Goal: Information Seeking & Learning: Learn about a topic

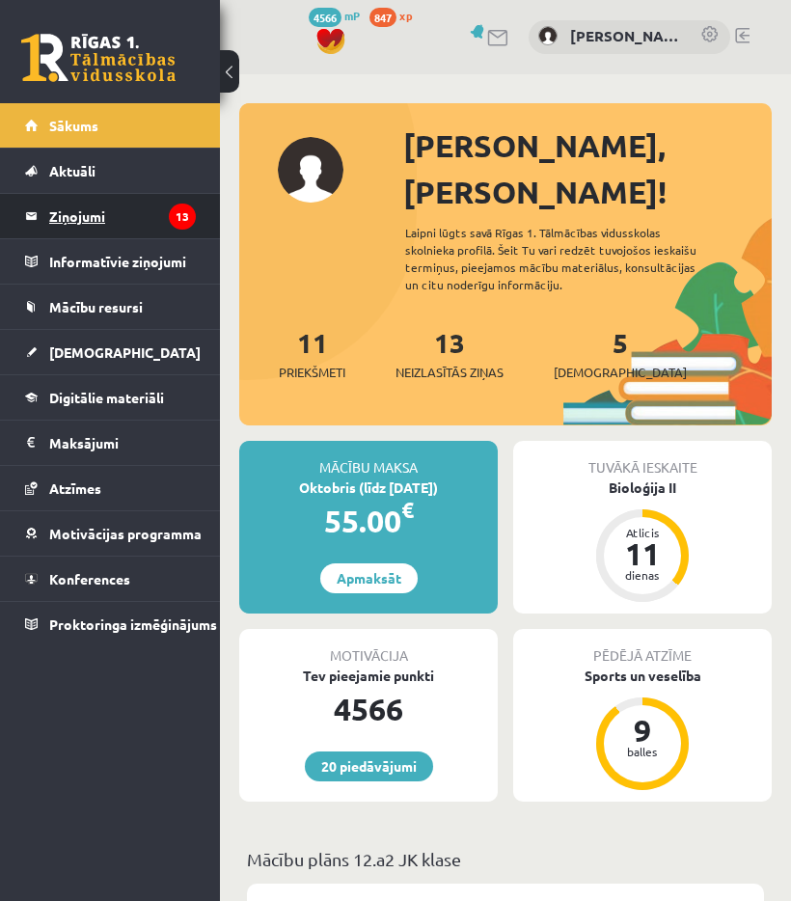
click at [103, 230] on legend "Ziņojumi 13" at bounding box center [122, 216] width 147 height 44
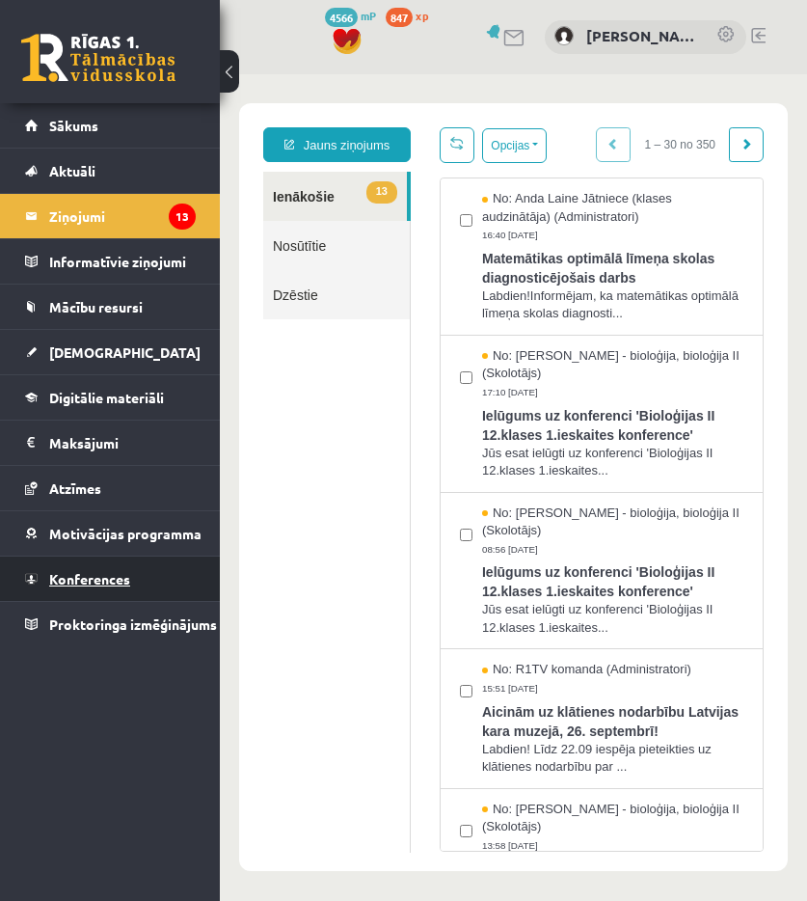
click at [83, 593] on link "Konferences" at bounding box center [110, 579] width 171 height 44
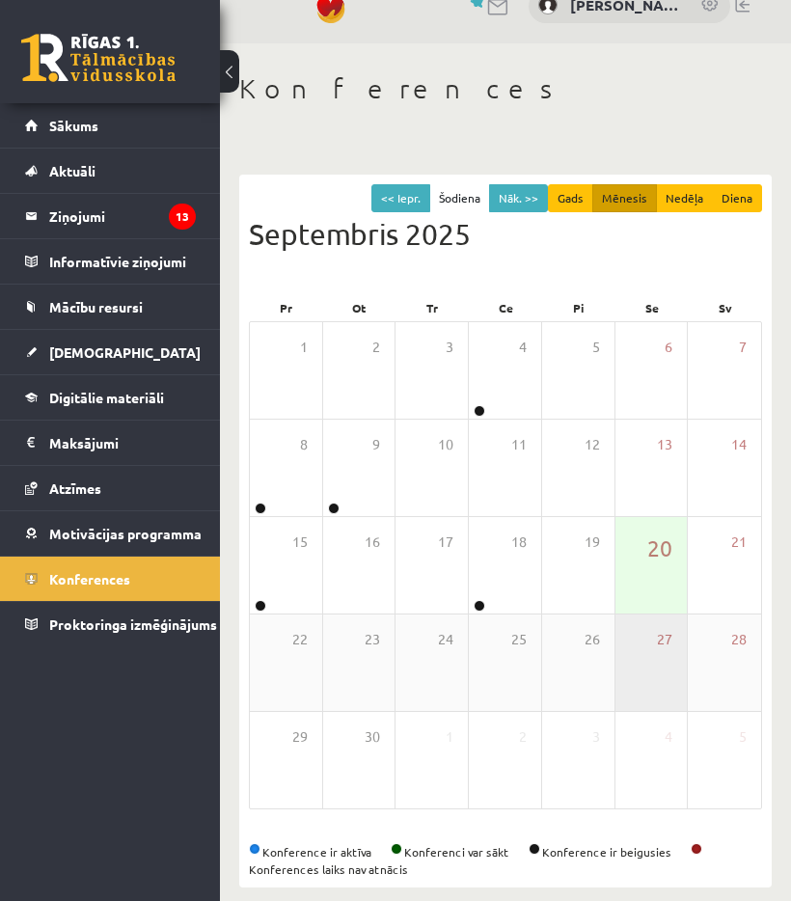
scroll to position [47, 0]
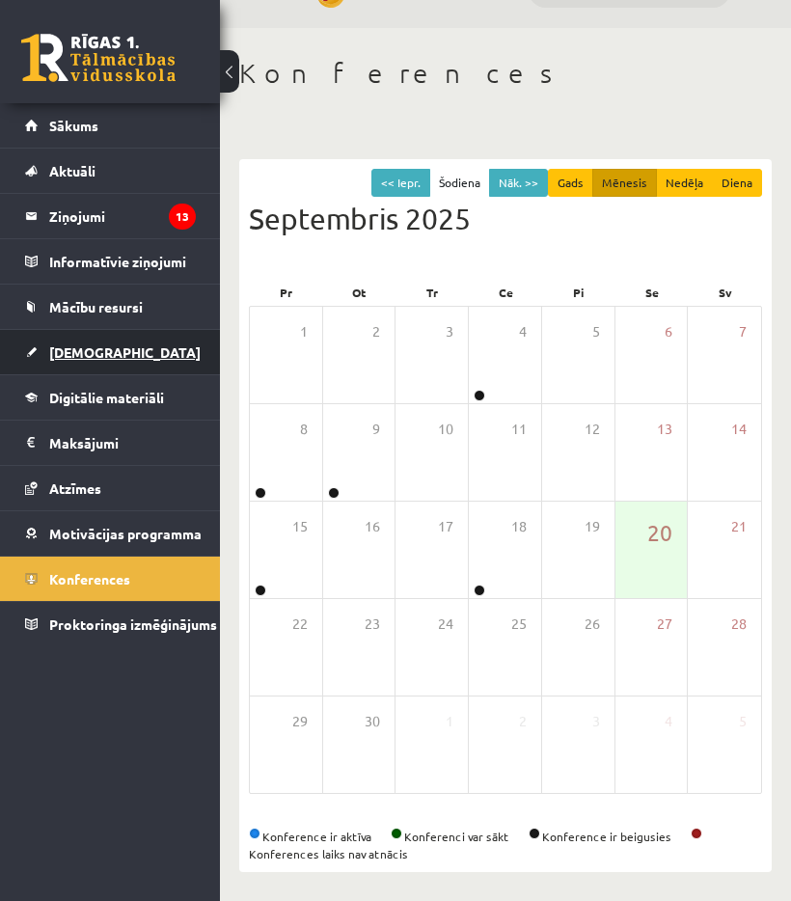
click at [74, 361] on link "[DEMOGRAPHIC_DATA]" at bounding box center [110, 352] width 171 height 44
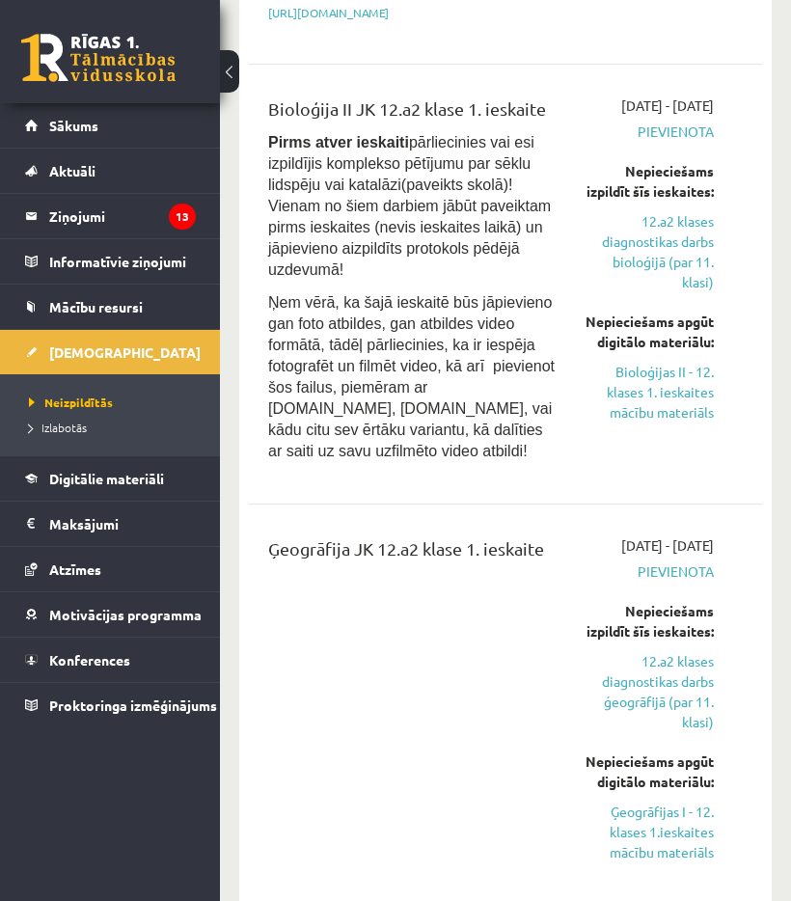
scroll to position [1108, 0]
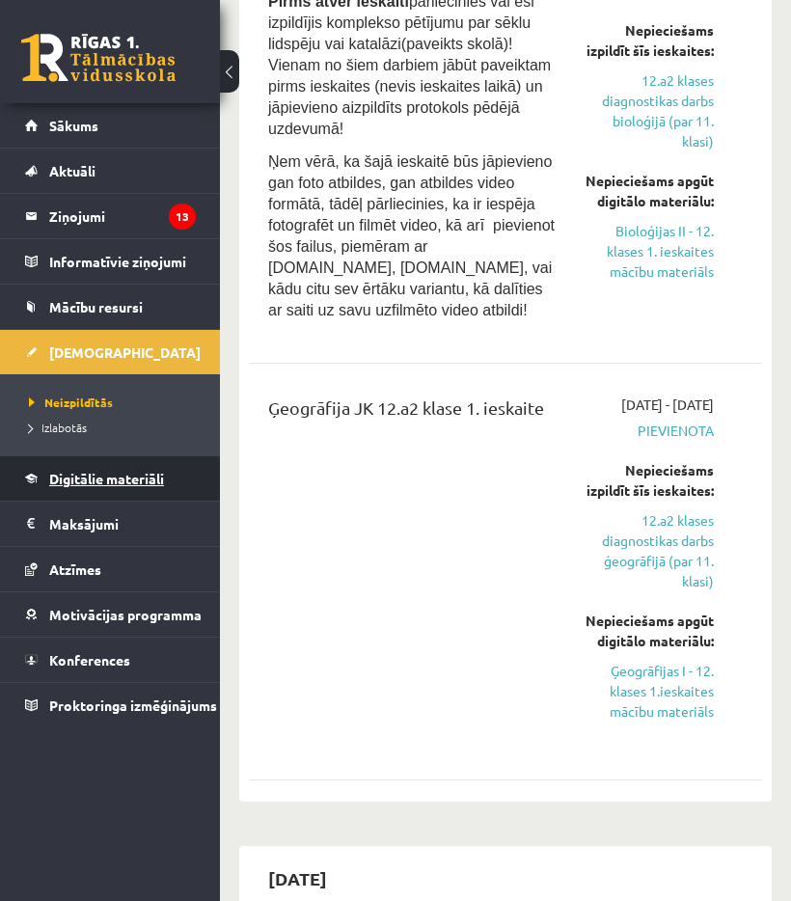
click at [91, 476] on span "Digitālie materiāli" at bounding box center [106, 478] width 115 height 17
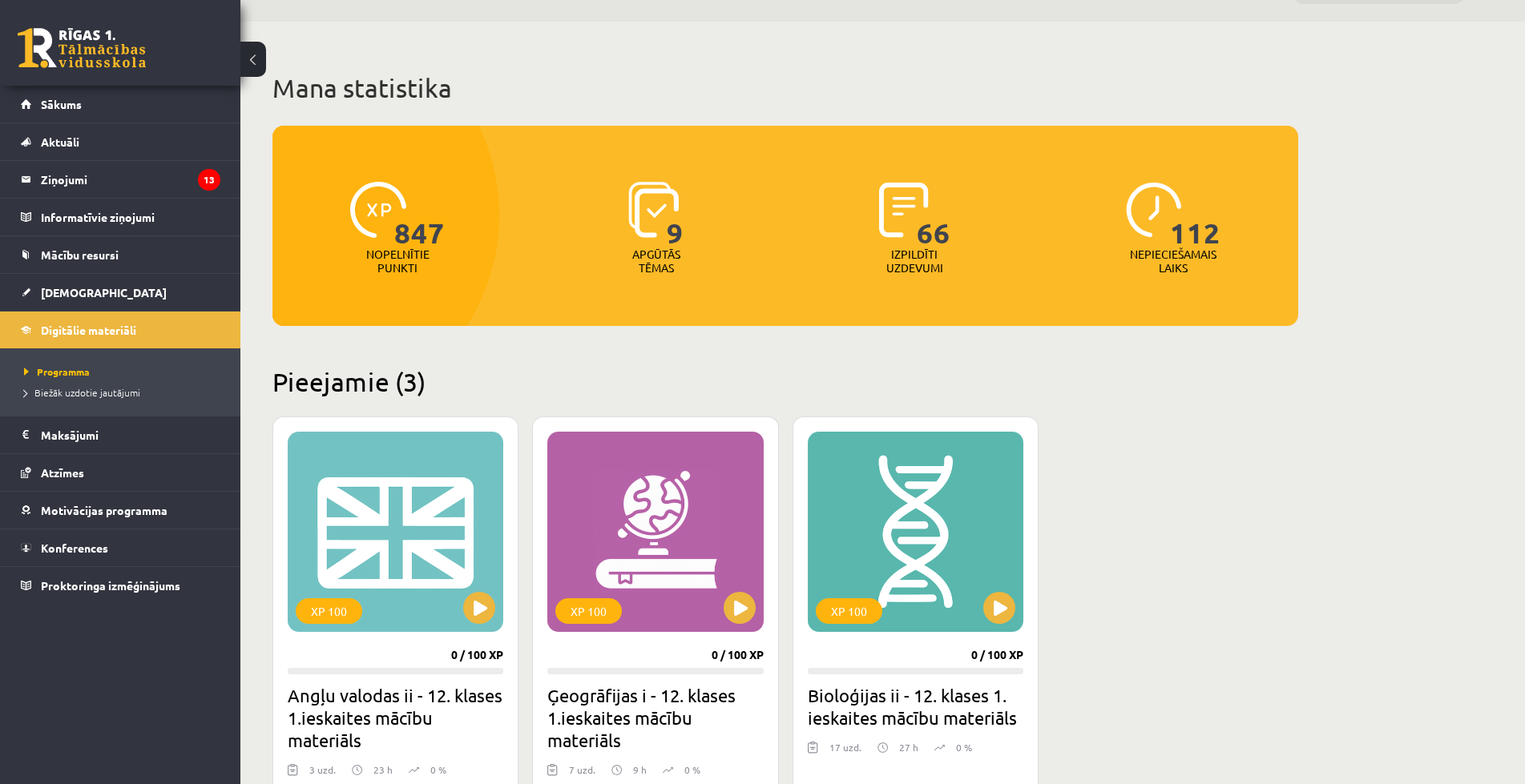
scroll to position [39, 0]
click at [418, 528] on div "XP 100" at bounding box center [395, 532] width 215 height 200
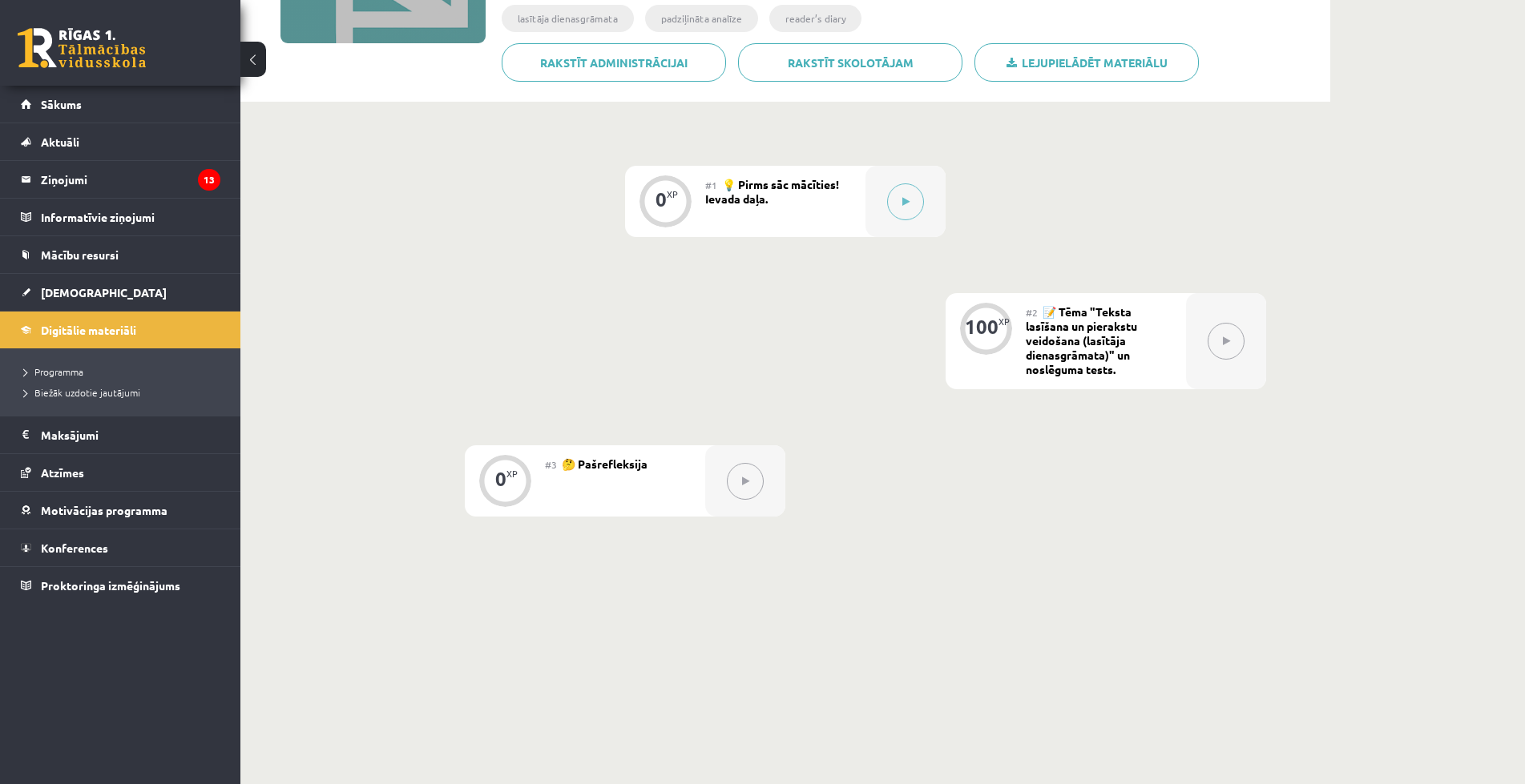
scroll to position [297, 0]
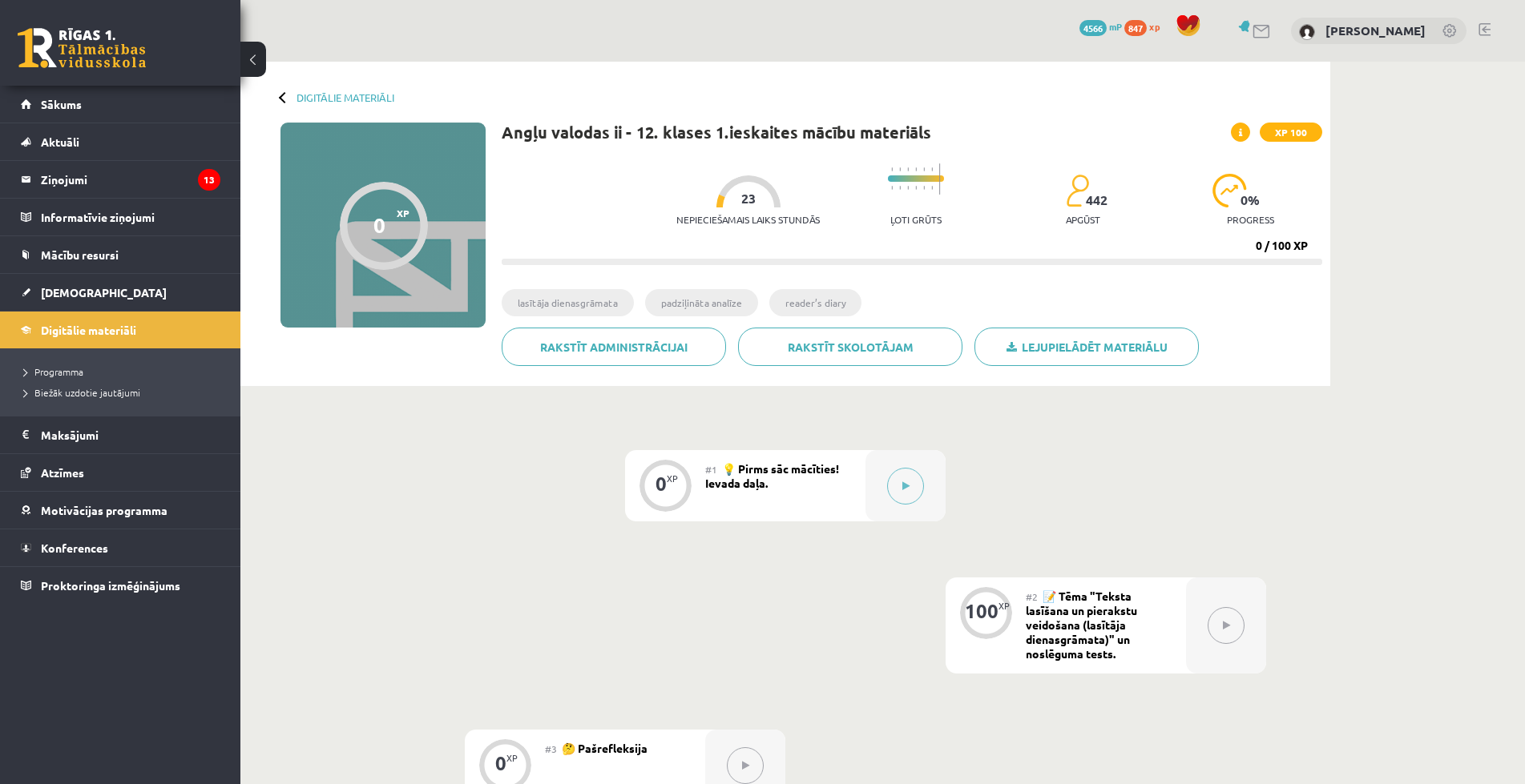
scroll to position [297, 0]
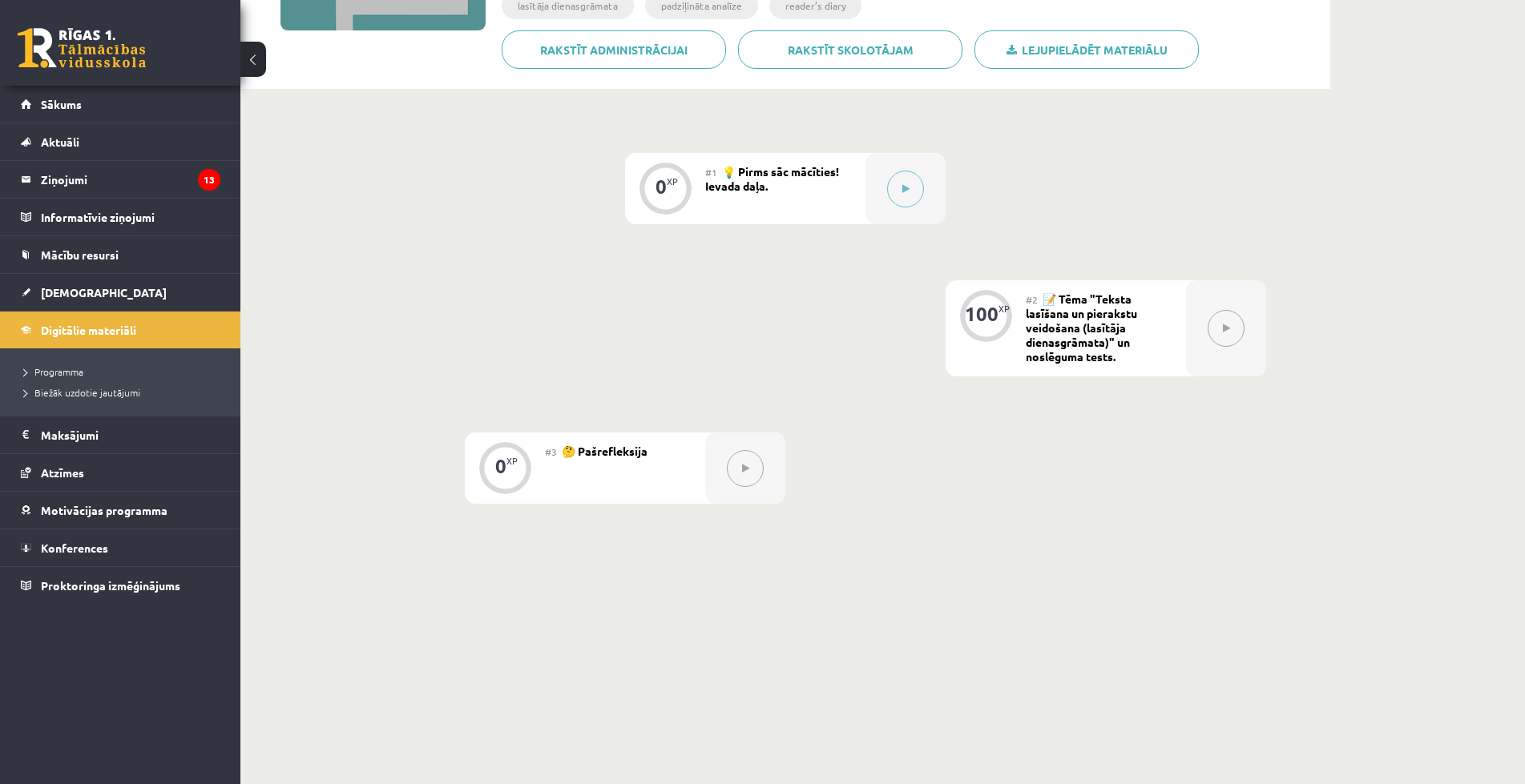
click at [246, 68] on button at bounding box center [253, 59] width 26 height 35
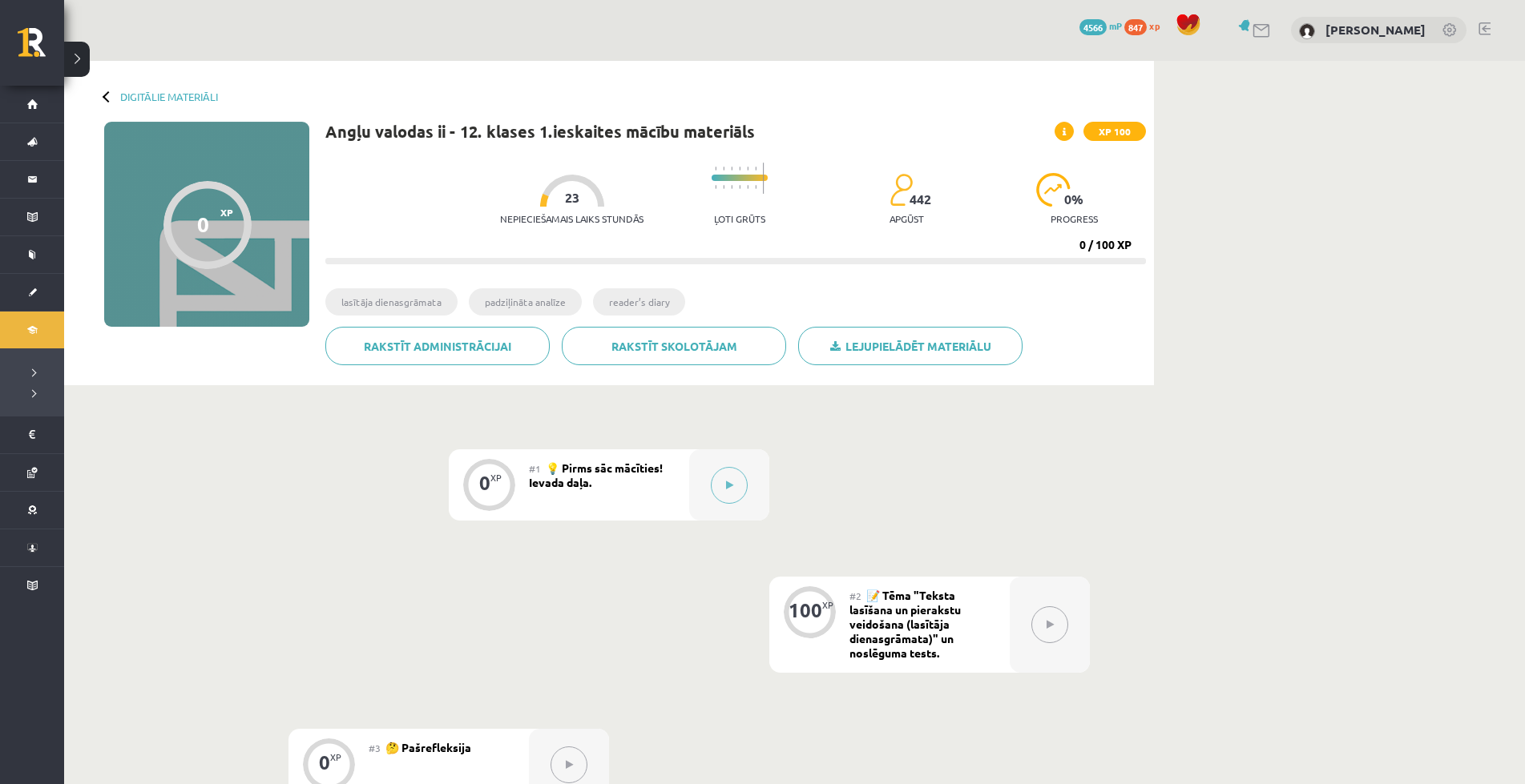
scroll to position [0, 0]
click at [84, 57] on button at bounding box center [76, 59] width 26 height 35
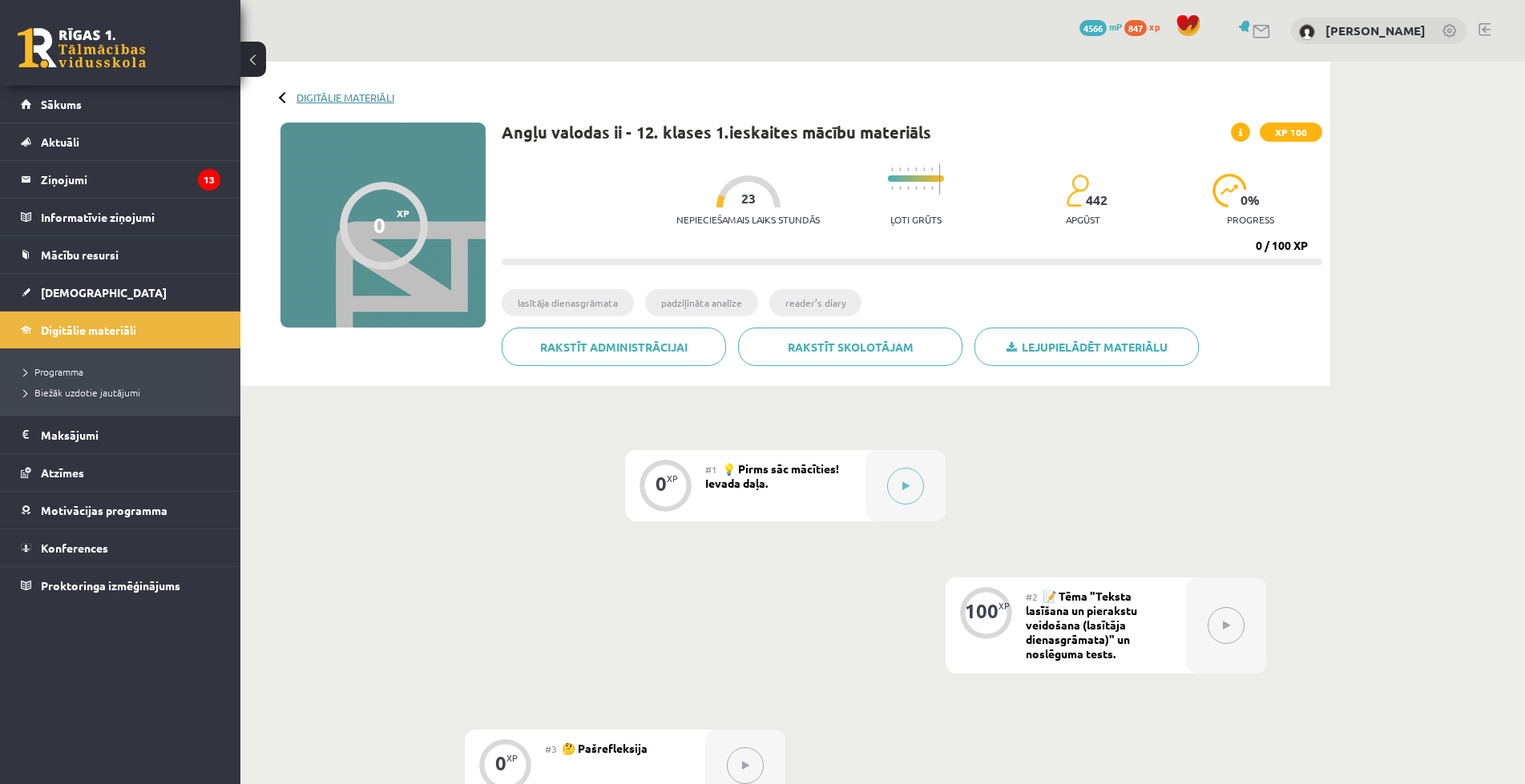
click at [317, 99] on link "Digitālie materiāli" at bounding box center [346, 97] width 98 height 12
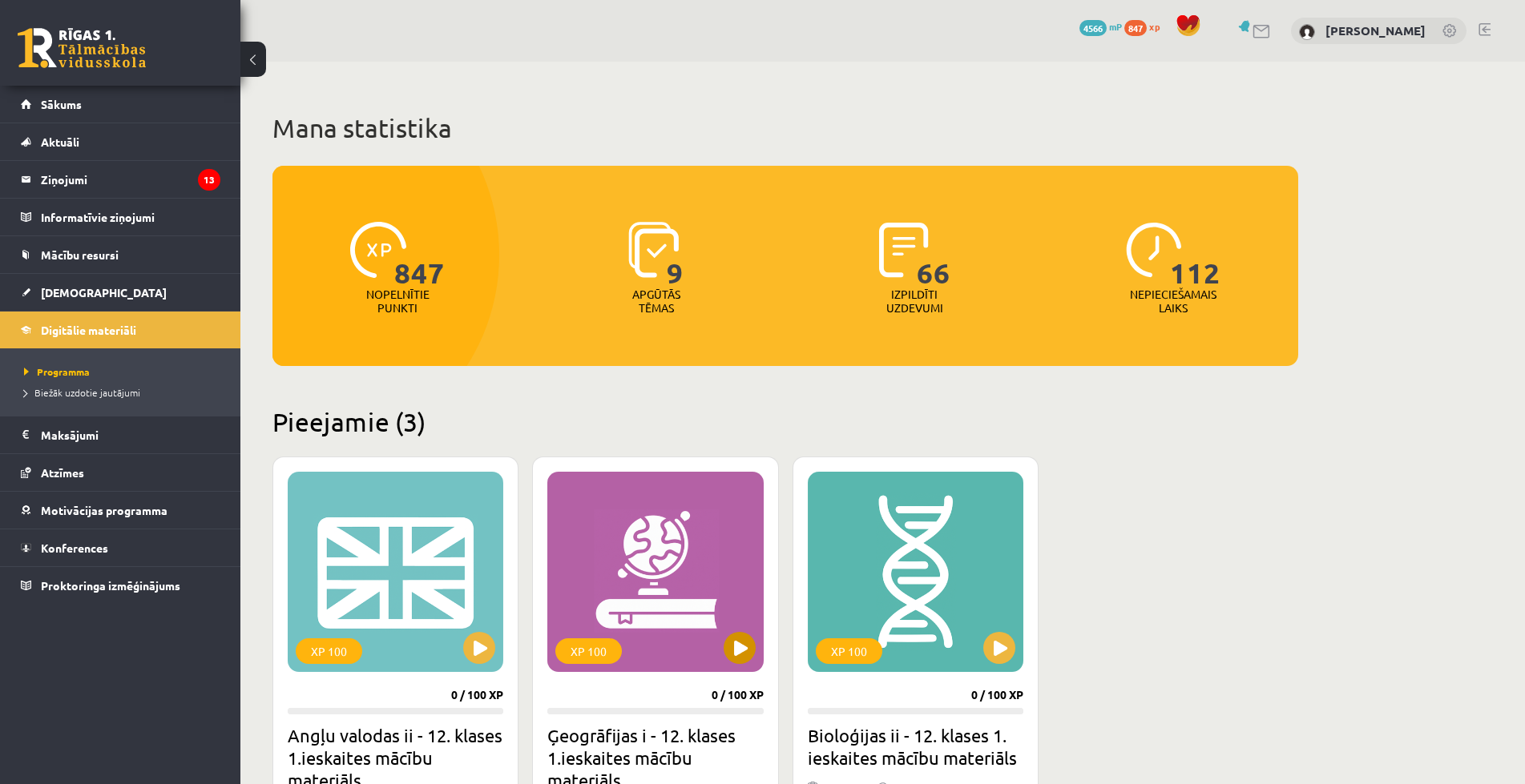
click at [669, 538] on div "XP 100" at bounding box center [655, 571] width 215 height 200
click at [975, 605] on div "XP 100" at bounding box center [915, 571] width 215 height 200
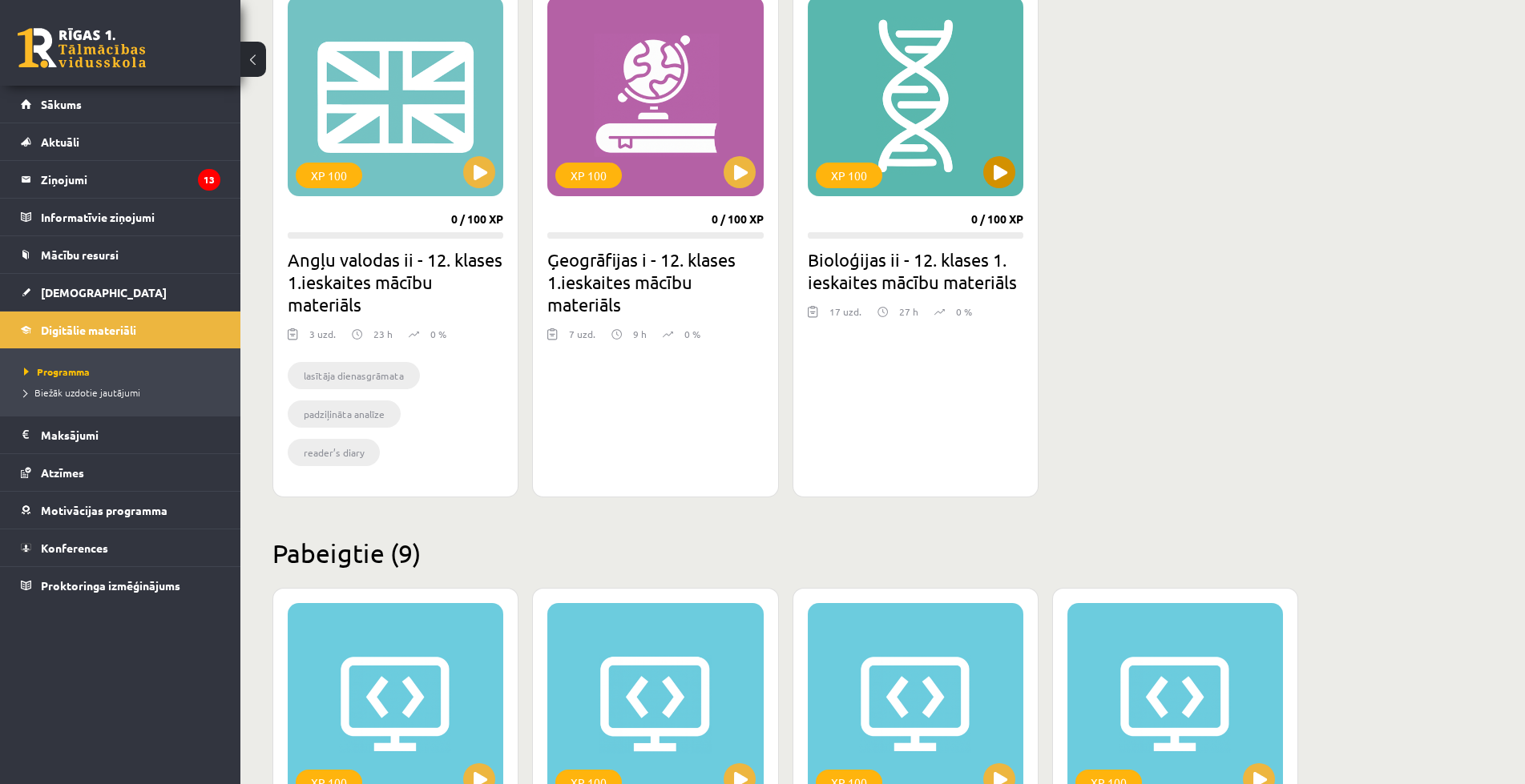
scroll to position [240, 0]
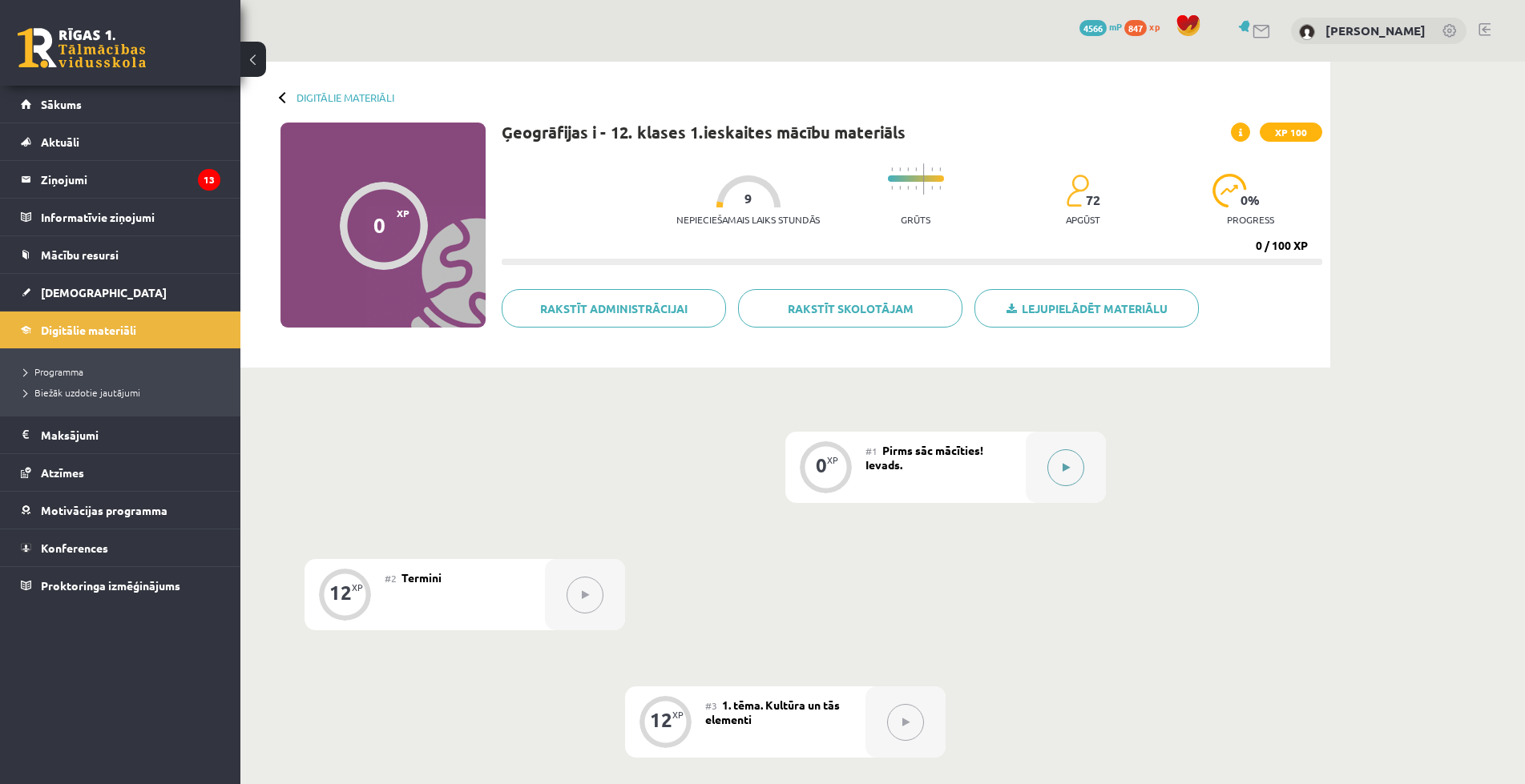
click at [1060, 454] on button at bounding box center [1066, 468] width 37 height 37
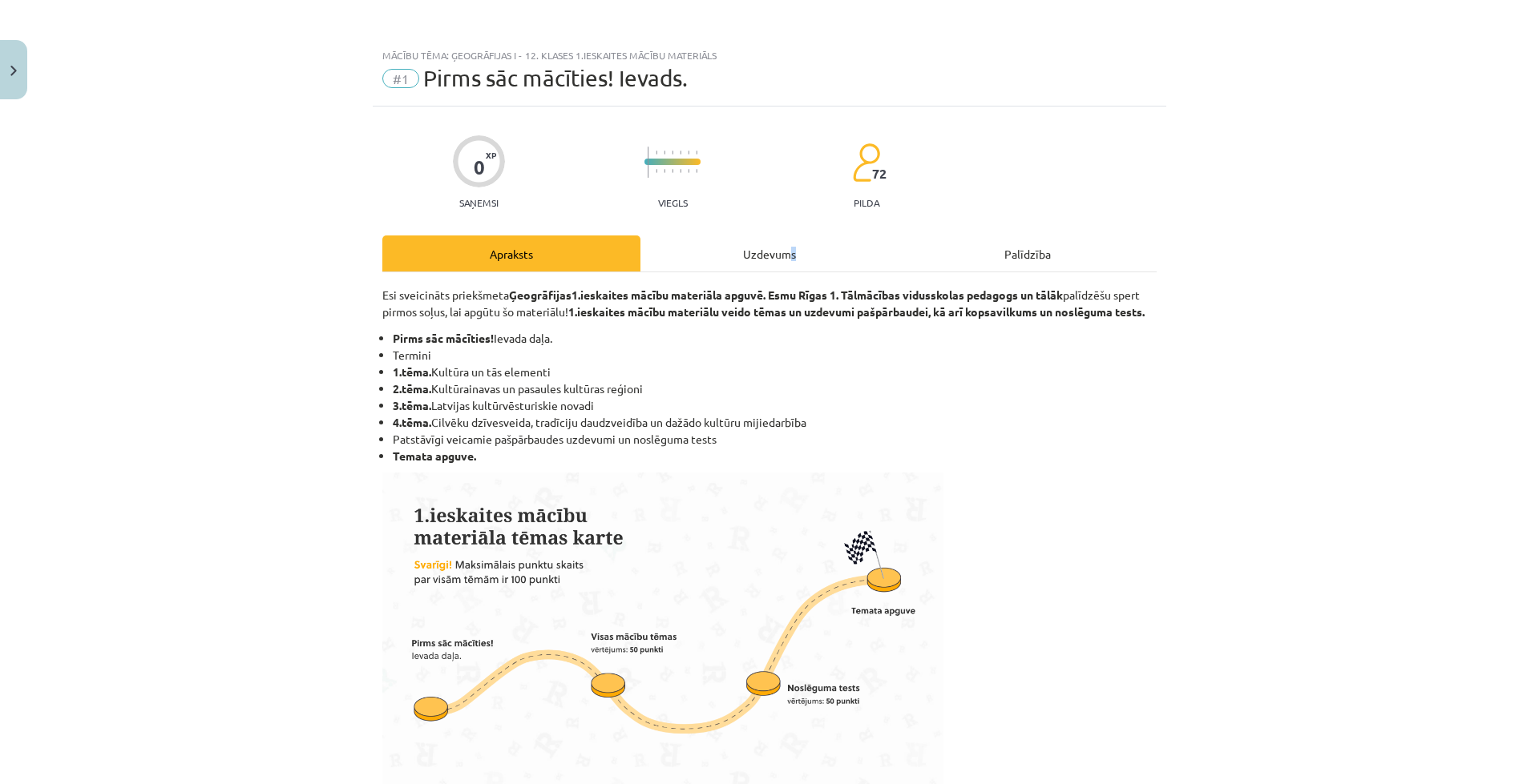
click at [784, 247] on div "Uzdevums" at bounding box center [770, 253] width 258 height 36
click at [708, 262] on div "Uzdevums" at bounding box center [770, 253] width 258 height 36
click at [730, 255] on div "Uzdevums" at bounding box center [770, 253] width 258 height 36
click at [758, 252] on div "Uzdevums" at bounding box center [770, 253] width 258 height 36
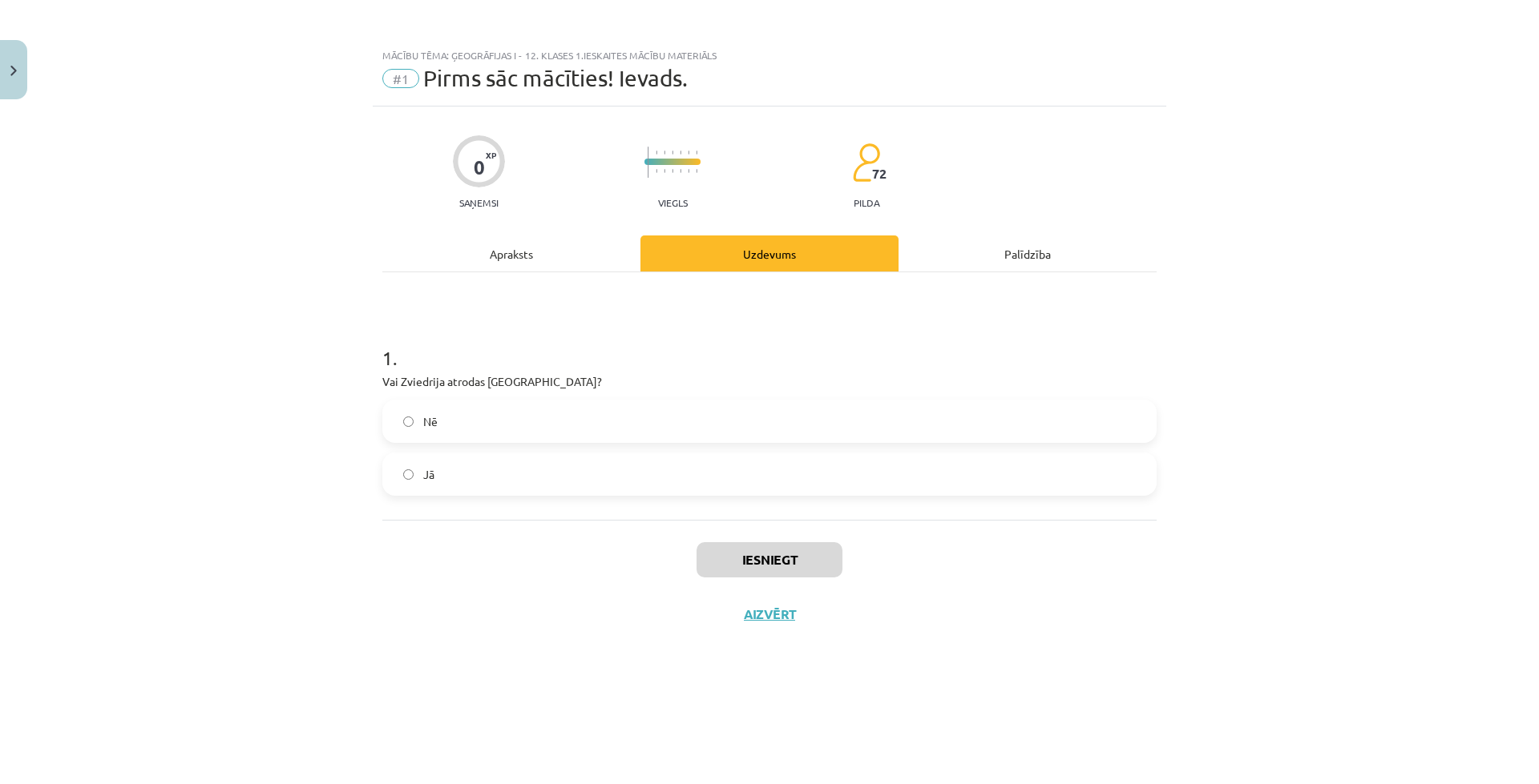
click at [524, 435] on label "Nē" at bounding box center [770, 421] width 771 height 40
click at [484, 441] on label "Nē" at bounding box center [770, 421] width 771 height 40
click at [479, 466] on label "Jā" at bounding box center [770, 474] width 771 height 40
click at [430, 388] on p "Vai Zviedrija atrodas Ziemeļeiropā?" at bounding box center [770, 381] width 774 height 17
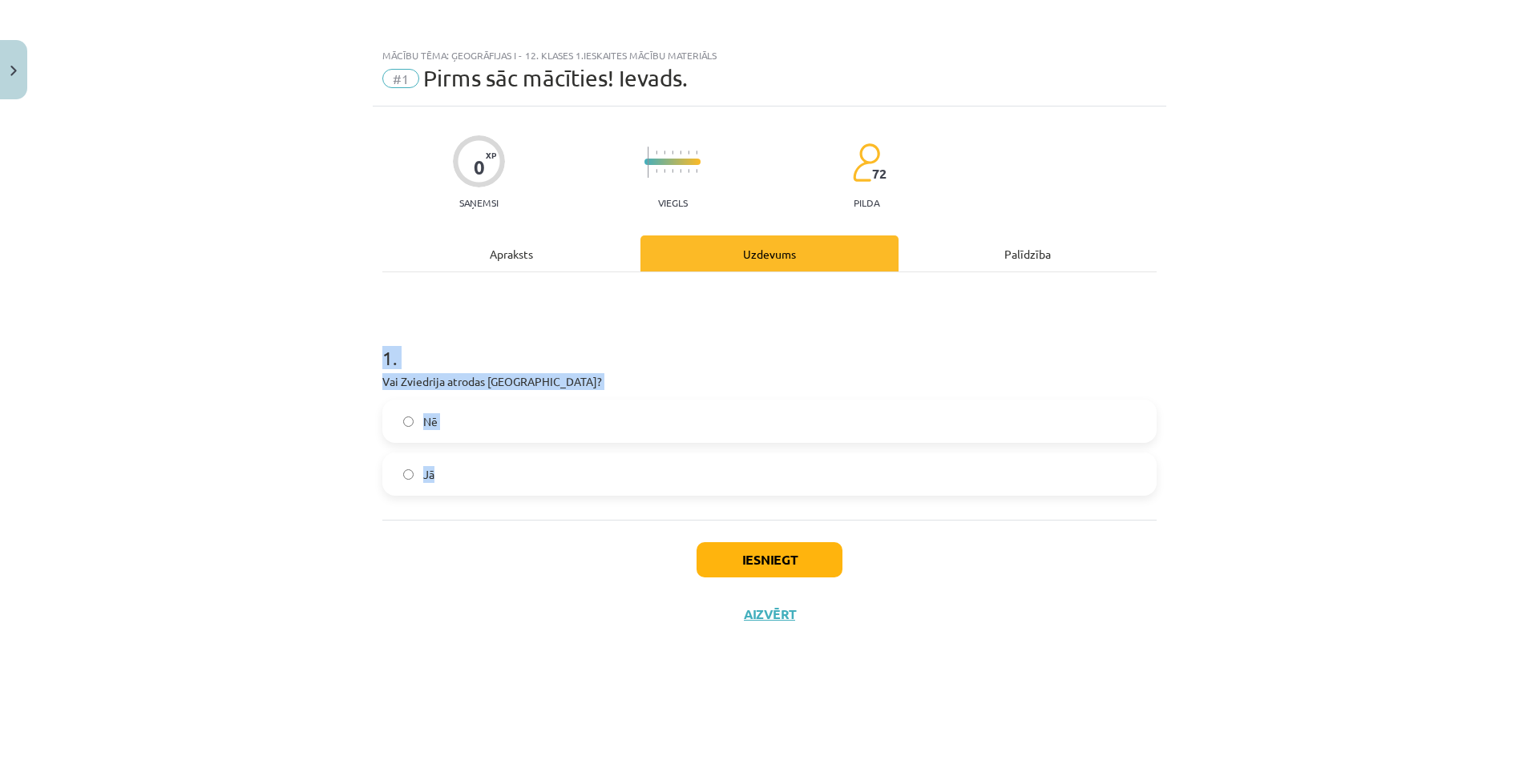
drag, startPoint x: 380, startPoint y: 355, endPoint x: 476, endPoint y: 414, distance: 112.7
click at [491, 497] on div "0 XP Saņemsi Viegls 72 pilda Apraksts Uzdevums Palīdzība 1 . Vai Zviedrija atro…" at bounding box center [770, 425] width 794 height 638
copy div "1 . Vai Zviedrija atrodas Ziemeļeiropā? Nē Jā"
click at [458, 469] on label "Jā" at bounding box center [770, 474] width 771 height 40
click at [457, 469] on label "Jā" at bounding box center [770, 474] width 771 height 40
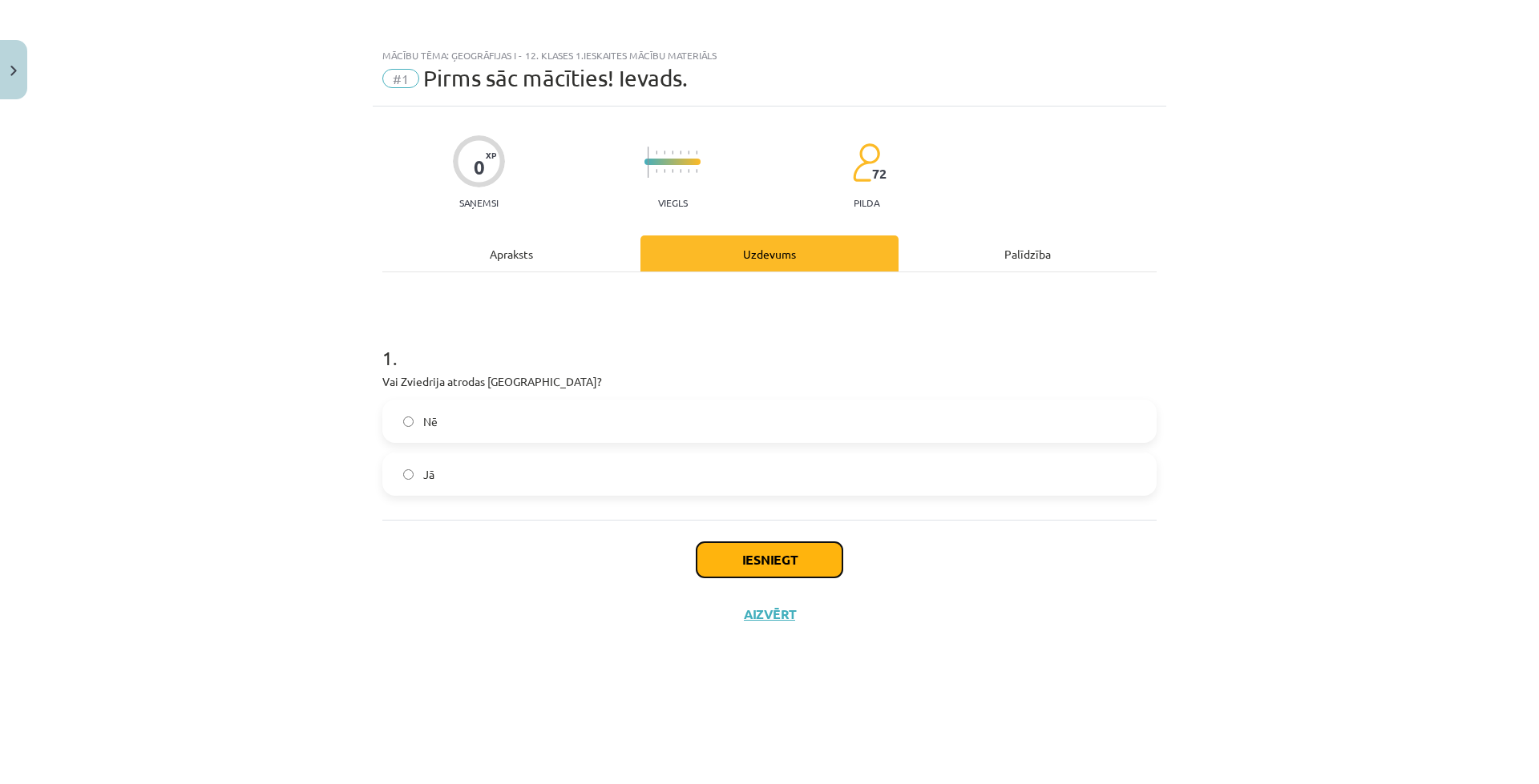
click at [766, 568] on button "Iesniegt" at bounding box center [770, 560] width 146 height 35
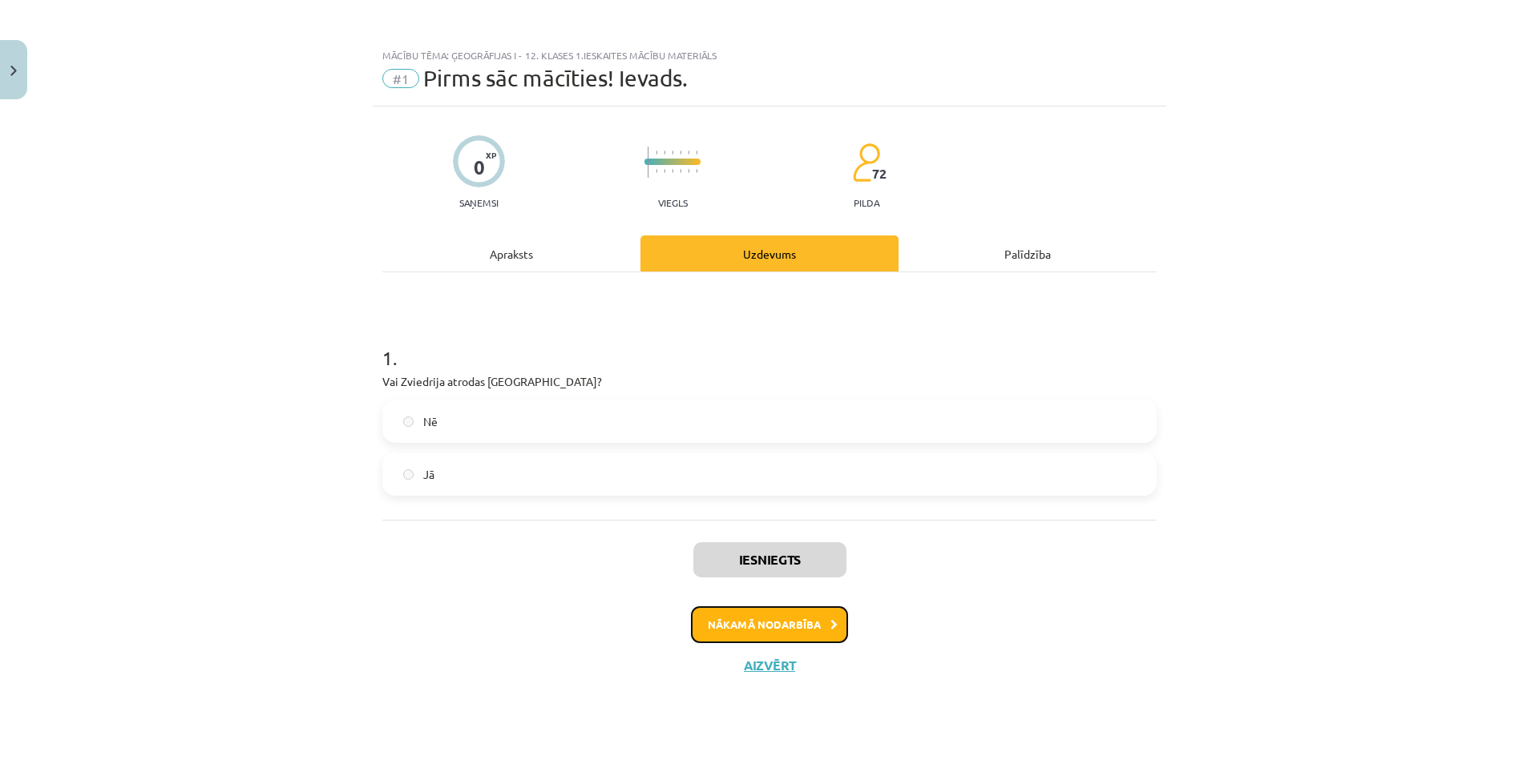
click at [807, 631] on button "Nākamā nodarbība" at bounding box center [769, 625] width 157 height 37
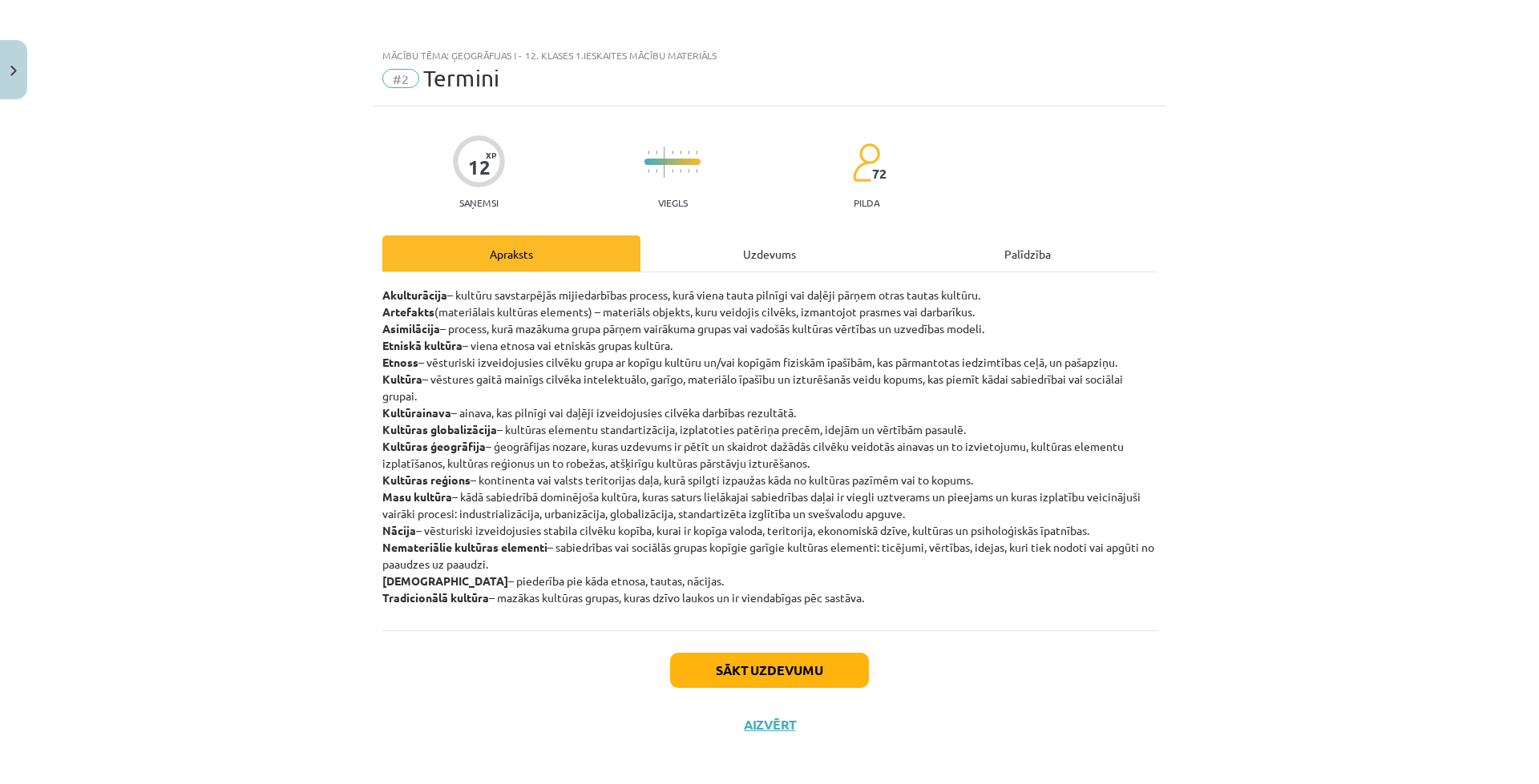
click at [722, 266] on div "Uzdevums" at bounding box center [770, 253] width 258 height 36
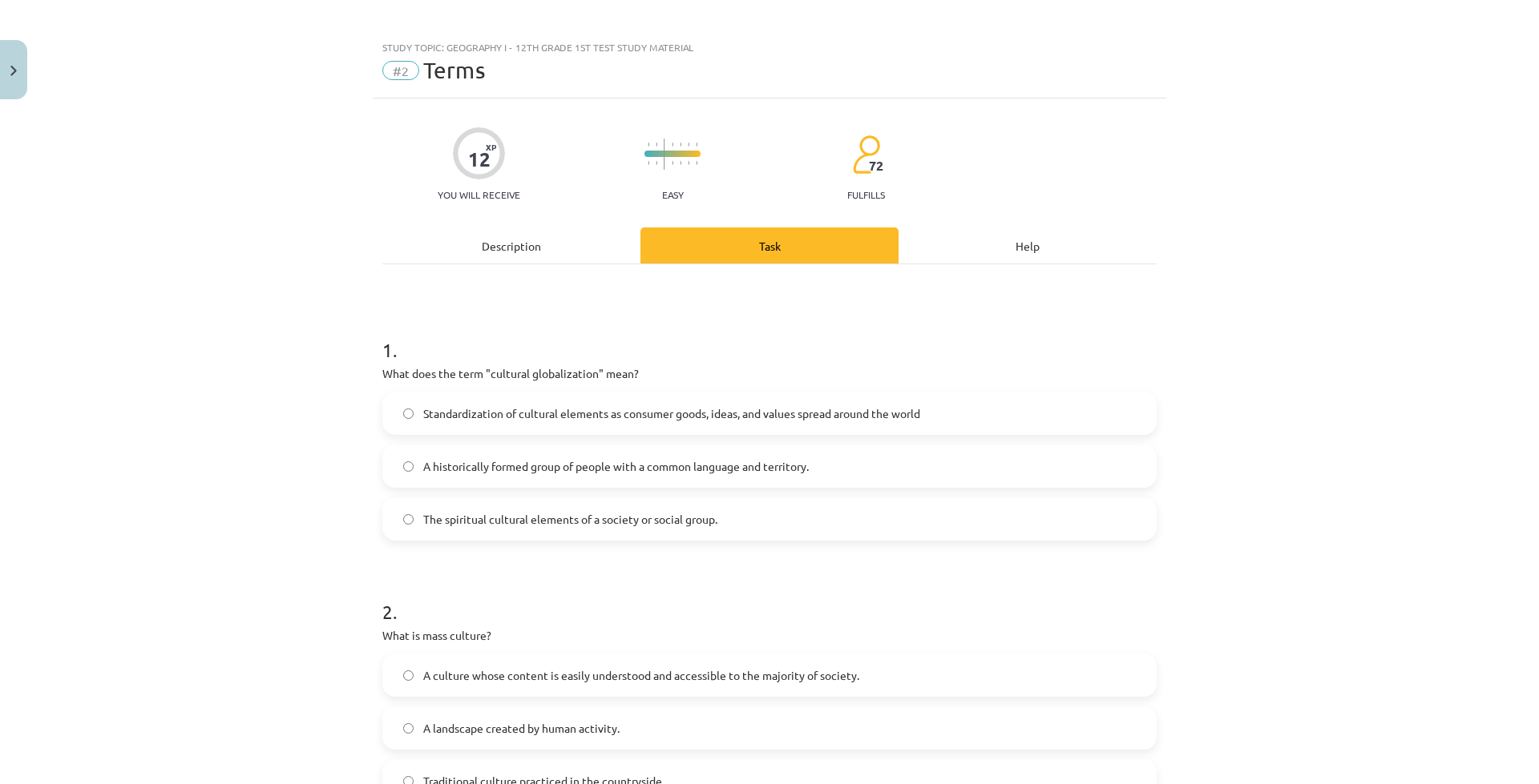
click at [501, 350] on h1 "1 ." at bounding box center [770, 336] width 774 height 50
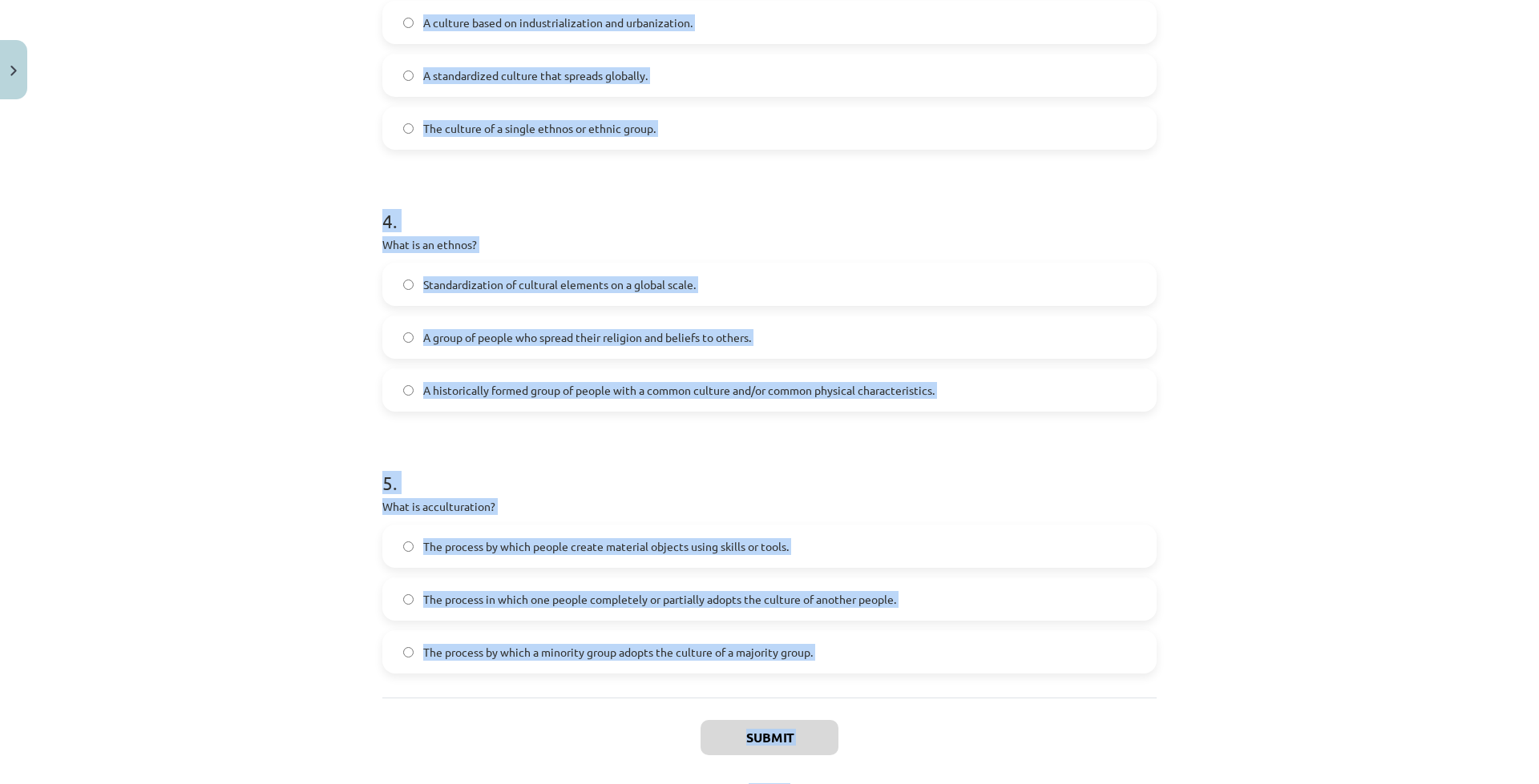
scroll to position [957, 0]
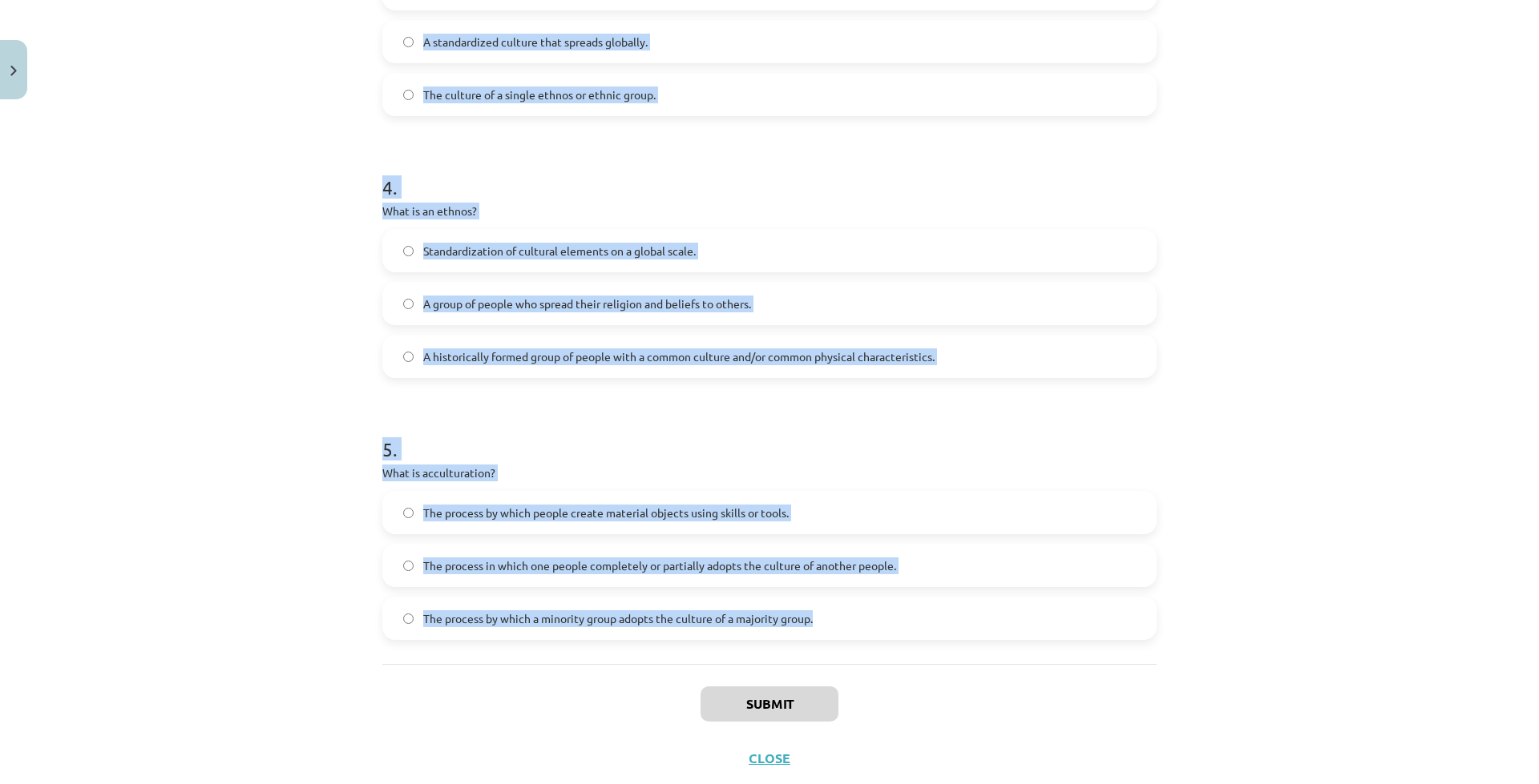
drag, startPoint x: 378, startPoint y: 350, endPoint x: 875, endPoint y: 641, distance: 575.9
copy form "1 . What does the term "cultural globalization" mean? Standardization of cultur…"
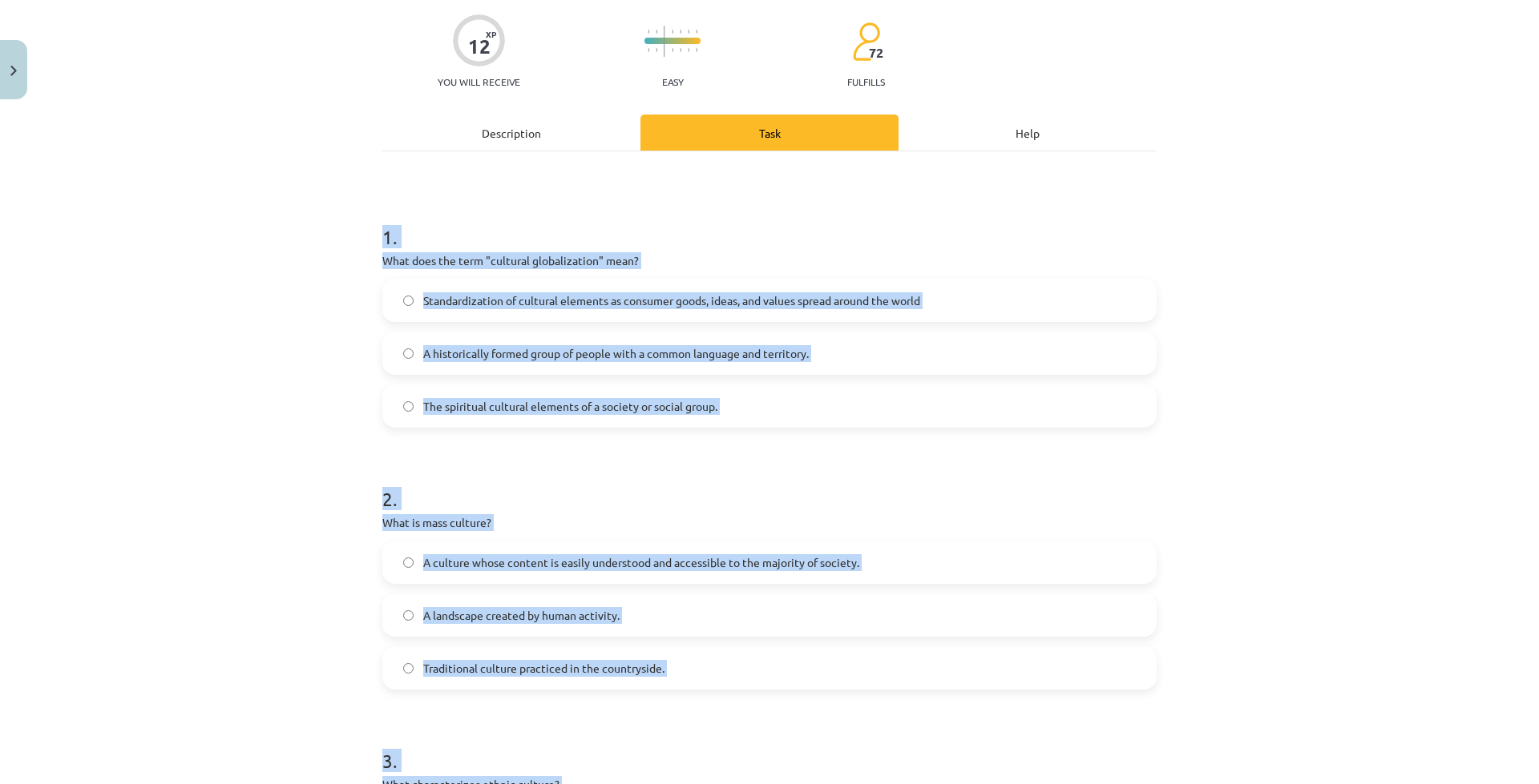
scroll to position [0, 0]
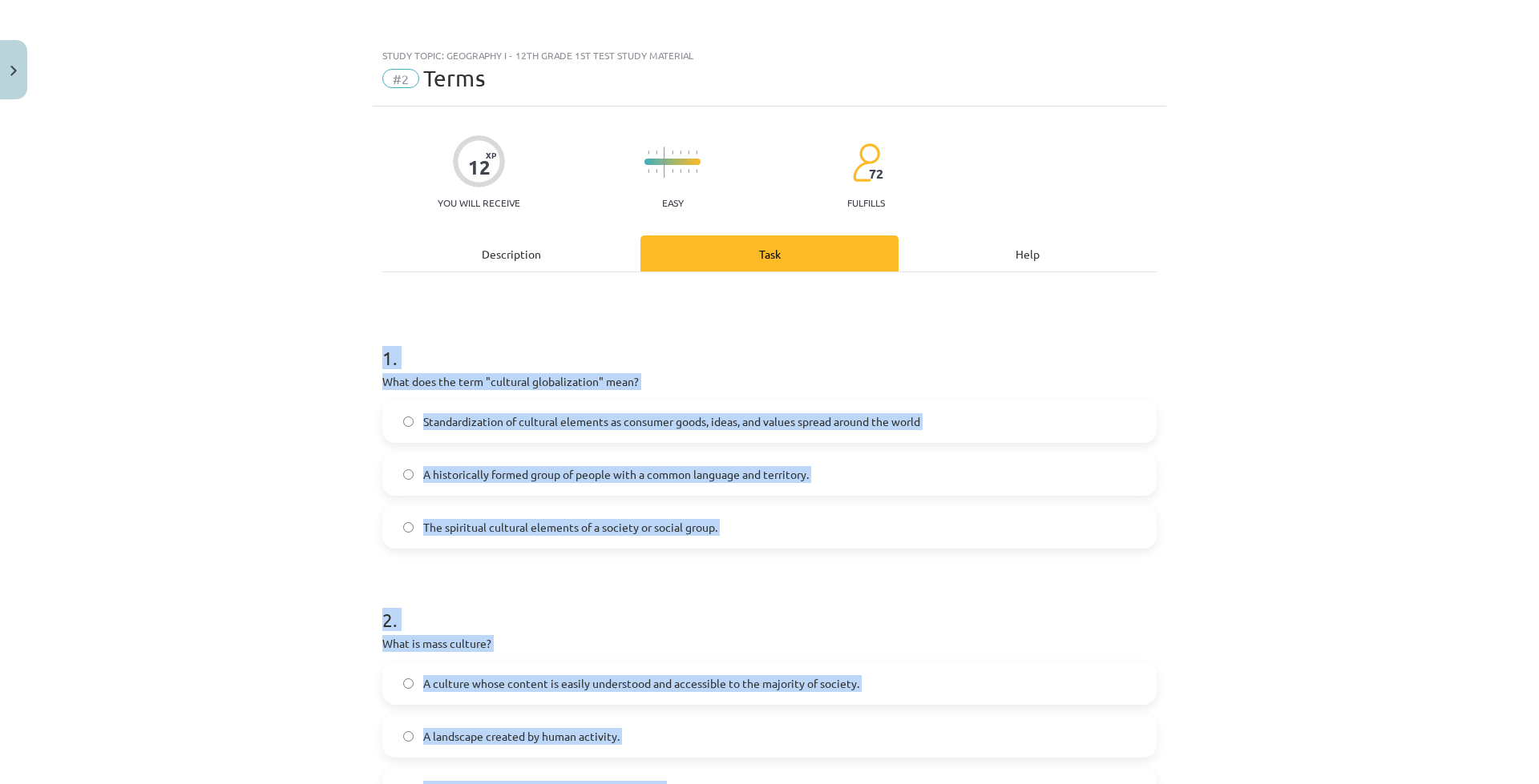
click at [484, 374] on p "What does the term "cultural globalization" mean?" at bounding box center [770, 381] width 774 height 17
click at [486, 417] on font "Standardization of cultural elements as consumer goods, ideas, and values ​​spr…" at bounding box center [671, 421] width 497 height 14
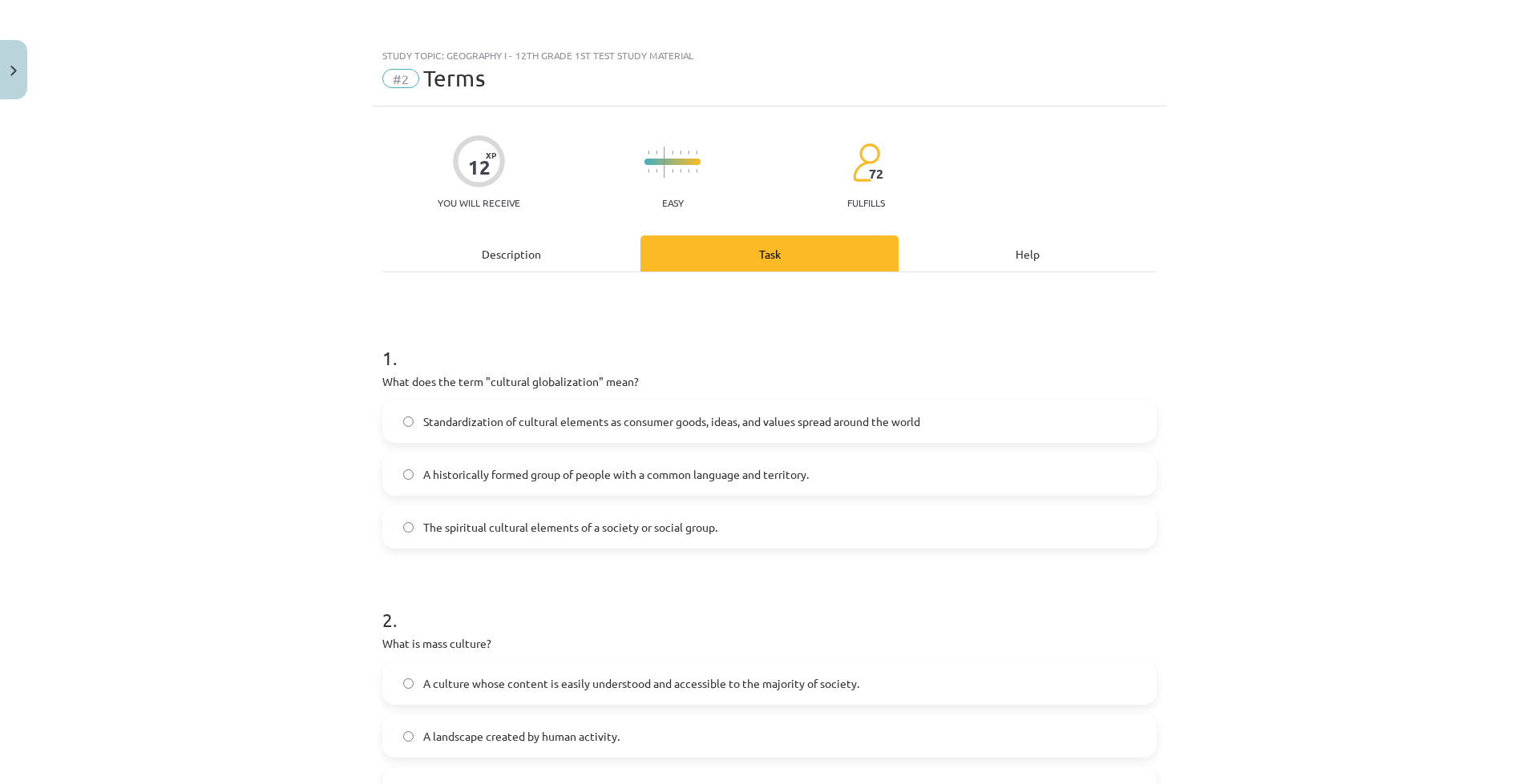
click at [470, 480] on font "A historically formed group of people with a common language and territory." at bounding box center [616, 473] width 386 height 14
click at [469, 429] on span "Standardization of cultural elements as consumer goods, ideas, and values ​​spr…" at bounding box center [671, 422] width 497 height 17
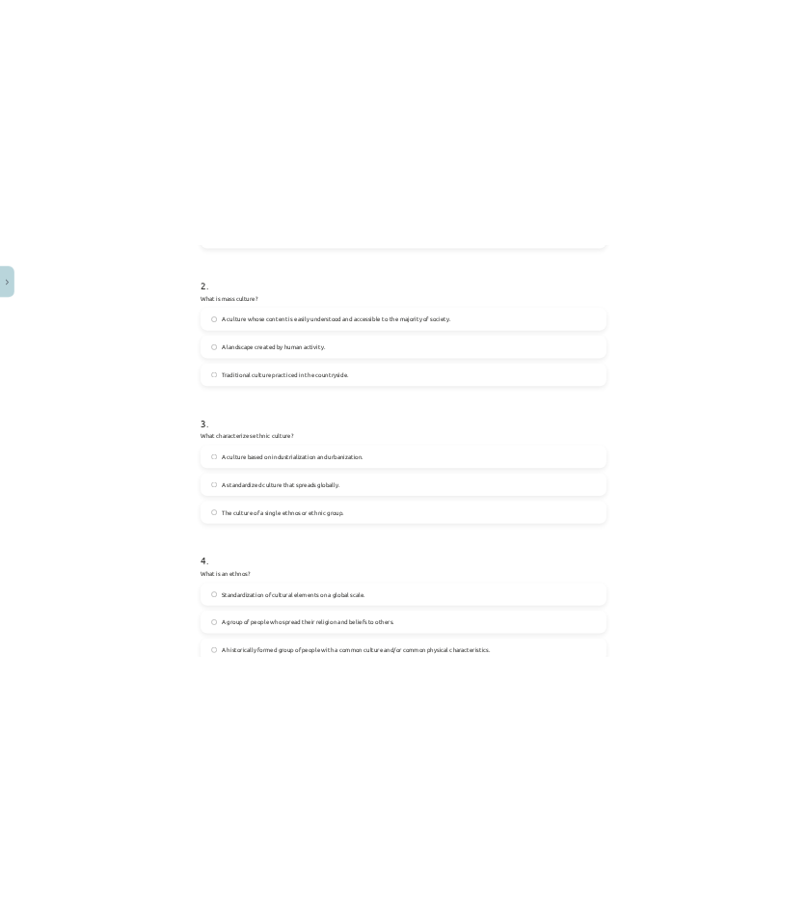
scroll to position [675, 0]
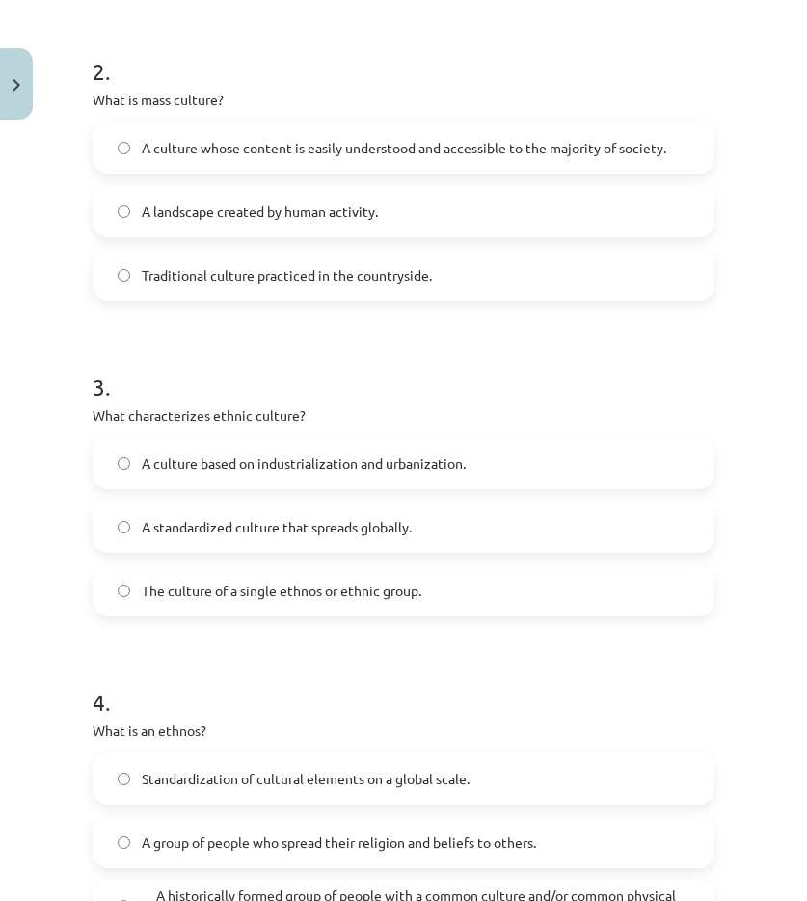
click at [204, 365] on h1 "3 ." at bounding box center [404, 370] width 622 height 60
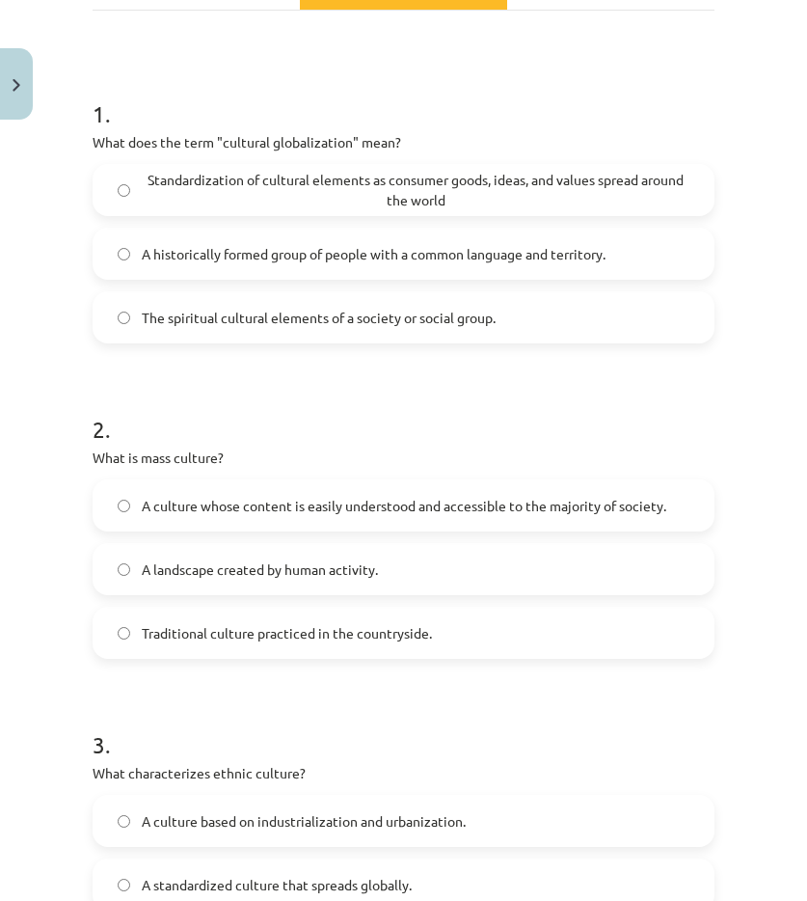
scroll to position [289, 0]
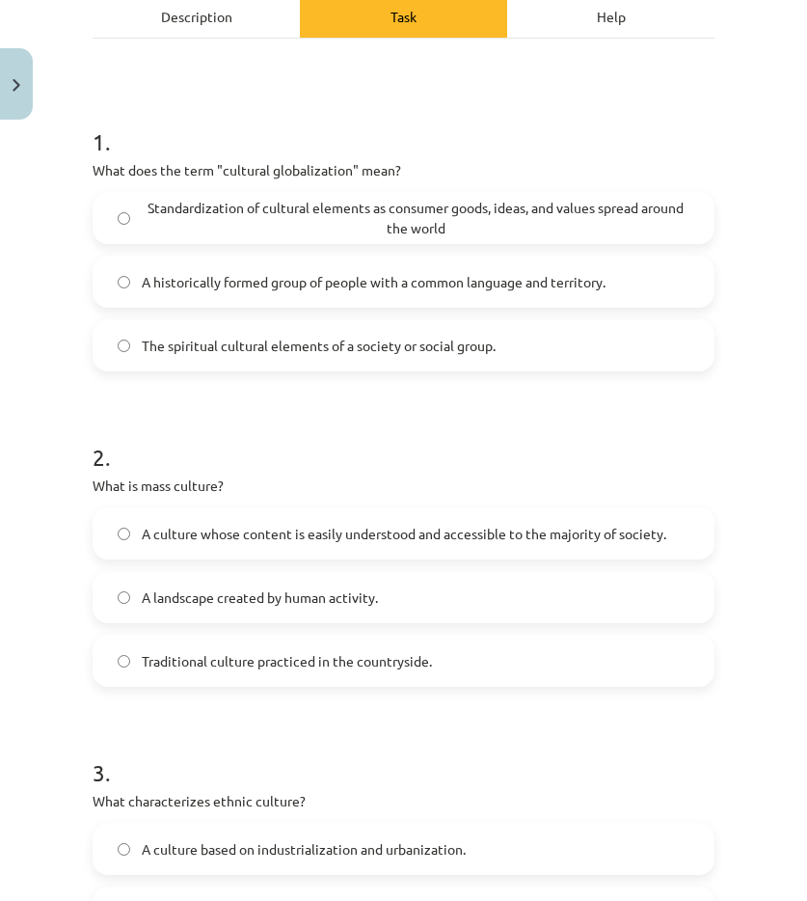
click at [233, 537] on font "A culture whose content is easily understood and accessible to the majority of …" at bounding box center [404, 533] width 525 height 17
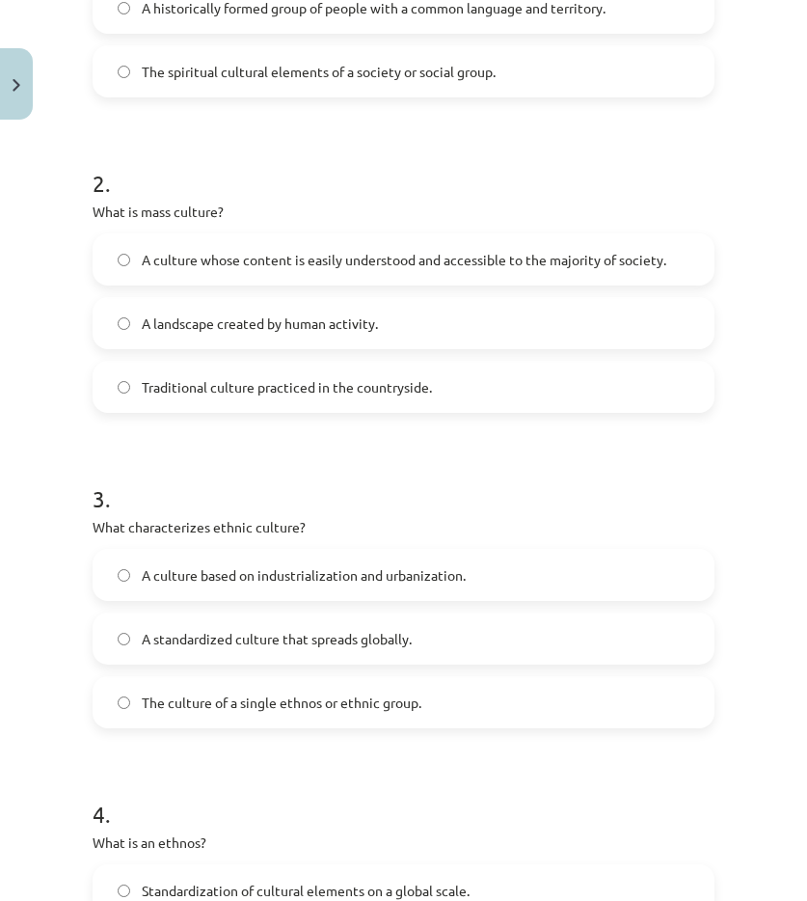
scroll to position [579, 0]
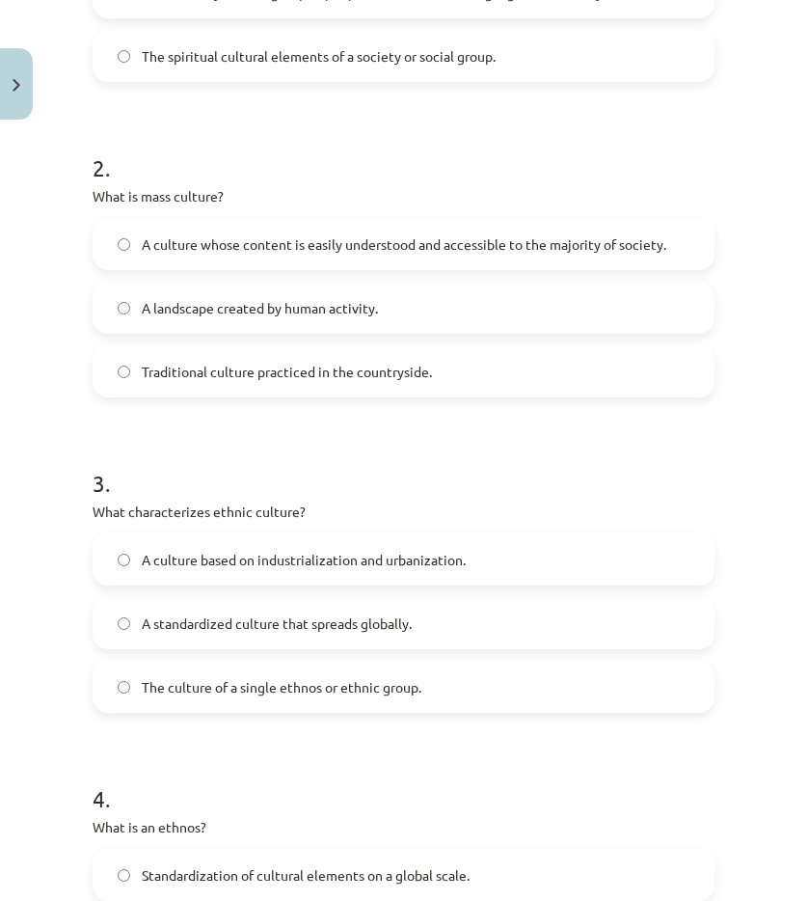
click at [201, 673] on label "The culture of a single ethnos or ethnic group." at bounding box center [404, 687] width 618 height 48
click at [80, 634] on div "Study topic: Geography I - 12th grade 1st test study material #2 Terms 12 XP Yo…" at bounding box center [403, 450] width 807 height 901
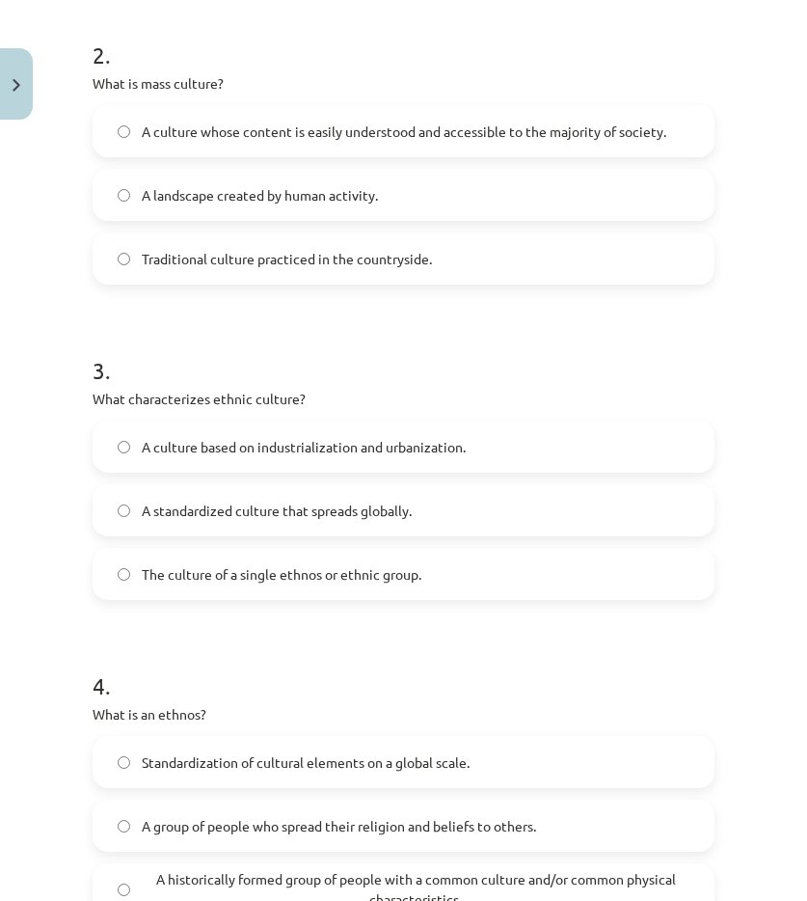
scroll to position [868, 0]
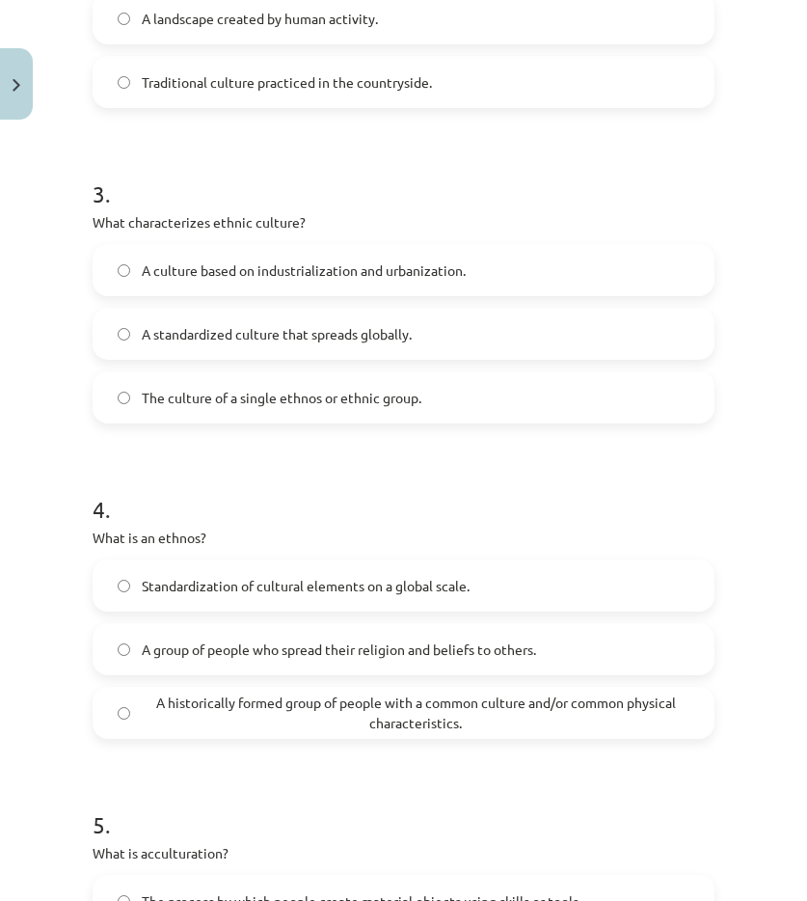
click at [190, 713] on span "A historically formed group of people with a common culture and/or common physi…" at bounding box center [416, 713] width 548 height 41
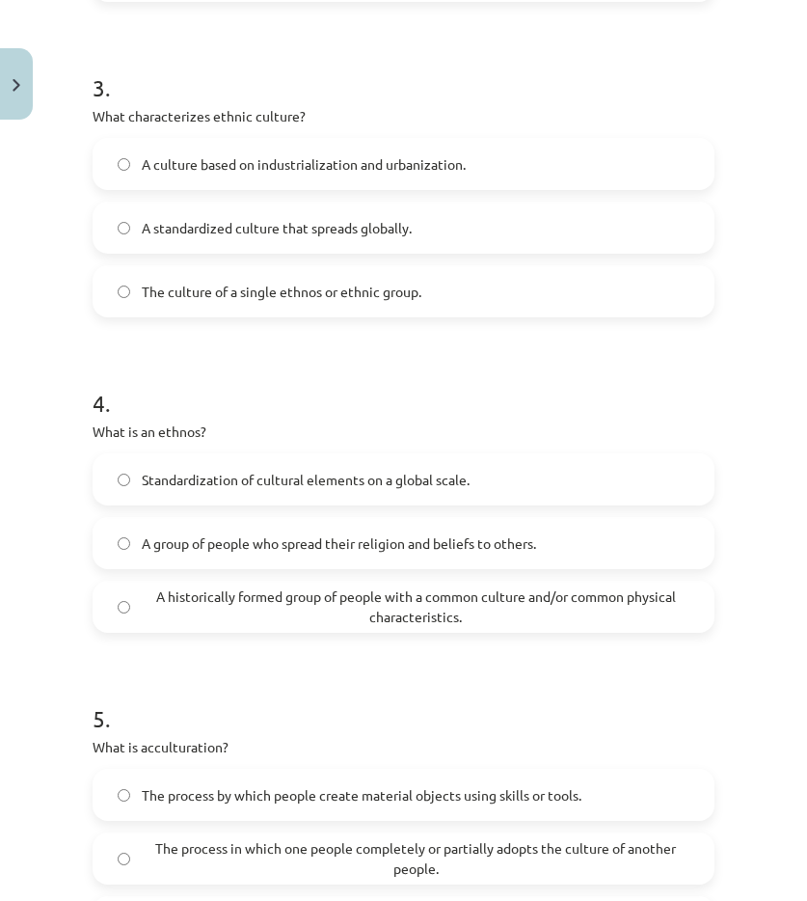
scroll to position [1061, 0]
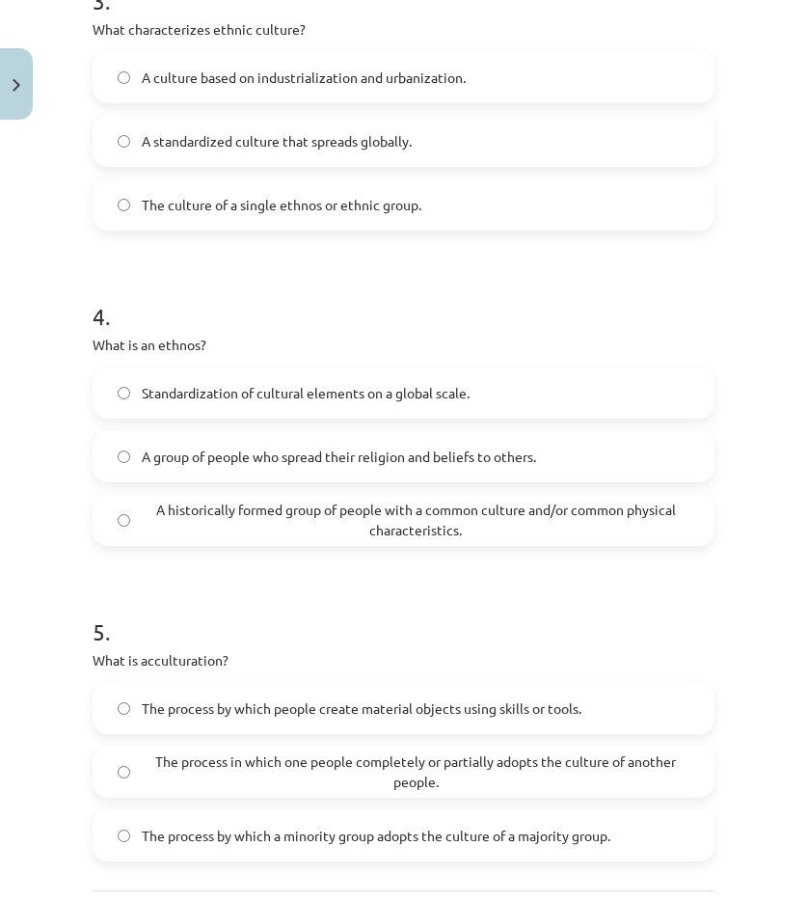
click at [222, 765] on font "The process in which one people completely or partially adopts the culture of a…" at bounding box center [415, 771] width 521 height 38
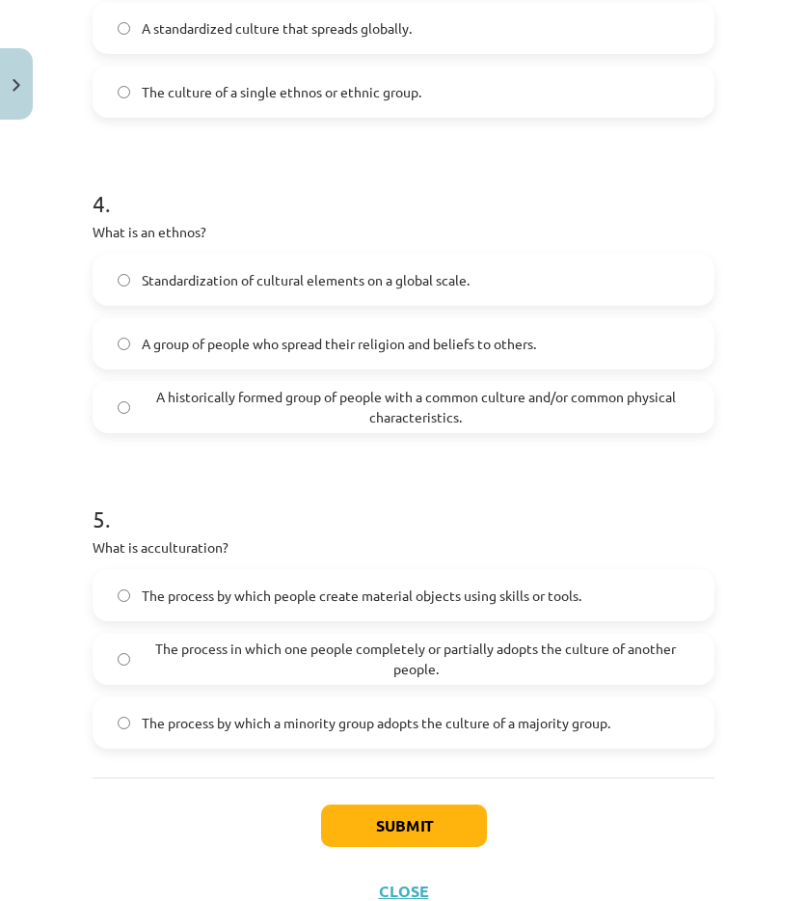
scroll to position [1245, 0]
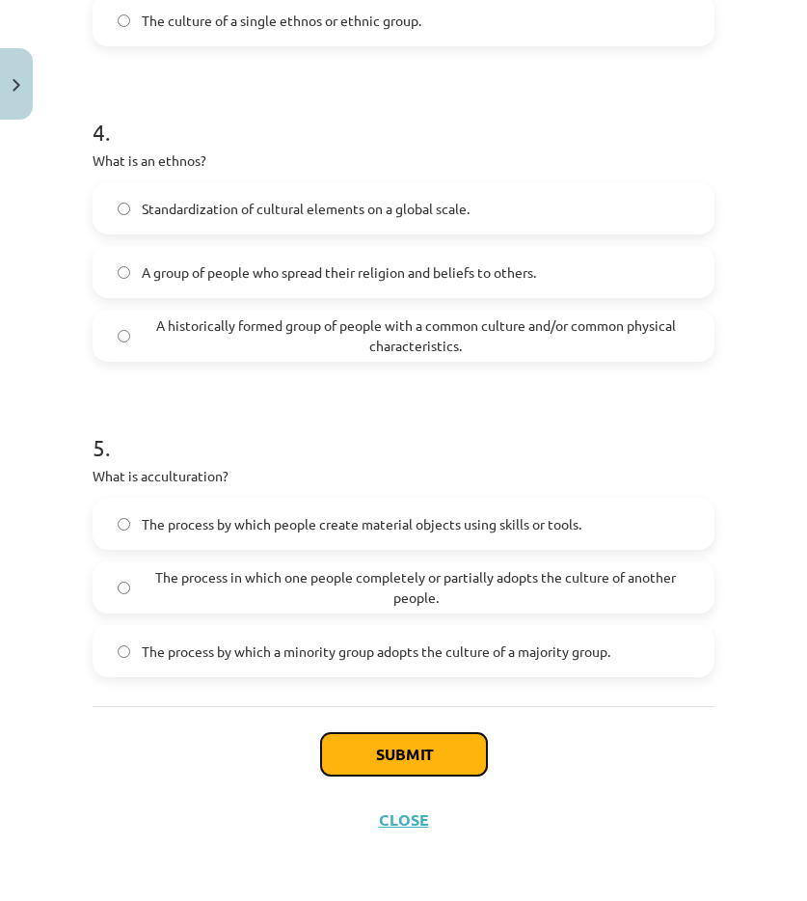
click at [438, 739] on button "Submit" at bounding box center [404, 754] width 166 height 42
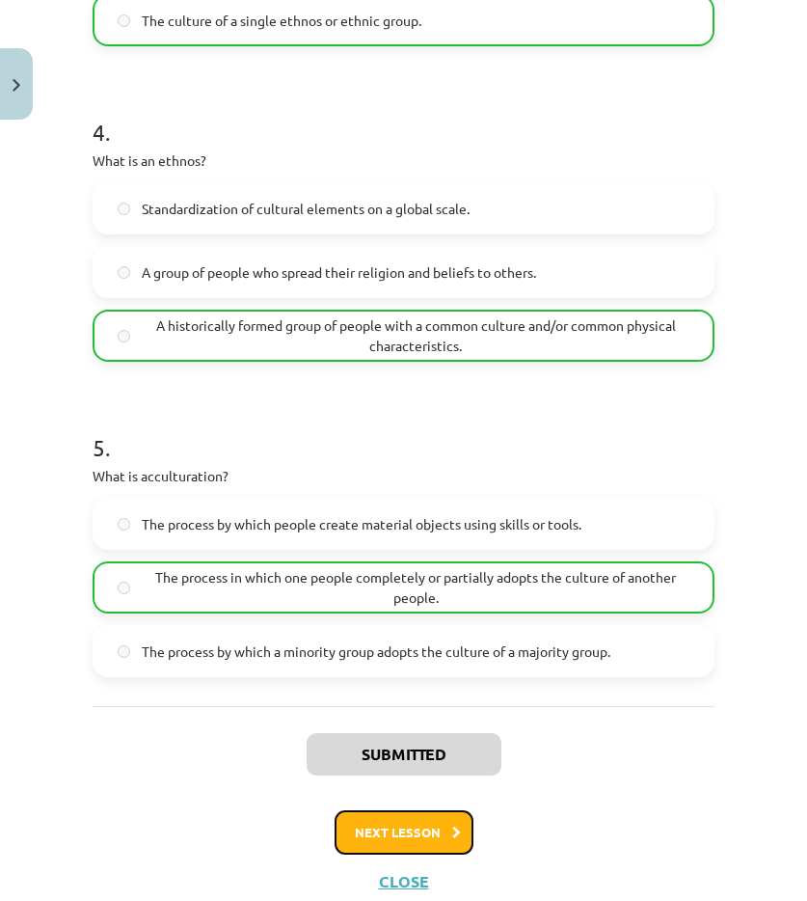
click at [341, 838] on button "Next lesson" at bounding box center [404, 832] width 139 height 44
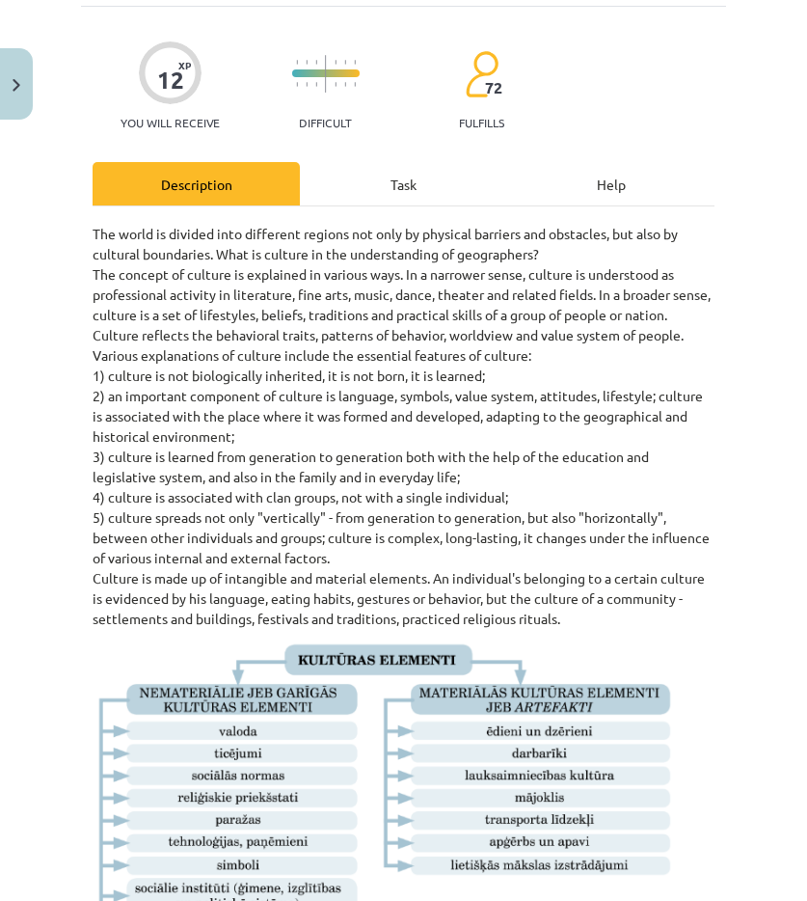
scroll to position [48, 0]
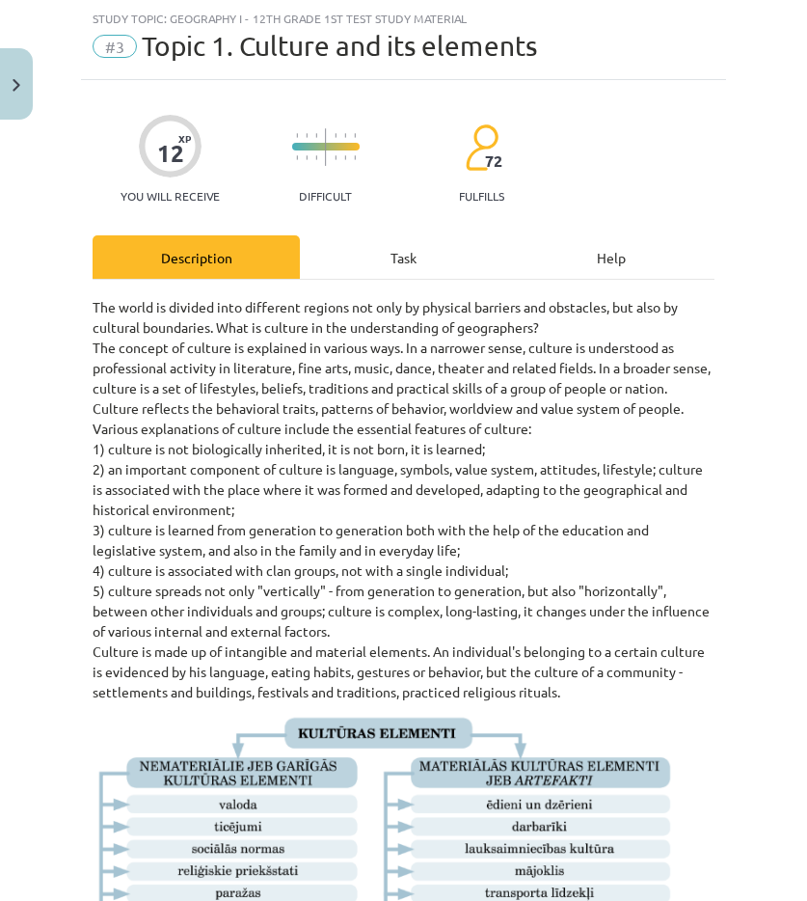
click at [376, 244] on div "Task" at bounding box center [403, 256] width 207 height 43
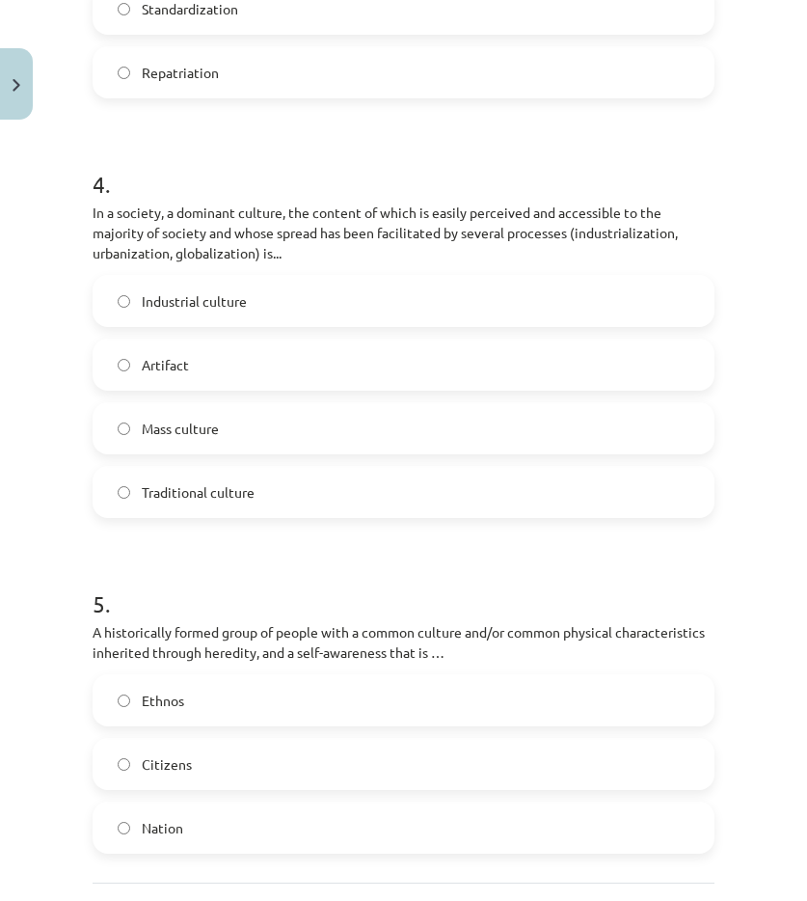
scroll to position [1537, 0]
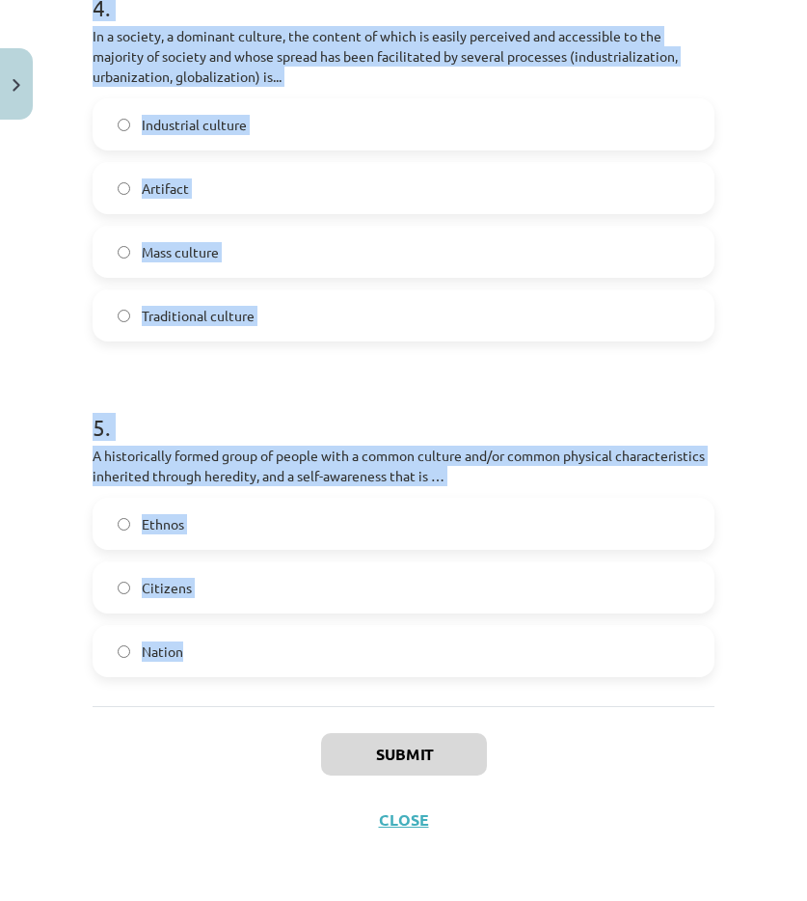
drag, startPoint x: 95, startPoint y: 381, endPoint x: 194, endPoint y: 568, distance: 211.4
copy form "1 . The process of intercultural interaction, in which one people fully or part…"
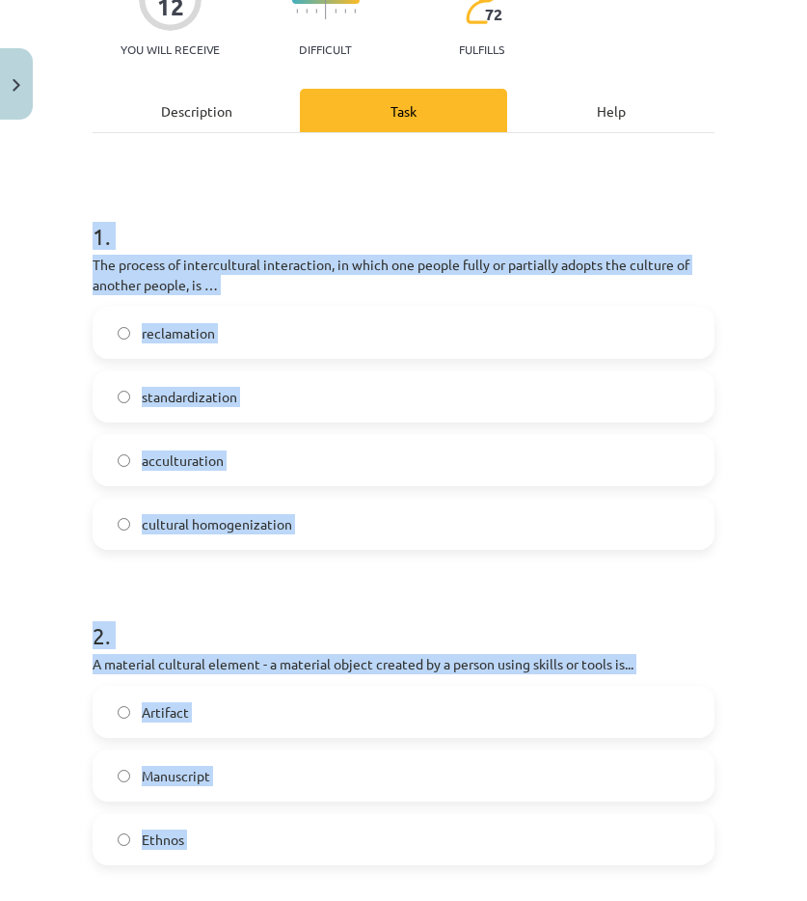
scroll to position [0, 0]
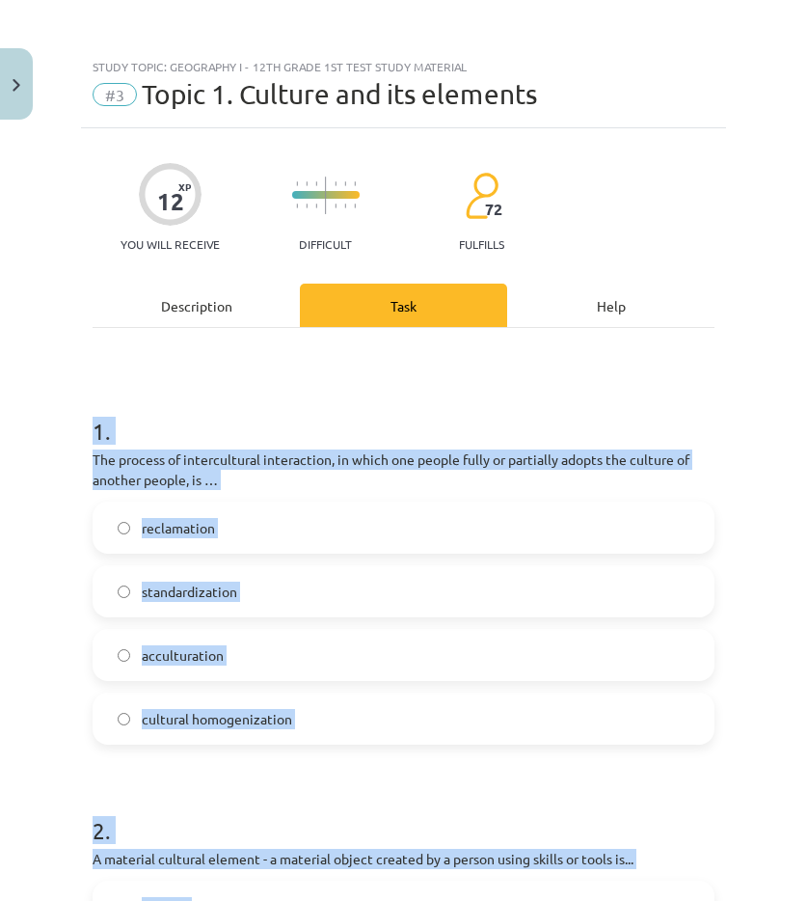
click at [336, 440] on h1 "1 ." at bounding box center [404, 414] width 622 height 60
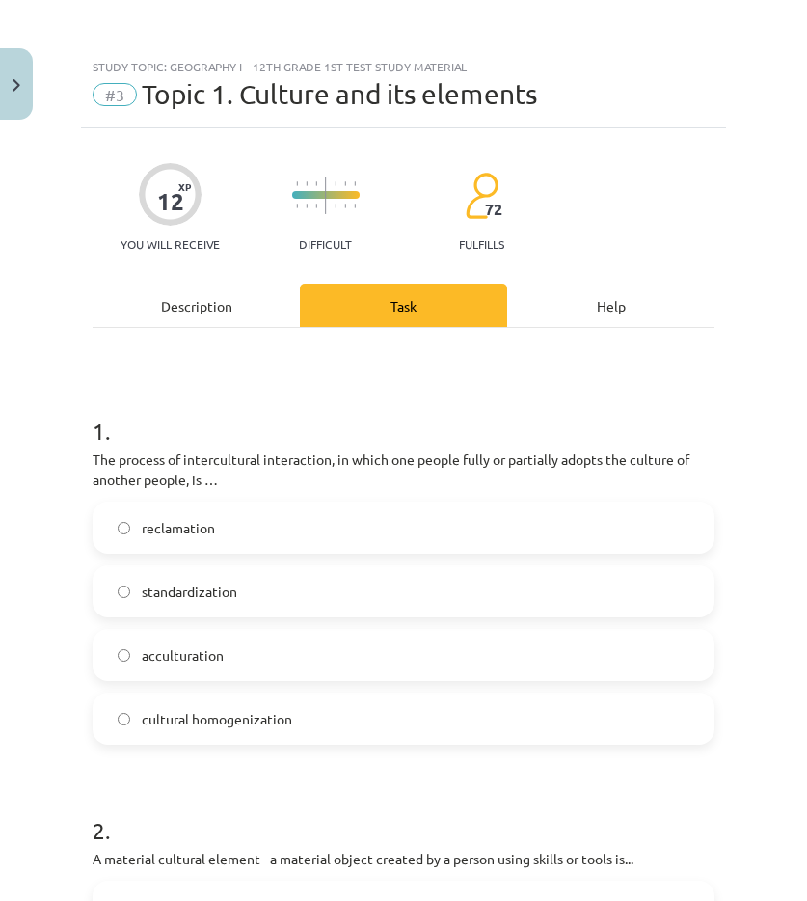
click at [277, 714] on font "cultural homogenization" at bounding box center [217, 718] width 150 height 17
click at [215, 672] on label "acculturation" at bounding box center [404, 655] width 618 height 48
click at [37, 846] on div "Study topic: Geography I - 12th grade 1st test study material #3 Topic 1. Cultu…" at bounding box center [403, 450] width 807 height 901
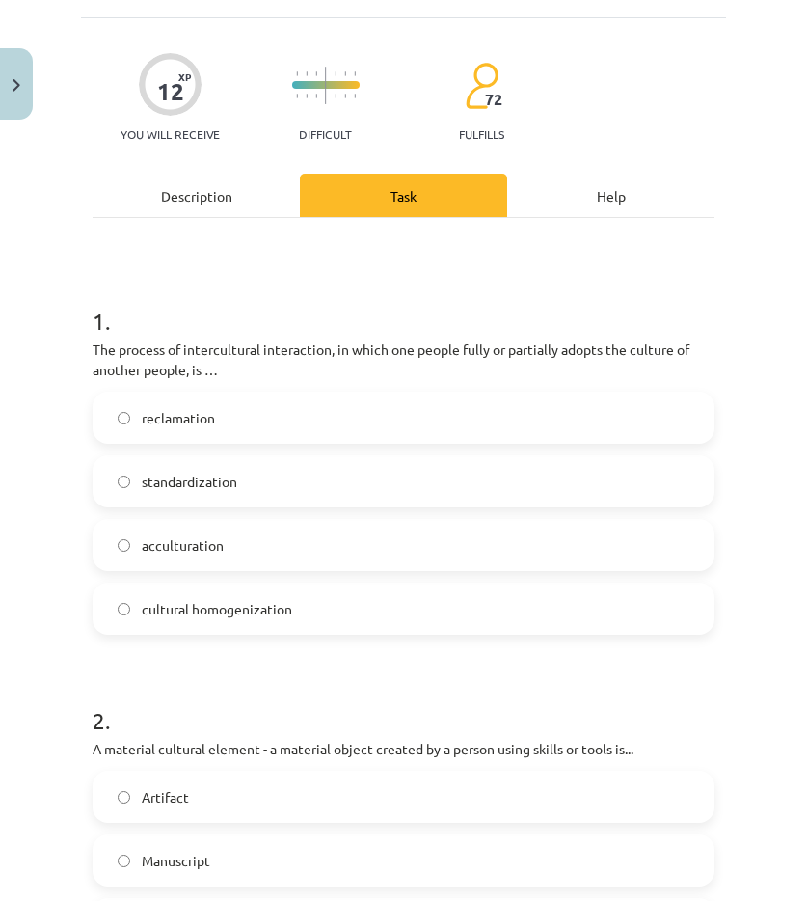
scroll to position [193, 0]
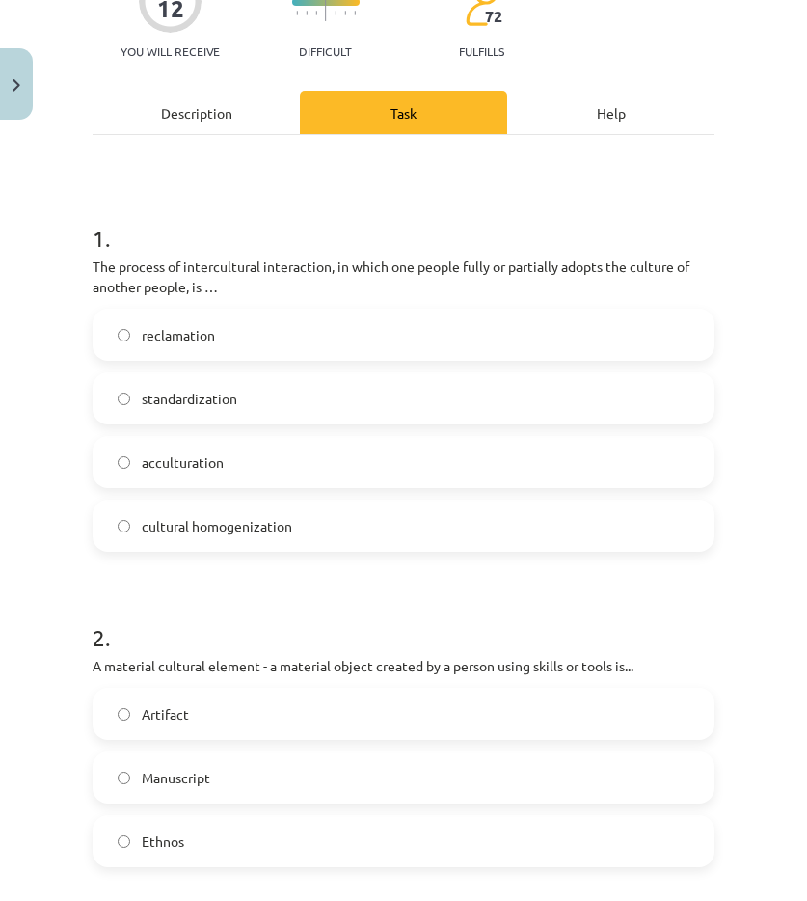
click at [133, 737] on label "Artifact" at bounding box center [404, 714] width 618 height 48
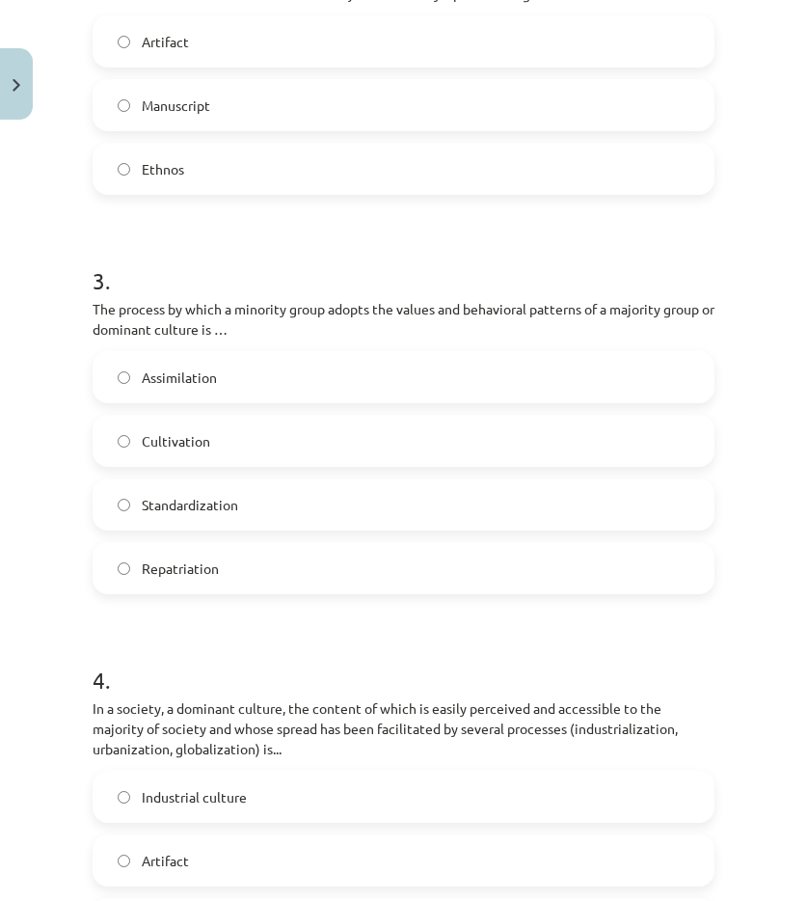
scroll to position [868, 0]
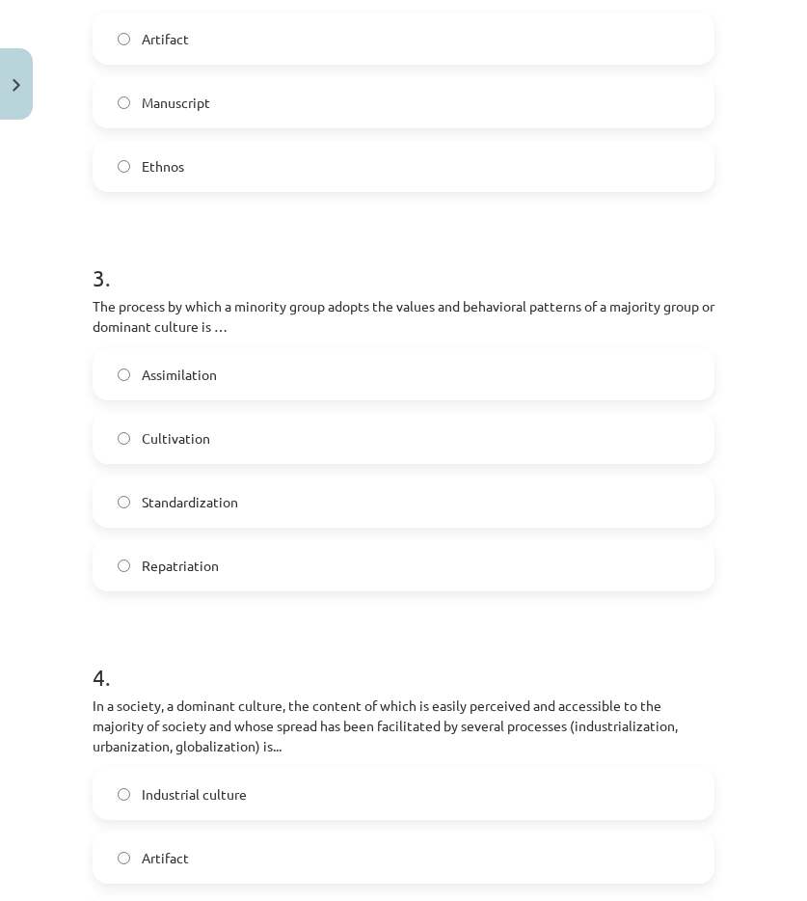
click at [179, 384] on span "Assimilation" at bounding box center [179, 375] width 75 height 20
click at [48, 791] on div "Study topic: Geography I - 12th grade 1st test study material #3 Topic 1. Cultu…" at bounding box center [403, 450] width 807 height 901
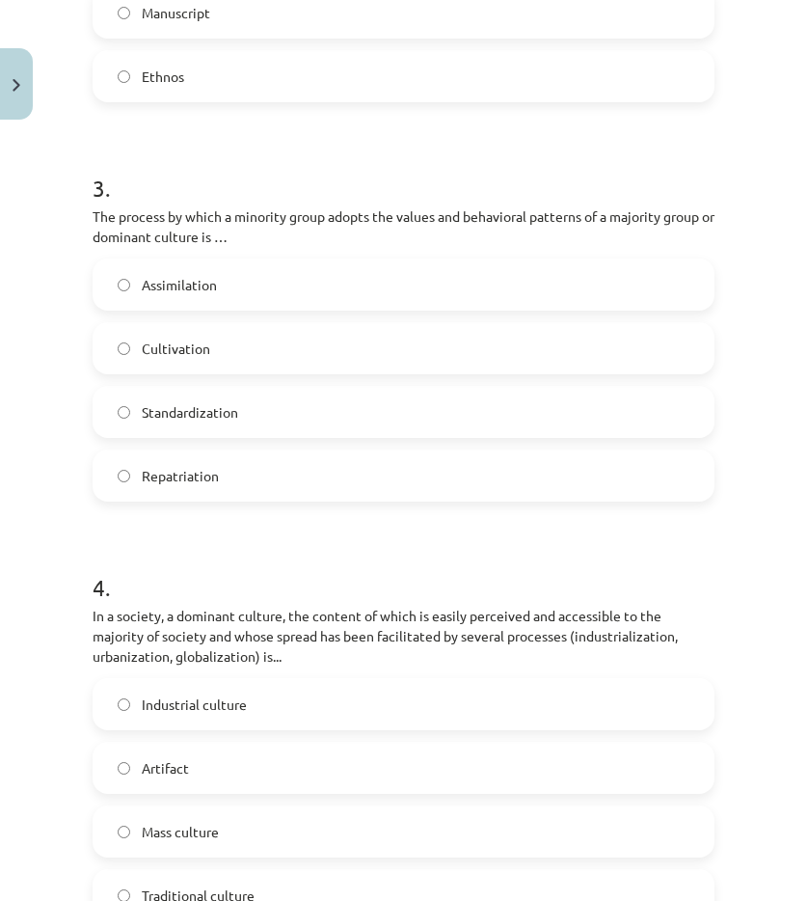
scroll to position [1061, 0]
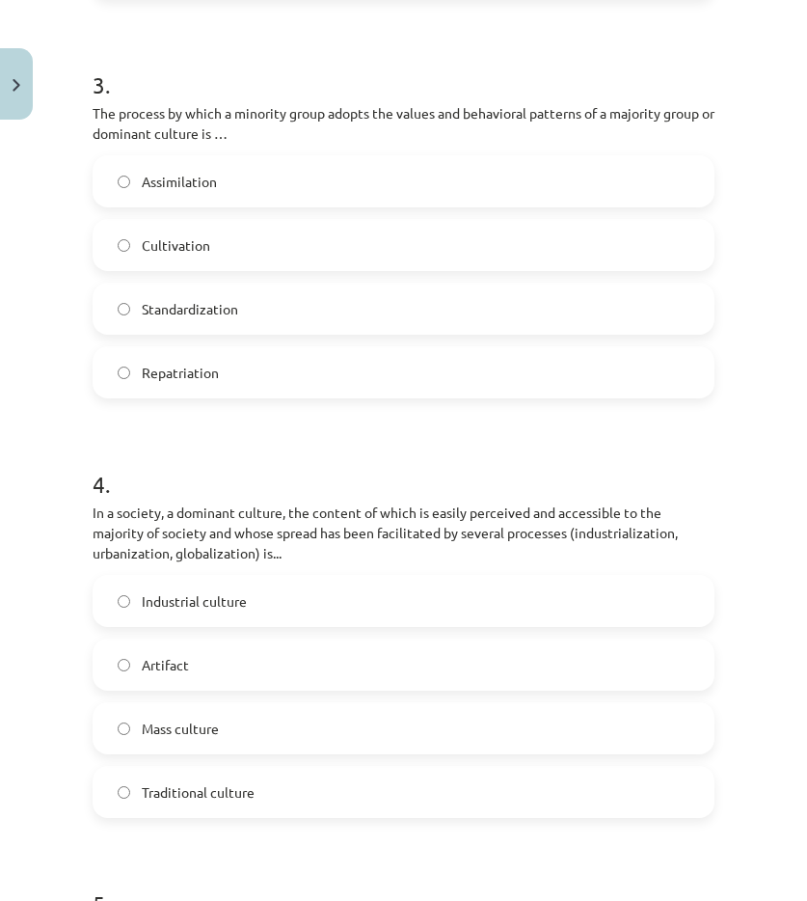
click at [174, 740] on label "Mass culture" at bounding box center [404, 728] width 618 height 48
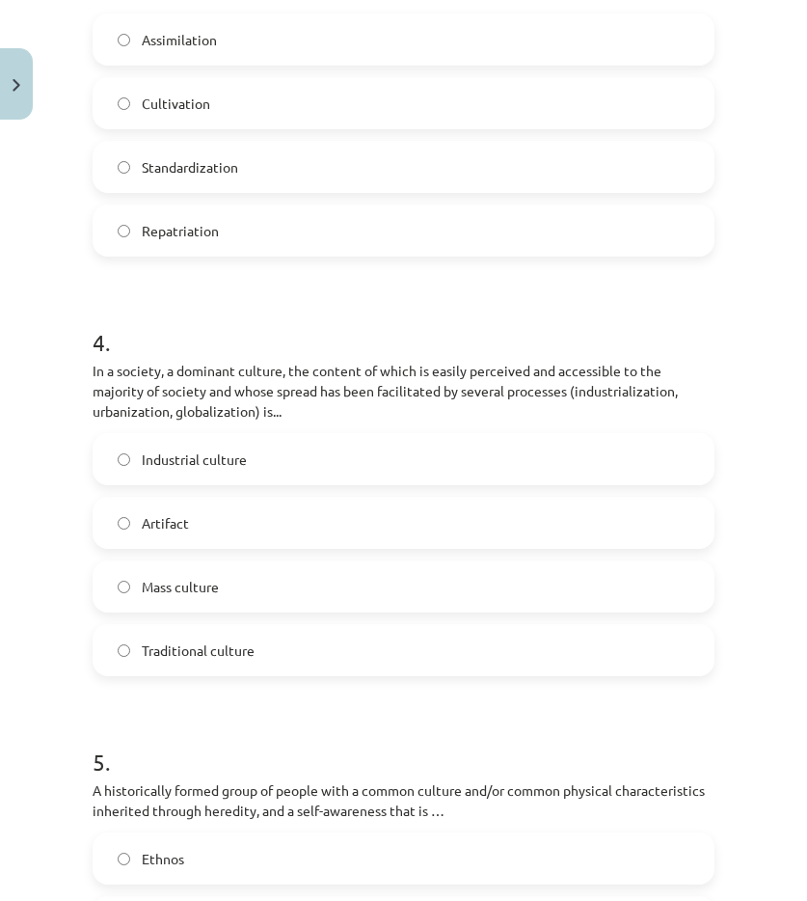
scroll to position [1350, 0]
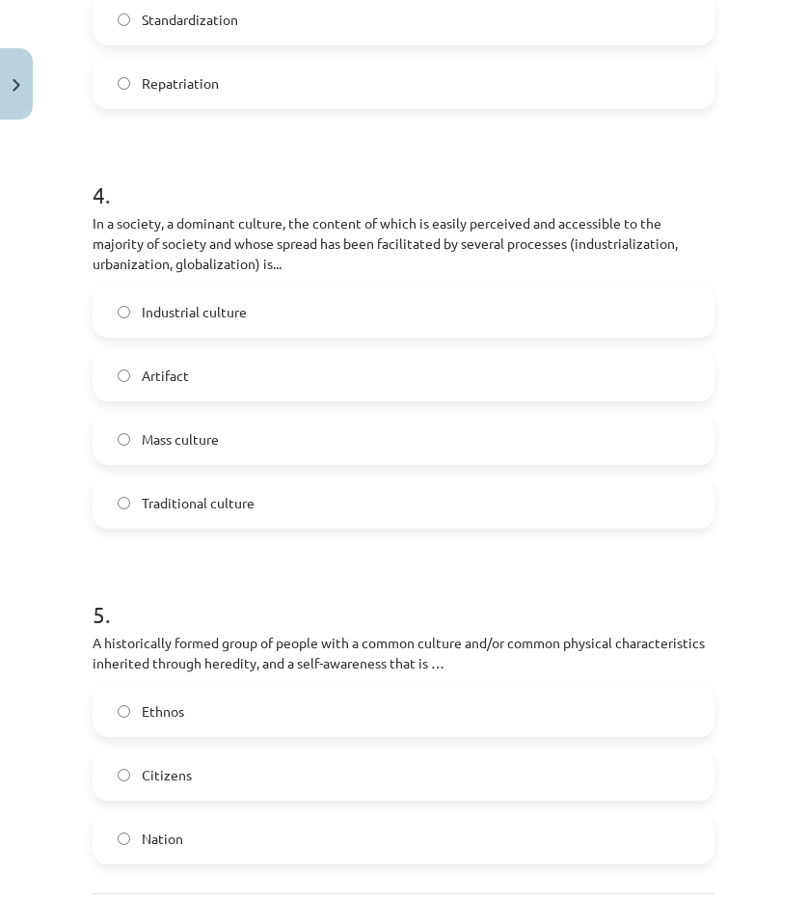
click at [172, 721] on span "Ethnos" at bounding box center [163, 711] width 42 height 20
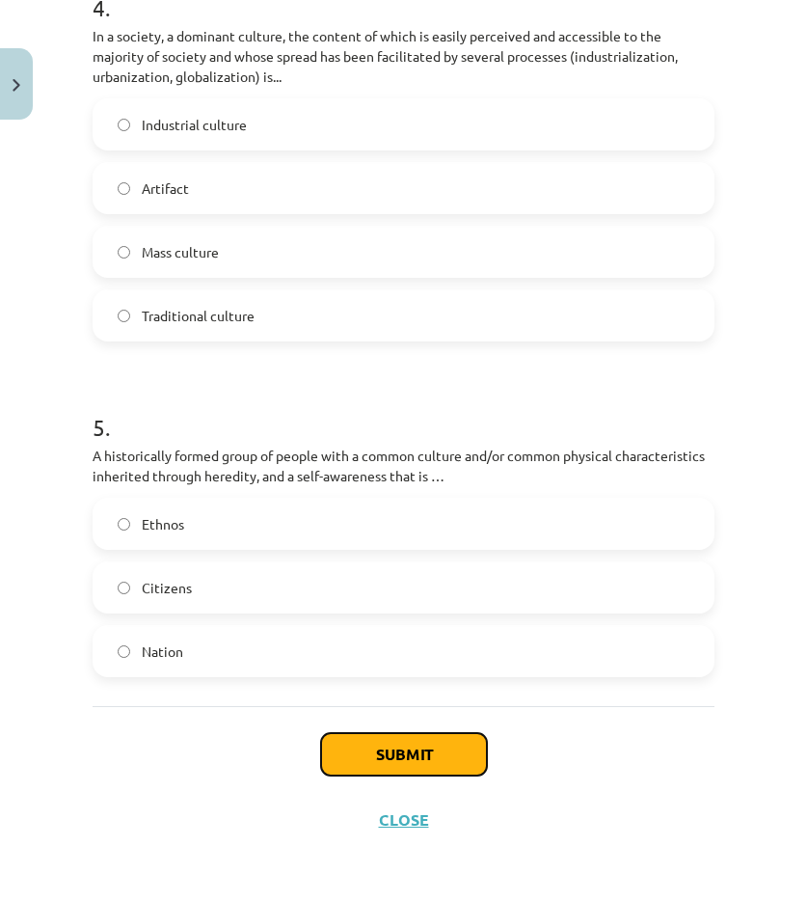
drag, startPoint x: 402, startPoint y: 743, endPoint x: 394, endPoint y: 531, distance: 211.4
click at [403, 744] on button "Submit" at bounding box center [404, 754] width 166 height 42
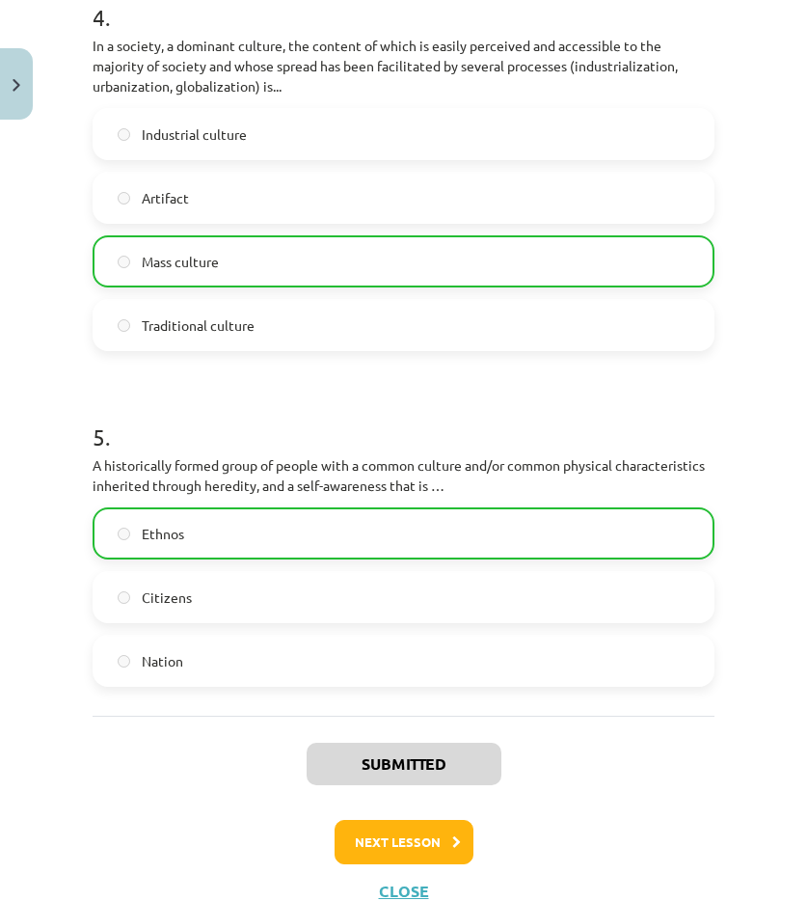
scroll to position [1599, 0]
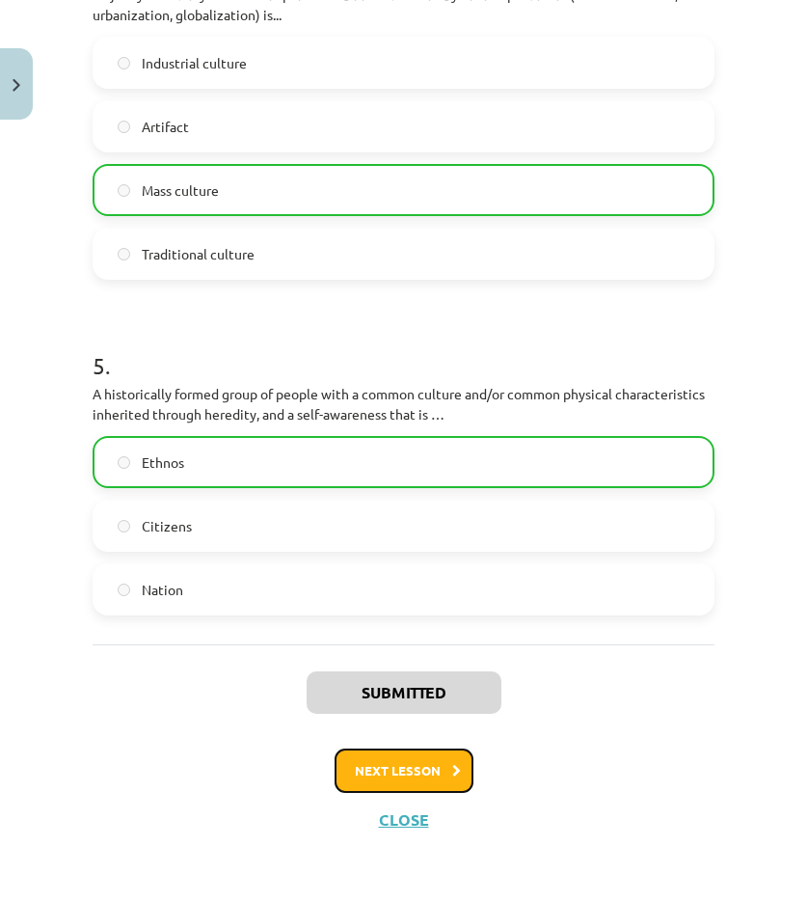
click at [394, 787] on button "Next lesson" at bounding box center [404, 770] width 139 height 44
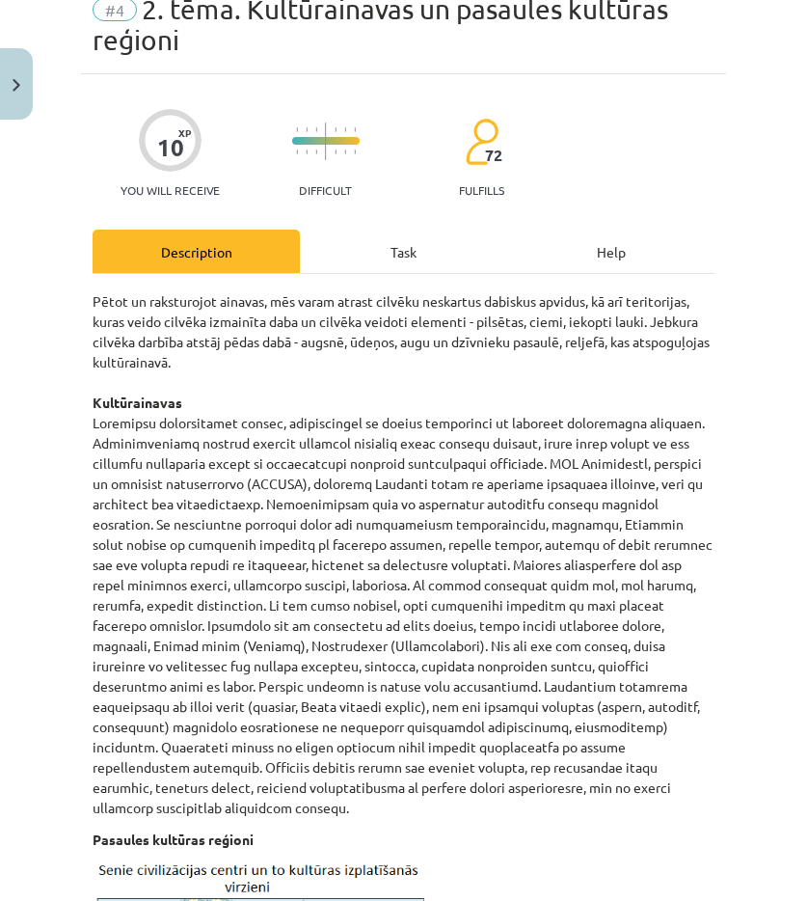
scroll to position [48, 0]
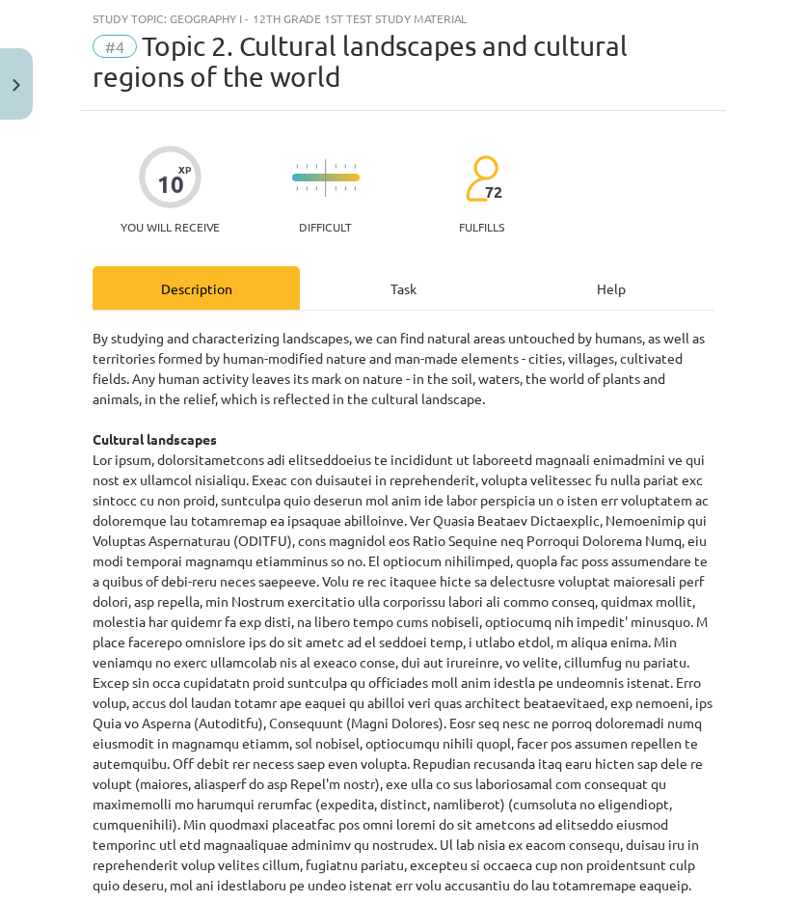
click at [364, 298] on div "Task" at bounding box center [403, 287] width 207 height 43
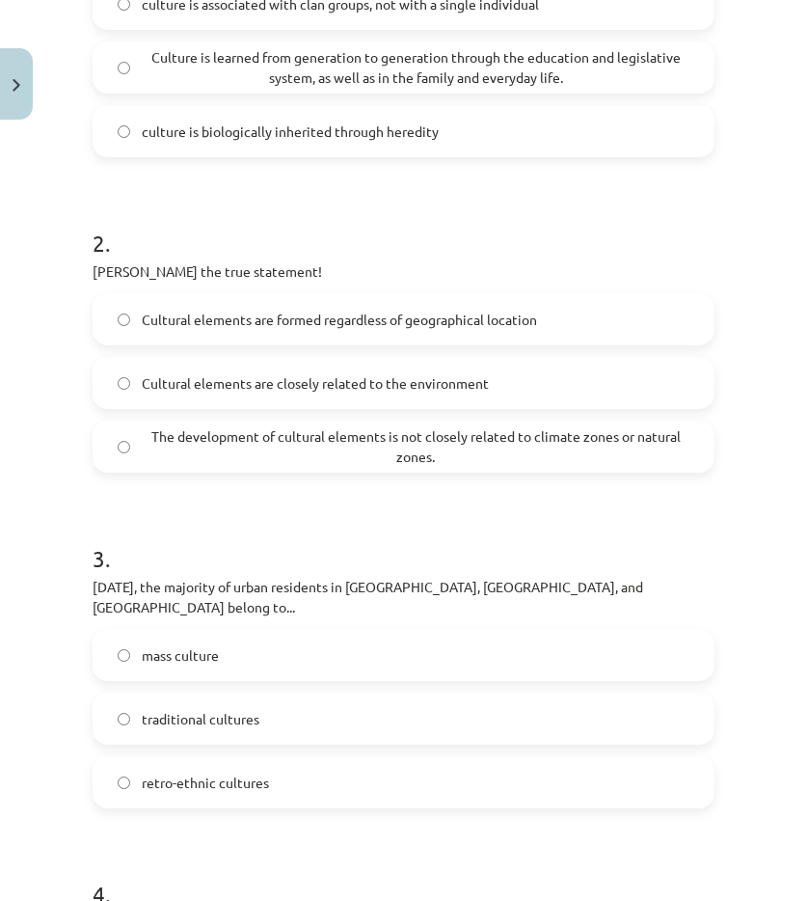
scroll to position [1045, 0]
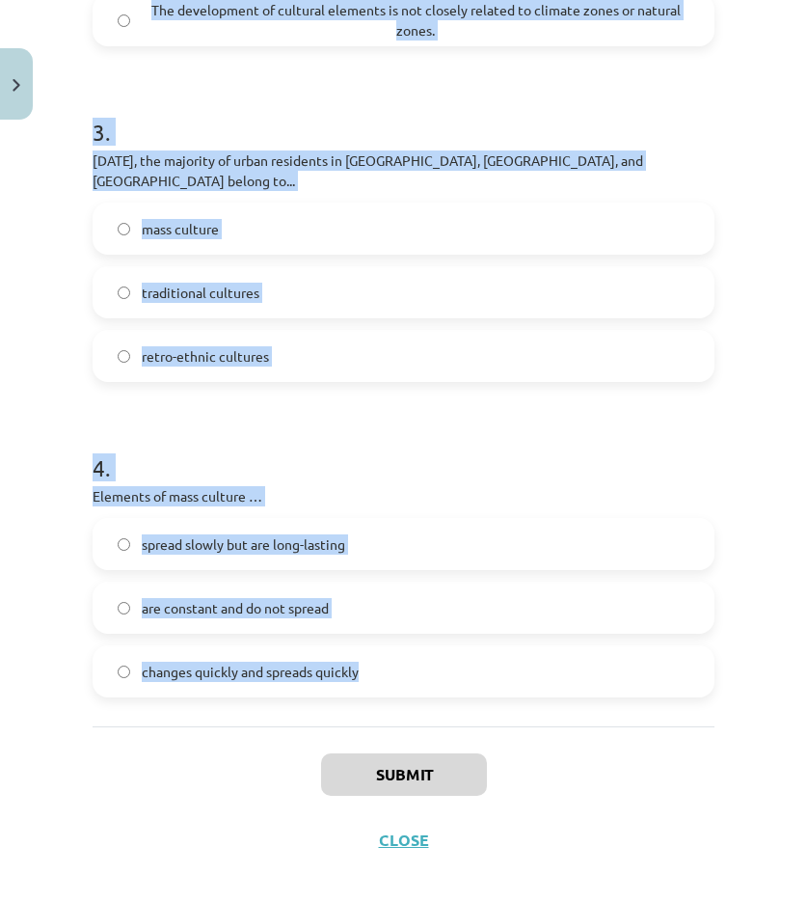
drag, startPoint x: 132, startPoint y: 436, endPoint x: 413, endPoint y: 675, distance: 368.8
click at [413, 675] on form "1 . Various explanations of culture include the essential features of culture. …" at bounding box center [404, 33] width 622 height 1327
copy form "1 . Various explanations of culture include the essential features of culture. …"
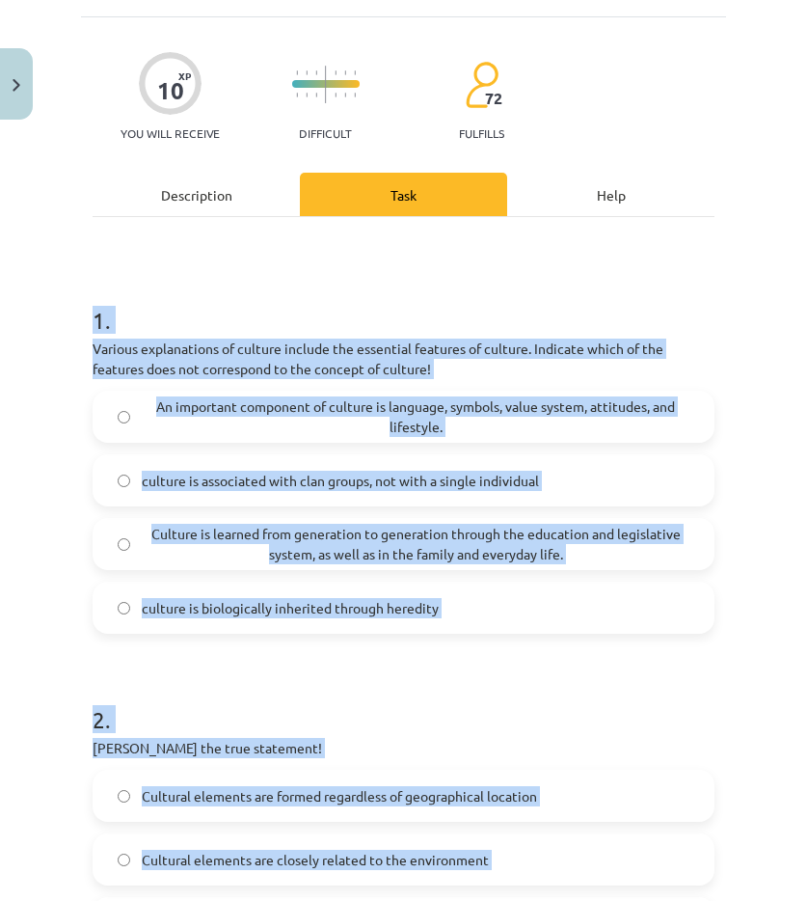
scroll to position [0, 0]
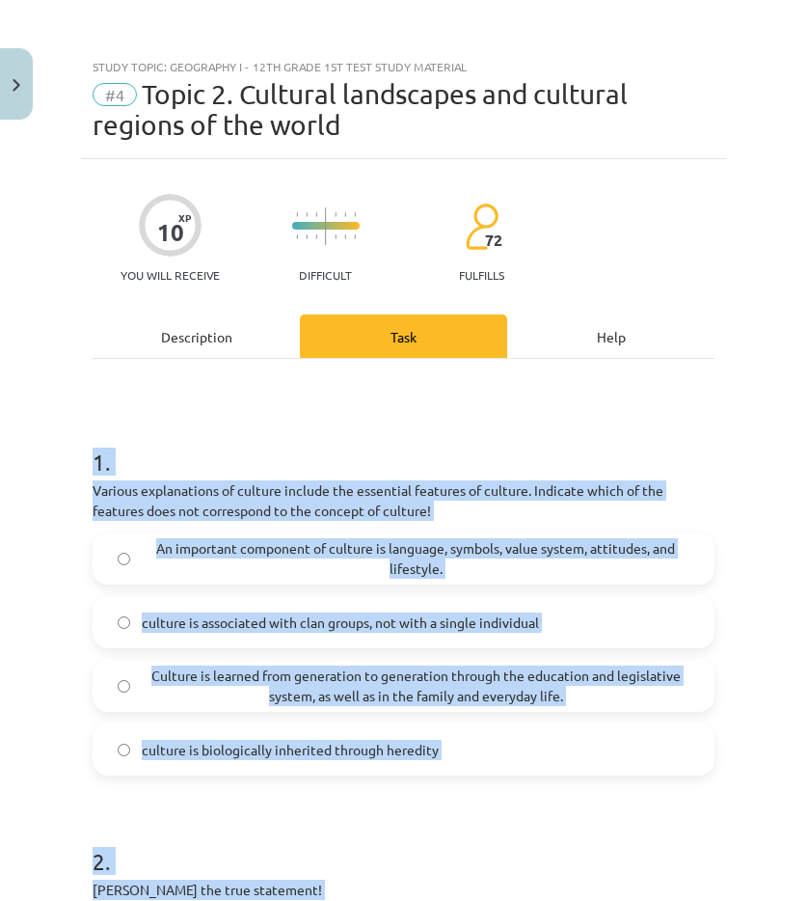
click at [259, 438] on h1 "1 ." at bounding box center [404, 445] width 622 height 60
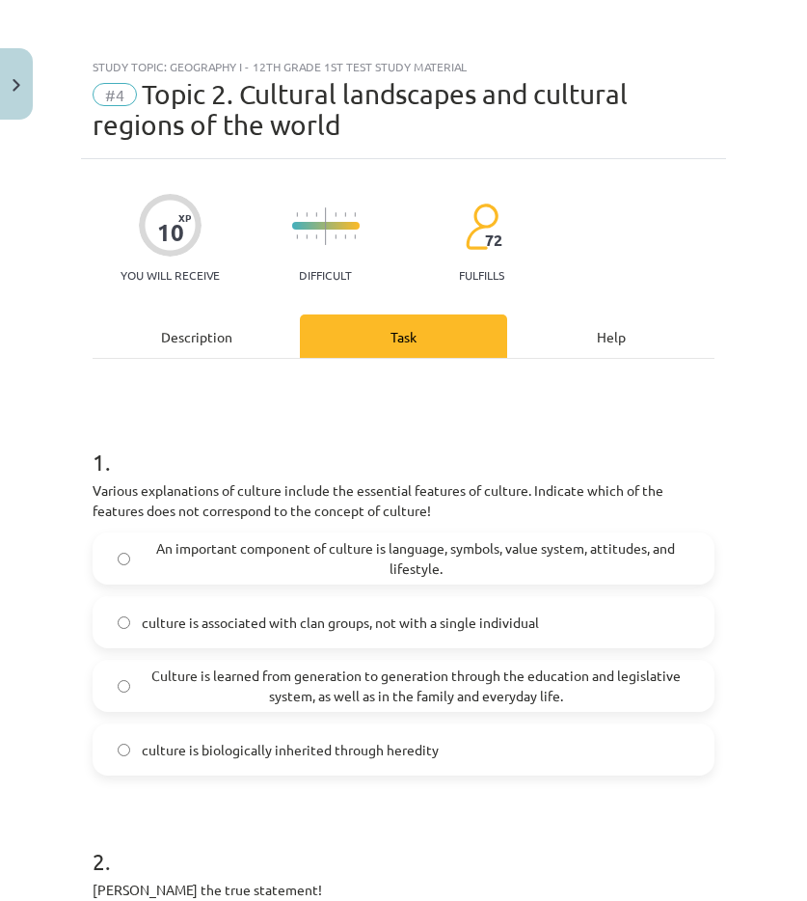
click at [294, 753] on font "culture is biologically inherited through heredity" at bounding box center [290, 749] width 297 height 17
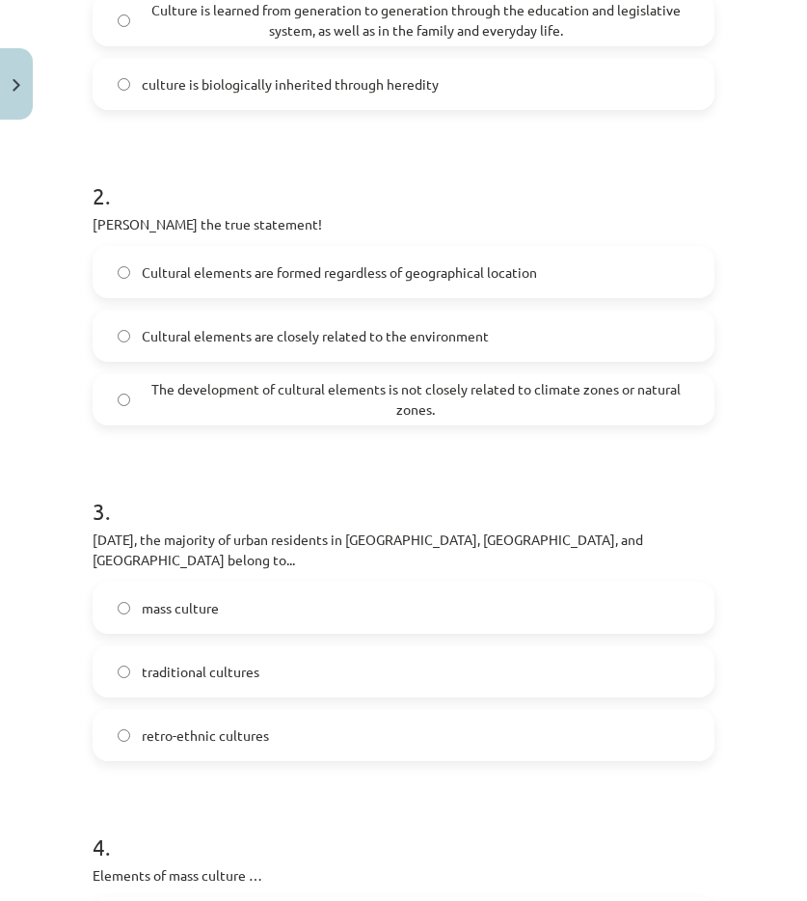
scroll to position [675, 0]
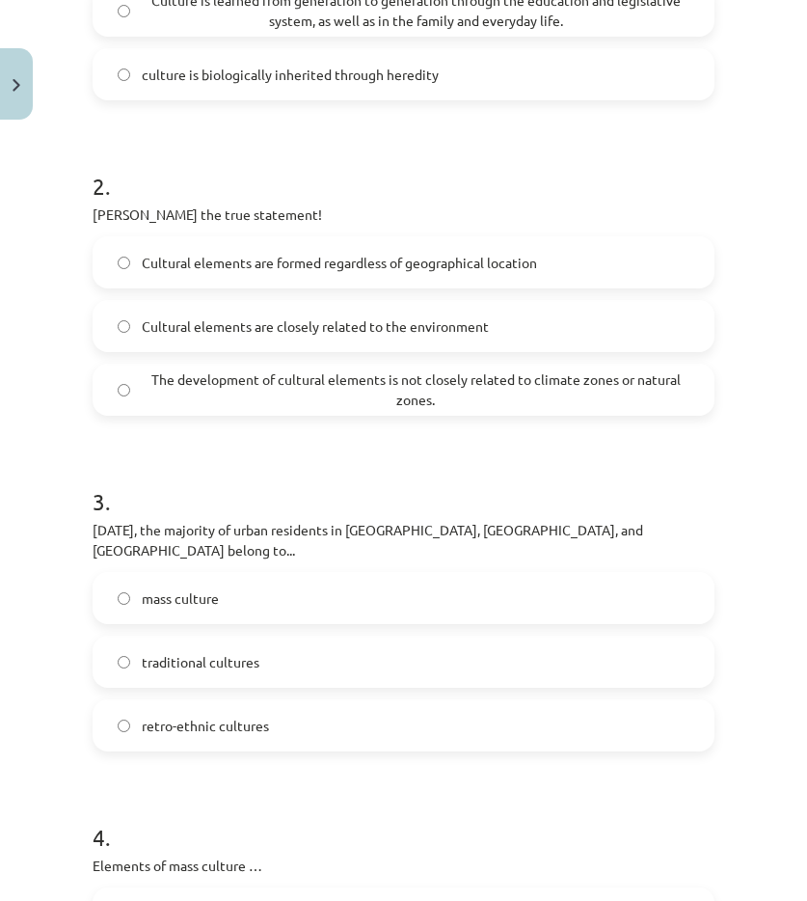
click at [204, 310] on label "Cultural elements are closely related to the environment" at bounding box center [404, 326] width 618 height 48
click at [153, 589] on font "mass culture" at bounding box center [180, 597] width 77 height 17
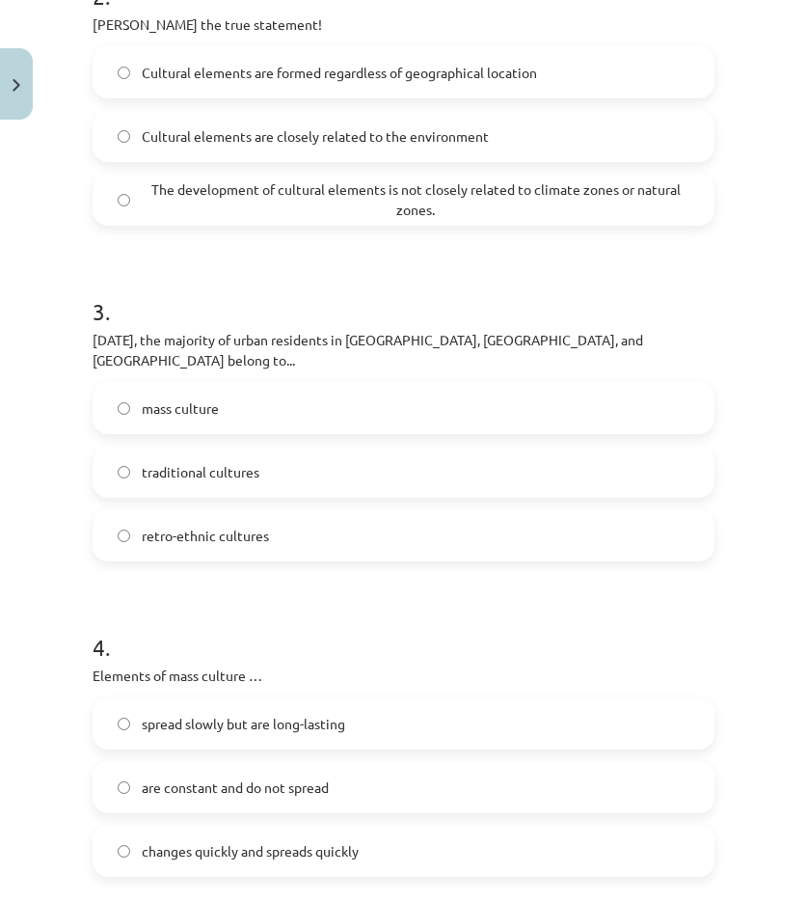
scroll to position [868, 0]
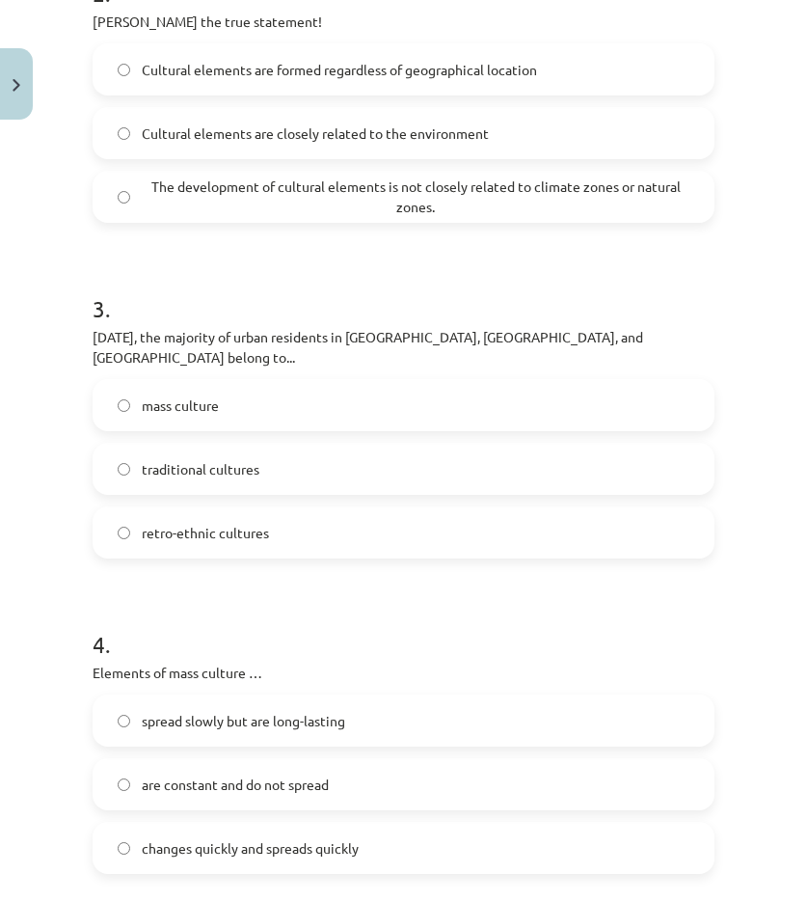
click at [194, 839] on font "changes quickly and spreads quickly" at bounding box center [250, 847] width 217 height 17
click at [64, 645] on div "Study topic: Geography I - 12th grade 1st test study material #4 Topic 2. Cultu…" at bounding box center [403, 450] width 807 height 901
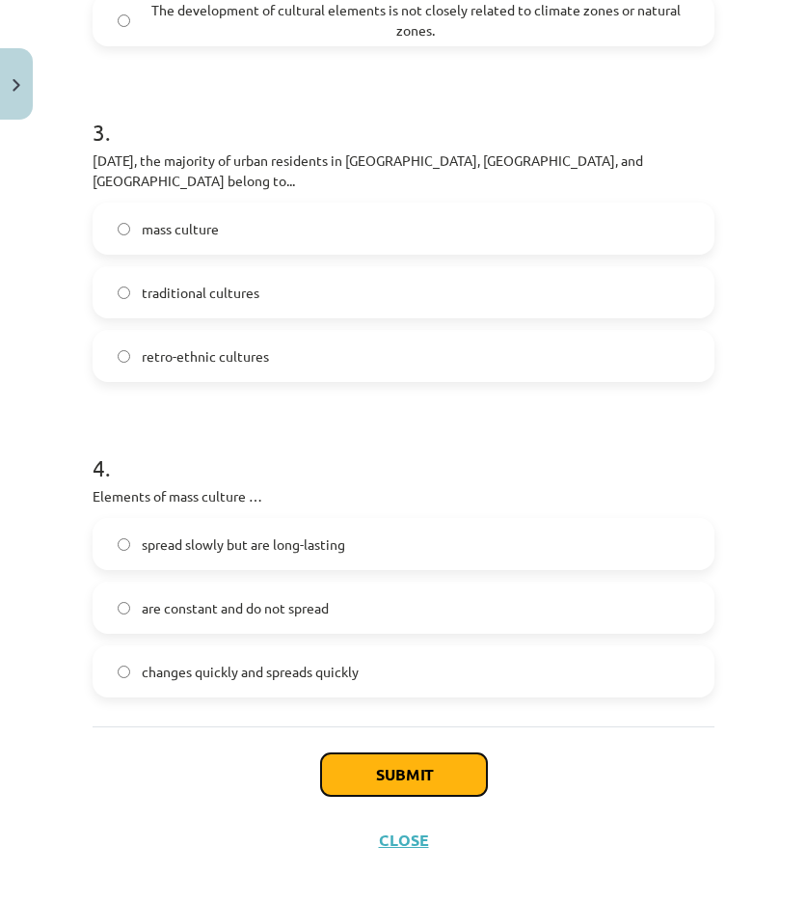
click at [399, 764] on font "Submit" at bounding box center [404, 774] width 56 height 20
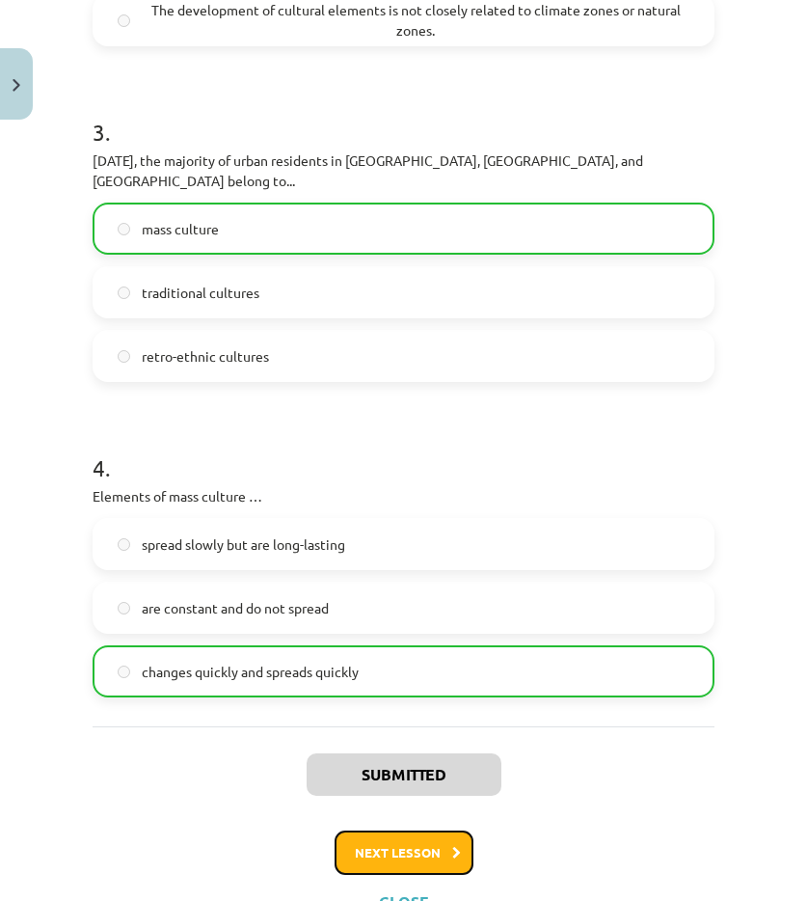
click at [378, 844] on button "Next lesson" at bounding box center [404, 852] width 139 height 44
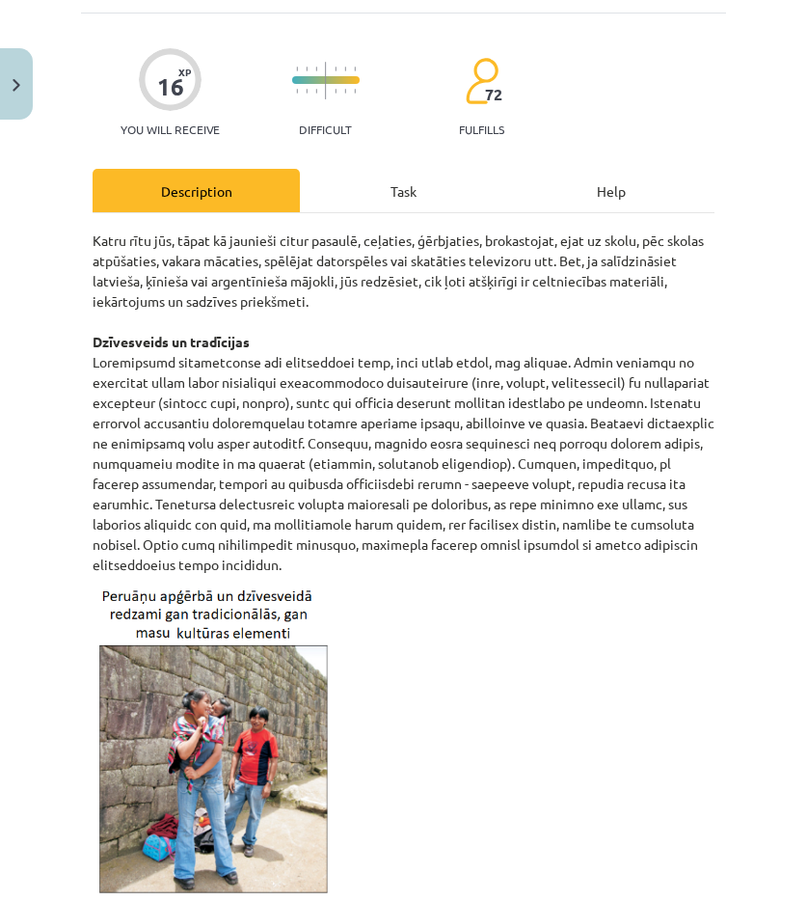
scroll to position [48, 0]
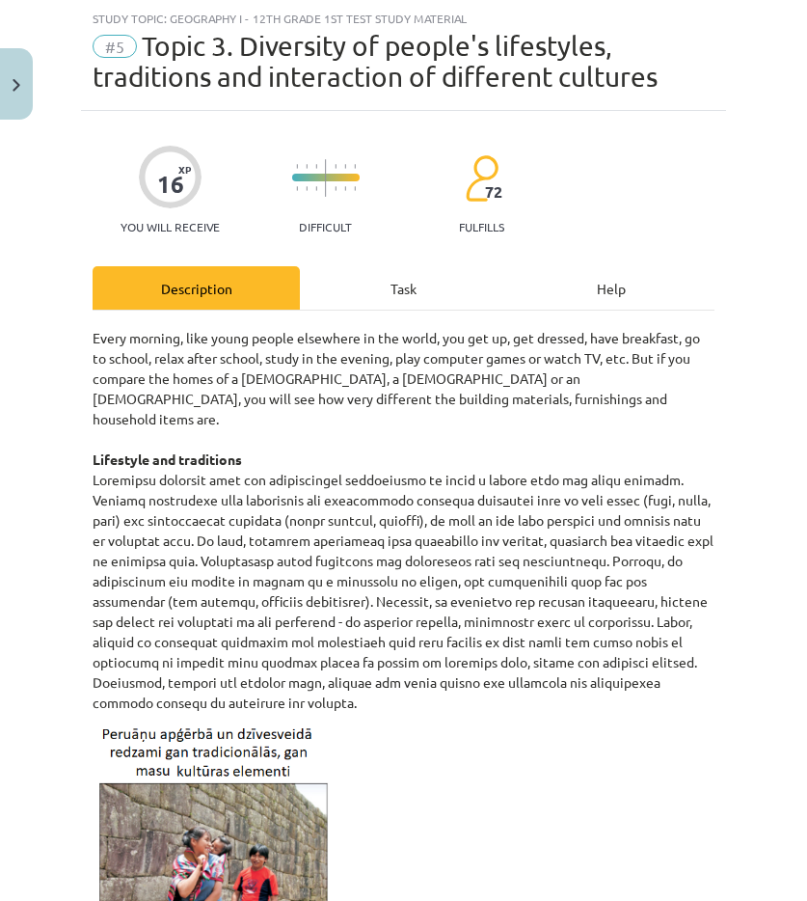
click at [391, 285] on font "Task" at bounding box center [404, 288] width 26 height 17
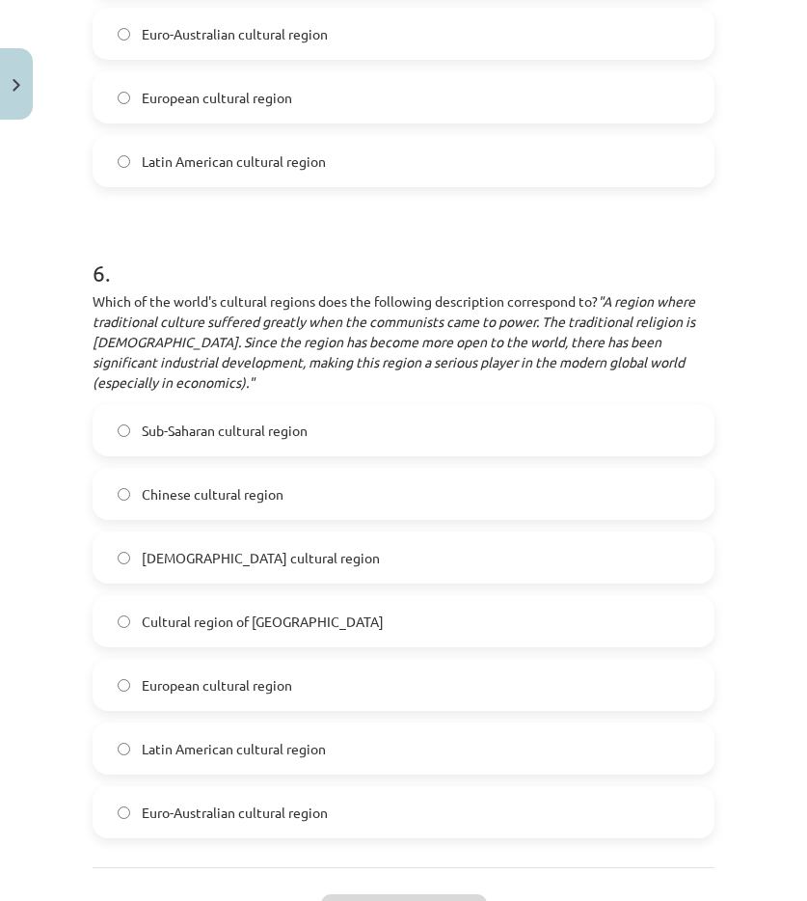
scroll to position [3044, 0]
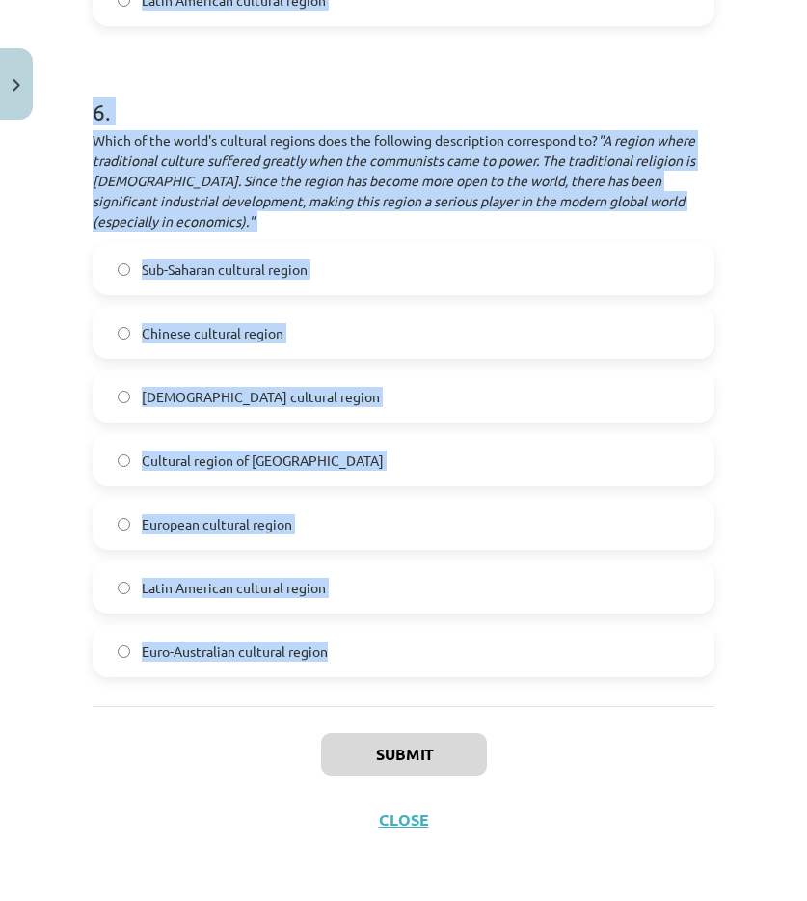
drag, startPoint x: 93, startPoint y: 409, endPoint x: 341, endPoint y: 657, distance: 351.2
copy form "1 . What is the name of the organization that creates the World Natural and Cul…"
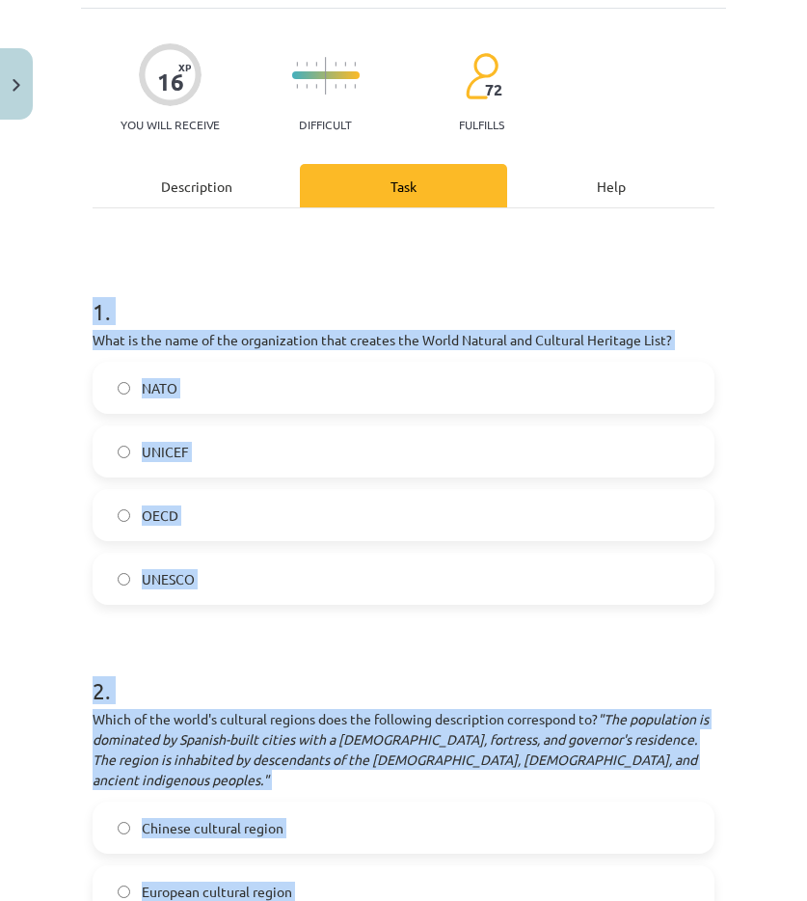
scroll to position [0, 0]
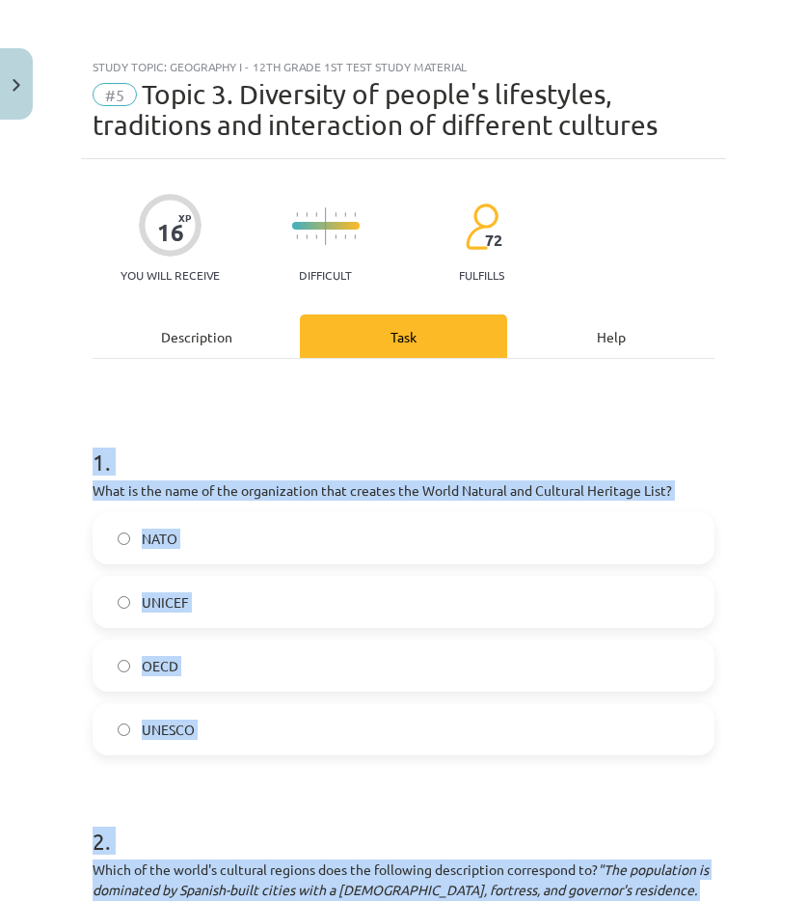
click at [231, 450] on h1 "1 ." at bounding box center [404, 445] width 622 height 60
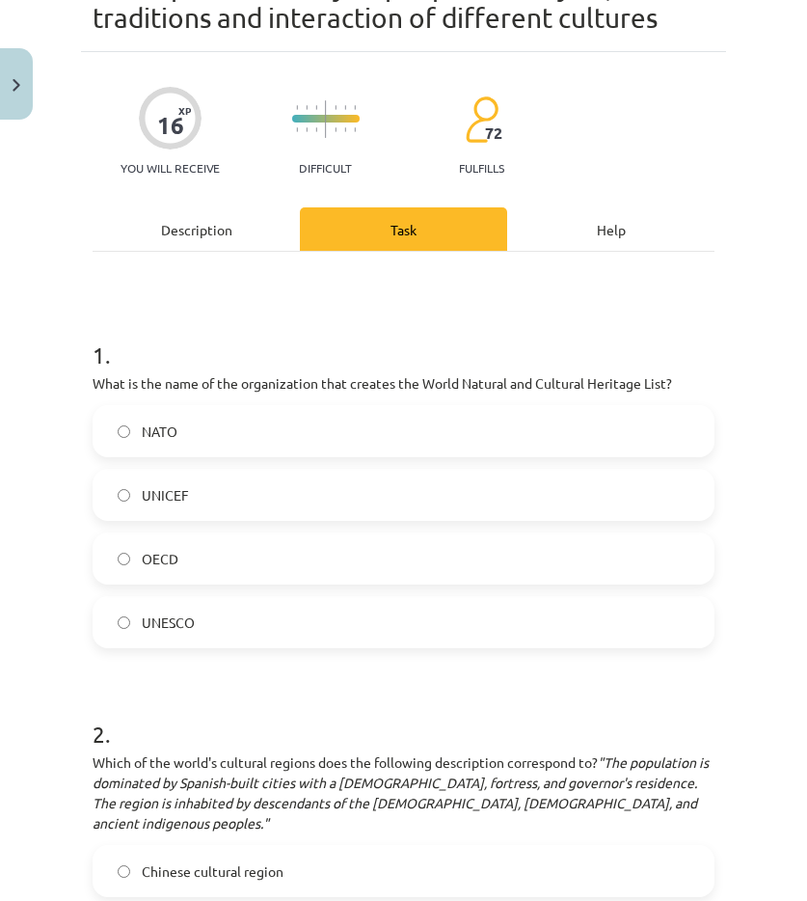
scroll to position [193, 0]
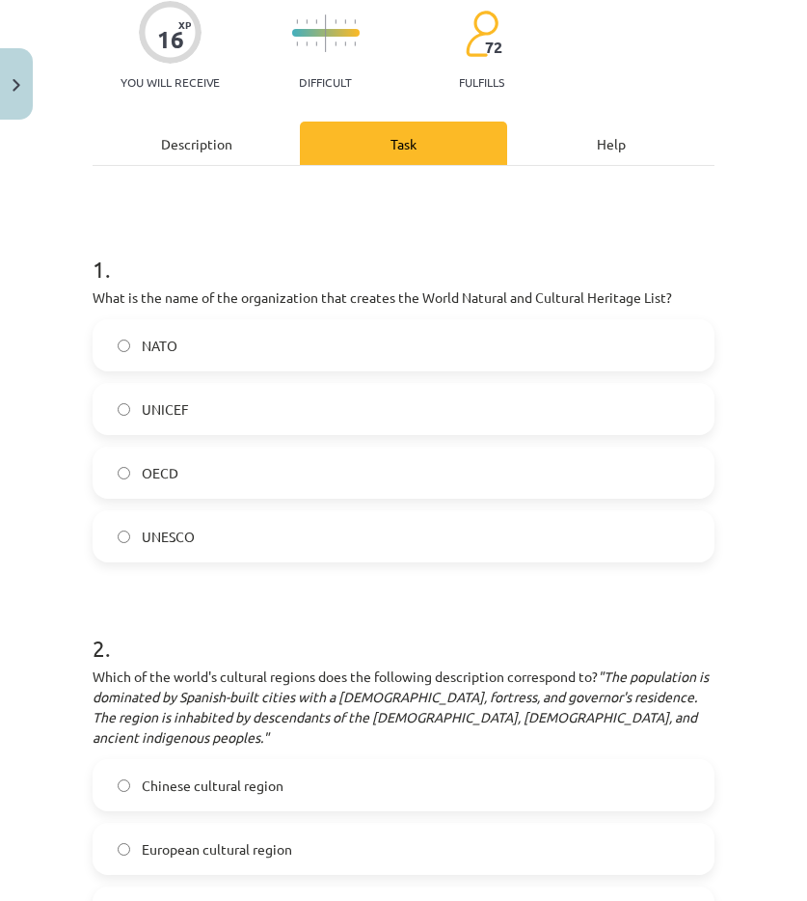
click at [211, 524] on label "UNESCO" at bounding box center [404, 536] width 618 height 48
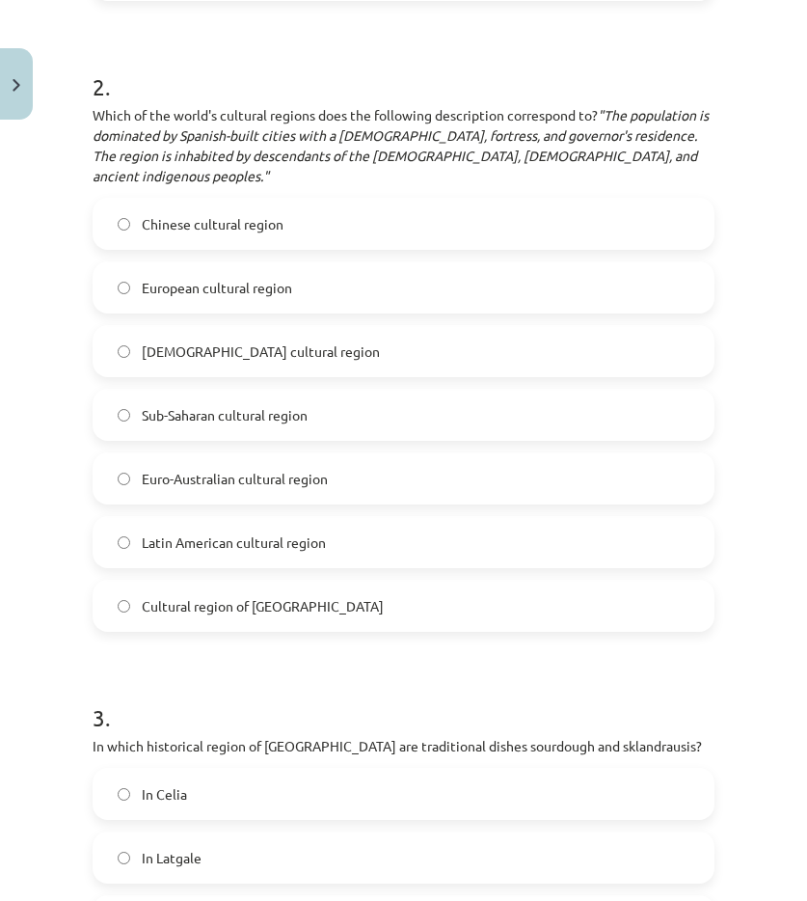
scroll to position [772, 0]
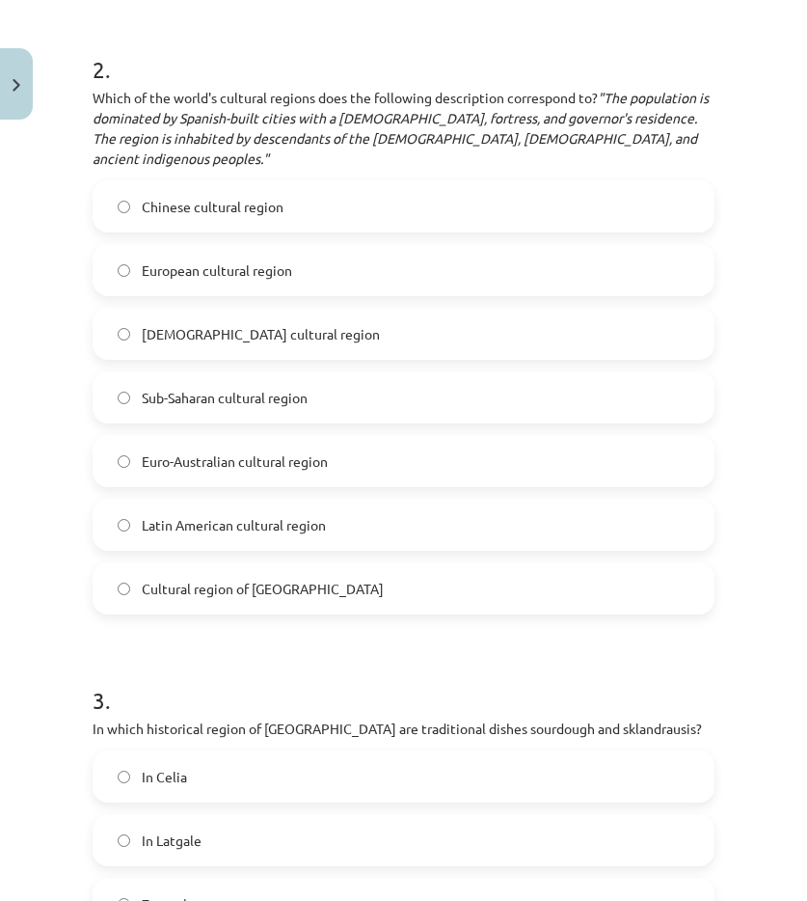
click at [224, 525] on font "Latin American cultural region" at bounding box center [234, 524] width 184 height 17
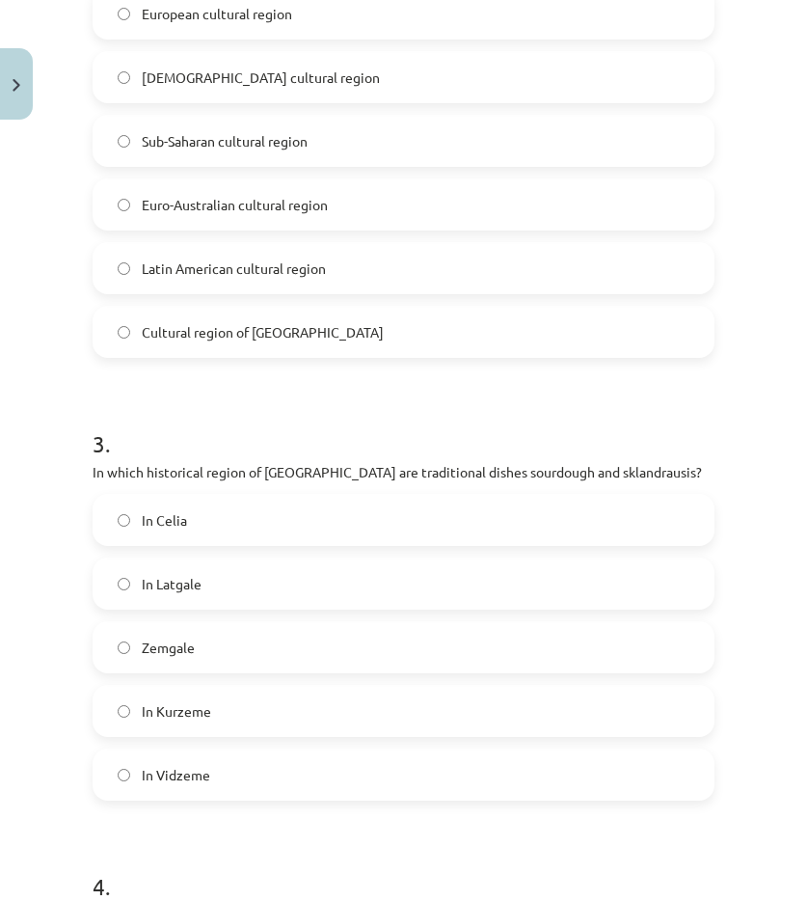
scroll to position [1061, 0]
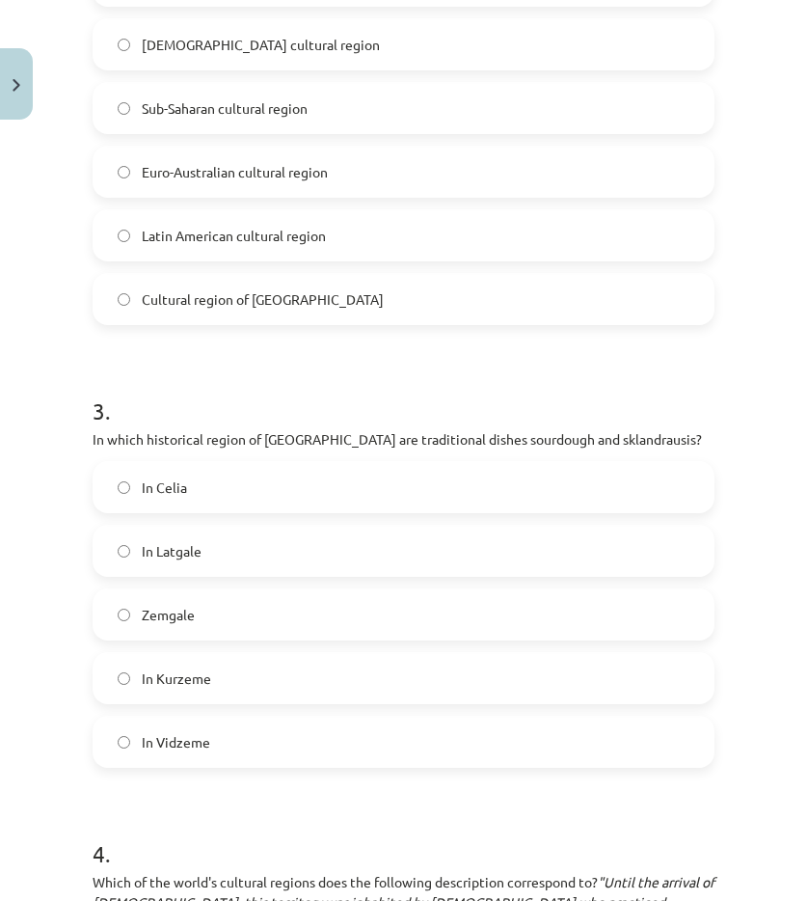
click at [233, 672] on label "In Kurzeme" at bounding box center [404, 678] width 618 height 48
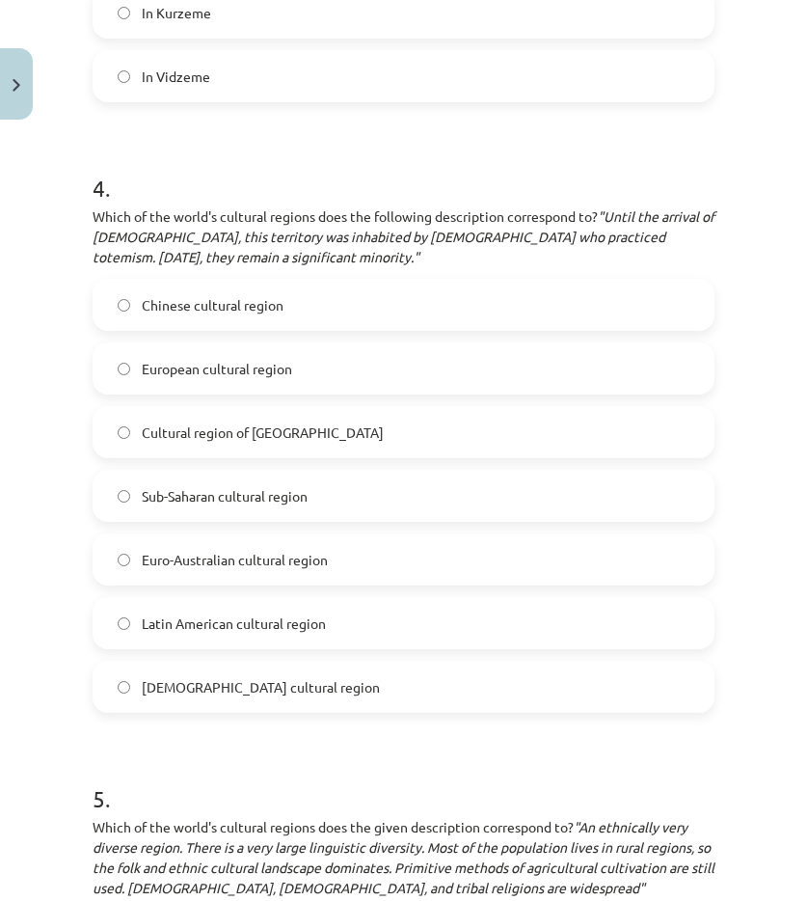
scroll to position [1736, 0]
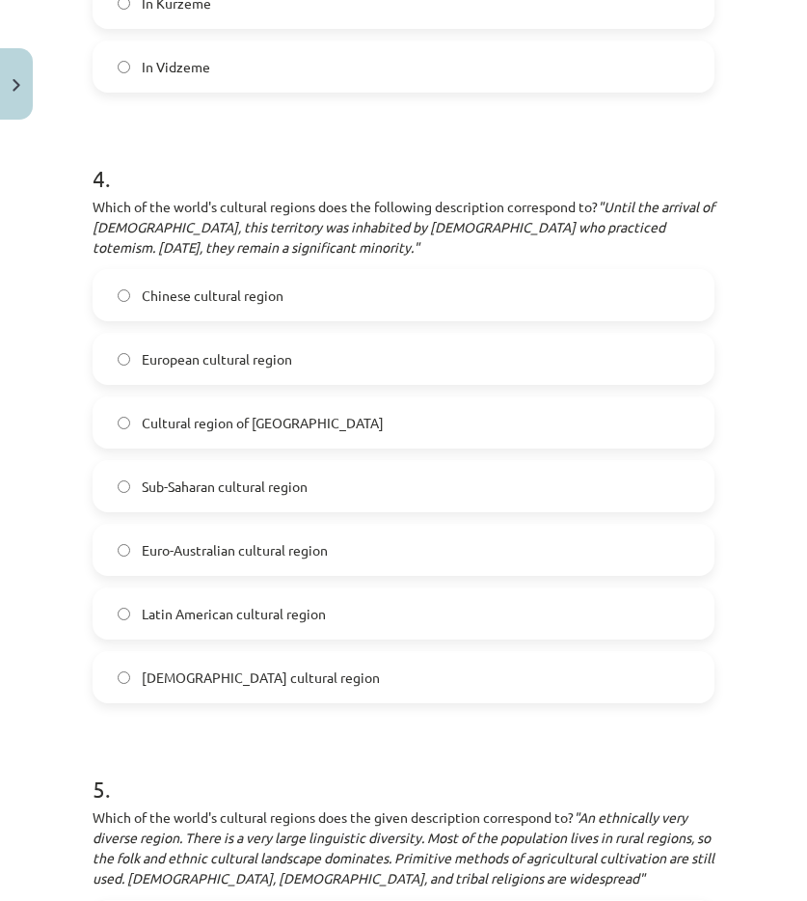
click at [215, 552] on font "Euro-Australian cultural region" at bounding box center [235, 549] width 186 height 17
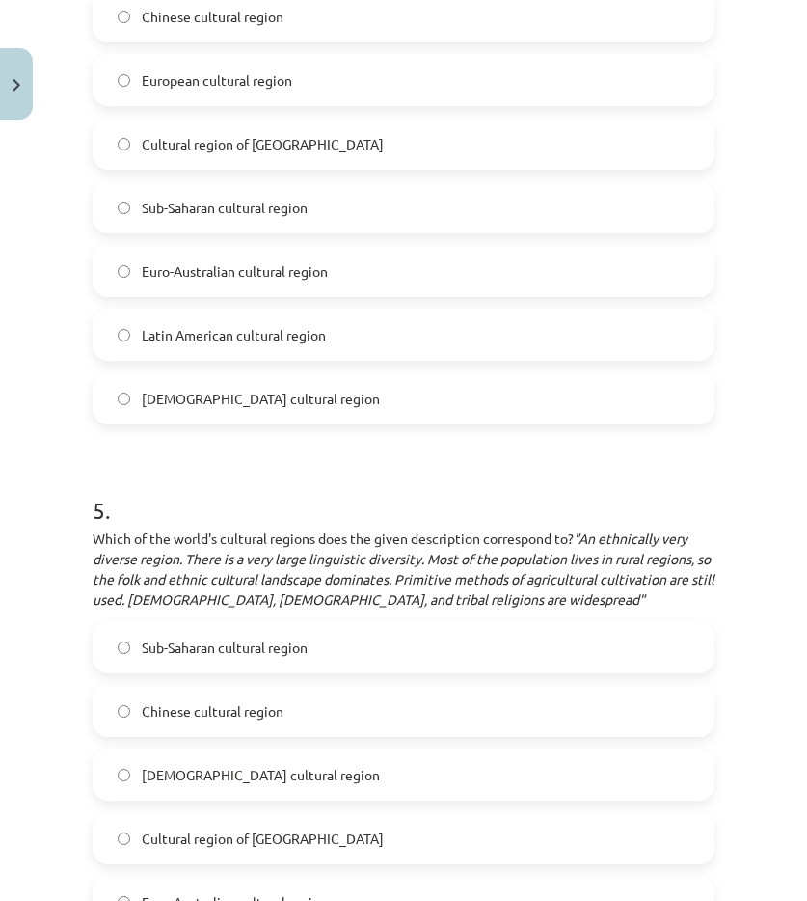
scroll to position [2026, 0]
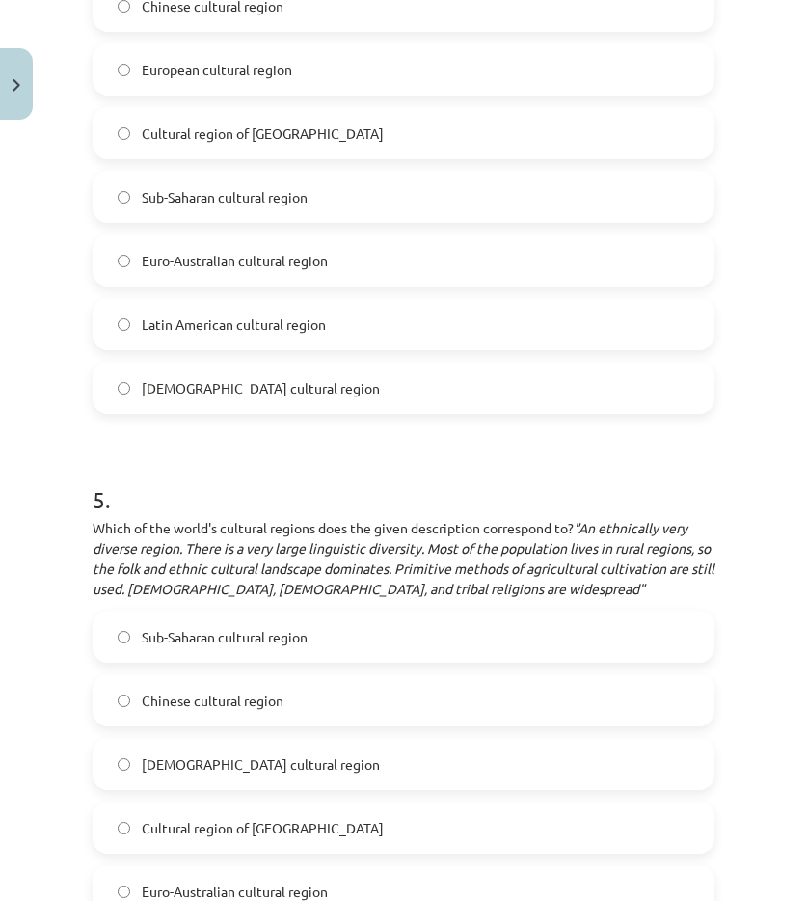
click at [265, 637] on font "Sub-Saharan cultural region" at bounding box center [225, 636] width 166 height 17
click at [72, 665] on div "Study topic: Geography I - 12th grade 1st test study material #5 Topic 3. Diver…" at bounding box center [403, 450] width 807 height 901
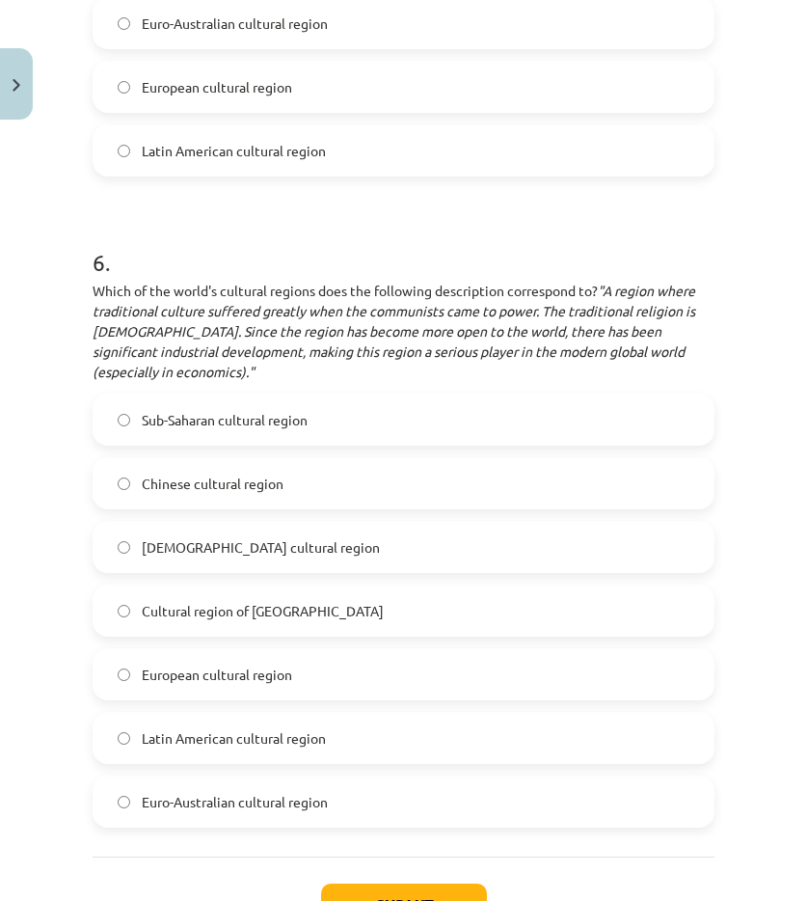
click at [197, 495] on label "Chinese cultural region" at bounding box center [404, 483] width 618 height 48
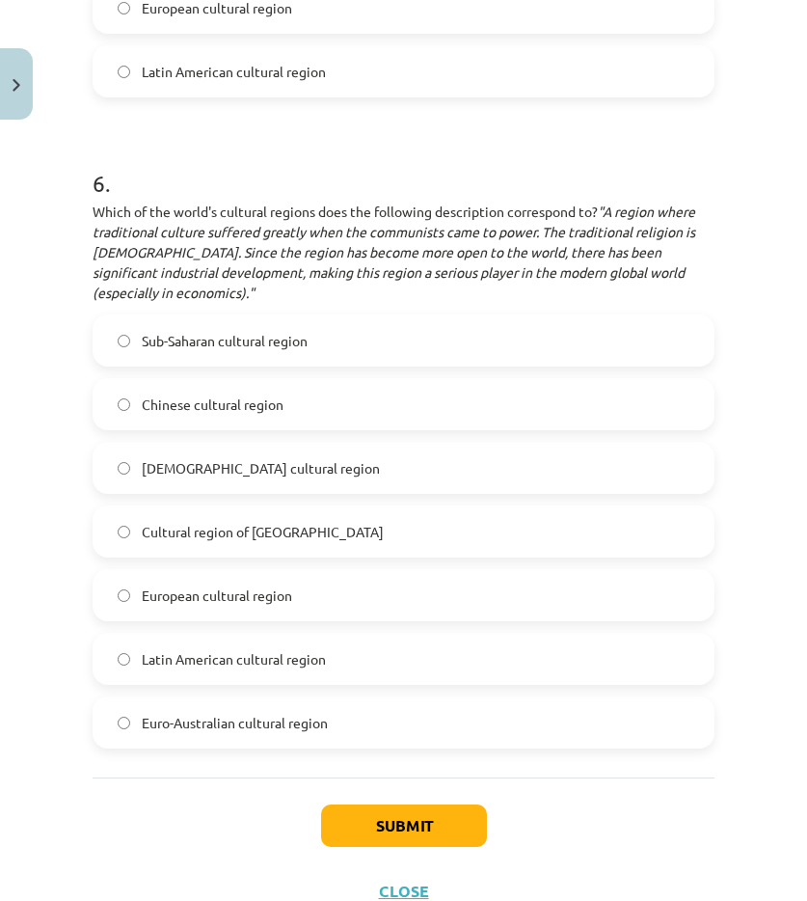
scroll to position [3044, 0]
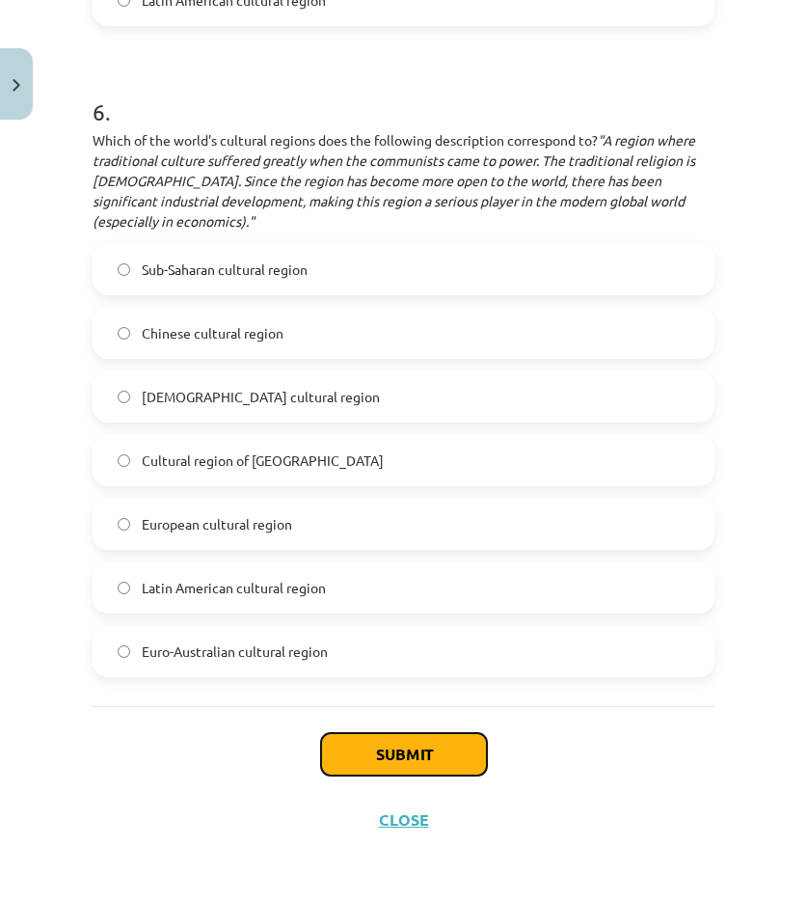
click at [361, 744] on button "Submit" at bounding box center [404, 754] width 166 height 42
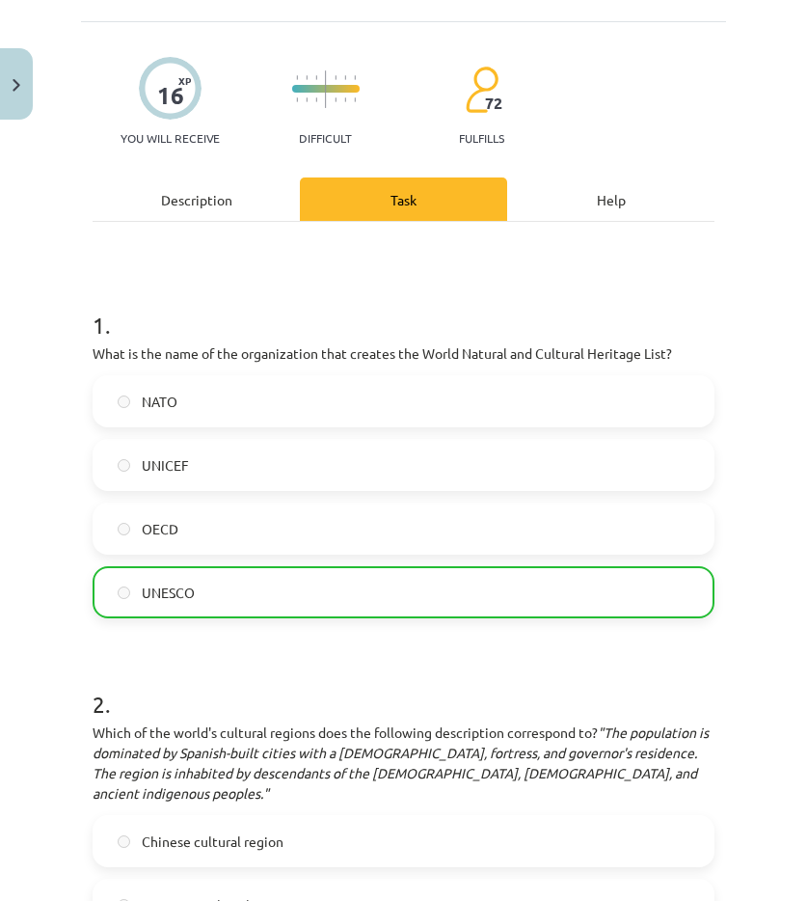
scroll to position [0, 0]
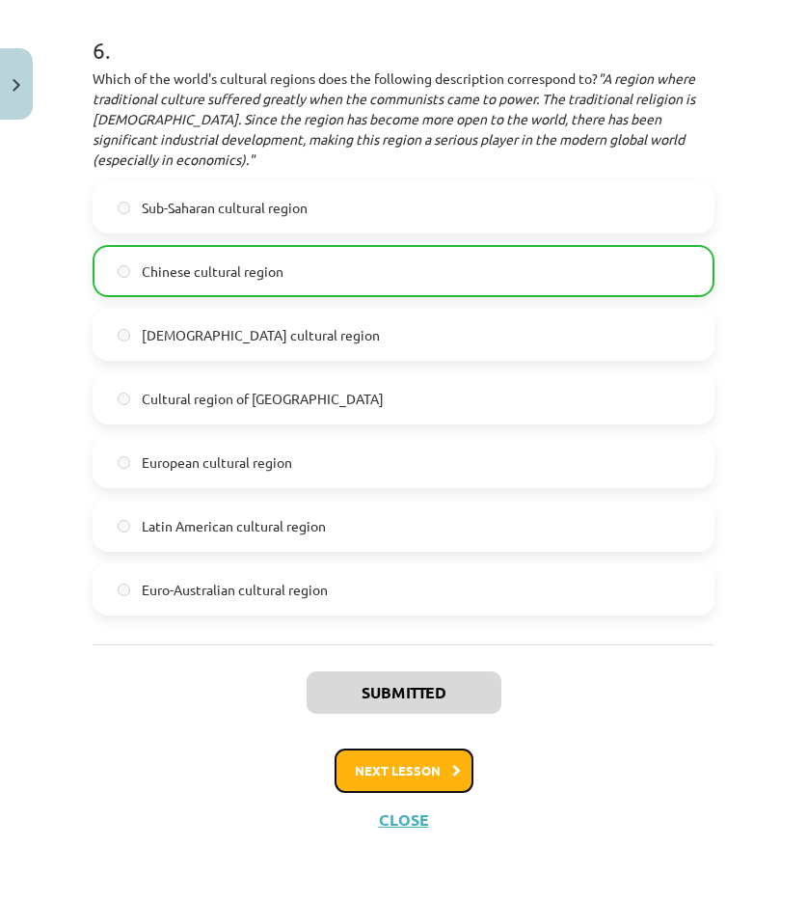
click at [370, 764] on font "Next lesson" at bounding box center [398, 770] width 86 height 16
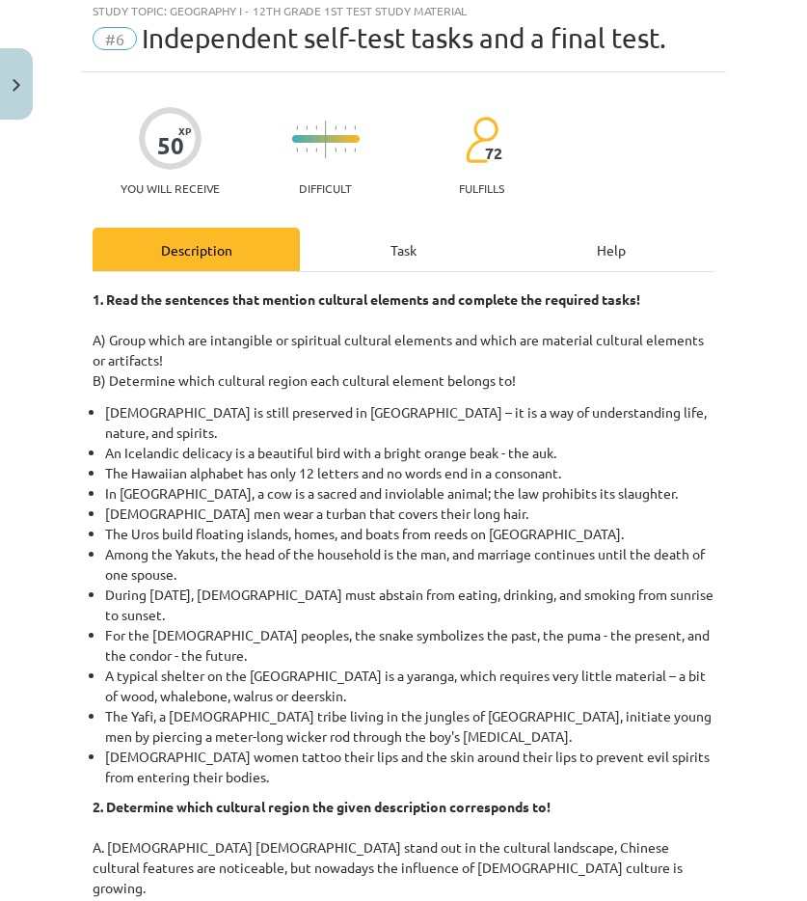
scroll to position [48, 0]
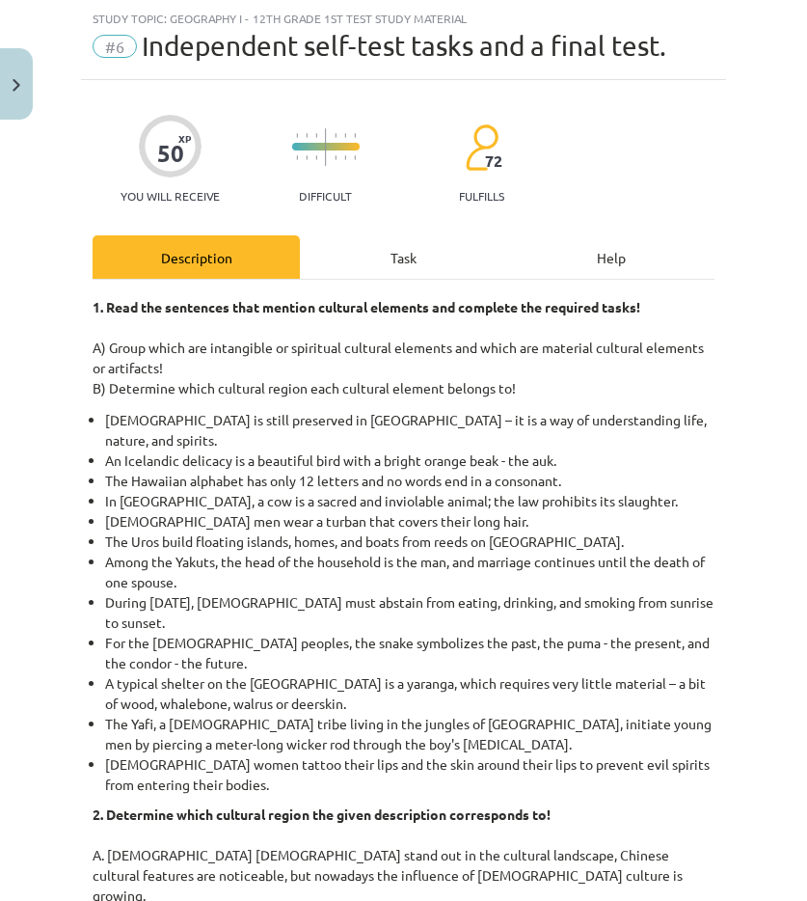
click at [367, 257] on div "Task" at bounding box center [403, 256] width 207 height 43
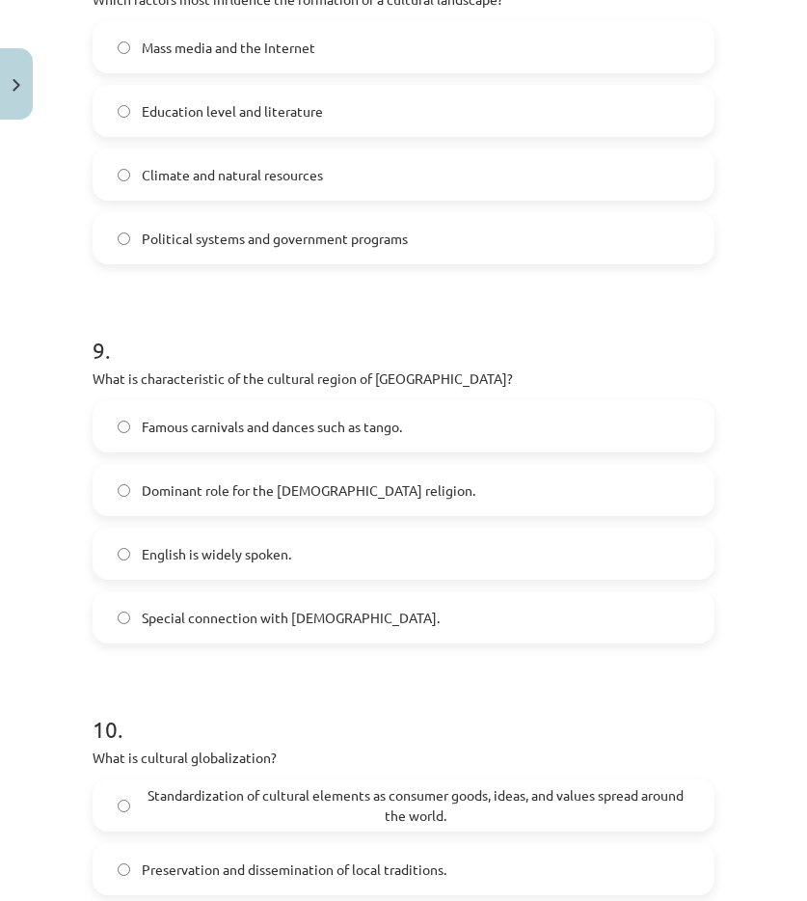
scroll to position [3459, 0]
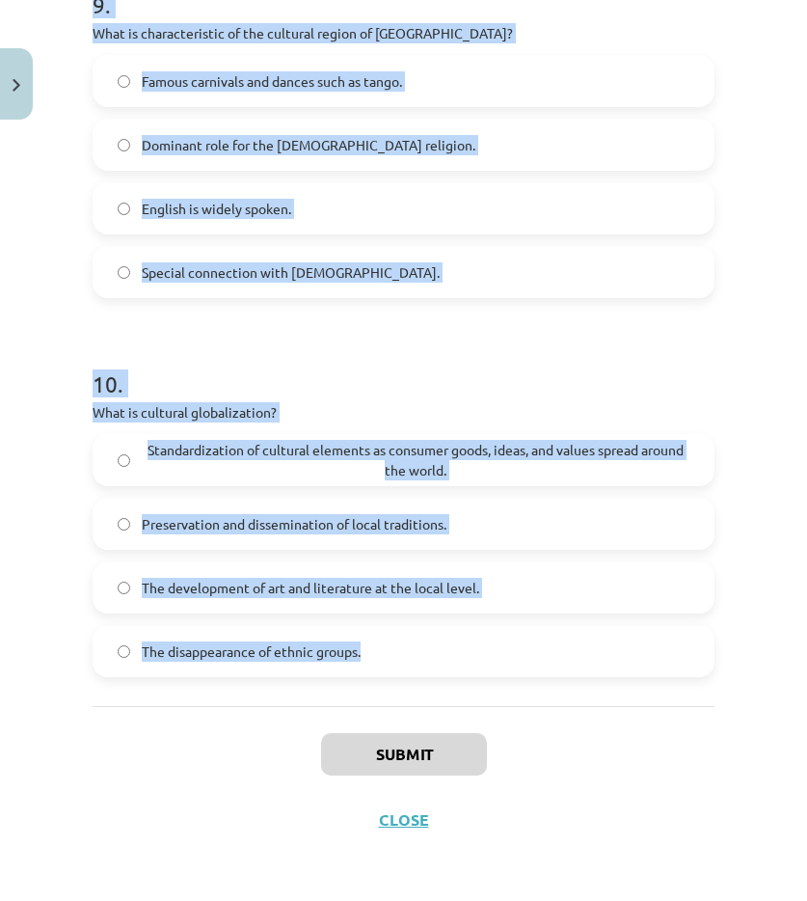
drag, startPoint x: 93, startPoint y: 372, endPoint x: 291, endPoint y: 504, distance: 238.6
copy form "1 . What is acculturation? Preservation of traditions and customs from generati…"
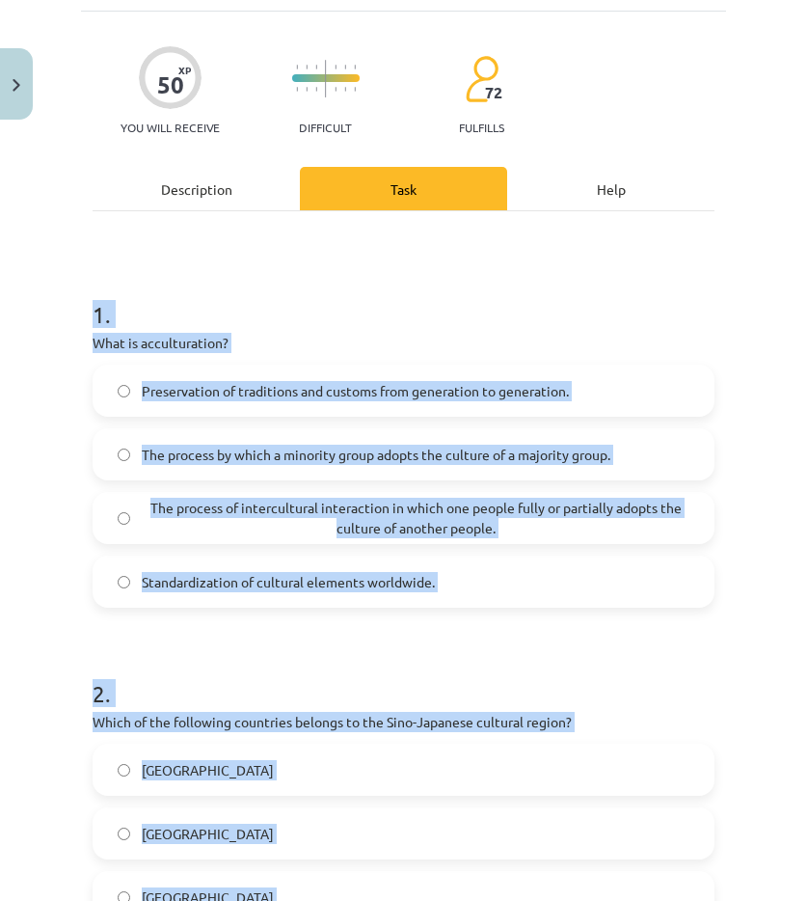
scroll to position [83, 0]
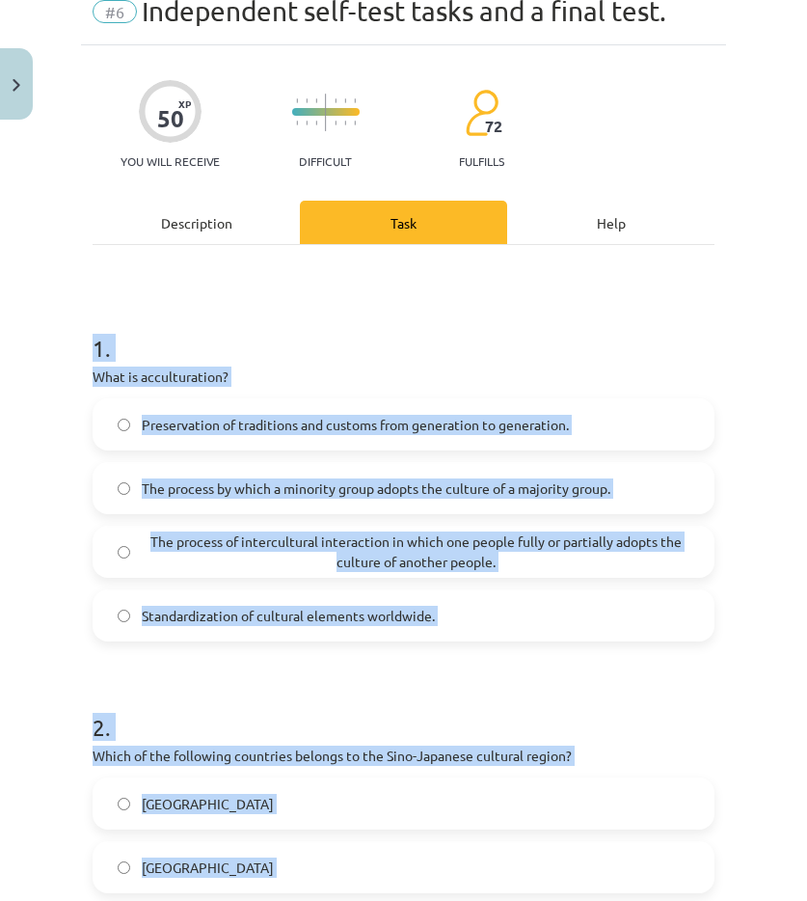
click at [223, 619] on font "Standardization of cultural elements worldwide." at bounding box center [288, 615] width 293 height 17
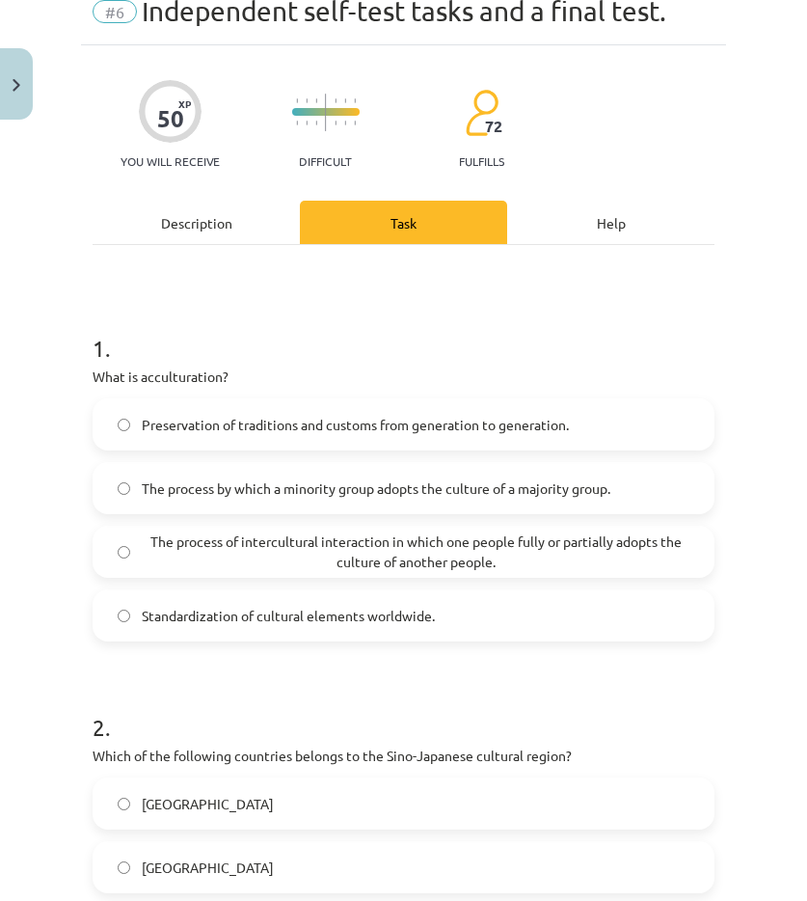
click at [208, 567] on span "The process of intercultural interaction in which one people fully or partially…" at bounding box center [416, 551] width 548 height 41
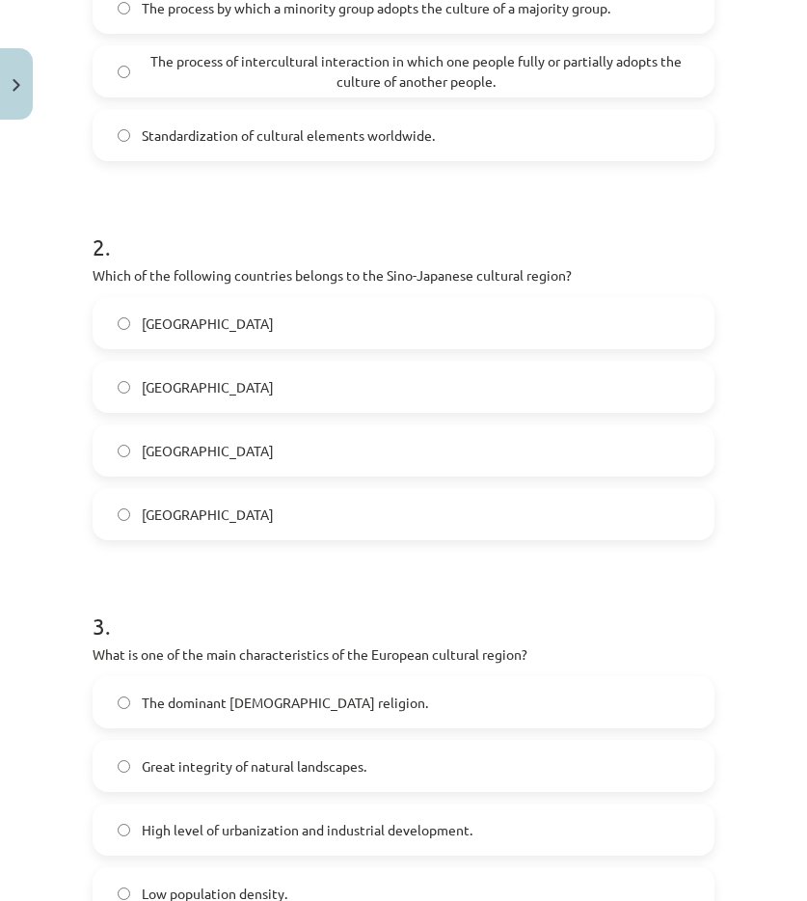
scroll to position [565, 0]
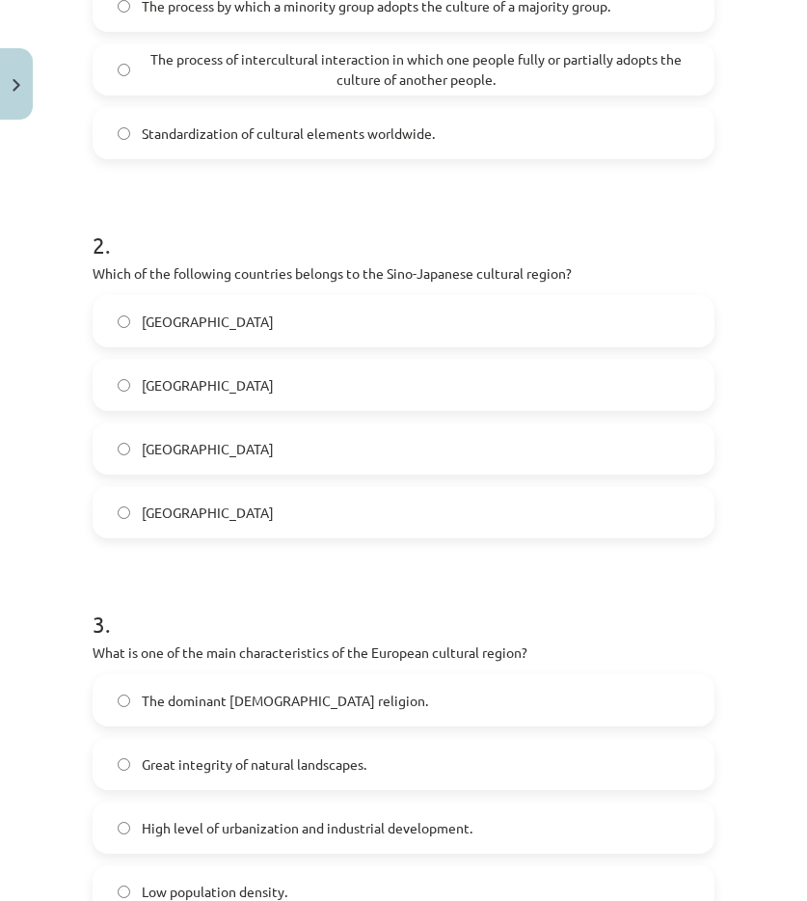
click at [217, 503] on label "Japan" at bounding box center [404, 512] width 618 height 48
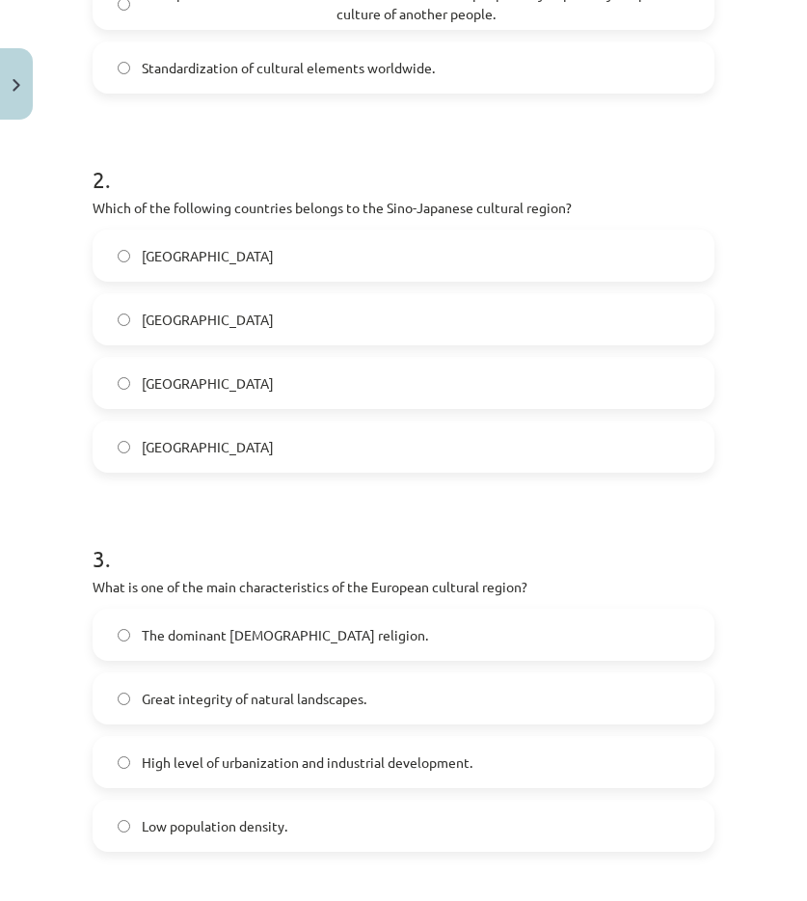
scroll to position [758, 0]
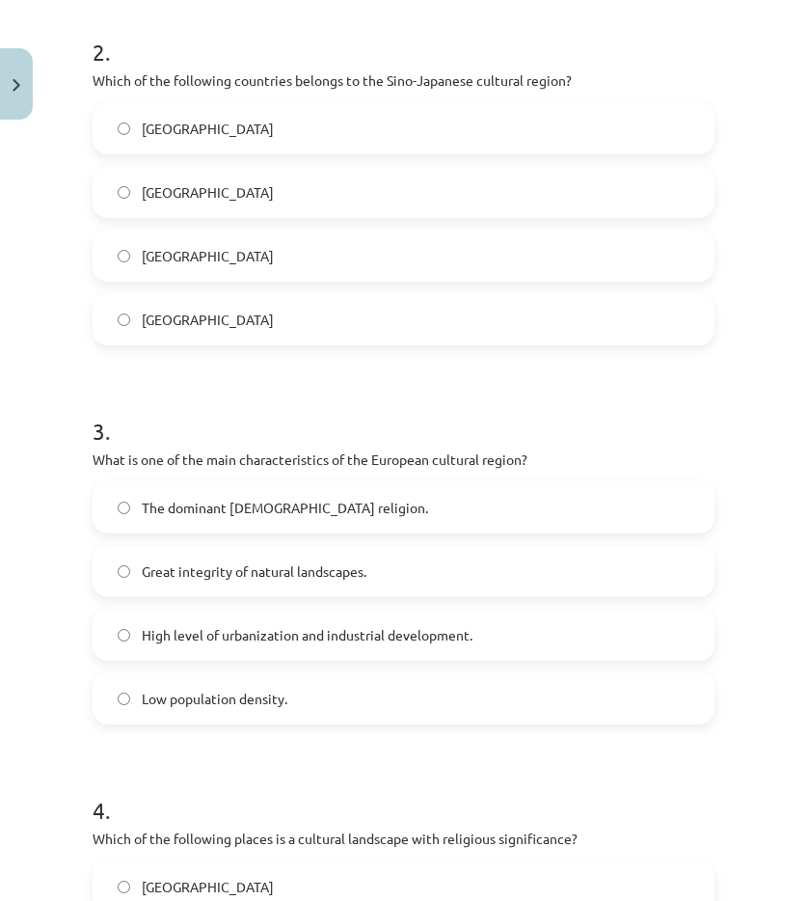
click at [188, 676] on label "Low population density." at bounding box center [404, 698] width 618 height 48
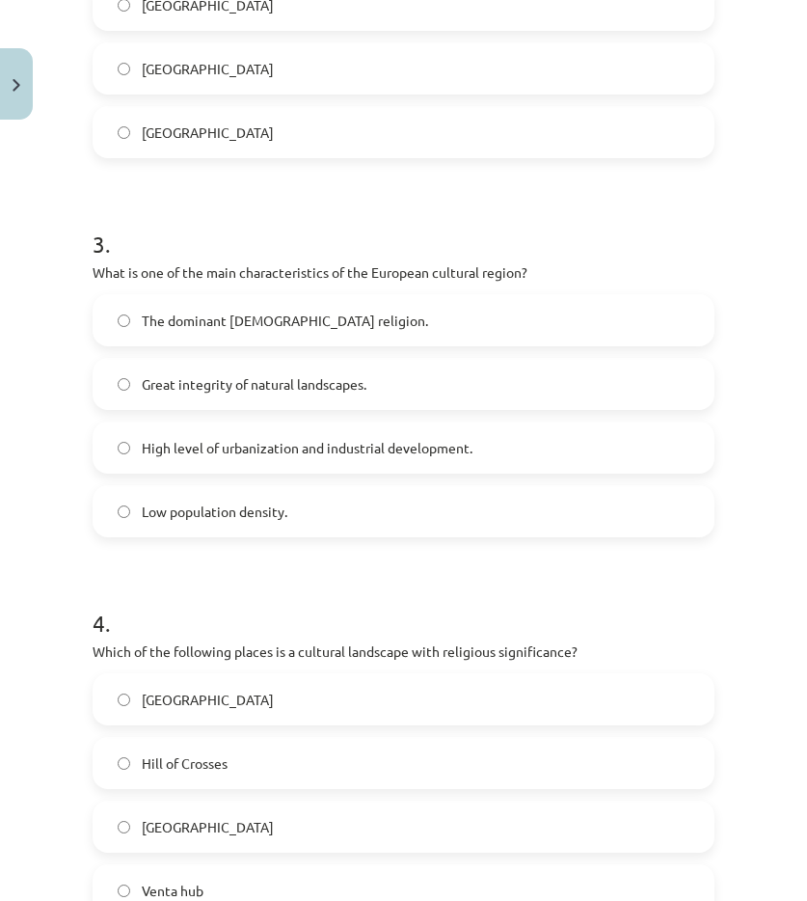
scroll to position [951, 0]
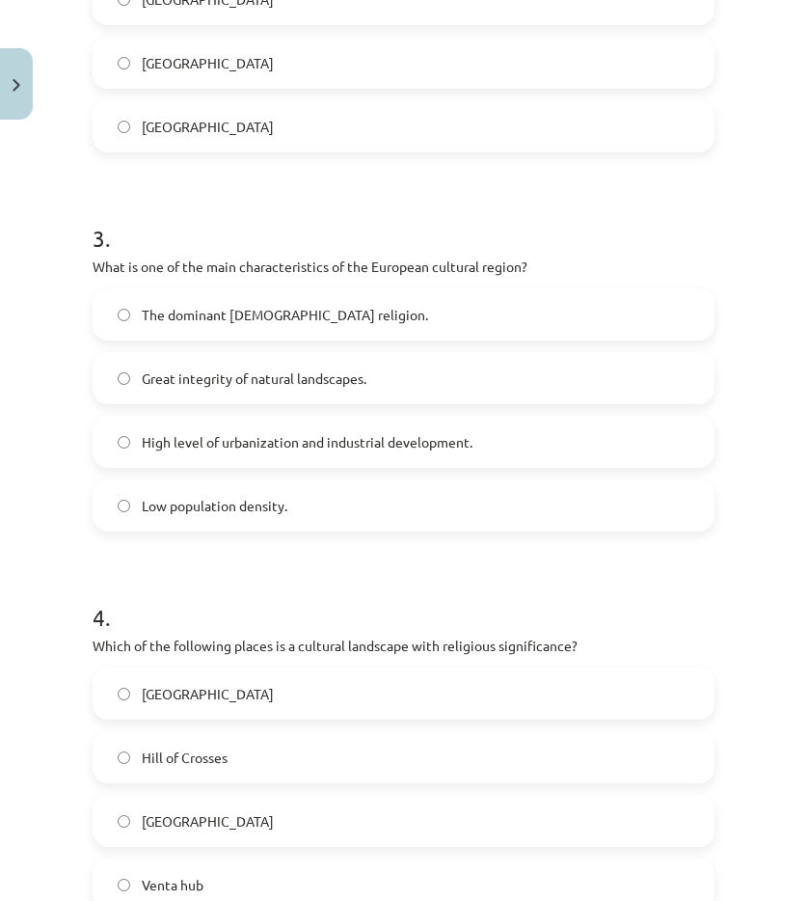
click at [188, 759] on font "Hill of Crosses" at bounding box center [185, 756] width 86 height 17
click at [37, 702] on div "Study topic: Geography I - 12th grade 1st test study material #6 Independent se…" at bounding box center [403, 450] width 807 height 901
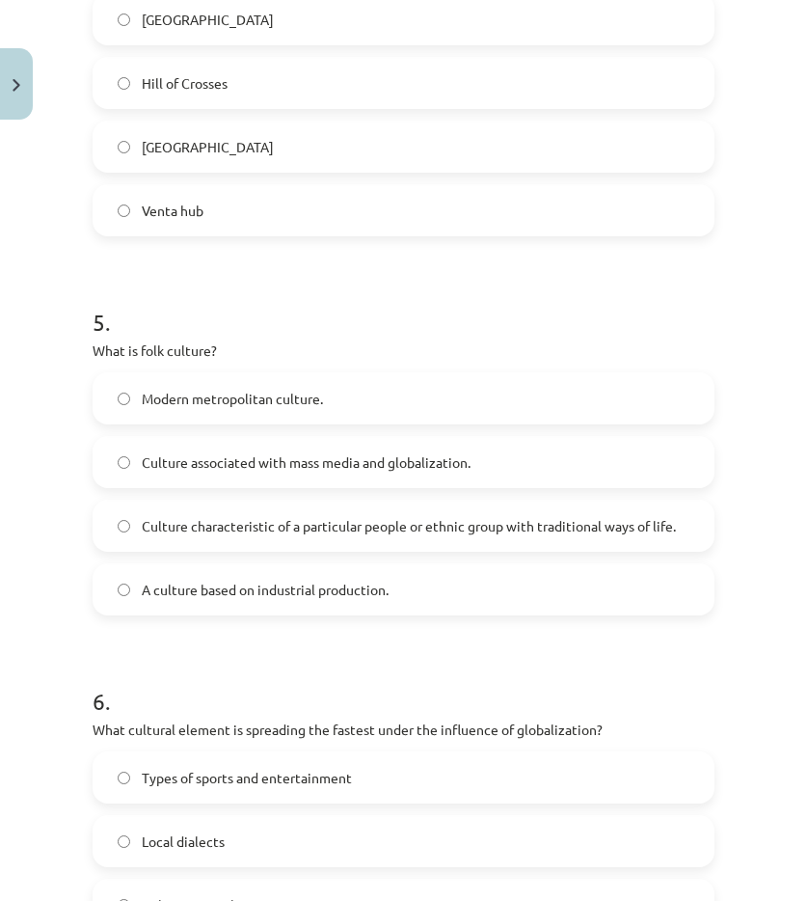
scroll to position [1626, 0]
click at [203, 522] on span "Culture characteristic of a particular people or ethnic group with traditional …" at bounding box center [409, 525] width 534 height 20
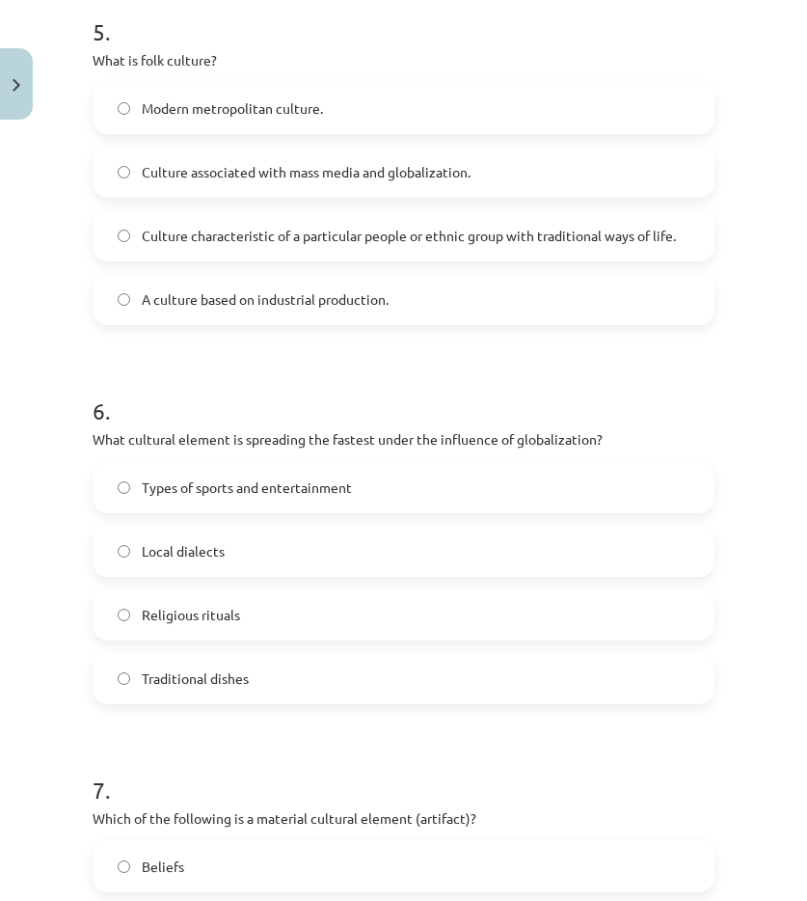
click at [182, 493] on font "Types of sports and entertainment" at bounding box center [247, 486] width 210 height 17
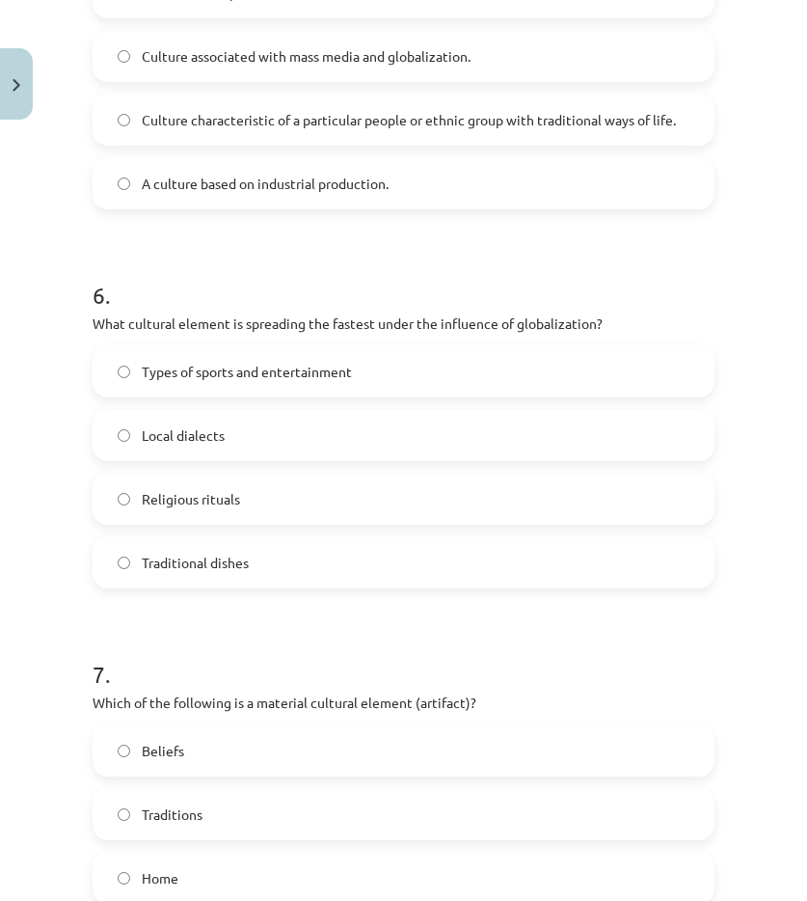
scroll to position [2205, 0]
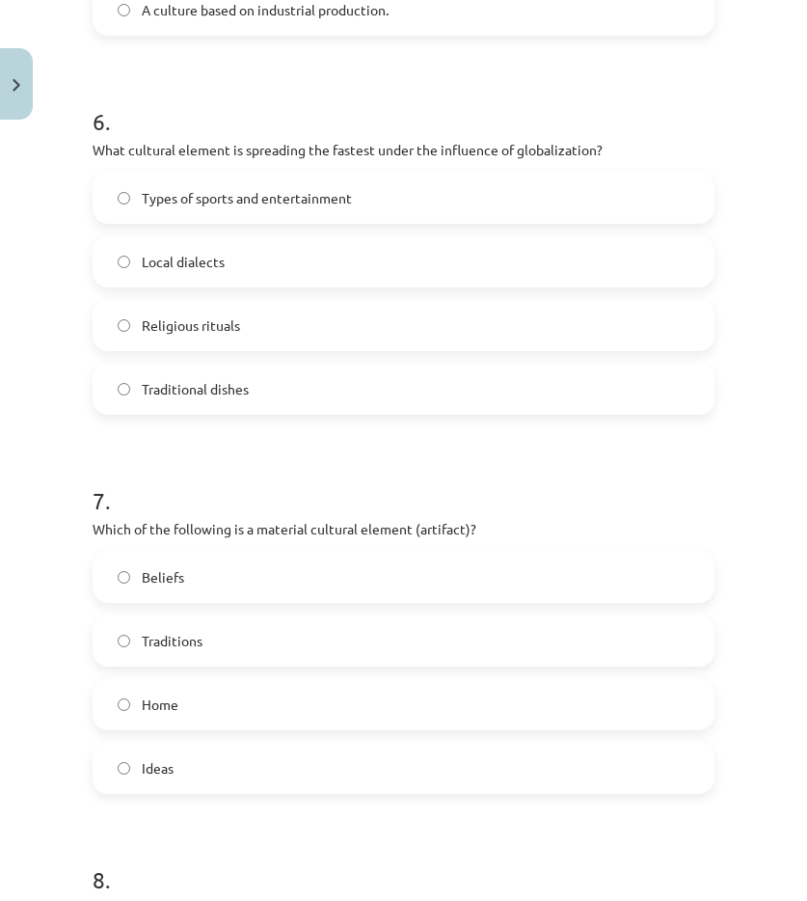
click at [196, 715] on label "Home" at bounding box center [404, 704] width 618 height 48
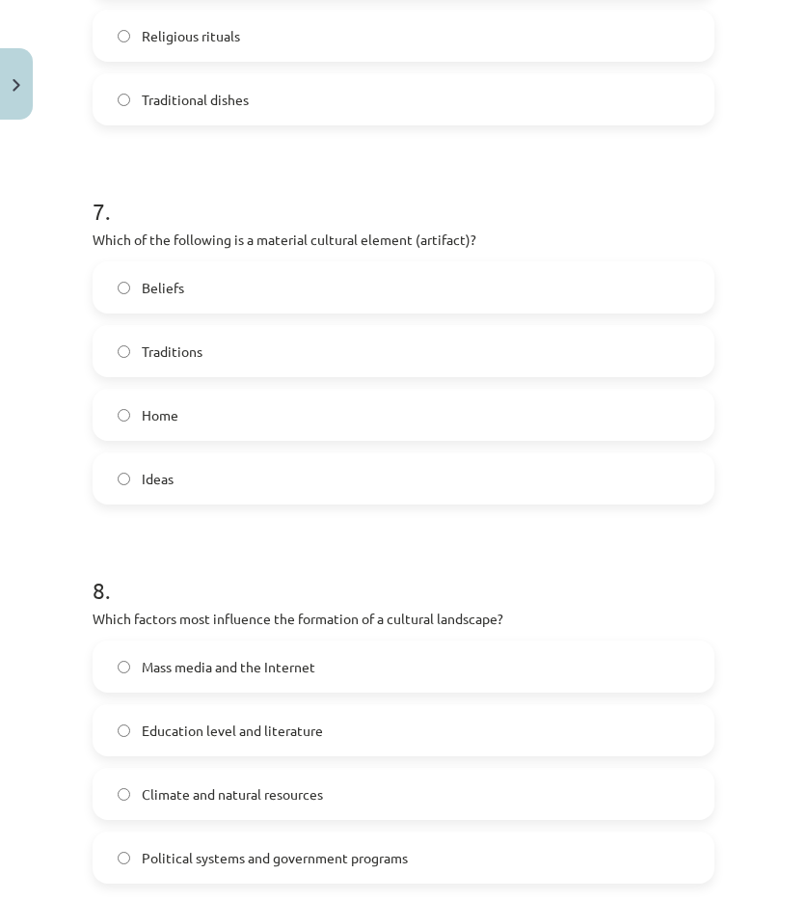
scroll to position [2687, 0]
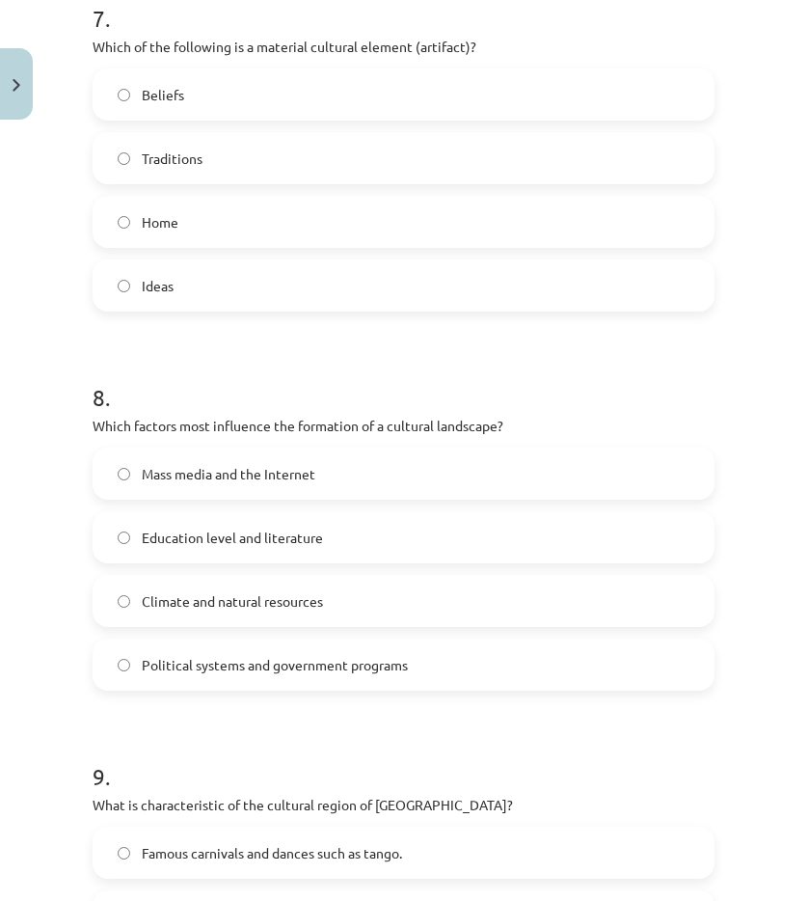
click at [158, 621] on label "Climate and natural resources" at bounding box center [404, 601] width 618 height 48
click at [174, 743] on h1 "9 ." at bounding box center [404, 759] width 622 height 60
click at [270, 850] on font "Famous carnivals and dances such as tango." at bounding box center [272, 852] width 260 height 17
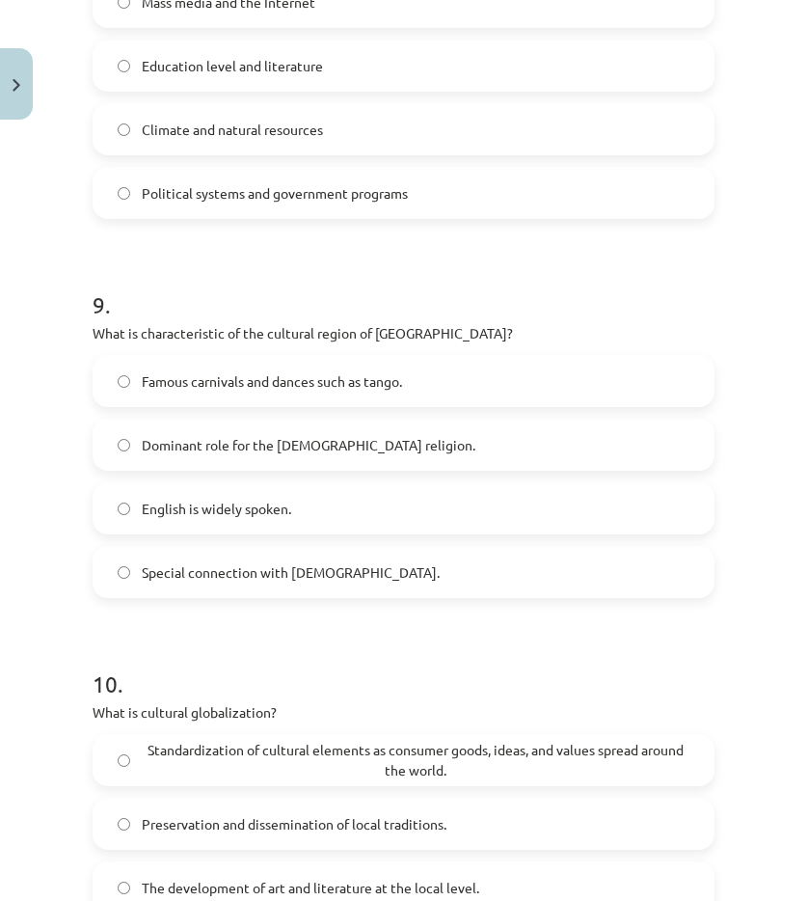
scroll to position [3169, 0]
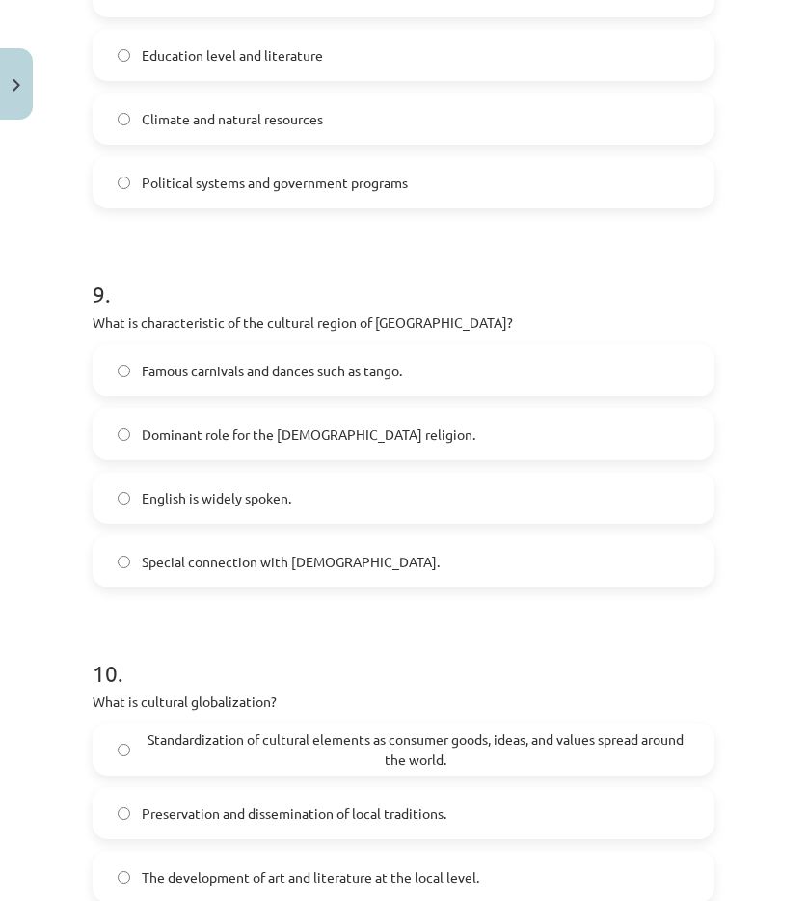
click at [293, 745] on font "Standardization of cultural elements as consumer goods, ideas, and values ​​spr…" at bounding box center [416, 749] width 536 height 38
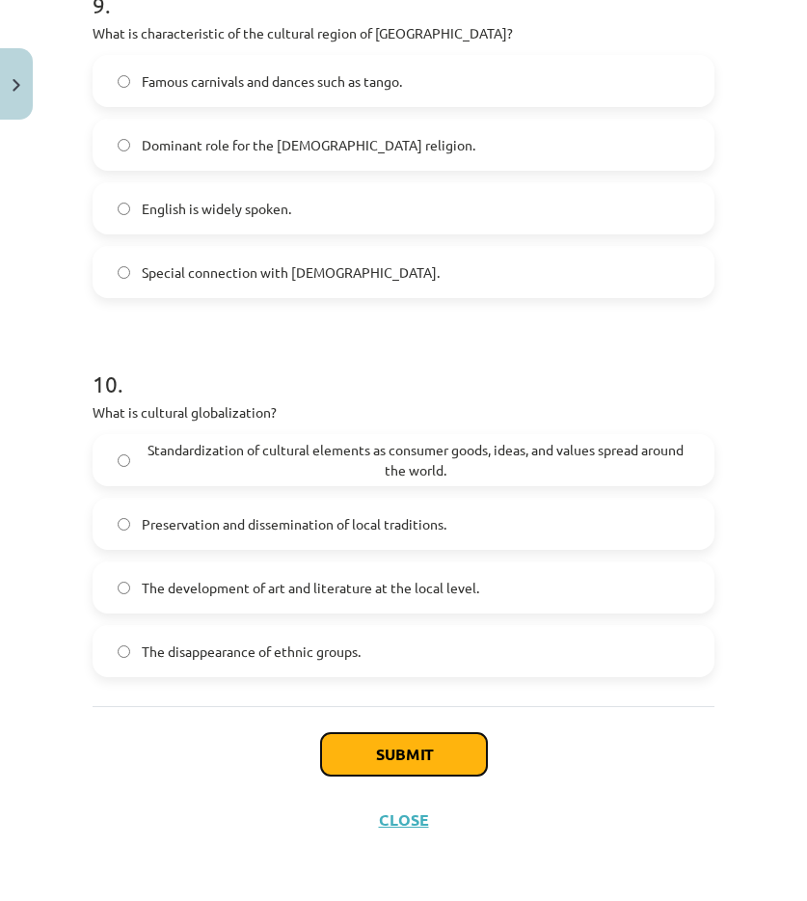
click at [385, 747] on font "Submit" at bounding box center [404, 754] width 56 height 20
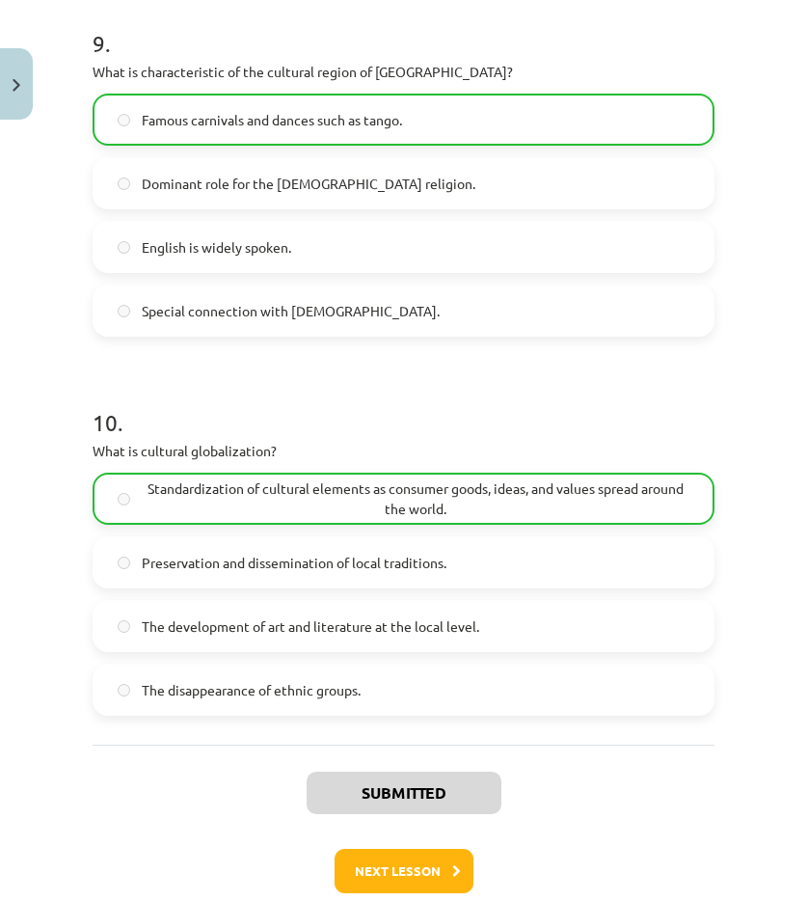
scroll to position [3521, 0]
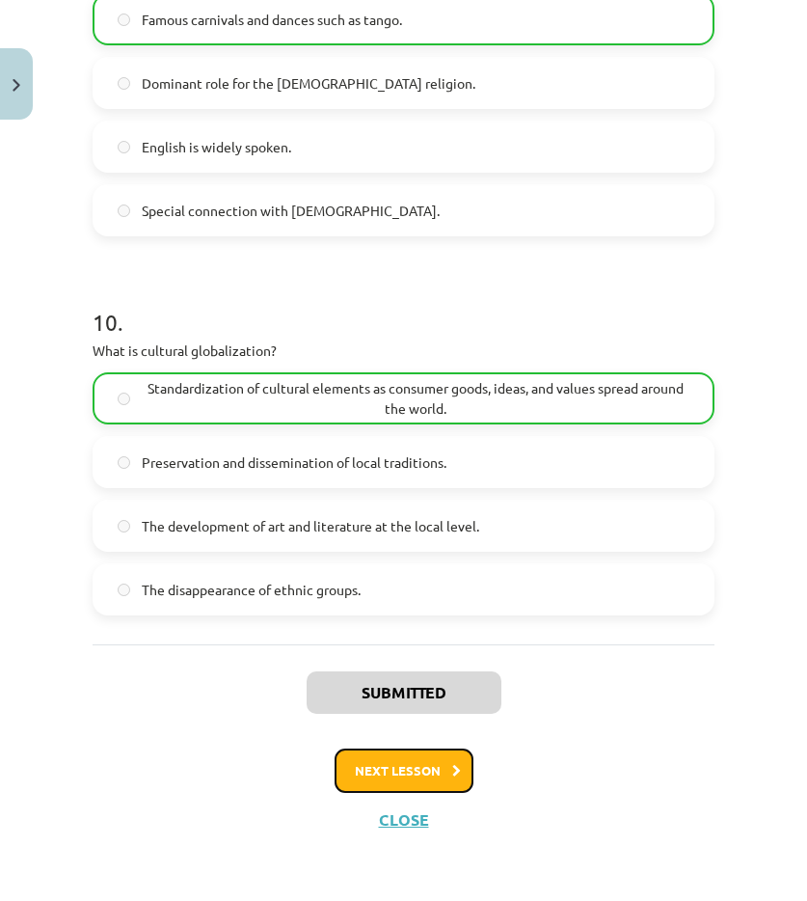
click at [382, 772] on font "Next lesson" at bounding box center [398, 770] width 86 height 16
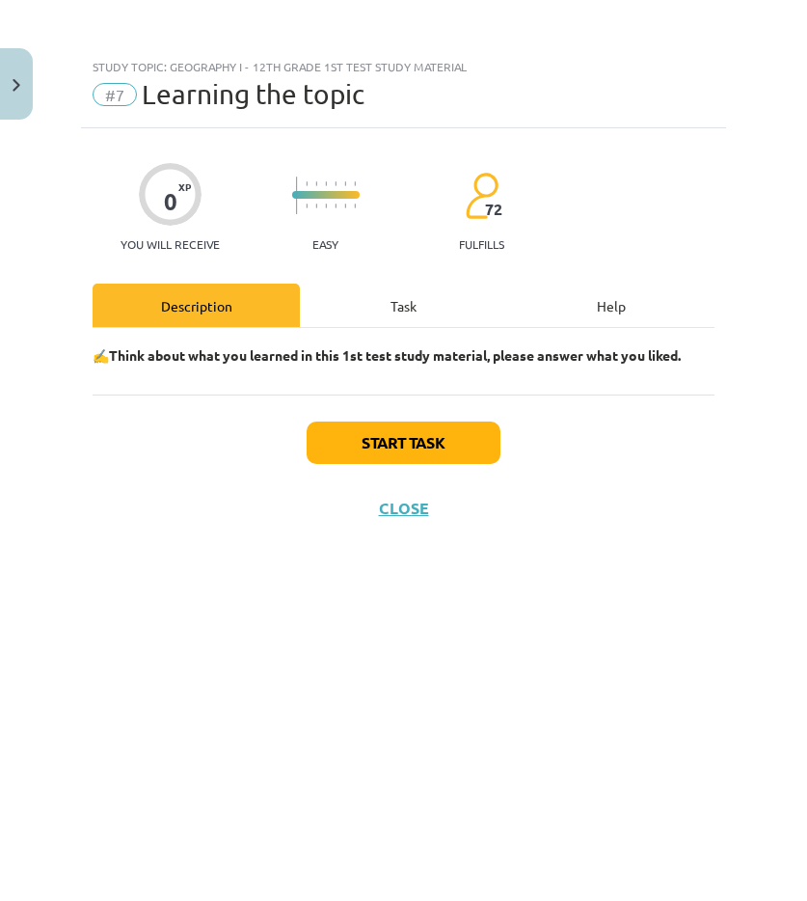
click at [405, 307] on font "Task" at bounding box center [404, 305] width 26 height 17
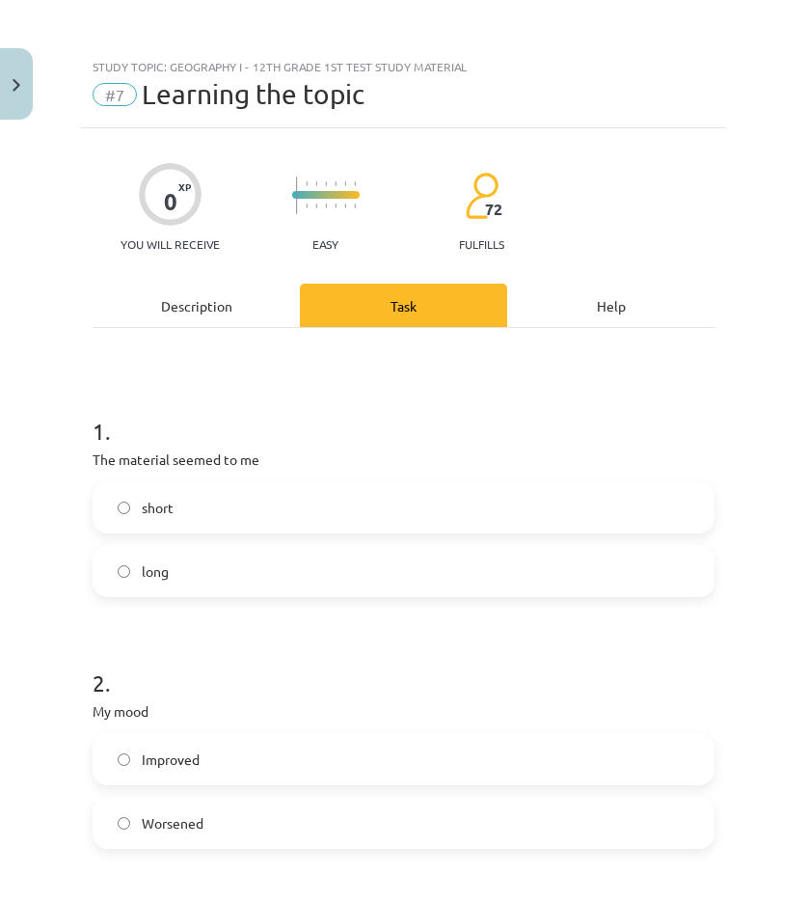
click at [254, 524] on label "short" at bounding box center [404, 507] width 618 height 48
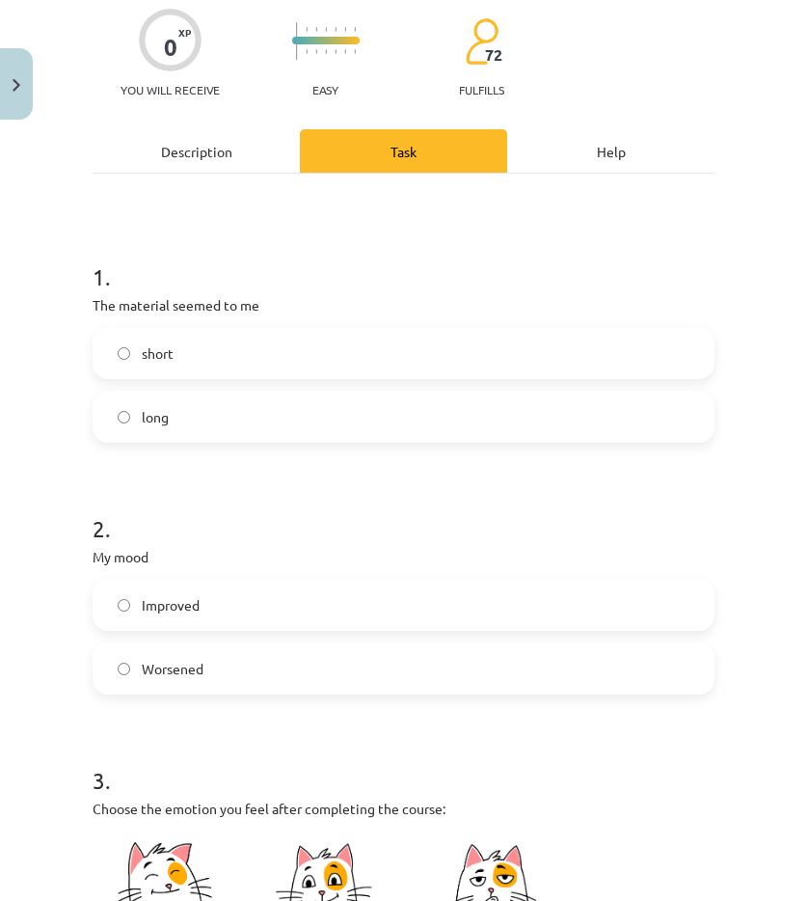
scroll to position [386, 0]
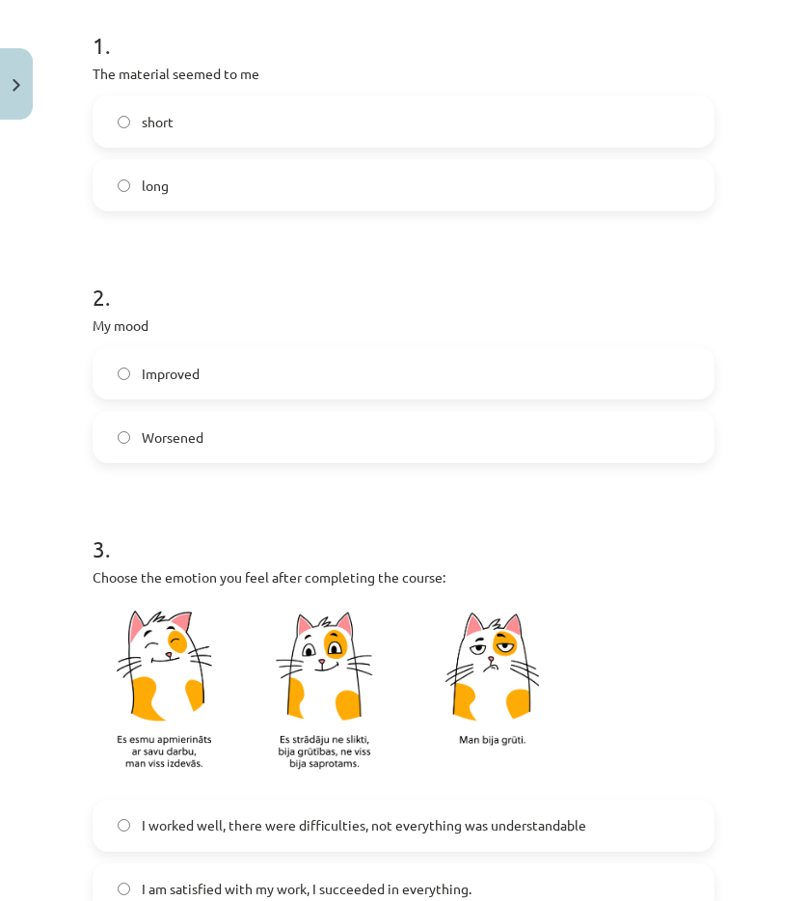
click at [184, 362] on label "Improved" at bounding box center [404, 373] width 618 height 48
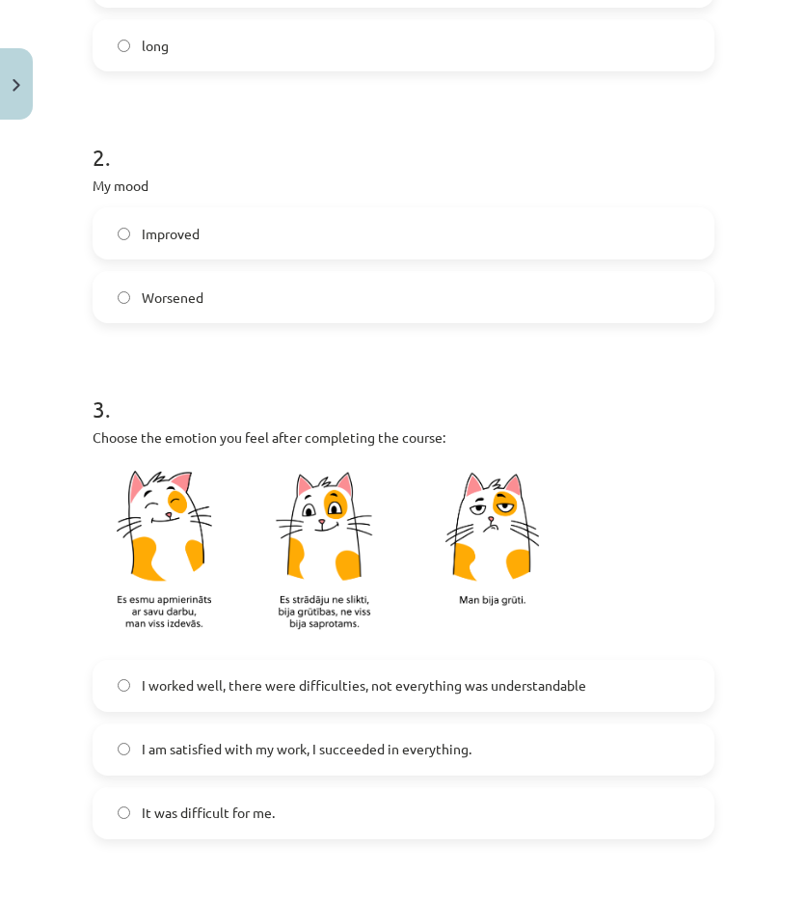
scroll to position [772, 0]
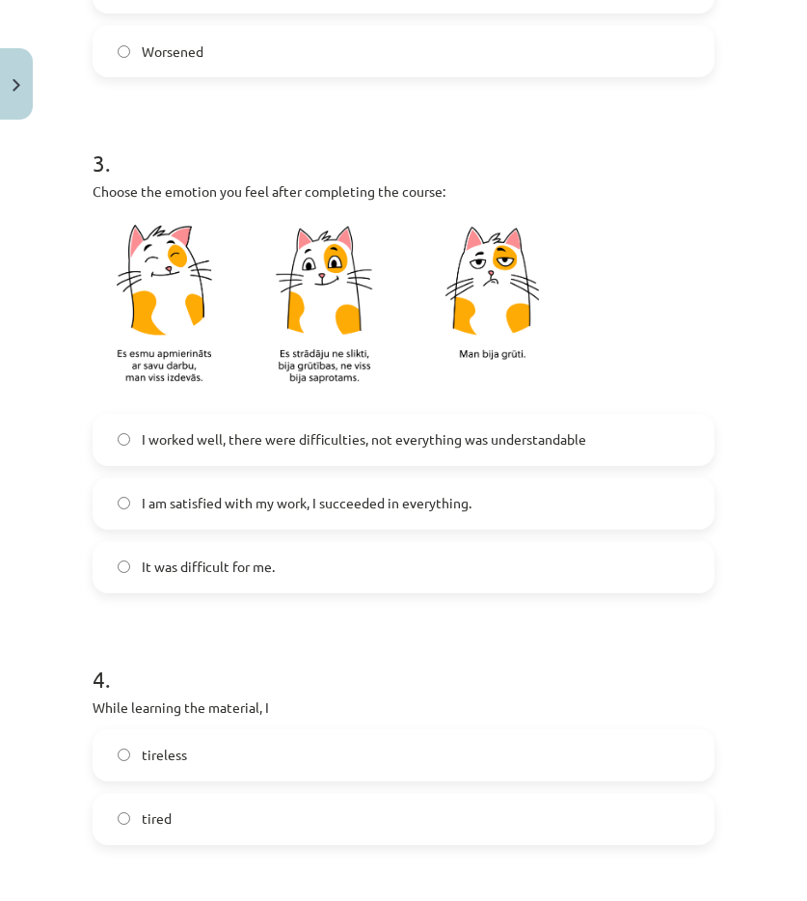
click at [197, 520] on label "I am satisfied with my work, I succeeded in everything." at bounding box center [404, 503] width 618 height 48
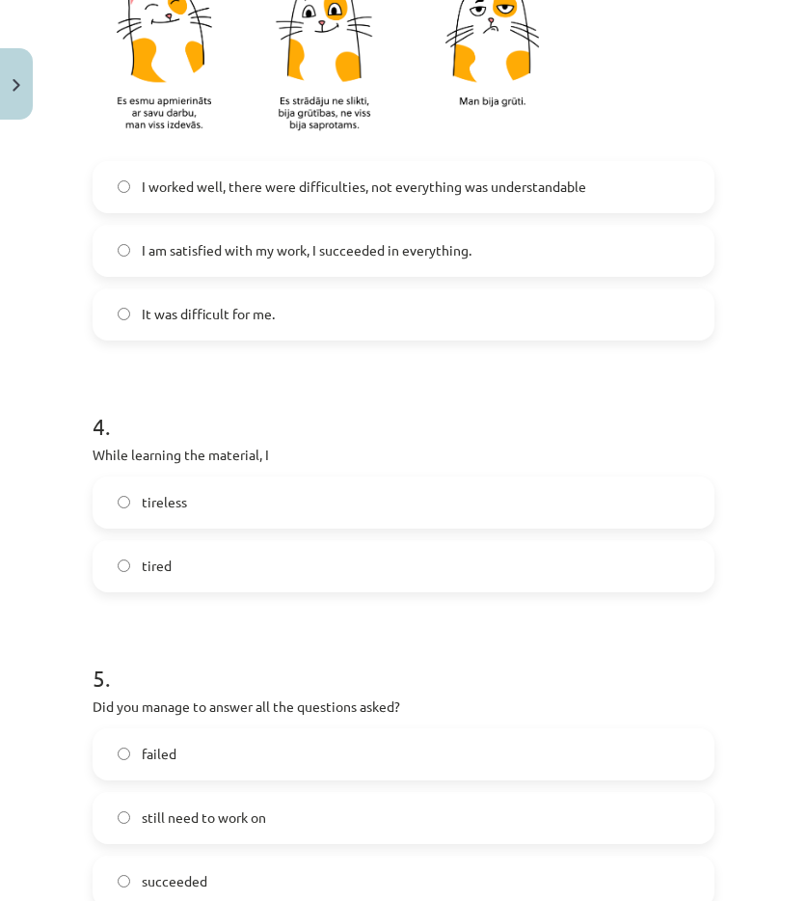
scroll to position [1061, 0]
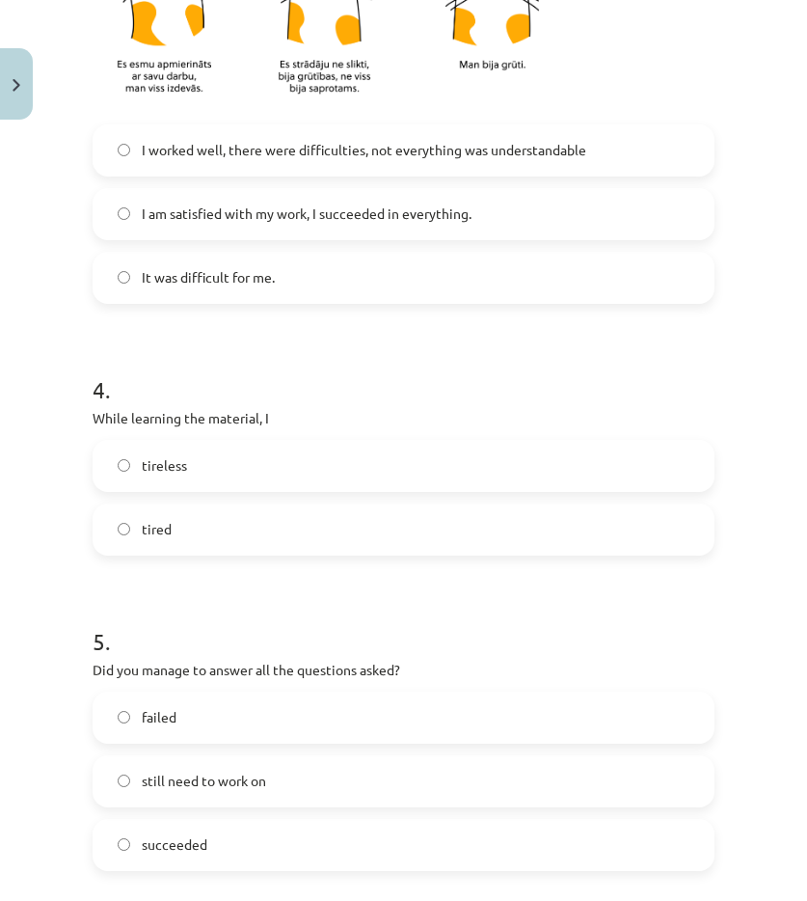
click at [188, 479] on label "tireless" at bounding box center [404, 466] width 618 height 48
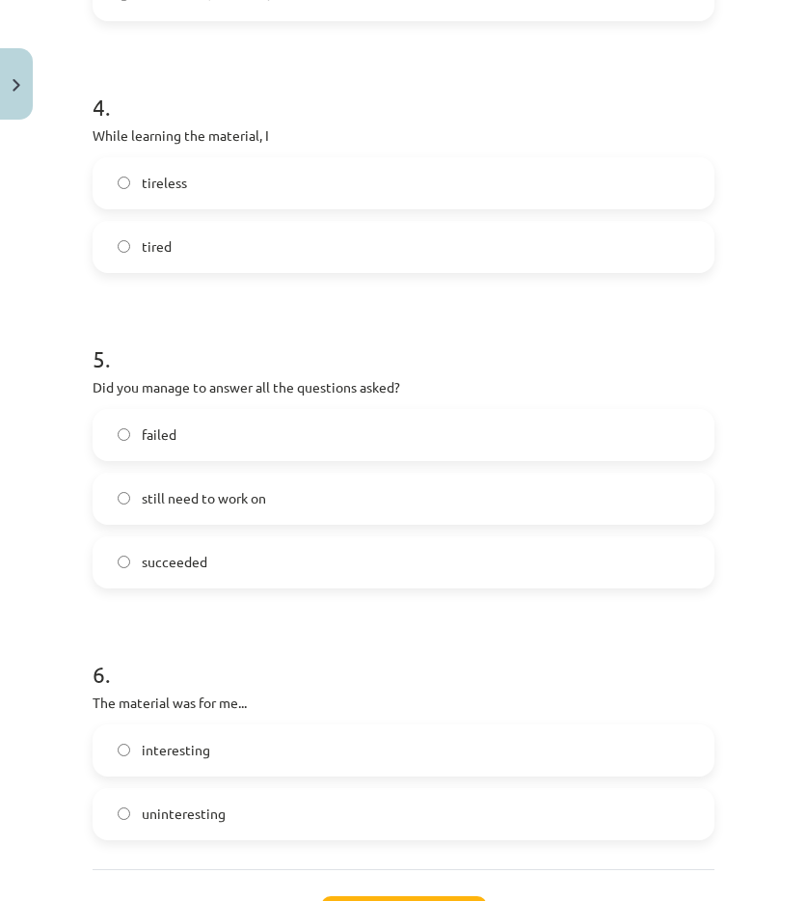
scroll to position [1350, 0]
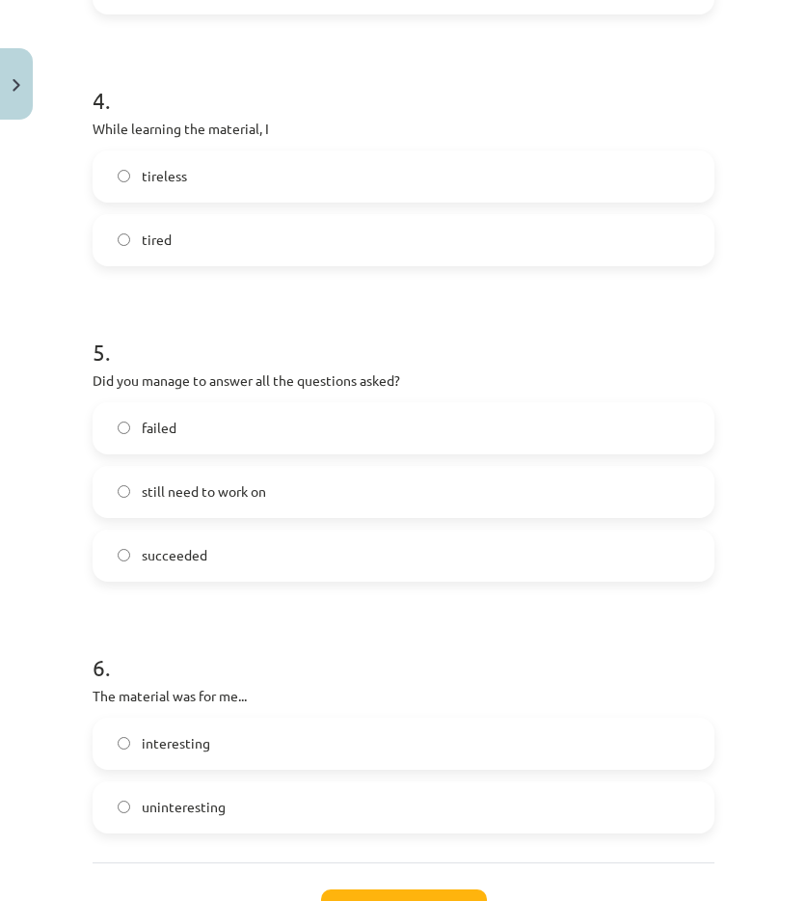
click at [245, 568] on label "succeeded" at bounding box center [404, 555] width 618 height 48
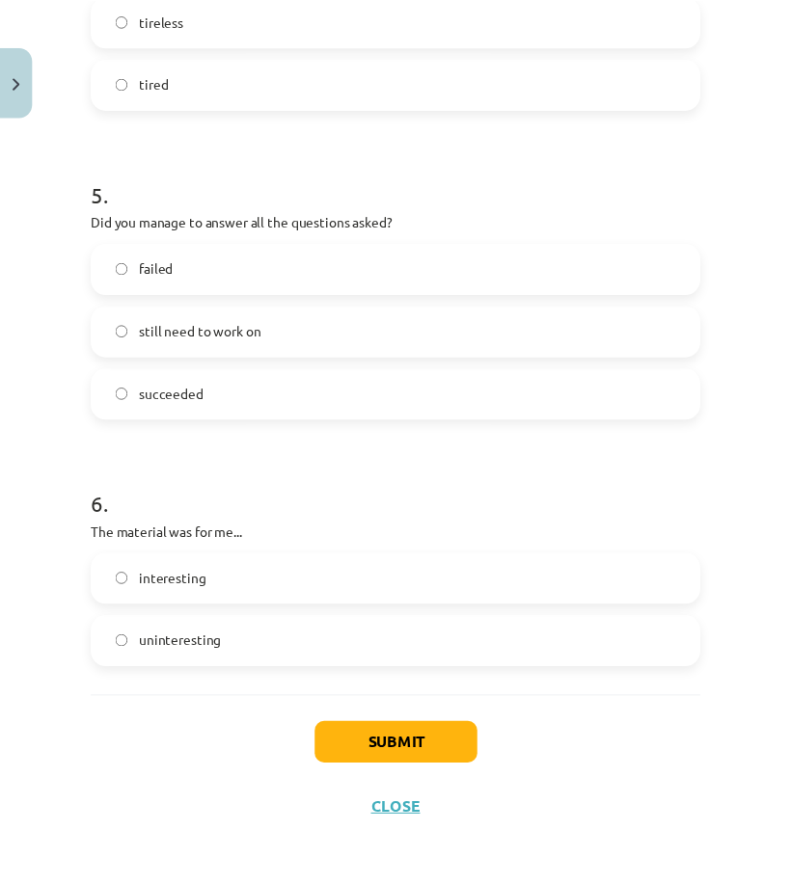
scroll to position [1507, 0]
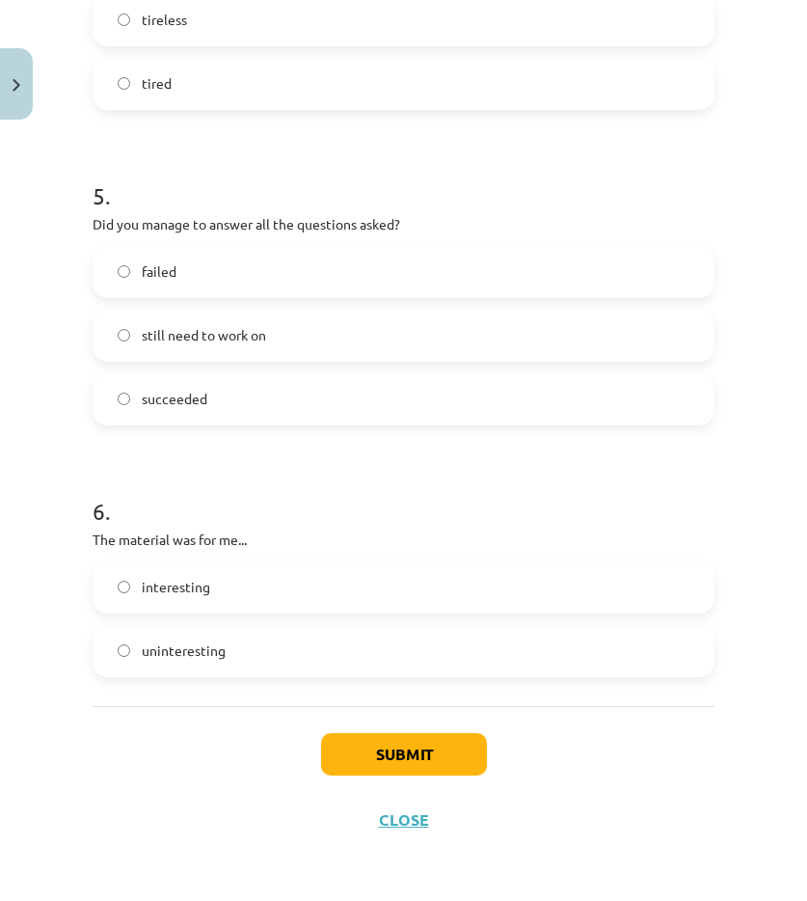
click at [241, 580] on label "interesting" at bounding box center [404, 587] width 618 height 48
click at [413, 754] on font "Submit" at bounding box center [404, 754] width 56 height 20
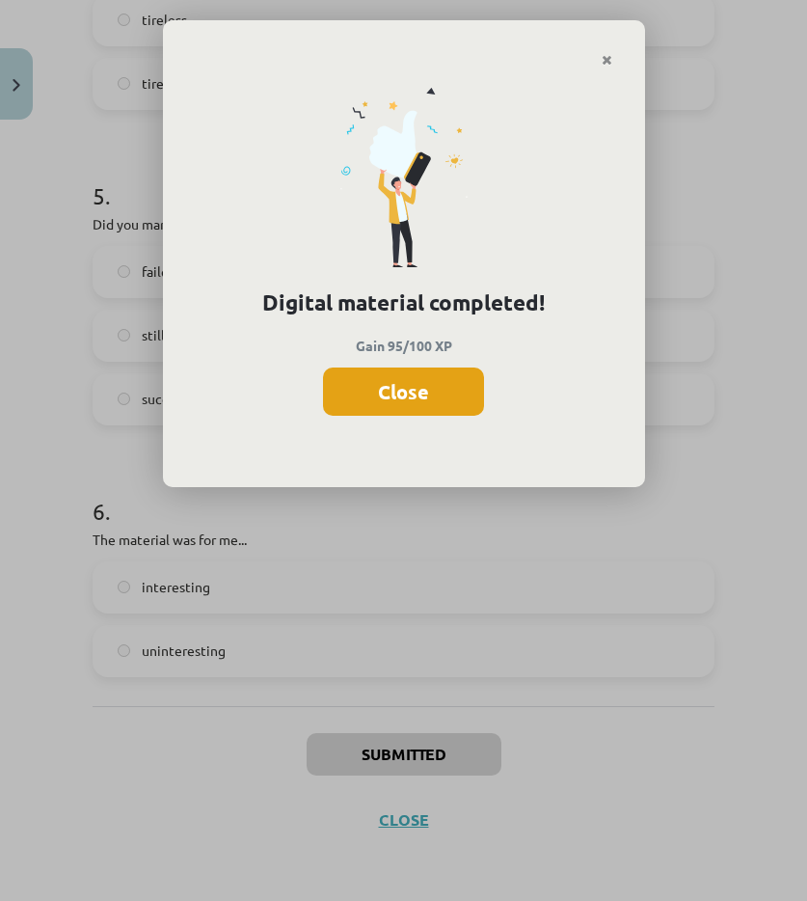
click at [441, 380] on button "Close" at bounding box center [403, 391] width 161 height 48
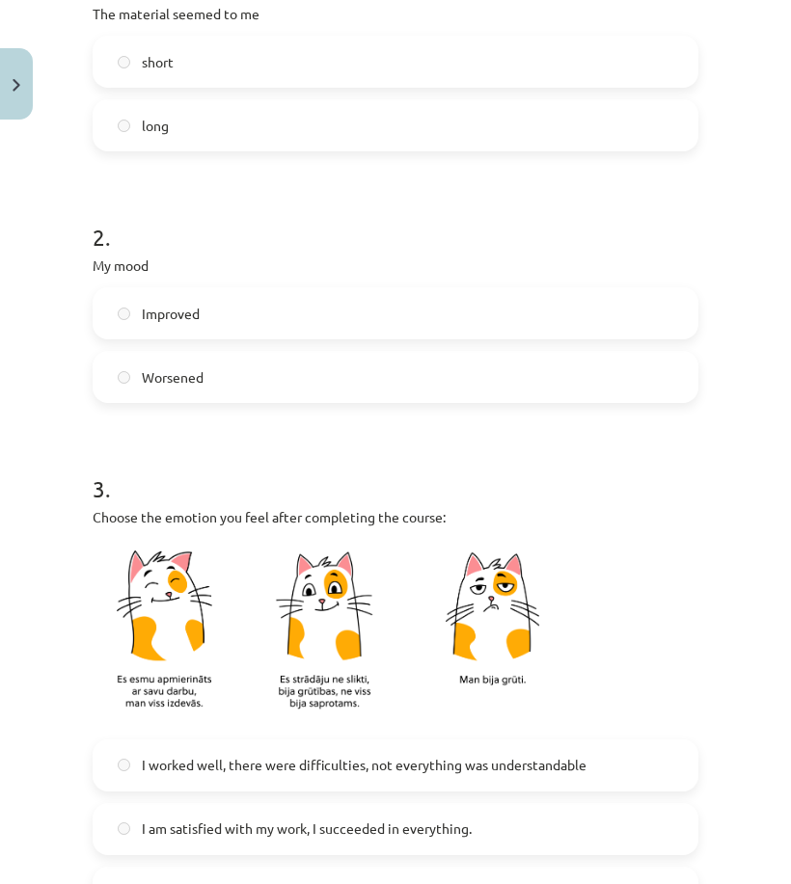
scroll to position [156, 0]
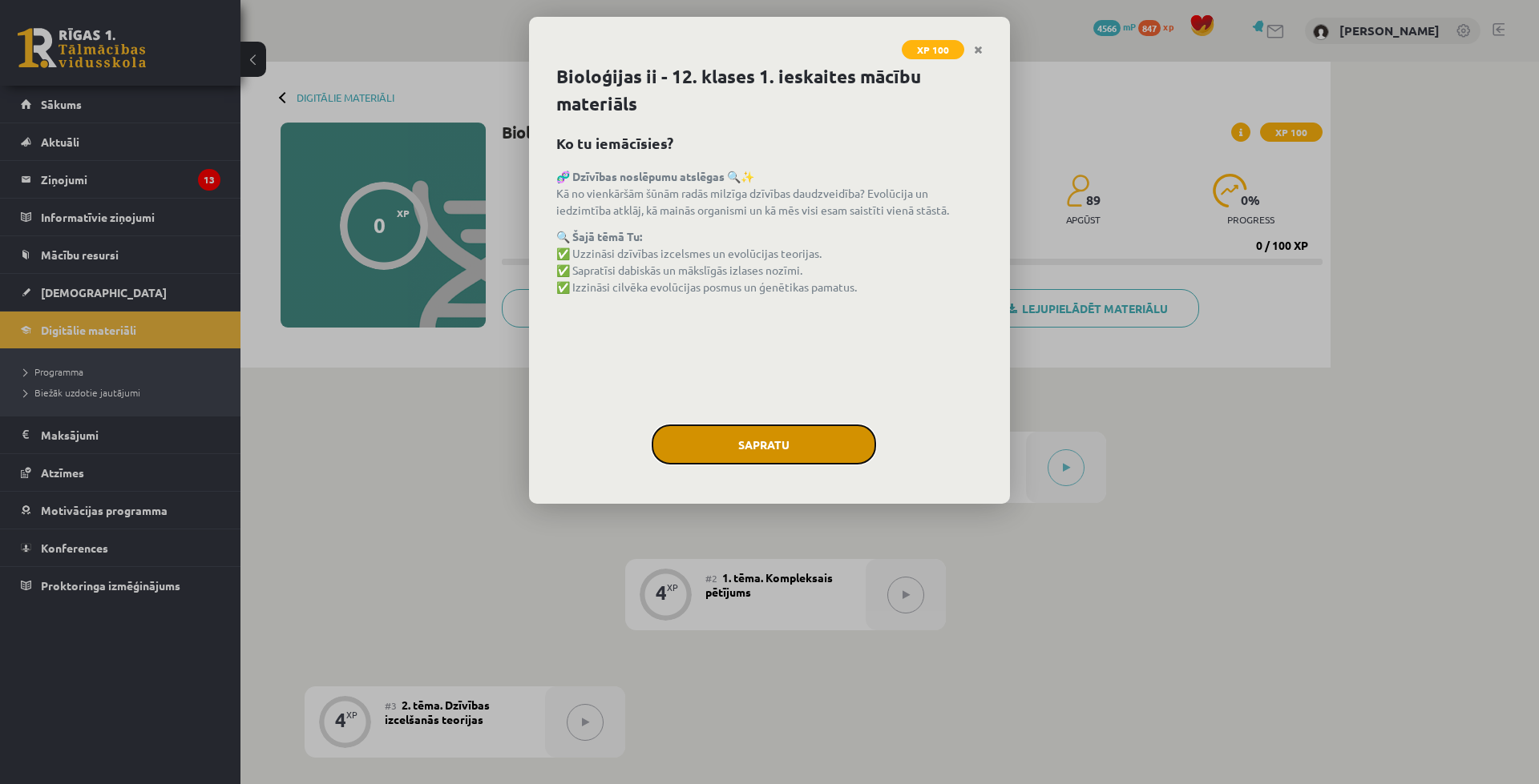
click at [721, 453] on button "Sapratu" at bounding box center [764, 444] width 224 height 40
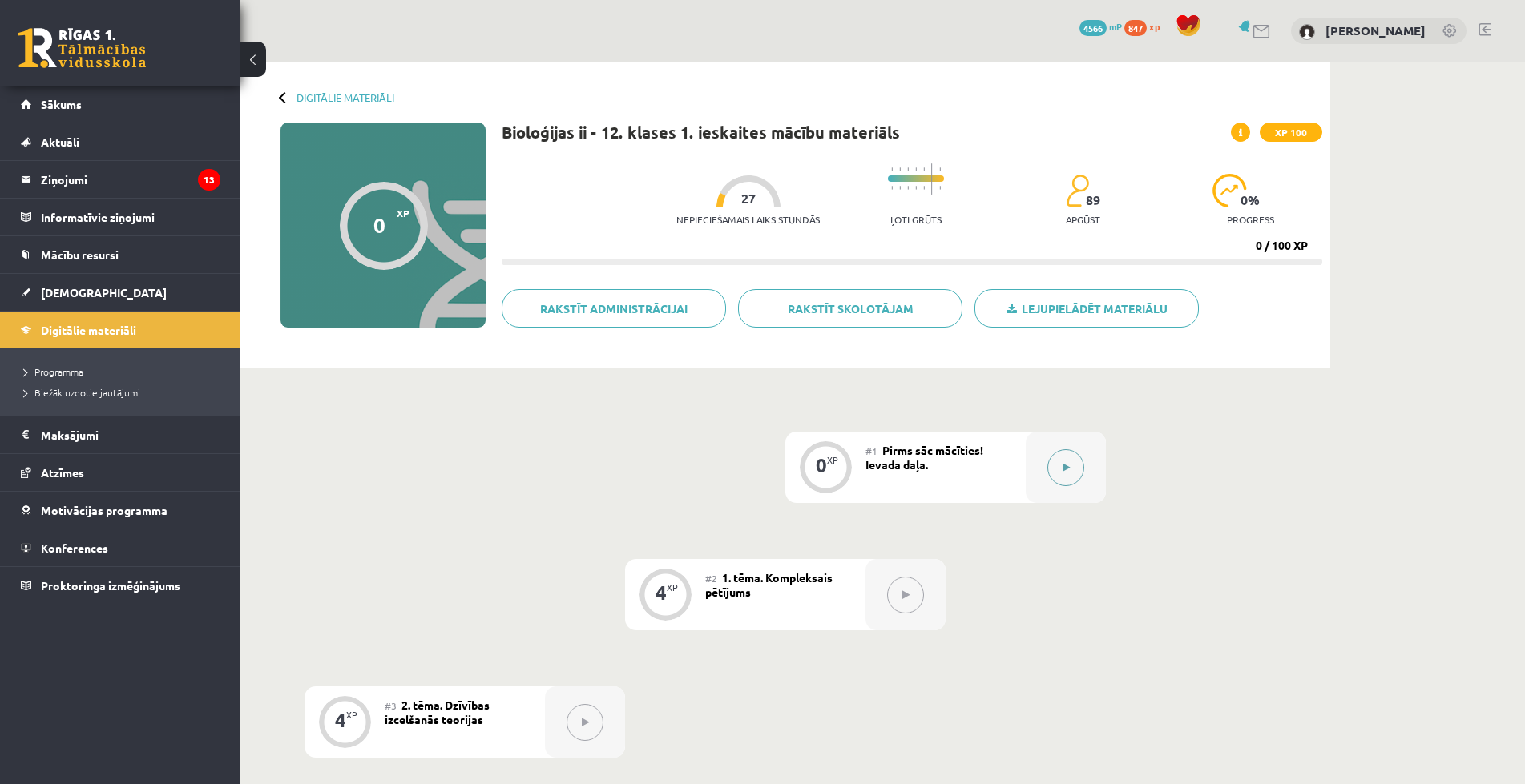
click at [1083, 470] on button at bounding box center [1066, 468] width 37 height 37
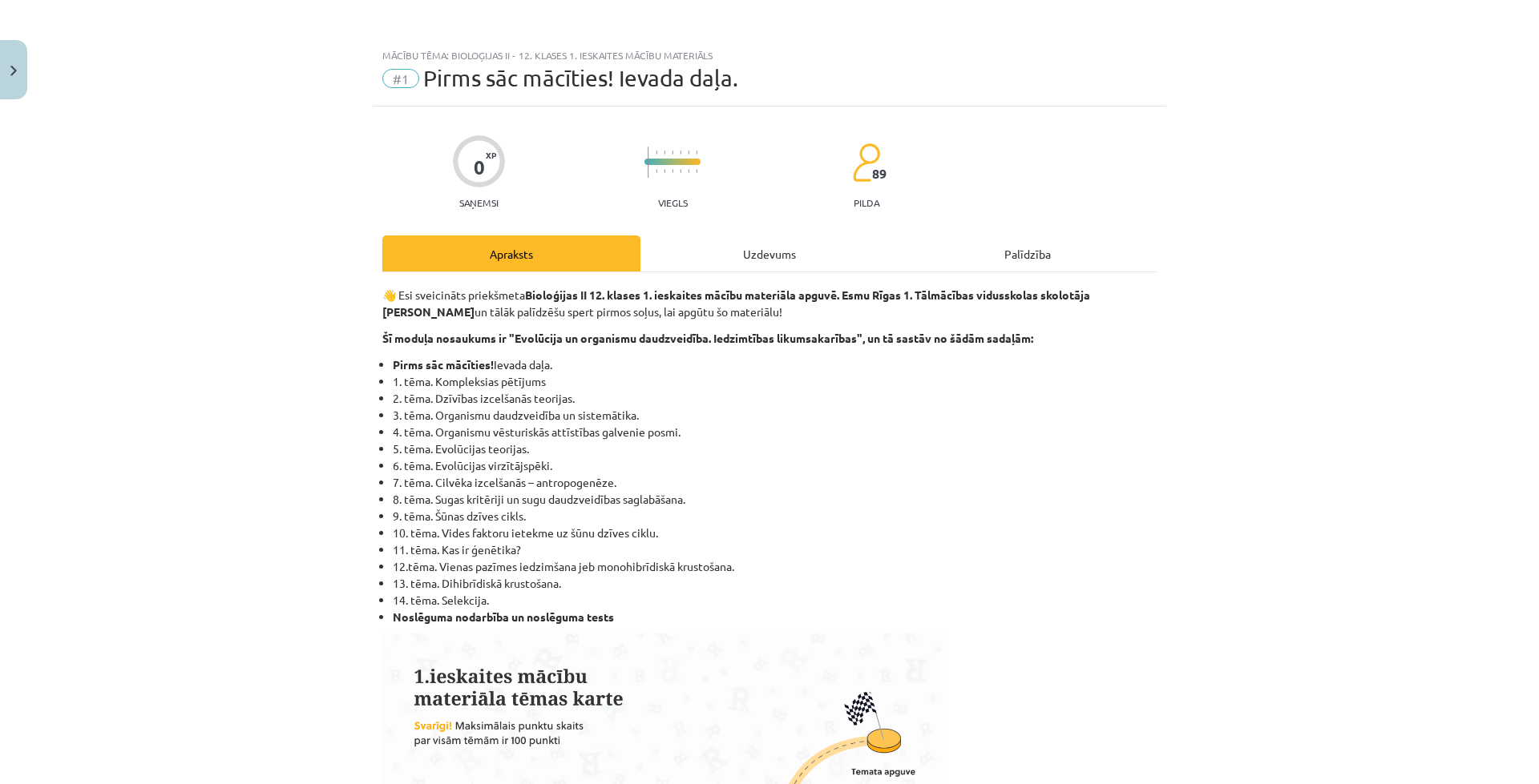
click at [816, 238] on div "Uzdevums" at bounding box center [770, 253] width 258 height 36
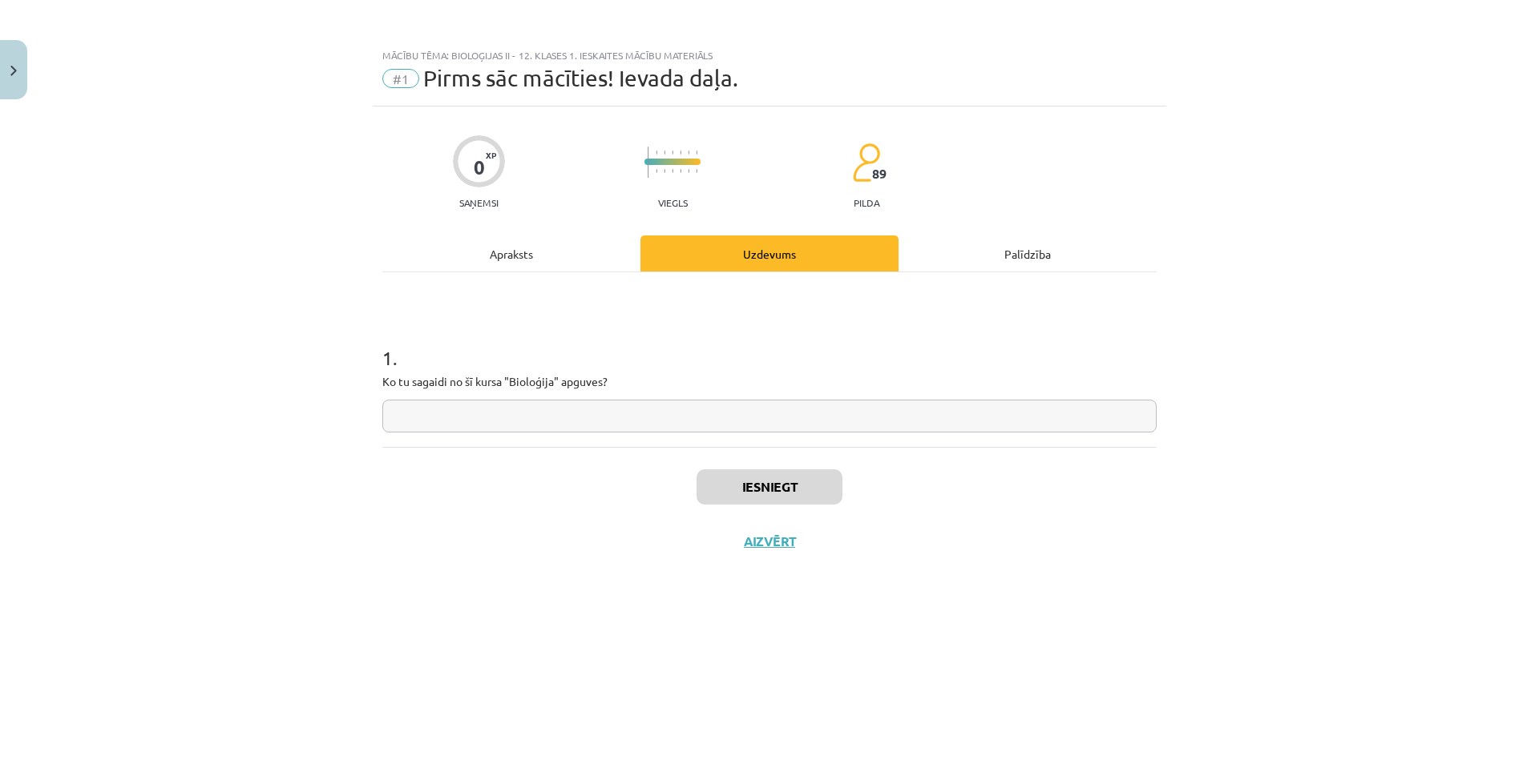
click at [799, 250] on div "Uzdevums" at bounding box center [770, 253] width 258 height 36
paste input "**********"
type input "**********"
click at [735, 480] on button "Iesniegt" at bounding box center [770, 487] width 146 height 35
click at [787, 564] on button "Nākamā nodarbība" at bounding box center [769, 551] width 157 height 37
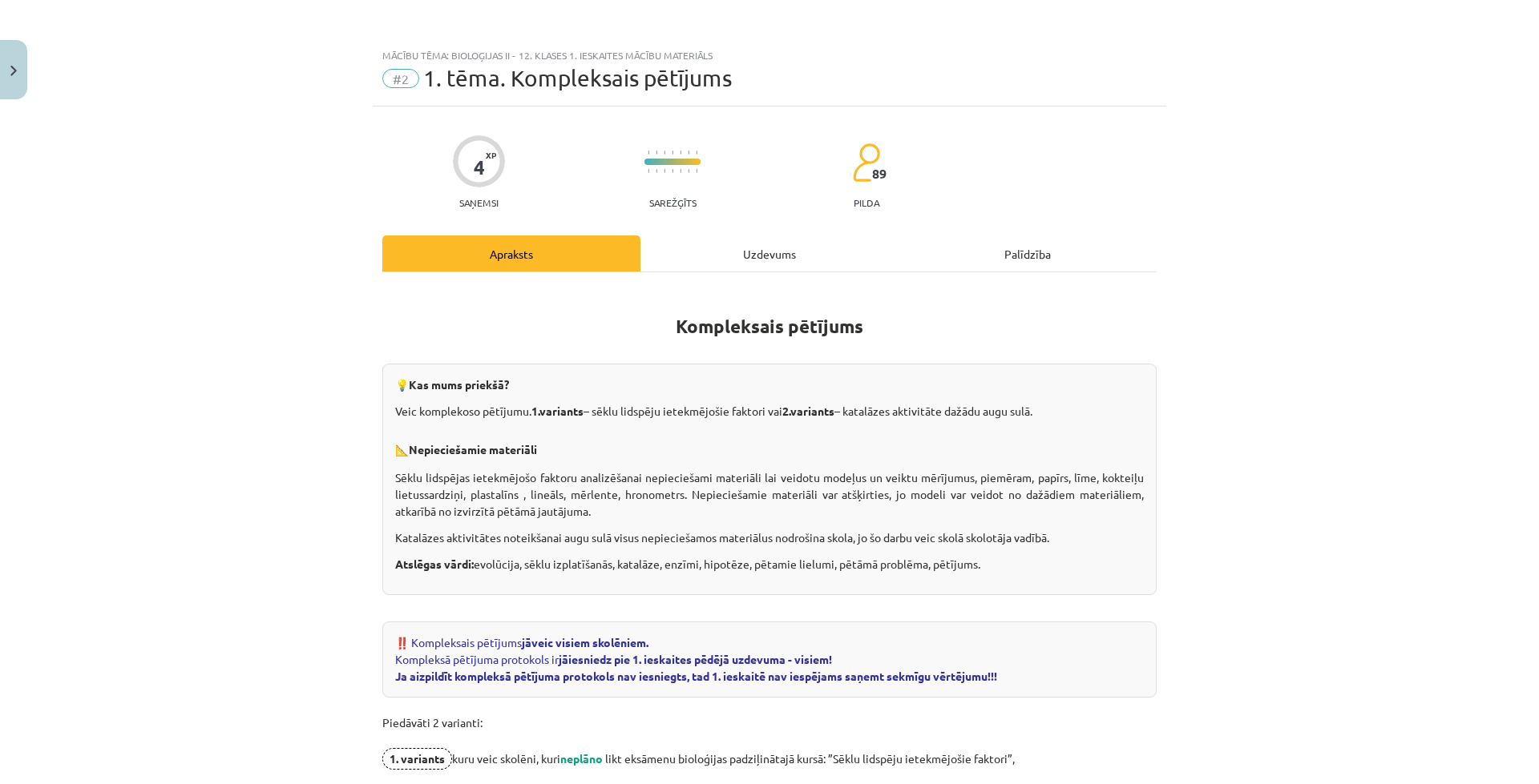
click at [712, 260] on div "Uzdevums" at bounding box center [770, 253] width 258 height 36
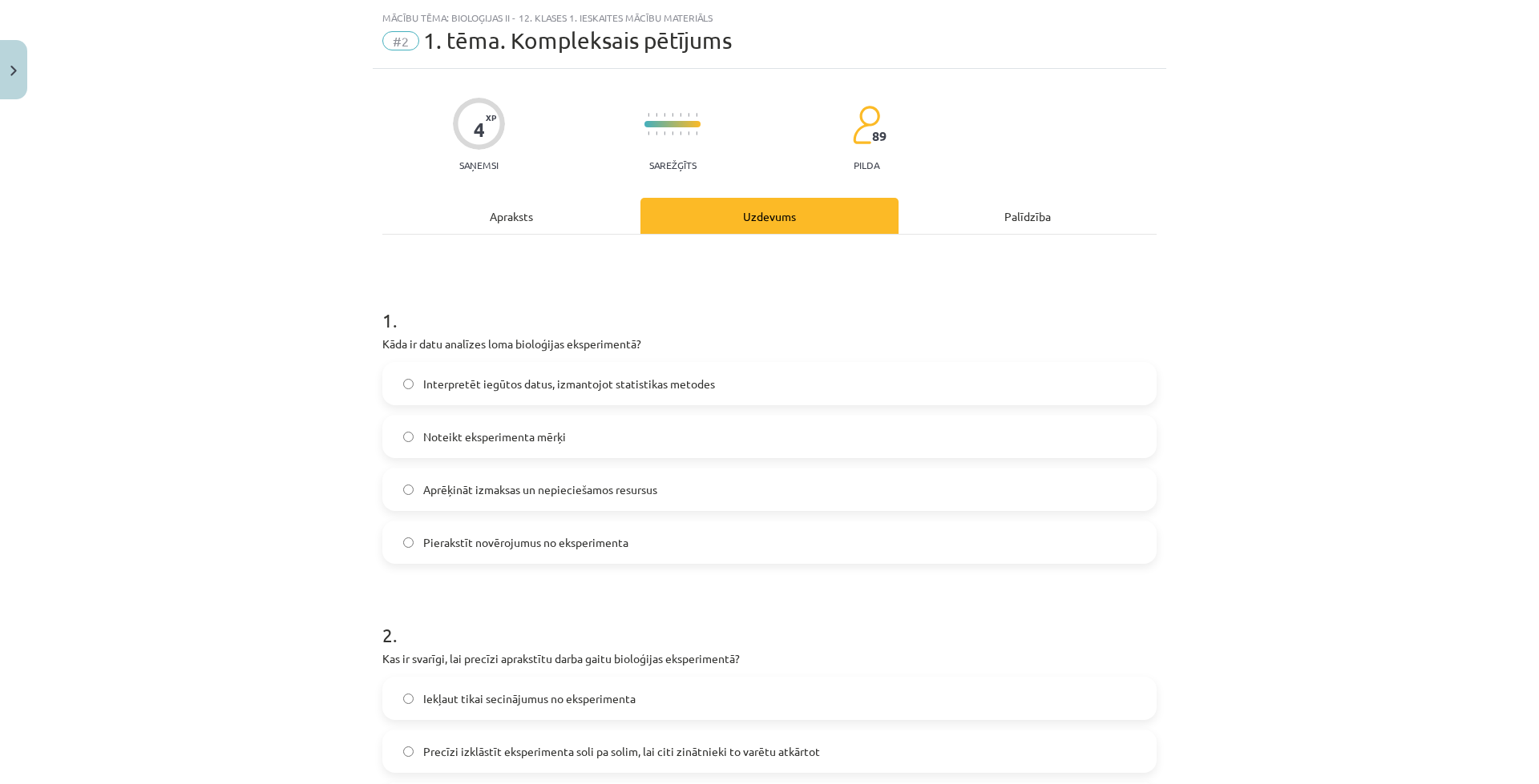
scroll to position [40, 0]
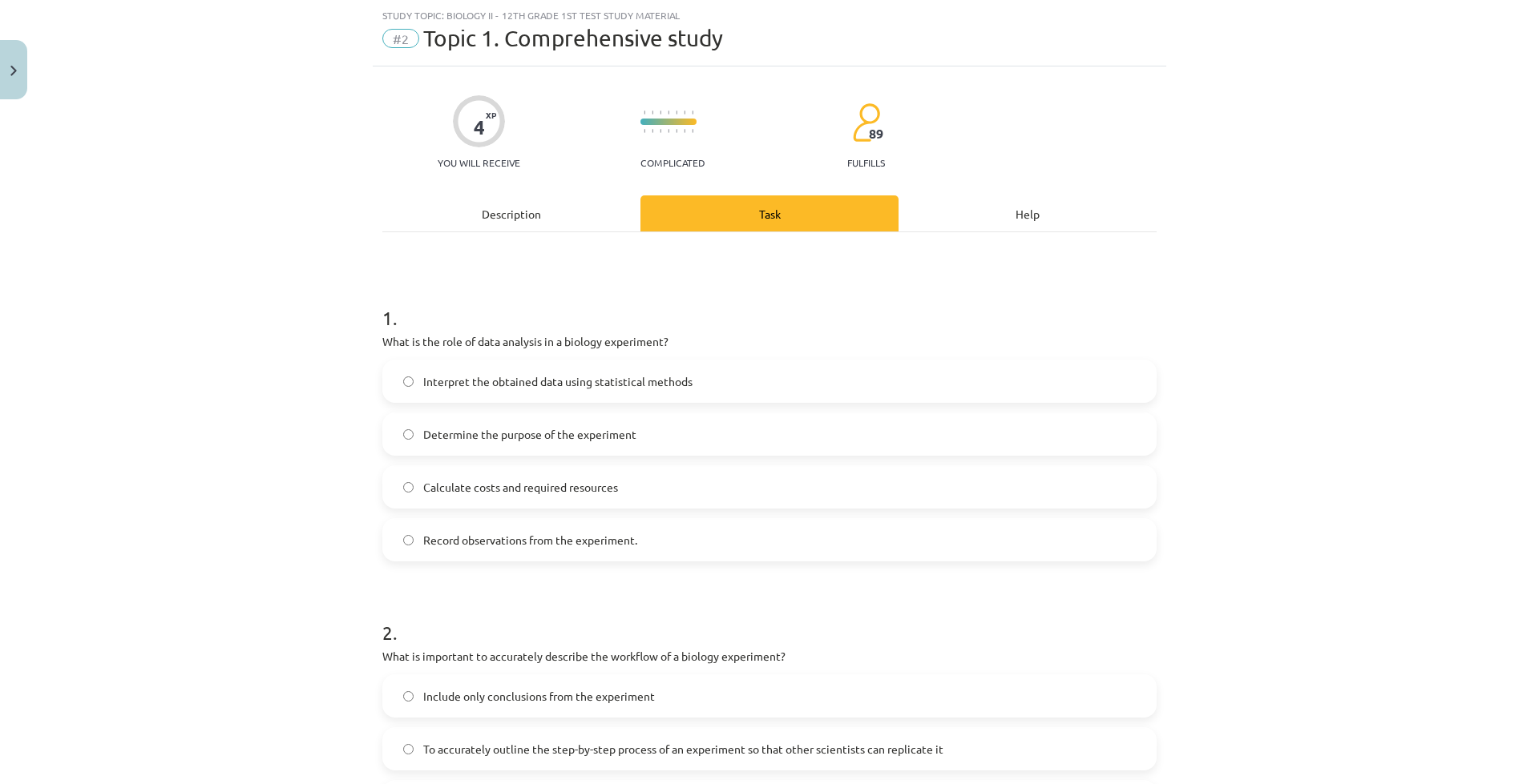
click at [502, 287] on h1 "1 ." at bounding box center [770, 304] width 774 height 50
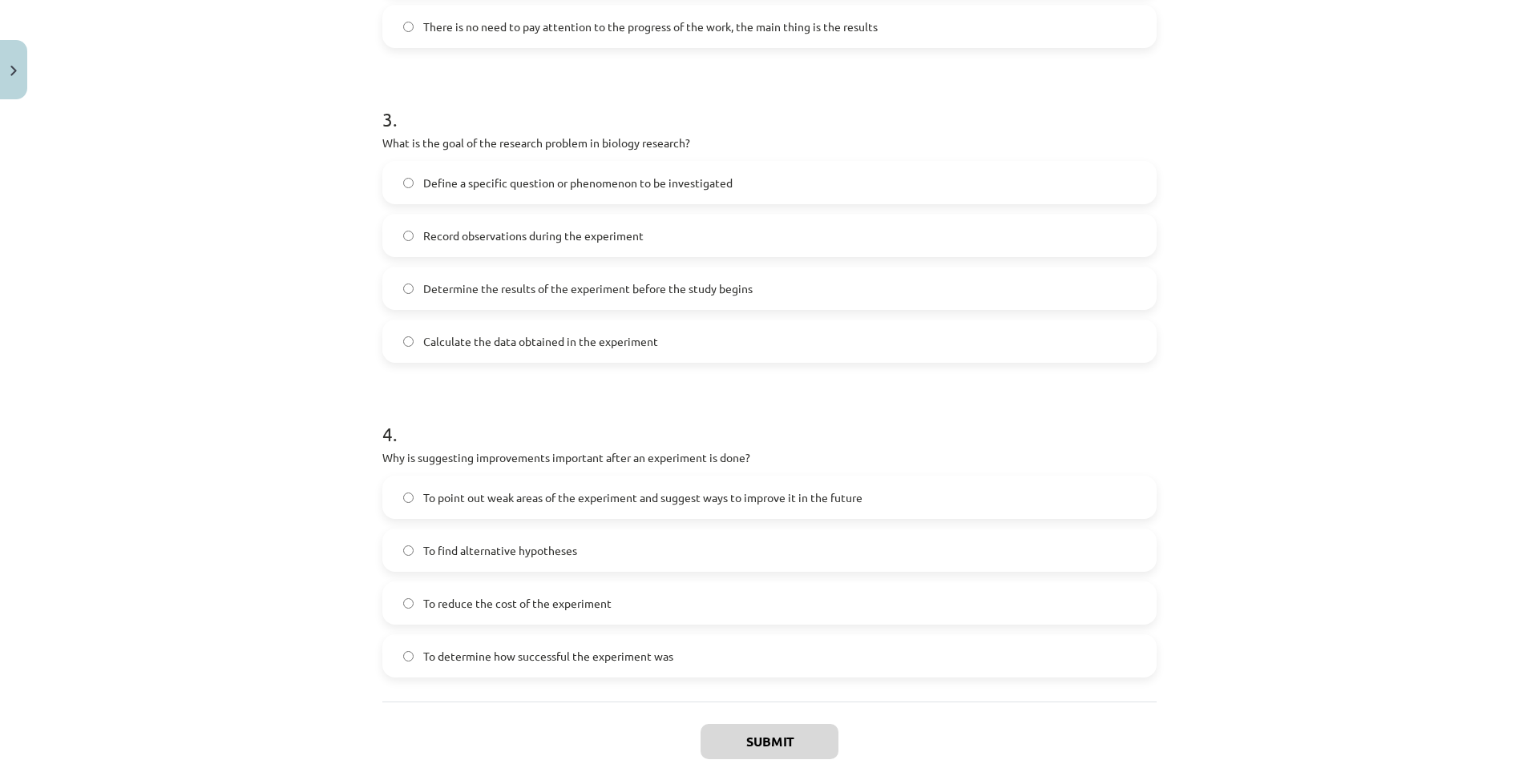
scroll to position [948, 0]
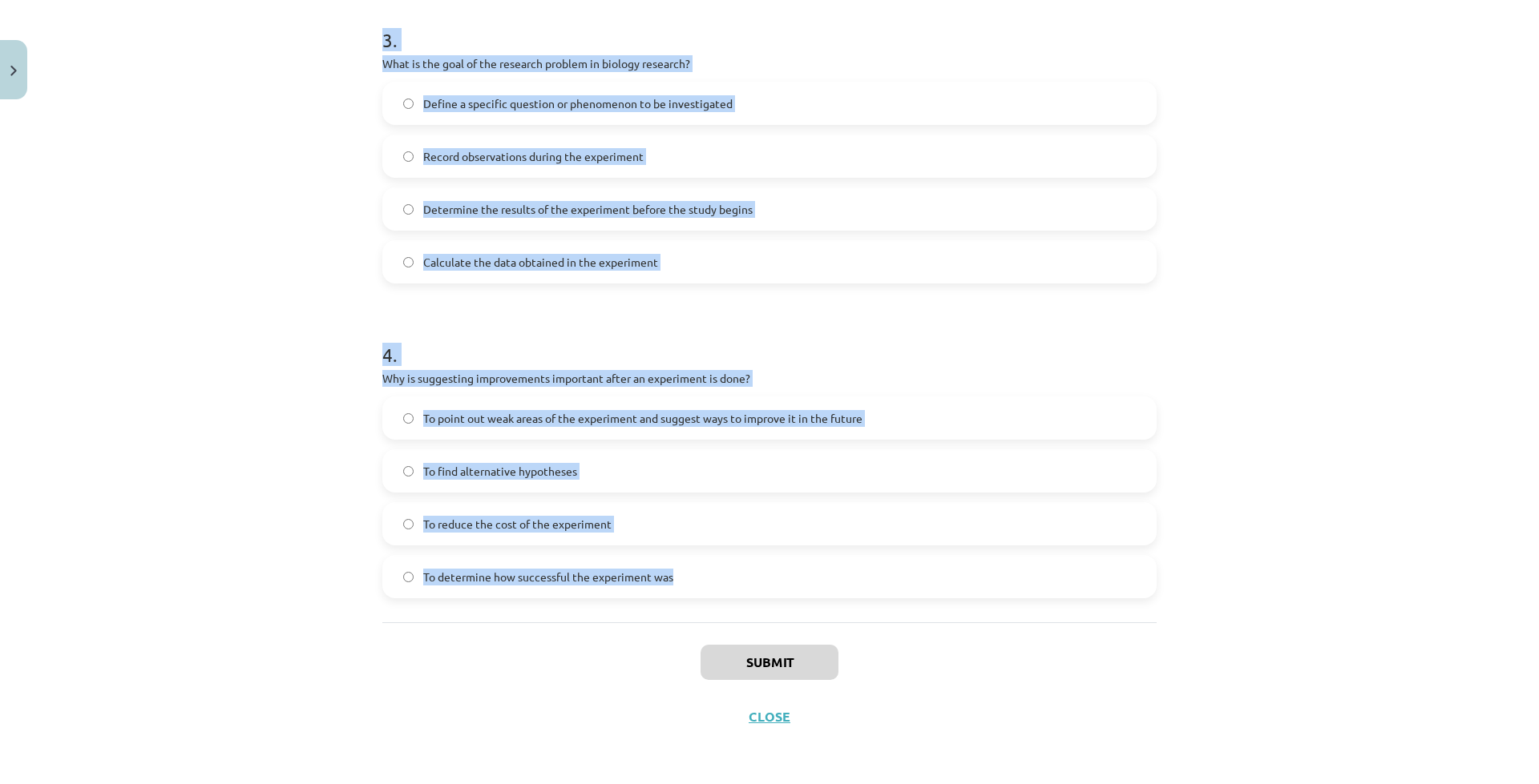
drag, startPoint x: 373, startPoint y: 311, endPoint x: 720, endPoint y: 586, distance: 442.8
copy form "1 . What is the role of data analysis in a biology experiment? Interpret the ob…"
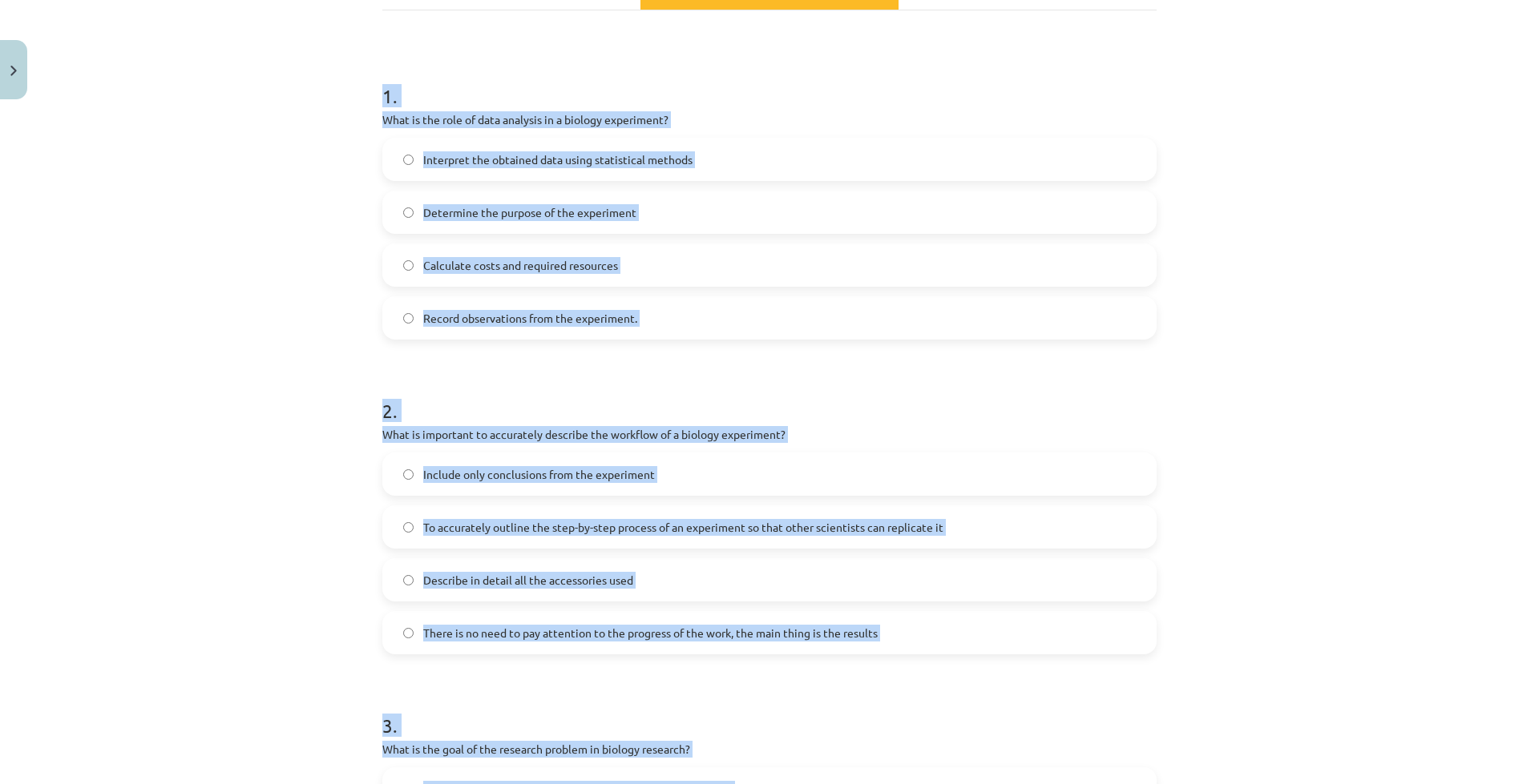
scroll to position [0, 0]
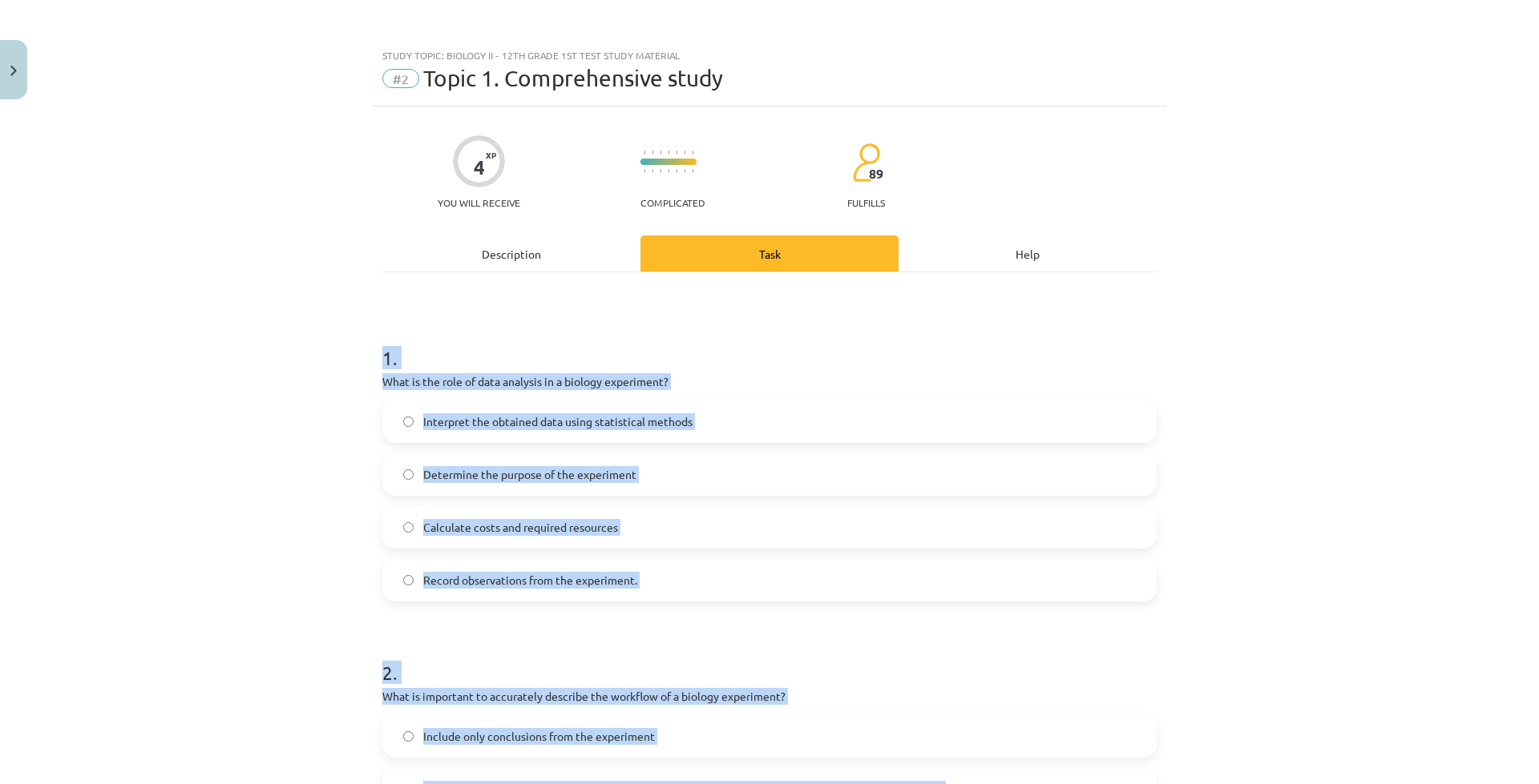
click at [543, 434] on label "Interpret the obtained data using statistical methods" at bounding box center [770, 421] width 771 height 40
click at [532, 375] on font "What is the role of data analysis in a biology experiment?" at bounding box center [525, 380] width 286 height 14
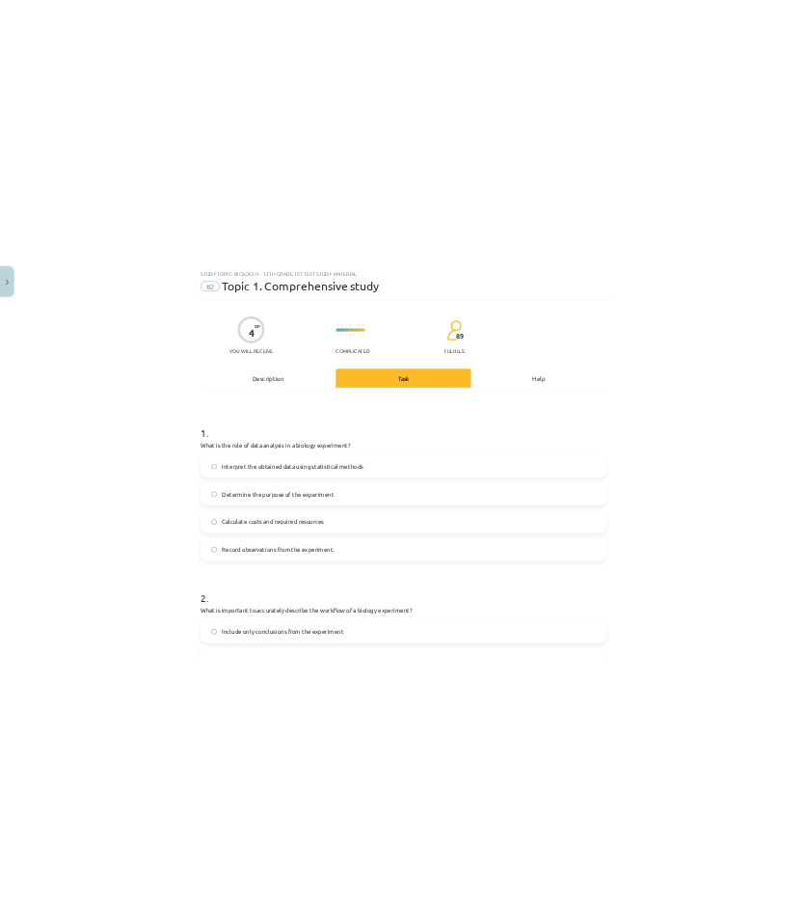
scroll to position [386, 0]
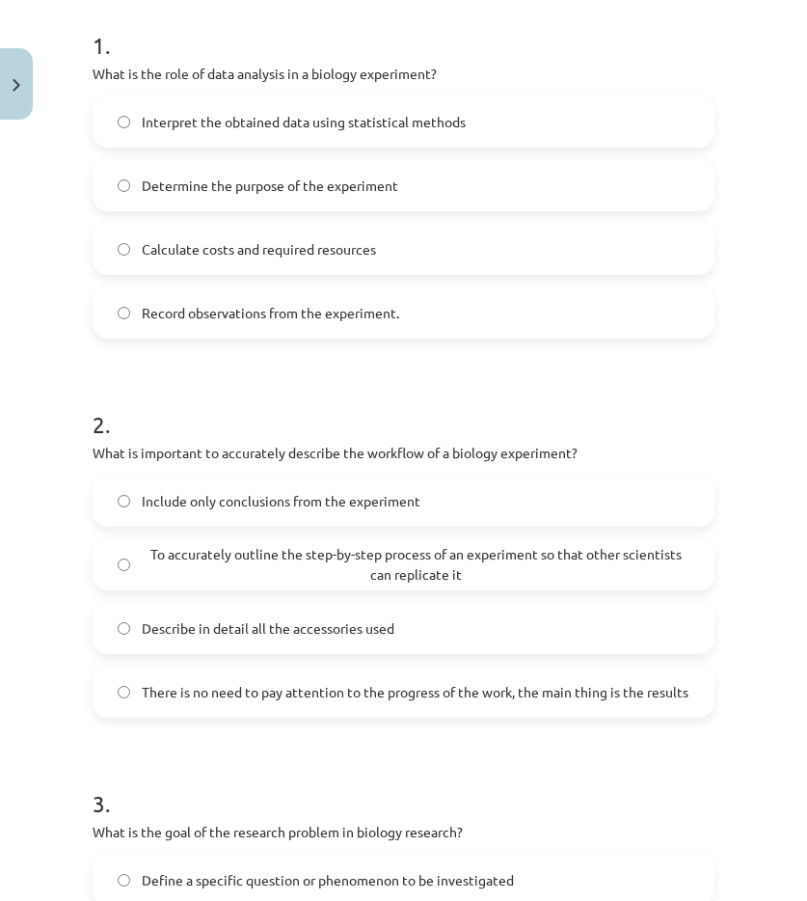
click at [198, 572] on span "To accurately outline the step-by-step process of an experiment so that other s…" at bounding box center [416, 564] width 548 height 41
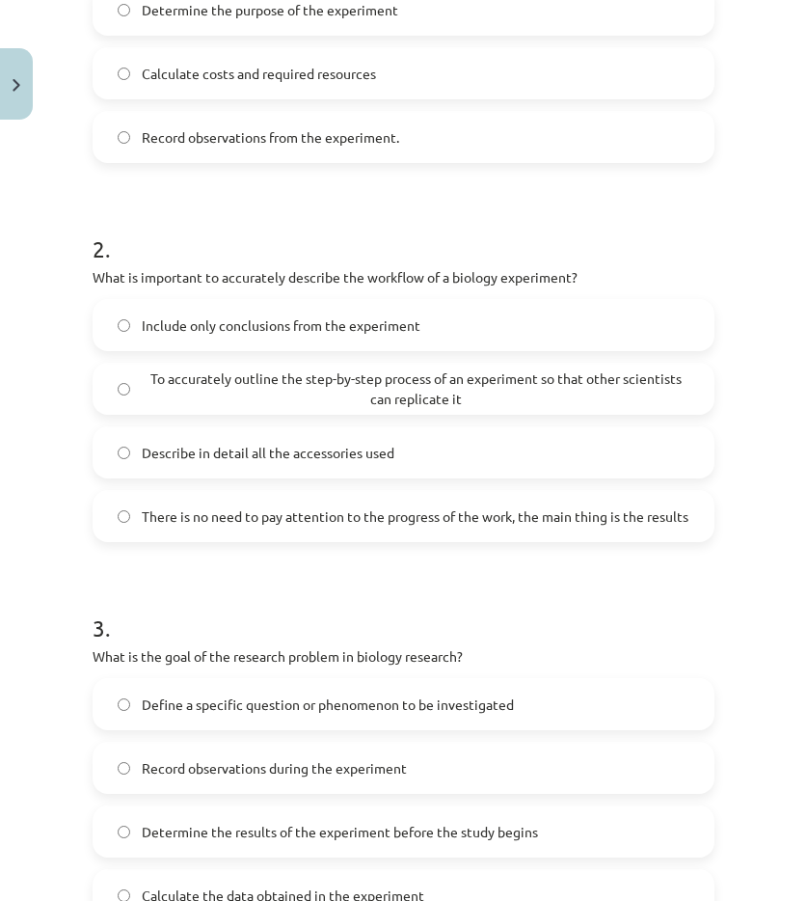
scroll to position [579, 0]
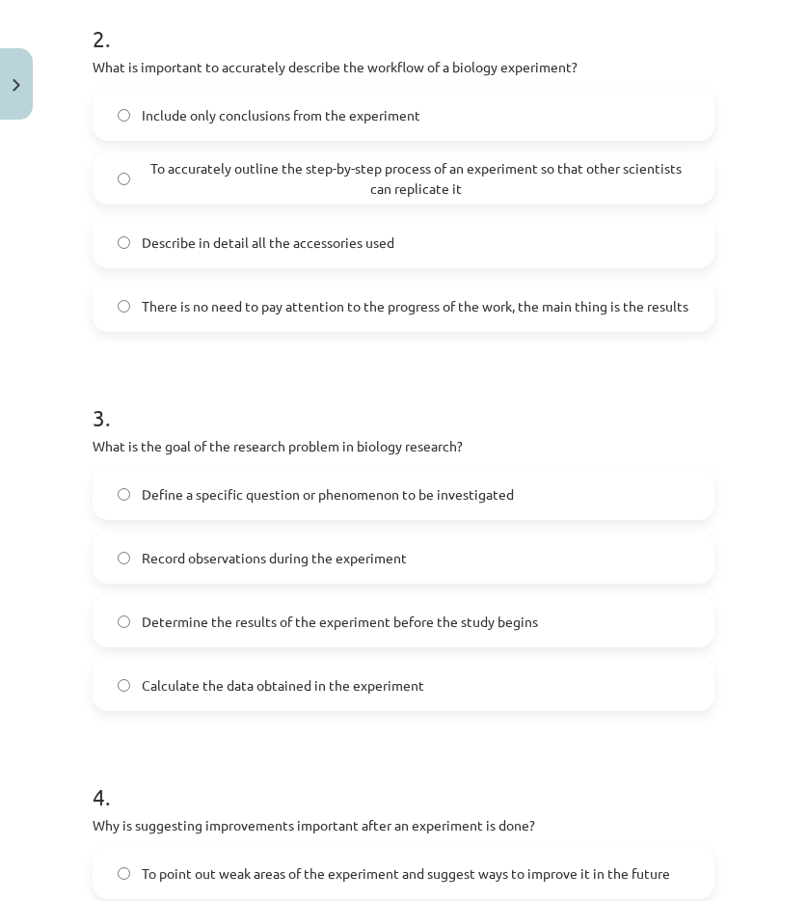
click at [167, 499] on font "Define a specific question or phenomenon to be investigated" at bounding box center [328, 493] width 372 height 17
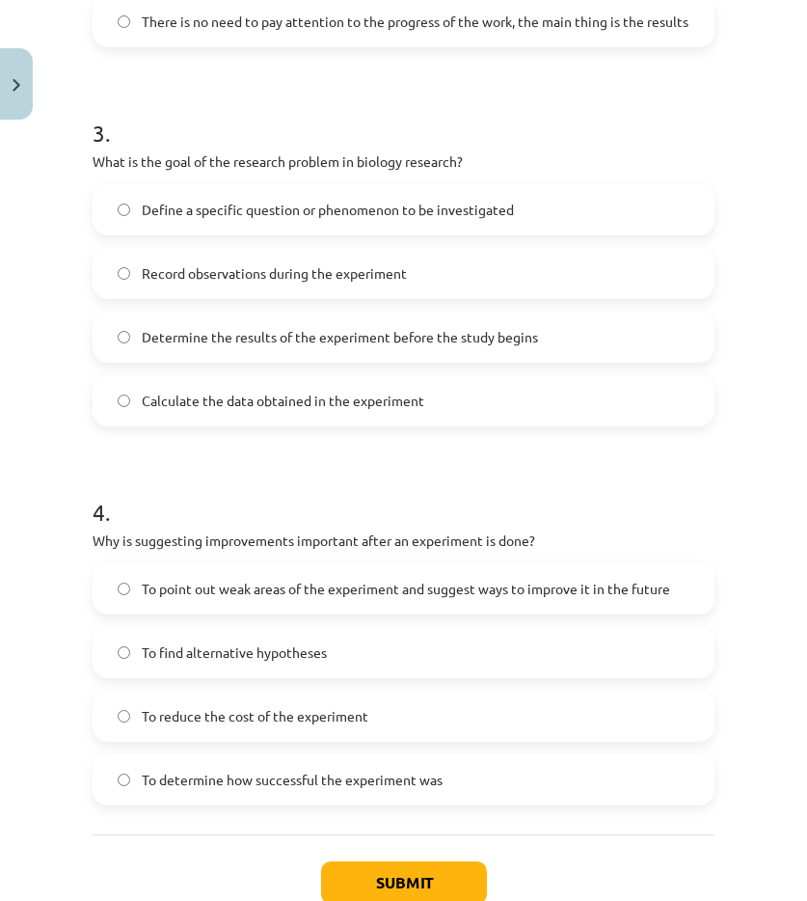
scroll to position [1061, 0]
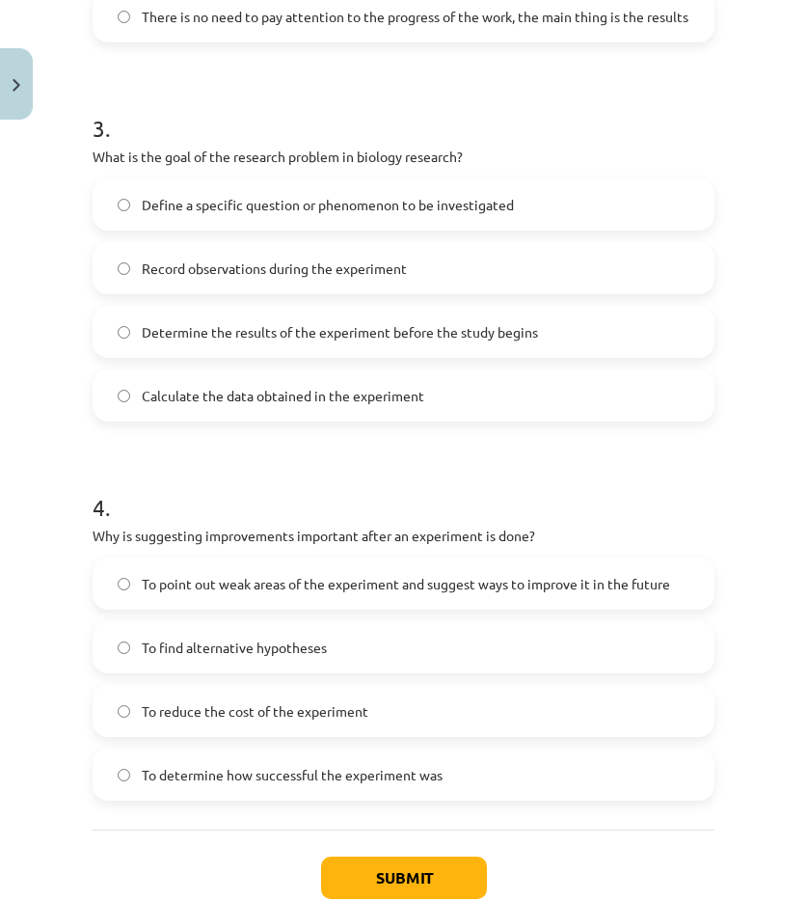
click at [257, 582] on span "To point out weak areas of the experiment and suggest ways to improve it in the…" at bounding box center [406, 584] width 529 height 20
click at [418, 863] on button "Submit" at bounding box center [404, 878] width 166 height 42
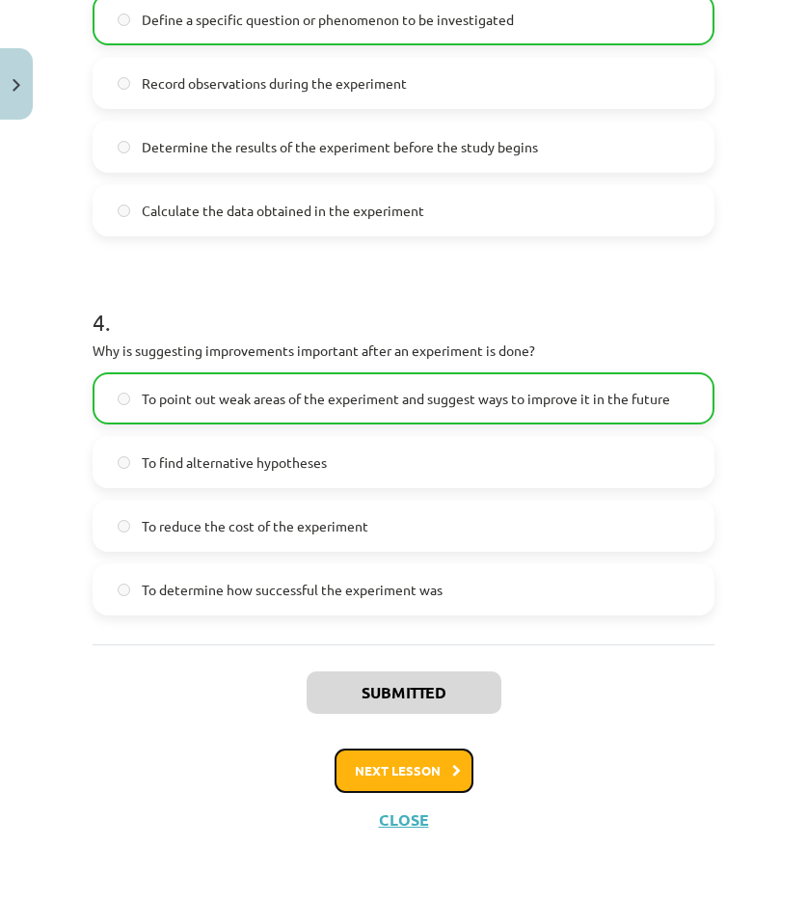
click at [364, 771] on font "Next lesson" at bounding box center [398, 770] width 86 height 16
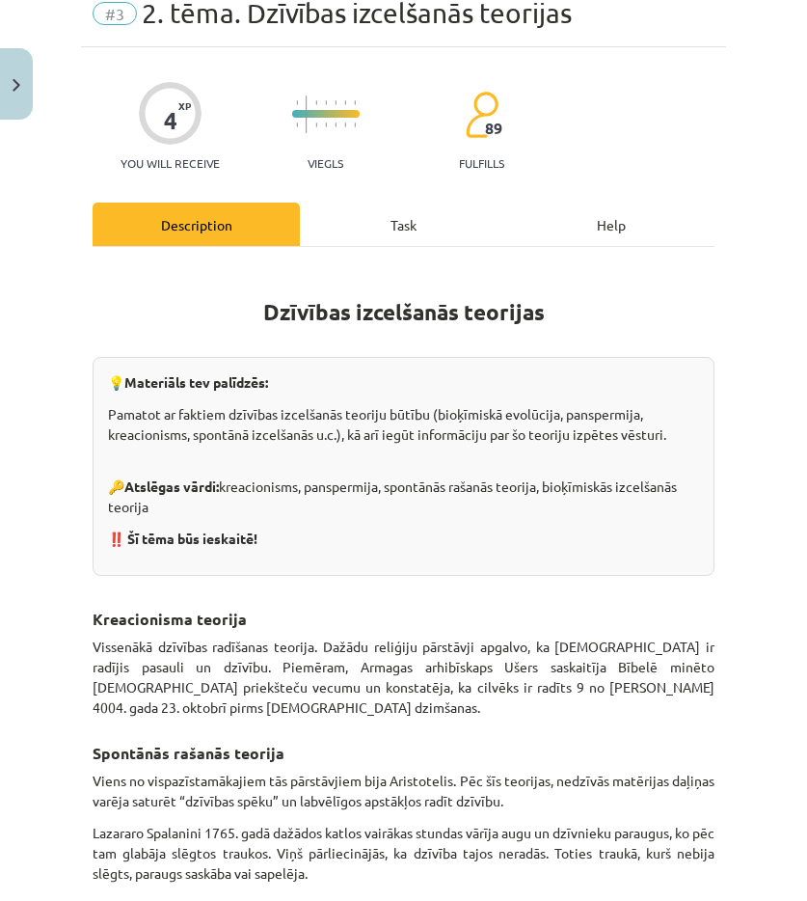
scroll to position [48, 0]
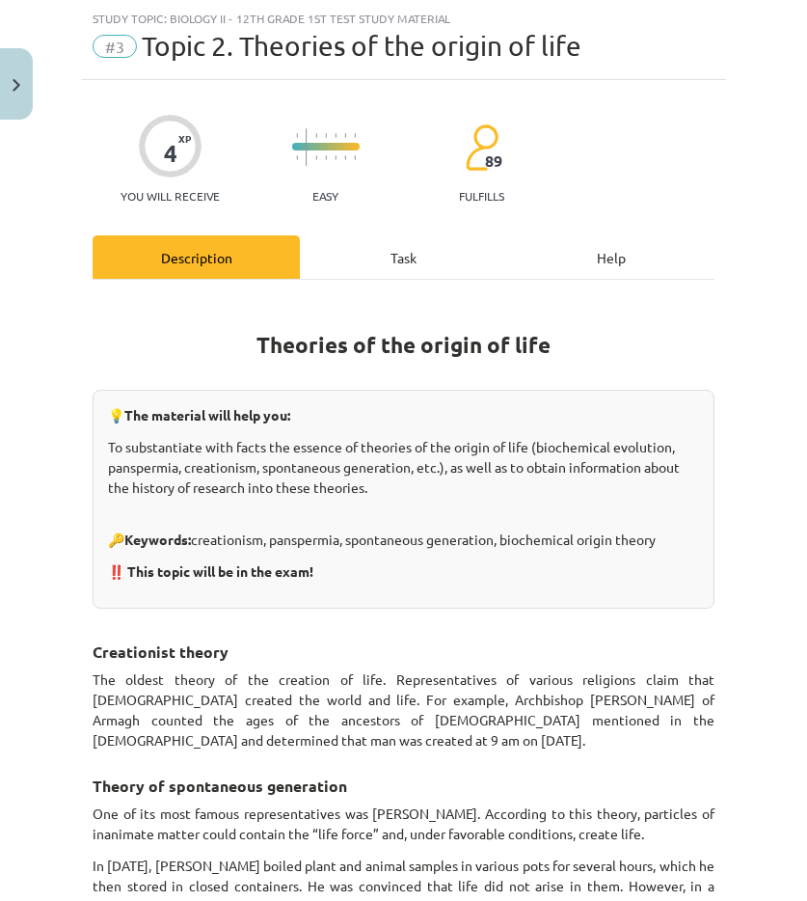
click at [374, 272] on div "Task" at bounding box center [403, 256] width 207 height 43
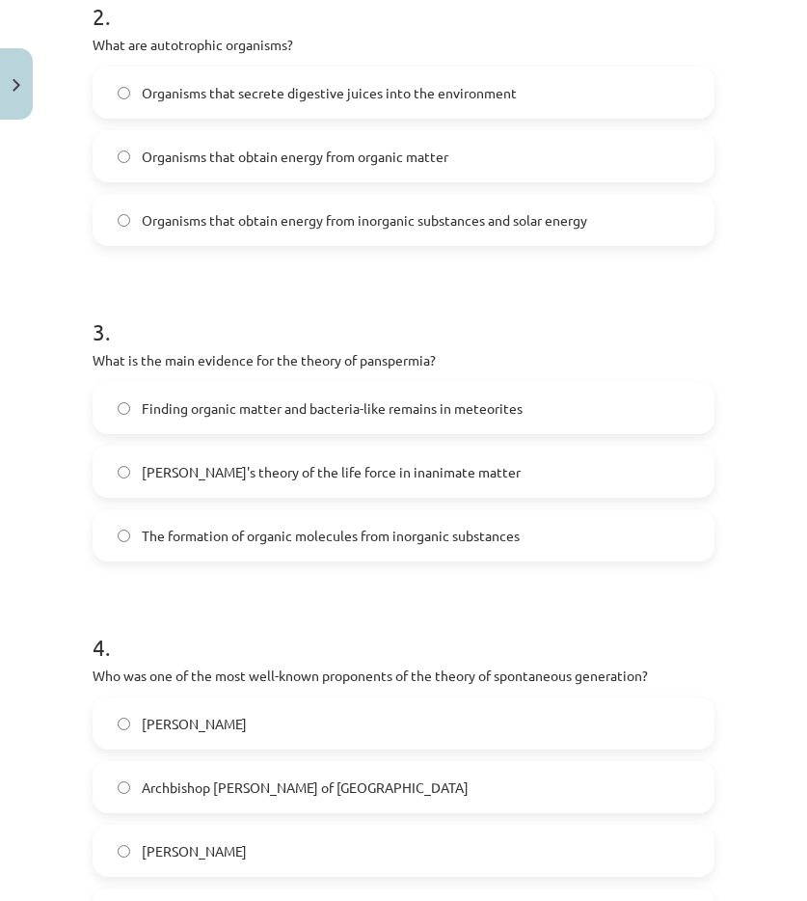
scroll to position [1057, 0]
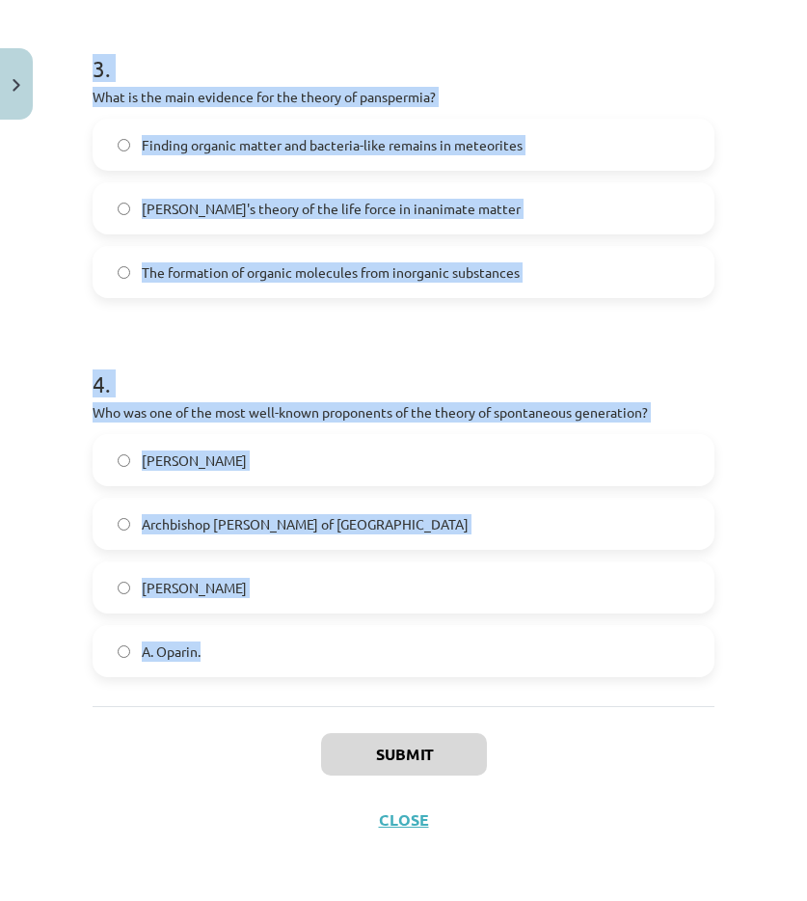
drag, startPoint x: 96, startPoint y: 382, endPoint x: 334, endPoint y: 672, distance: 375.0
click at [335, 672] on form "1 . In what year did Usher calculate that man was created? October 23, 4004 AD …" at bounding box center [404, 2] width 622 height 1350
copy form "1 . In what year did Usher calculate that man was created? October 23, 4004 AD …"
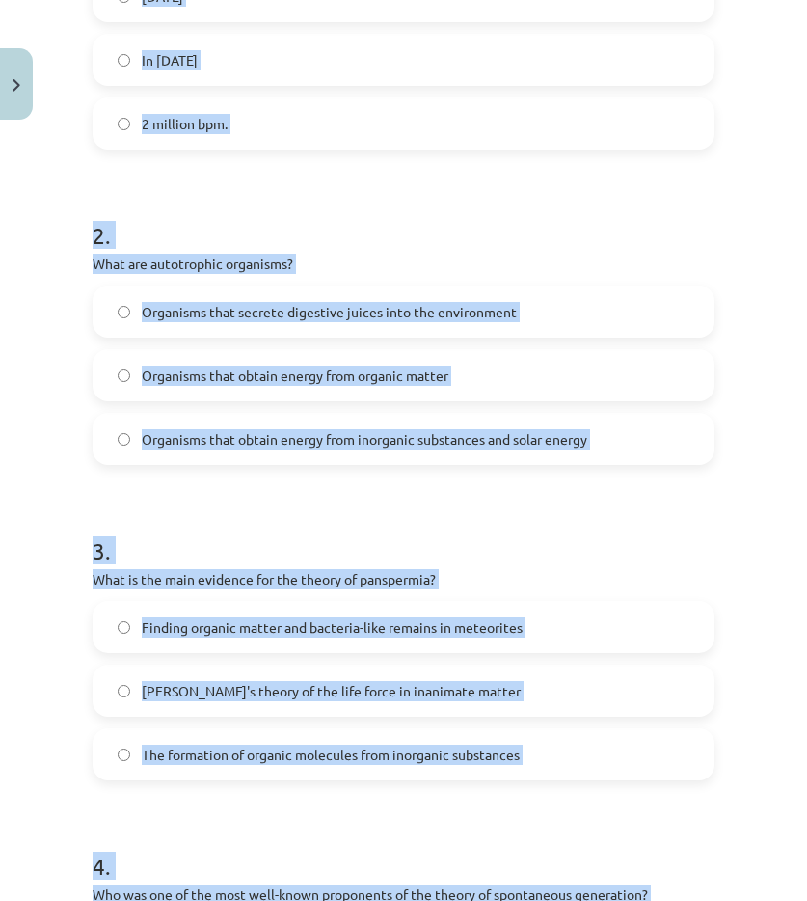
scroll to position [0, 0]
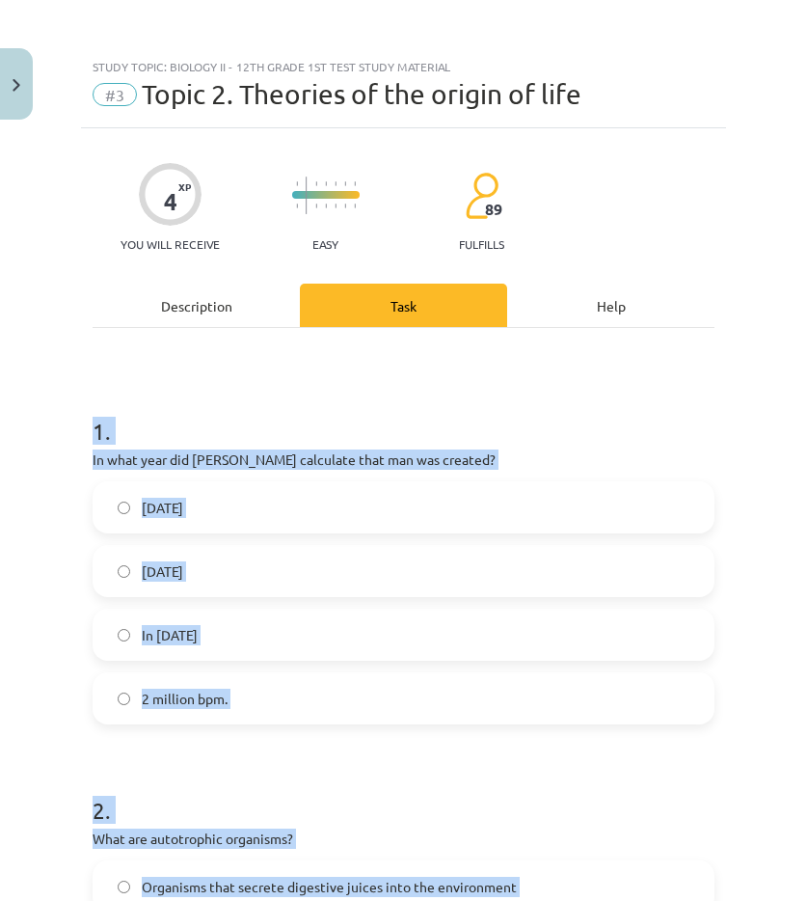
click at [400, 401] on h1 "1 ." at bounding box center [404, 414] width 622 height 60
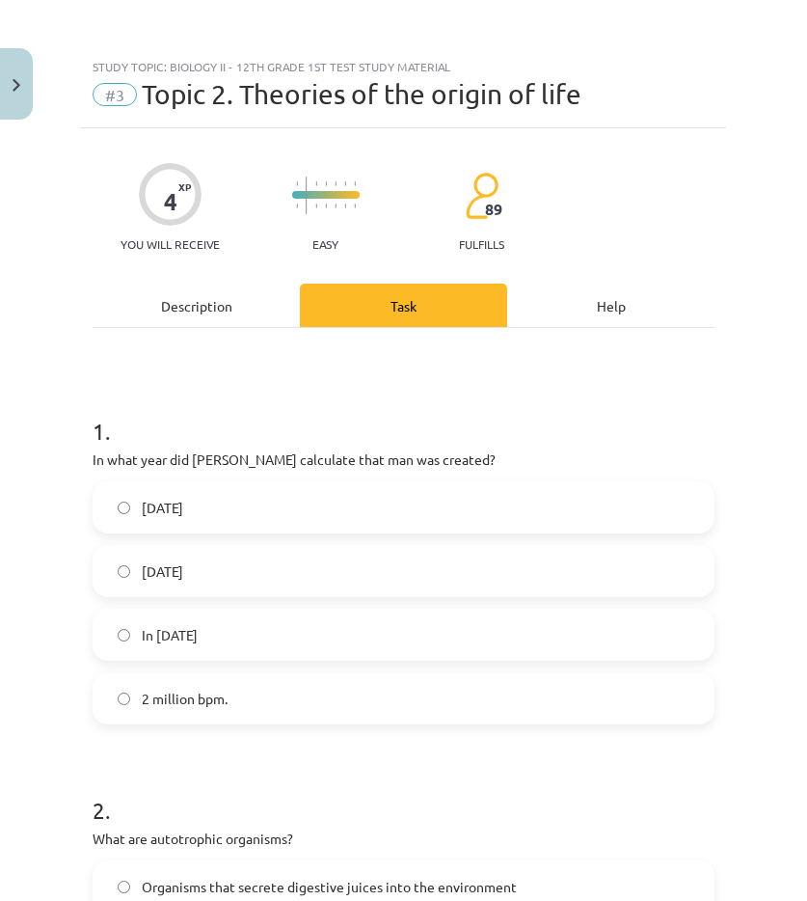
click at [312, 524] on label "October 23, 4004 AD" at bounding box center [404, 507] width 618 height 48
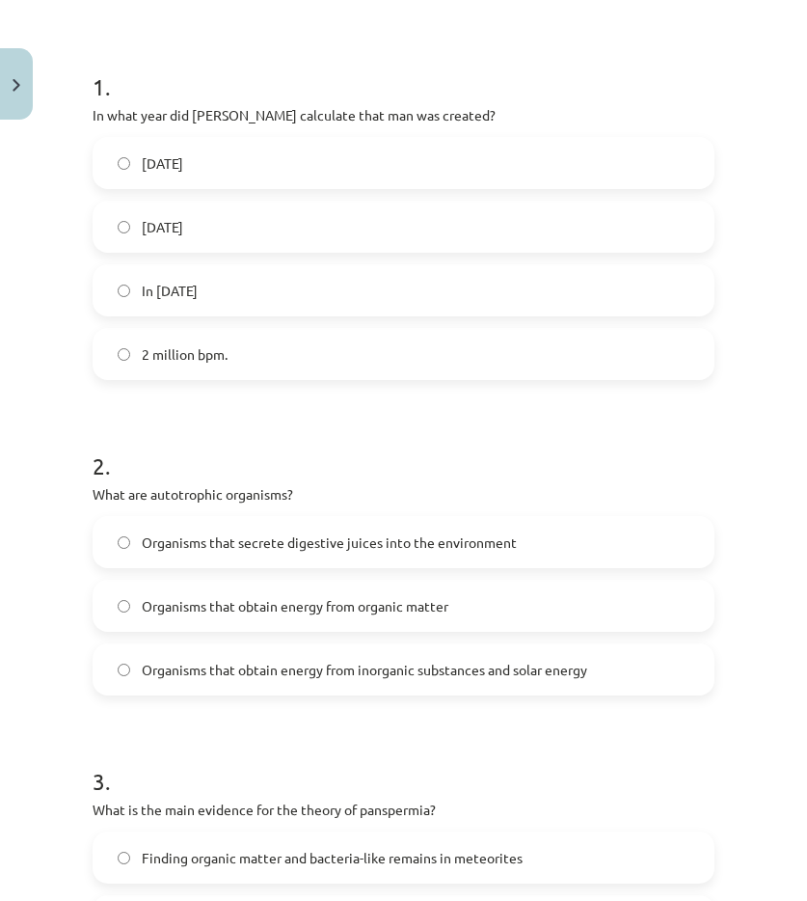
scroll to position [386, 0]
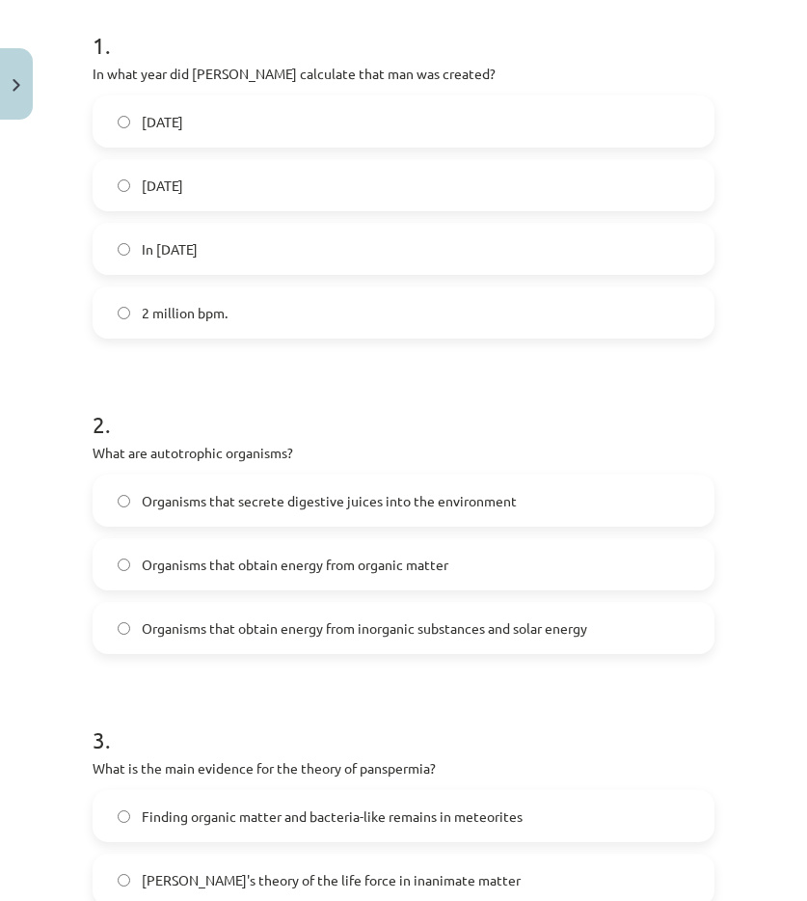
click at [230, 620] on font "Organisms that obtain energy from inorganic substances and solar energy" at bounding box center [365, 627] width 446 height 17
click at [74, 640] on div "Study topic: Biology II - 12th grade 1st test study material #3 Topic 2. Theori…" at bounding box center [403, 450] width 807 height 901
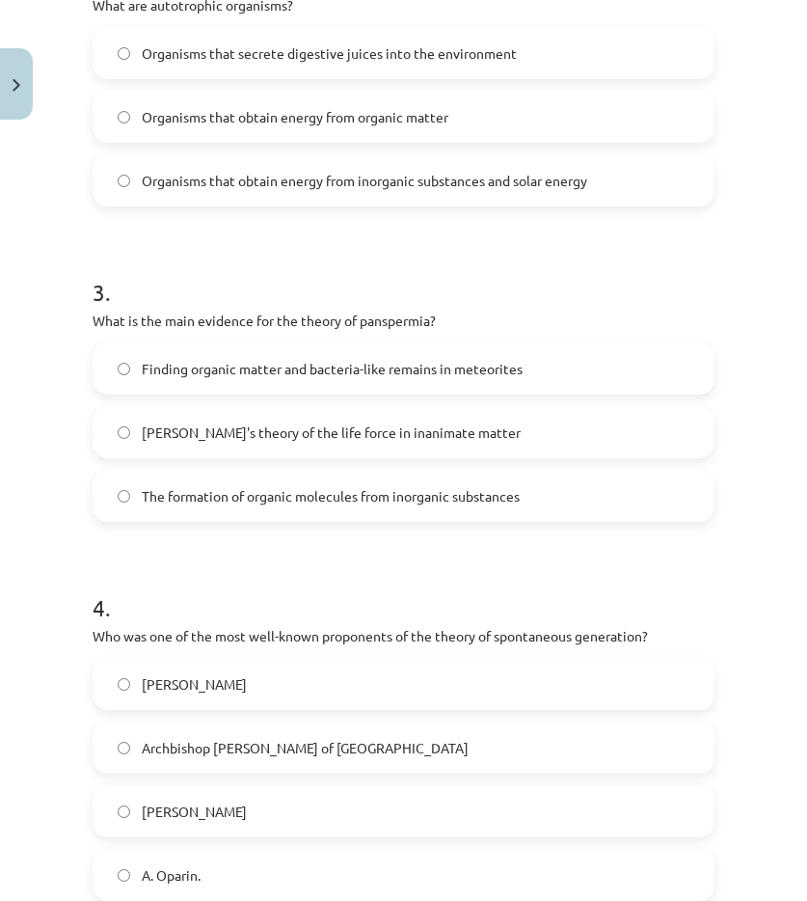
scroll to position [1057, 0]
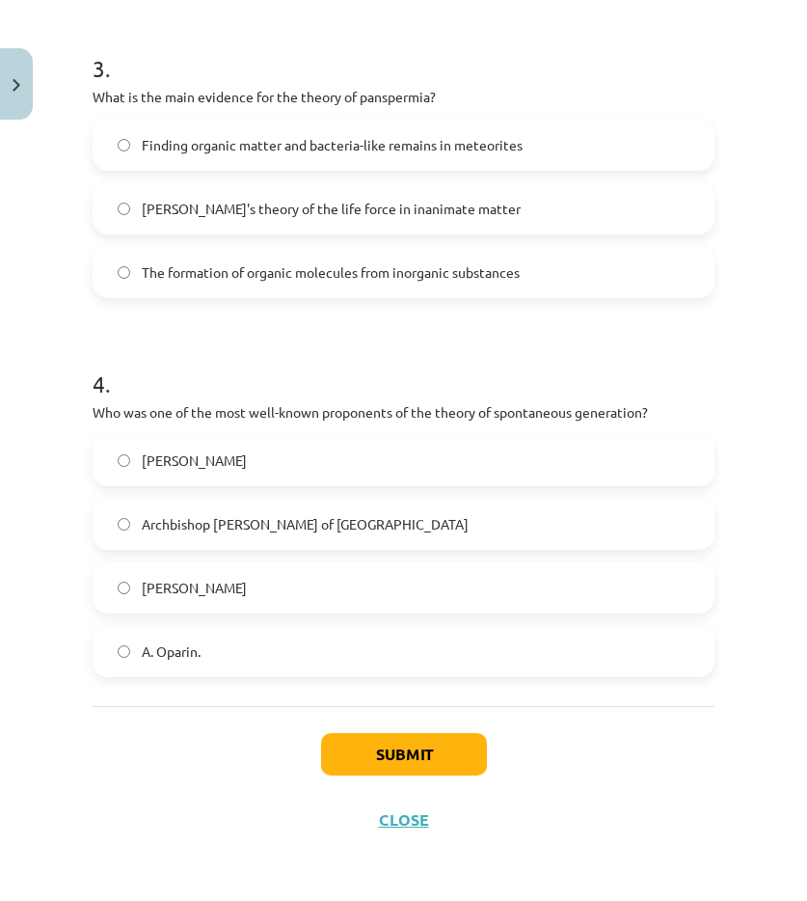
click at [134, 460] on label "Aristotle" at bounding box center [404, 460] width 618 height 48
click at [416, 751] on font "Submit" at bounding box center [404, 754] width 56 height 20
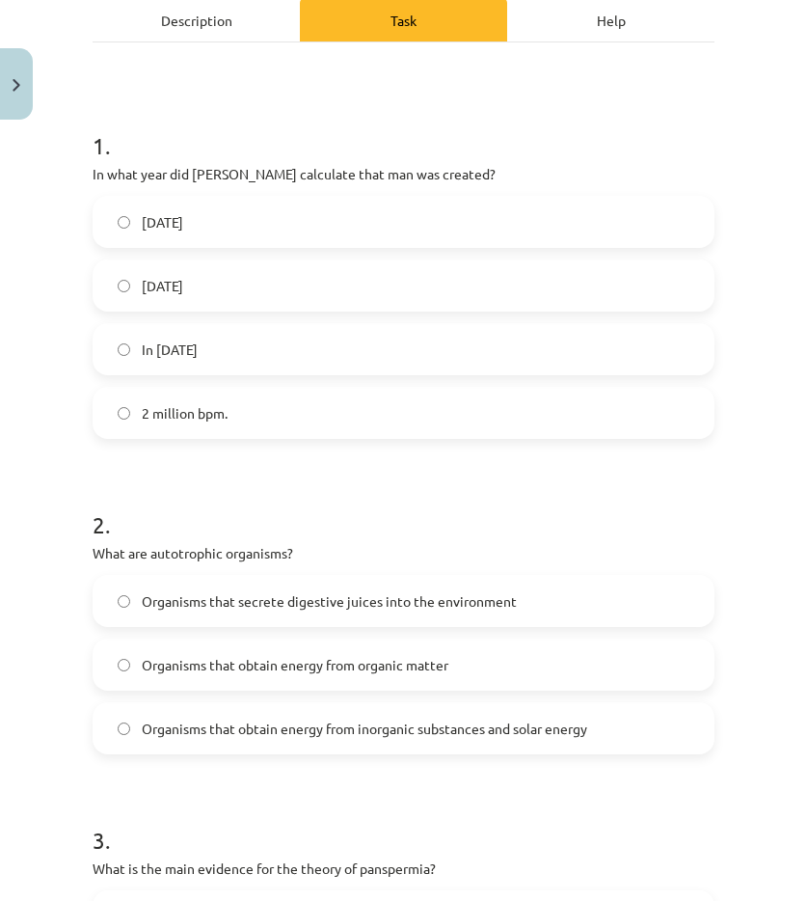
scroll to position [0, 0]
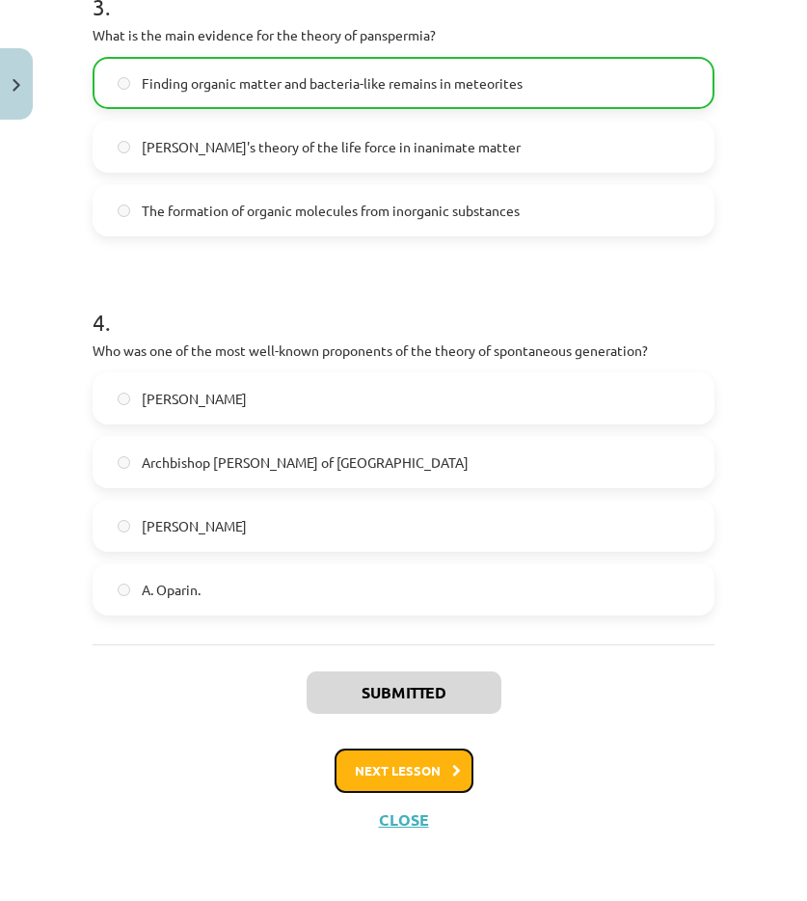
click at [377, 778] on button "Next lesson" at bounding box center [404, 770] width 139 height 44
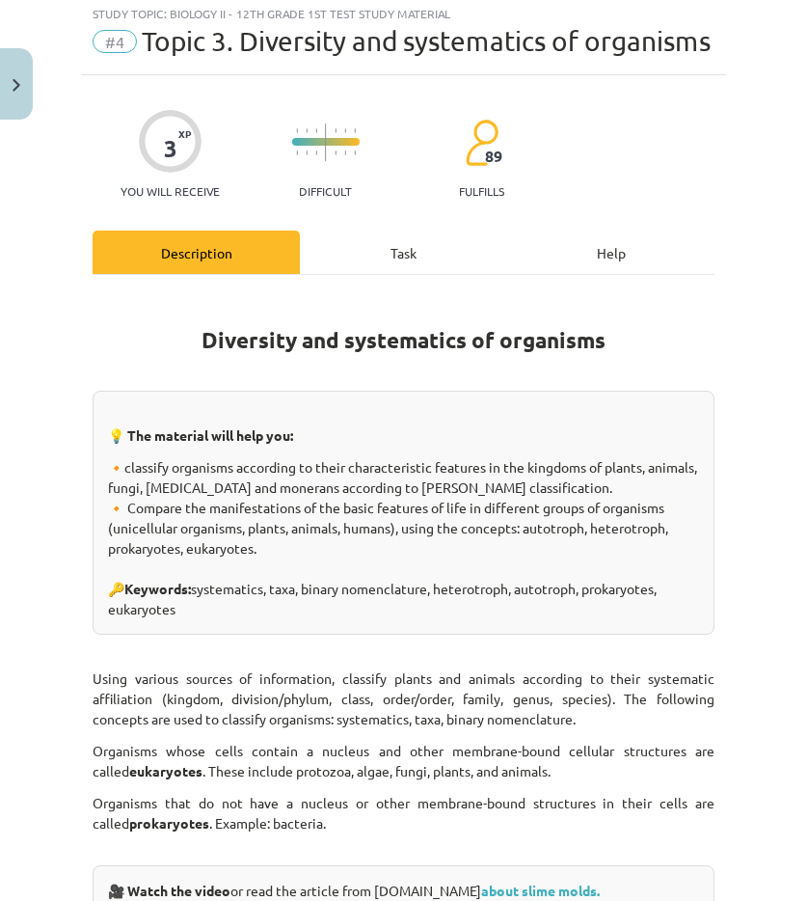
scroll to position [48, 0]
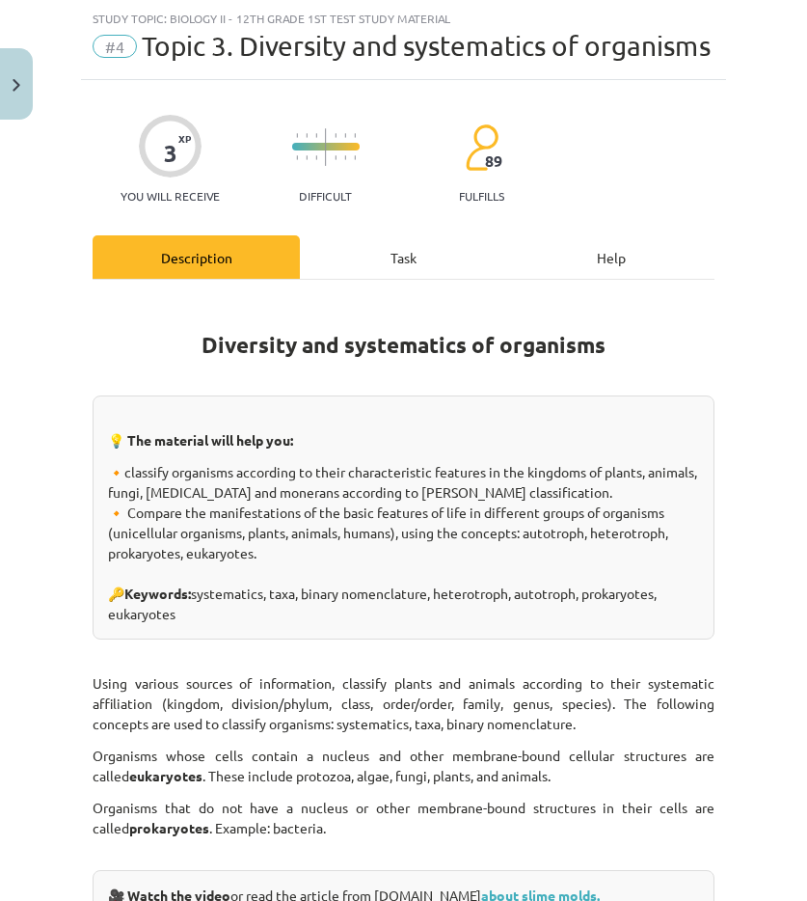
click at [374, 279] on div "Task" at bounding box center [403, 256] width 207 height 43
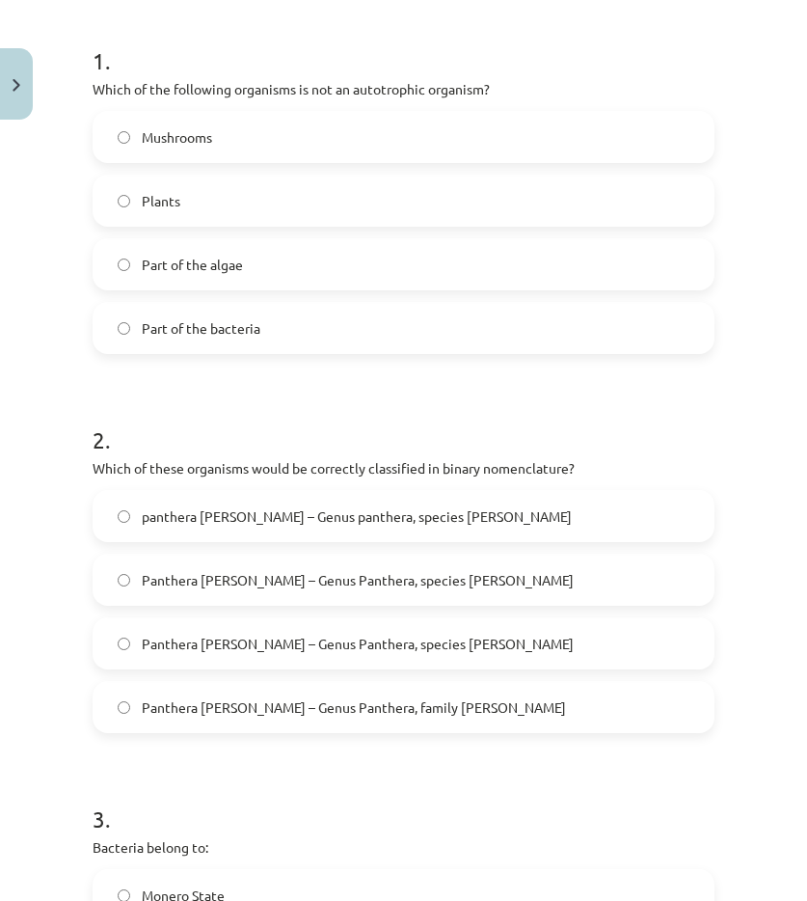
scroll to position [836, 0]
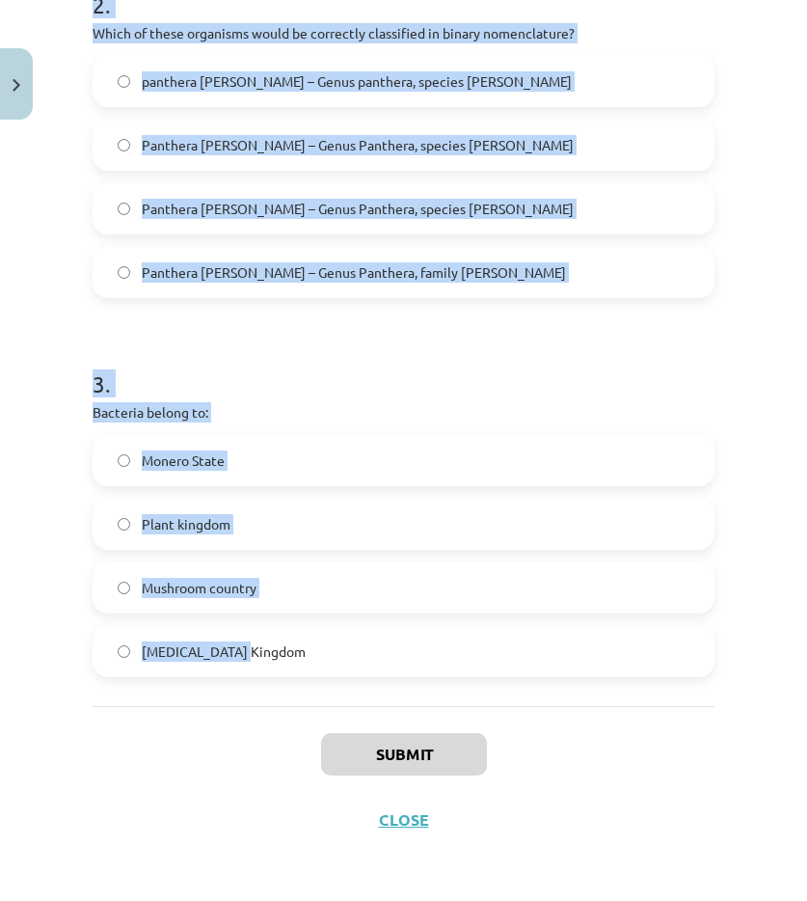
drag, startPoint x: 91, startPoint y: 406, endPoint x: 296, endPoint y: 630, distance: 303.8
click at [360, 697] on div "3 XP You will receive Difficult 89 fulfills Description Task Help 1 . Which of …" at bounding box center [403, 88] width 645 height 1530
copy form "1 . Which of the following organisms is not an autotrophic organism? Mushrooms …"
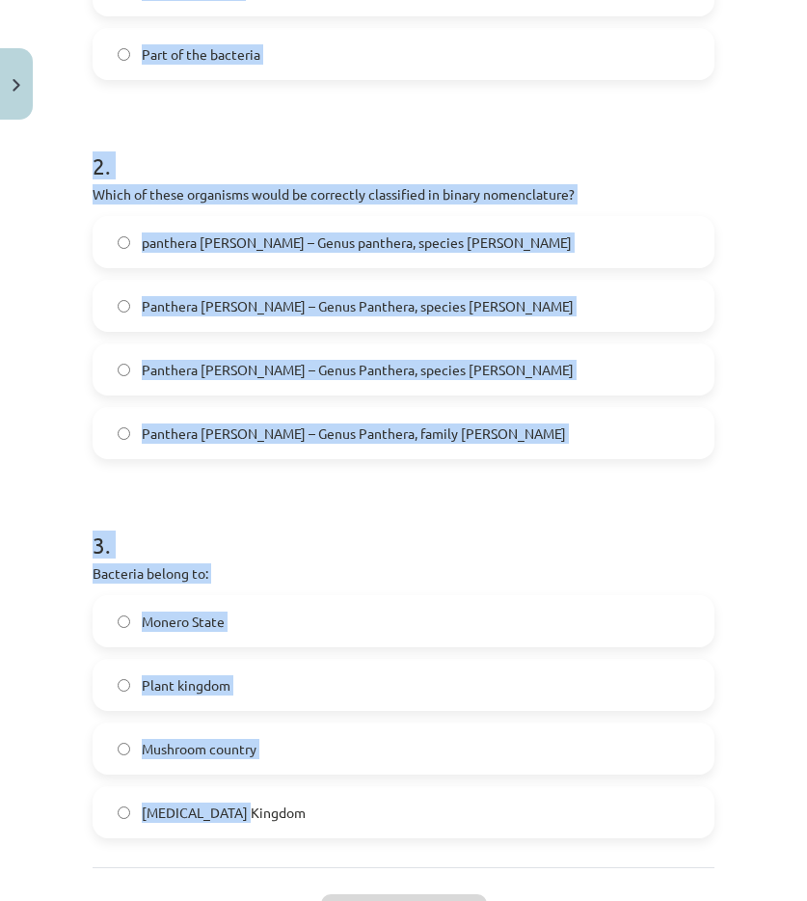
scroll to position [643, 0]
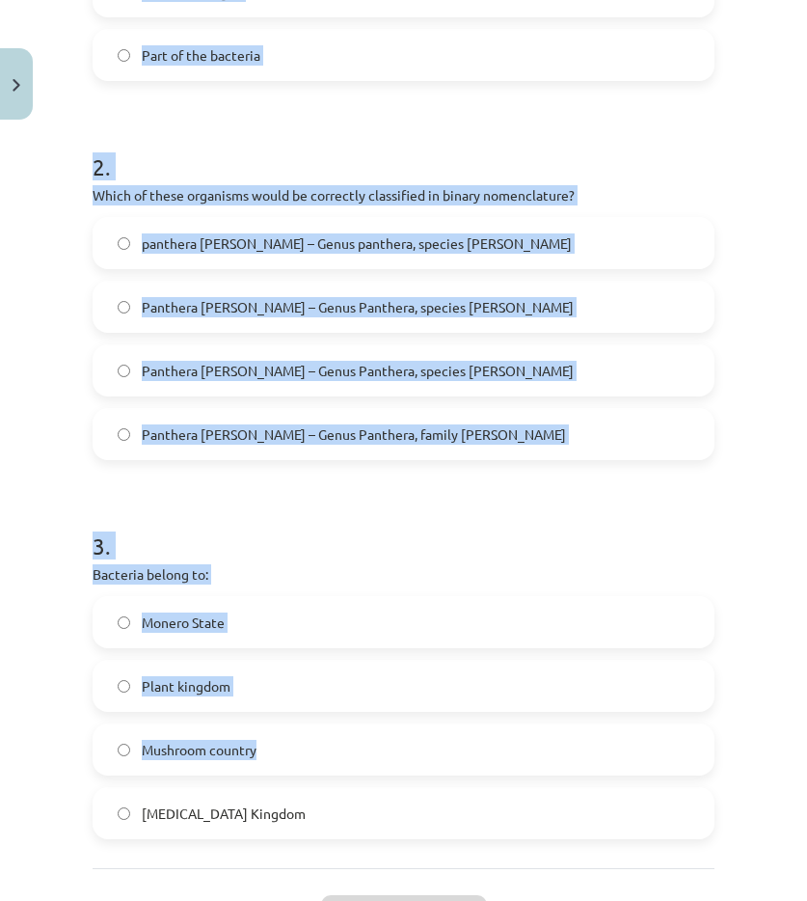
click at [704, 195] on div "3 XP You will receive Difficult 89 fulfills Description Task Help 1 . Which of …" at bounding box center [403, 250] width 645 height 1530
click at [257, 162] on h1 "2 ." at bounding box center [404, 150] width 622 height 60
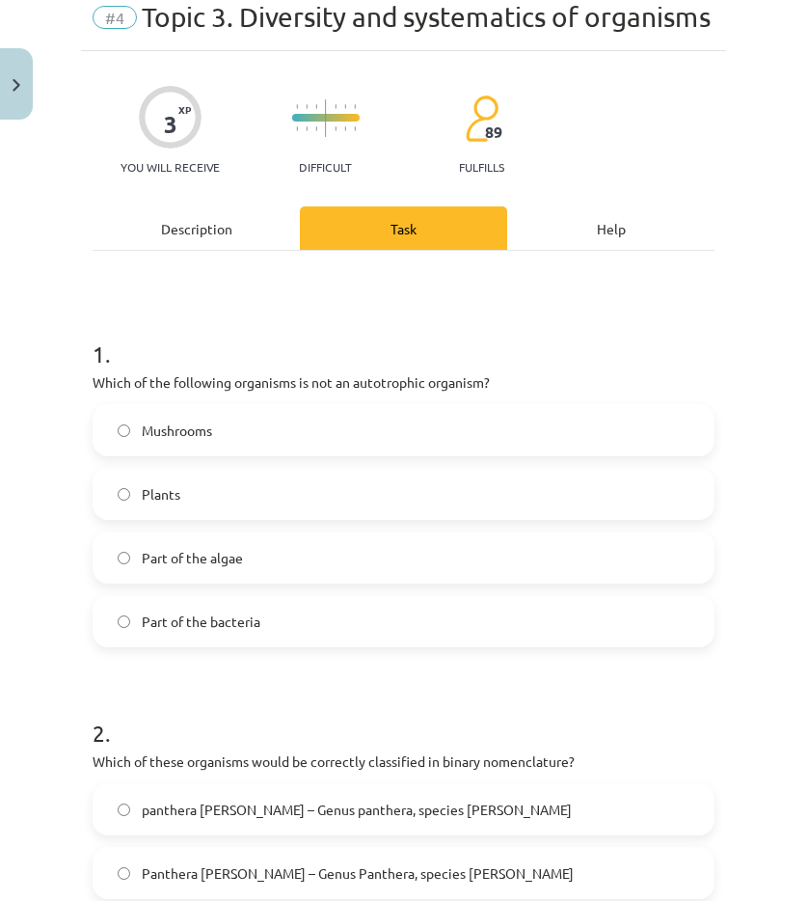
scroll to position [193, 0]
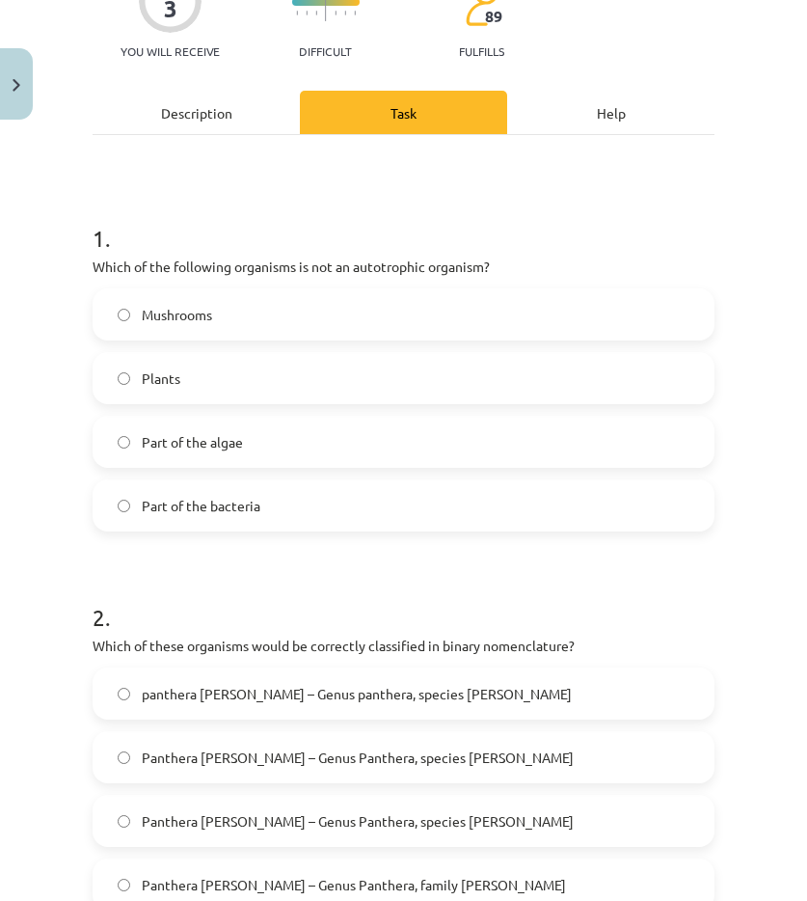
click at [239, 339] on label "Mushrooms" at bounding box center [404, 314] width 618 height 48
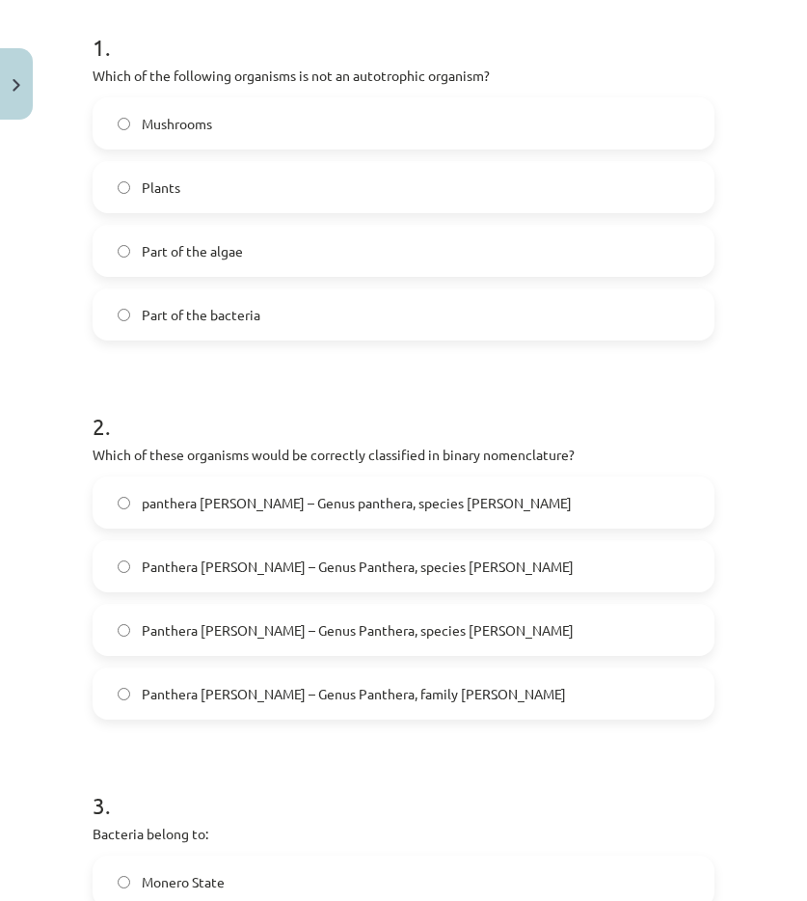
scroll to position [386, 0]
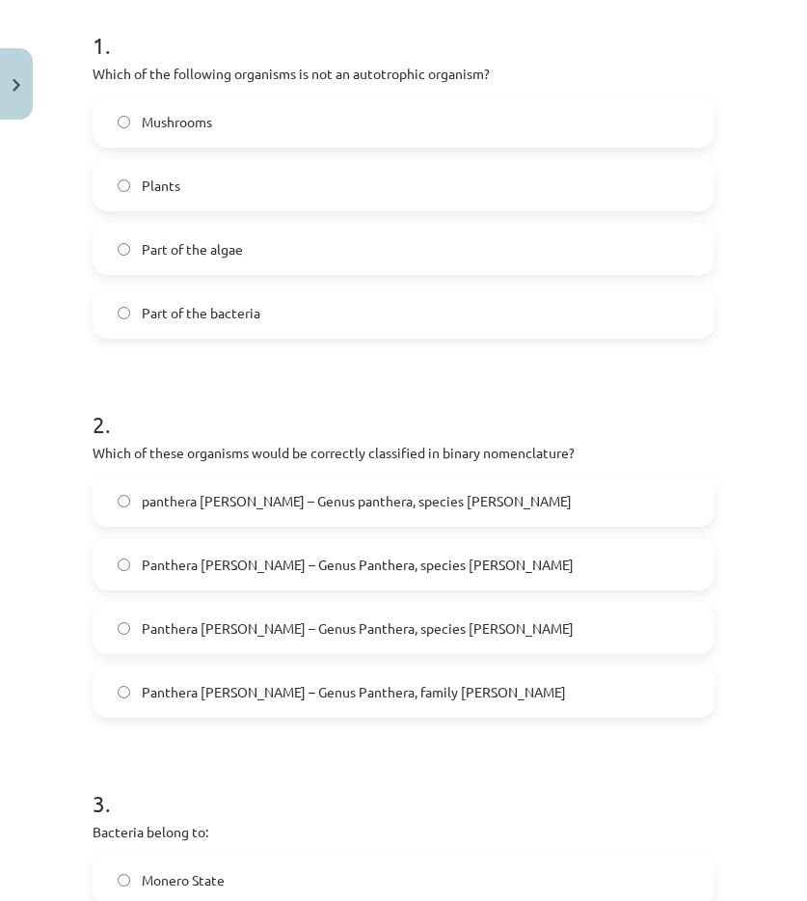
click at [296, 637] on font "Panthera leo – Genus Panthera, species leo" at bounding box center [358, 627] width 432 height 17
click at [68, 639] on div "Study topic: Biology II - 12th grade 1st test study material #4 Topic 3. Divers…" at bounding box center [403, 450] width 807 height 901
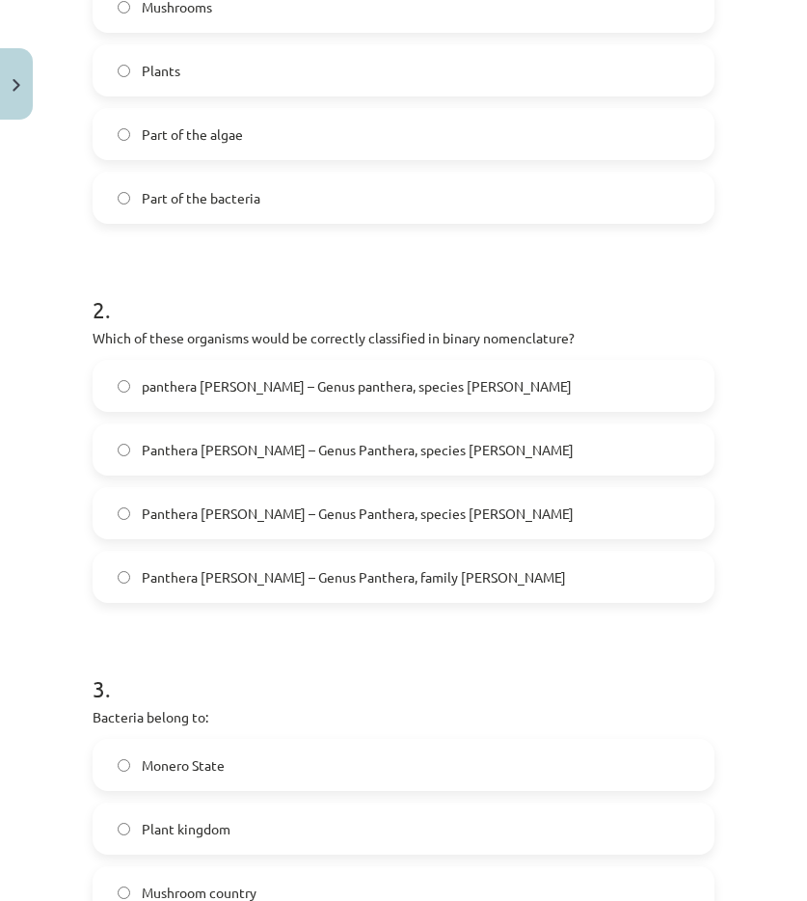
scroll to position [675, 0]
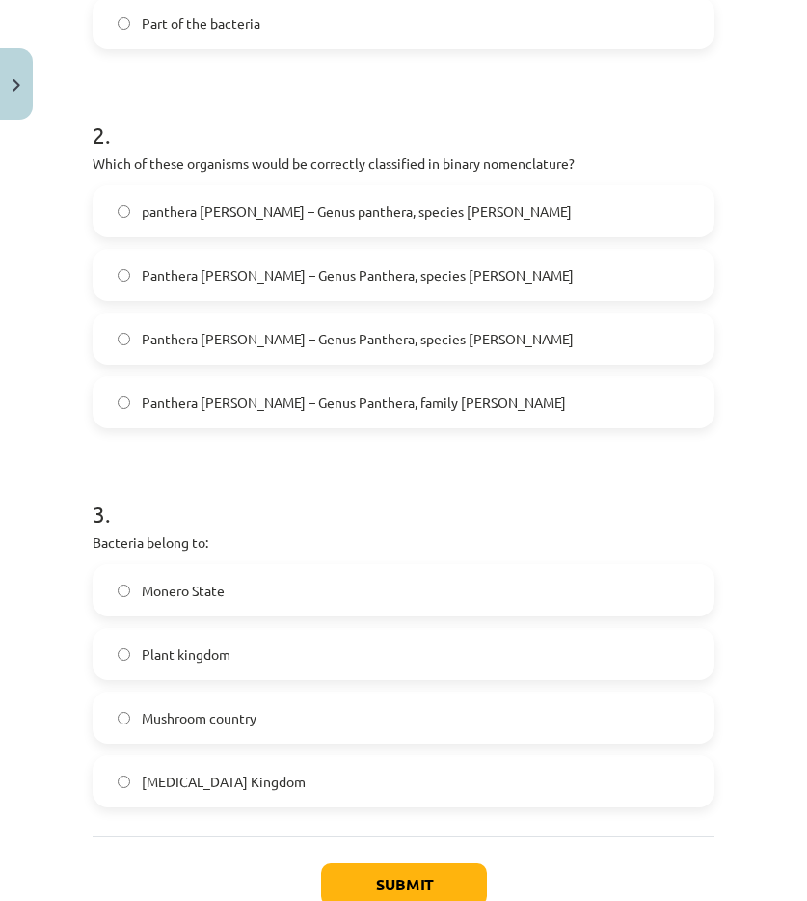
click at [187, 614] on label "Monero State" at bounding box center [404, 590] width 618 height 48
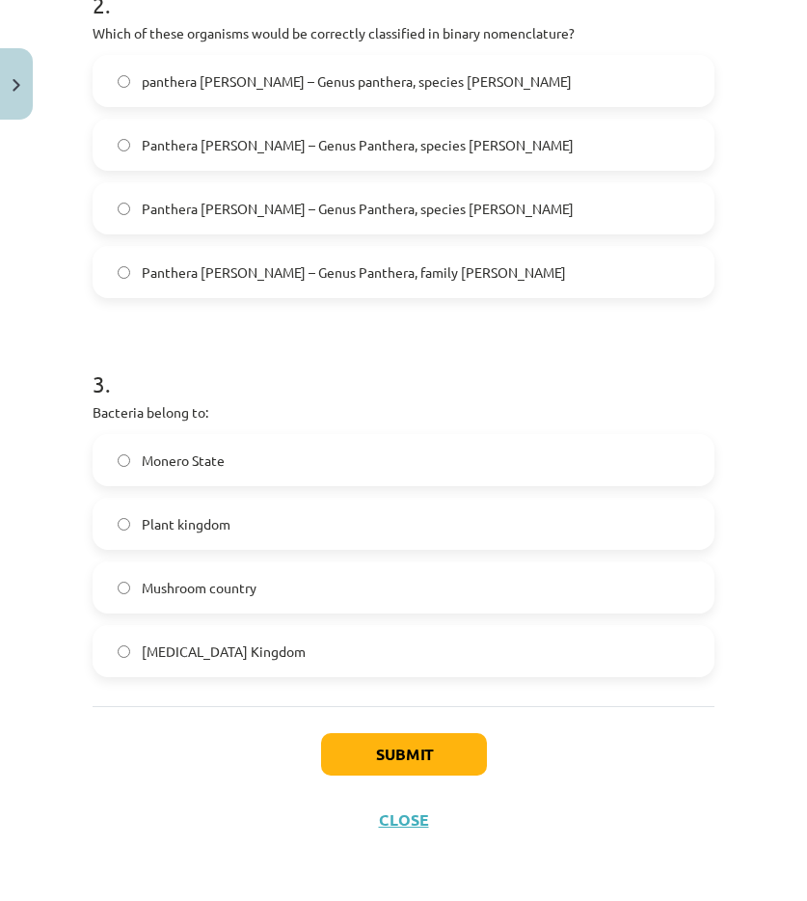
scroll to position [836, 0]
click at [432, 753] on button "Submit" at bounding box center [404, 754] width 166 height 42
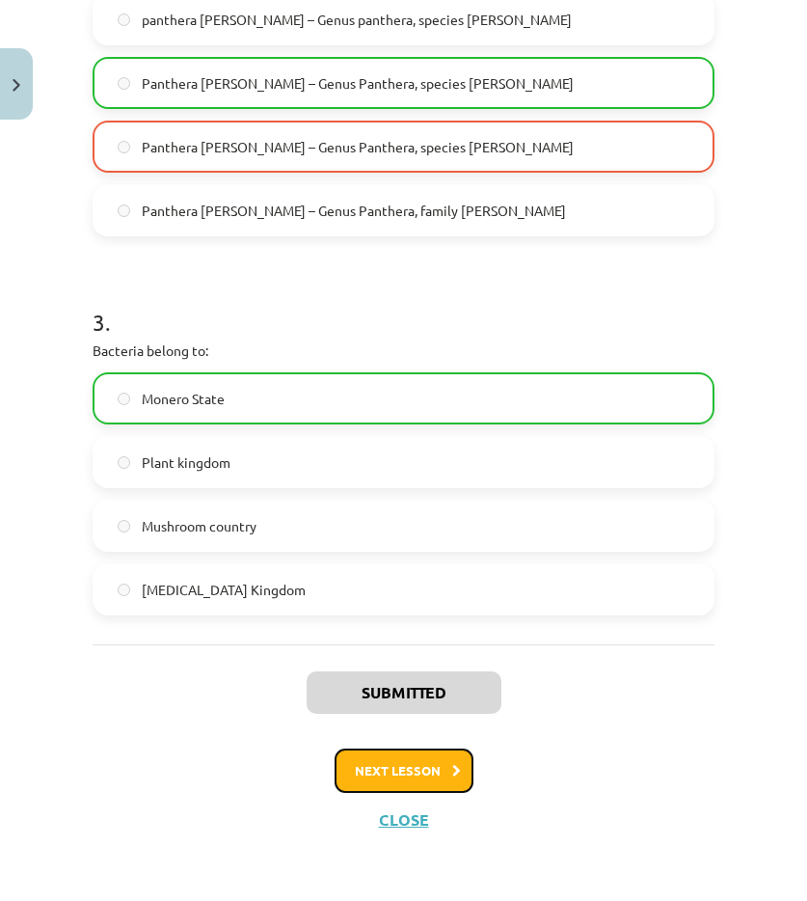
click at [407, 777] on button "Next lesson" at bounding box center [404, 770] width 139 height 44
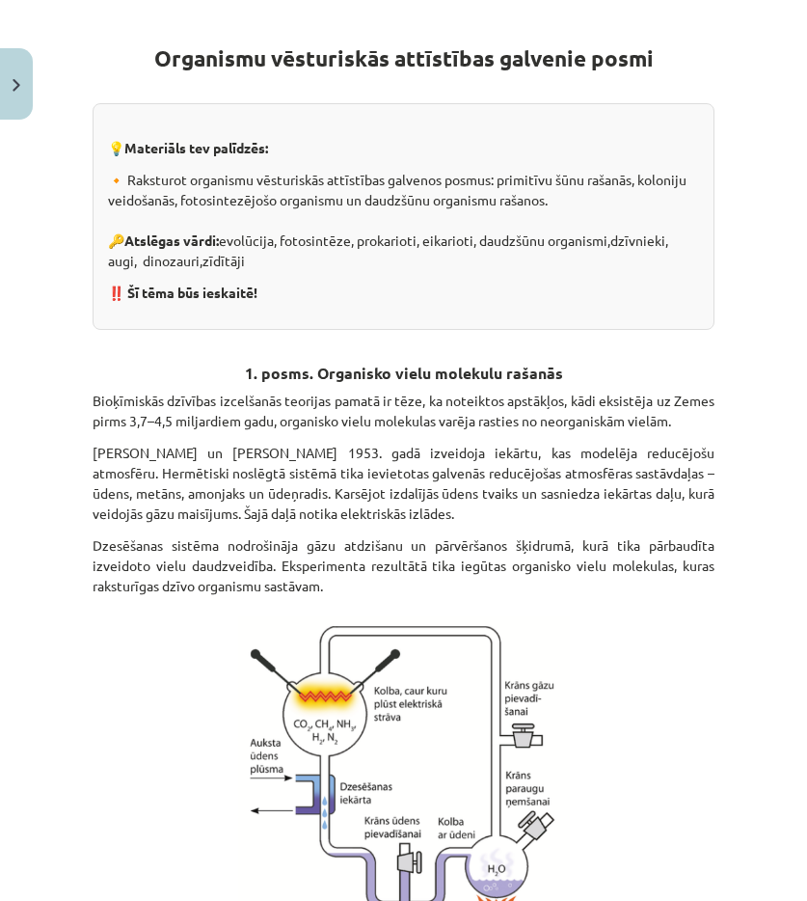
scroll to position [48, 0]
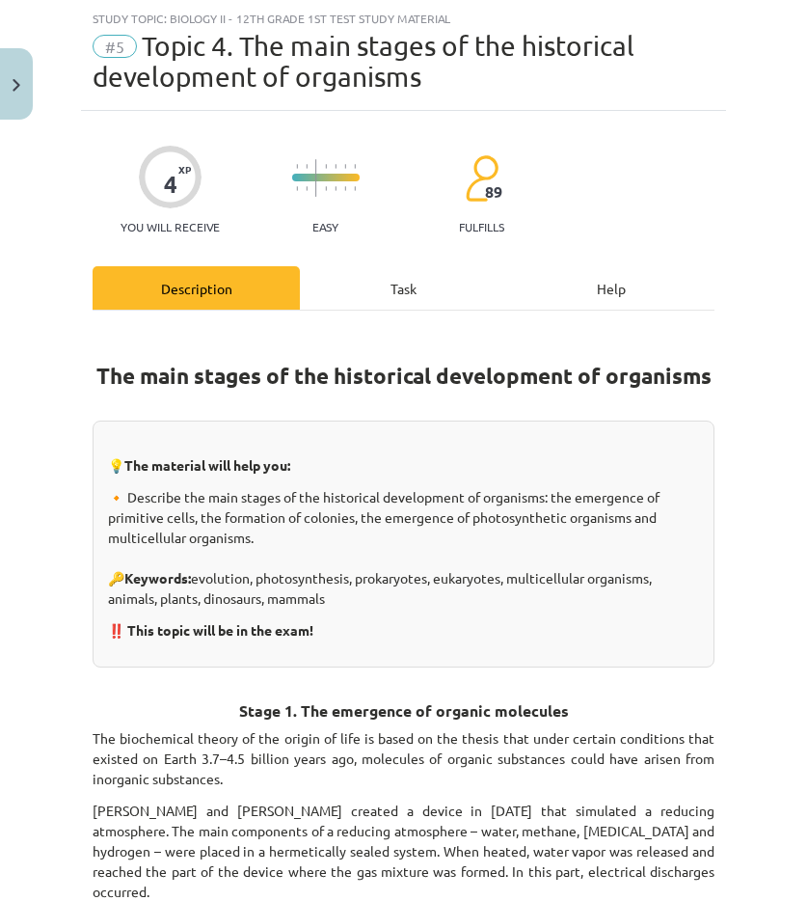
click at [408, 269] on div "Task" at bounding box center [403, 287] width 207 height 43
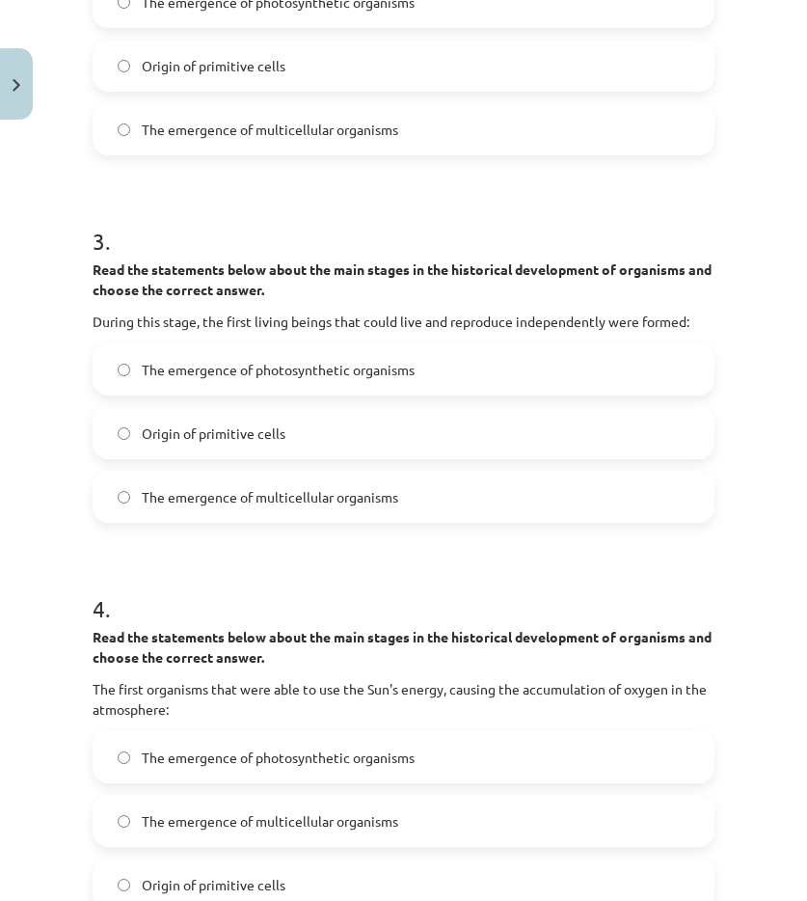
scroll to position [1230, 0]
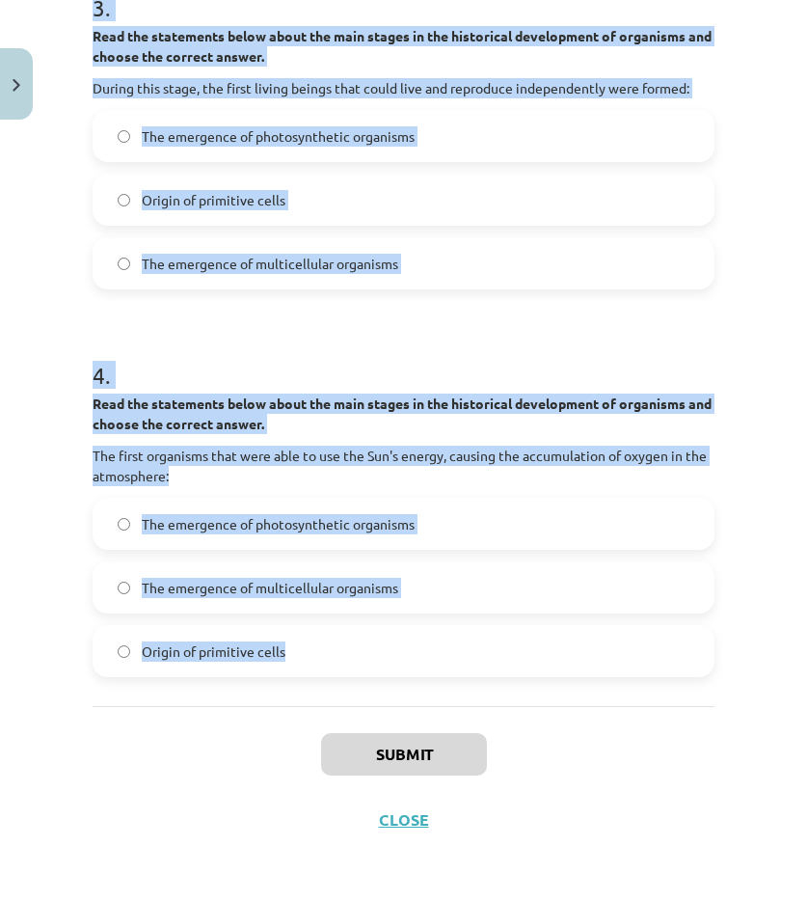
drag, startPoint x: 94, startPoint y: 410, endPoint x: 464, endPoint y: 677, distance: 456.7
copy form "1 . Read the statements below about the main stages in the historical developme…"
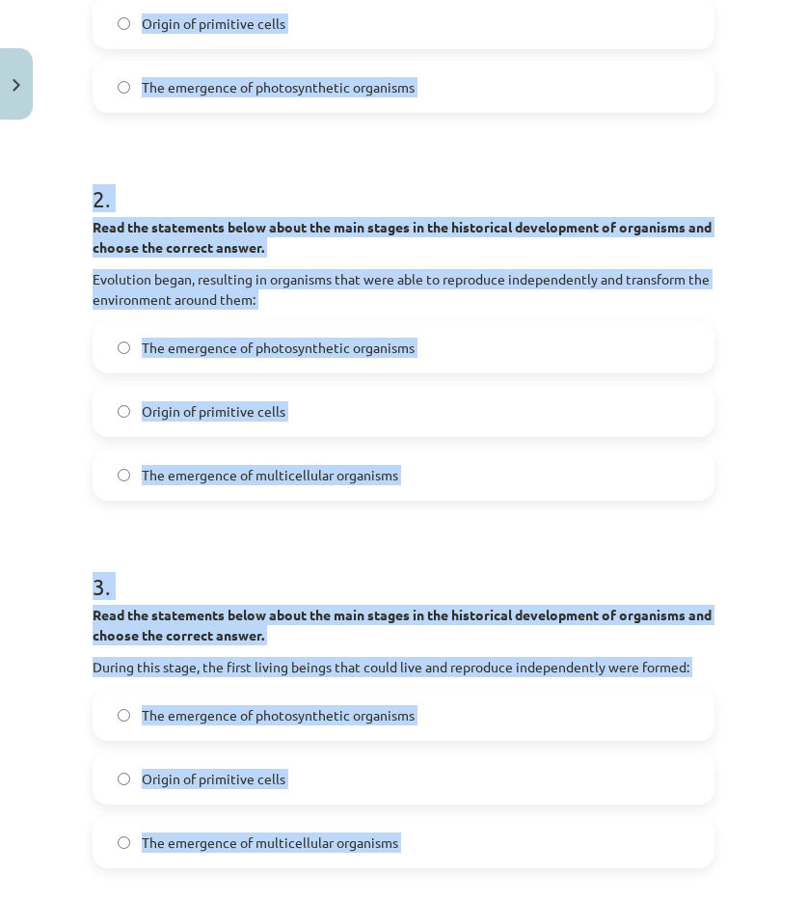
scroll to position [72, 0]
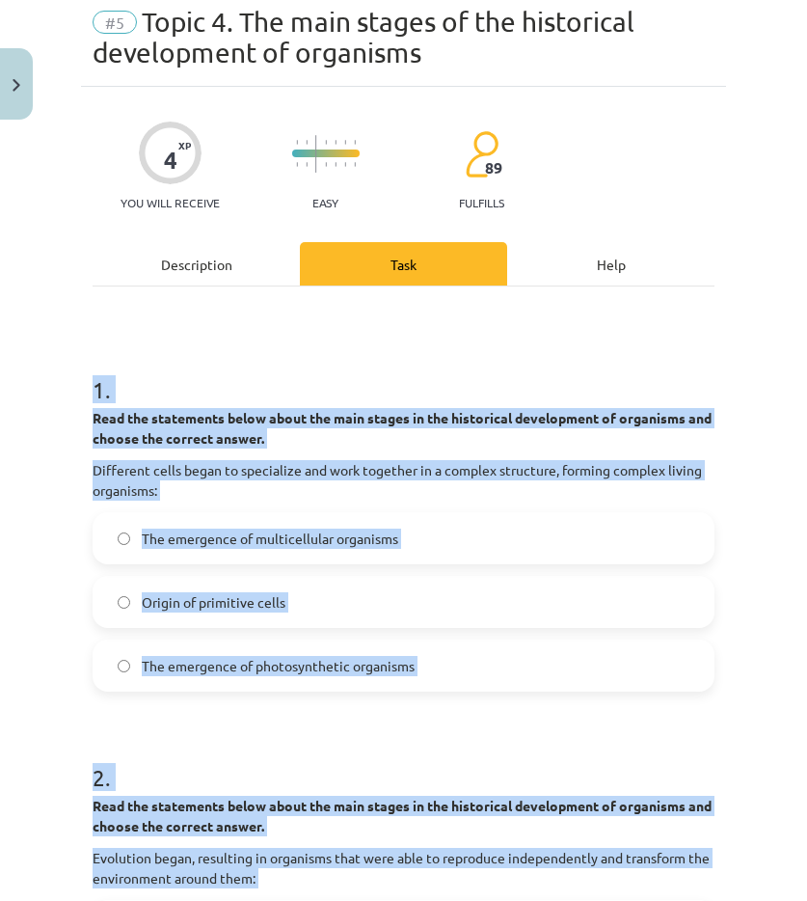
click at [211, 544] on font "The emergence of multicellular organisms" at bounding box center [270, 538] width 257 height 17
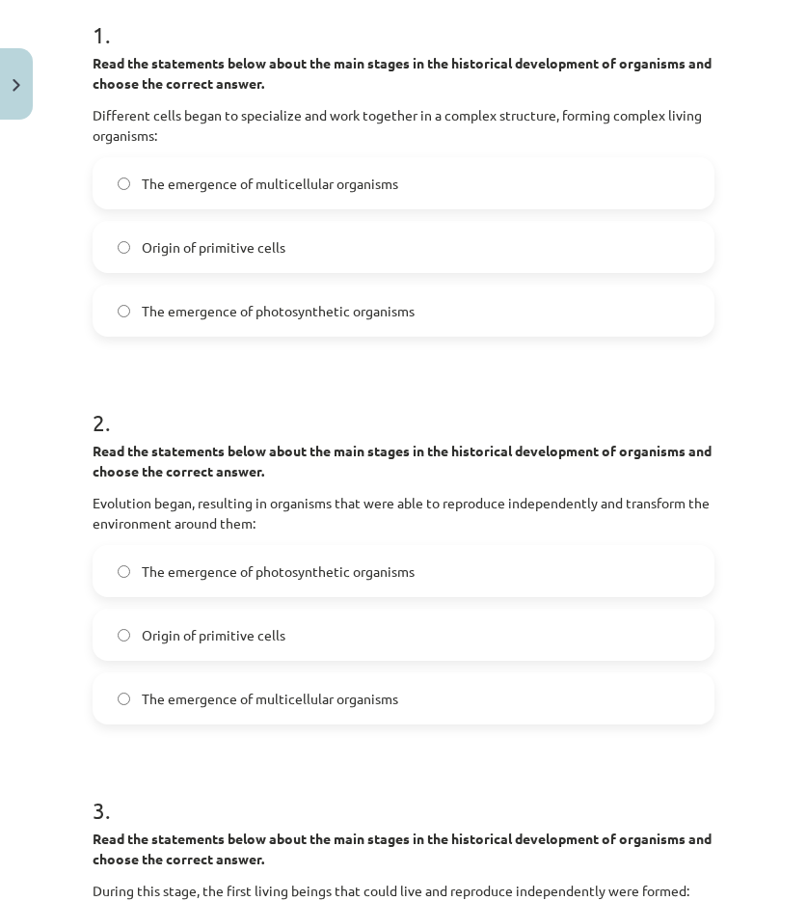
scroll to position [458, 0]
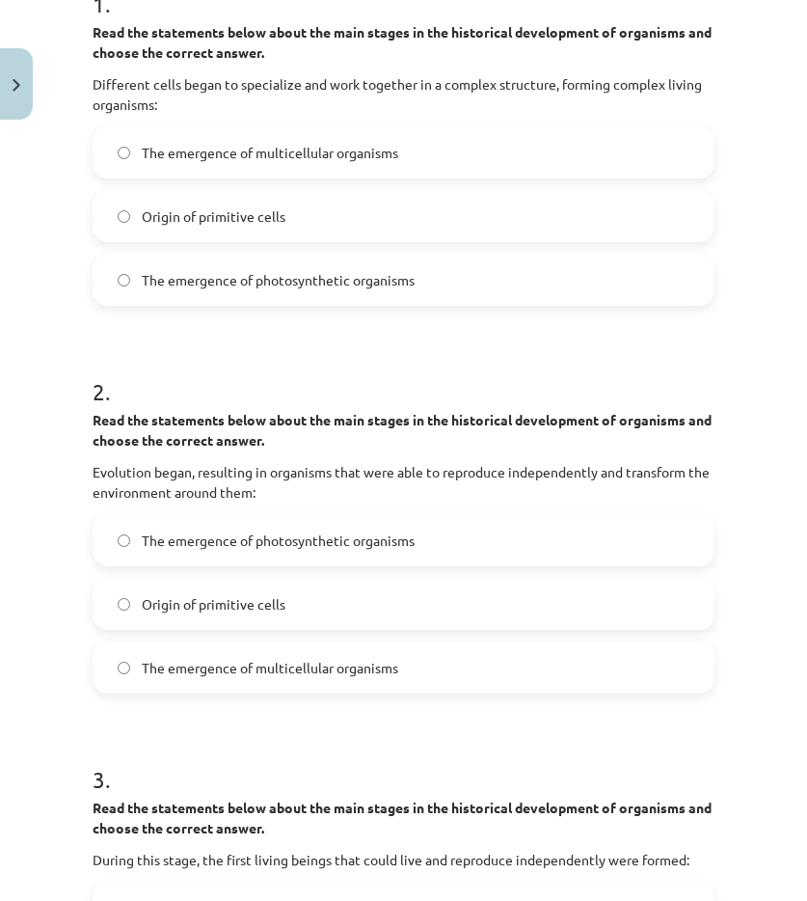
click at [195, 614] on label "Origin of primitive cells" at bounding box center [404, 604] width 618 height 48
click at [174, 763] on h1 "3 ." at bounding box center [404, 762] width 622 height 60
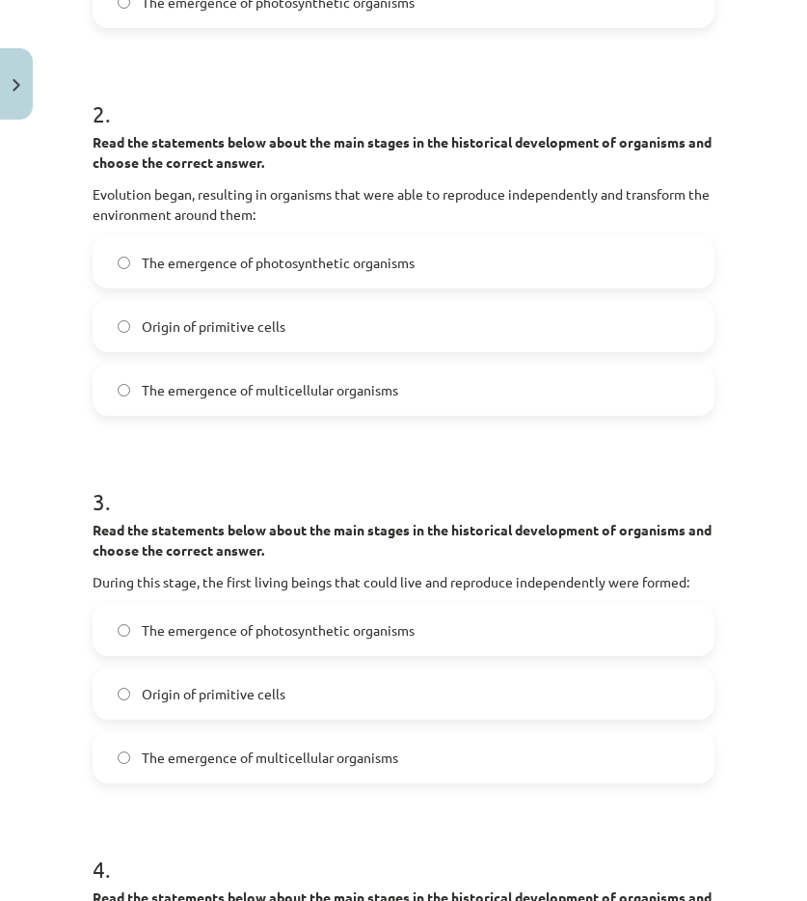
scroll to position [748, 0]
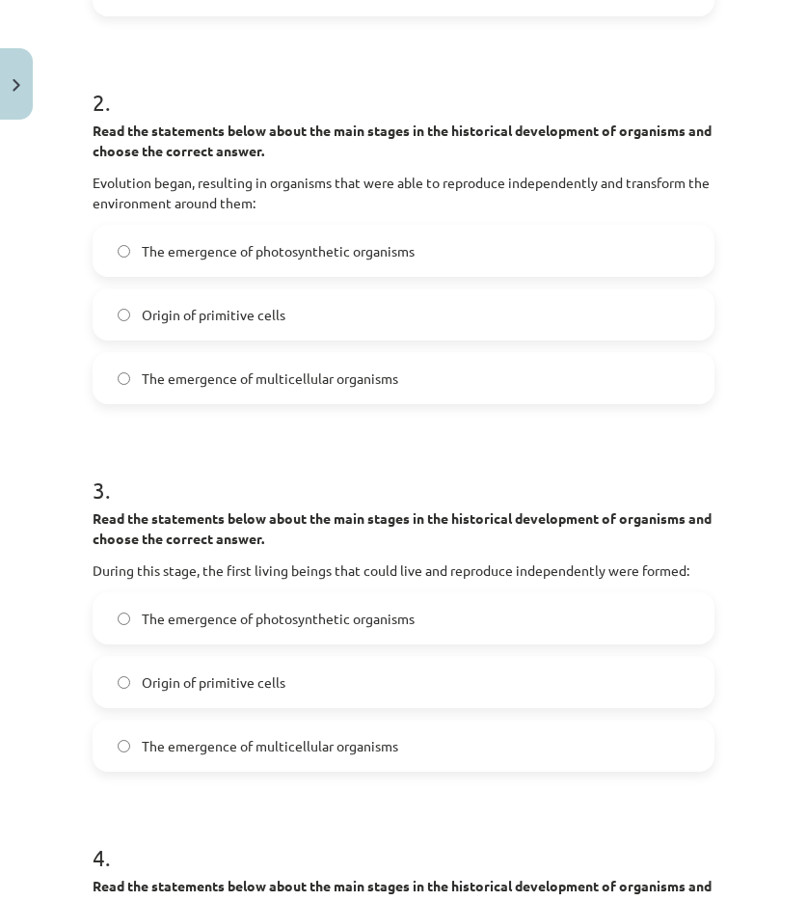
click at [170, 686] on font "Origin of primitive cells" at bounding box center [214, 681] width 144 height 17
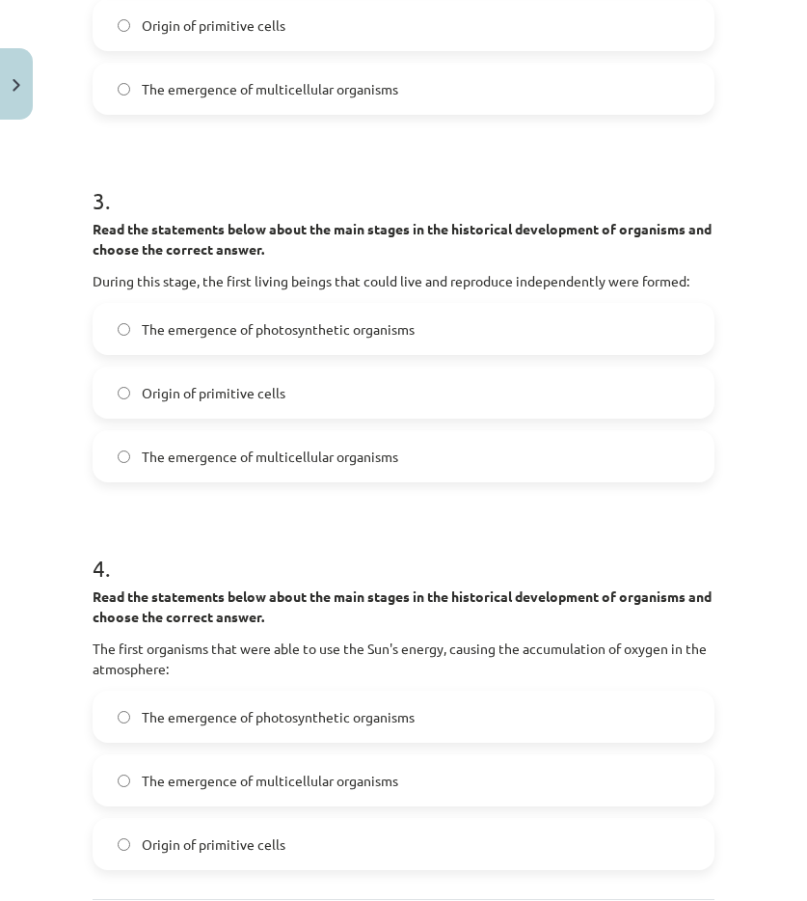
click at [248, 709] on font "The emergence of photosynthetic organisms" at bounding box center [278, 716] width 273 height 17
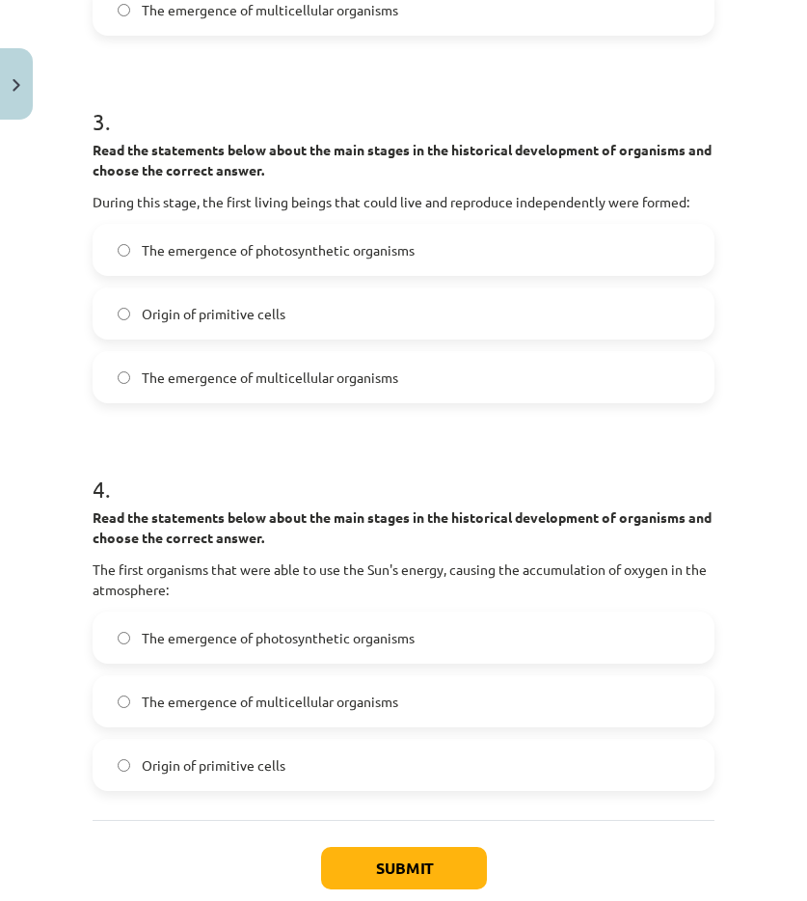
scroll to position [1230, 0]
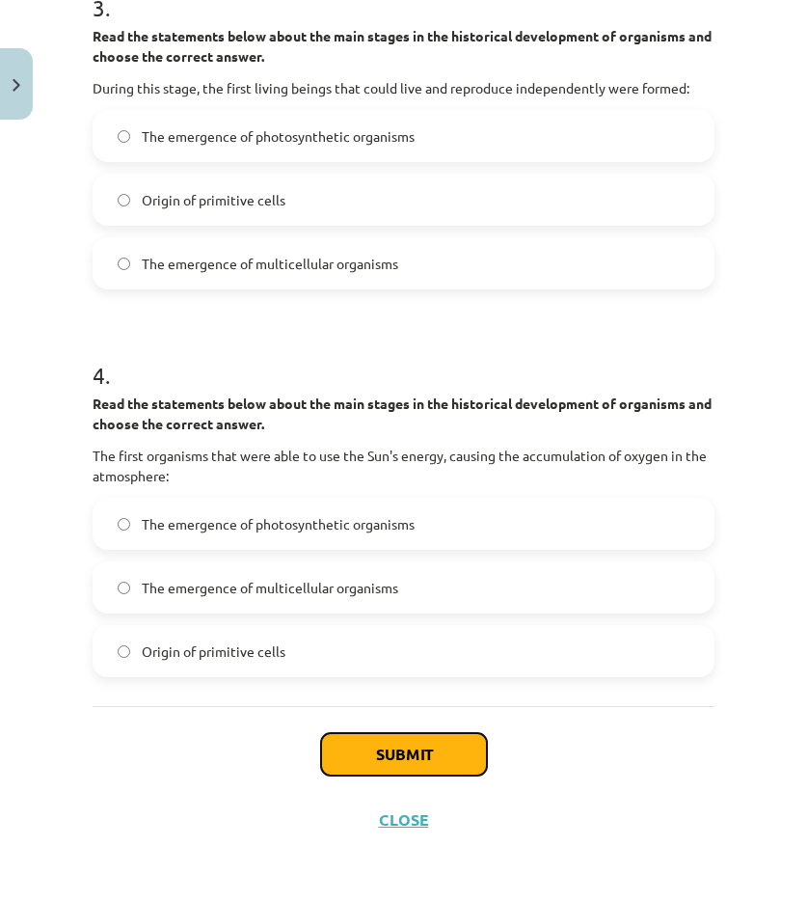
click at [340, 737] on button "Submit" at bounding box center [404, 754] width 166 height 42
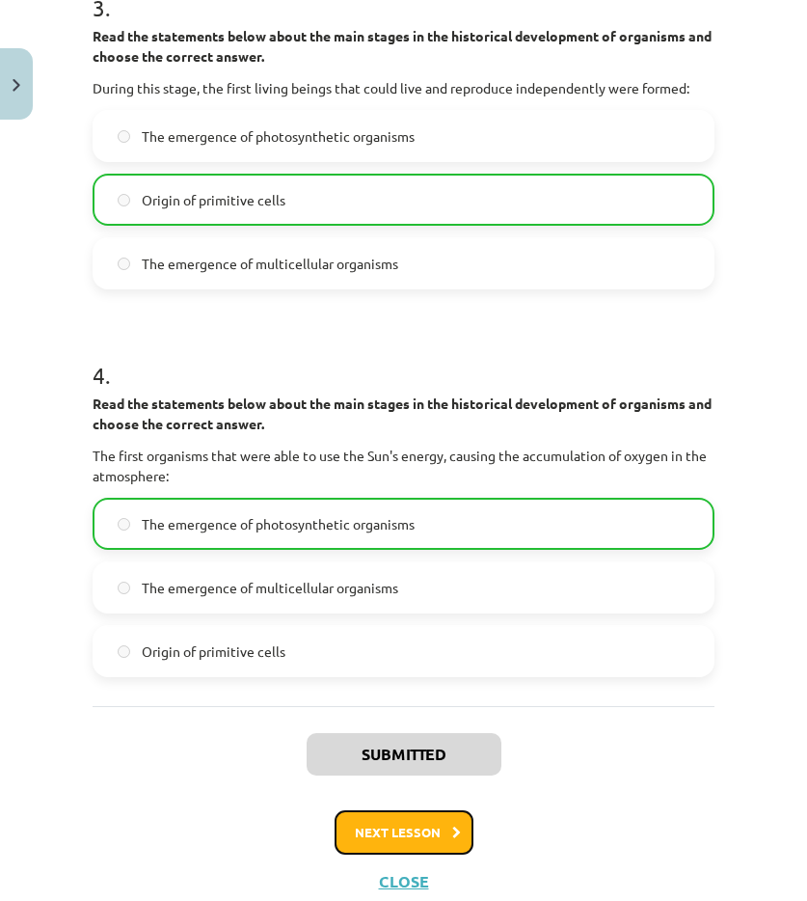
click at [413, 826] on font "Next lesson" at bounding box center [398, 832] width 86 height 16
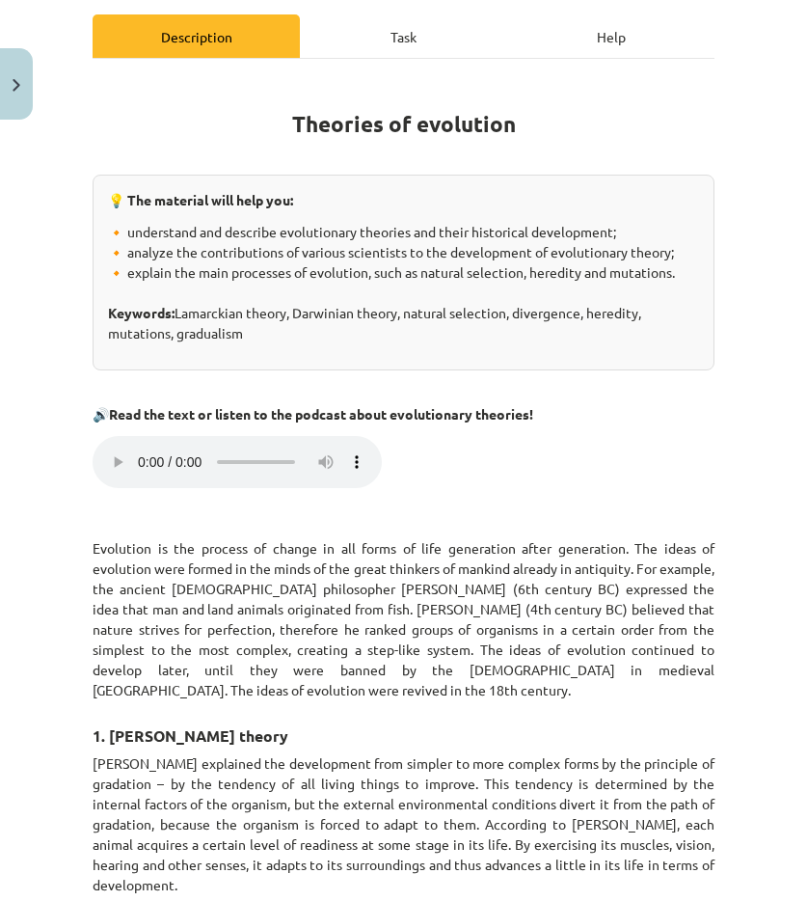
scroll to position [0, 0]
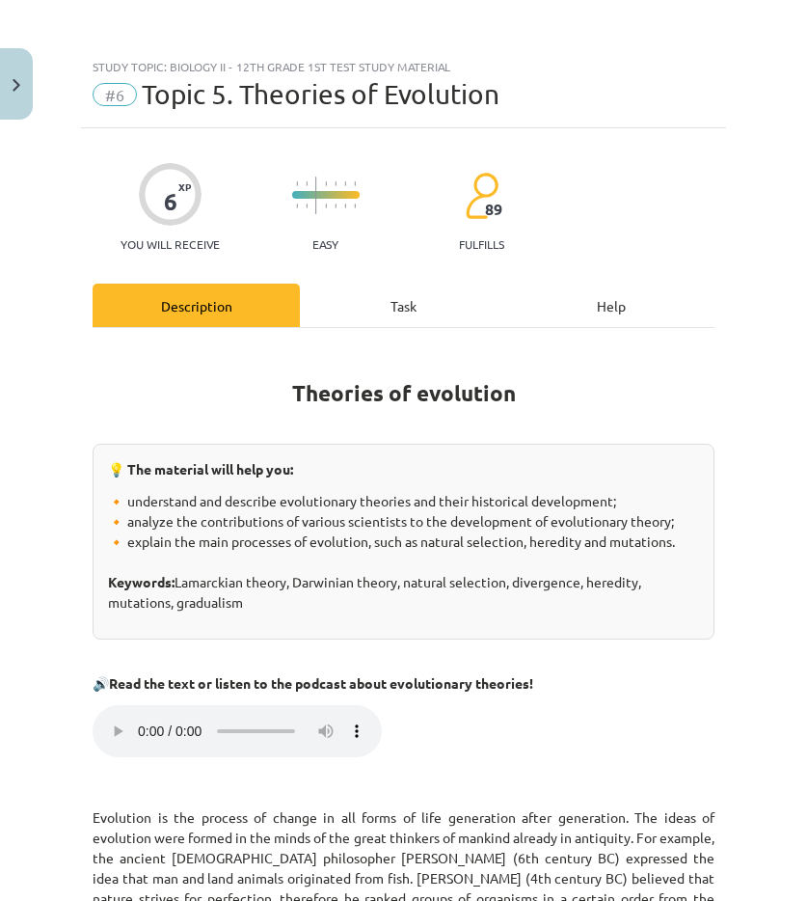
click at [400, 308] on font "Task" at bounding box center [404, 305] width 26 height 17
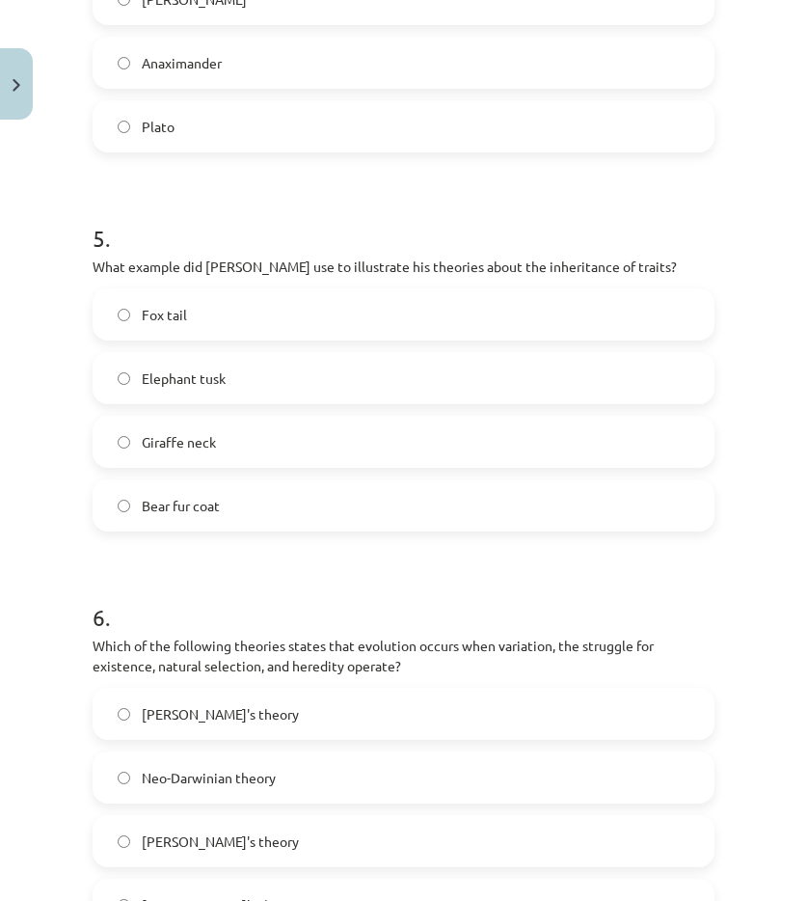
scroll to position [2003, 0]
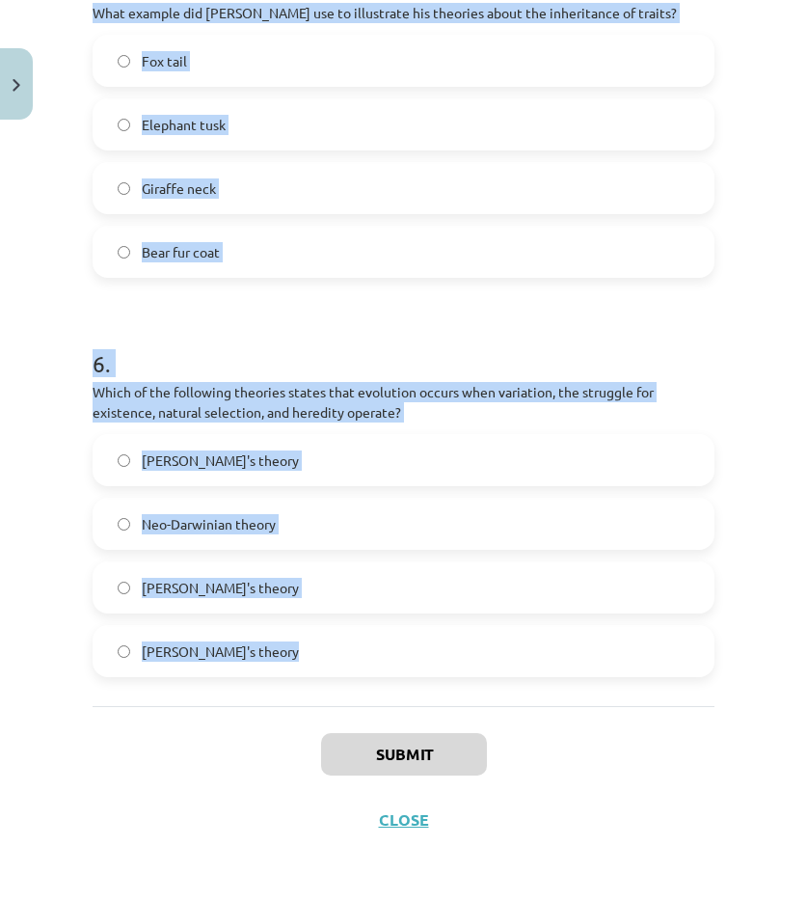
drag, startPoint x: 113, startPoint y: 442, endPoint x: 287, endPoint y: 713, distance: 322.4
copy form "1 . Which scientist is considered the founder of neo-Darwinism? Jean Baptiste L…"
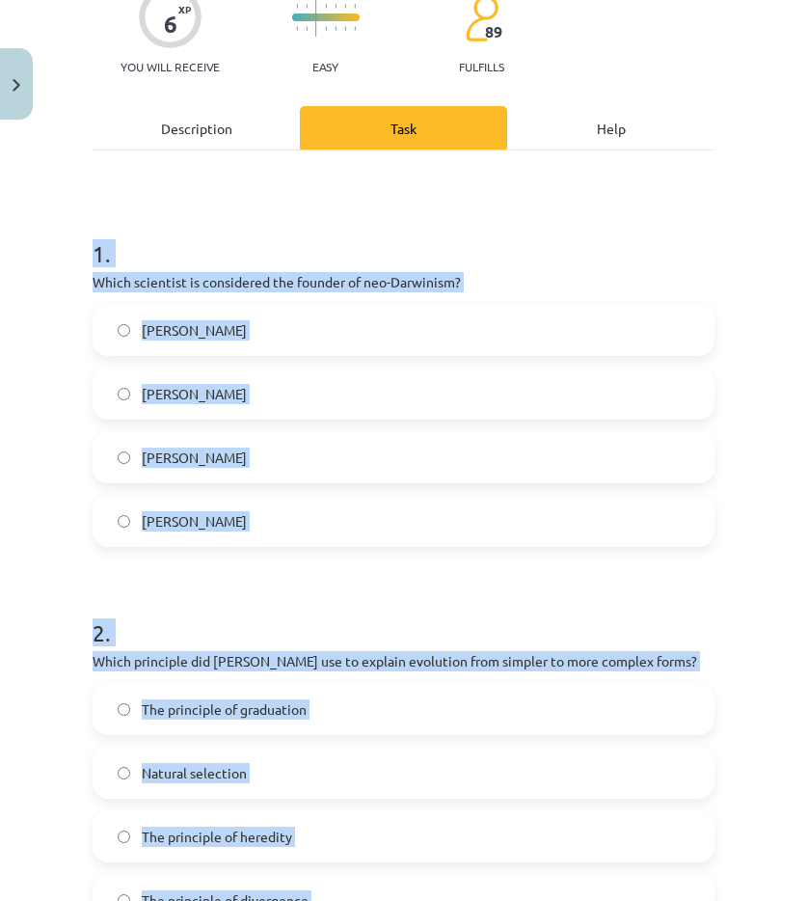
scroll to position [0, 0]
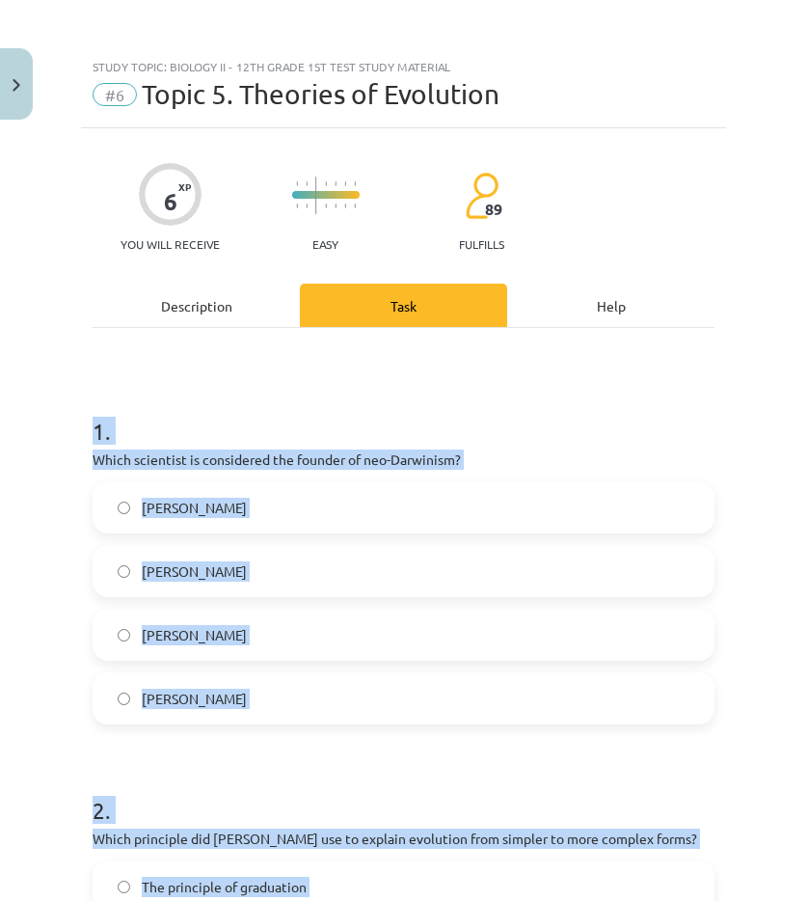
click at [203, 707] on span "A. Weissmann" at bounding box center [194, 699] width 105 height 20
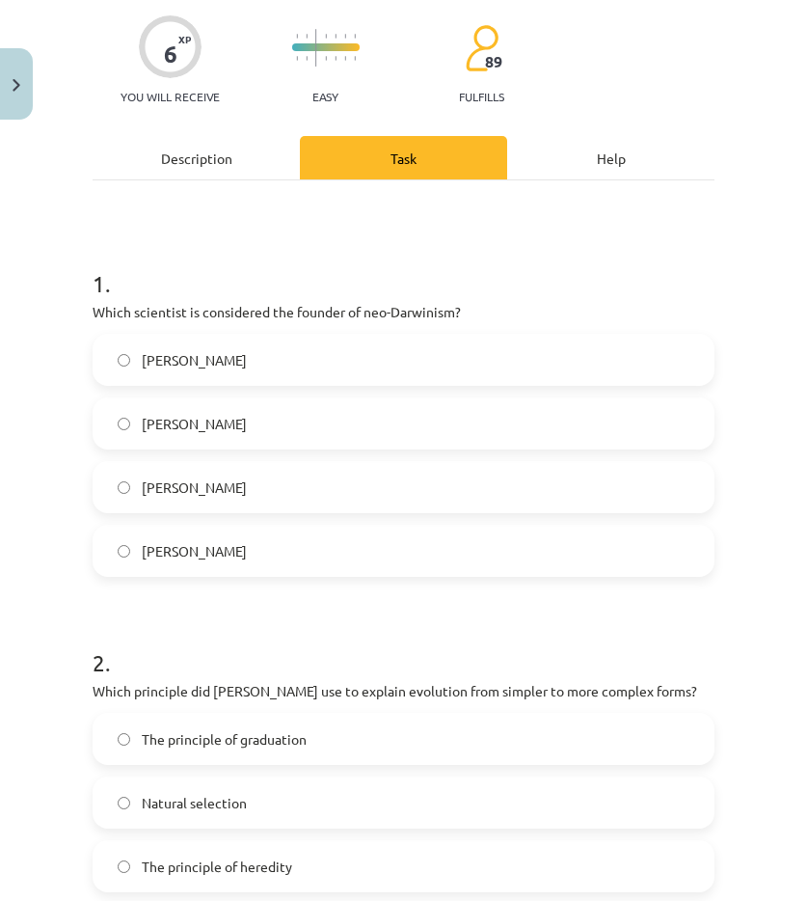
scroll to position [386, 0]
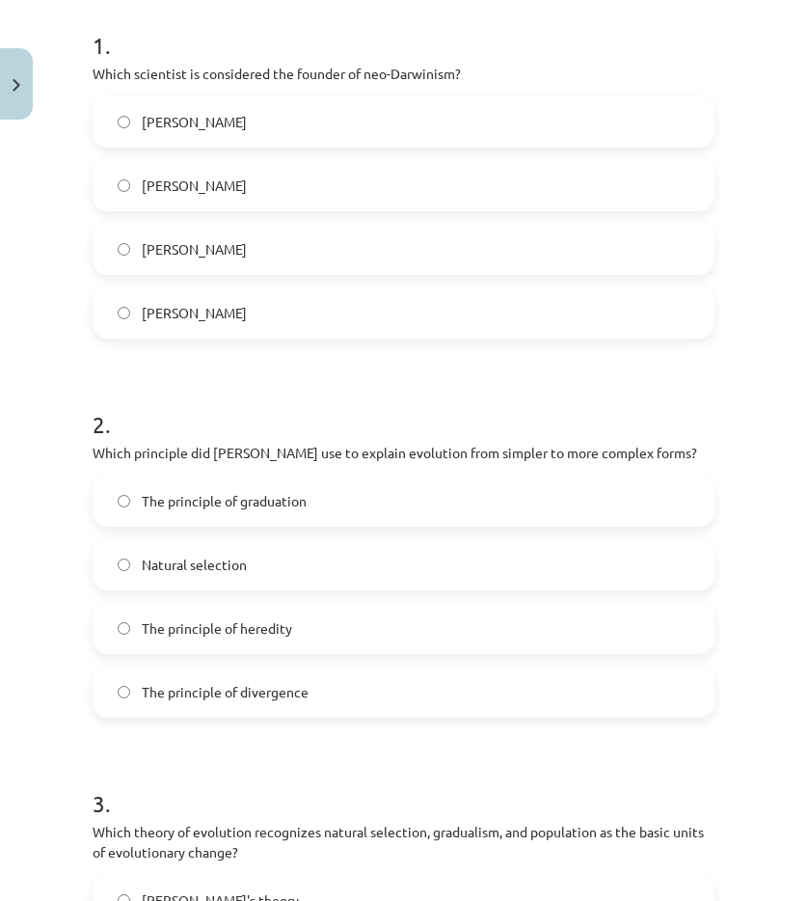
click at [158, 509] on font "The principle of graduation" at bounding box center [224, 500] width 165 height 17
click at [107, 779] on h1 "3 ." at bounding box center [404, 786] width 622 height 60
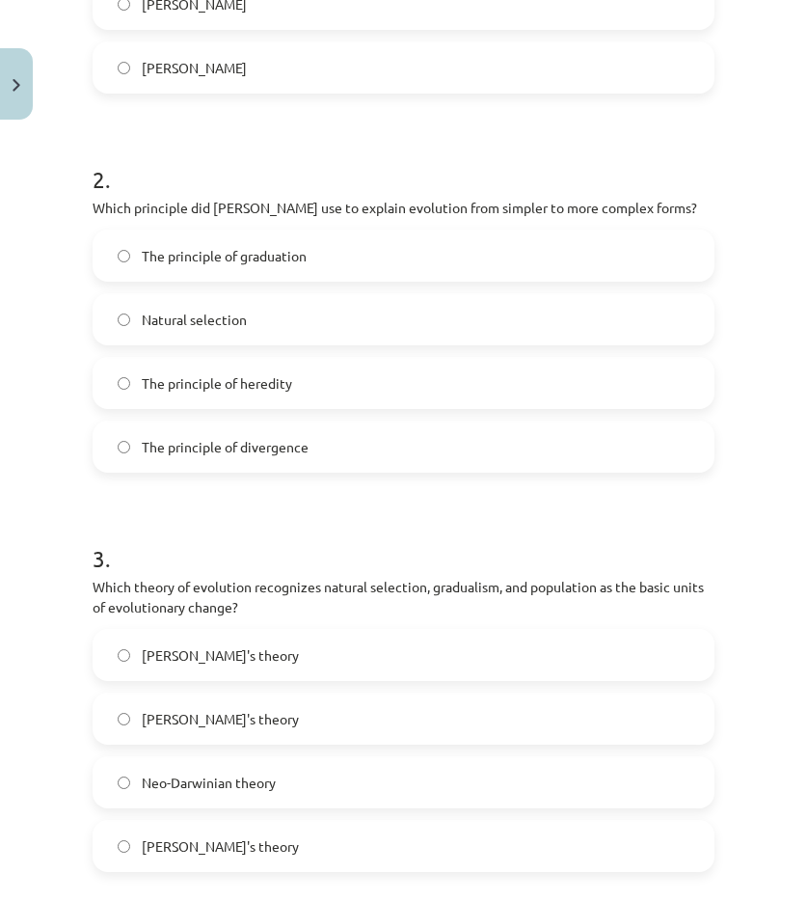
scroll to position [772, 0]
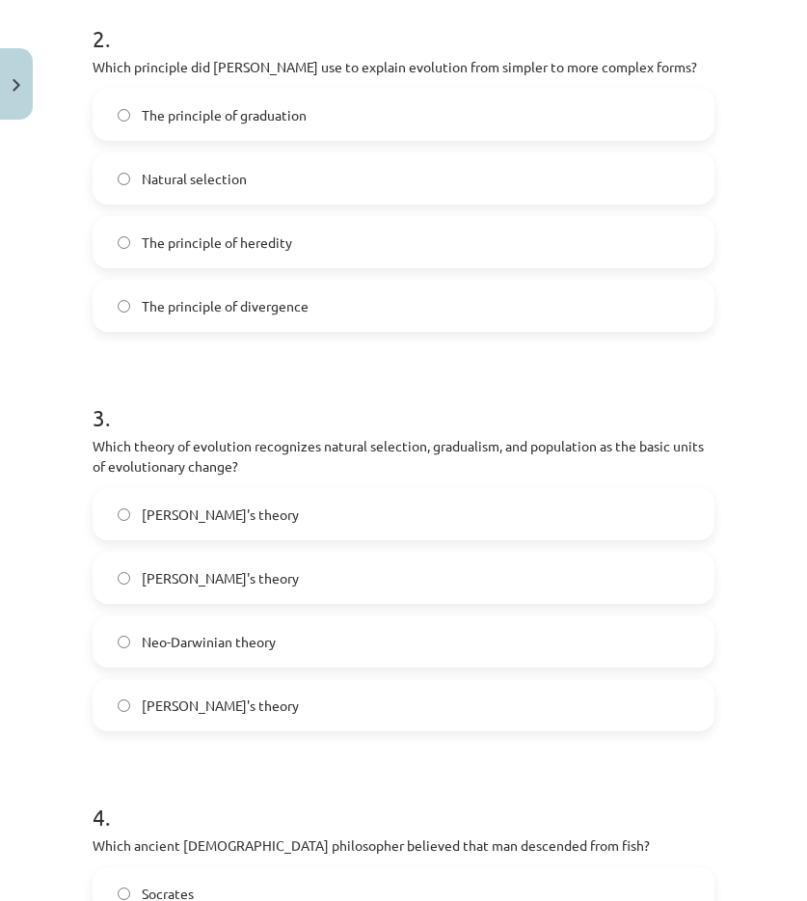
click at [201, 523] on font "Darwin's theory" at bounding box center [220, 513] width 157 height 17
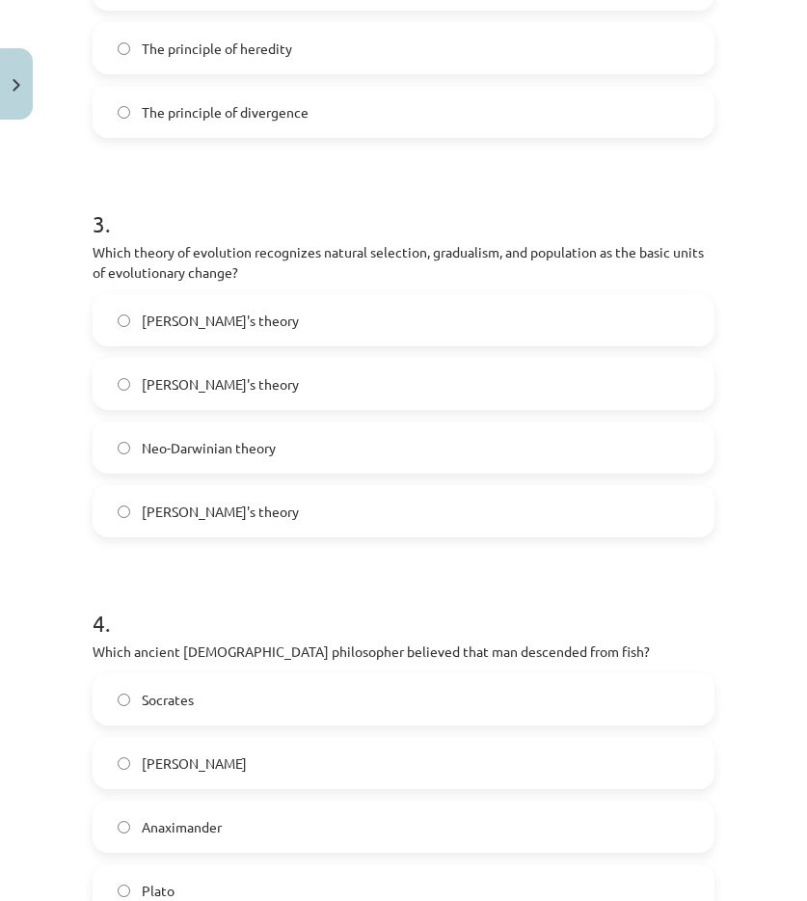
scroll to position [1254, 0]
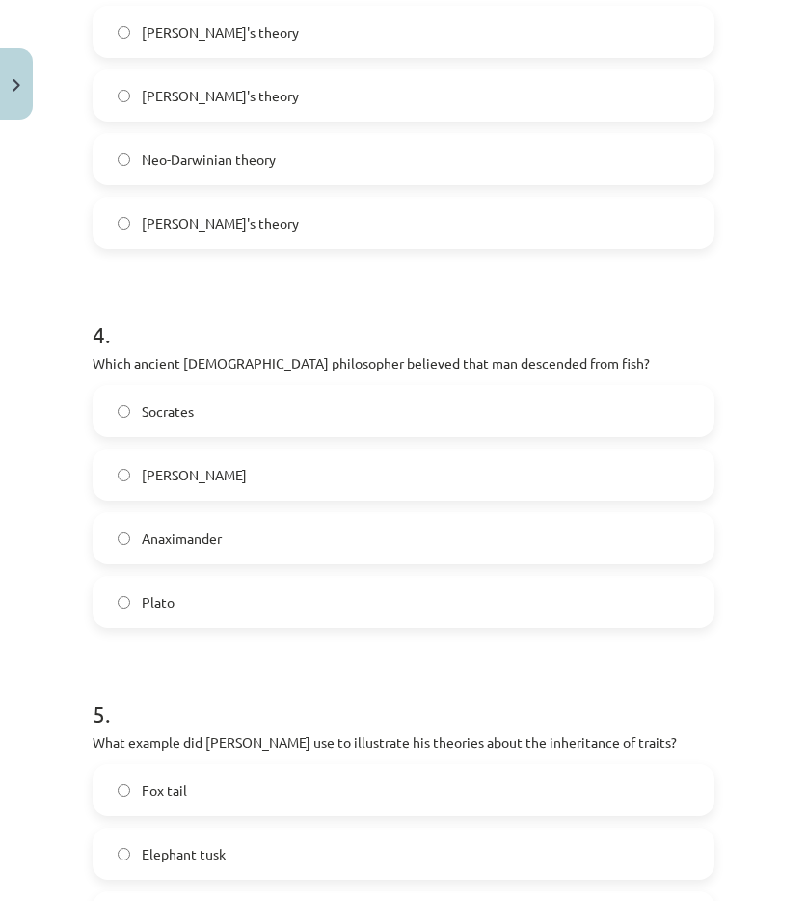
click at [162, 547] on font "Anaximander" at bounding box center [182, 538] width 80 height 17
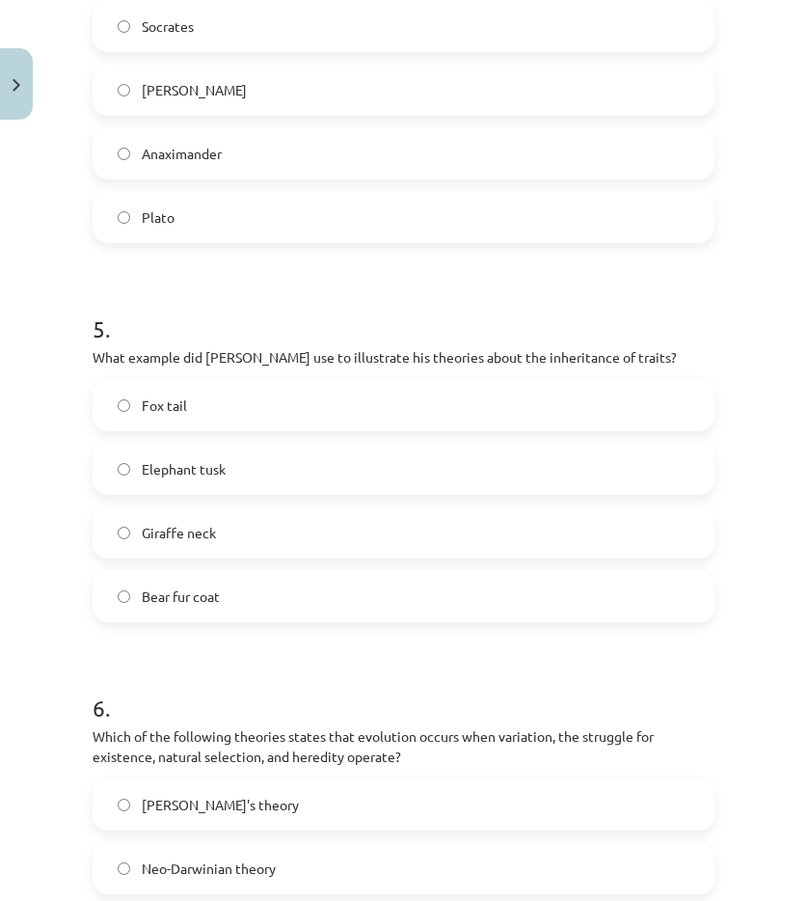
scroll to position [1640, 0]
click at [200, 542] on span "Giraffe neck" at bounding box center [179, 532] width 74 height 20
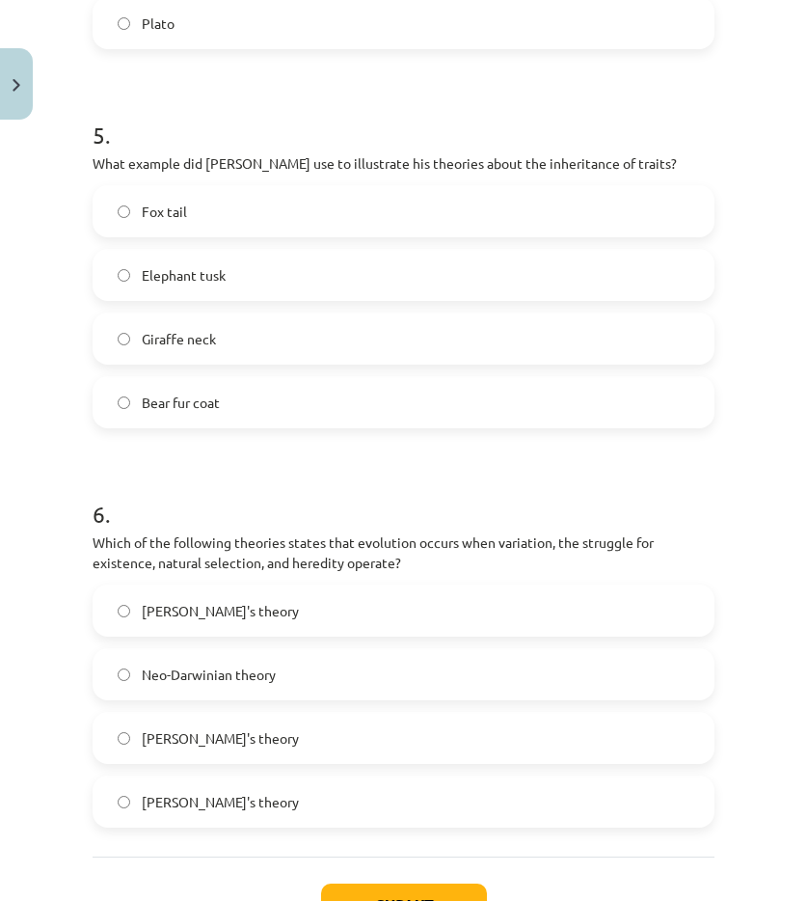
click at [253, 826] on label "Darwin's theory" at bounding box center [404, 801] width 618 height 48
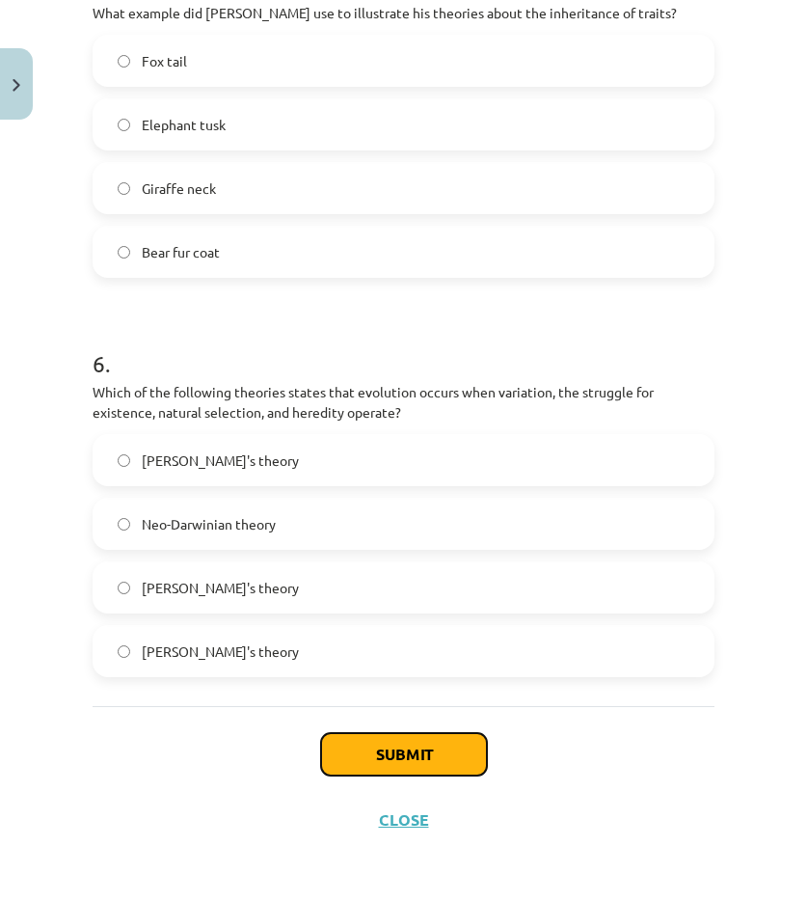
click at [385, 736] on button "Submit" at bounding box center [404, 754] width 166 height 42
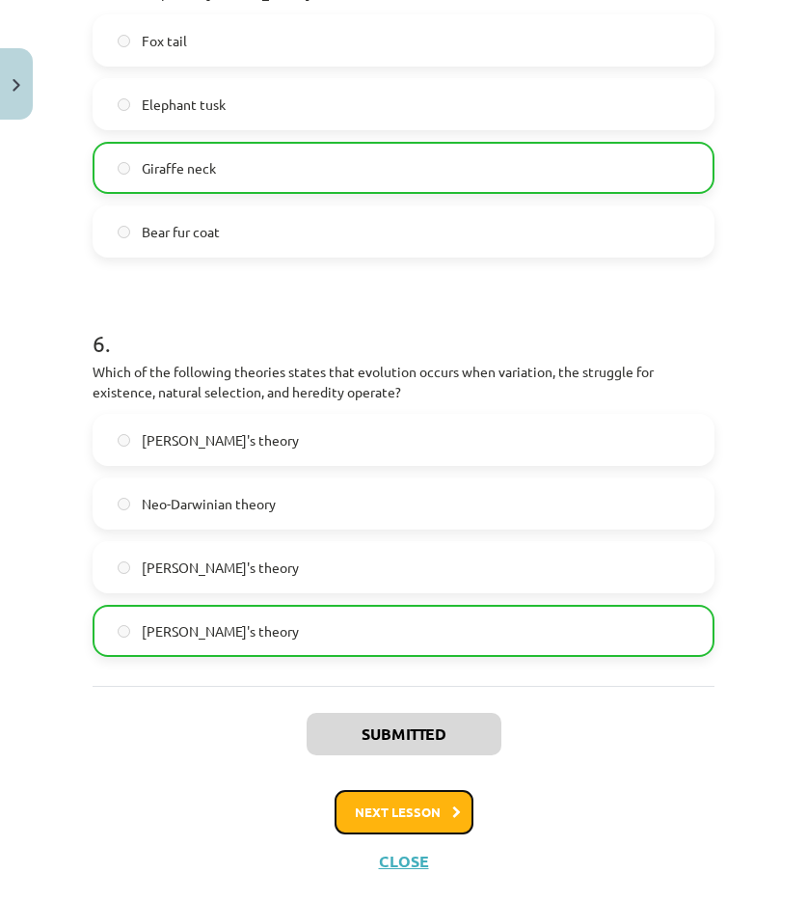
click at [385, 834] on button "Next lesson" at bounding box center [404, 812] width 139 height 44
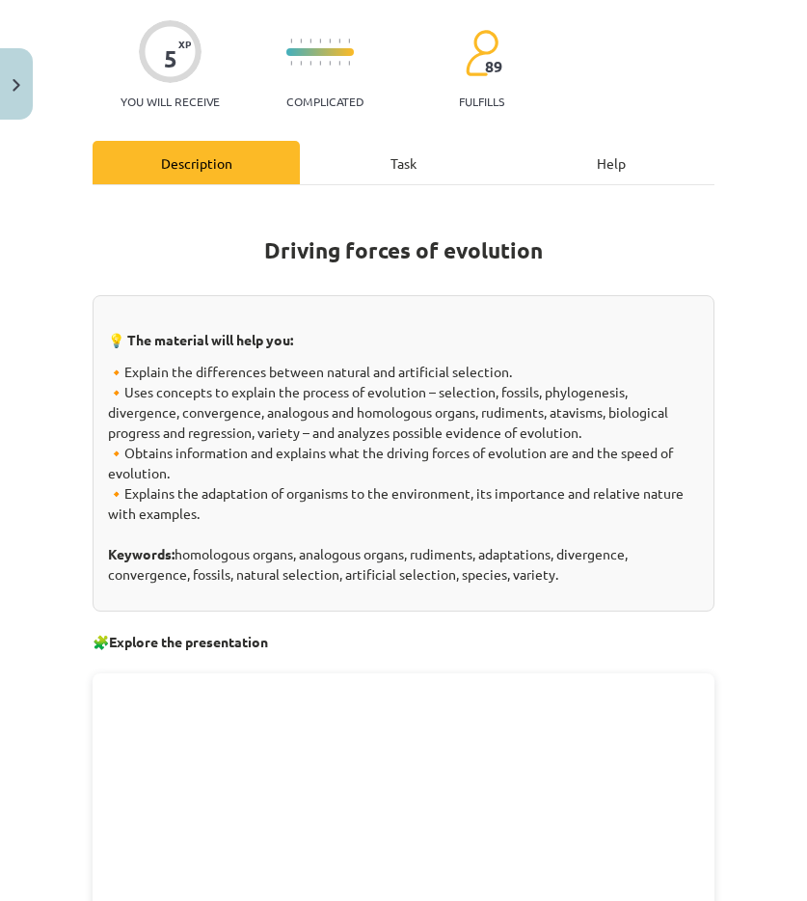
scroll to position [48, 0]
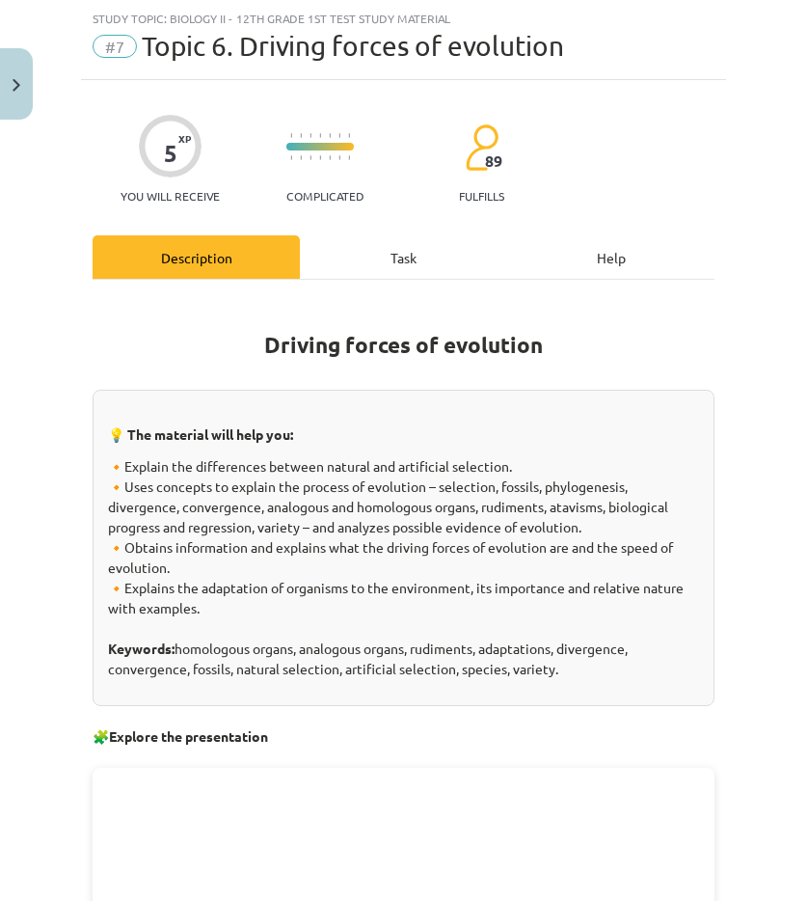
click at [358, 263] on div "Task" at bounding box center [403, 256] width 207 height 43
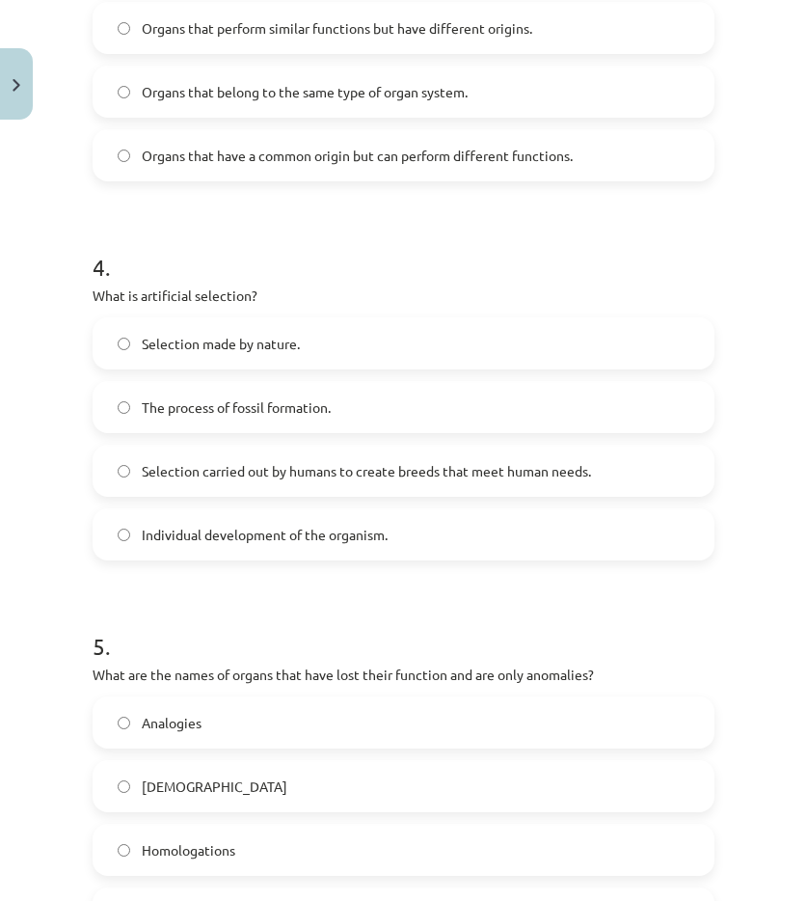
scroll to position [1584, 0]
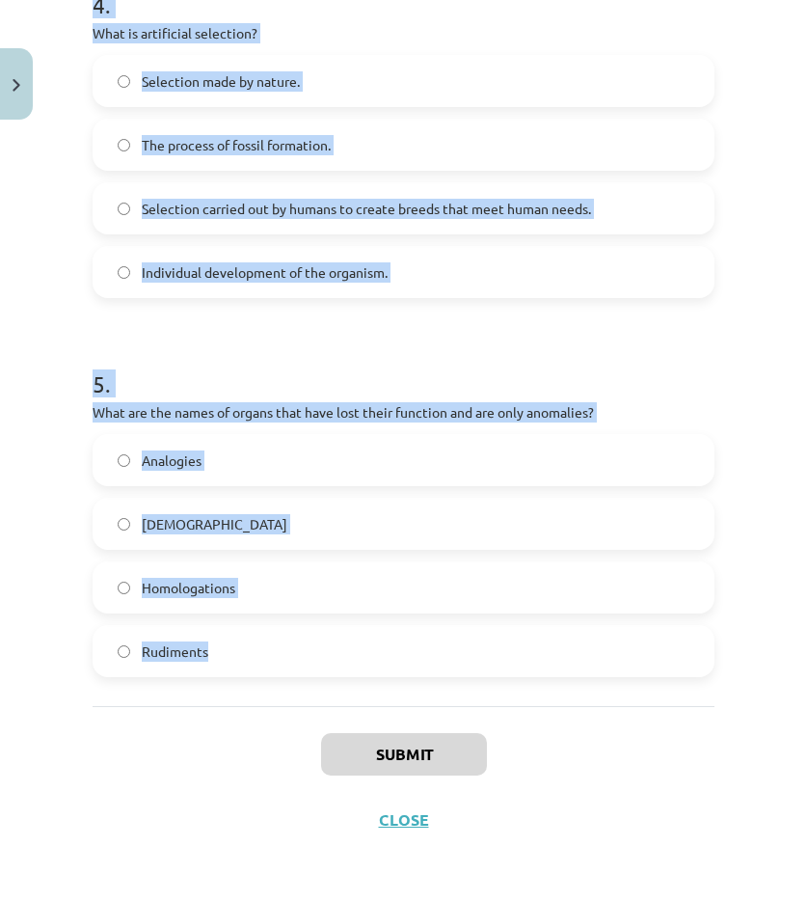
drag, startPoint x: 93, startPoint y: 376, endPoint x: 340, endPoint y: 694, distance: 402.1
copy form "1 . What adaptations increase the chances of survival in certain living conditi…"
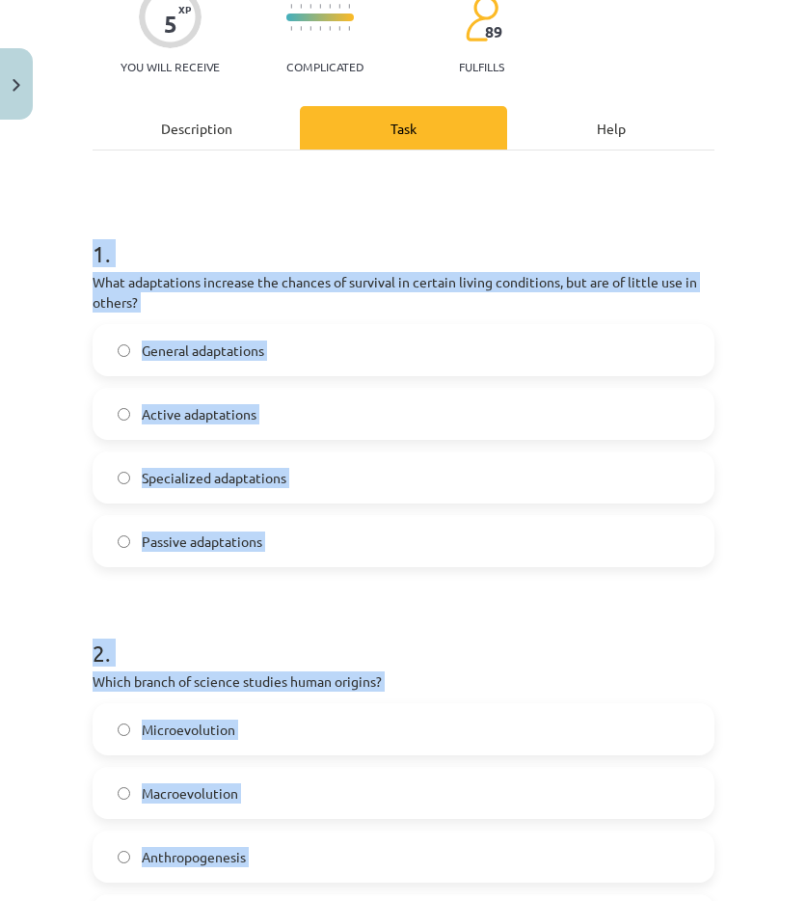
scroll to position [0, 0]
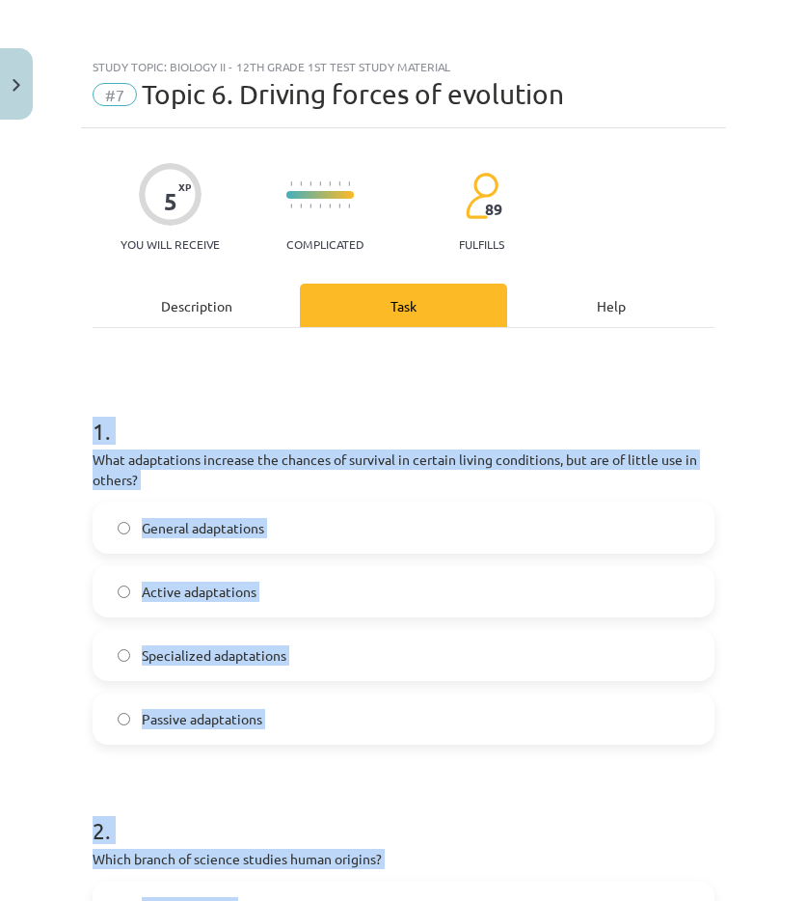
click at [208, 668] on label "Specialized adaptations" at bounding box center [404, 655] width 618 height 48
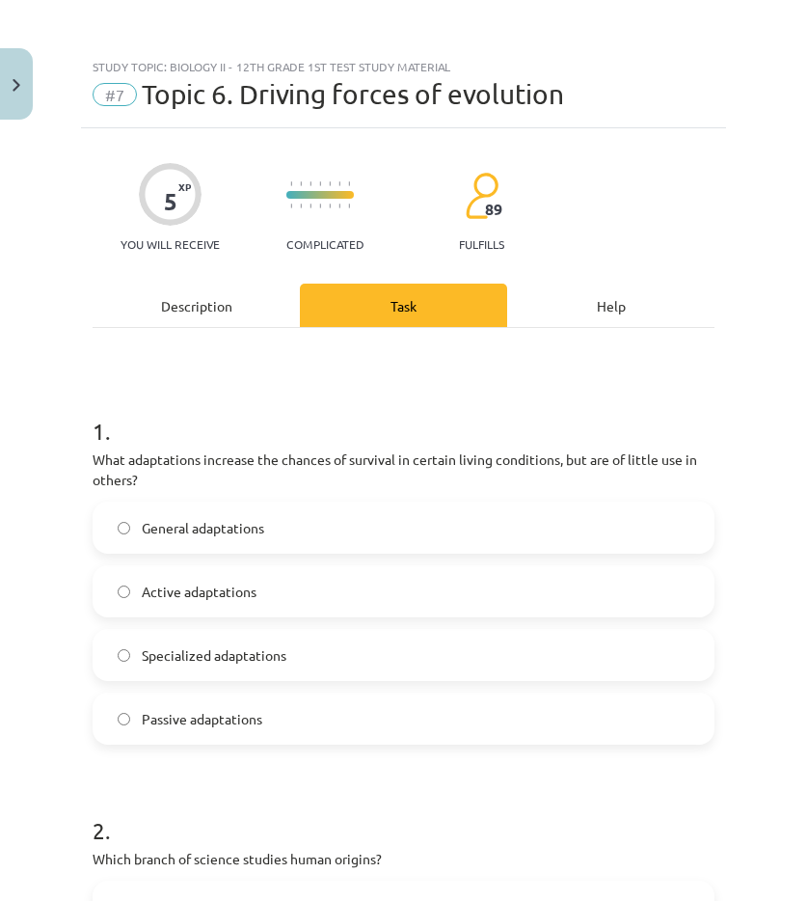
click at [311, 791] on h1 "2 ." at bounding box center [404, 813] width 622 height 60
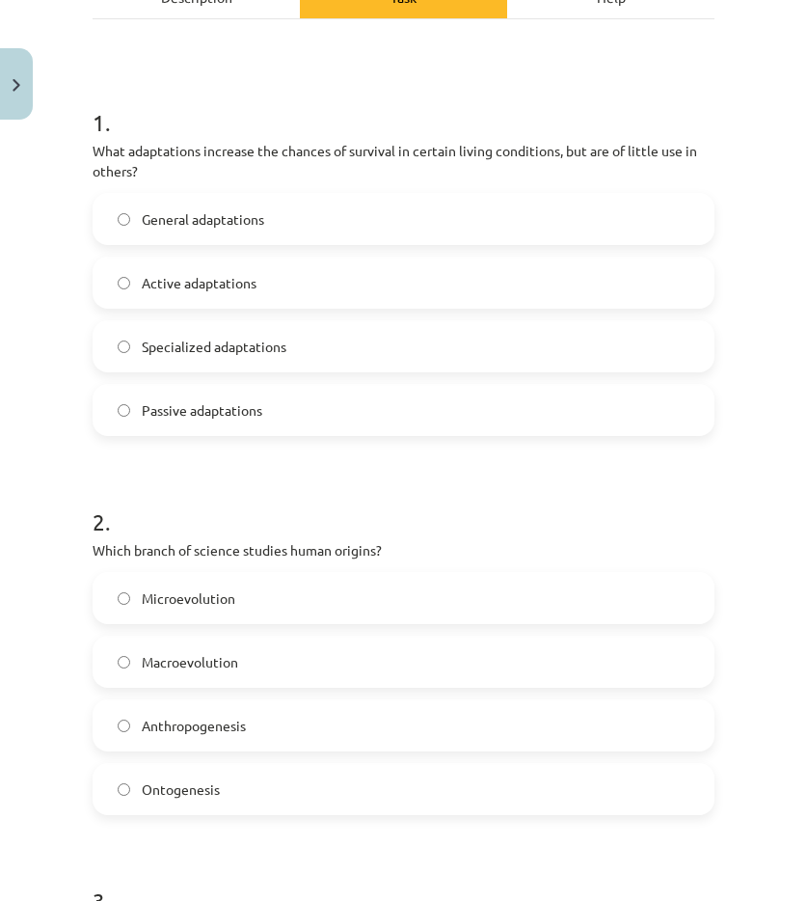
scroll to position [386, 0]
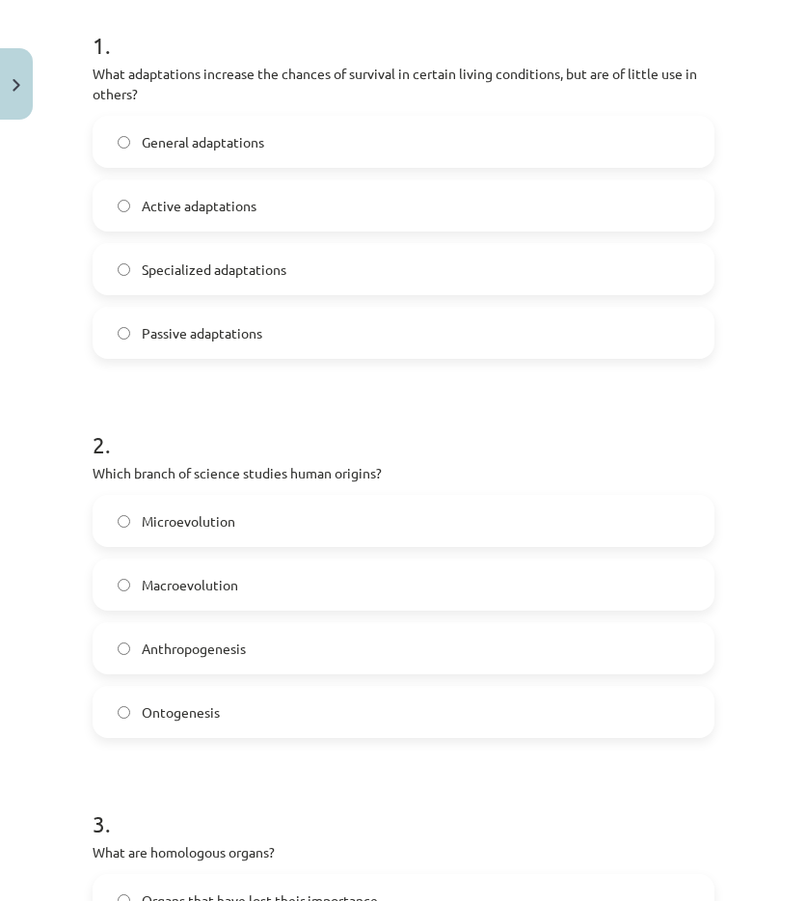
click at [202, 648] on font "Anthropogenesis" at bounding box center [194, 647] width 104 height 17
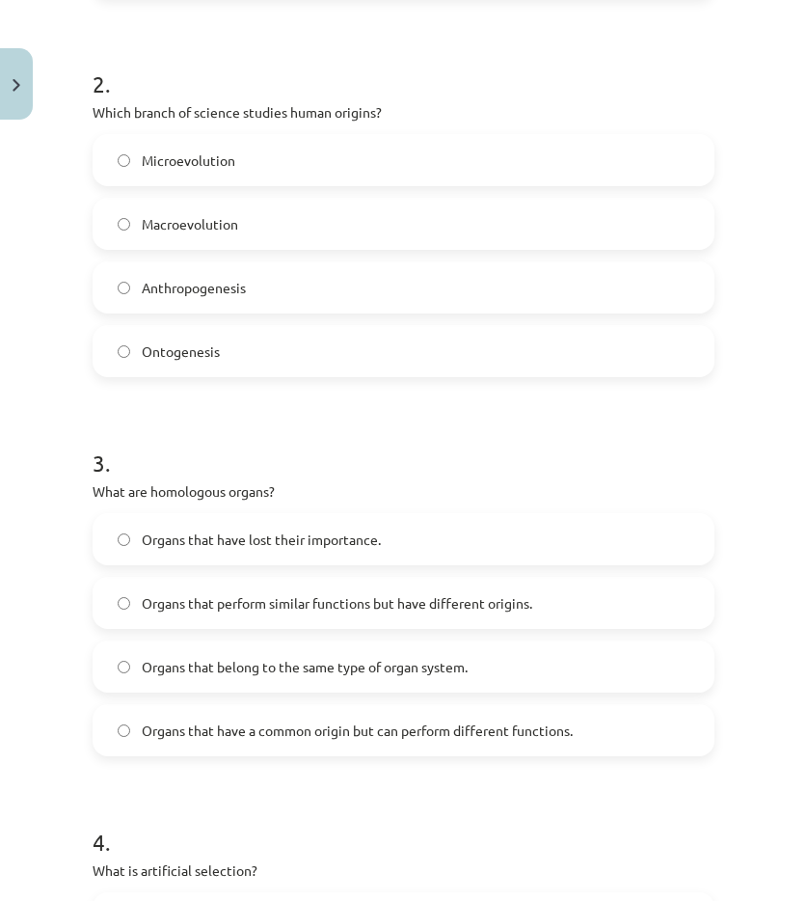
scroll to position [868, 0]
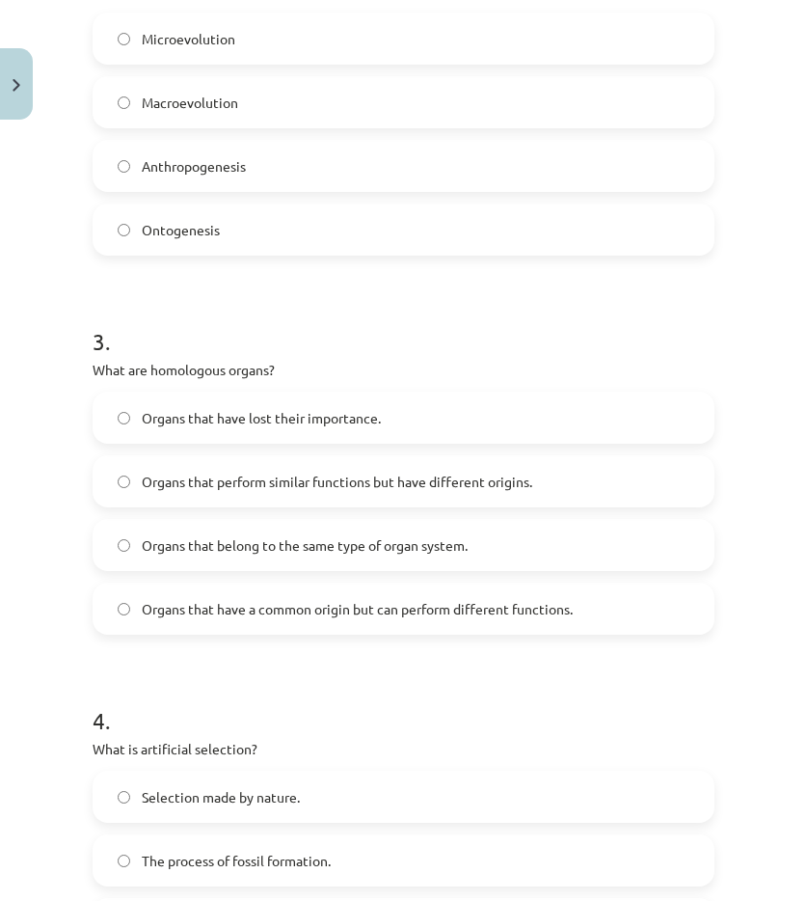
click at [182, 599] on span "Organs that have a common origin but can perform different functions." at bounding box center [357, 609] width 431 height 20
click at [297, 717] on h1 "4 ." at bounding box center [404, 703] width 622 height 60
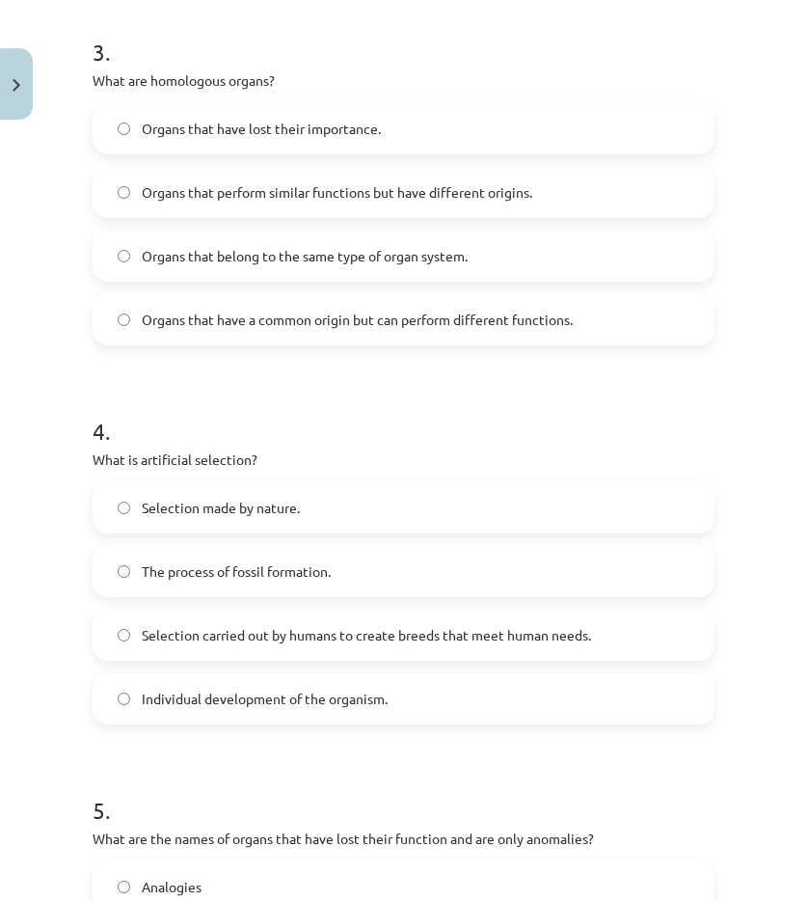
click at [221, 637] on font "Selection carried out by humans to create breeds that meet human needs." at bounding box center [366, 634] width 449 height 17
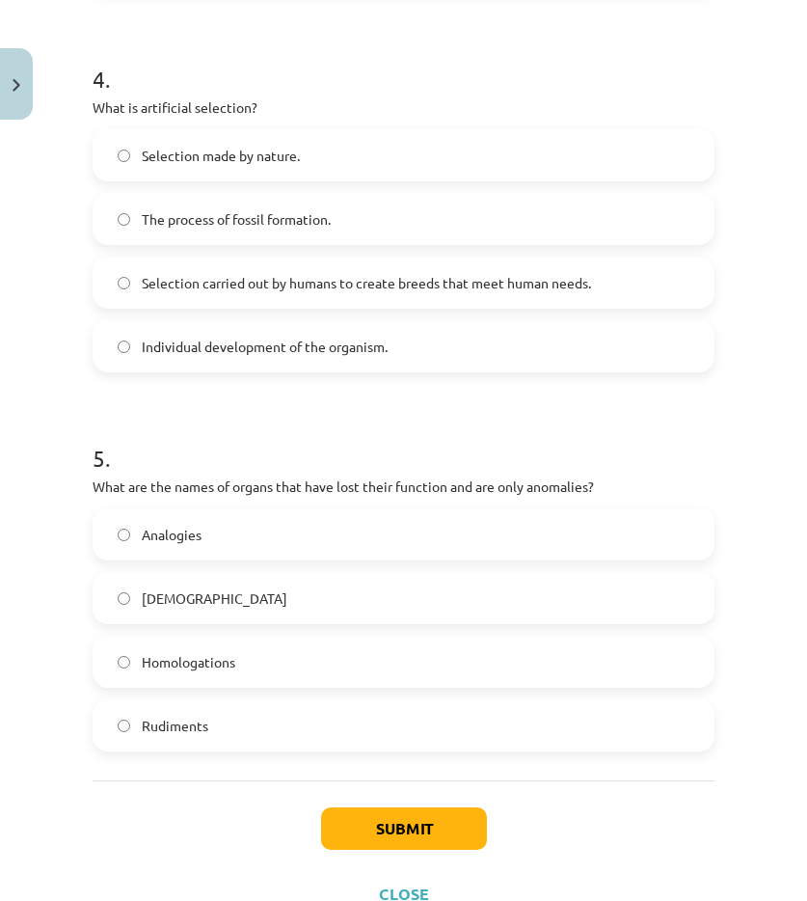
scroll to position [1543, 0]
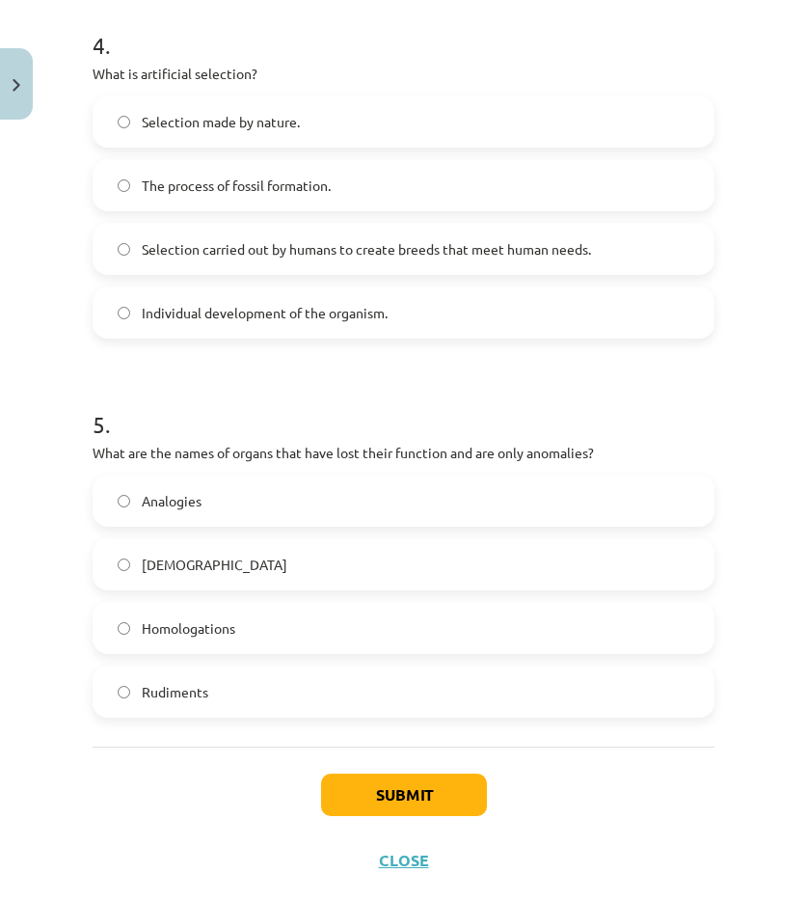
click at [206, 680] on label "Rudiments" at bounding box center [404, 691] width 618 height 48
click at [419, 792] on font "Submit" at bounding box center [404, 794] width 56 height 20
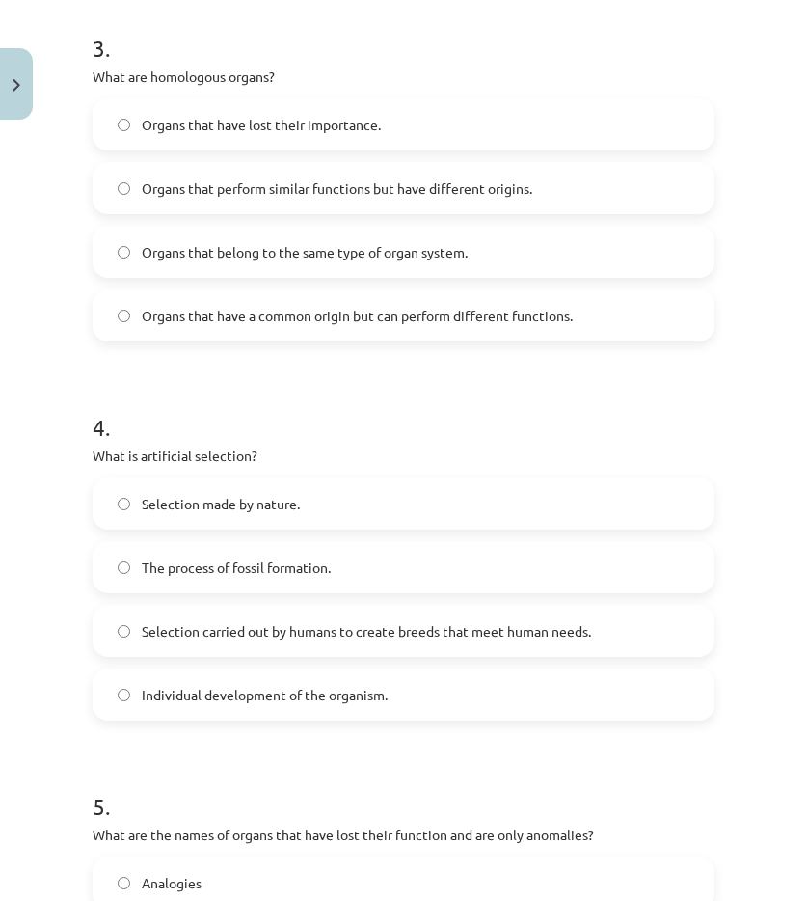
scroll to position [1584, 0]
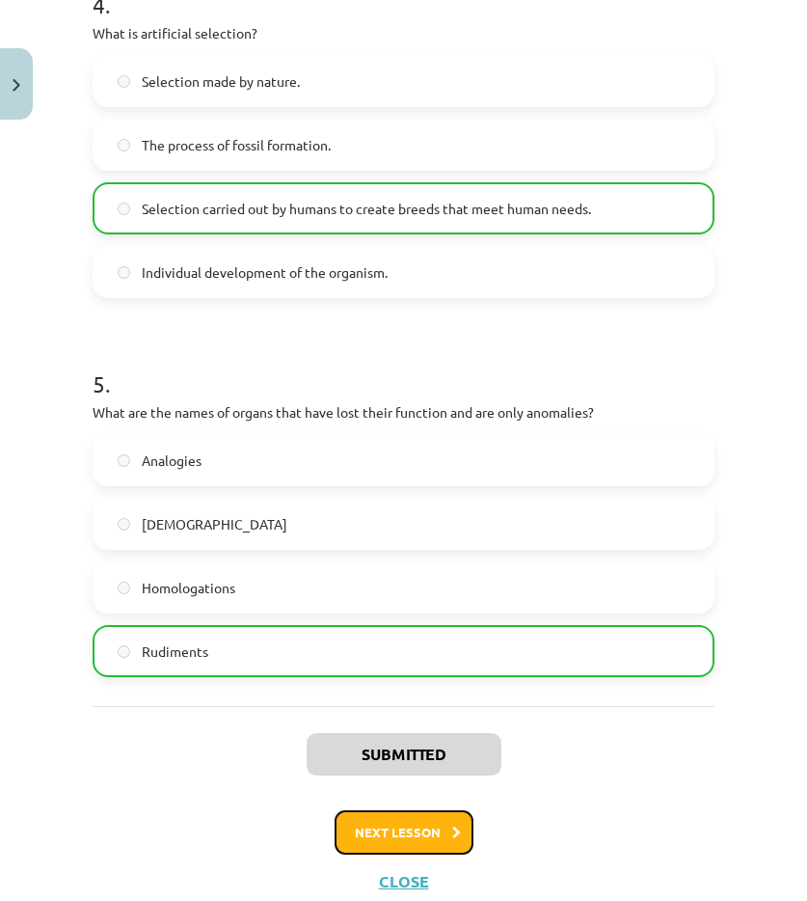
click at [367, 834] on font "Next lesson" at bounding box center [398, 832] width 86 height 16
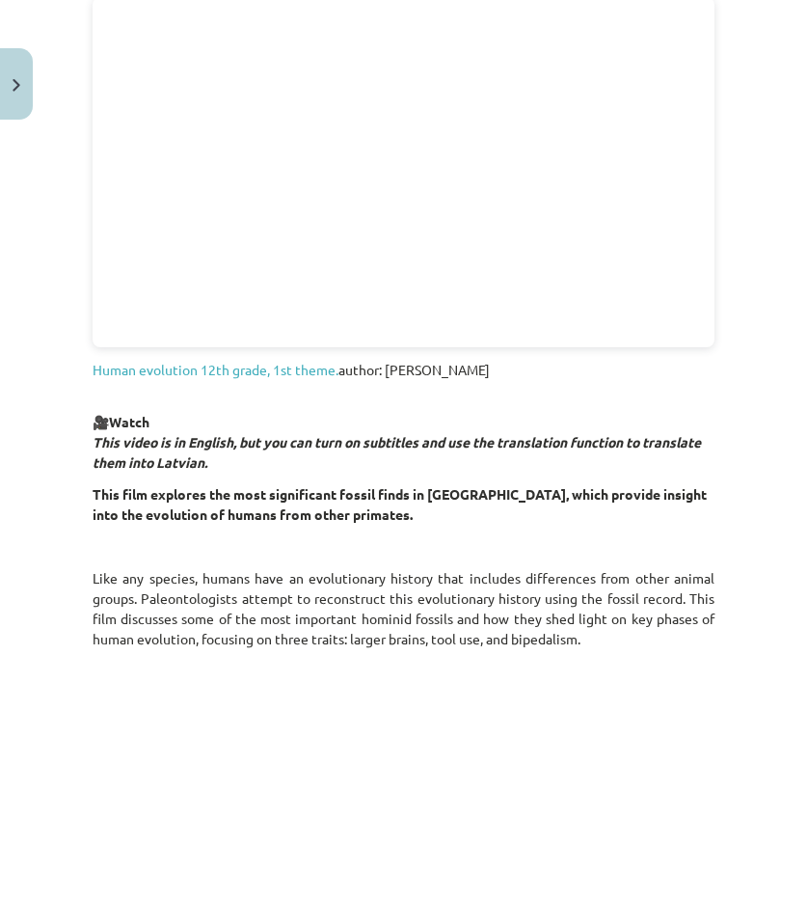
scroll to position [48, 0]
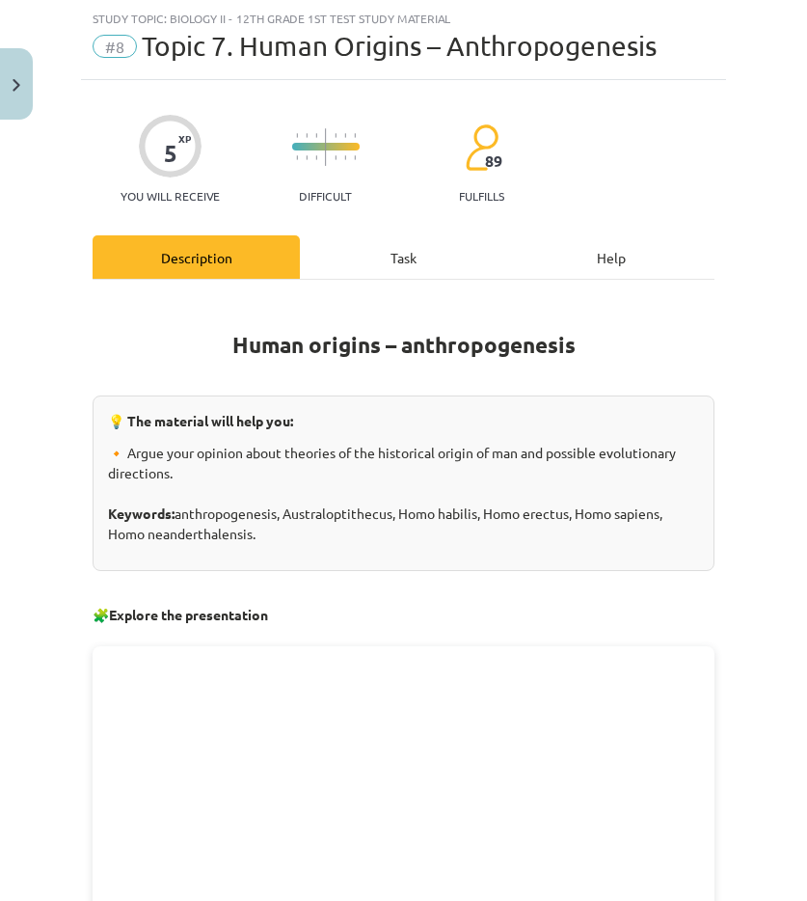
click at [372, 254] on div "Task" at bounding box center [403, 256] width 207 height 43
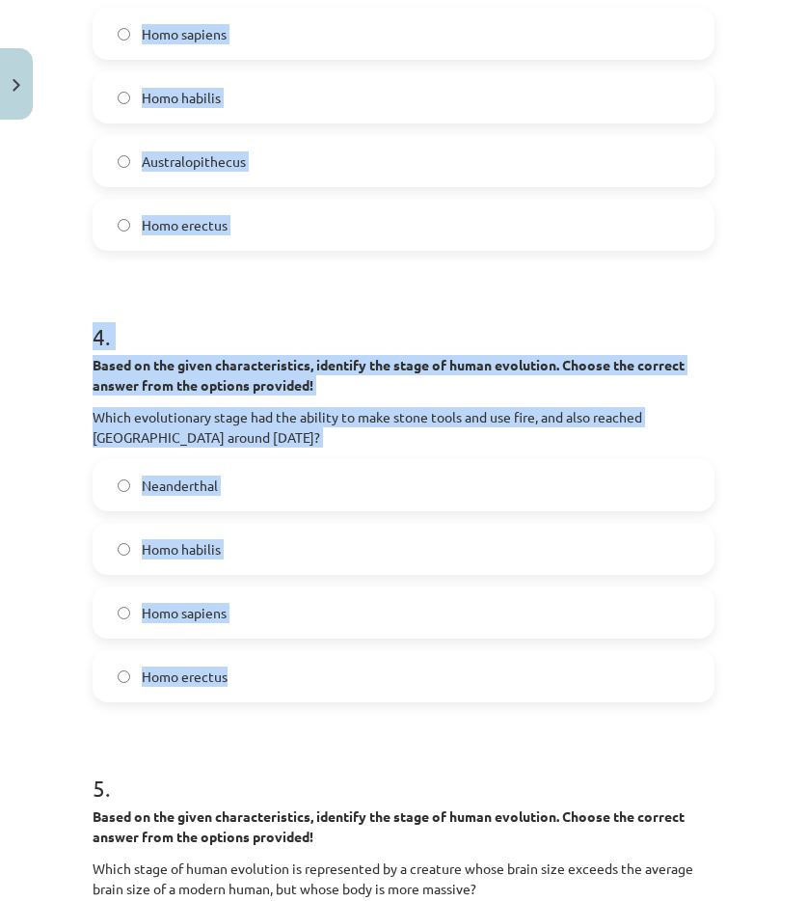
drag, startPoint x: 99, startPoint y: 384, endPoint x: 364, endPoint y: 659, distance: 381.3
click at [367, 668] on form "1 . Based on the given characteristics, identify the stage of human evolution. …" at bounding box center [404, 44] width 622 height 2218
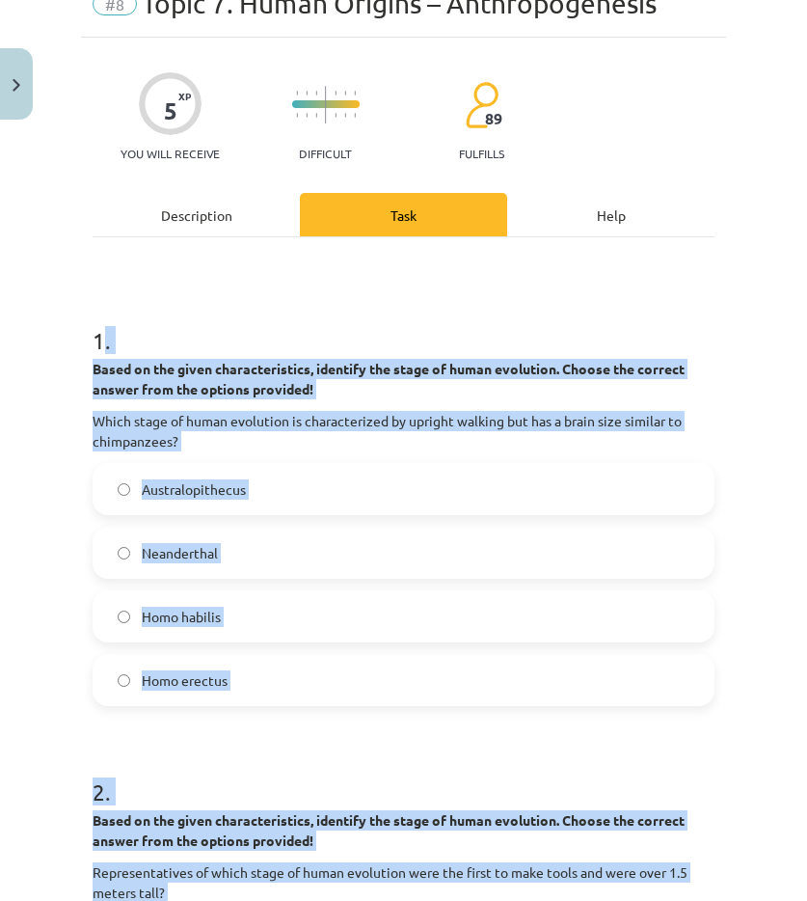
scroll to position [0, 0]
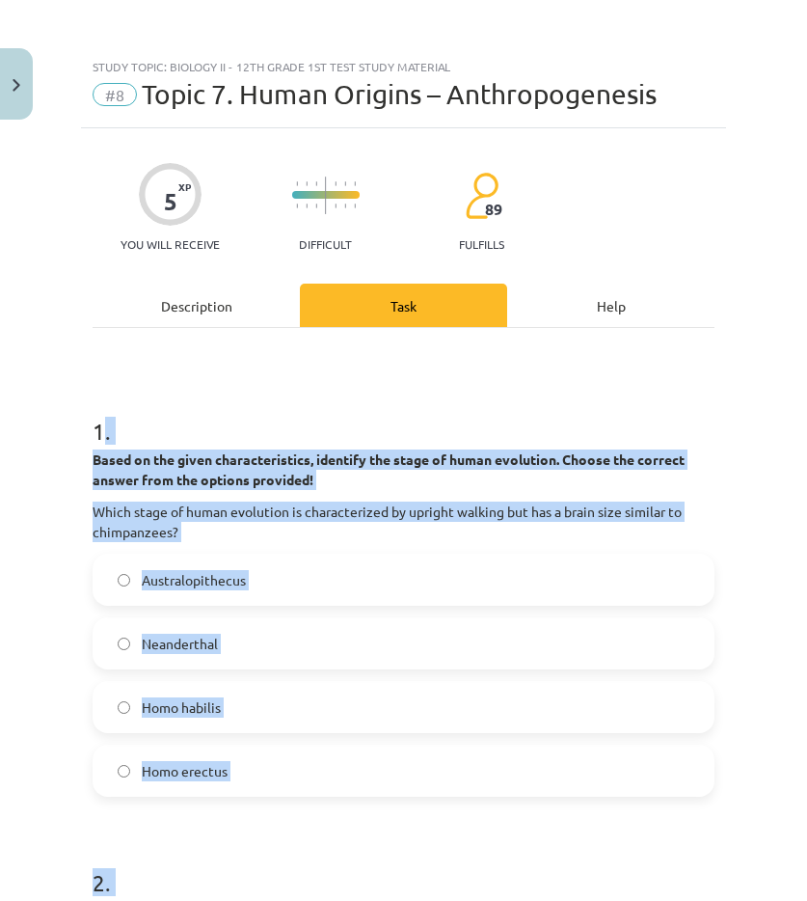
click at [133, 470] on p "Based on the given characteristics, identify the stage of human evolution. Choo…" at bounding box center [404, 469] width 622 height 41
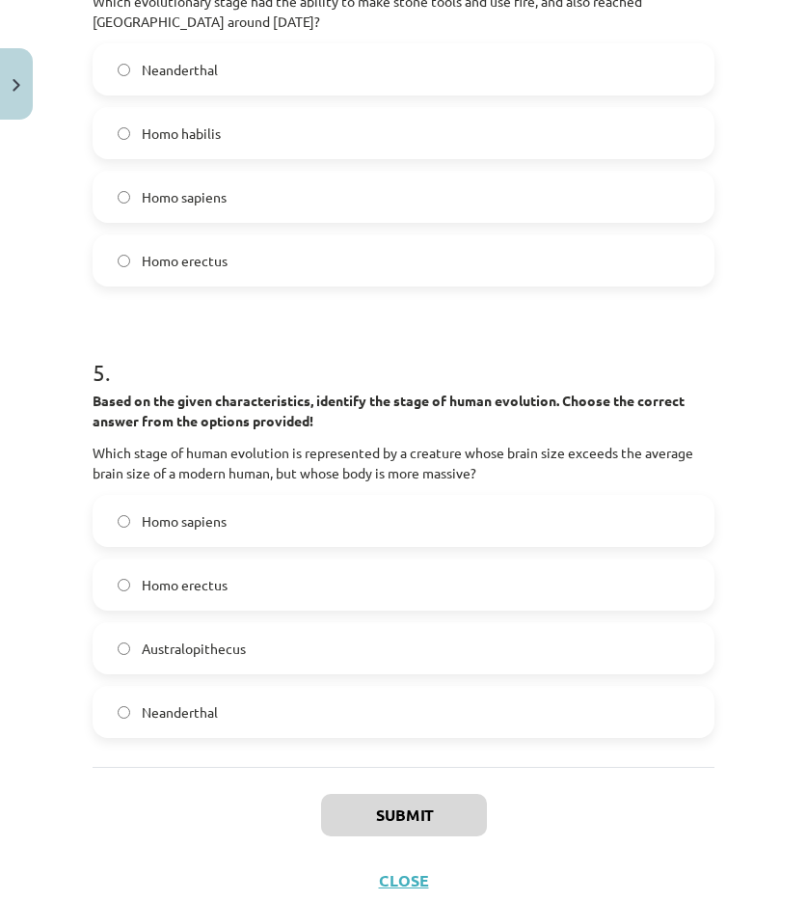
scroll to position [1925, 0]
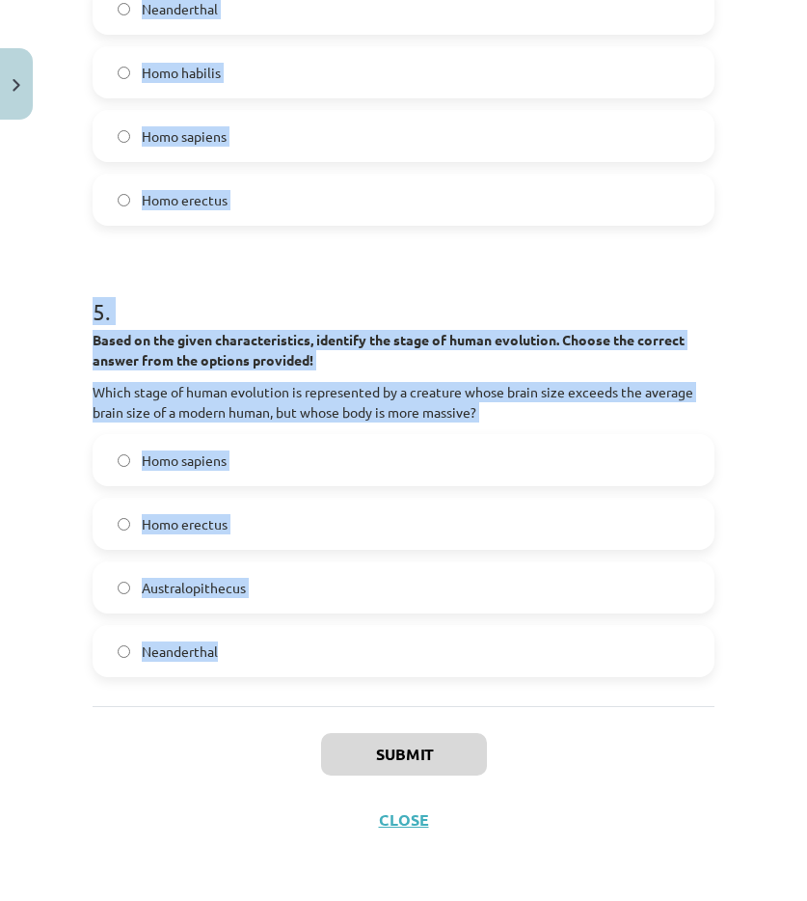
drag, startPoint x: 93, startPoint y: 429, endPoint x: 292, endPoint y: 647, distance: 295.6
copy form "1 . Based on the given characteristics, identify the stage of human evolution. …"
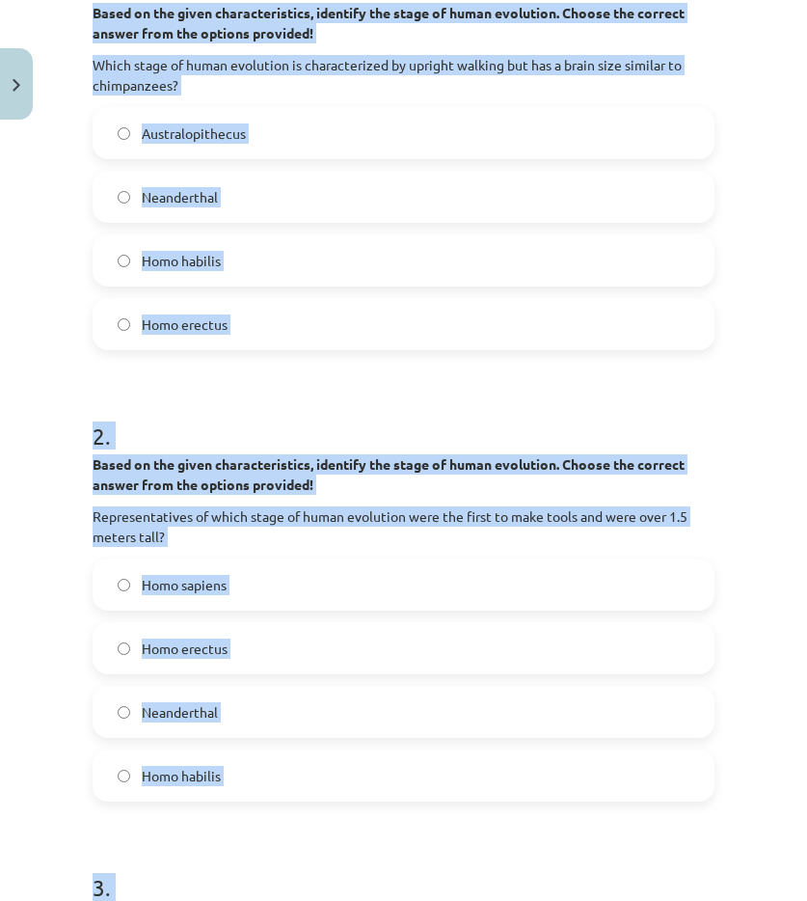
scroll to position [93, 0]
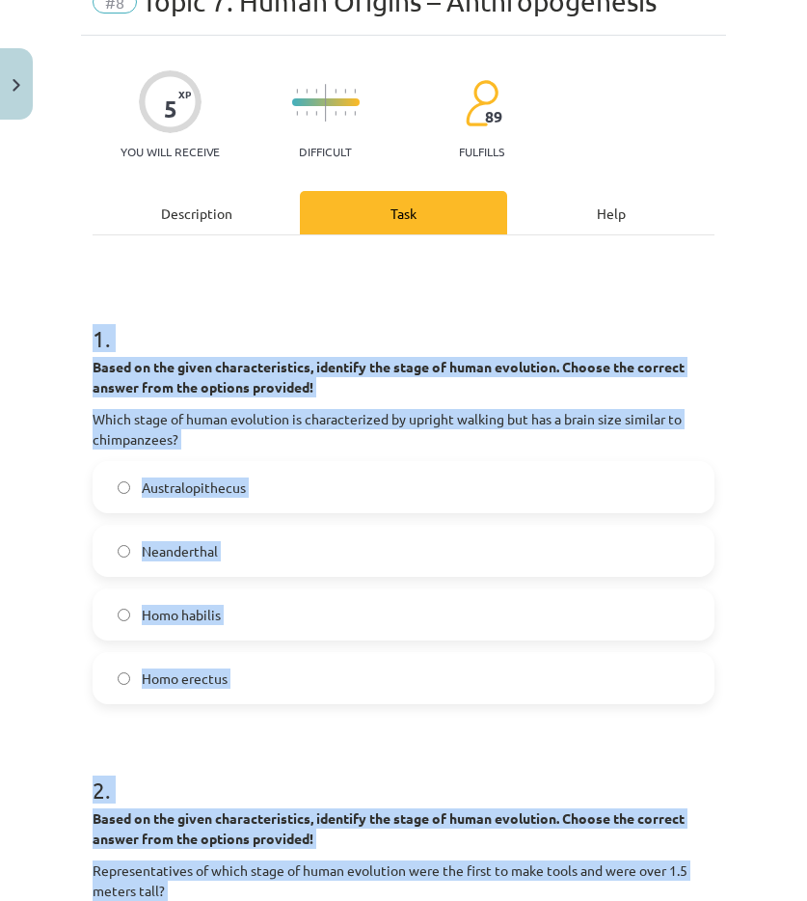
click at [203, 501] on label "Australopithecus" at bounding box center [404, 487] width 618 height 48
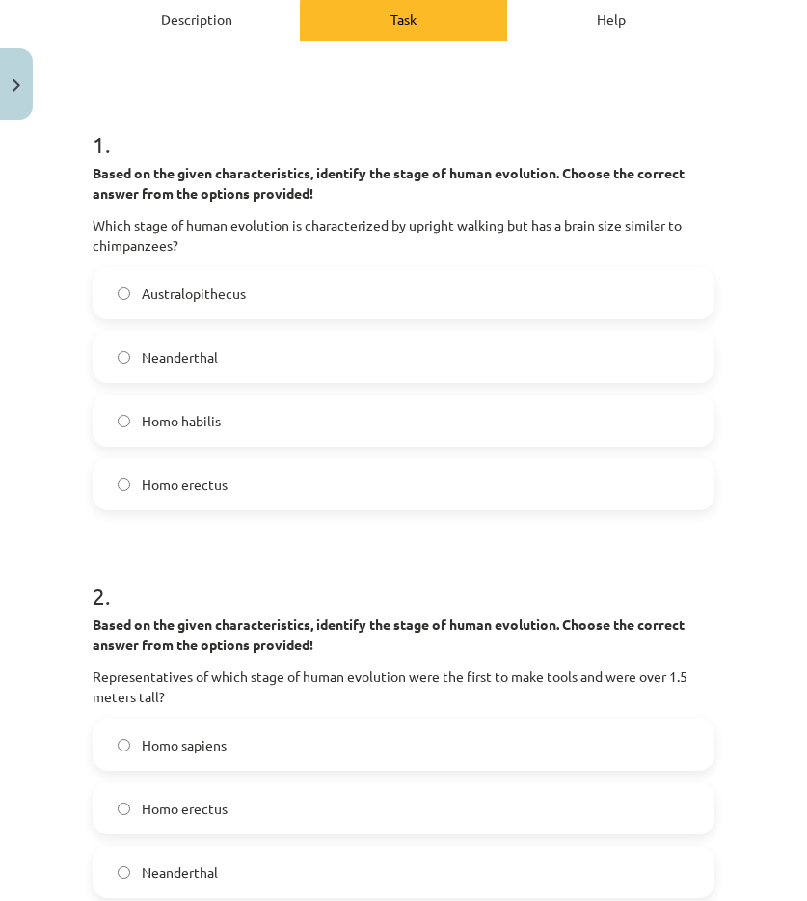
scroll to position [575, 0]
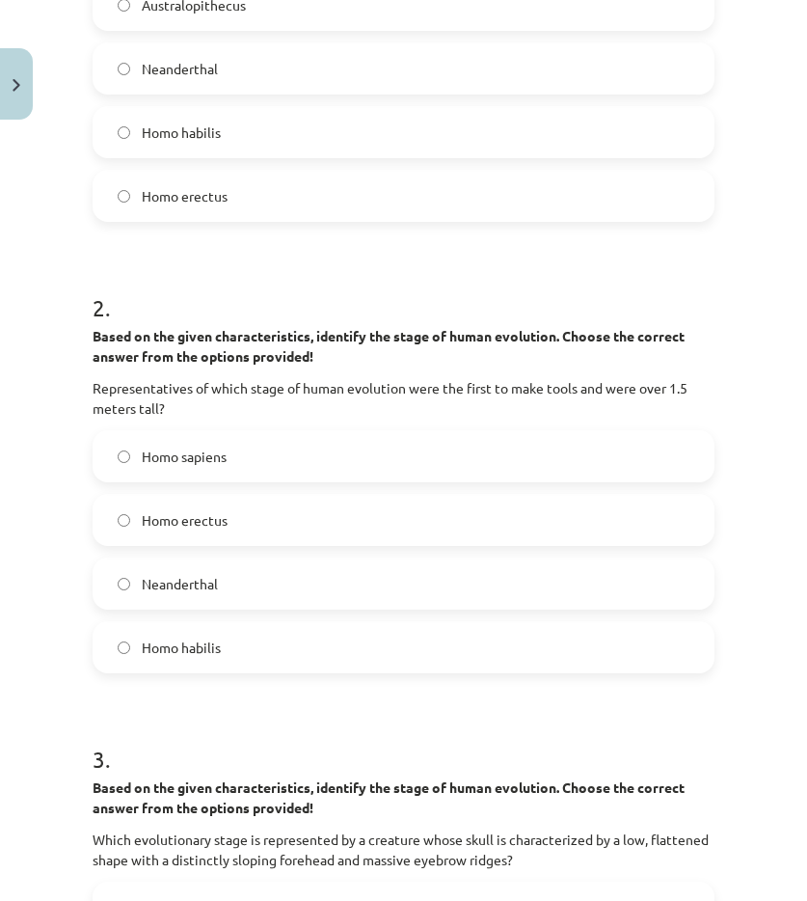
click at [190, 643] on font "Homo habilis" at bounding box center [181, 647] width 79 height 17
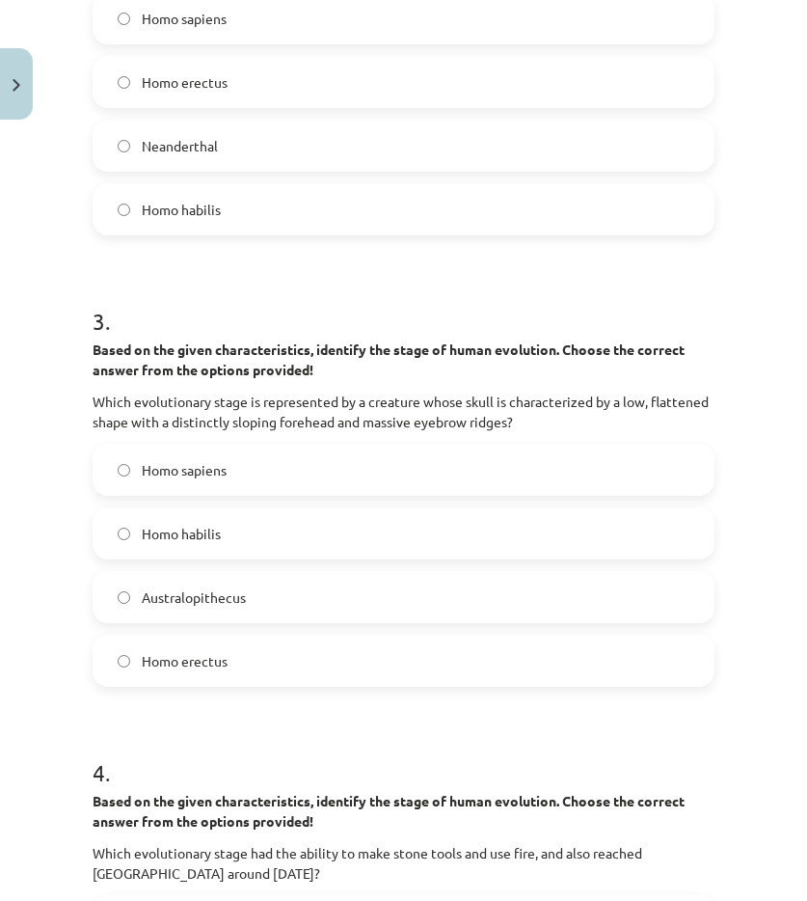
scroll to position [1057, 0]
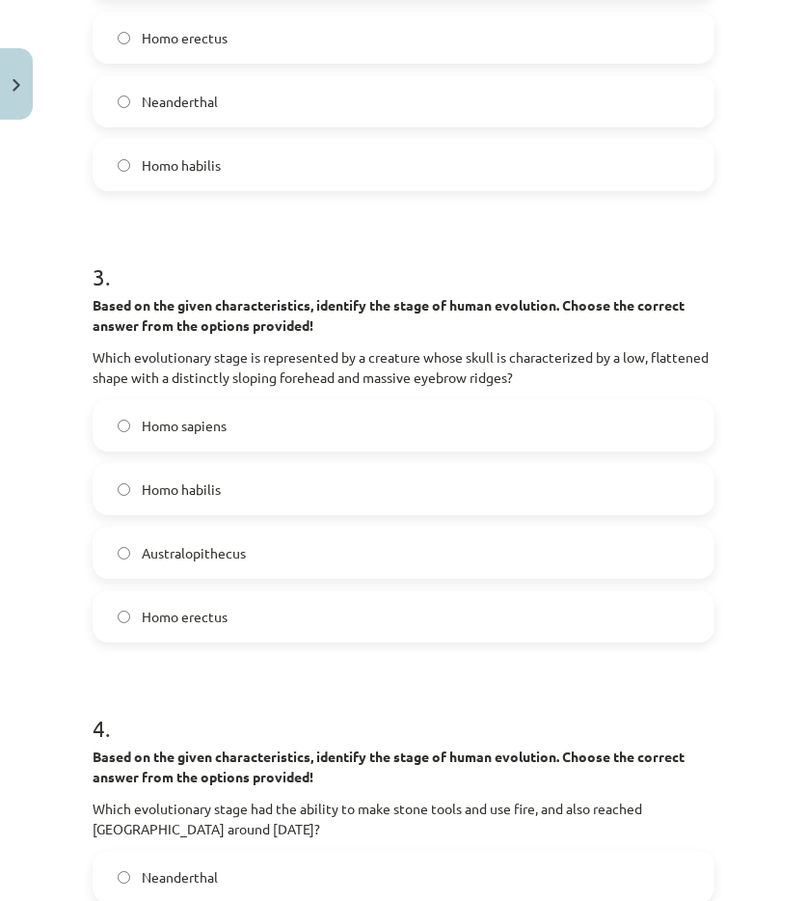
click at [191, 632] on label "Homo erectus" at bounding box center [404, 616] width 618 height 48
click at [203, 694] on h1 "4 ." at bounding box center [404, 711] width 622 height 60
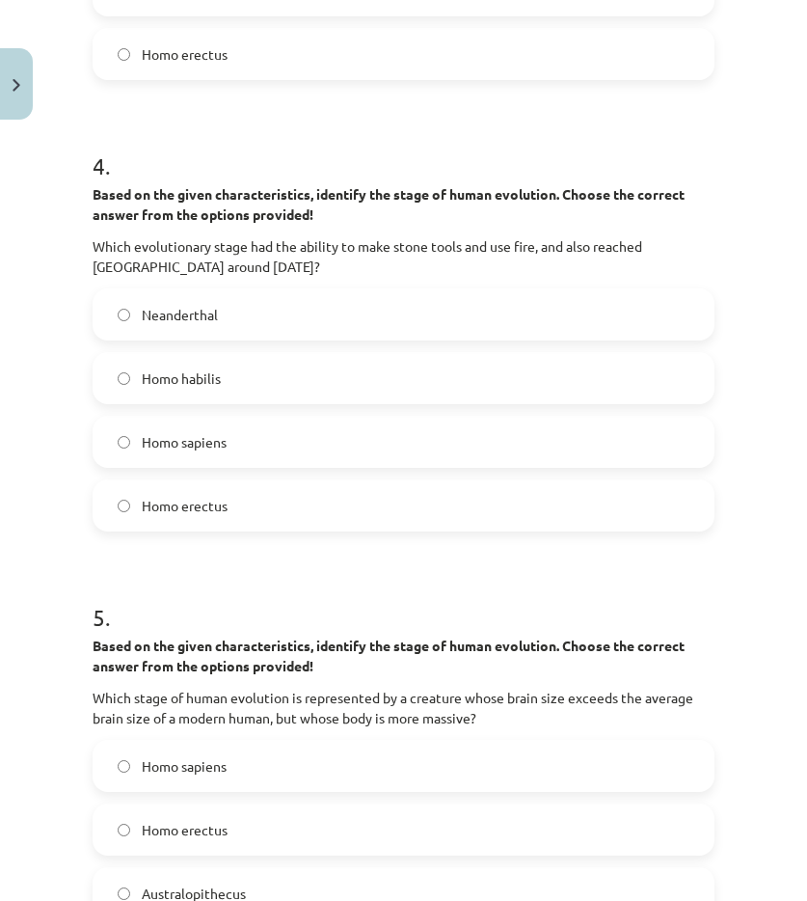
scroll to position [1636, 0]
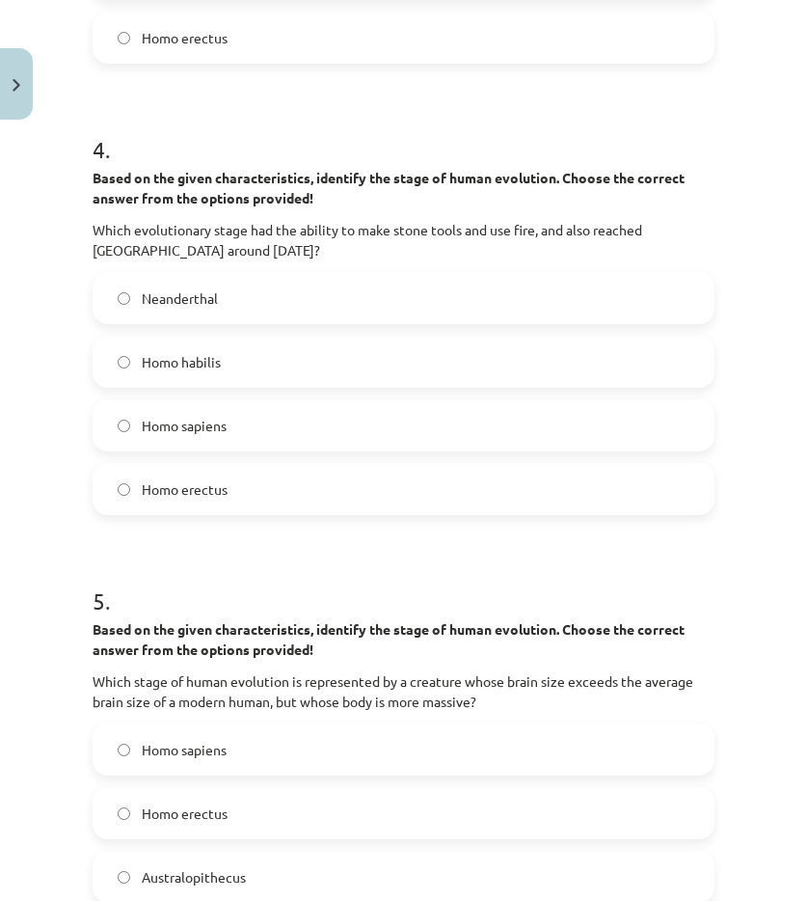
click at [185, 488] on font "Homo erectus" at bounding box center [185, 488] width 86 height 17
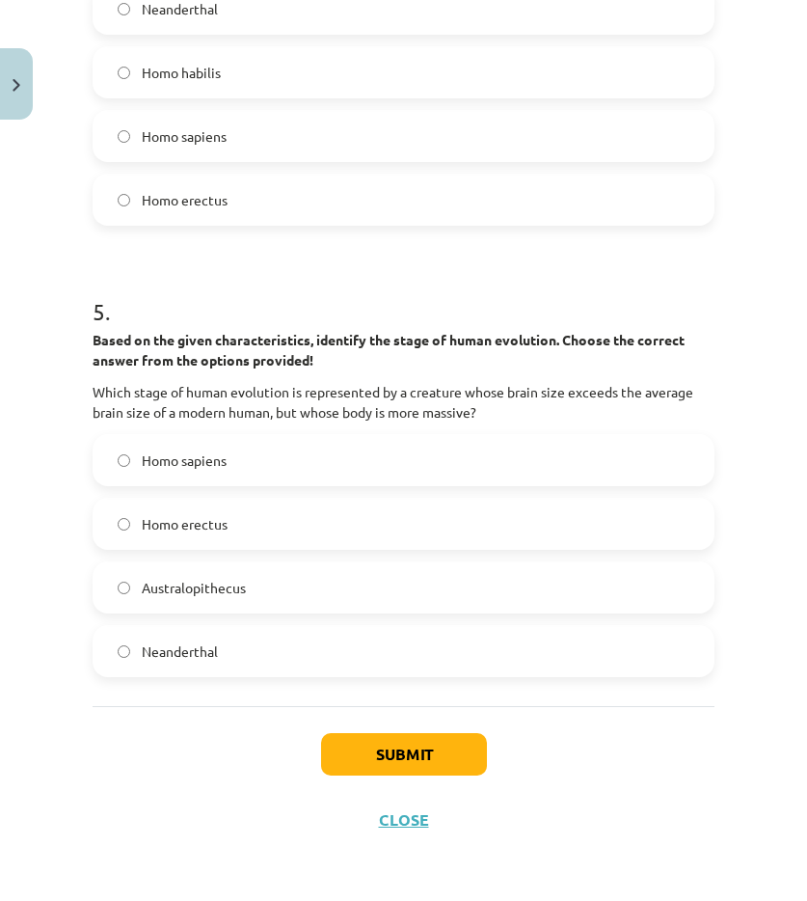
click at [227, 660] on label "Neanderthal" at bounding box center [404, 651] width 618 height 48
click at [376, 749] on font "Submit" at bounding box center [404, 754] width 56 height 20
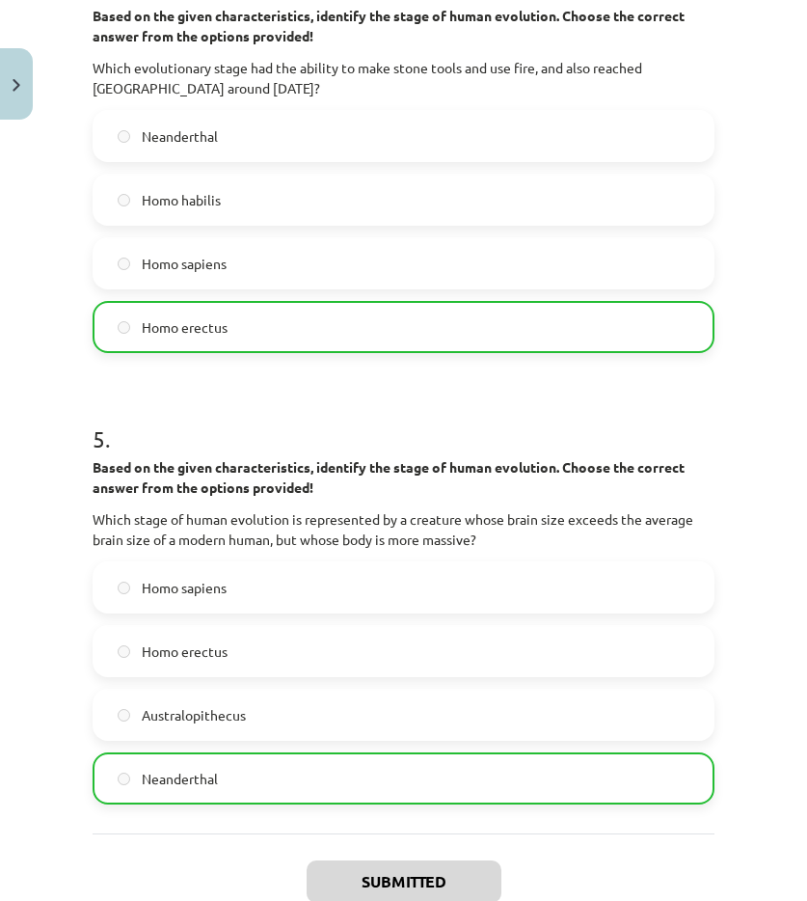
scroll to position [1987, 0]
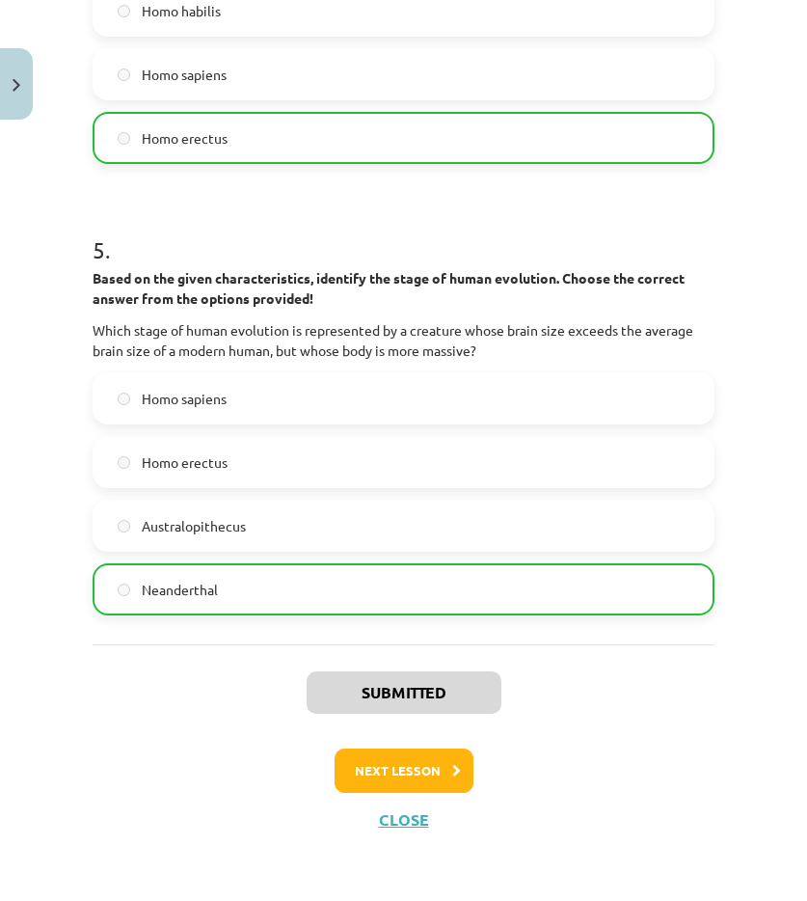
click at [412, 802] on div "Submitted Next lesson Close" at bounding box center [404, 742] width 622 height 197
click at [405, 787] on button "Next lesson" at bounding box center [404, 770] width 139 height 44
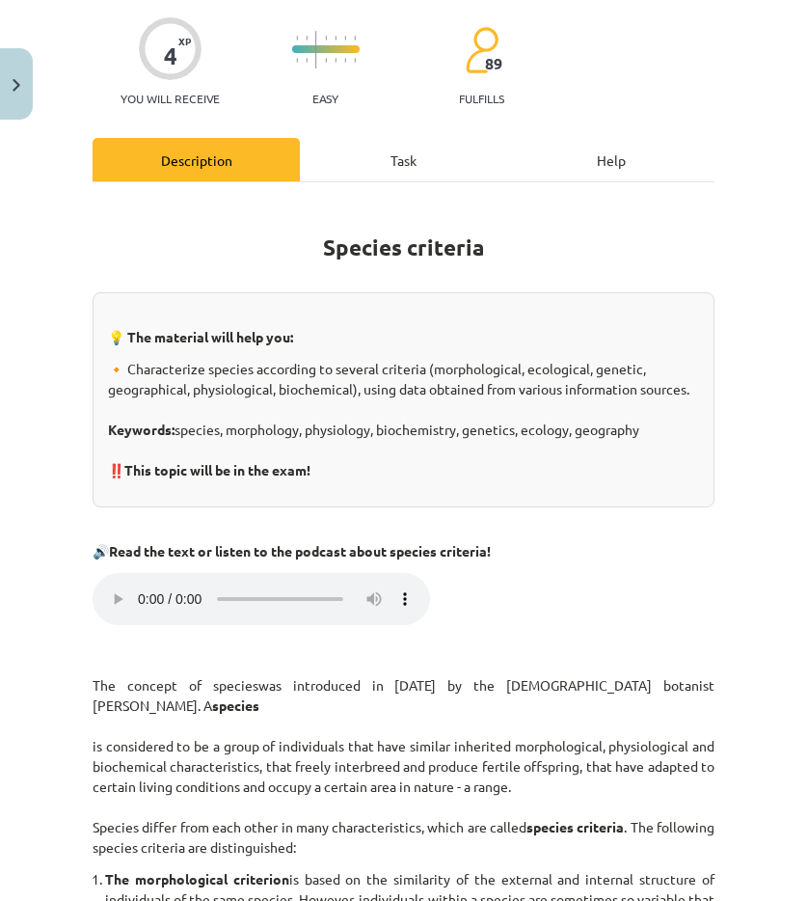
scroll to position [48, 0]
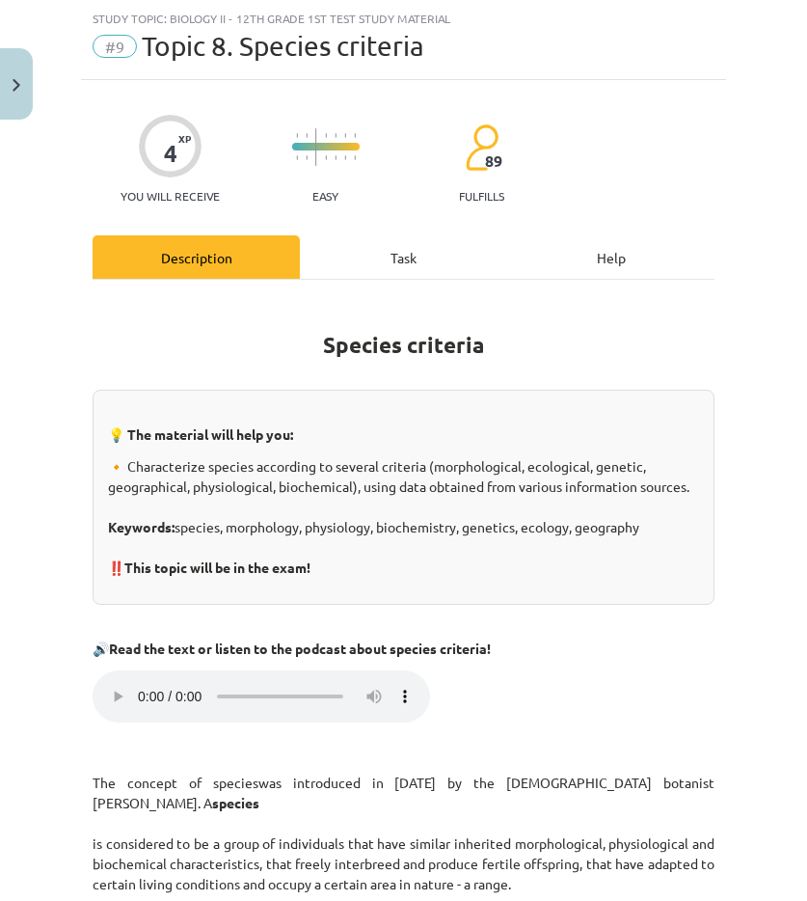
click at [369, 266] on div "Task" at bounding box center [403, 256] width 207 height 43
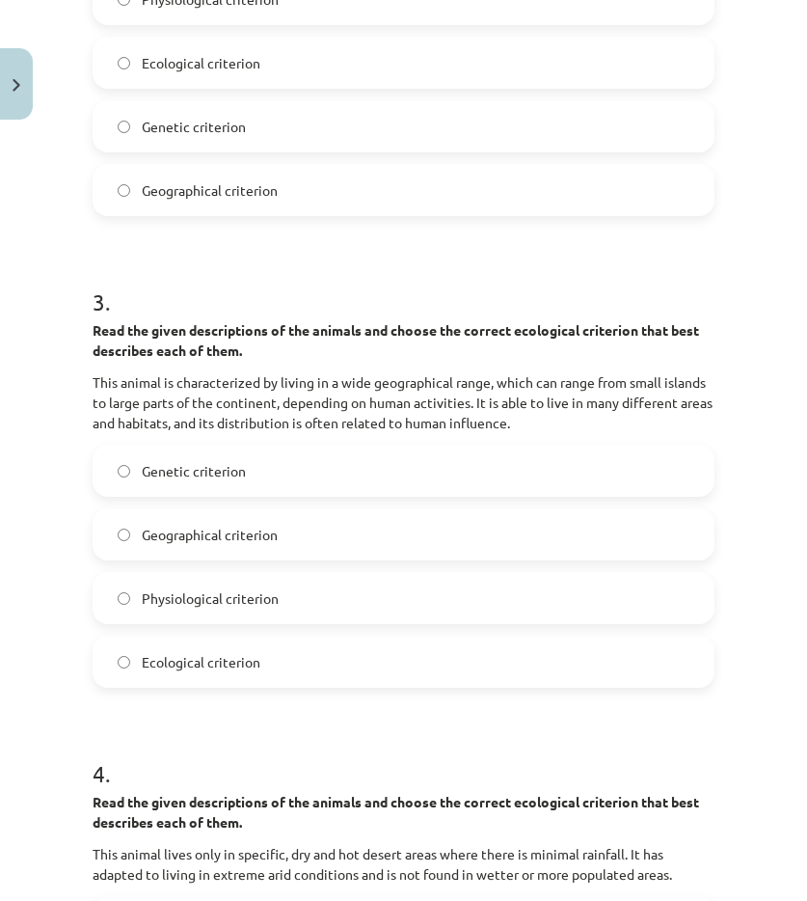
scroll to position [1535, 0]
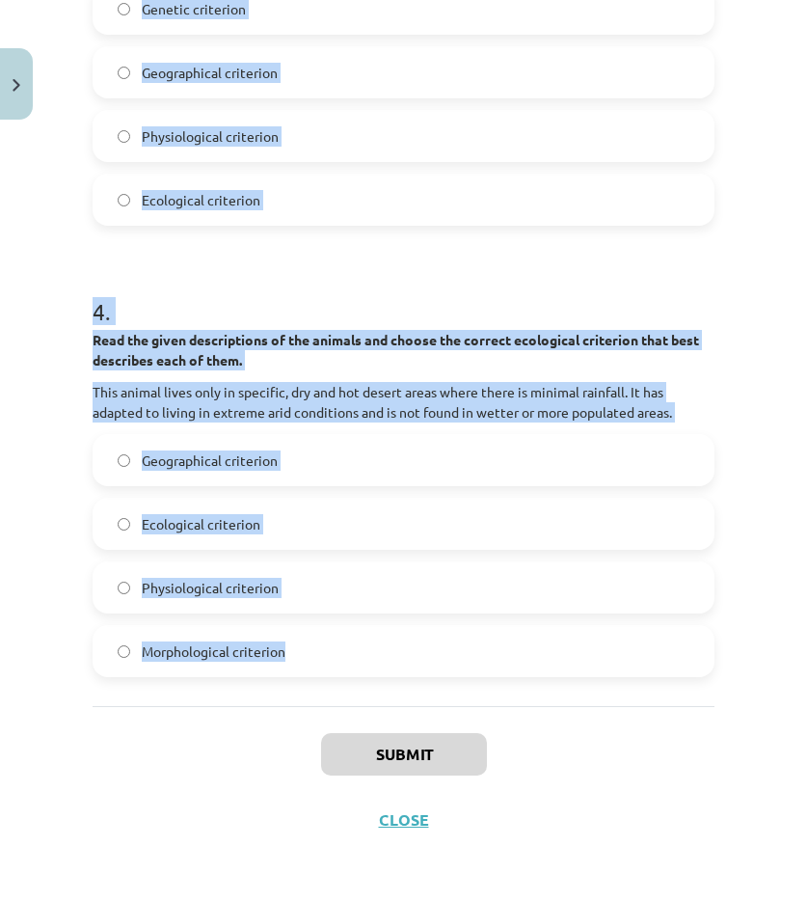
drag, startPoint x: 91, startPoint y: 372, endPoint x: 358, endPoint y: 689, distance: 414.1
copy form "1 . Read the given descriptions of the animals and choose the correct ecologica…"
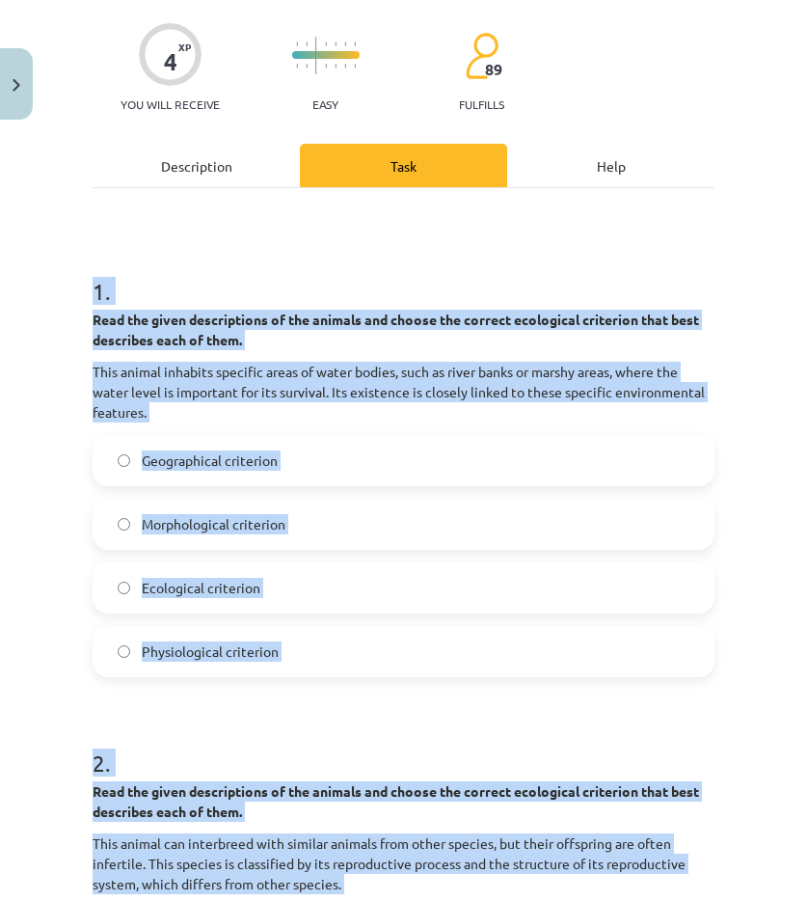
scroll to position [0, 0]
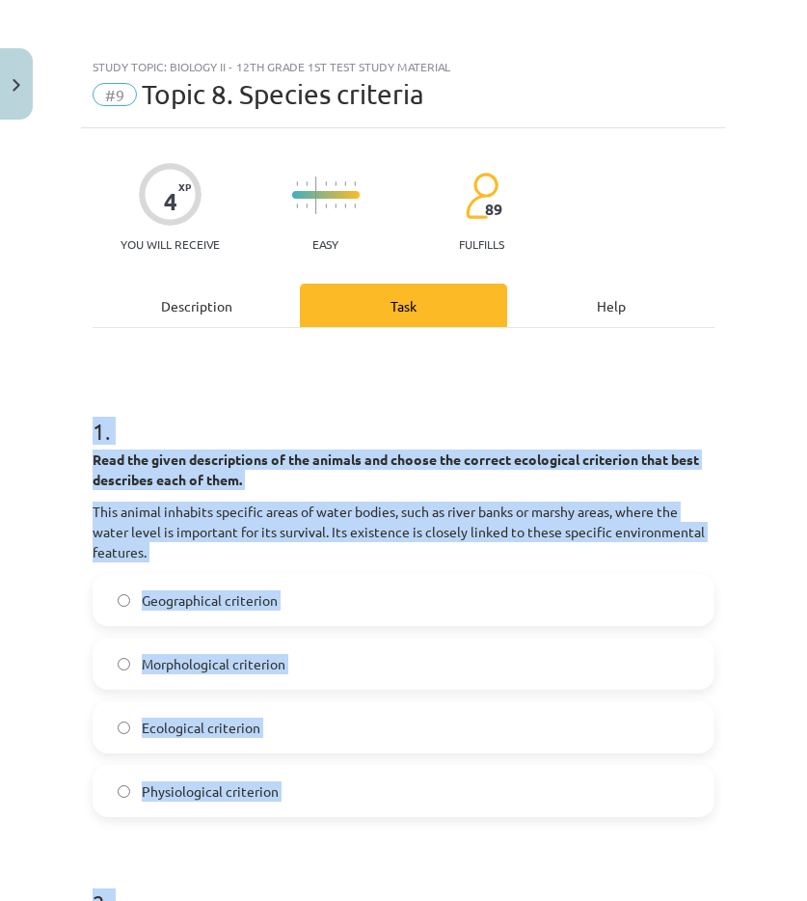
click at [246, 728] on font "Ecological criterion" at bounding box center [201, 727] width 119 height 17
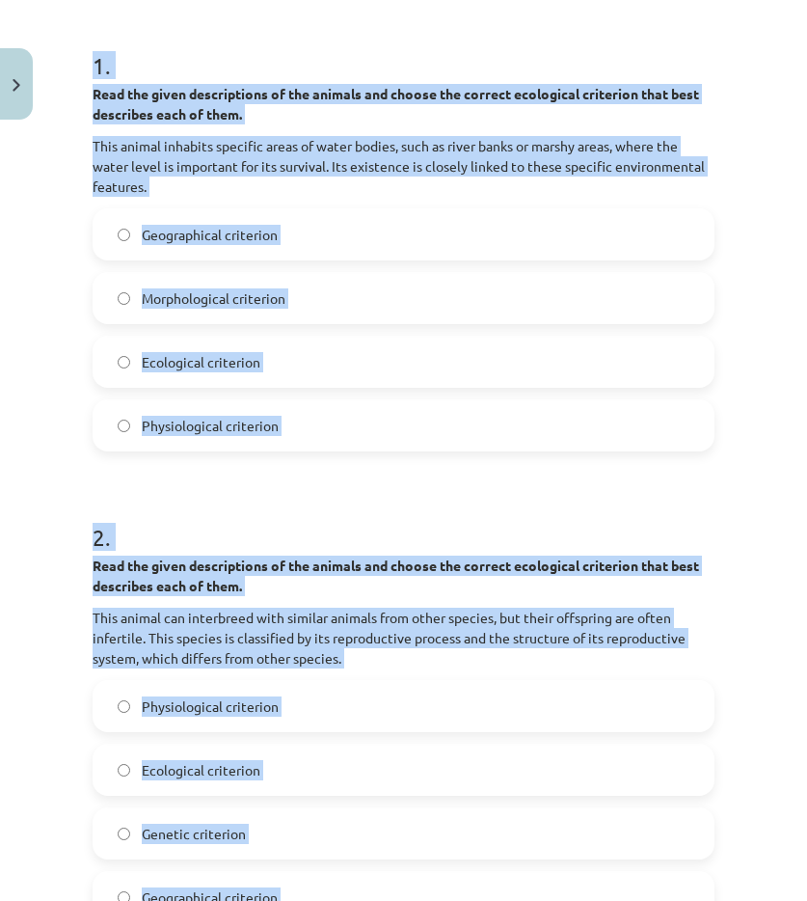
scroll to position [482, 0]
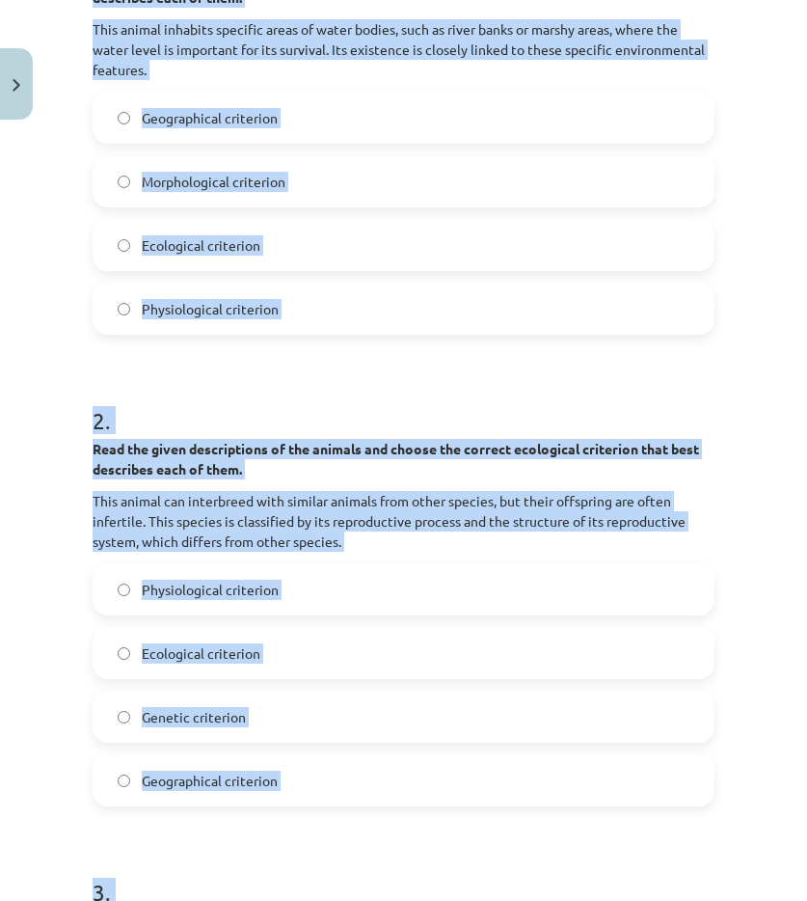
click at [192, 735] on label "Genetic criterion" at bounding box center [404, 717] width 618 height 48
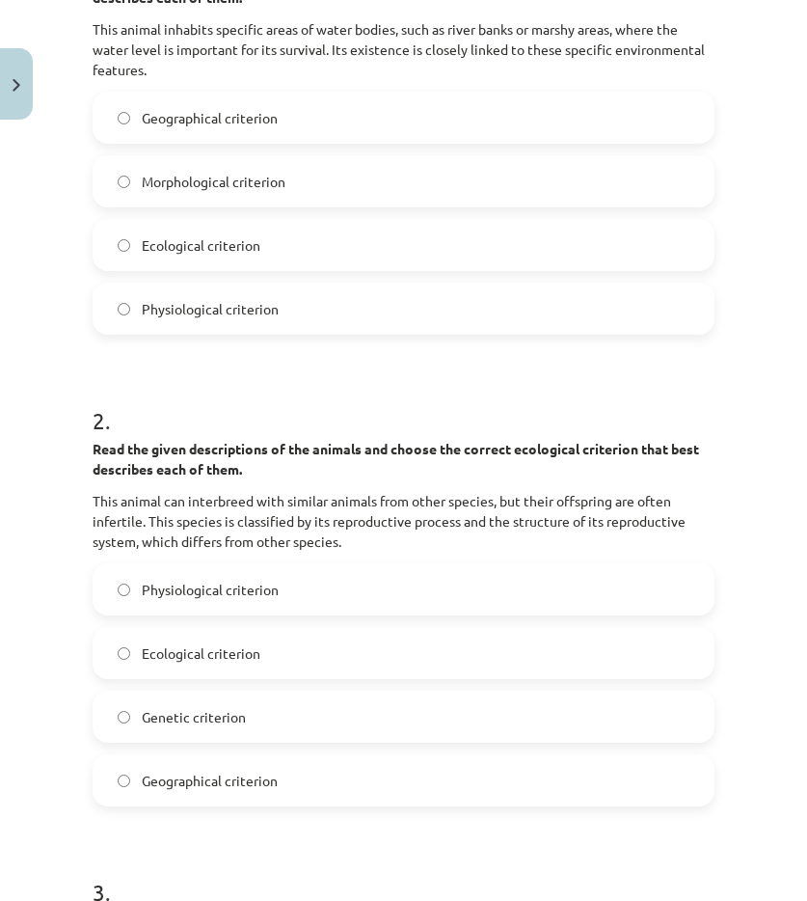
click at [76, 754] on div "Study topic: Biology II - 12th grade 1st test study material #9 Topic 8. Specie…" at bounding box center [403, 450] width 807 height 901
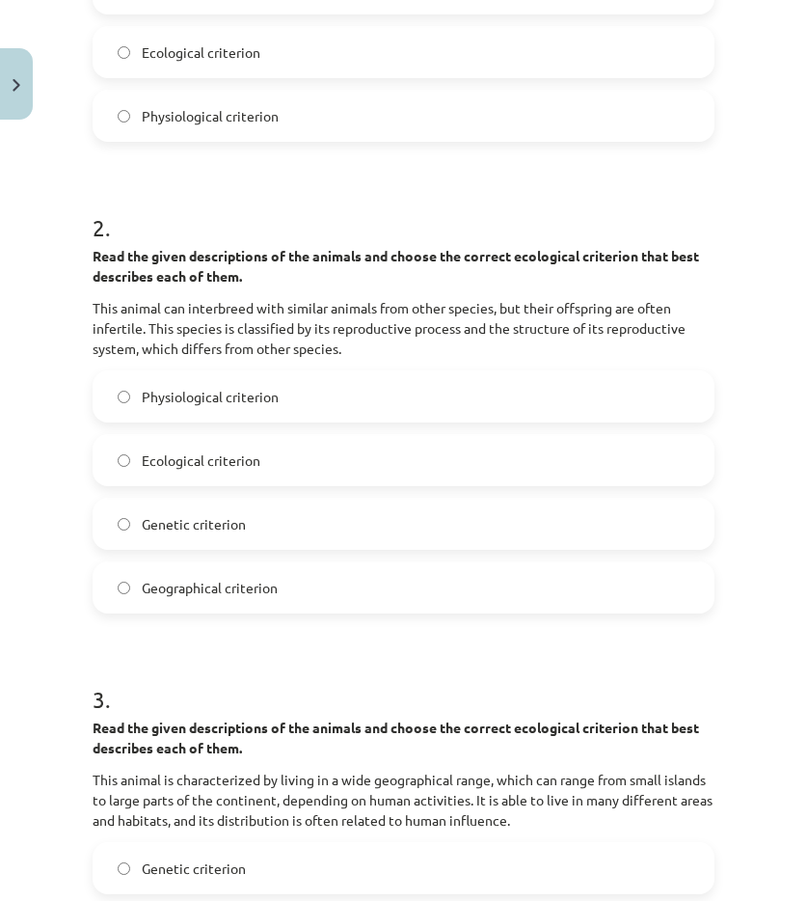
scroll to position [1061, 0]
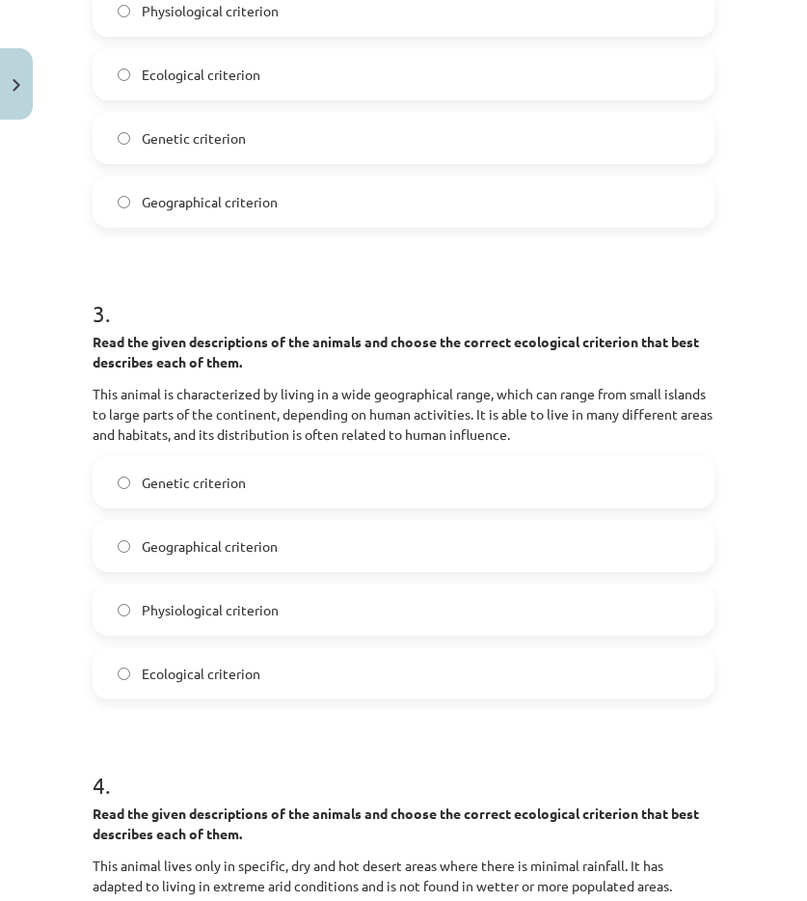
click at [143, 562] on label "Geographical criterion" at bounding box center [404, 546] width 618 height 48
click at [54, 704] on div "Study topic: Biology II - 12th grade 1st test study material #9 Topic 8. Specie…" at bounding box center [403, 450] width 807 height 901
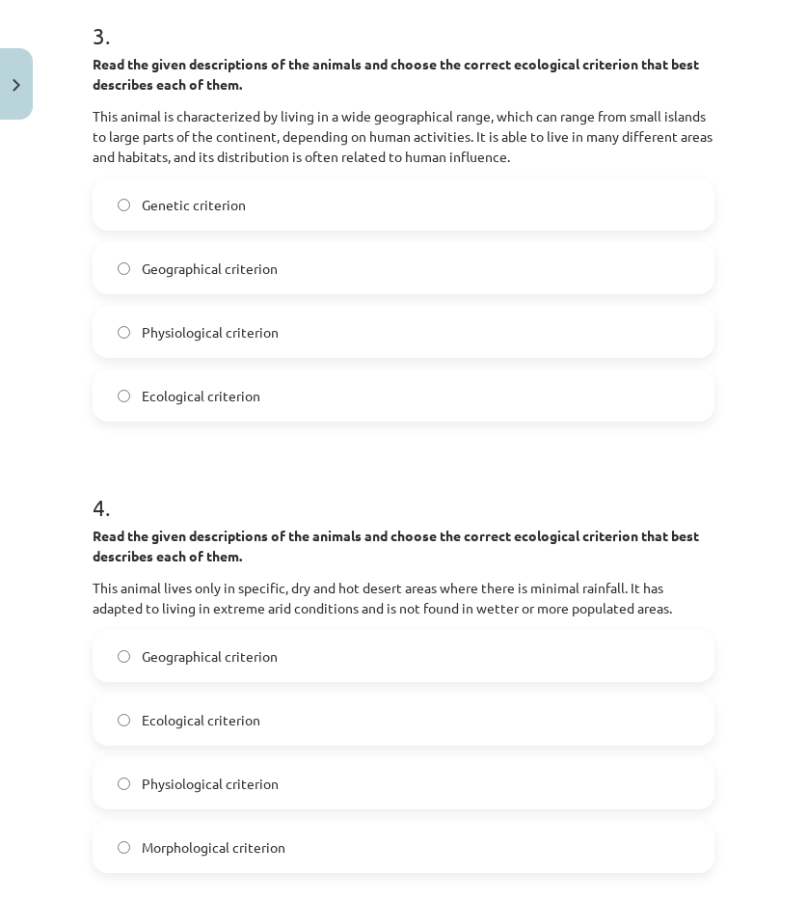
scroll to position [1350, 0]
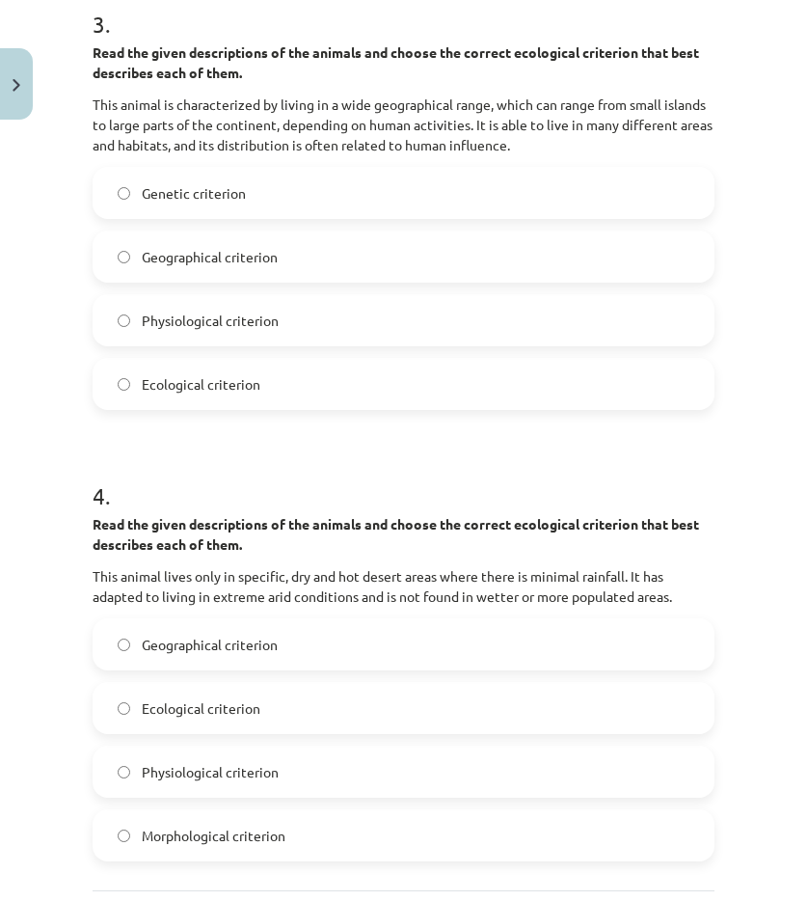
click at [190, 720] on label "Ecological criterion" at bounding box center [404, 708] width 618 height 48
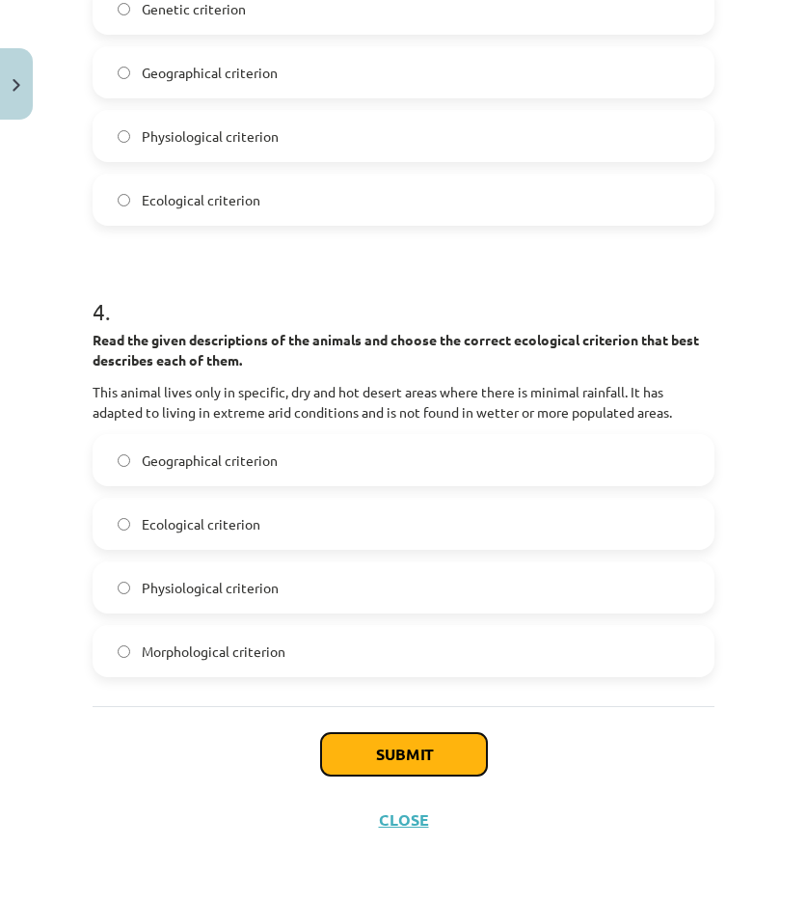
click at [366, 767] on button "Submit" at bounding box center [404, 754] width 166 height 42
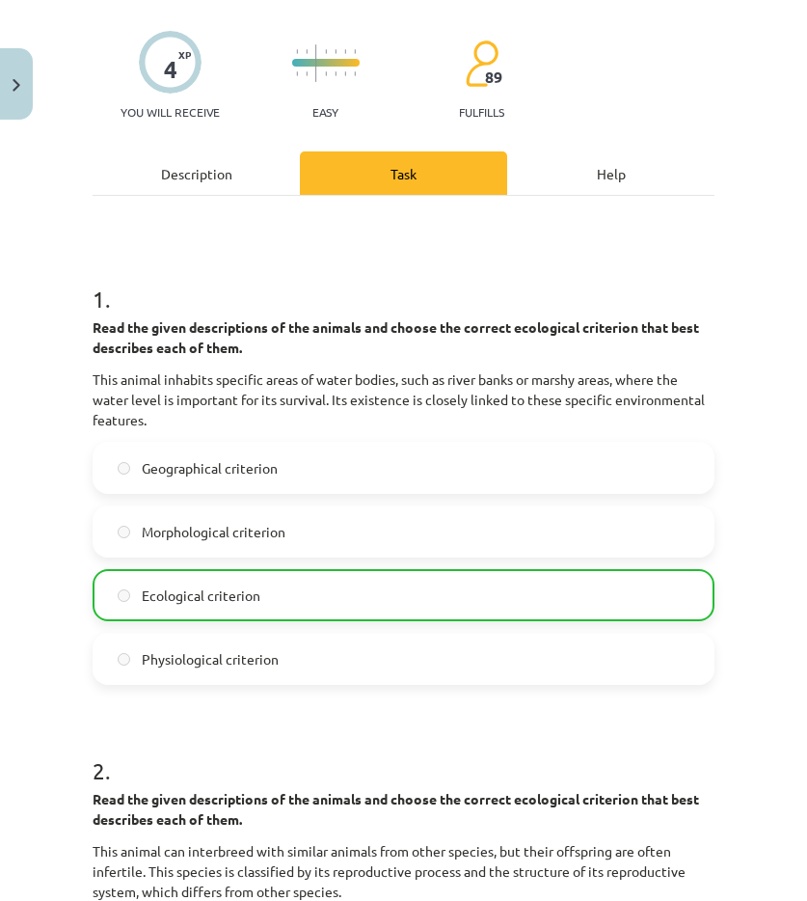
scroll to position [0, 0]
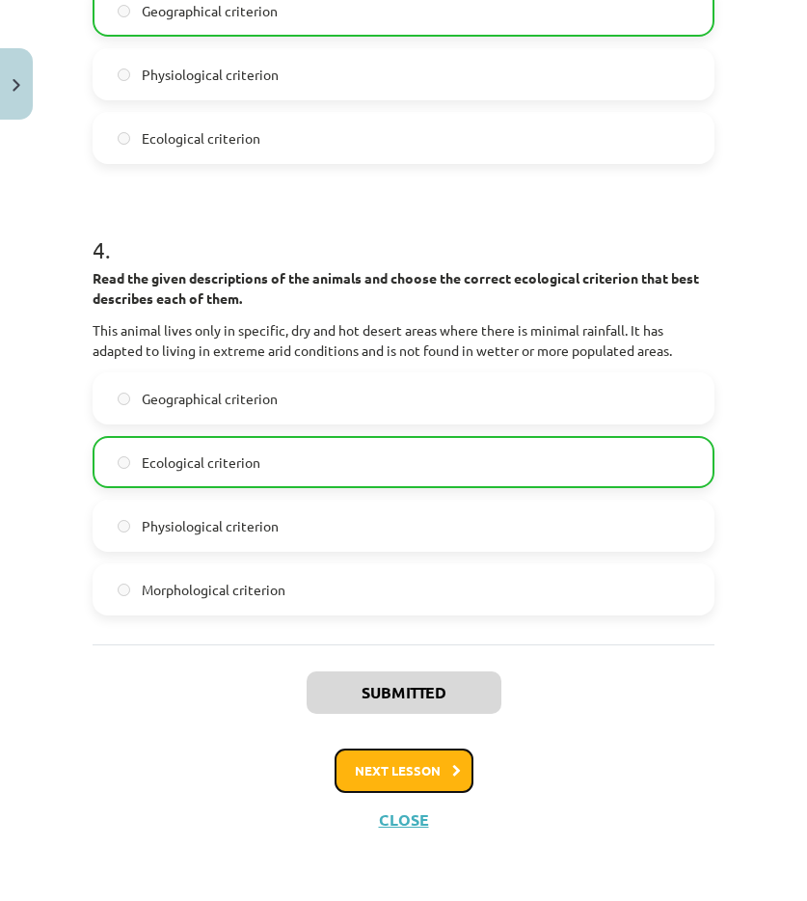
click at [384, 759] on button "Next lesson" at bounding box center [404, 770] width 139 height 44
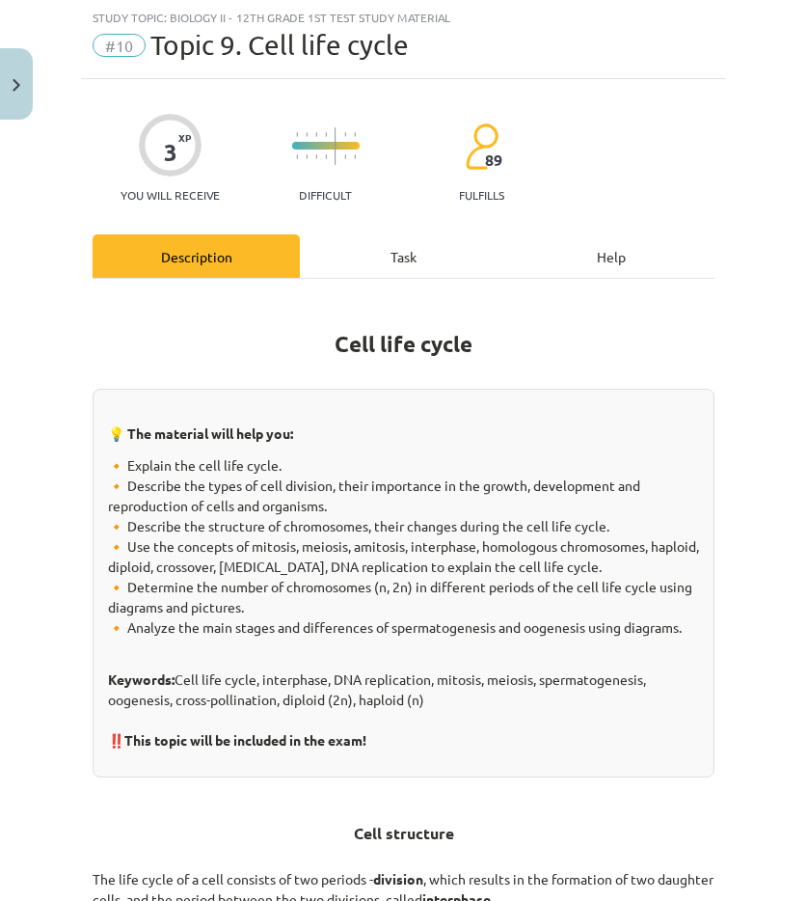
scroll to position [48, 0]
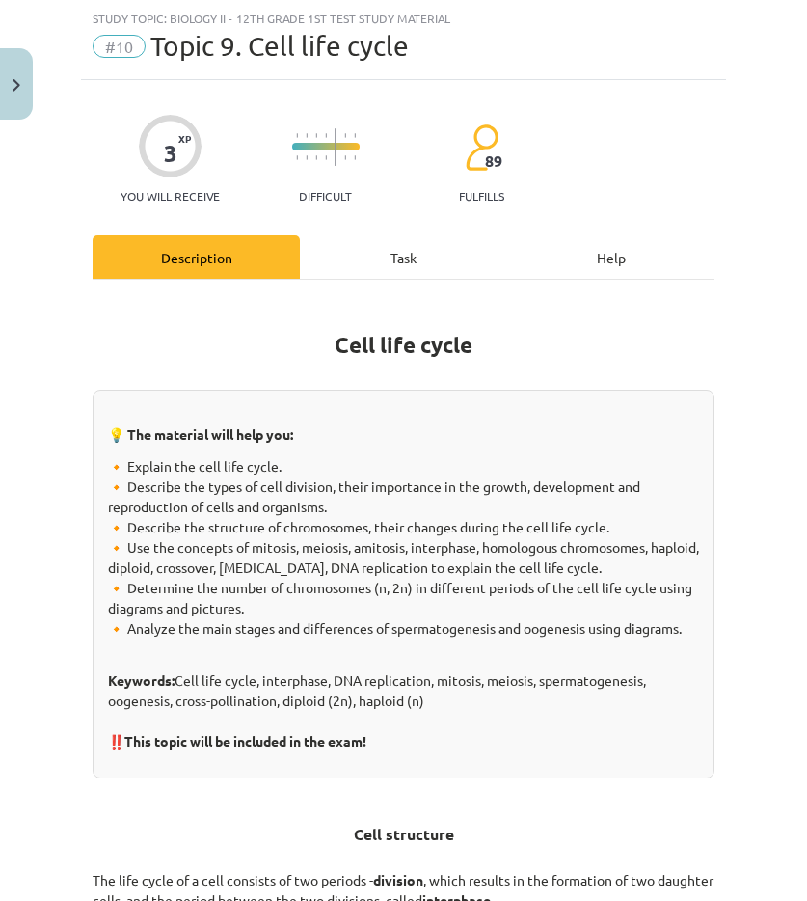
click at [398, 265] on div "Task" at bounding box center [403, 256] width 207 height 43
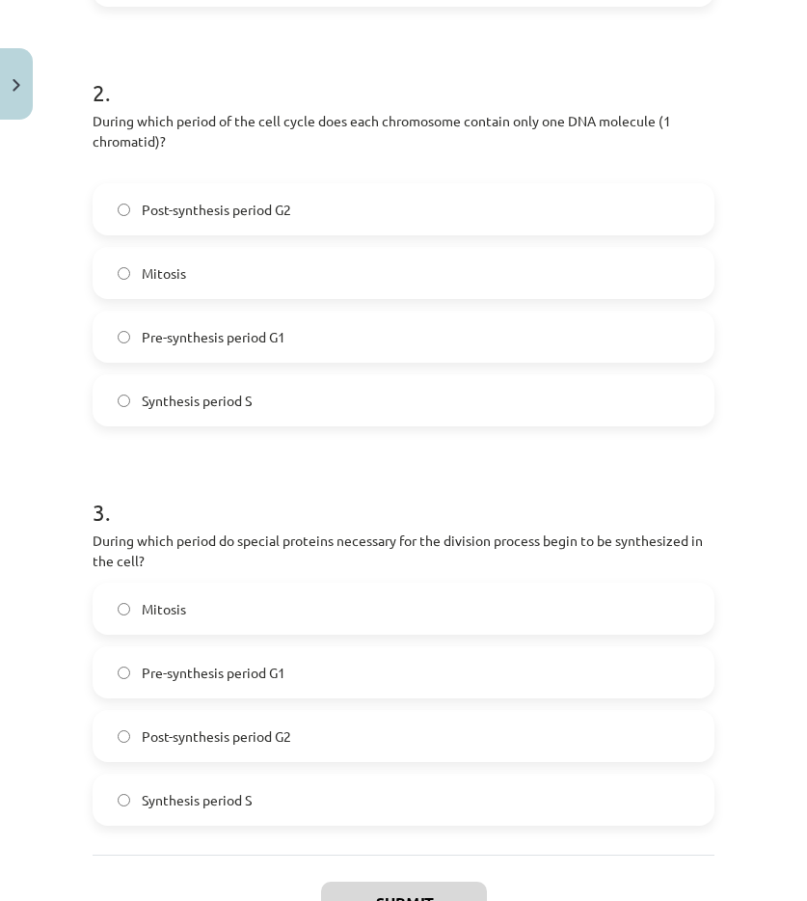
scroll to position [866, 0]
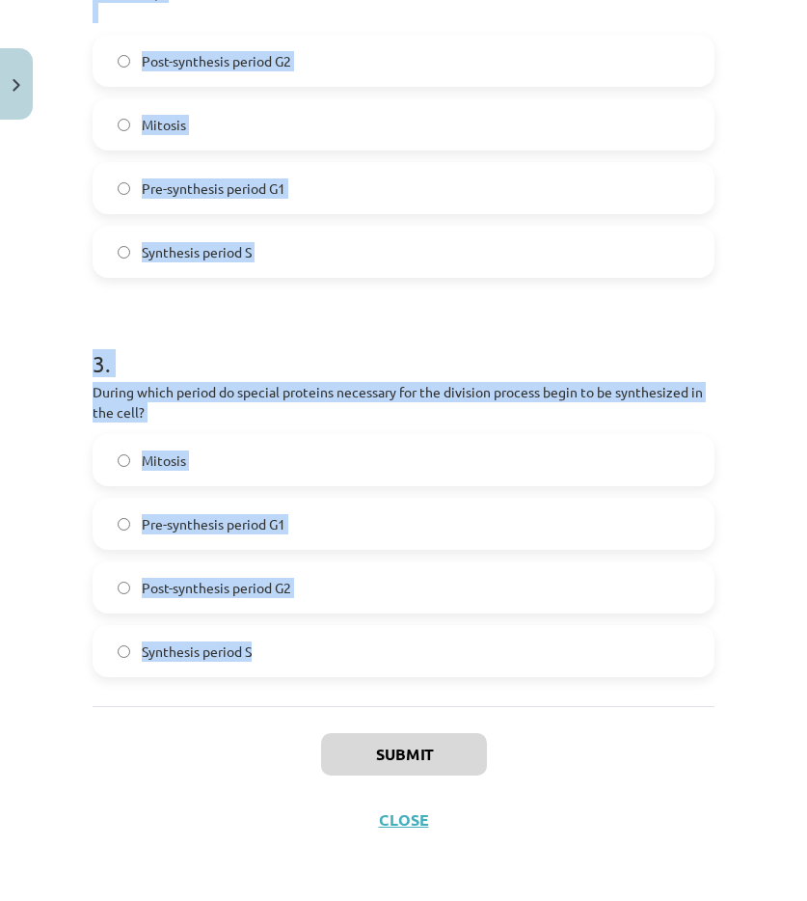
drag, startPoint x: 89, startPoint y: 384, endPoint x: 452, endPoint y: 704, distance: 484.5
click at [452, 704] on div "3 XP You will receive Difficult 89 fulfills Description Task Help 1 . What is c…" at bounding box center [403, 57] width 645 height 1591
copy form "1 . What is characteristic of the synthesis period S? Formation of daughter cen…"
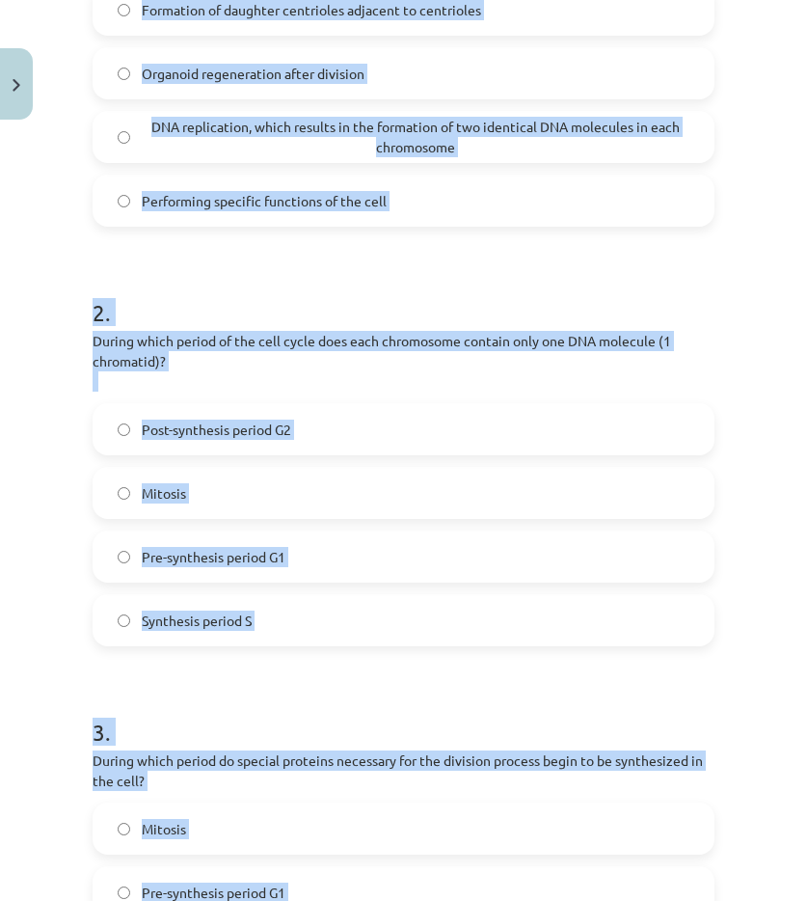
scroll to position [287, 0]
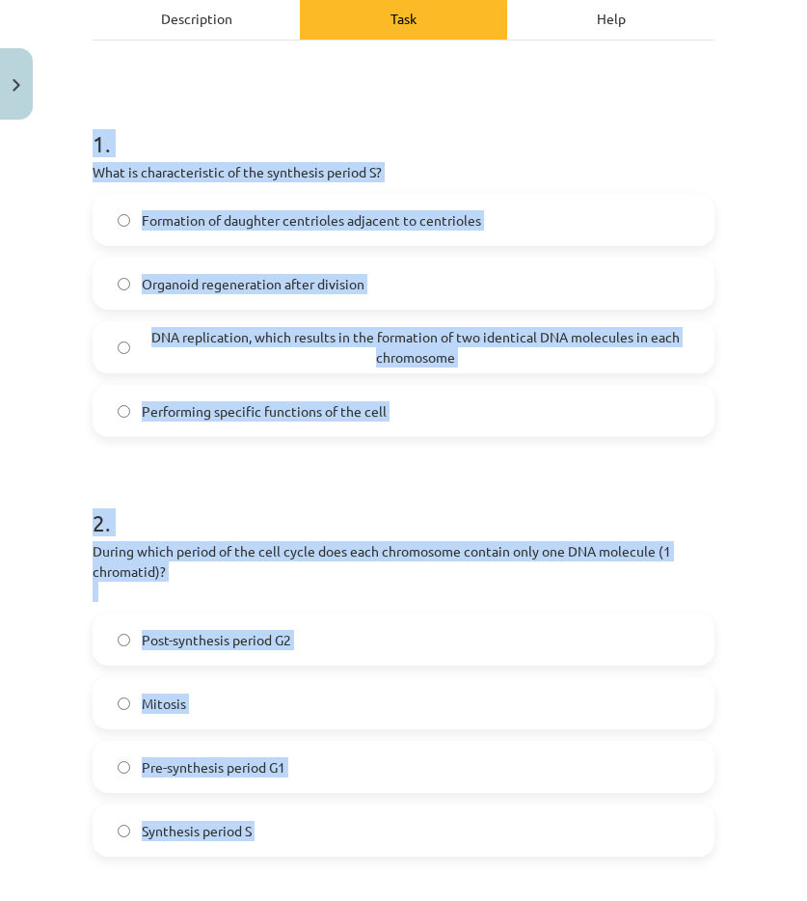
click at [198, 341] on font "DNA replication, which results in the formation of two identical DNA molecules …" at bounding box center [415, 347] width 529 height 38
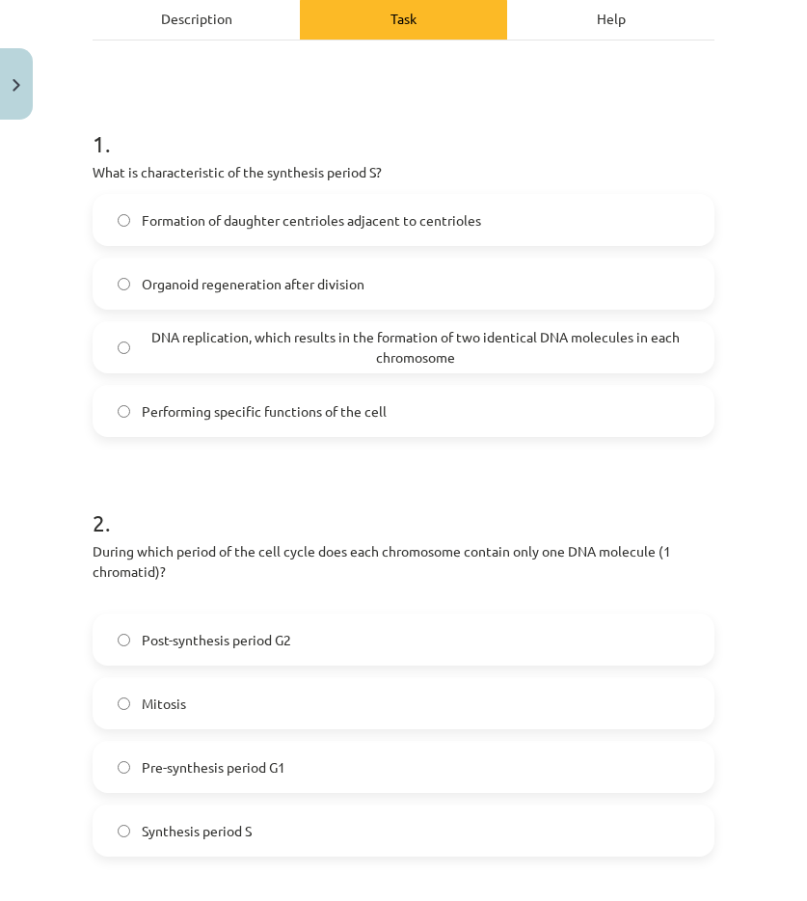
click at [200, 764] on font "Pre-synthesis period G1" at bounding box center [214, 766] width 144 height 17
click at [54, 729] on div "Study topic: Biology II - 12th grade 1st test study material #10 Topic 9. Cell …" at bounding box center [403, 450] width 807 height 901
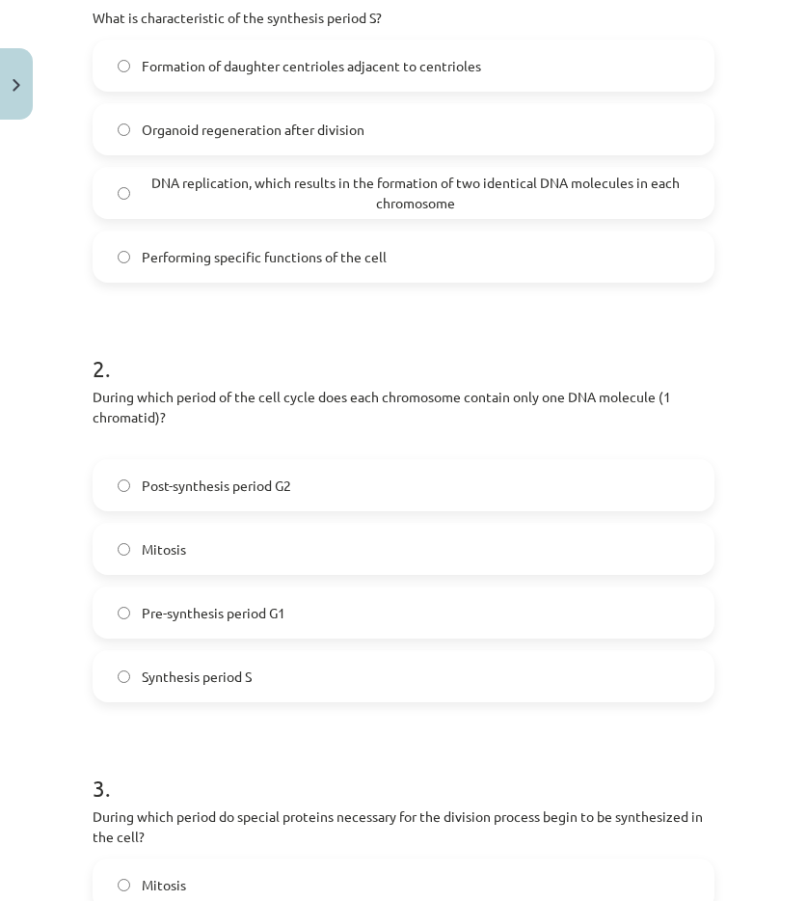
scroll to position [673, 0]
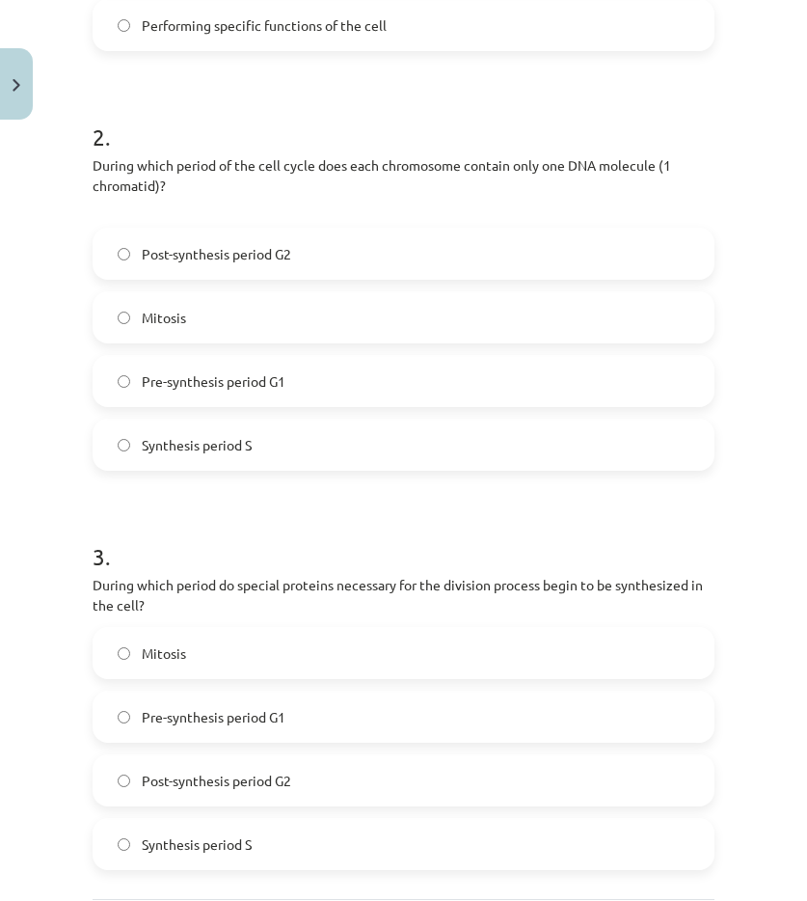
click at [157, 766] on label "Post-synthesis period G2" at bounding box center [404, 780] width 618 height 48
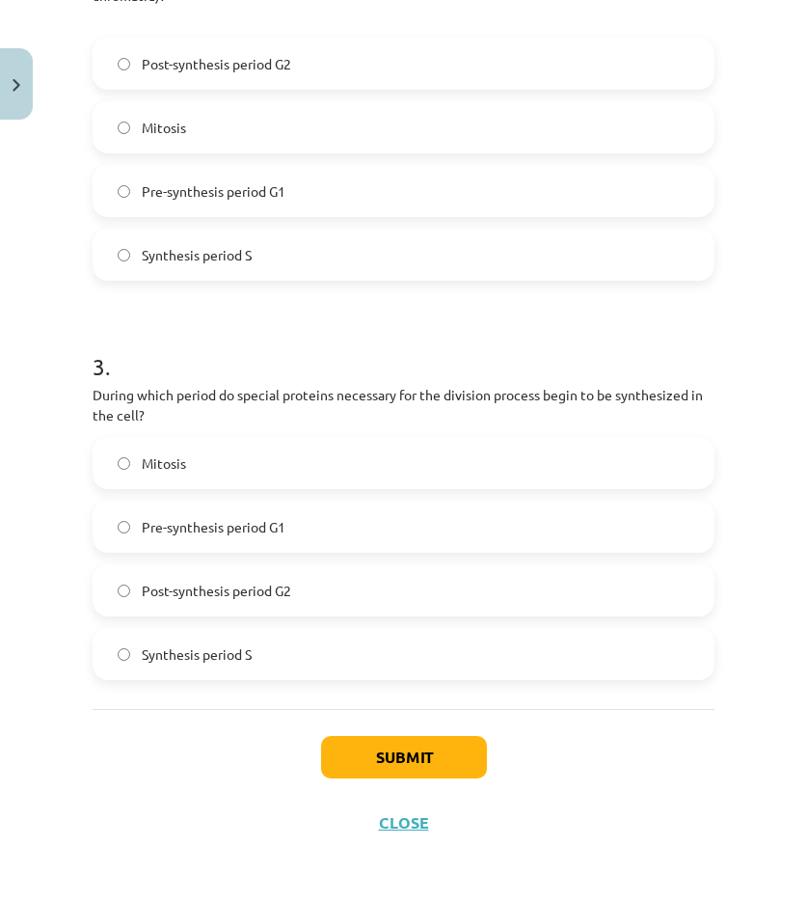
scroll to position [866, 0]
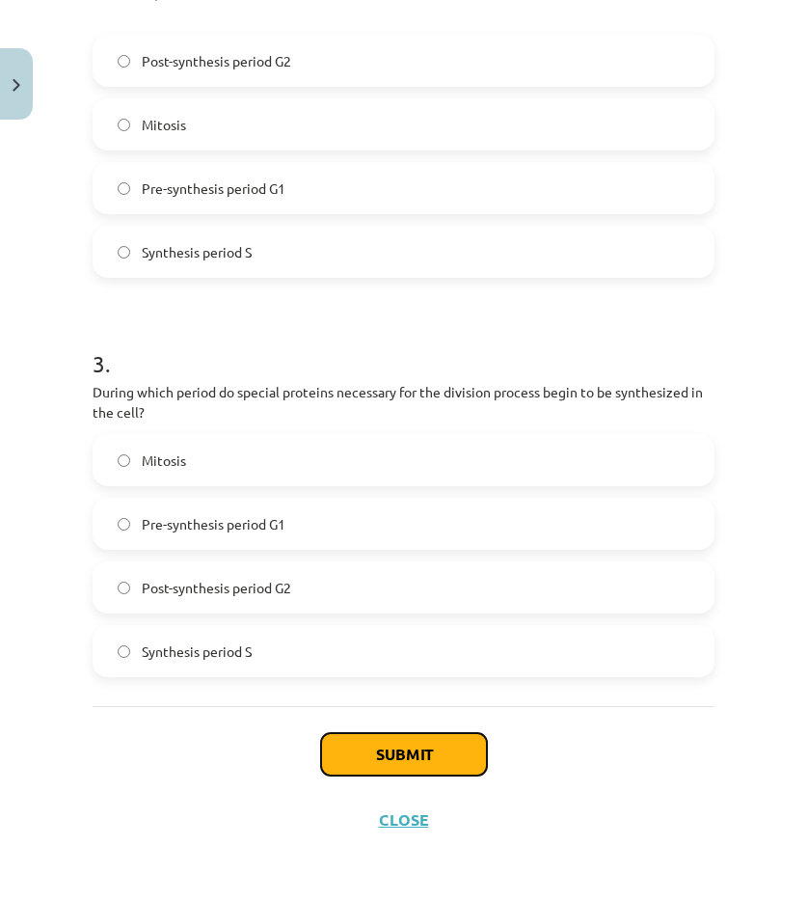
click at [353, 740] on button "Submit" at bounding box center [404, 754] width 166 height 42
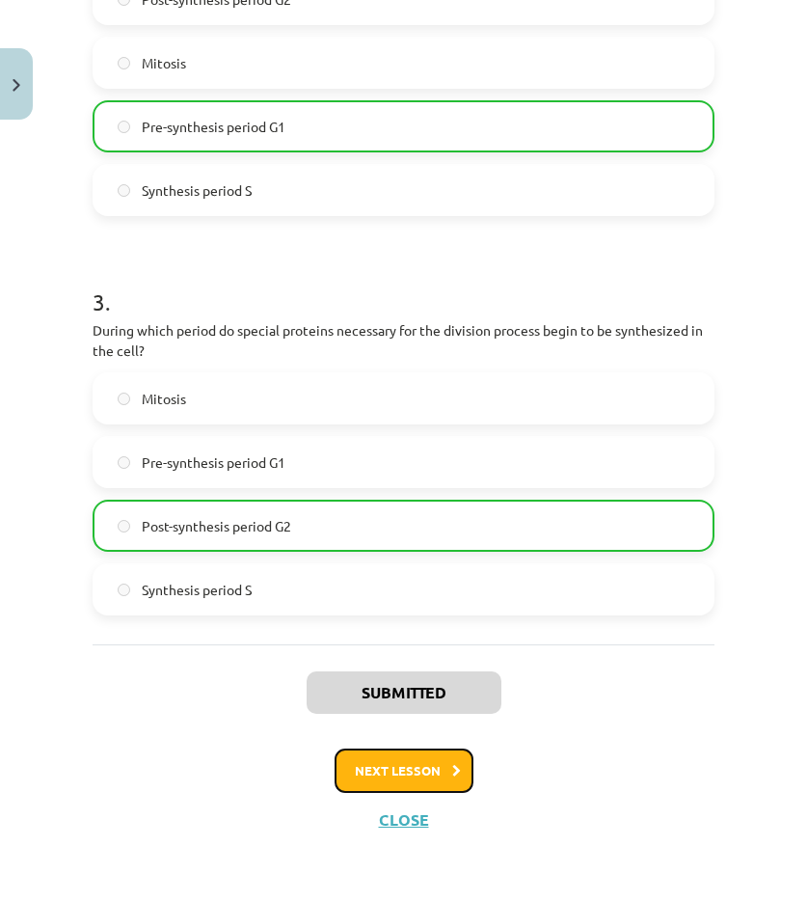
click at [418, 777] on button "Next lesson" at bounding box center [404, 770] width 139 height 44
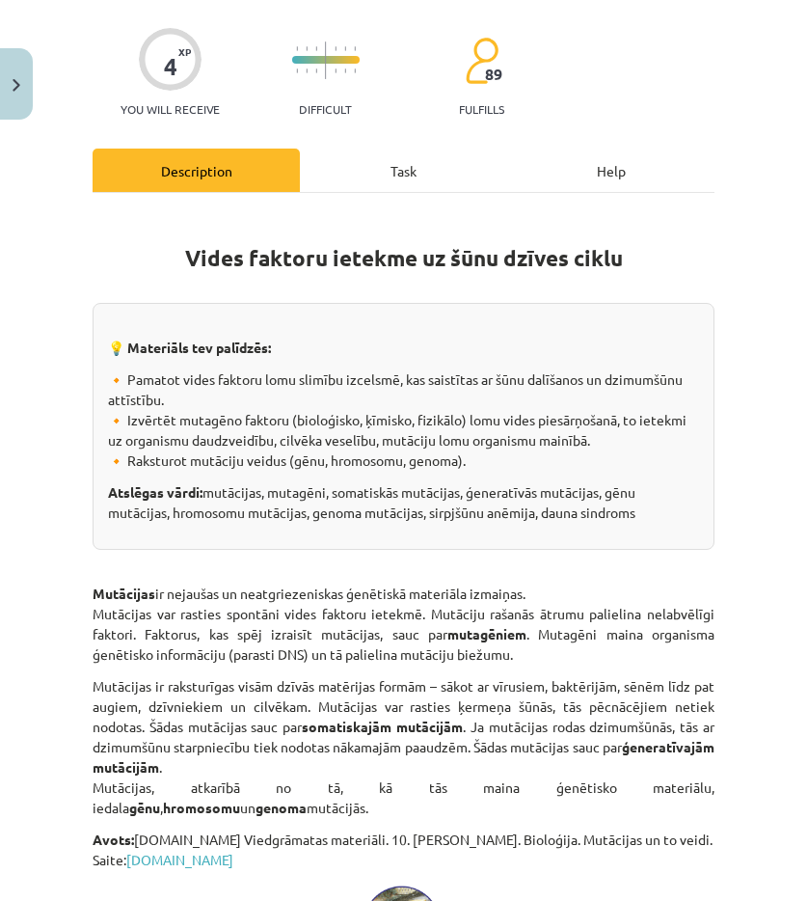
scroll to position [48, 0]
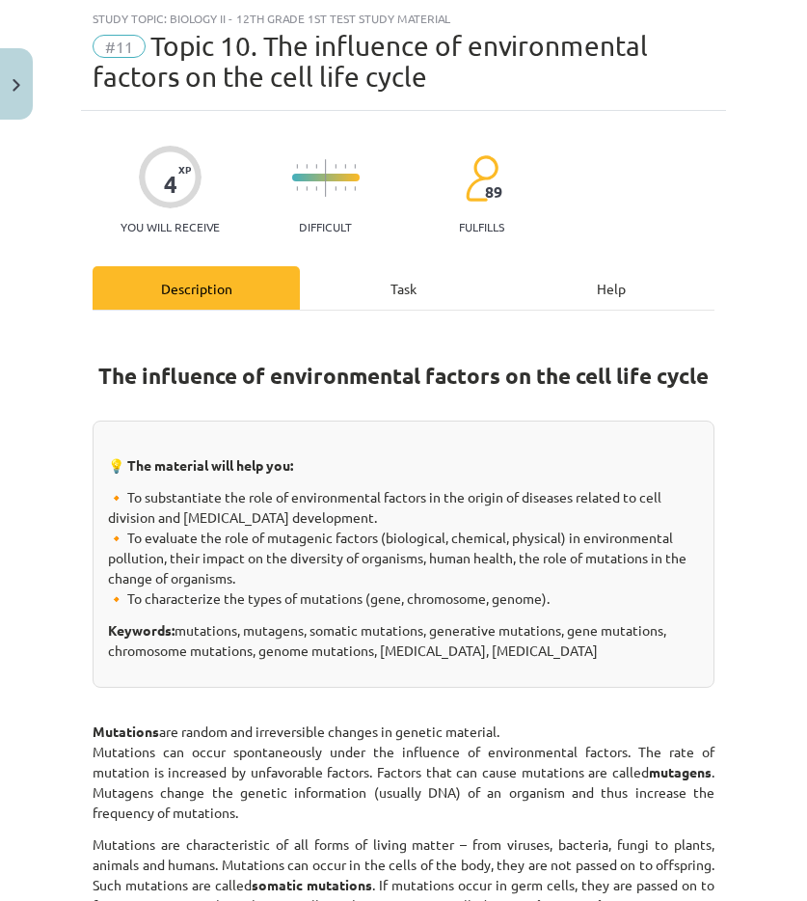
click at [387, 298] on div "Task" at bounding box center [403, 287] width 207 height 43
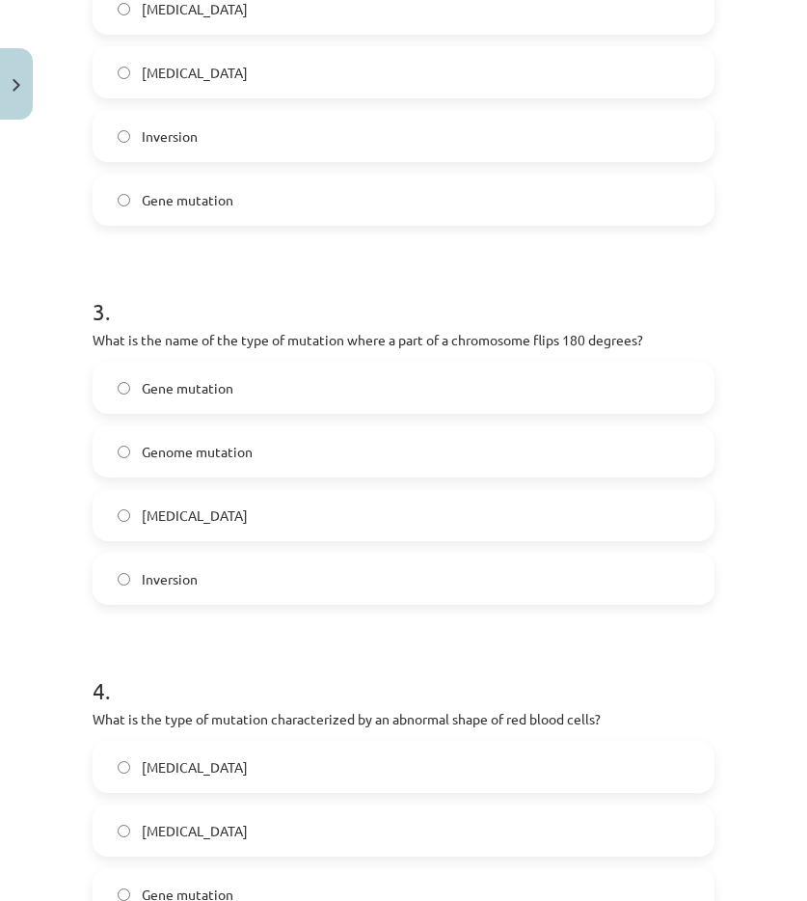
scroll to position [1215, 0]
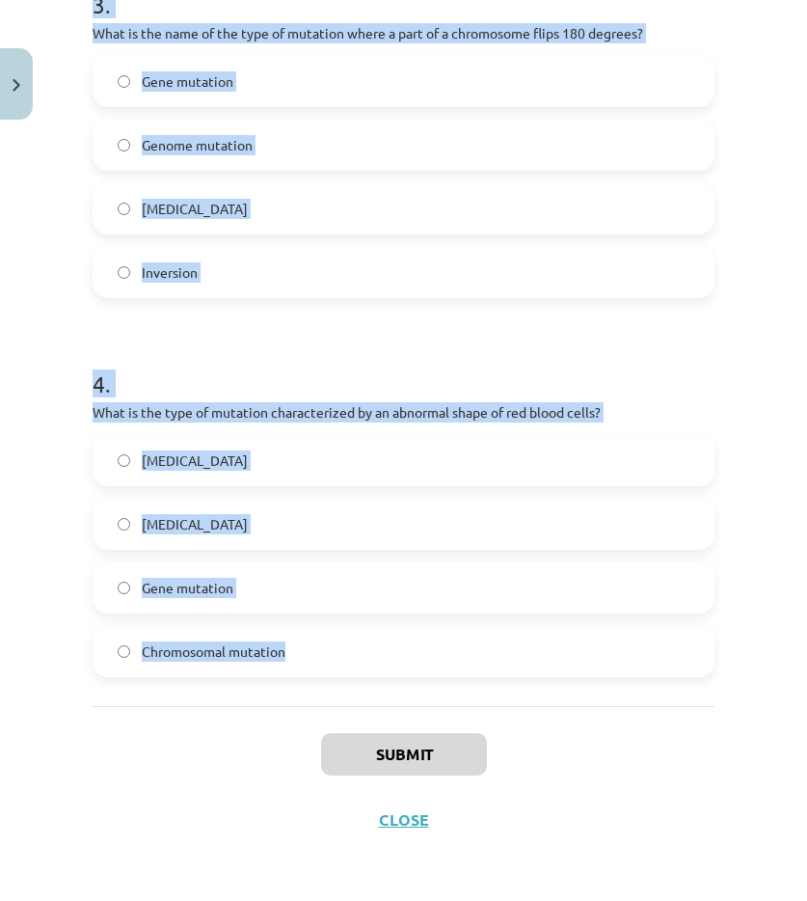
drag, startPoint x: 91, startPoint y: 416, endPoint x: 335, endPoint y: 663, distance: 347.2
copy form "1 . What is the name of the disease that results in an individual having an ext…"
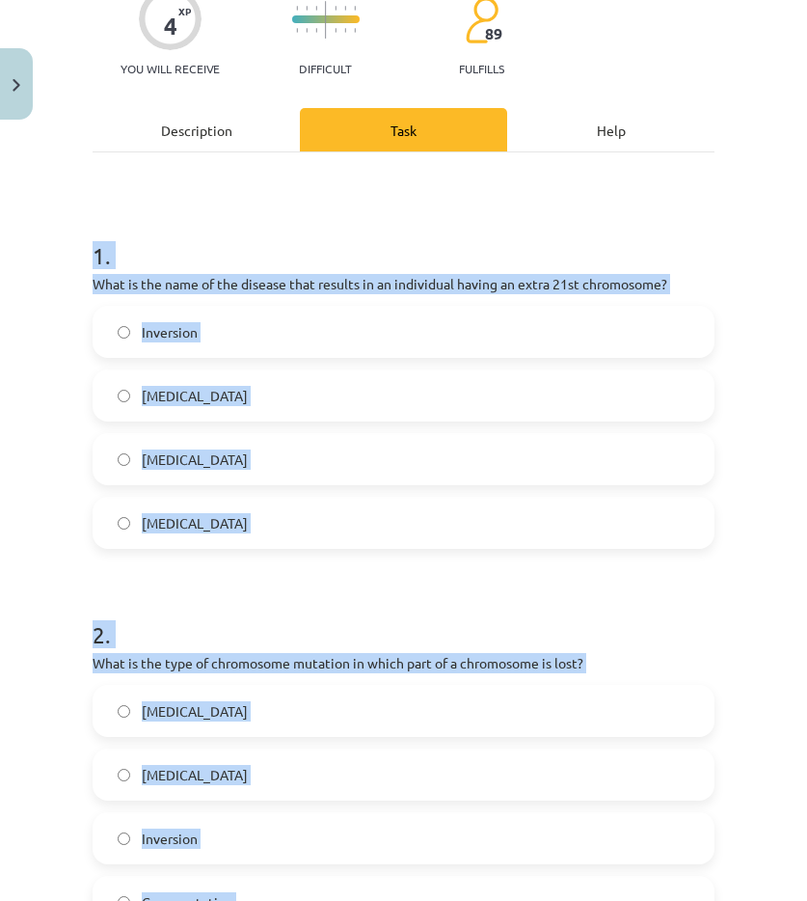
scroll to position [58, 0]
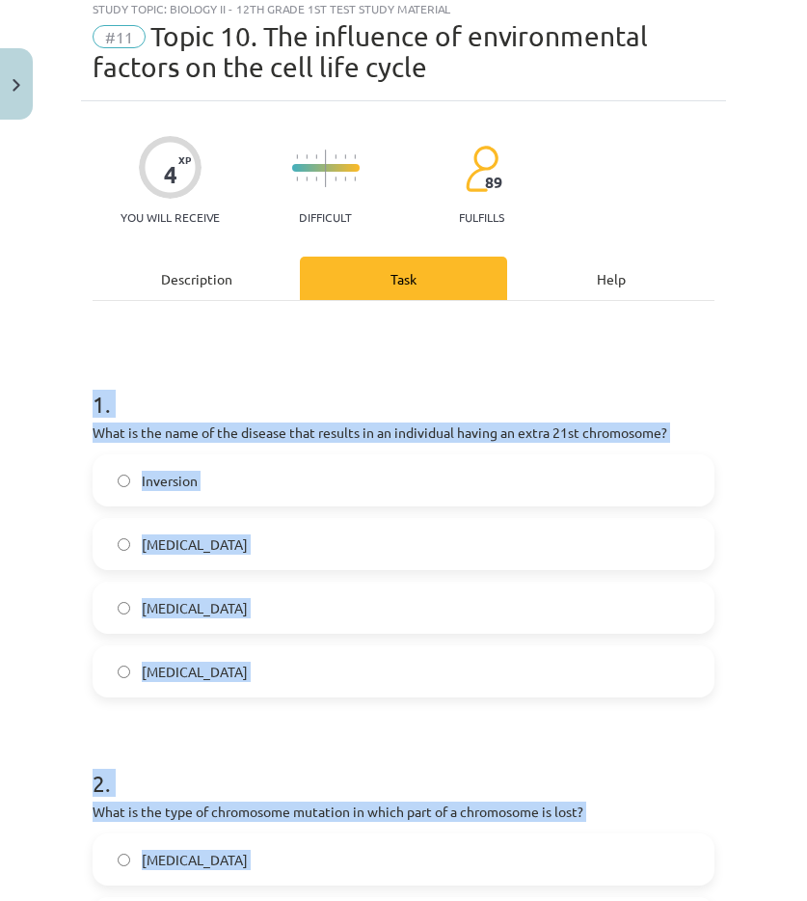
click at [201, 558] on label "Down syndrome" at bounding box center [404, 544] width 618 height 48
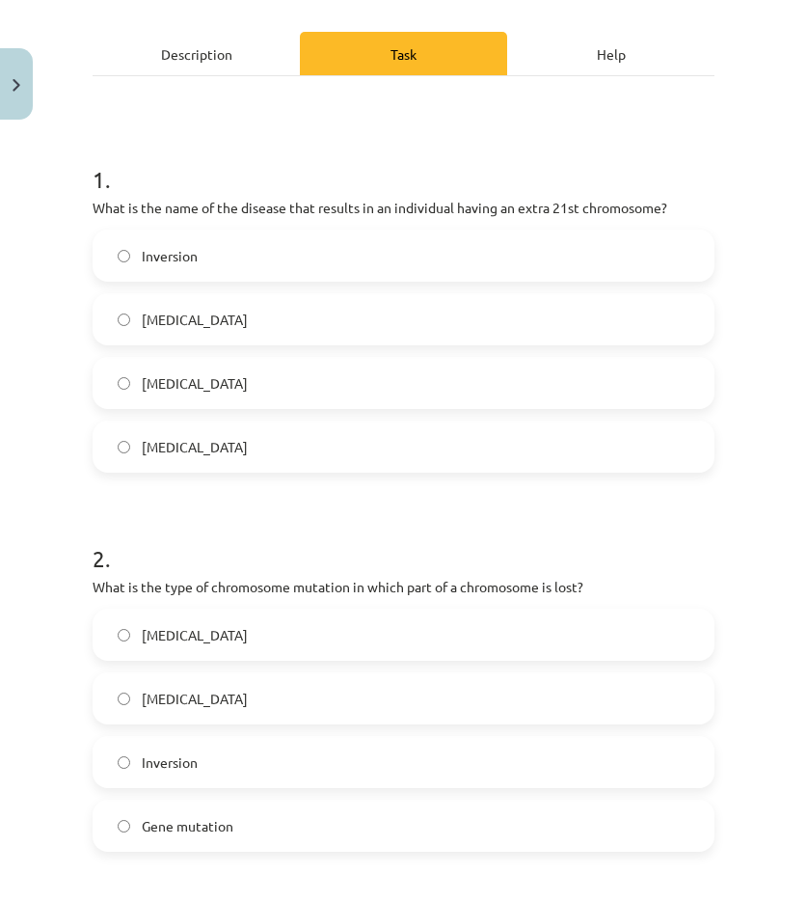
scroll to position [540, 0]
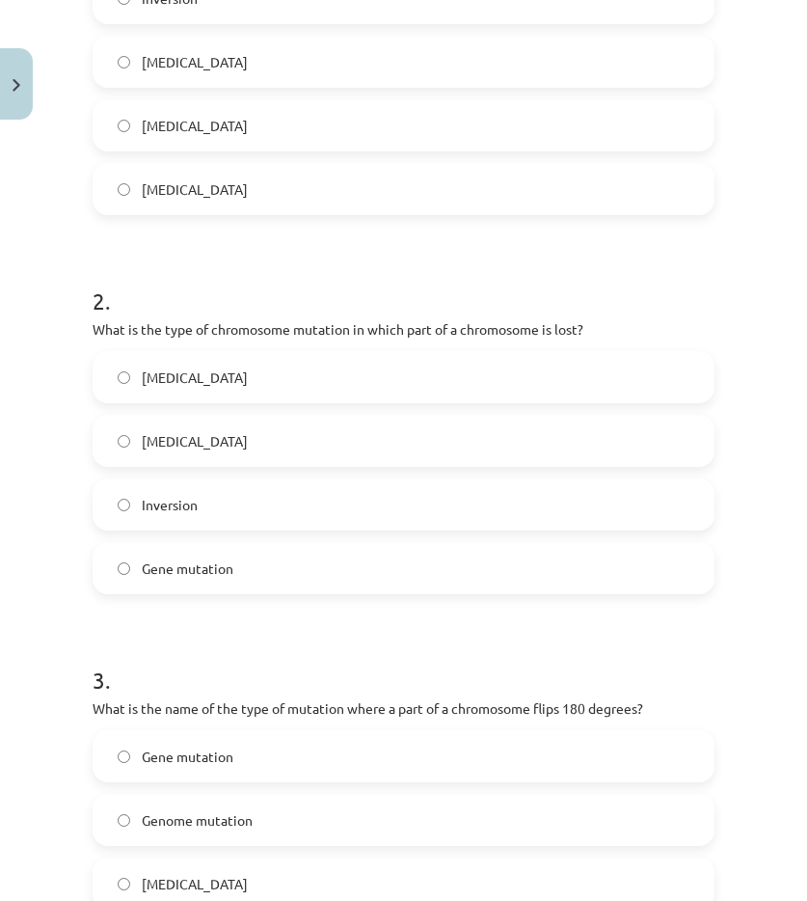
click at [186, 463] on label "Deletion" at bounding box center [404, 441] width 618 height 48
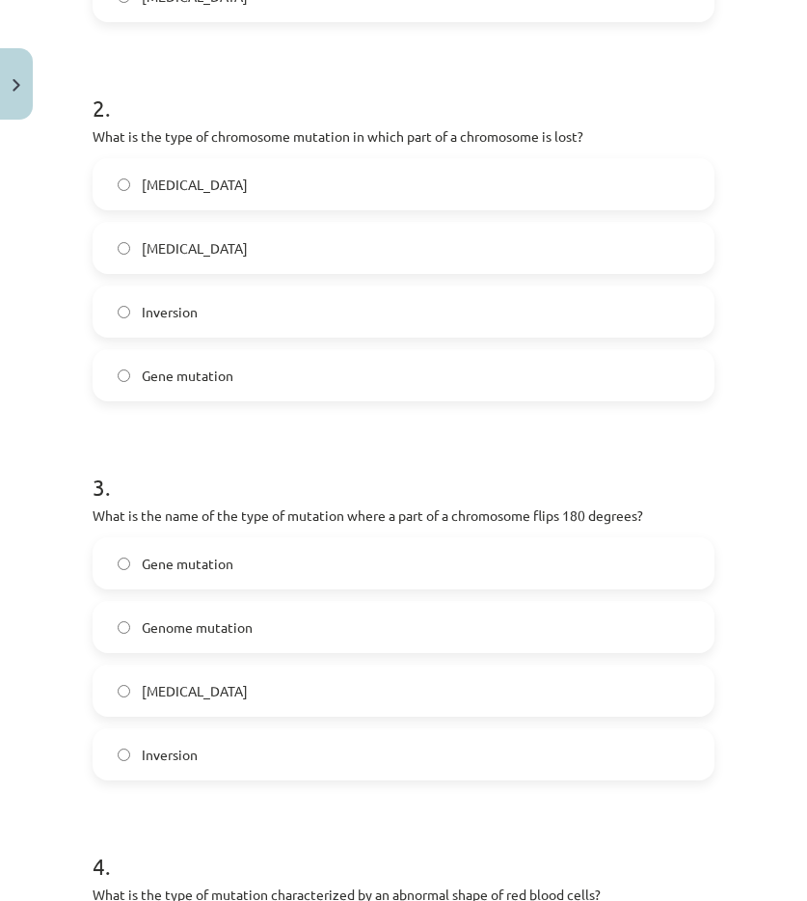
scroll to position [830, 0]
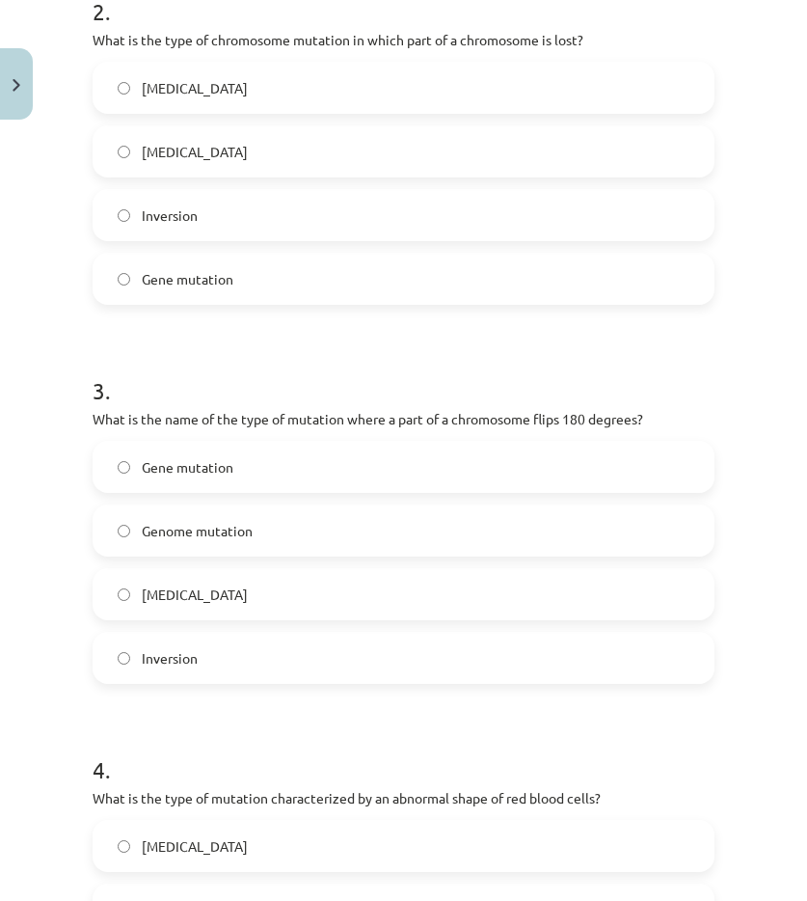
click at [221, 662] on label "Inversion" at bounding box center [404, 658] width 618 height 48
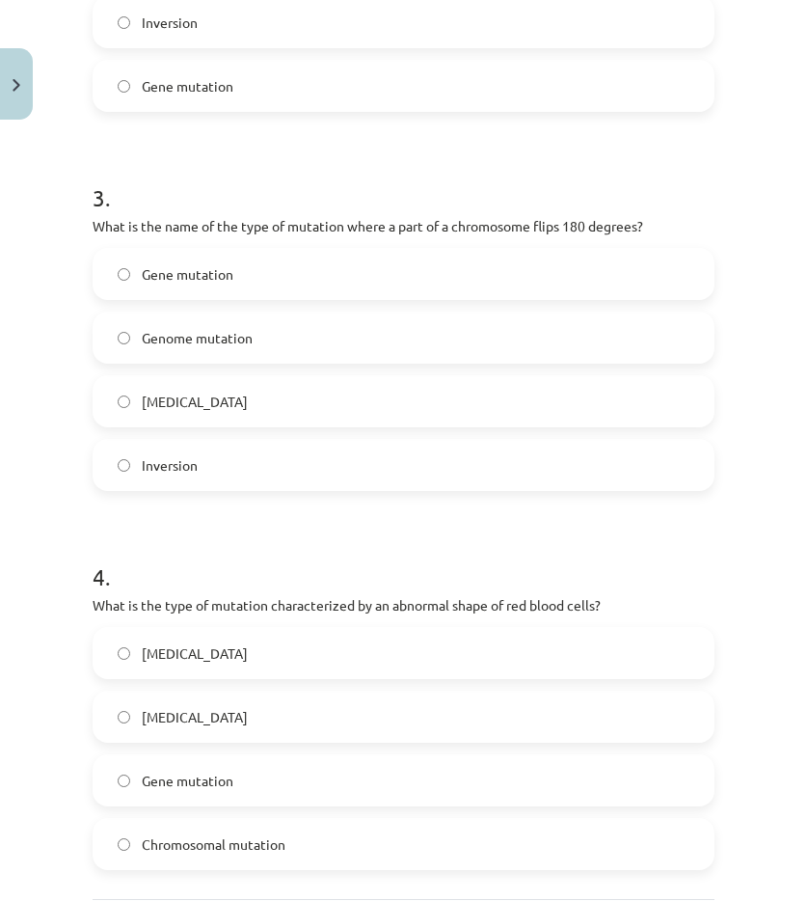
click at [375, 844] on label "Chromosomal mutation" at bounding box center [404, 844] width 618 height 48
click at [350, 790] on label "Gene mutation" at bounding box center [404, 780] width 618 height 48
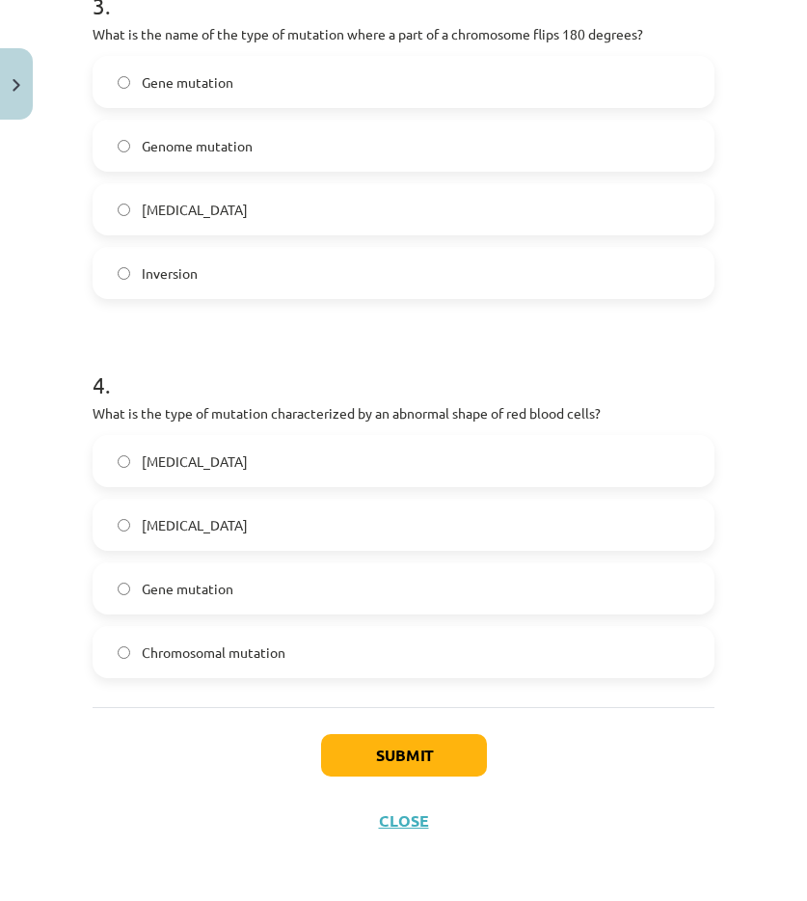
scroll to position [1215, 0]
click at [462, 740] on button "Submit" at bounding box center [404, 754] width 166 height 42
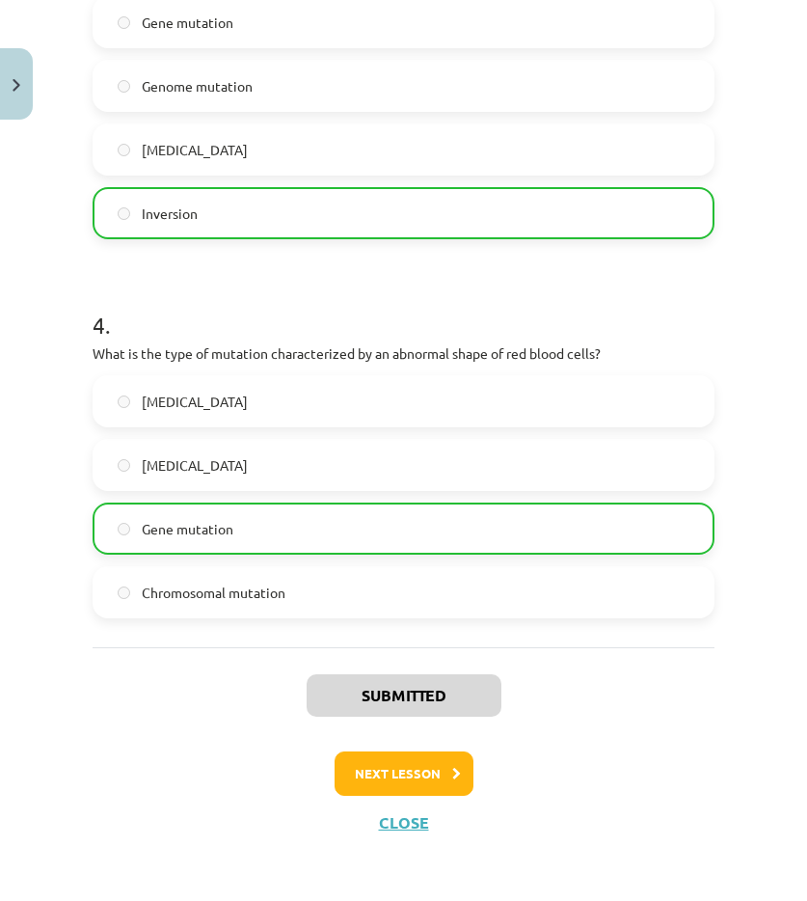
scroll to position [1277, 0]
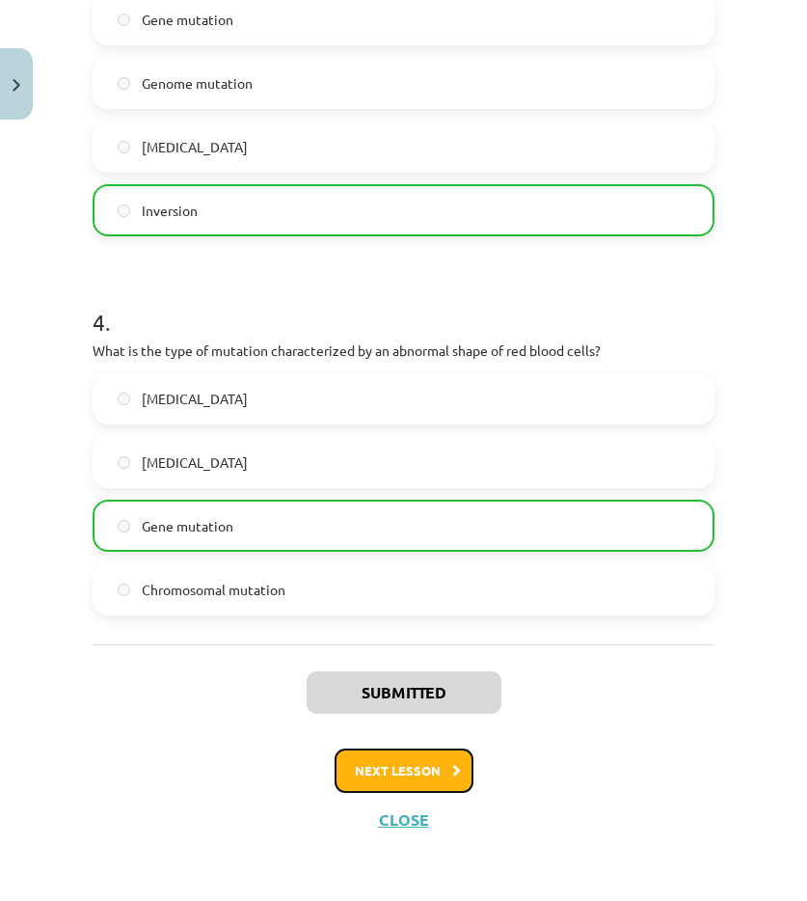
click at [401, 777] on button "Next lesson" at bounding box center [404, 770] width 139 height 44
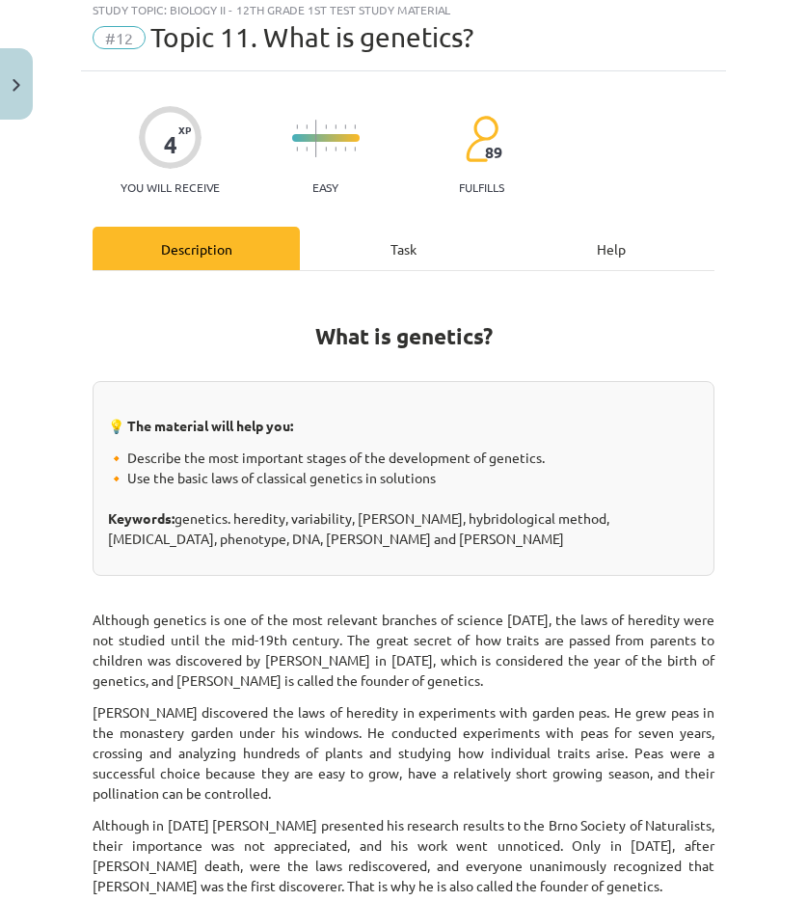
scroll to position [48, 0]
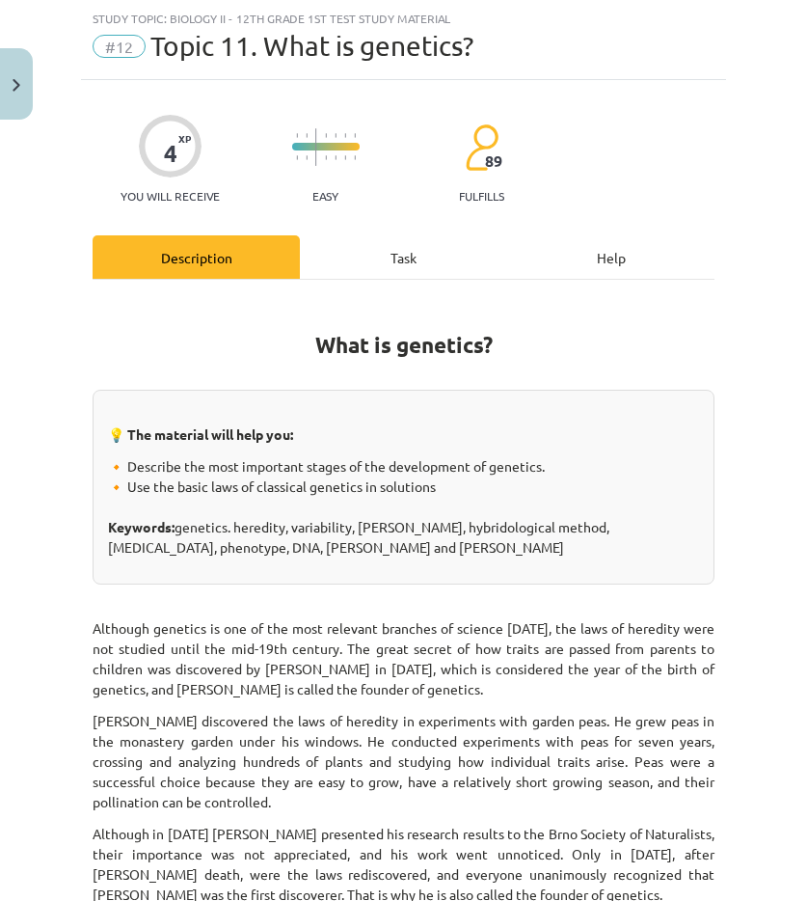
click at [351, 265] on div "Task" at bounding box center [403, 256] width 207 height 43
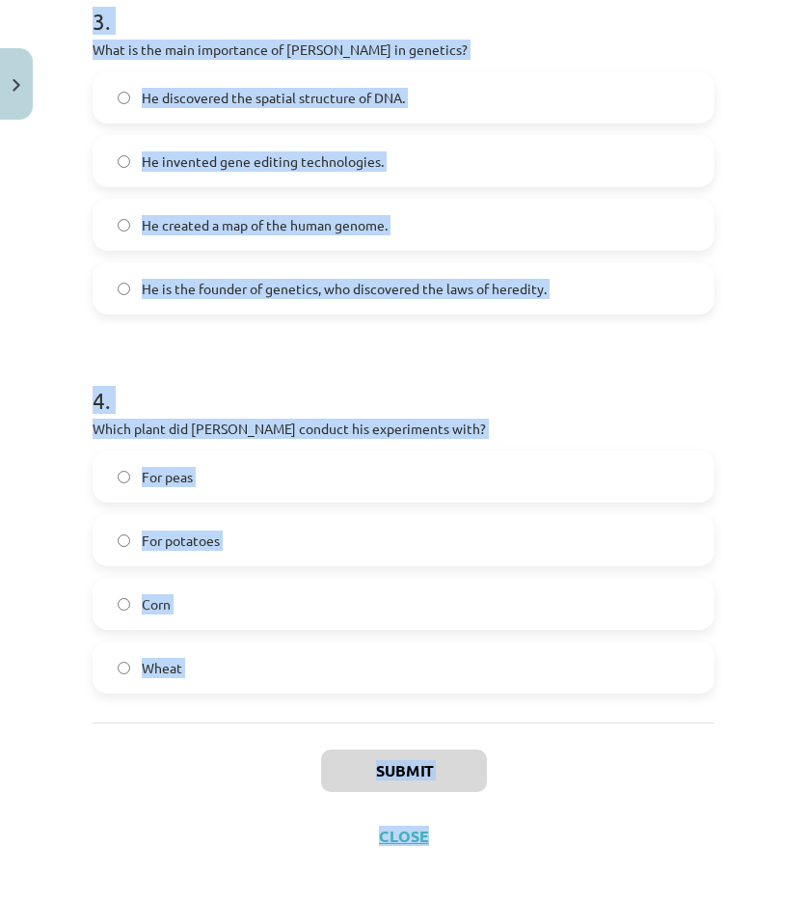
scroll to position [1184, 0]
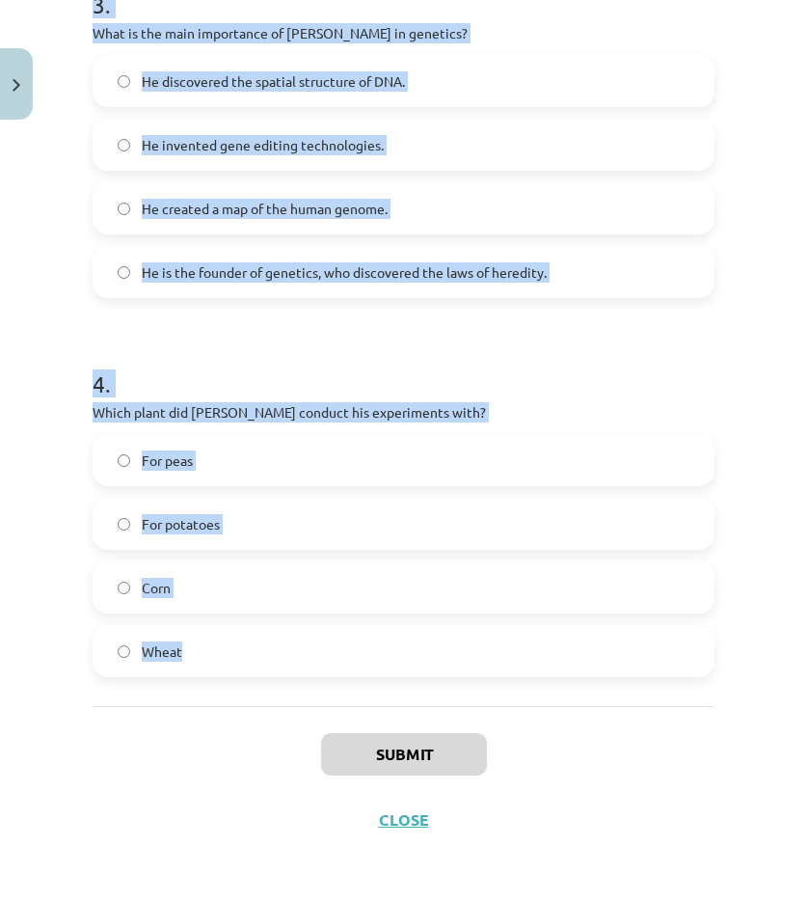
drag, startPoint x: 92, startPoint y: 379, endPoint x: 301, endPoint y: 592, distance: 298.7
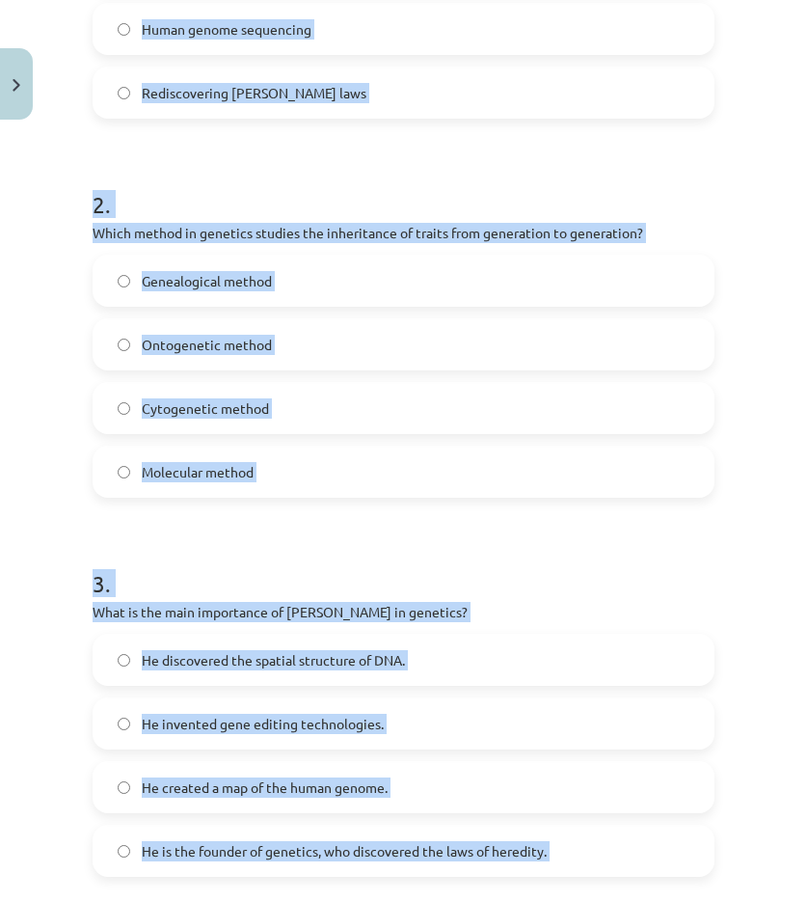
scroll to position [123, 0]
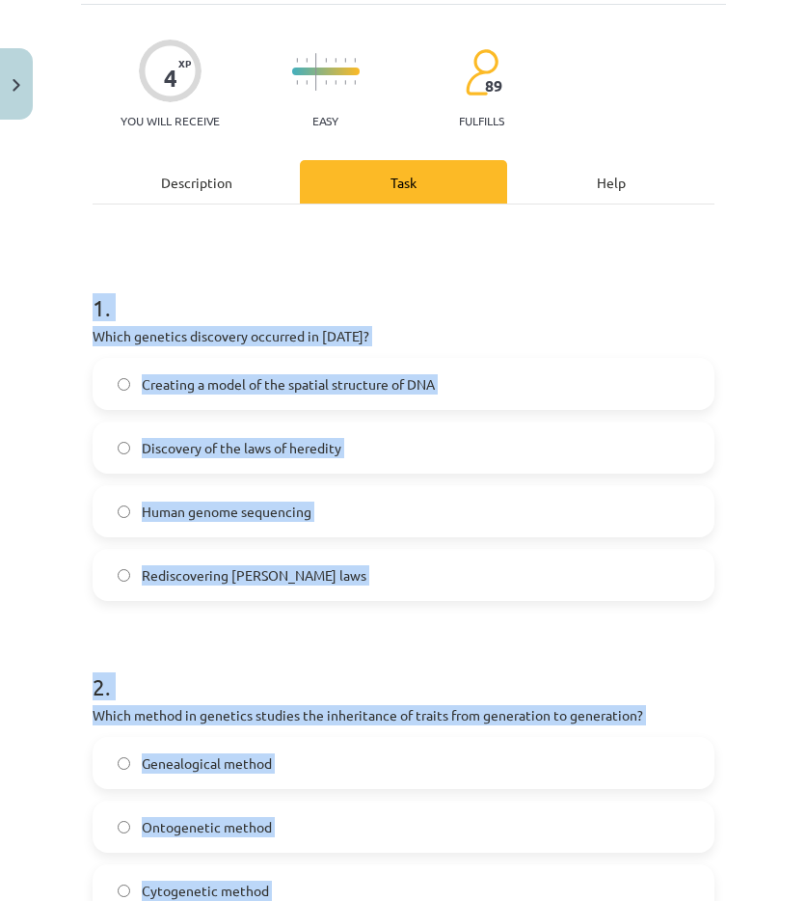
click at [207, 401] on label "Creating a model of the spatial structure of DNA" at bounding box center [404, 384] width 618 height 48
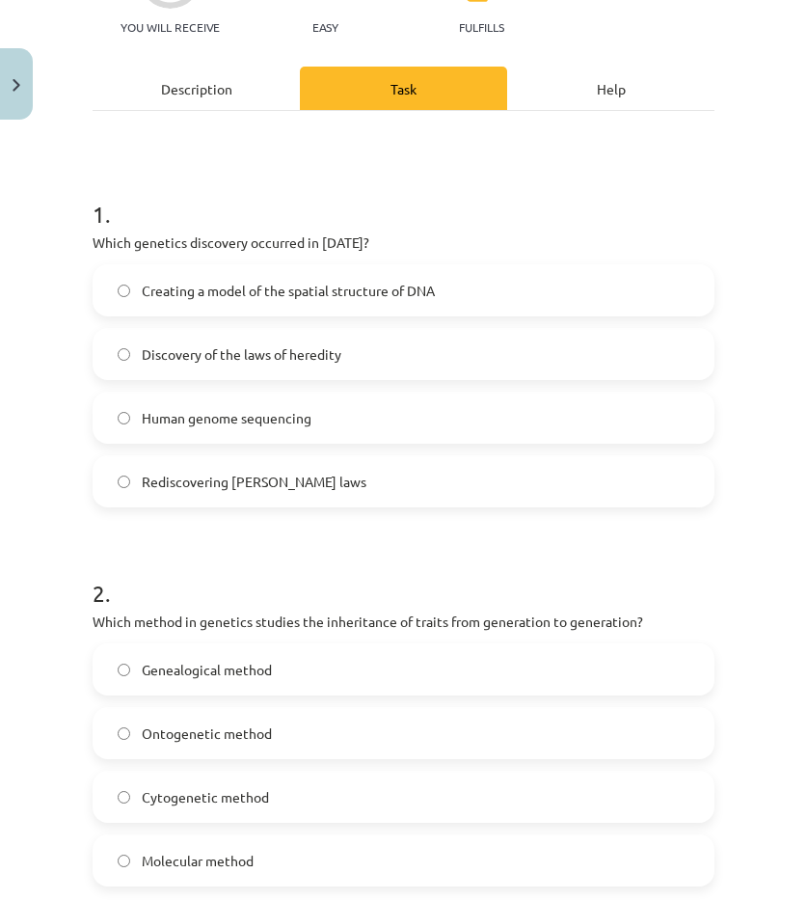
scroll to position [509, 0]
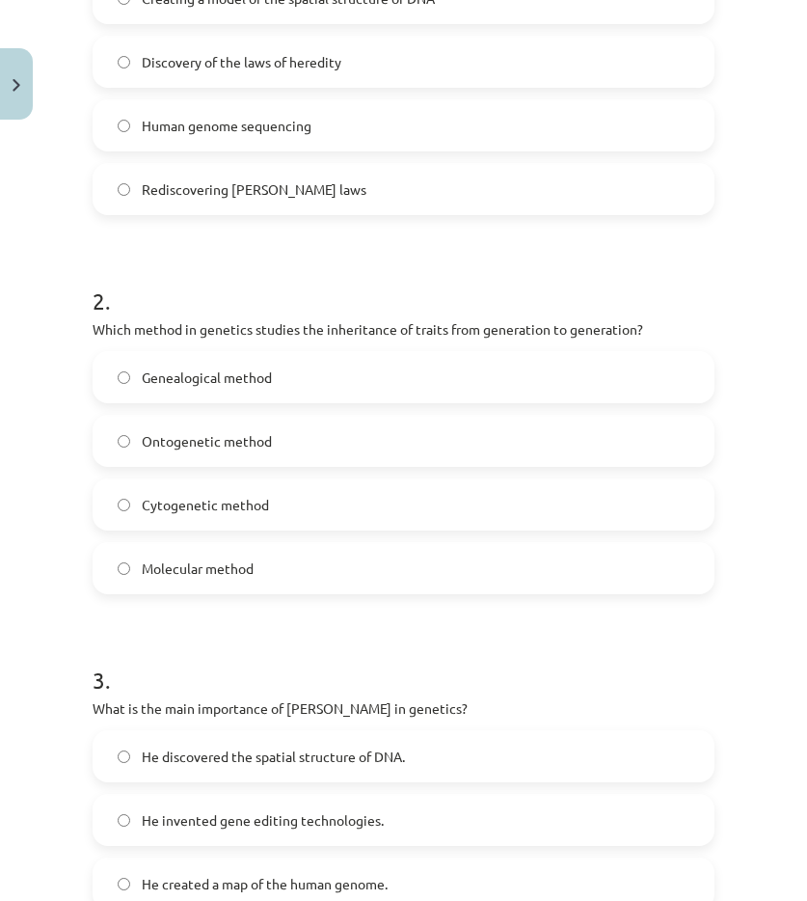
click at [194, 388] on label "Genealogical method" at bounding box center [404, 377] width 618 height 48
click at [424, 639] on h1 "3 ." at bounding box center [404, 663] width 622 height 60
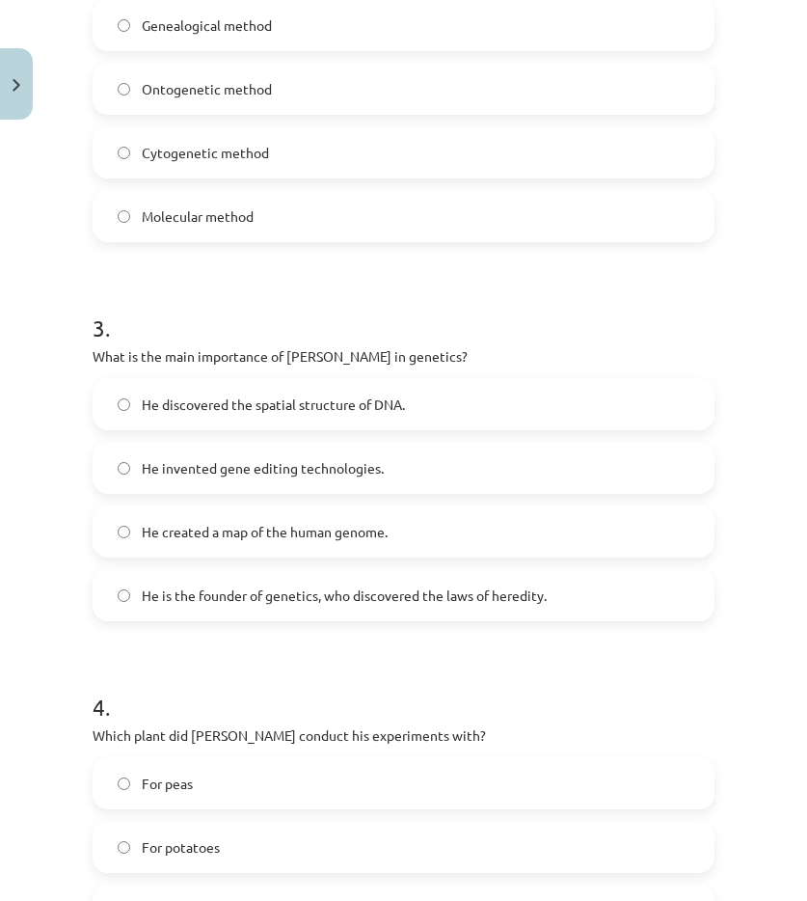
scroll to position [895, 0]
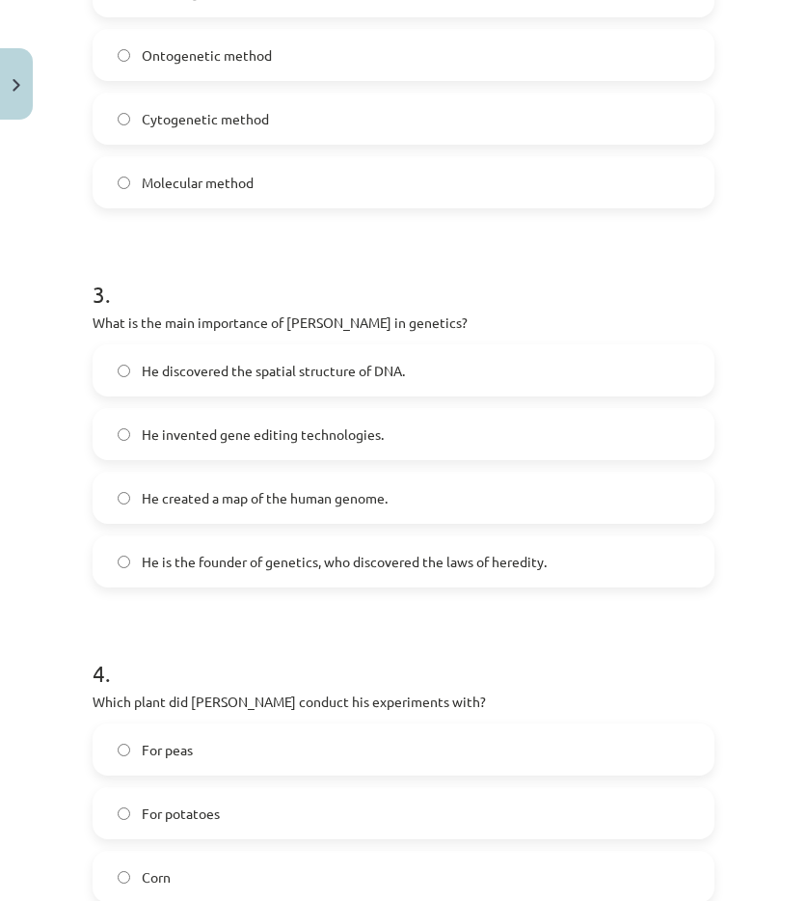
click at [258, 559] on font "He is the founder of genetics, who discovered the laws of heredity." at bounding box center [344, 561] width 405 height 17
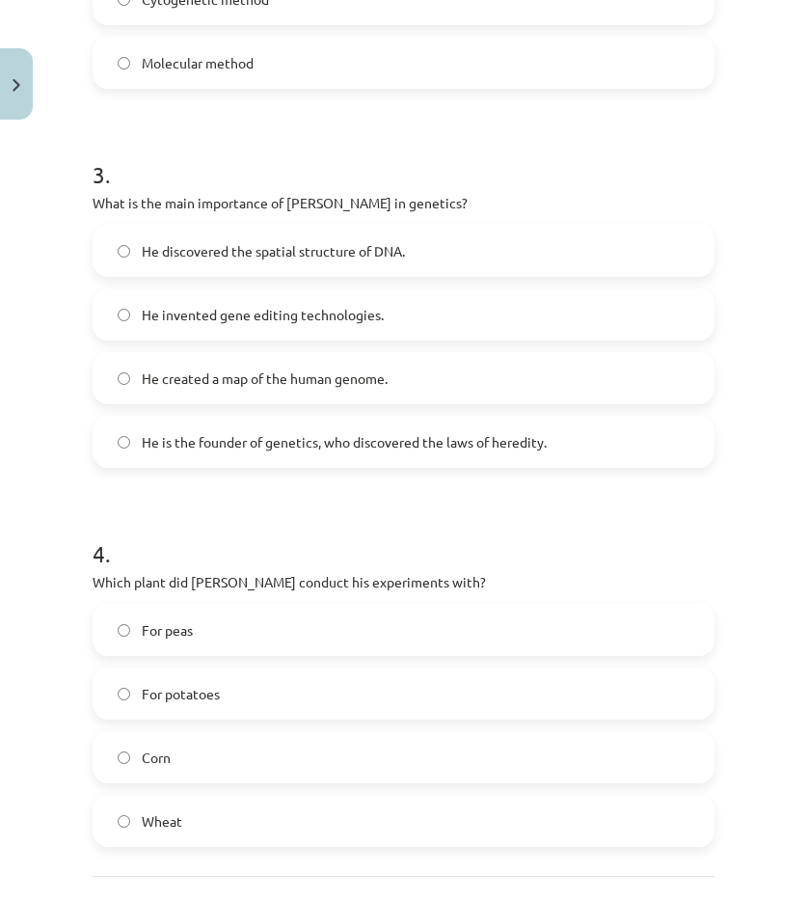
scroll to position [1184, 0]
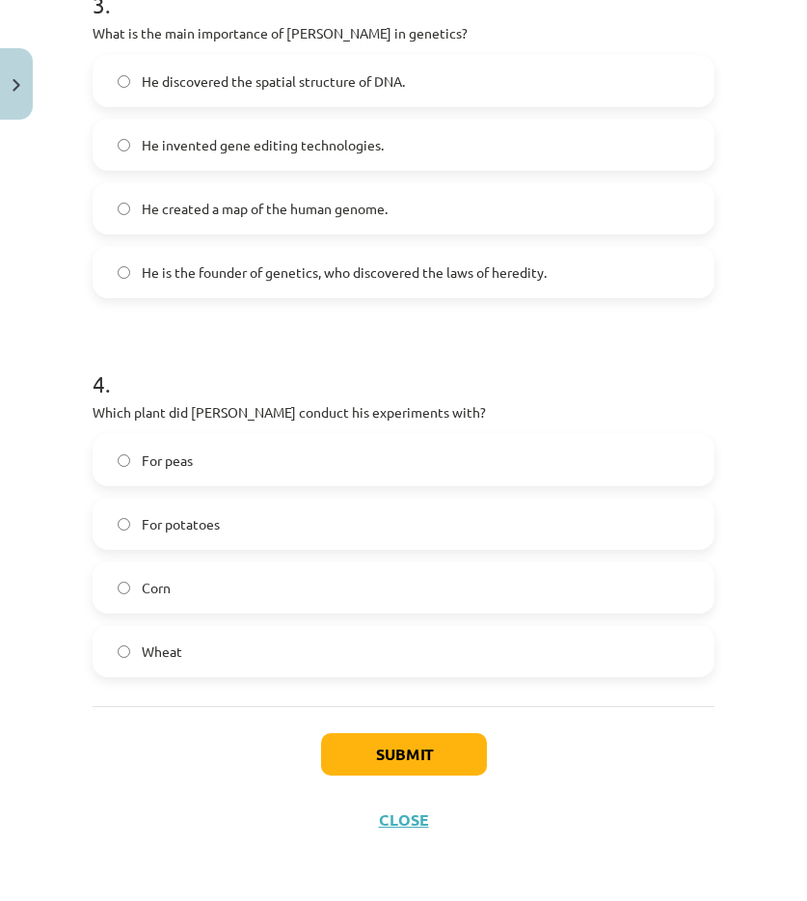
click at [184, 470] on label "For peas" at bounding box center [404, 460] width 618 height 48
click at [394, 761] on font "Submit" at bounding box center [404, 754] width 56 height 20
click at [142, 469] on span "For peas" at bounding box center [167, 460] width 51 height 20
click at [166, 454] on font "For peas" at bounding box center [167, 459] width 51 height 17
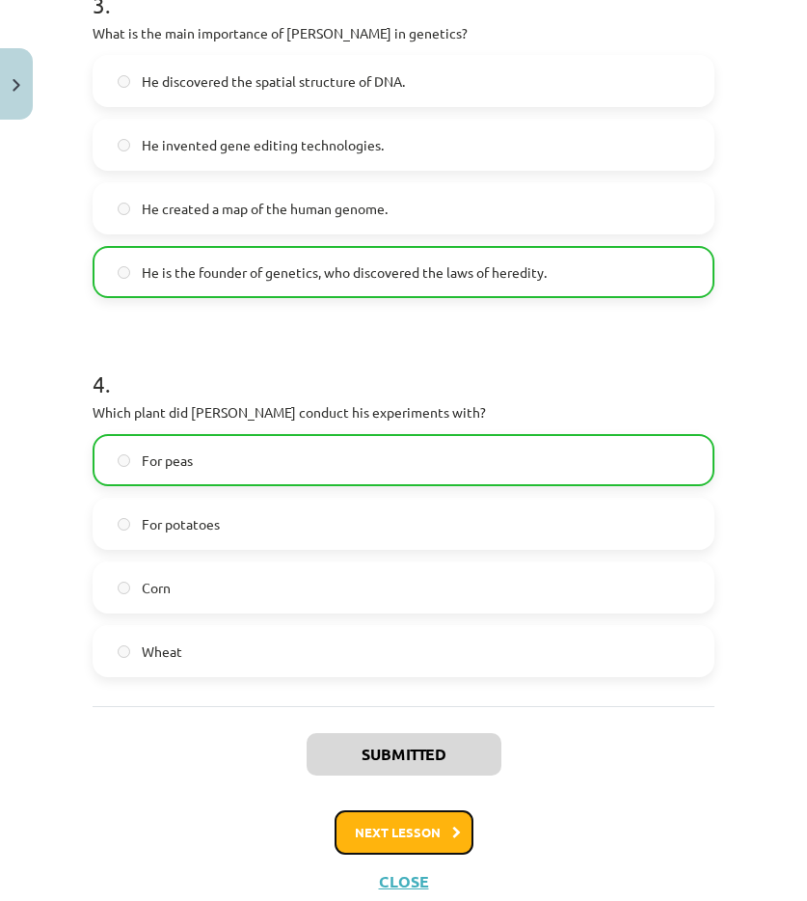
click at [425, 830] on font "Next lesson" at bounding box center [398, 832] width 86 height 16
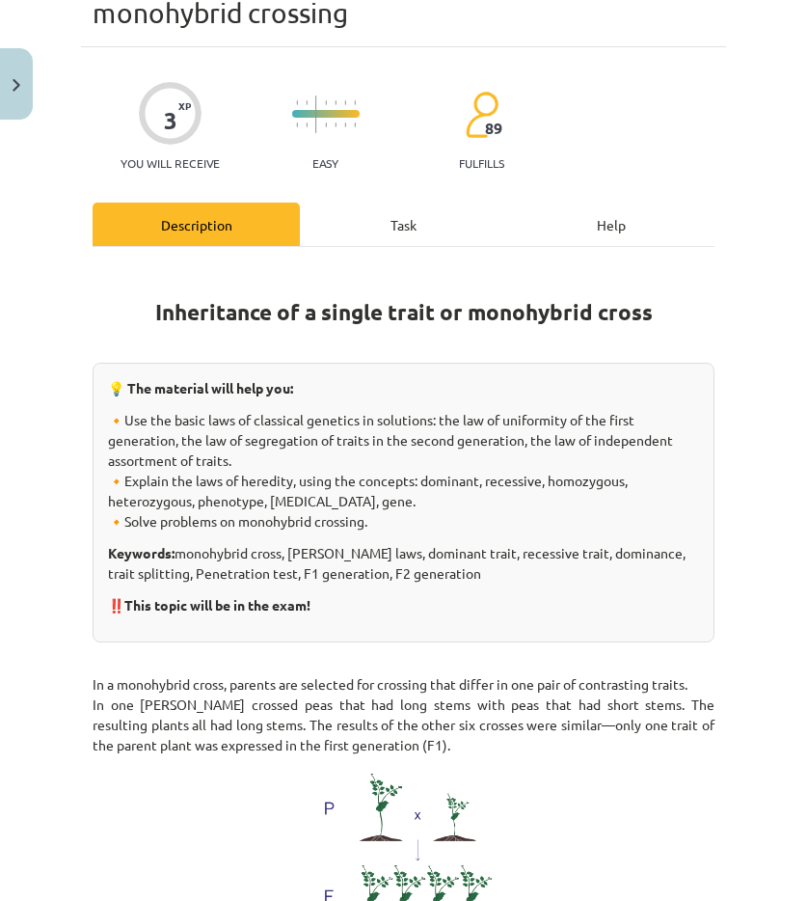
scroll to position [48, 0]
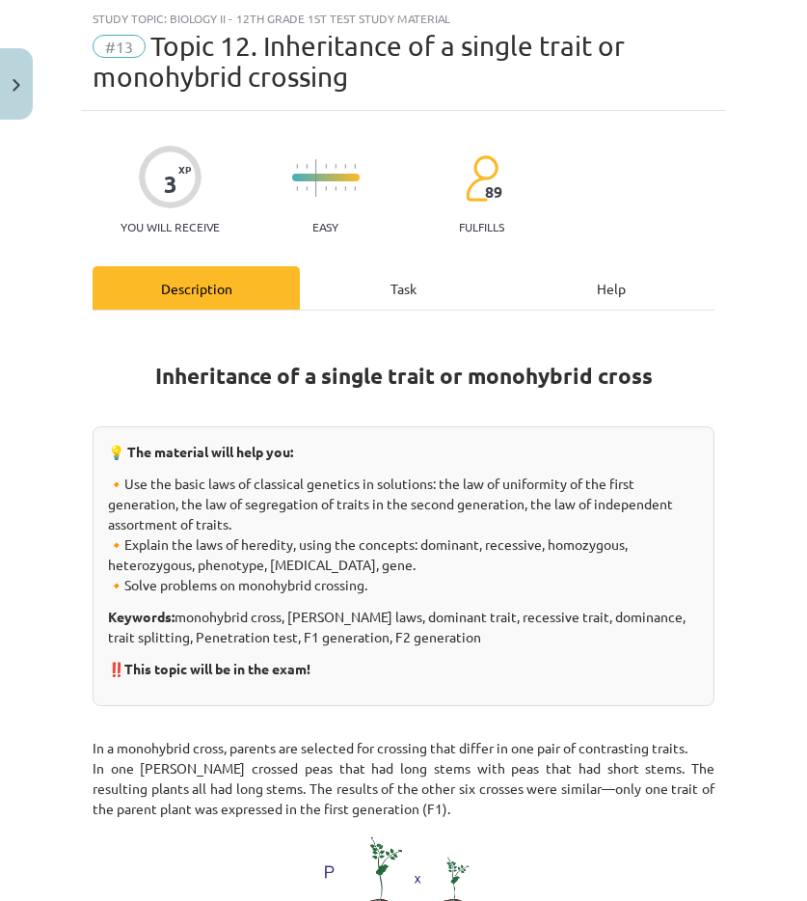
click at [353, 282] on div "Task" at bounding box center [403, 287] width 207 height 43
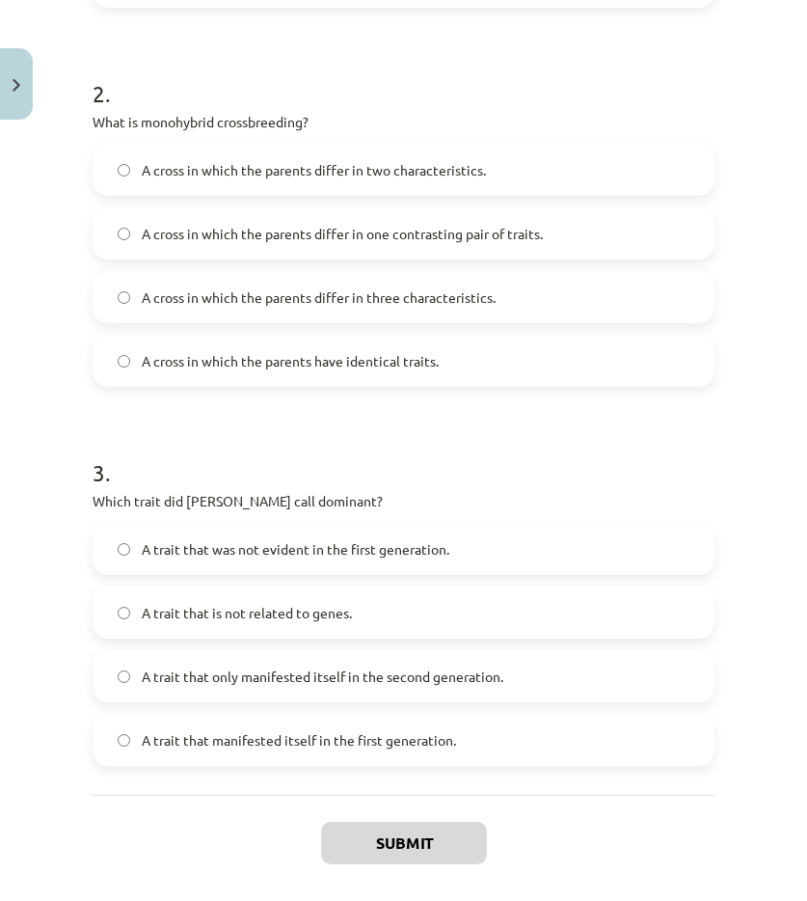
scroll to position [857, 0]
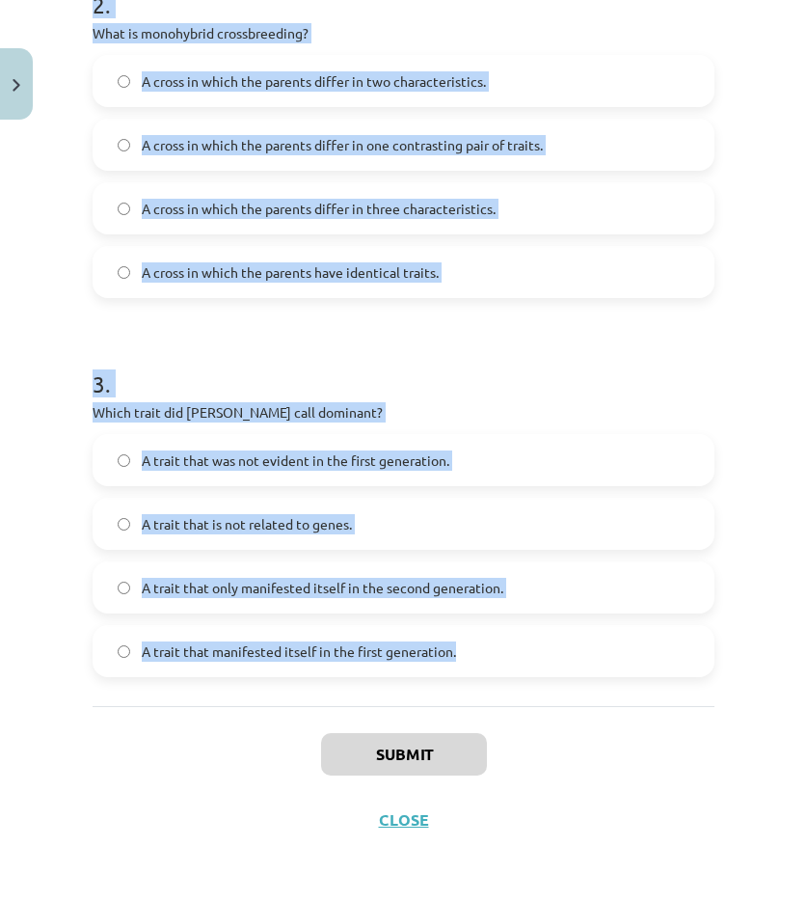
drag, startPoint x: 94, startPoint y: 414, endPoint x: 556, endPoint y: 673, distance: 529.9
click at [556, 673] on form "1 . What was the ratio of traits in the second generation (F2) after G. Mendel …" at bounding box center [404, 117] width 622 height 1119
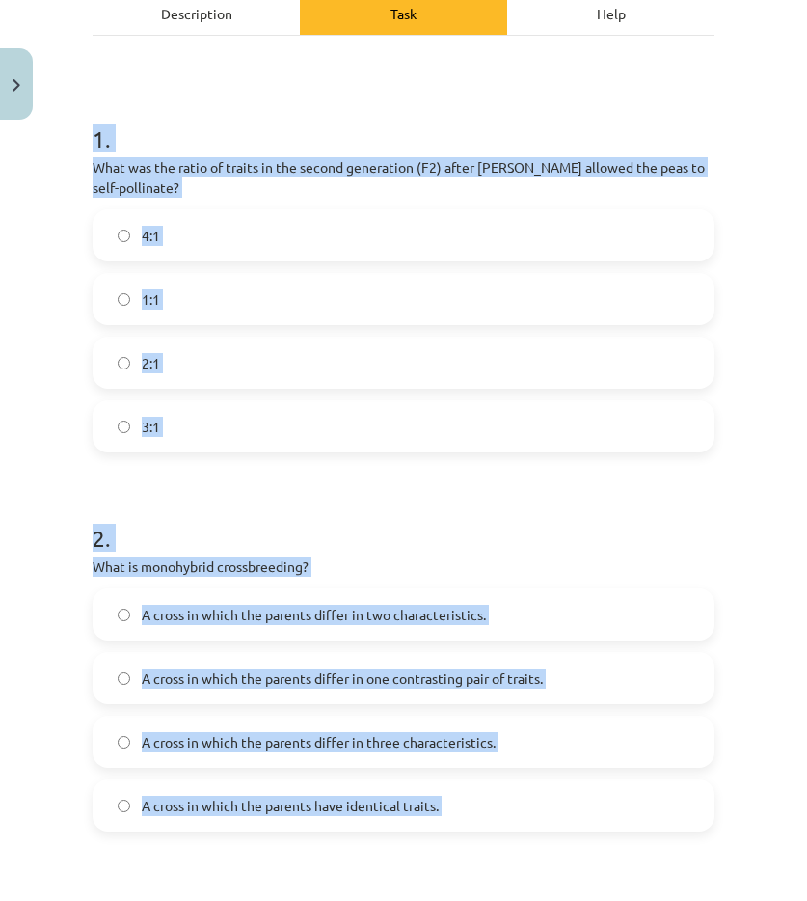
scroll to position [0, 0]
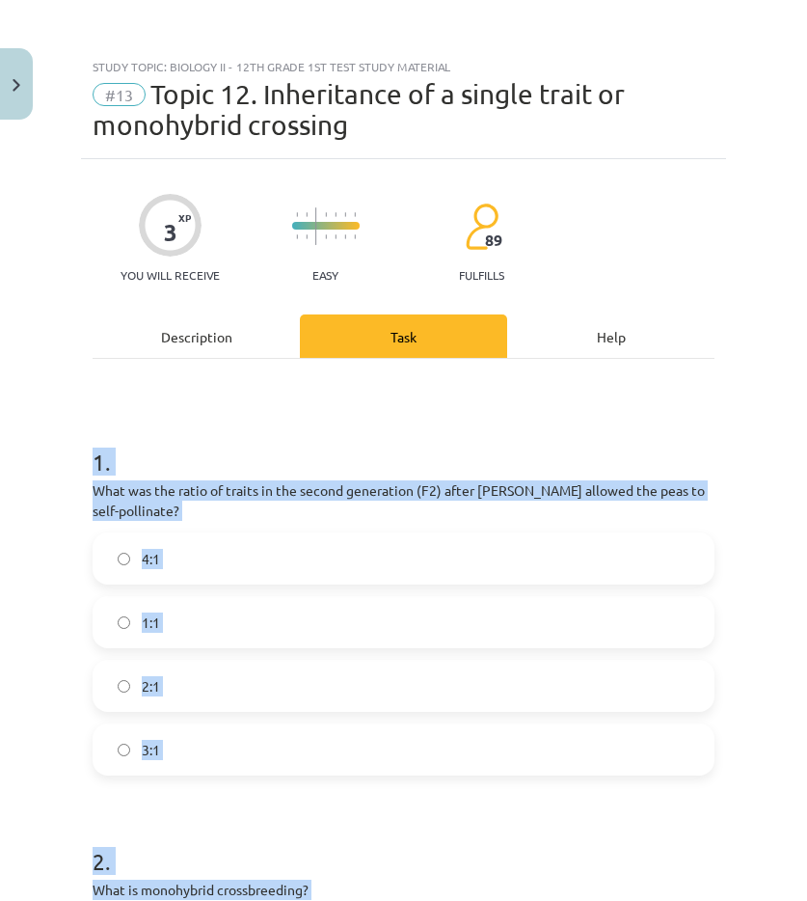
click at [180, 771] on label "3:1" at bounding box center [404, 749] width 618 height 48
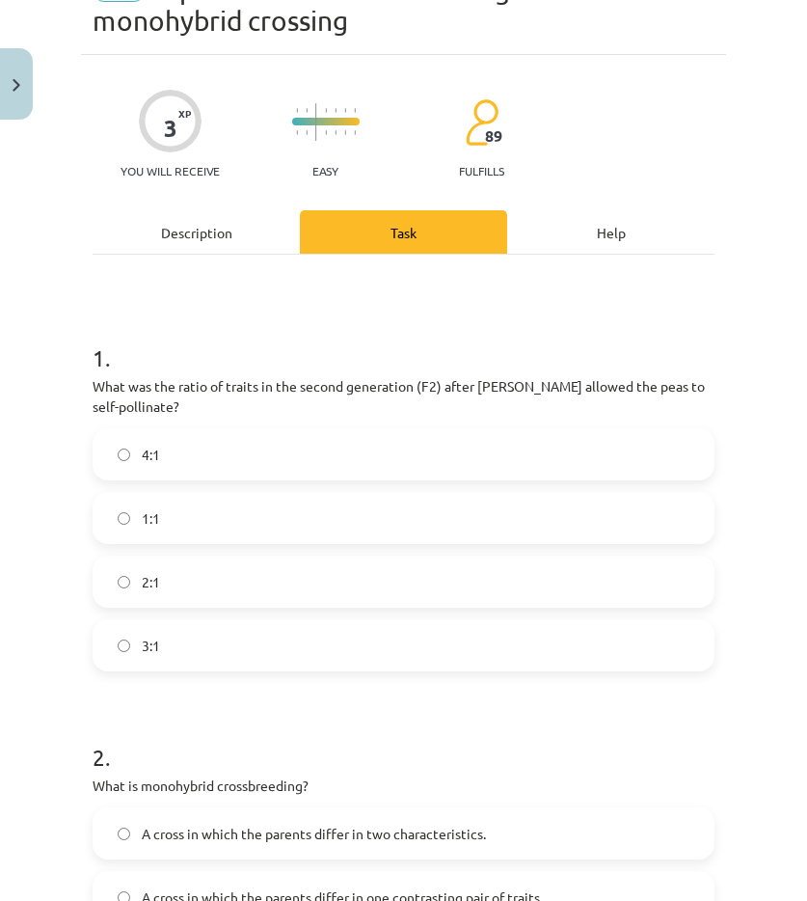
scroll to position [386, 0]
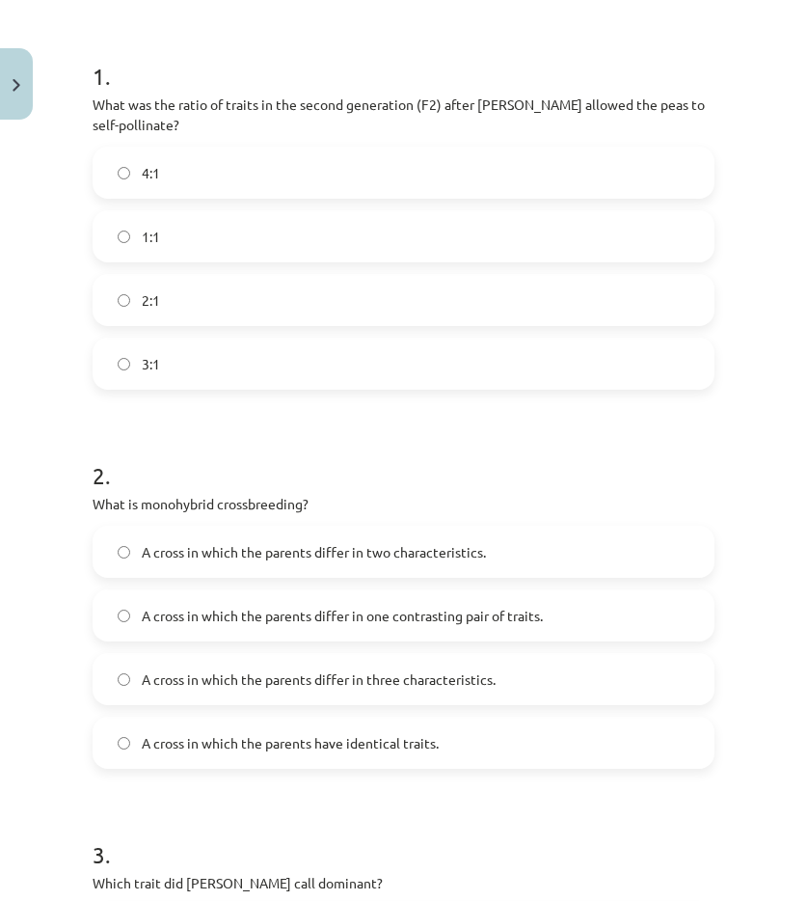
click at [168, 594] on label "A cross in which the parents differ in one contrasting pair of traits." at bounding box center [404, 615] width 618 height 48
click at [289, 779] on form "1 . What was the ratio of traits in the second generation (F2) after G. Mendel …" at bounding box center [404, 588] width 622 height 1119
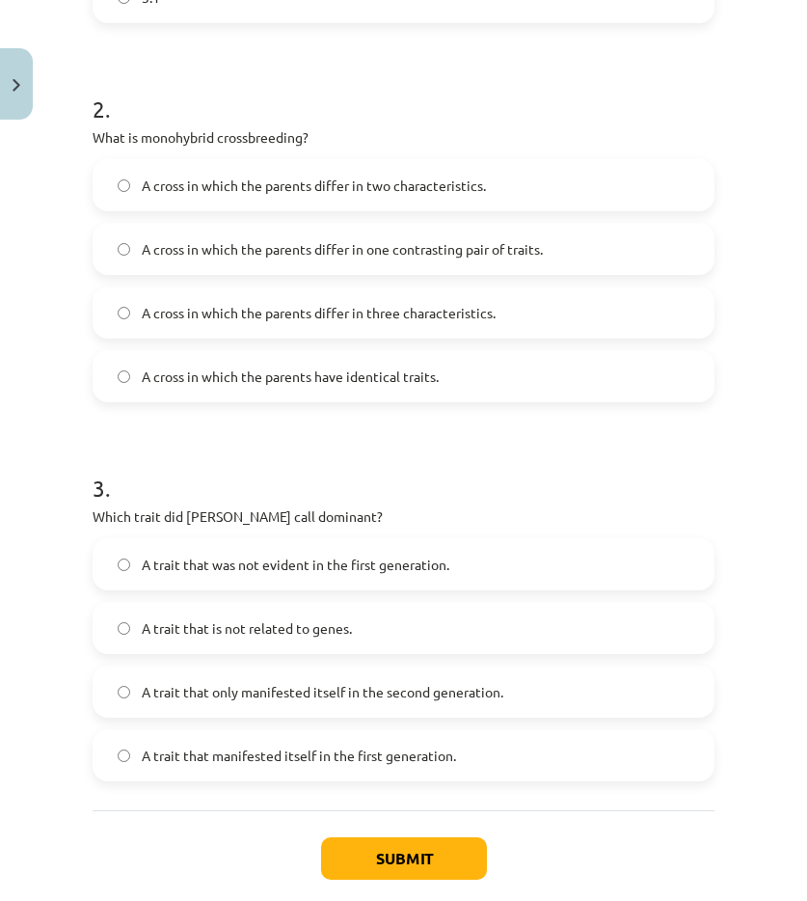
scroll to position [772, 0]
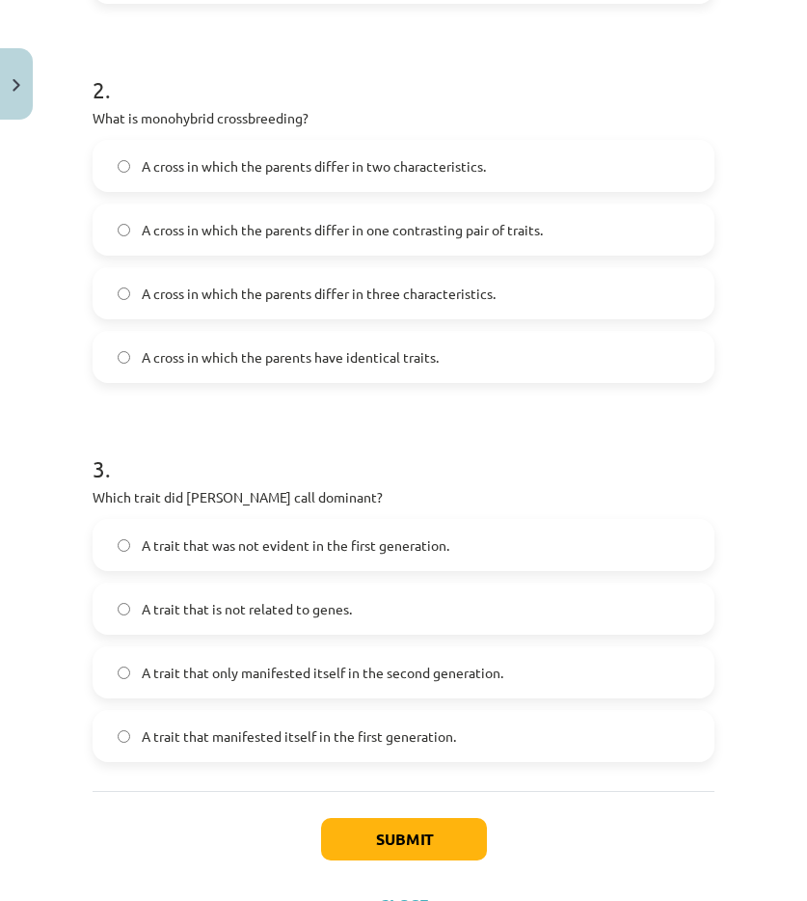
click at [230, 748] on label "A trait that manifested itself in the first generation." at bounding box center [404, 736] width 618 height 48
click at [361, 840] on button "Submit" at bounding box center [404, 839] width 166 height 42
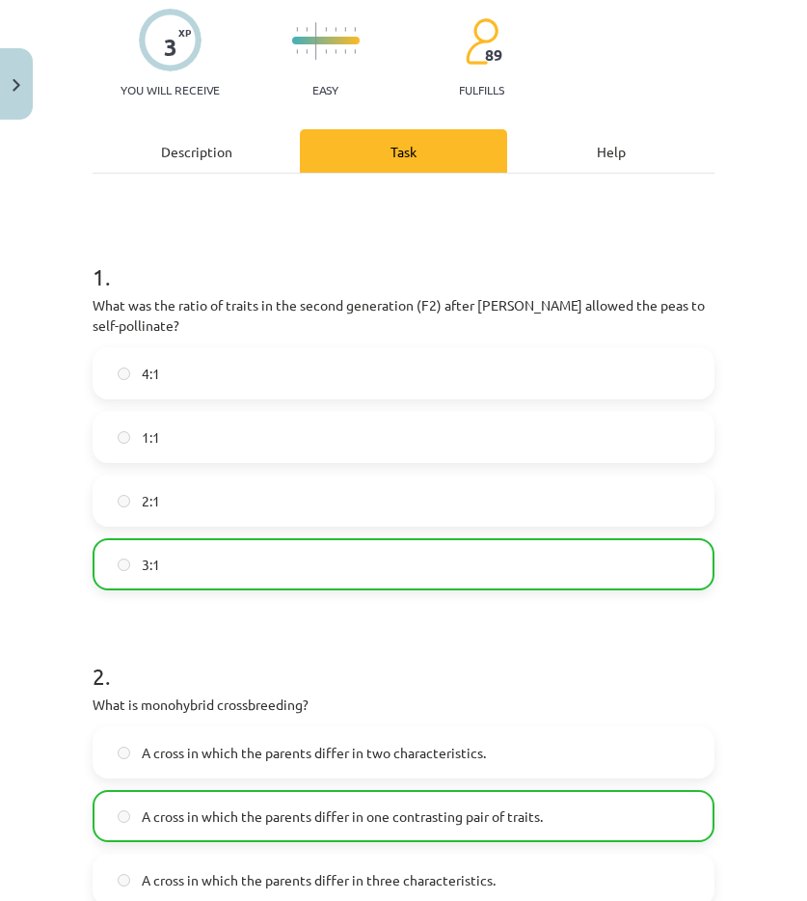
scroll to position [0, 0]
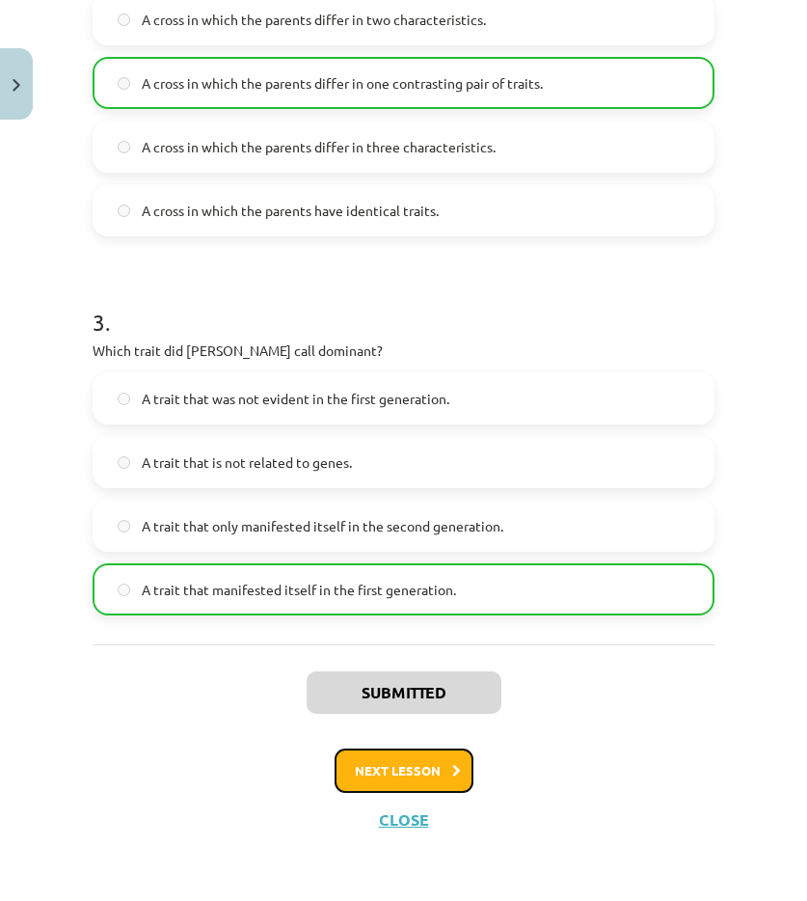
click at [422, 757] on button "Next lesson" at bounding box center [404, 770] width 139 height 44
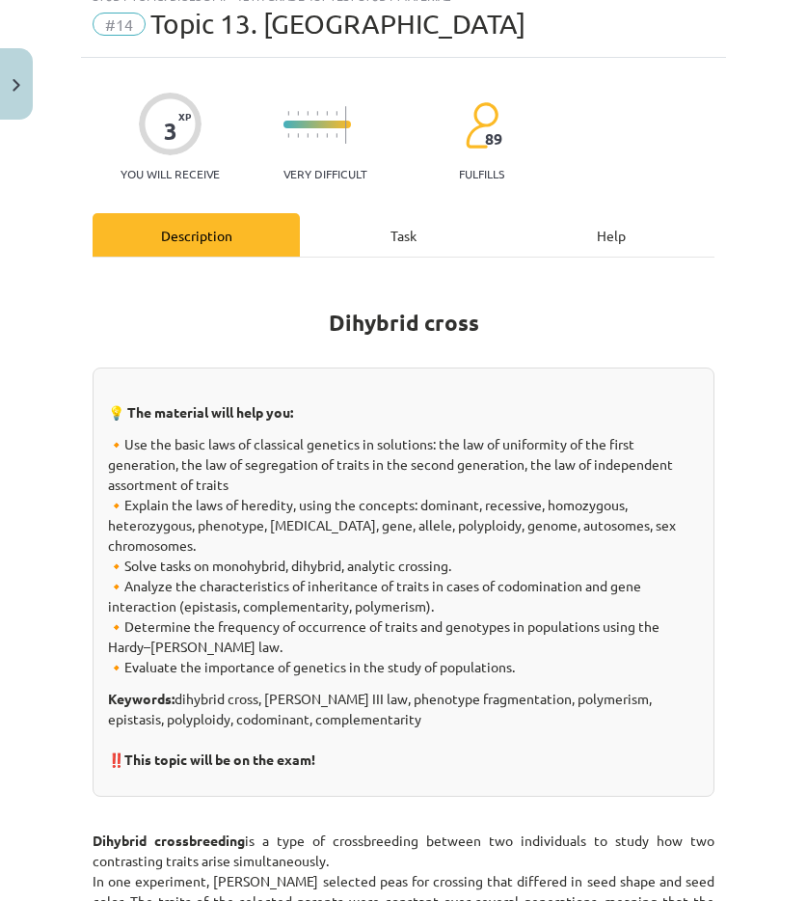
scroll to position [48, 0]
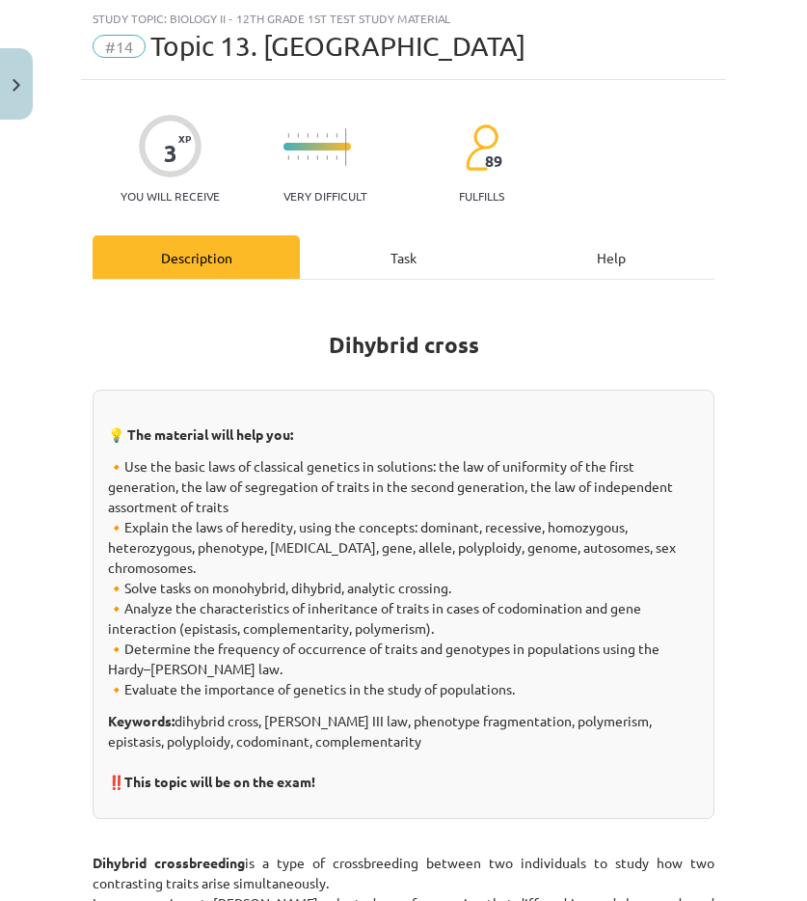
click at [394, 244] on div "Task" at bounding box center [403, 256] width 207 height 43
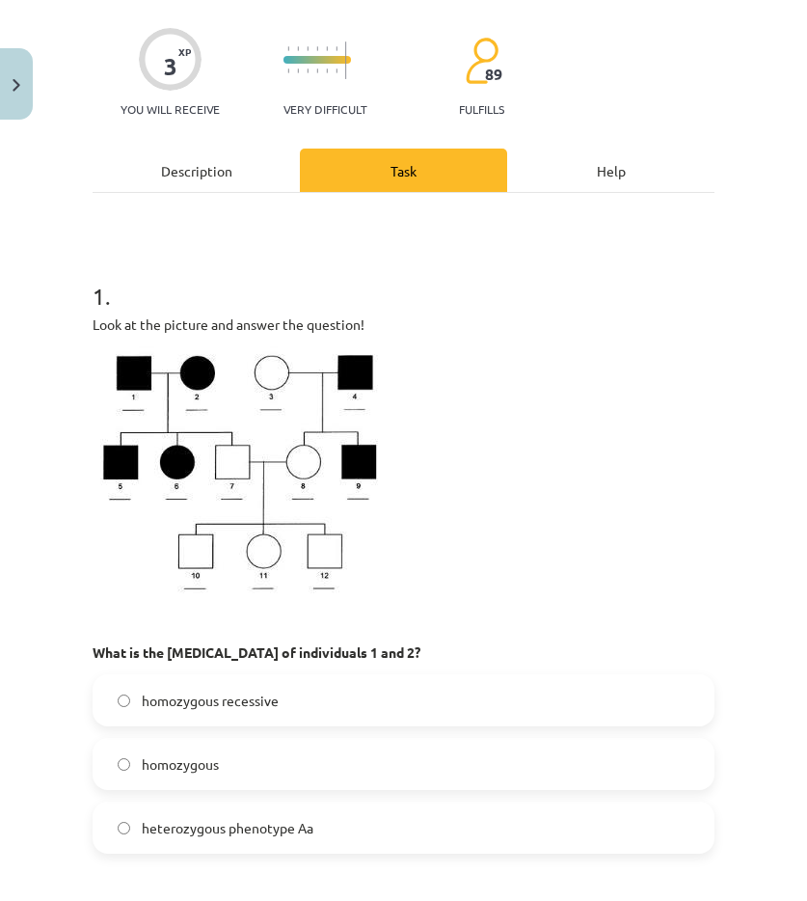
scroll to position [241, 0]
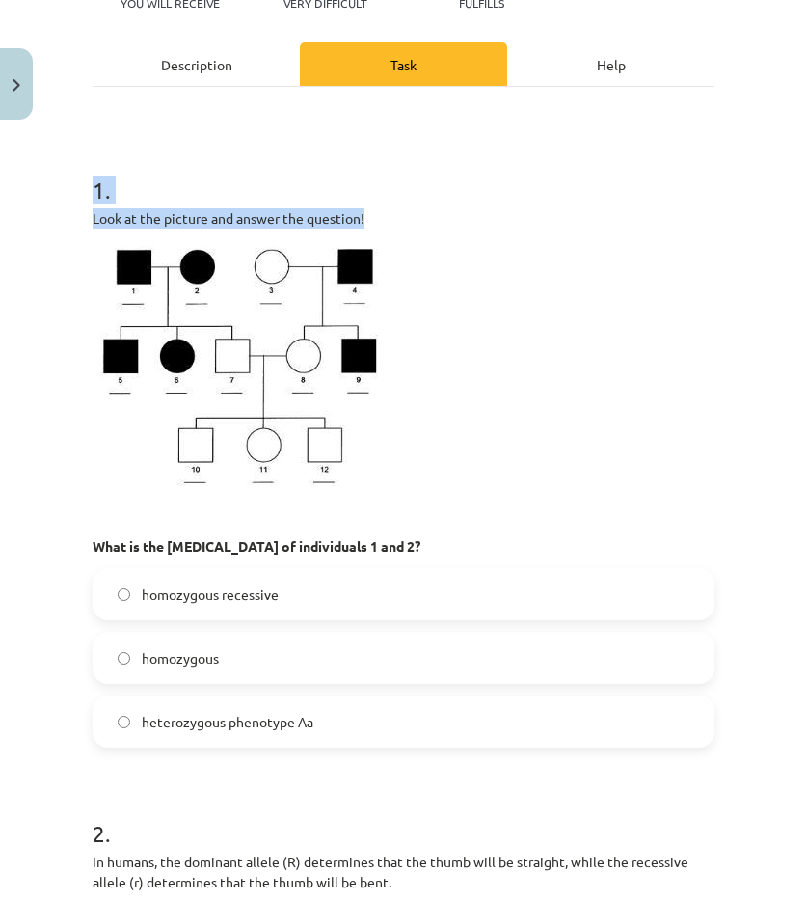
drag, startPoint x: 94, startPoint y: 186, endPoint x: 369, endPoint y: 223, distance: 278.3
click at [369, 223] on div "1 . Look at the picture and answer the question! What is the genotype of indivi…" at bounding box center [404, 445] width 622 height 605
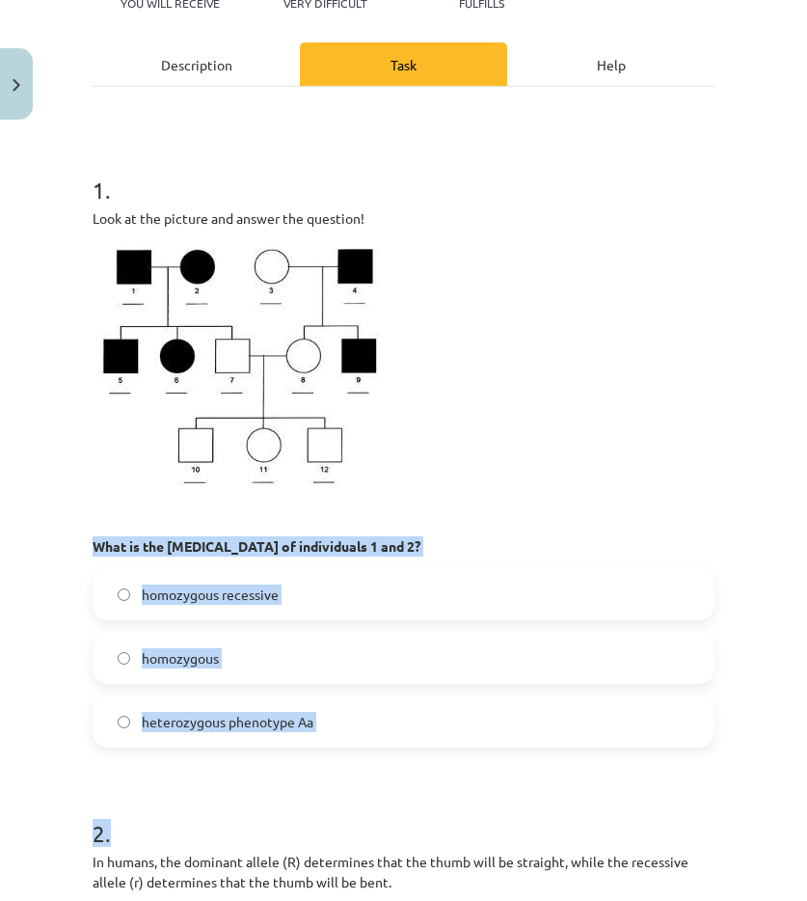
drag, startPoint x: 103, startPoint y: 545, endPoint x: 463, endPoint y: 761, distance: 419.7
click at [463, 761] on div "3 XP You will receive Very difficult 89 fulfills Description Task Help 1 . Look…" at bounding box center [403, 847] width 645 height 1921
click at [178, 541] on font "What is the genotype of individuals 1 and 2?" at bounding box center [257, 545] width 328 height 17
drag, startPoint x: 97, startPoint y: 548, endPoint x: 377, endPoint y: 670, distance: 305.4
click at [403, 731] on div "1 . Look at the picture and answer the question! What is the genotype of indivi…" at bounding box center [404, 445] width 622 height 605
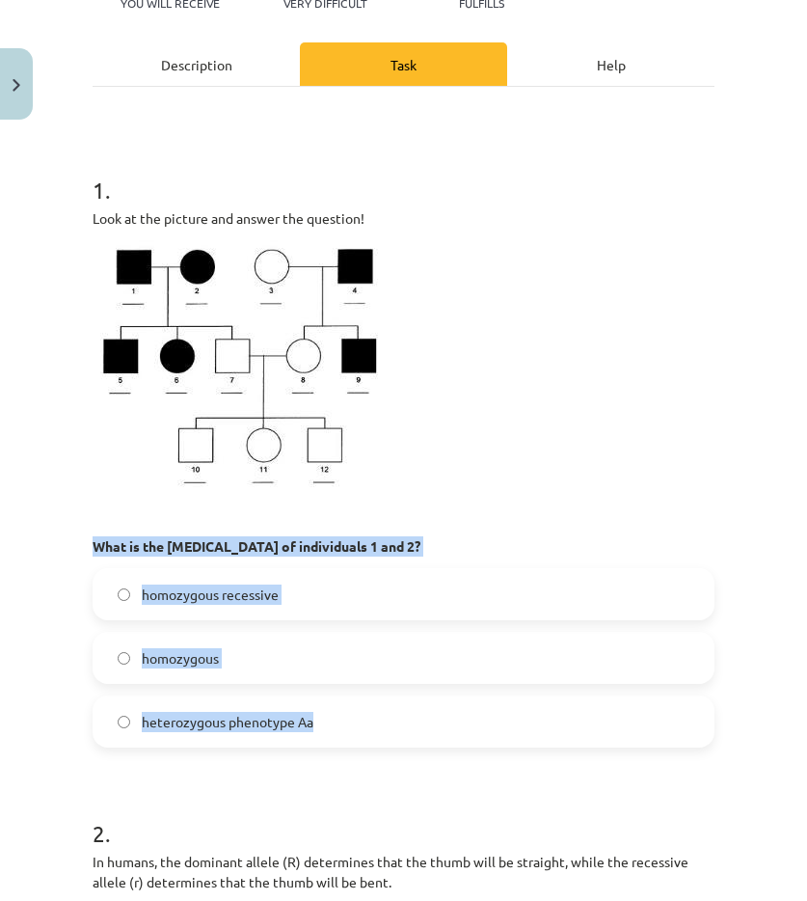
click at [235, 658] on label "homozygous" at bounding box center [404, 658] width 618 height 48
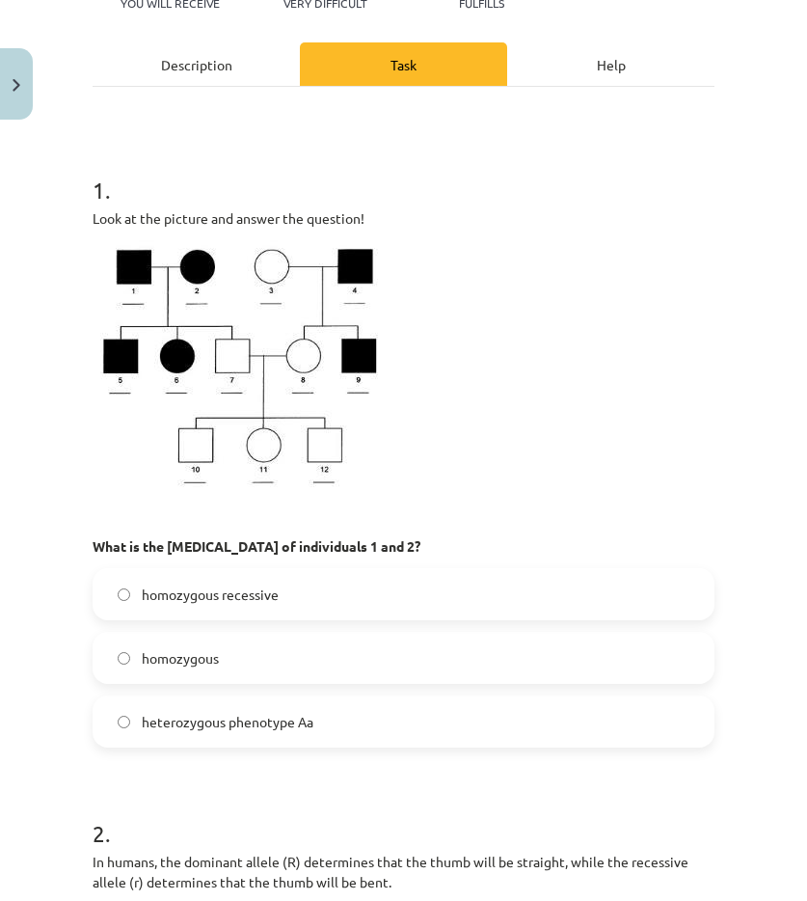
click at [271, 726] on font "heterozygous phenotype Aa" at bounding box center [228, 721] width 172 height 17
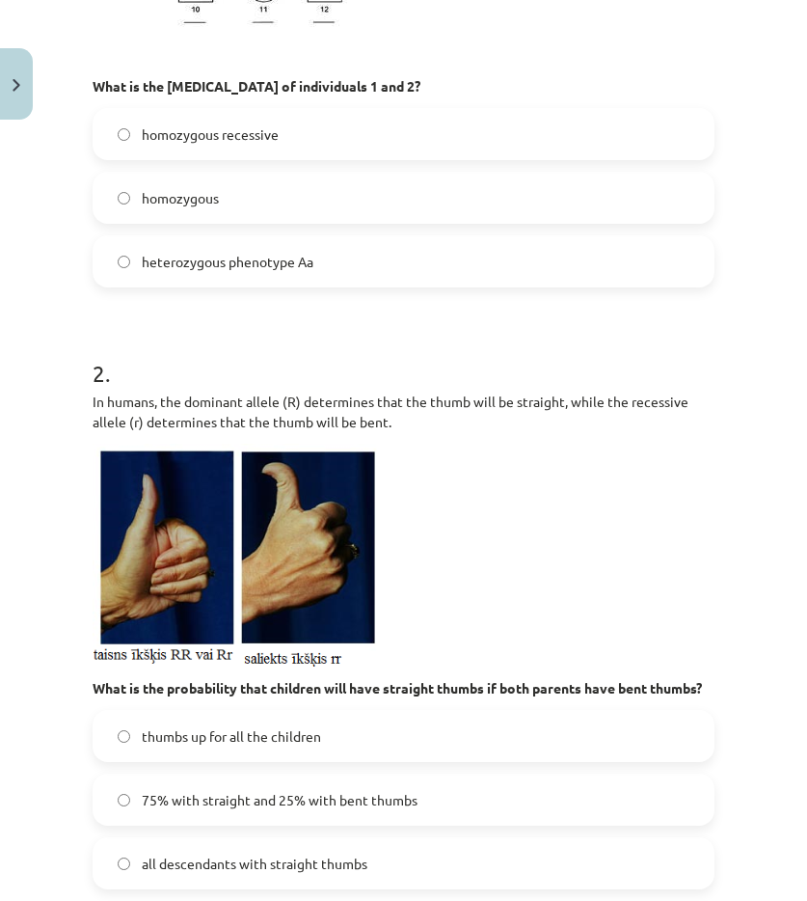
scroll to position [723, 0]
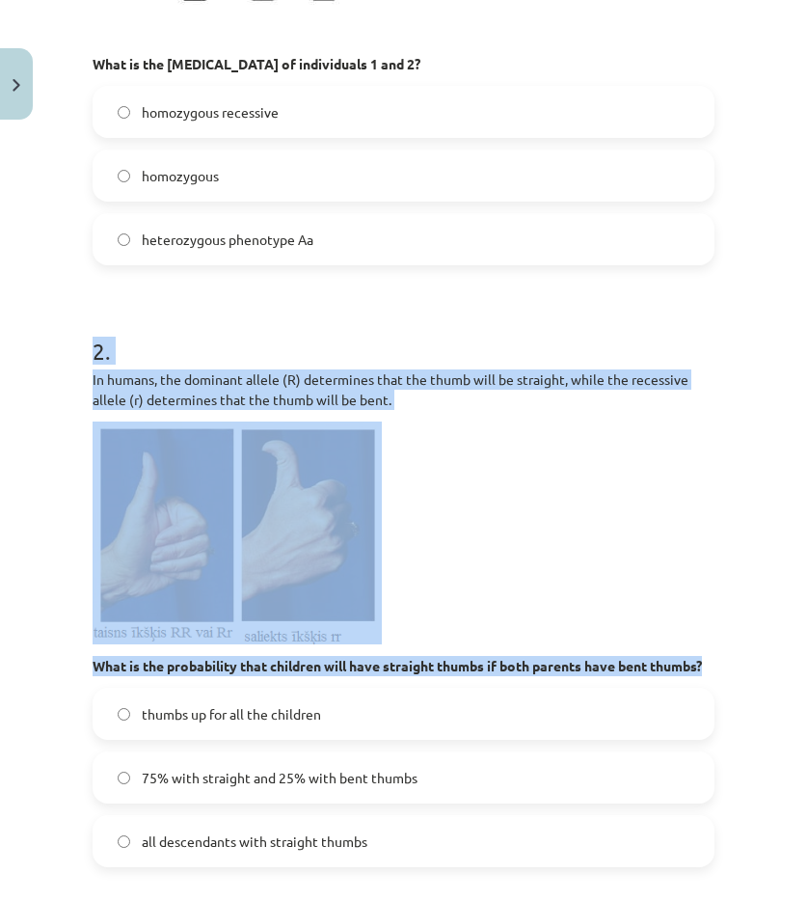
drag, startPoint x: 88, startPoint y: 344, endPoint x: 385, endPoint y: 685, distance: 451.9
click at [385, 685] on div "3 XP You will receive Very difficult 89 fulfills Description Task Help 1 . Look…" at bounding box center [403, 365] width 645 height 1921
drag, startPoint x: 467, startPoint y: 658, endPoint x: 467, endPoint y: 560, distance: 97.4
click at [467, 560] on p at bounding box center [404, 533] width 622 height 223
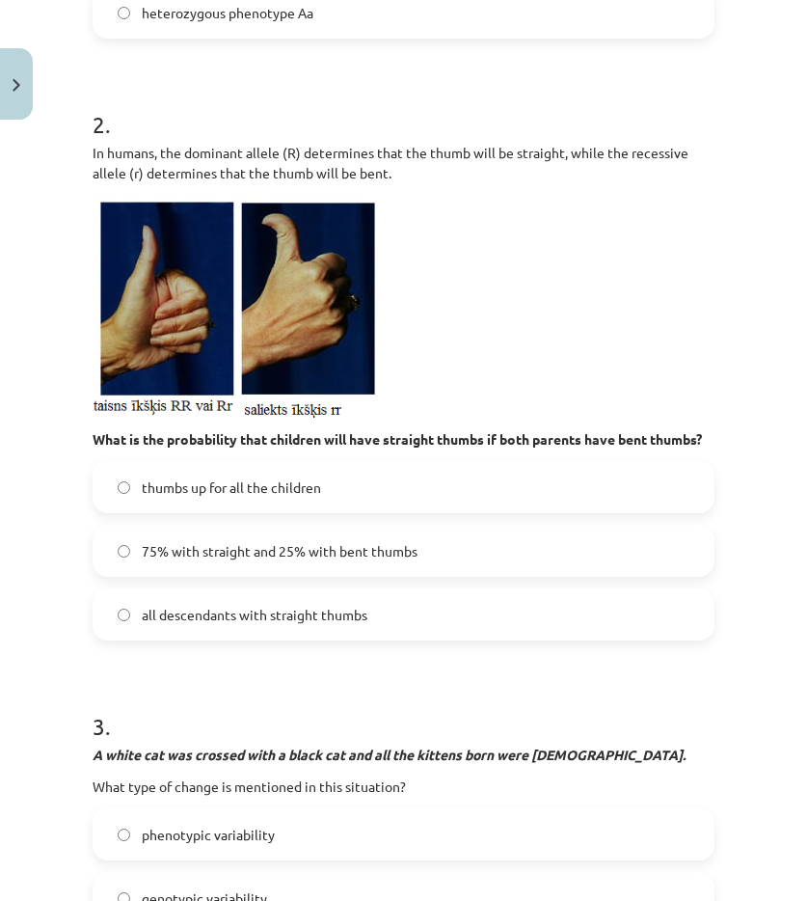
scroll to position [916, 0]
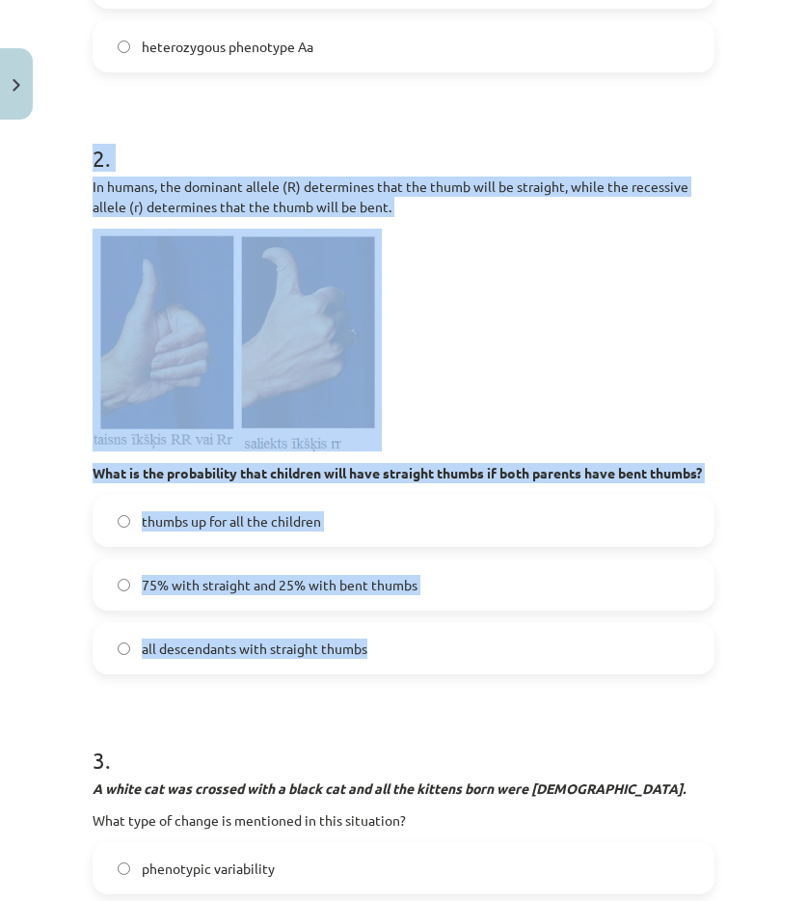
drag, startPoint x: 90, startPoint y: 150, endPoint x: 497, endPoint y: 670, distance: 660.3
click at [497, 670] on div "3 XP You will receive Very difficult 89 fulfills Description Task Help 1 . Look…" at bounding box center [403, 172] width 645 height 1921
click at [594, 348] on p at bounding box center [404, 340] width 622 height 223
click at [319, 483] on p "What is the probability that children will have straight thumbs if both parents…" at bounding box center [404, 473] width 622 height 20
click at [320, 482] on p "What is the probability that children will have straight thumbs if both parents…" at bounding box center [404, 473] width 622 height 20
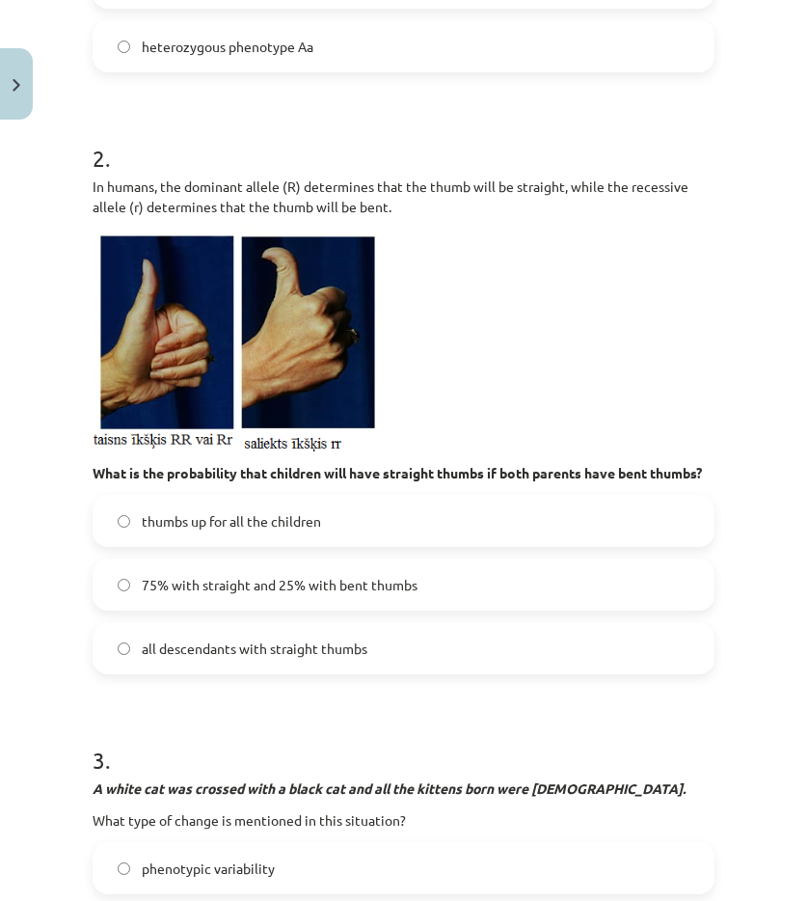
click at [336, 609] on label "75% with straight and 25% with bent thumbs" at bounding box center [404, 584] width 618 height 48
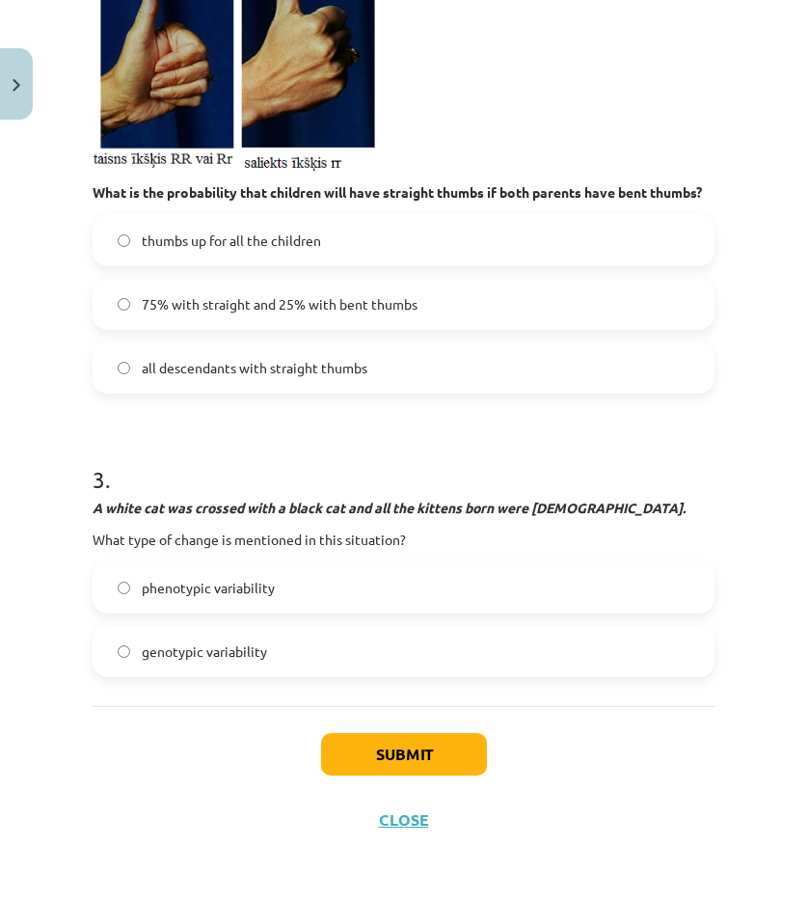
scroll to position [1217, 0]
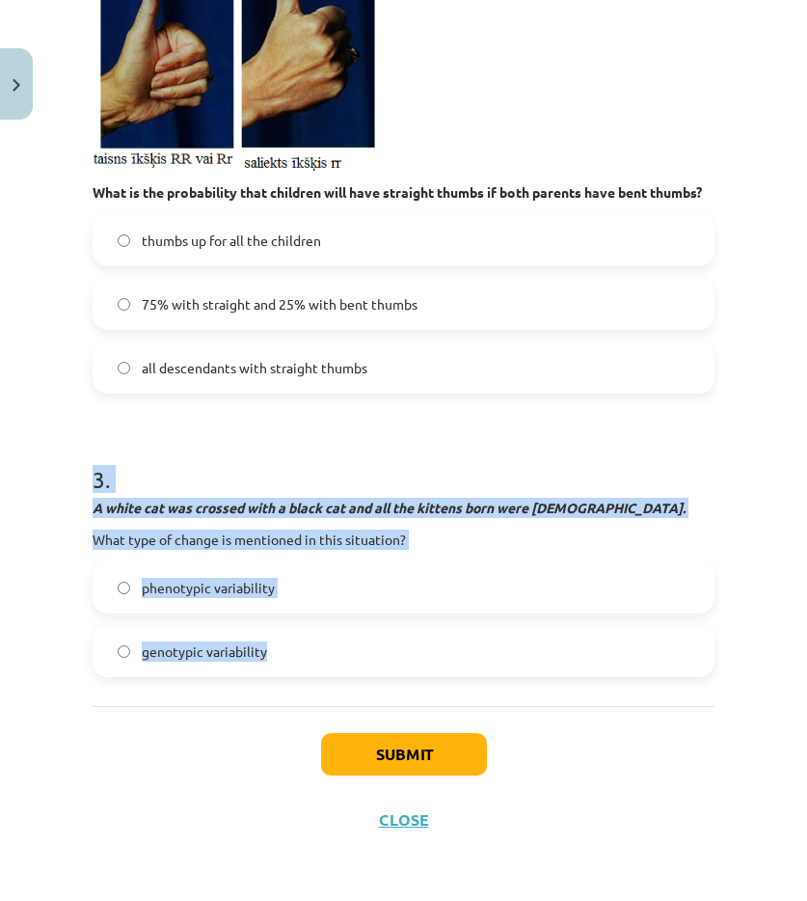
drag, startPoint x: 91, startPoint y: 481, endPoint x: 299, endPoint y: 650, distance: 268.1
click at [299, 650] on div "Study topic: Biology II - 12th grade 1st test study material #14 Topic 13. Dihy…" at bounding box center [403, 450] width 807 height 901
click at [172, 603] on label "phenotypic variability" at bounding box center [404, 587] width 618 height 48
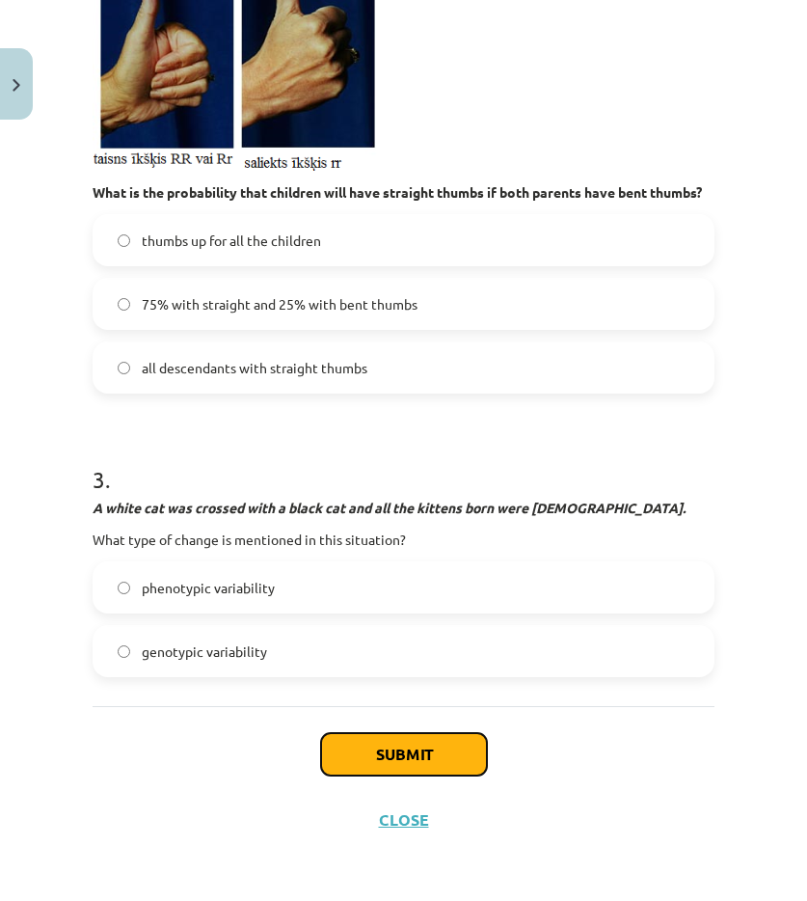
click at [376, 751] on font "Submit" at bounding box center [404, 754] width 56 height 20
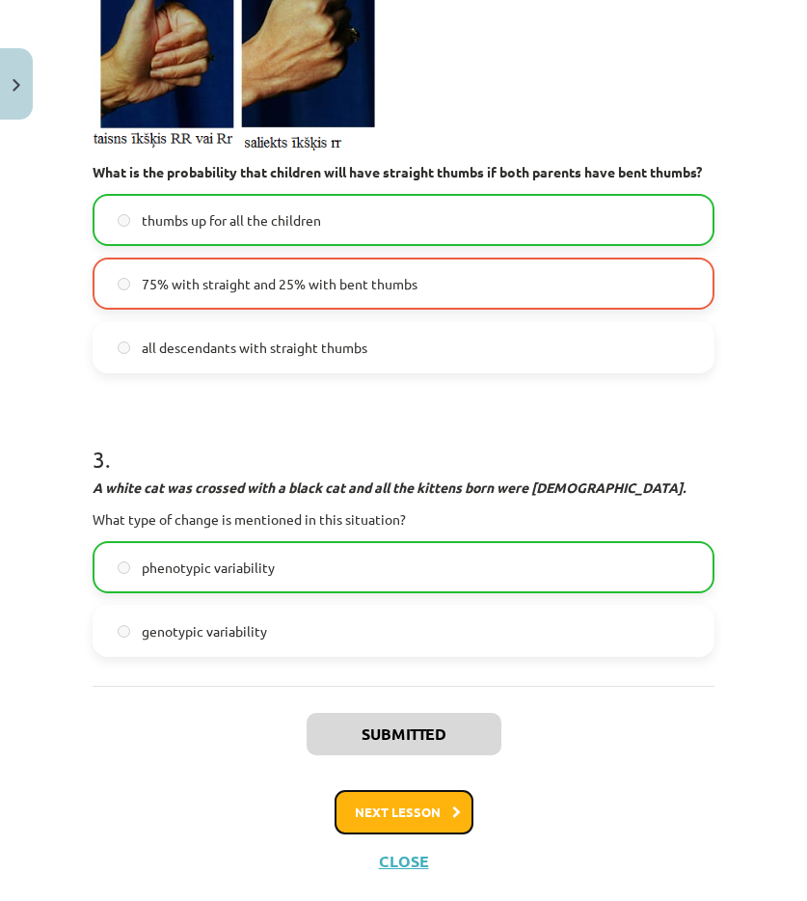
click at [418, 815] on button "Next lesson" at bounding box center [404, 812] width 139 height 44
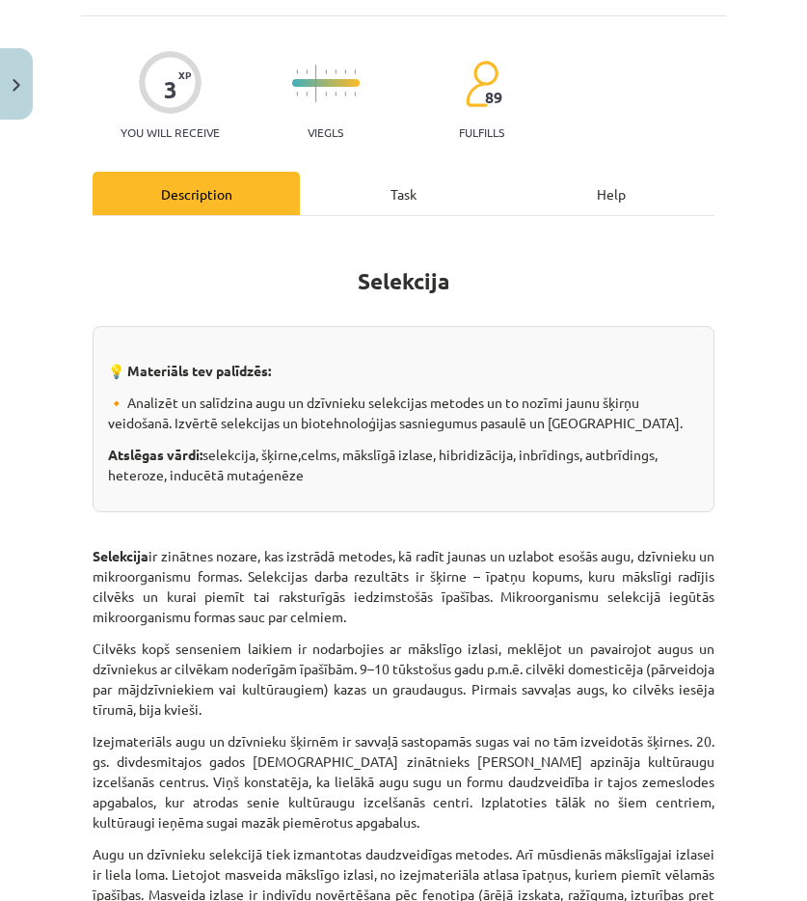
scroll to position [48, 0]
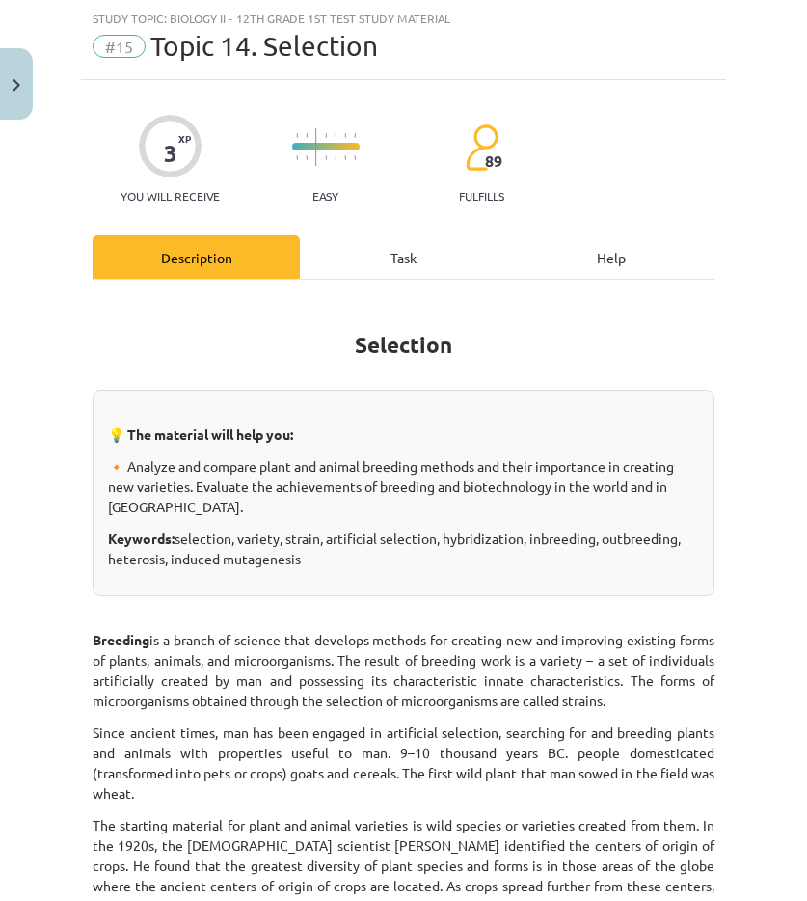
click at [440, 272] on div "Task" at bounding box center [403, 256] width 207 height 43
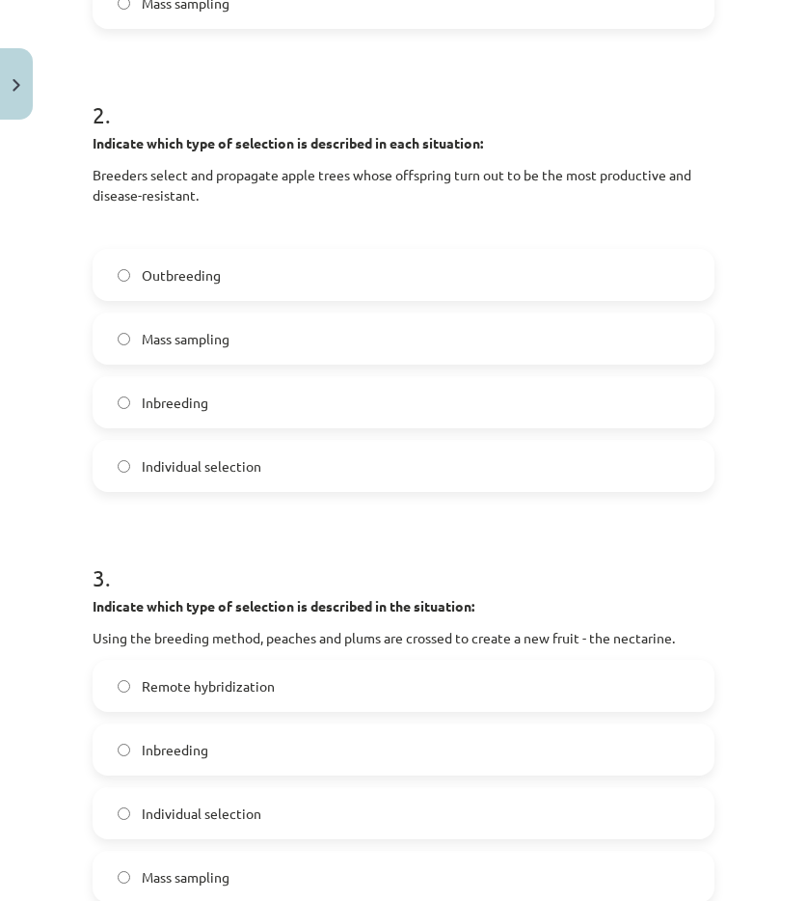
scroll to position [973, 0]
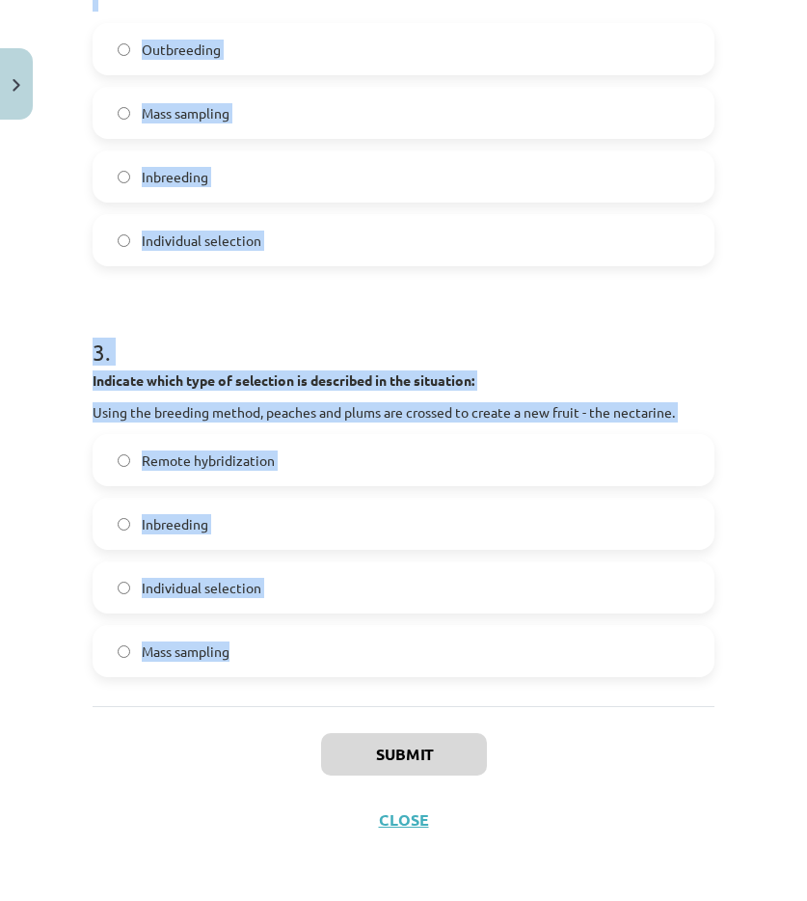
drag, startPoint x: 95, startPoint y: 372, endPoint x: 379, endPoint y: 666, distance: 408.6
click at [379, 666] on form "1 . Indicate which type of selection is described in the situation: Scientists …" at bounding box center [404, 44] width 622 height 1266
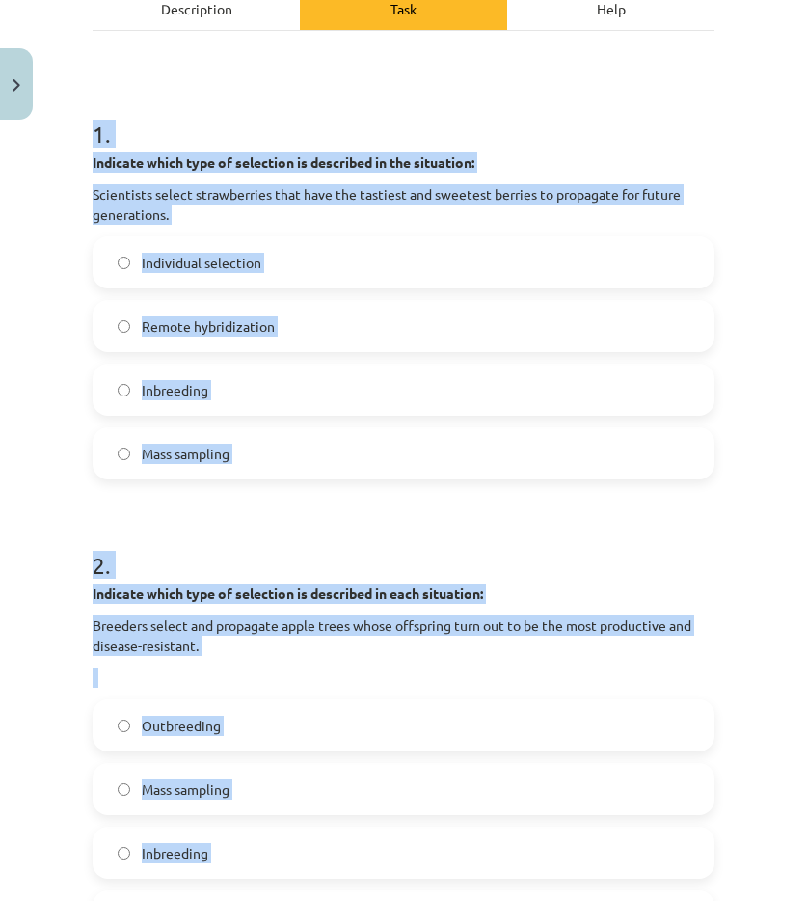
scroll to position [105, 0]
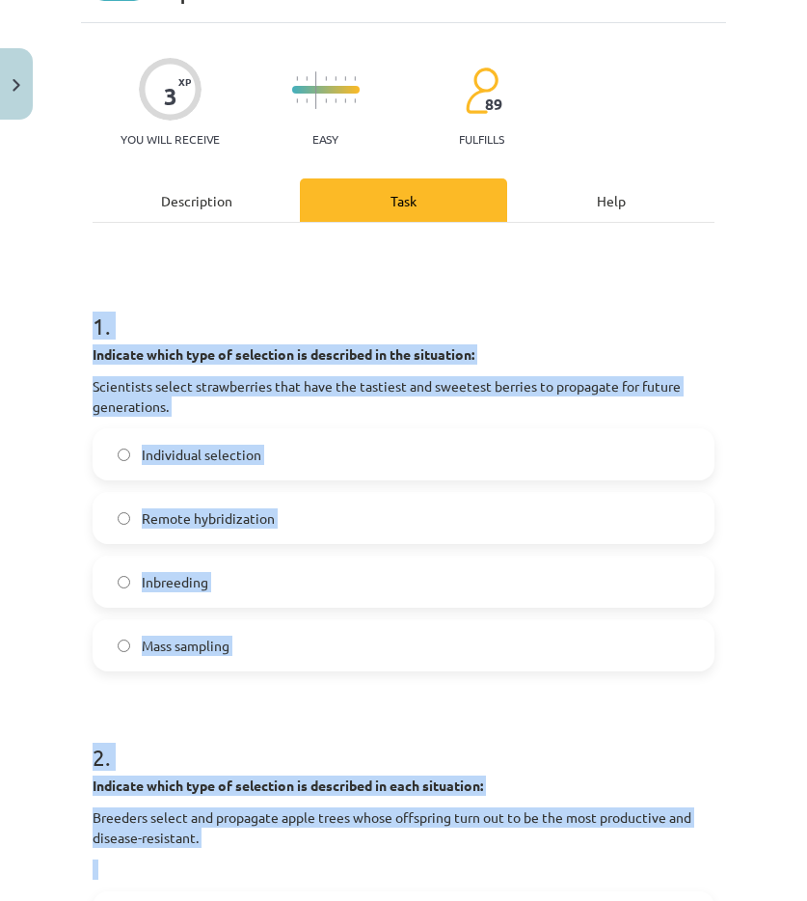
click at [193, 474] on label "Individual selection" at bounding box center [404, 454] width 618 height 48
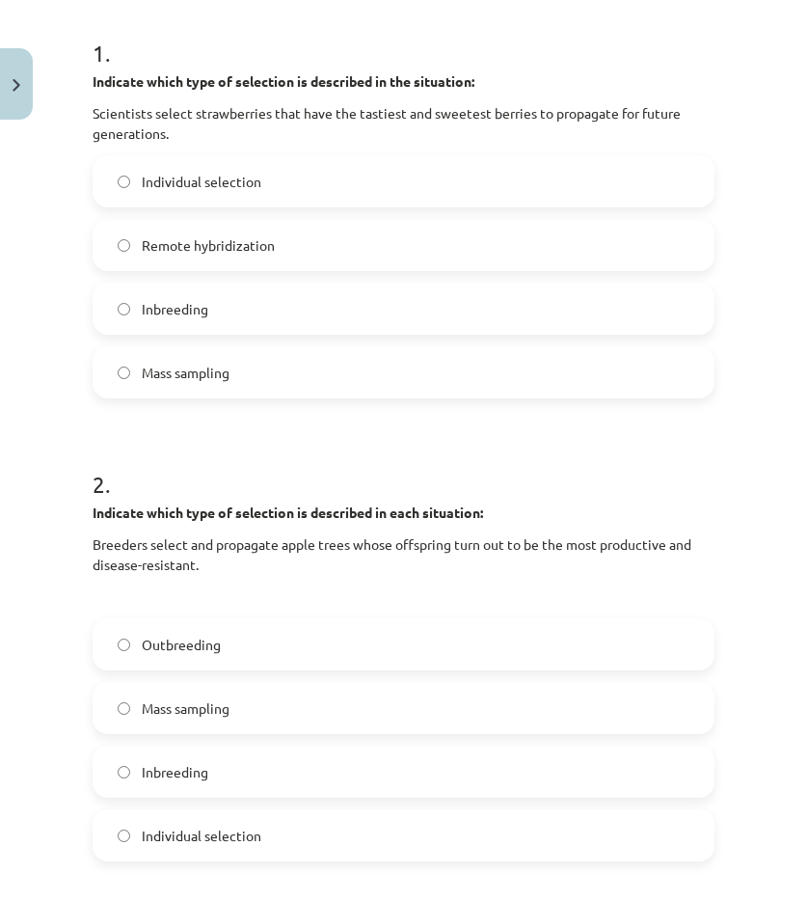
scroll to position [394, 0]
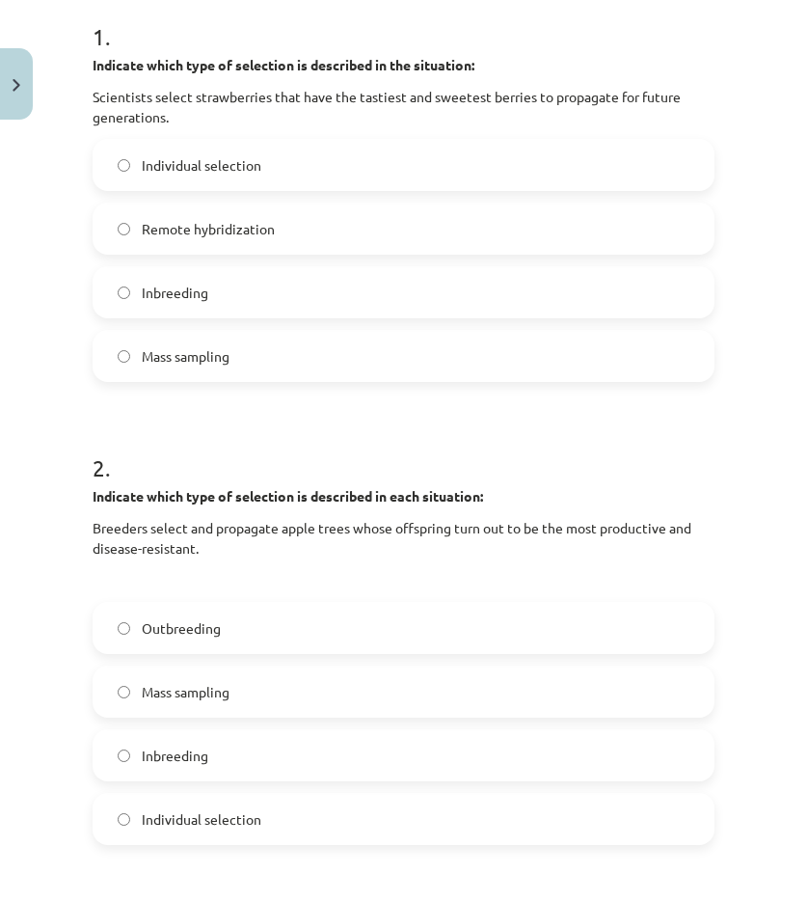
click at [167, 813] on font "Individual selection" at bounding box center [202, 818] width 120 height 17
click at [72, 709] on div "Study topic: Biology II - 12th grade 1st test study material #15 Topic 14. Sele…" at bounding box center [403, 450] width 807 height 901
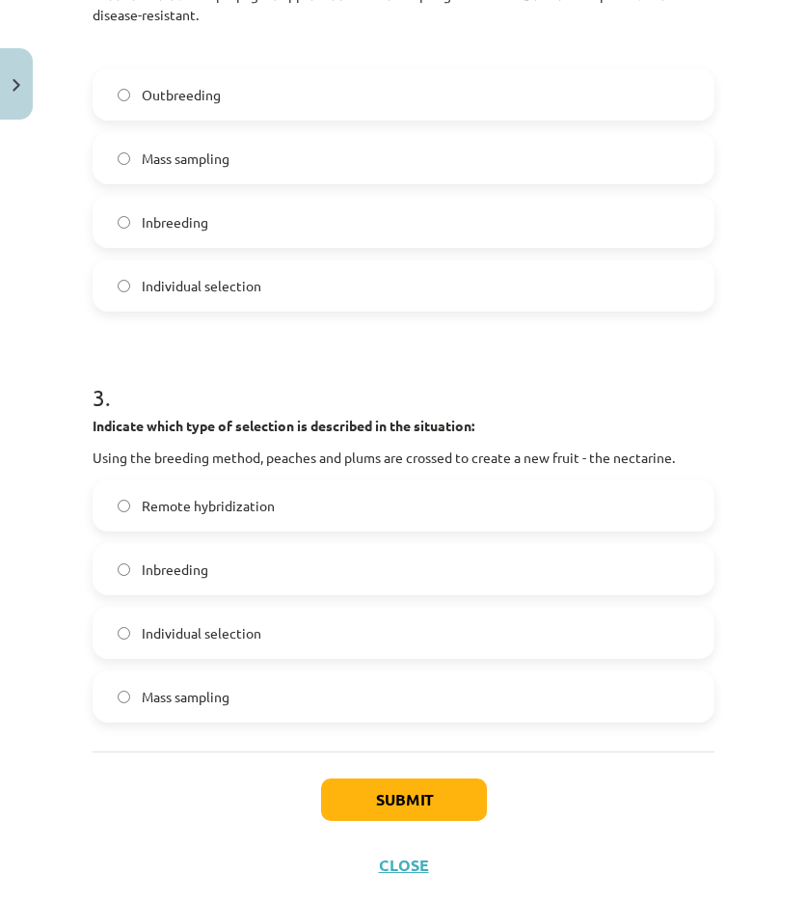
scroll to position [973, 0]
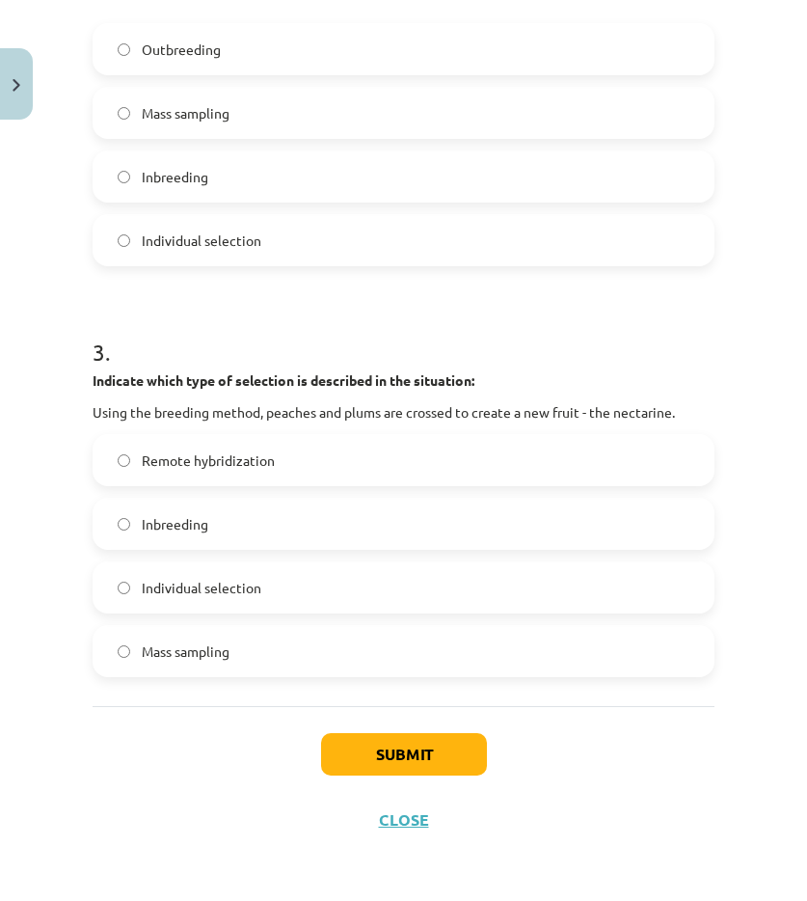
click at [220, 469] on span "Remote hybridization" at bounding box center [208, 460] width 133 height 20
click at [422, 748] on font "Submit" at bounding box center [404, 754] width 56 height 20
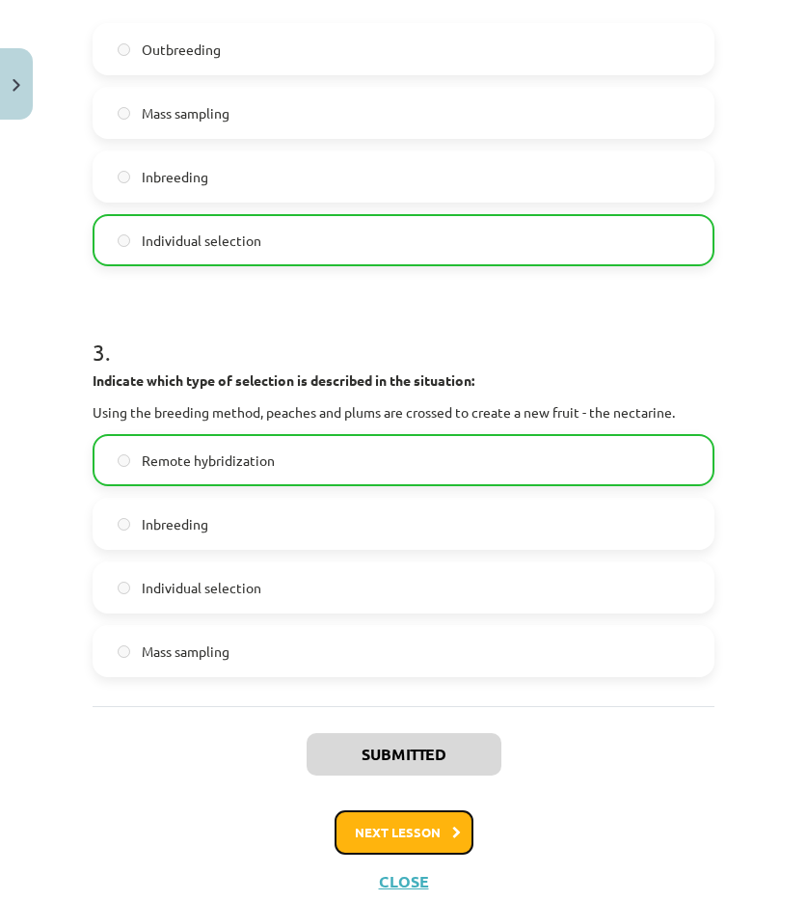
click at [381, 830] on font "Next lesson" at bounding box center [398, 832] width 86 height 16
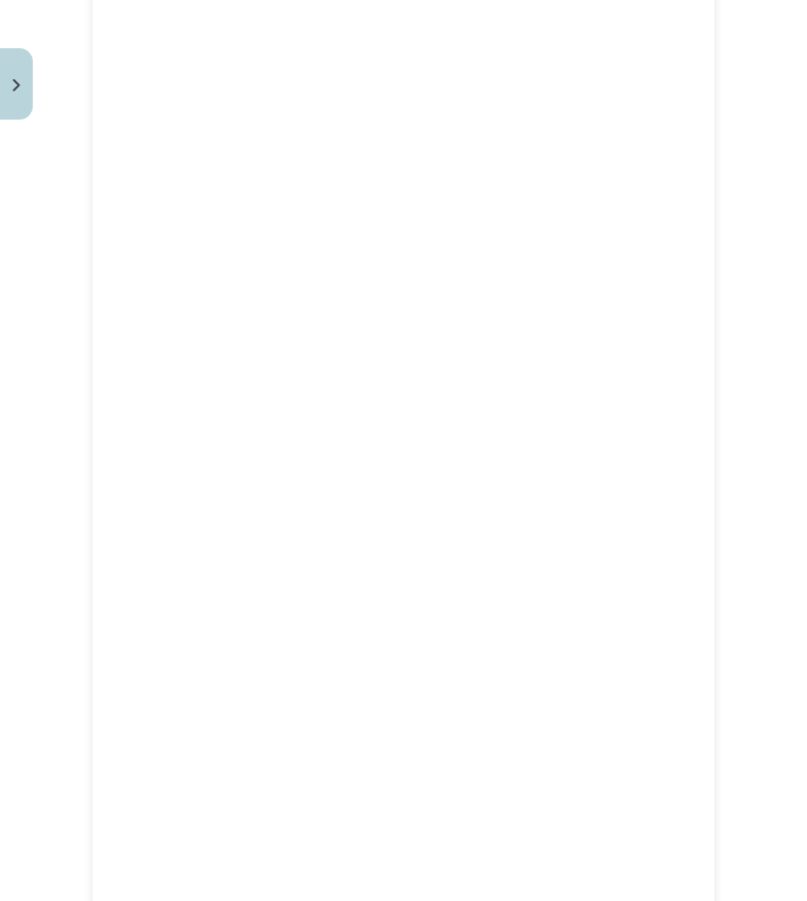
scroll to position [48, 0]
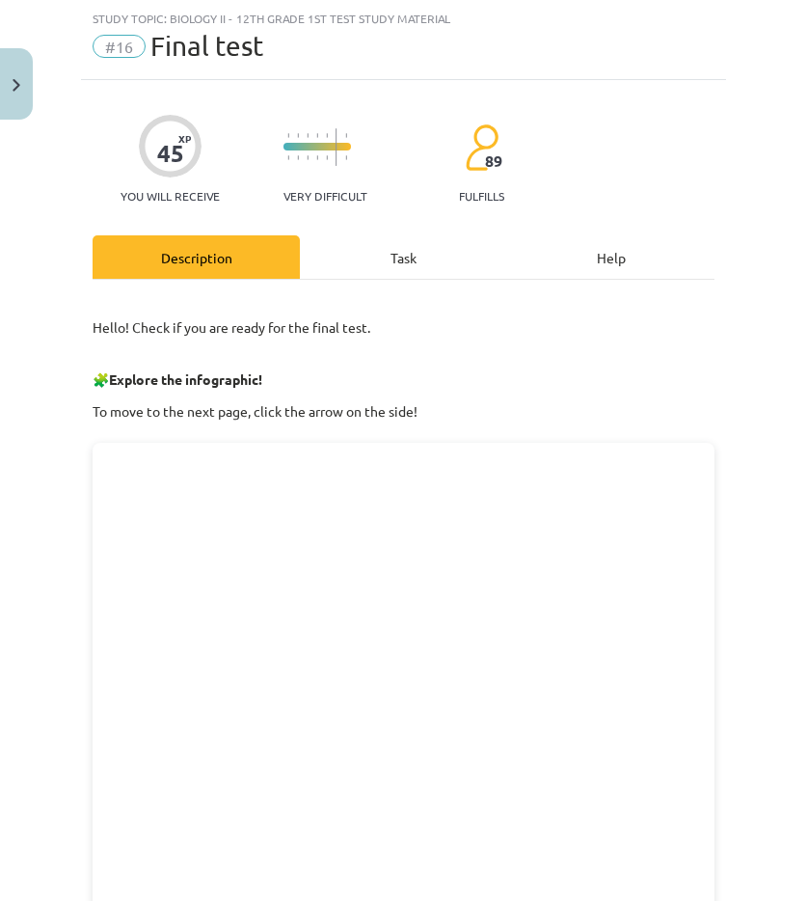
click at [363, 257] on div "Task" at bounding box center [403, 256] width 207 height 43
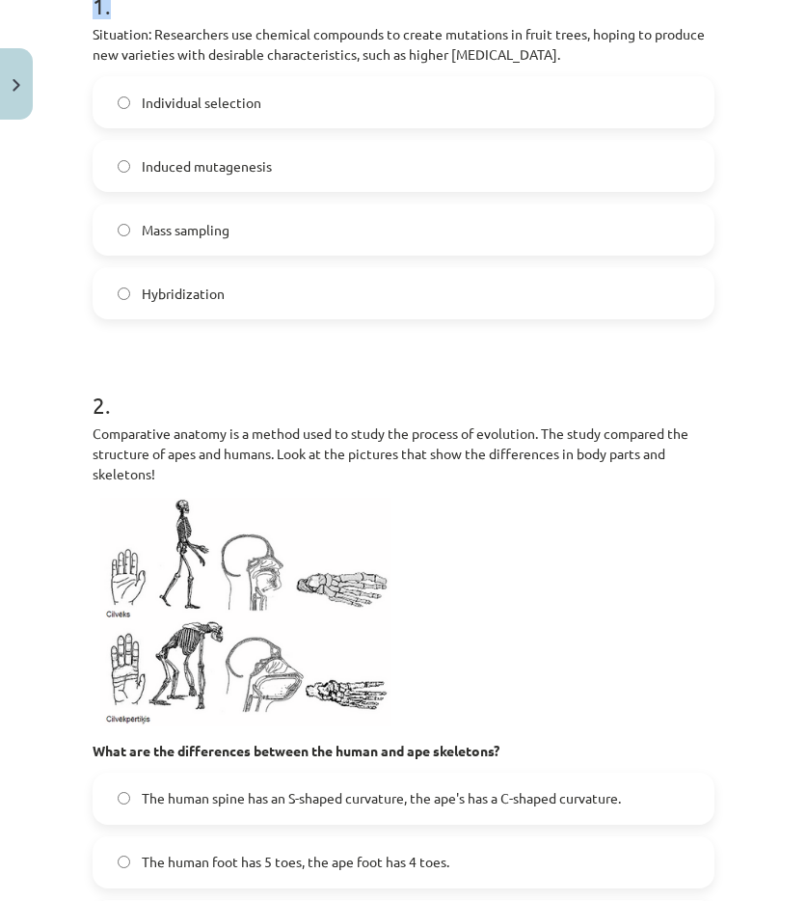
scroll to position [390, 0]
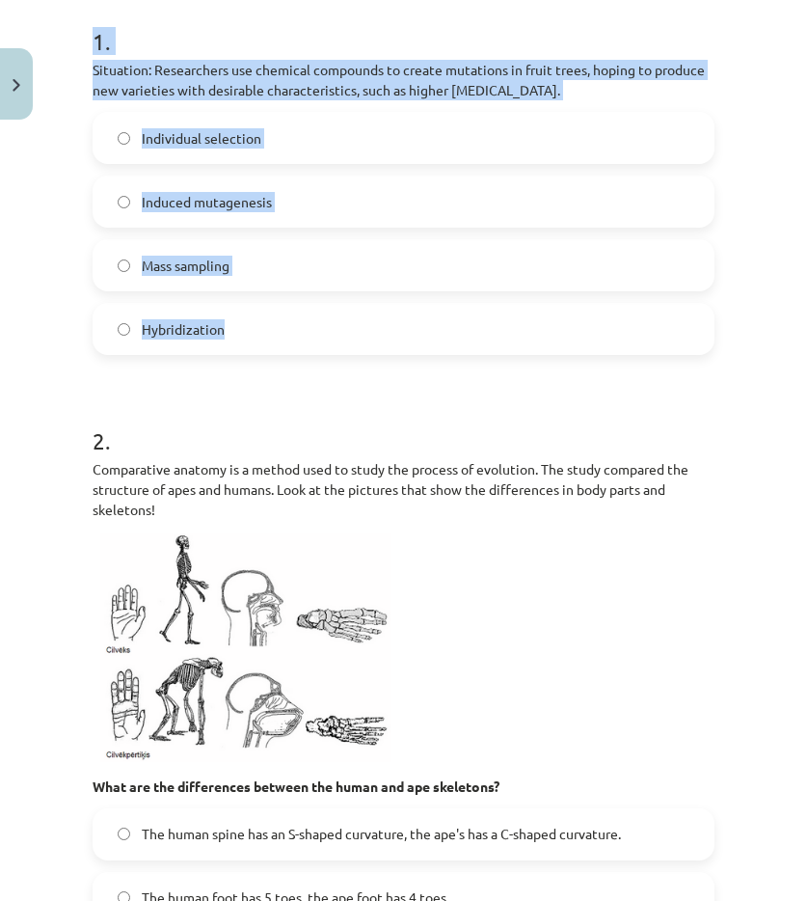
drag, startPoint x: 95, startPoint y: 377, endPoint x: 312, endPoint y: 345, distance: 218.4
click at [312, 345] on div "1 . Situation: Researchers use chemical compounds to create mutations in fruit …" at bounding box center [404, 174] width 622 height 361
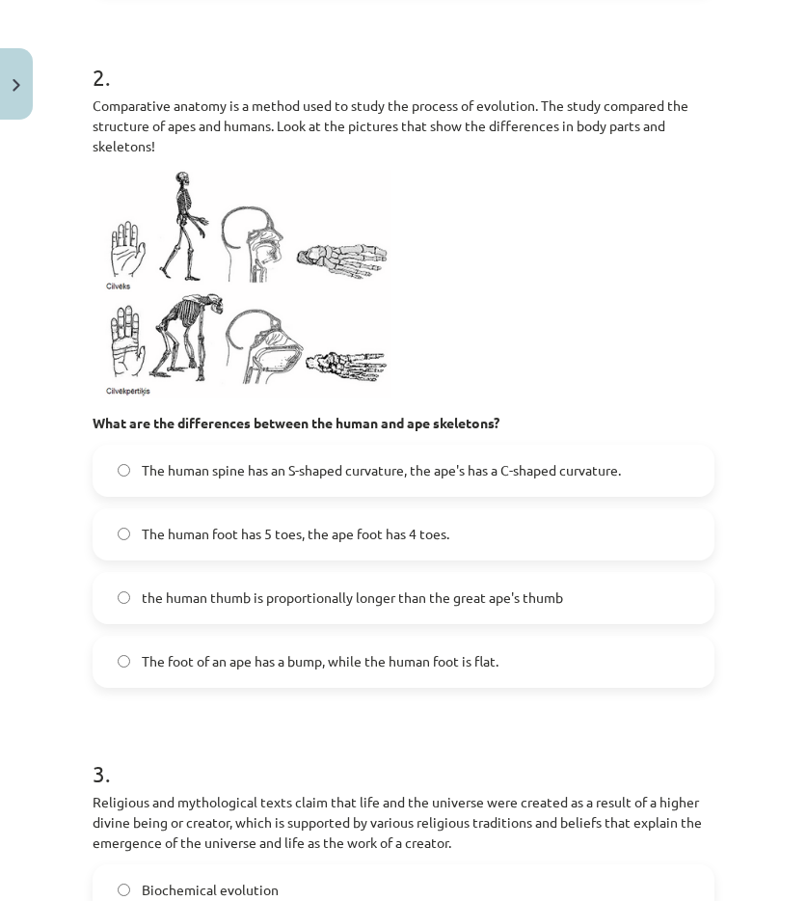
scroll to position [720, 0]
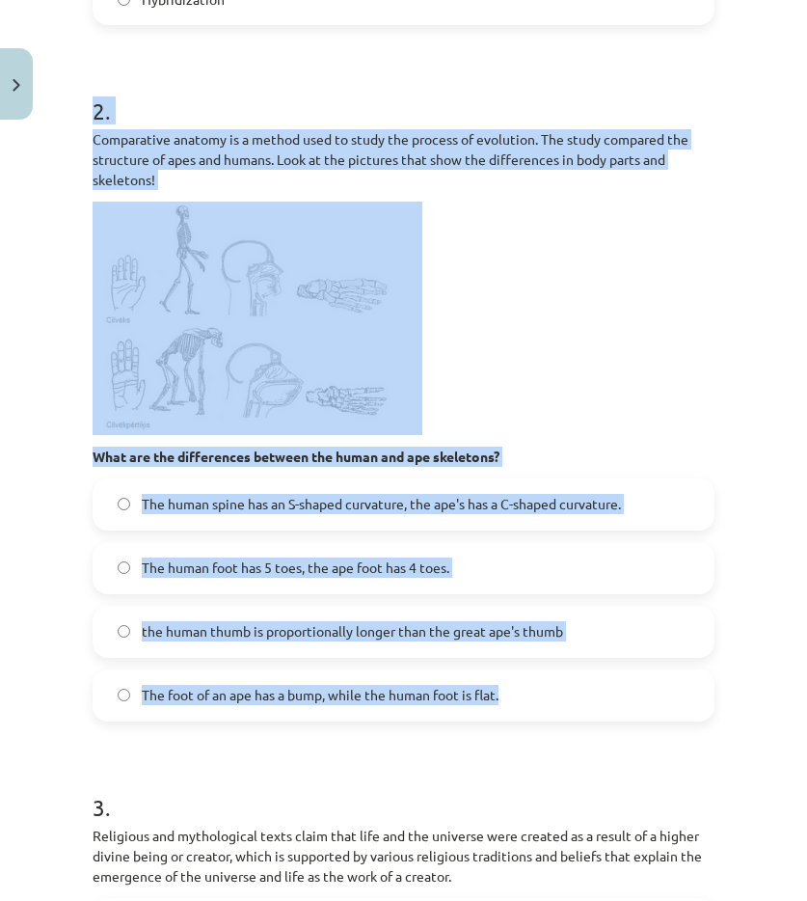
drag, startPoint x: 94, startPoint y: 114, endPoint x: 563, endPoint y: 707, distance: 756.7
click at [563, 707] on div "2 . Comparative anatomy is a method used to study the process of evolution. The…" at bounding box center [404, 393] width 622 height 658
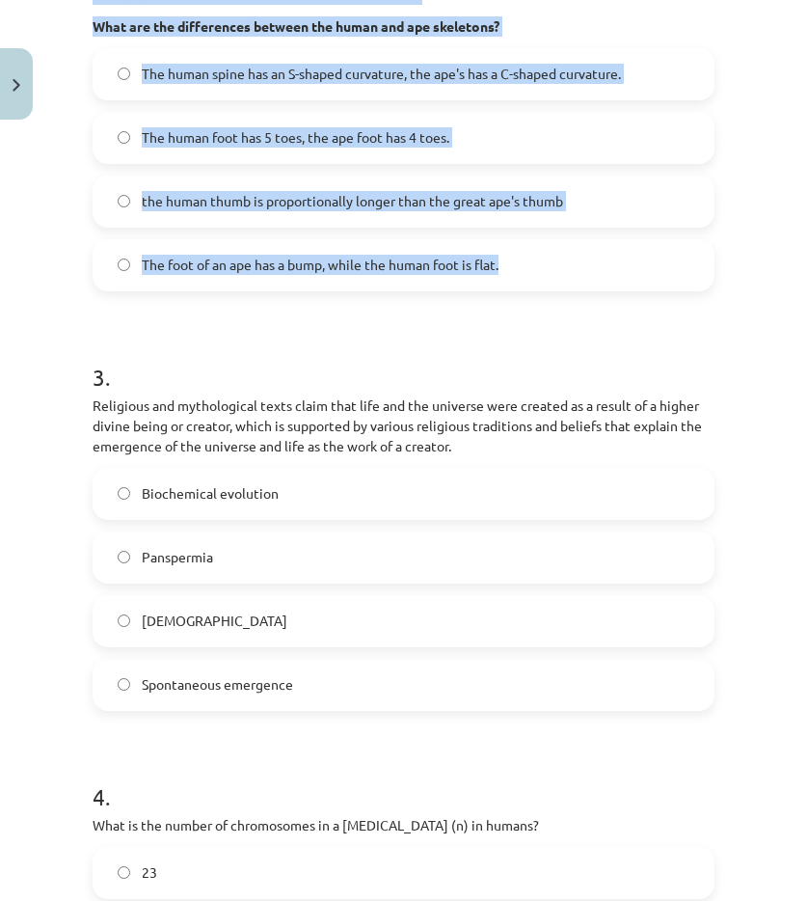
scroll to position [1298, 0]
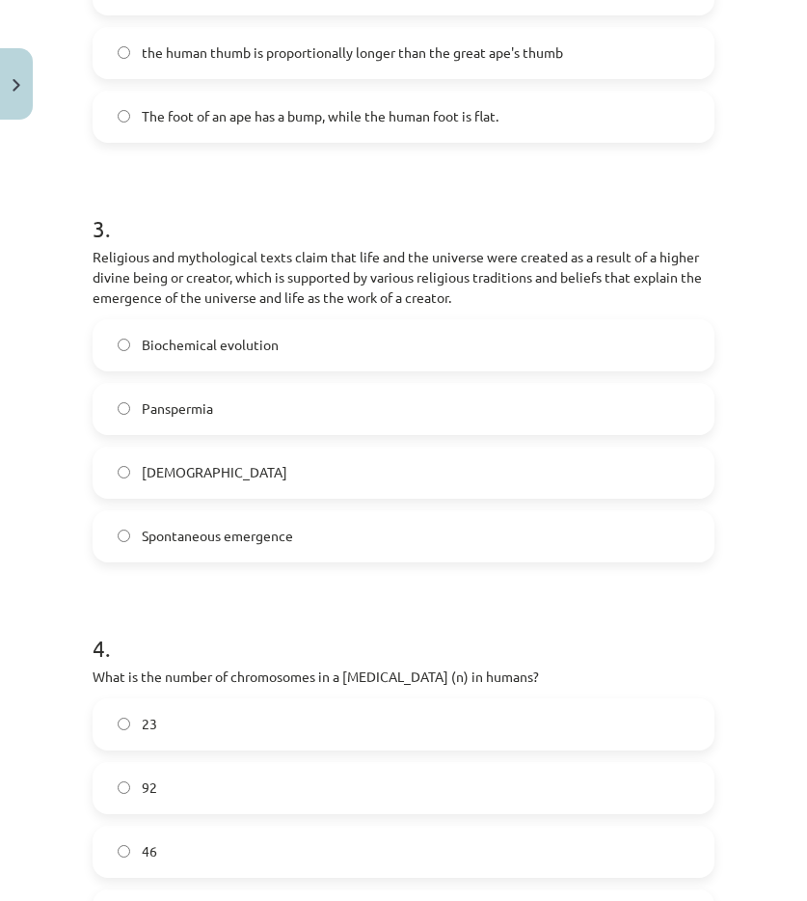
click at [48, 408] on div "Study topic: Biology II - 12th grade 1st test study material #16 Final test 45 …" at bounding box center [403, 450] width 807 height 901
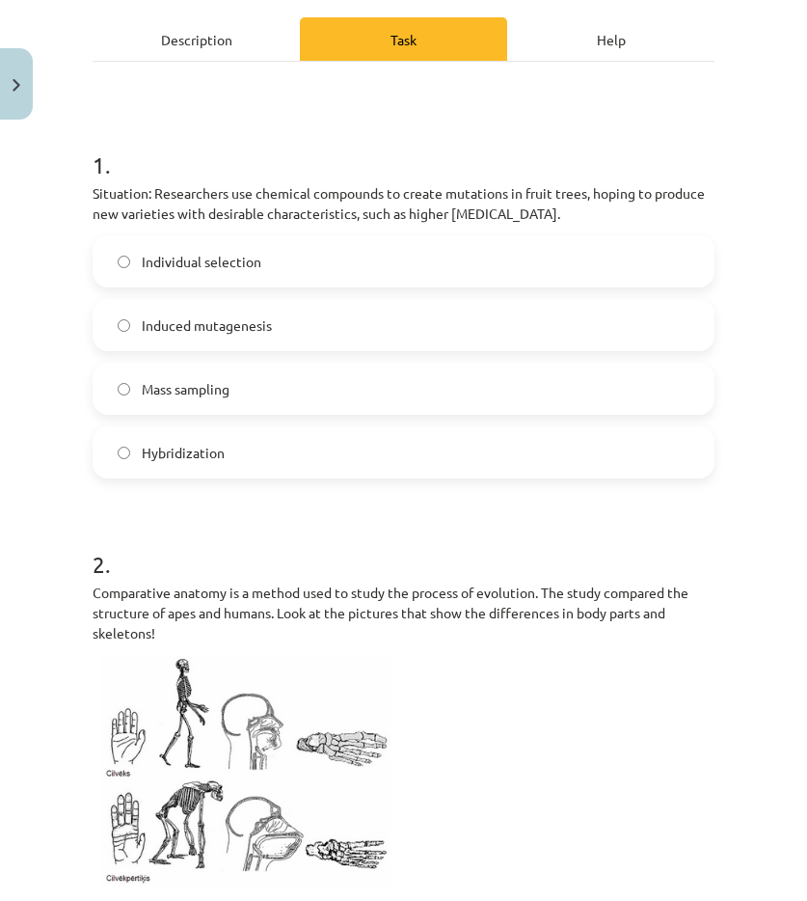
scroll to position [141, 0]
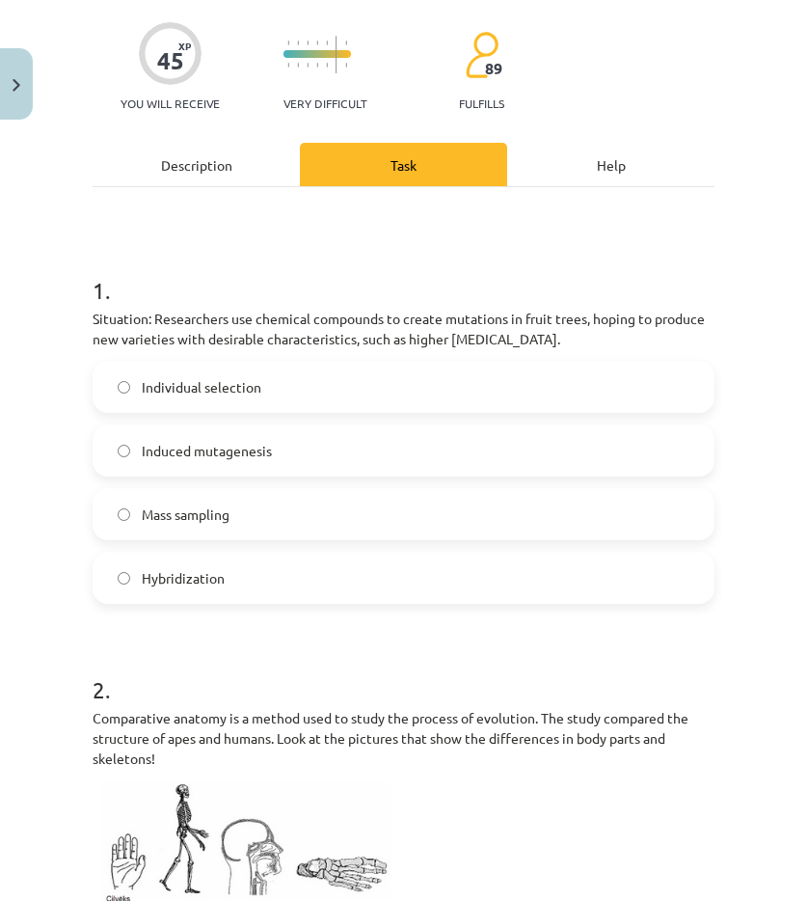
click at [137, 461] on label "Induced mutagenesis" at bounding box center [404, 450] width 618 height 48
click at [68, 767] on div "Study topic: Biology II - 12th grade 1st test study material #16 Final test 45 …" at bounding box center [403, 450] width 807 height 901
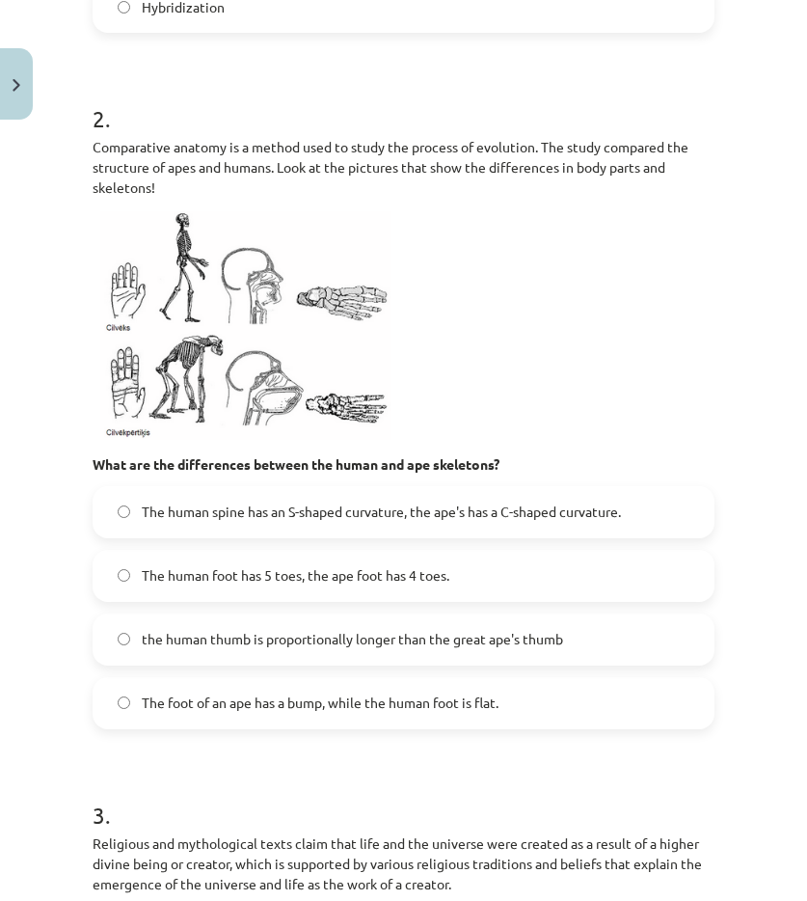
scroll to position [720, 0]
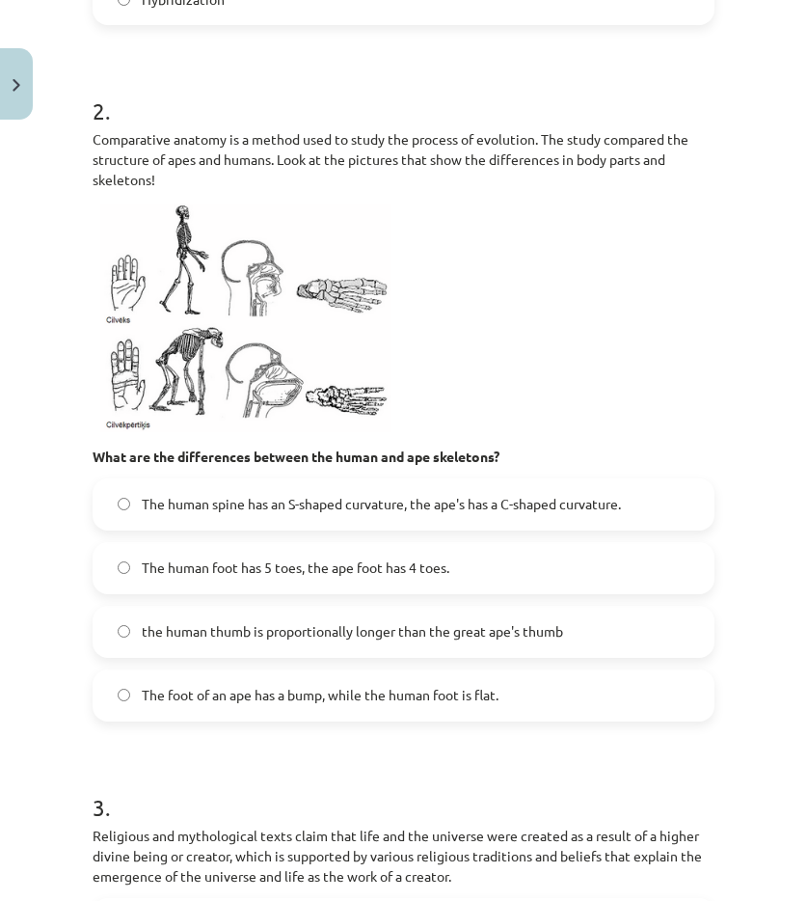
click at [555, 525] on label "The human spine has an S-shaped curvature, the ape's has a C-shaped curvature." at bounding box center [404, 504] width 618 height 48
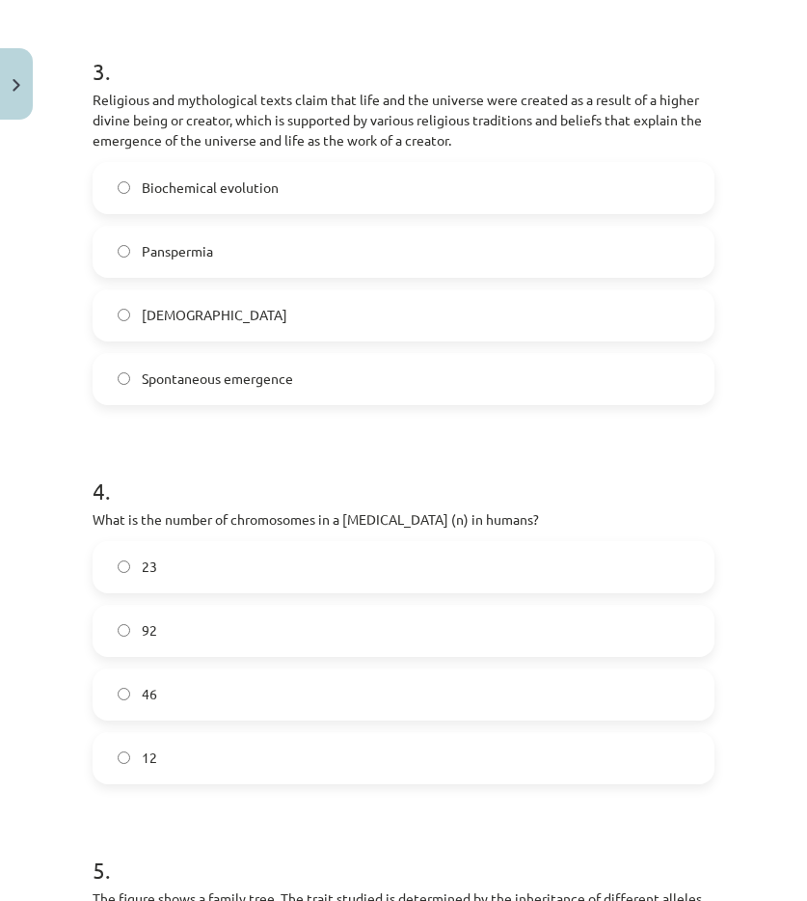
scroll to position [1395, 0]
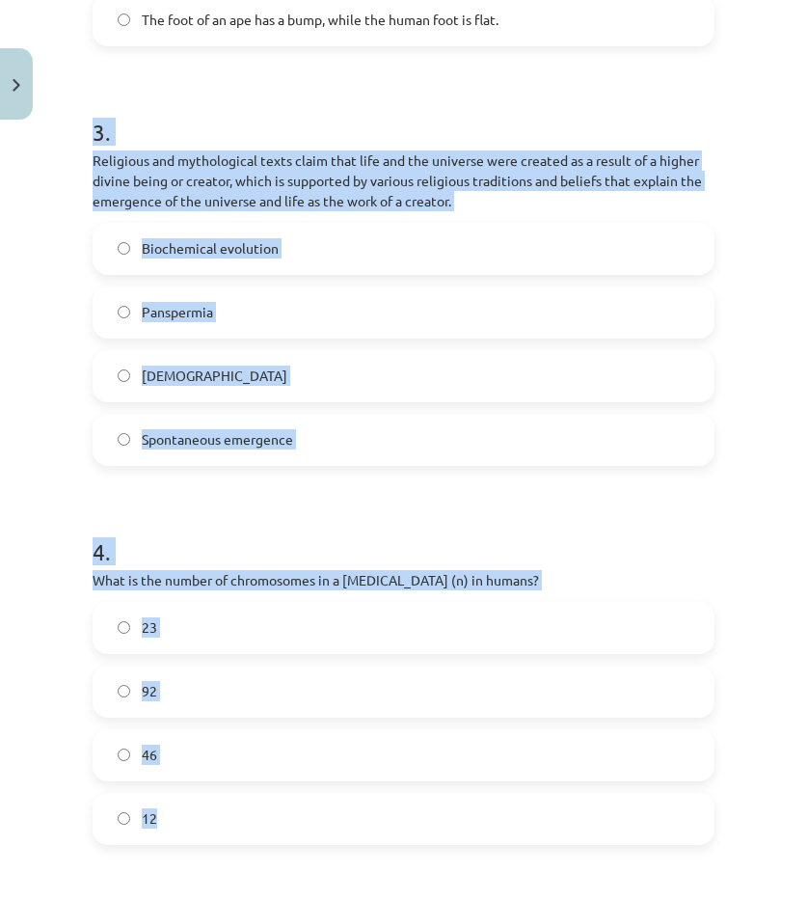
drag, startPoint x: 88, startPoint y: 123, endPoint x: 252, endPoint y: 676, distance: 576.5
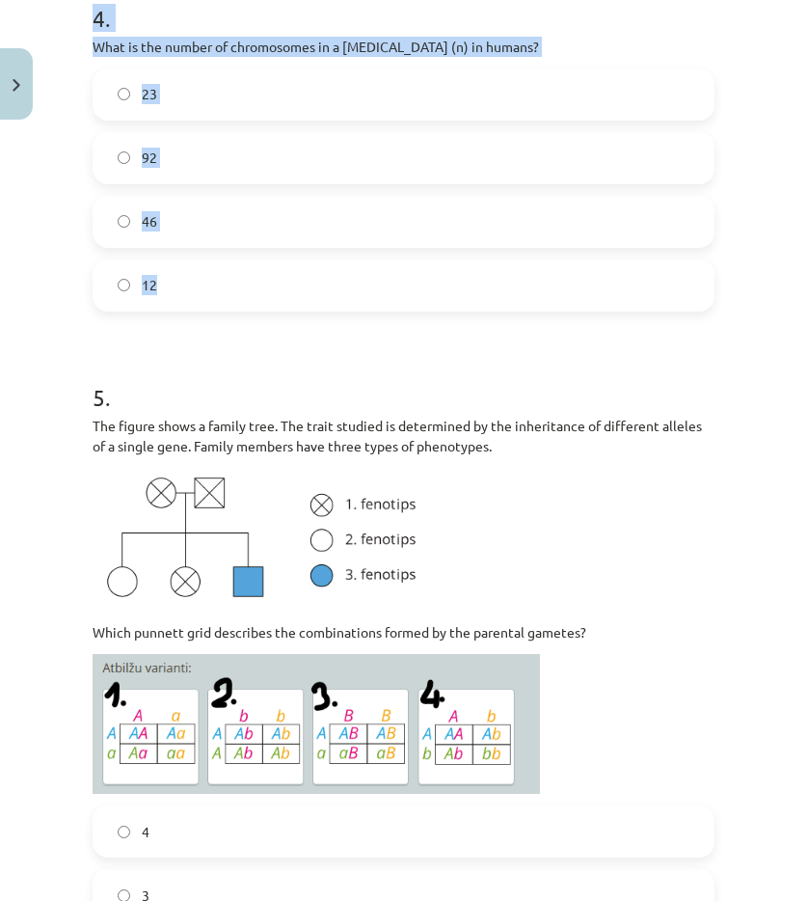
scroll to position [1973, 0]
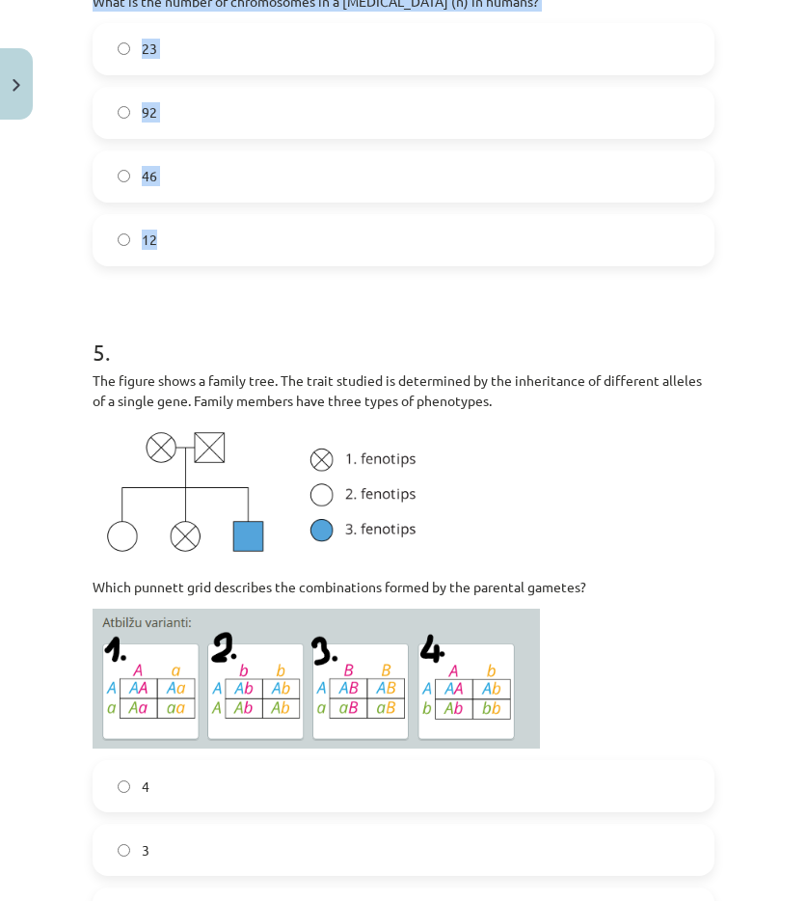
click at [221, 481] on img at bounding box center [277, 493] width 368 height 143
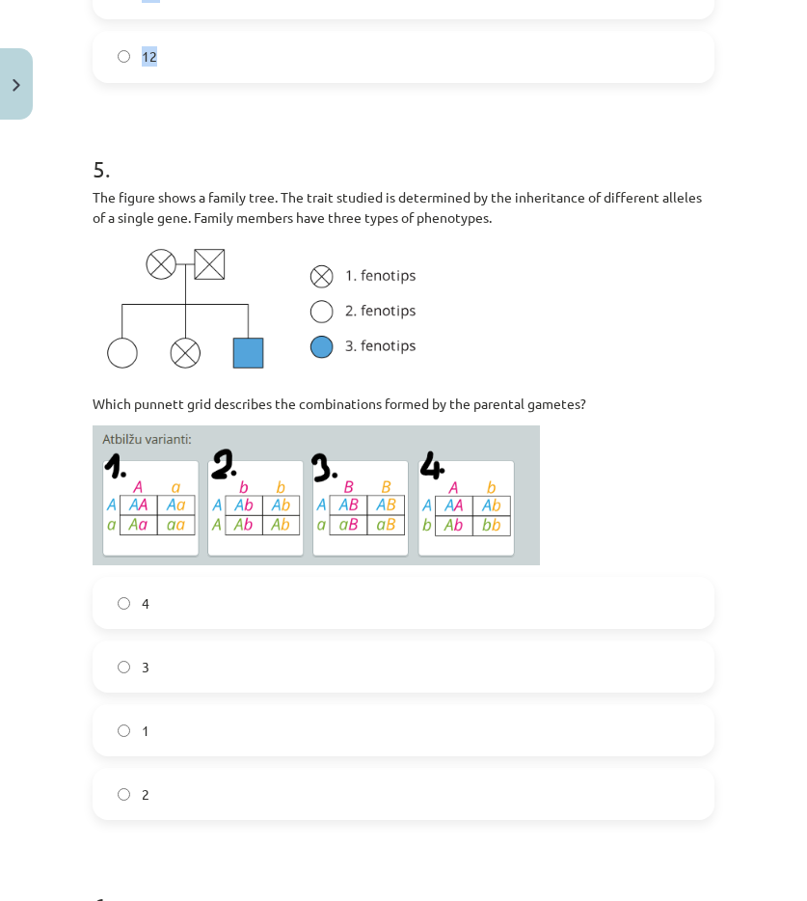
scroll to position [2166, 0]
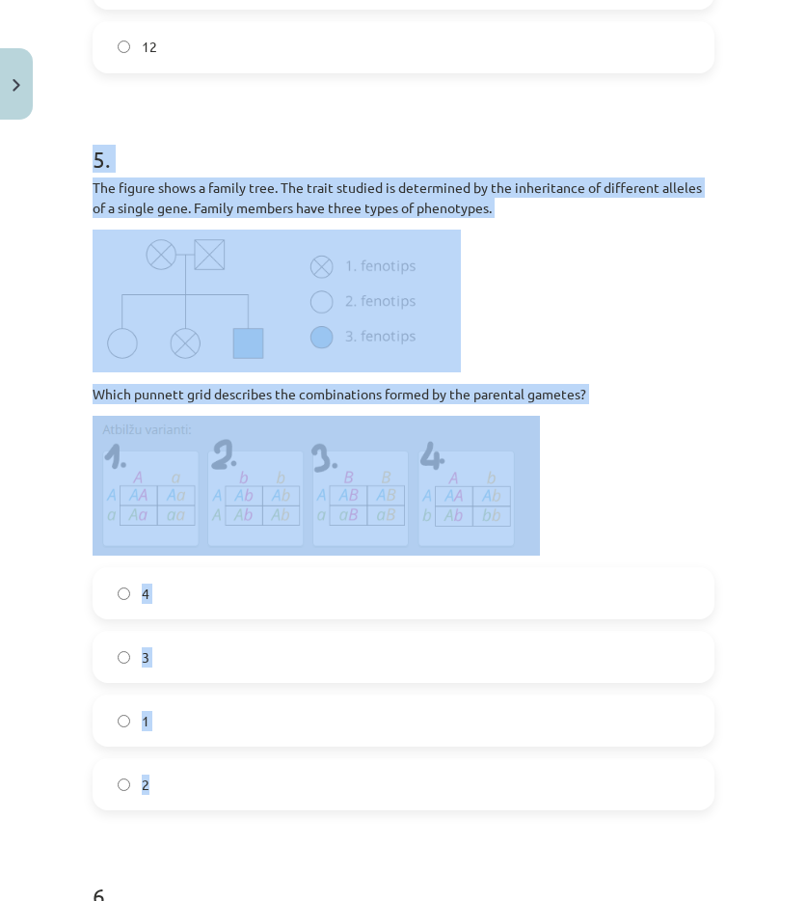
drag, startPoint x: 94, startPoint y: 160, endPoint x: 372, endPoint y: 669, distance: 580.6
click at [400, 789] on div "5 . The figure shows a family tree. The trait studied is determined by the inhe…" at bounding box center [404, 461] width 622 height 698
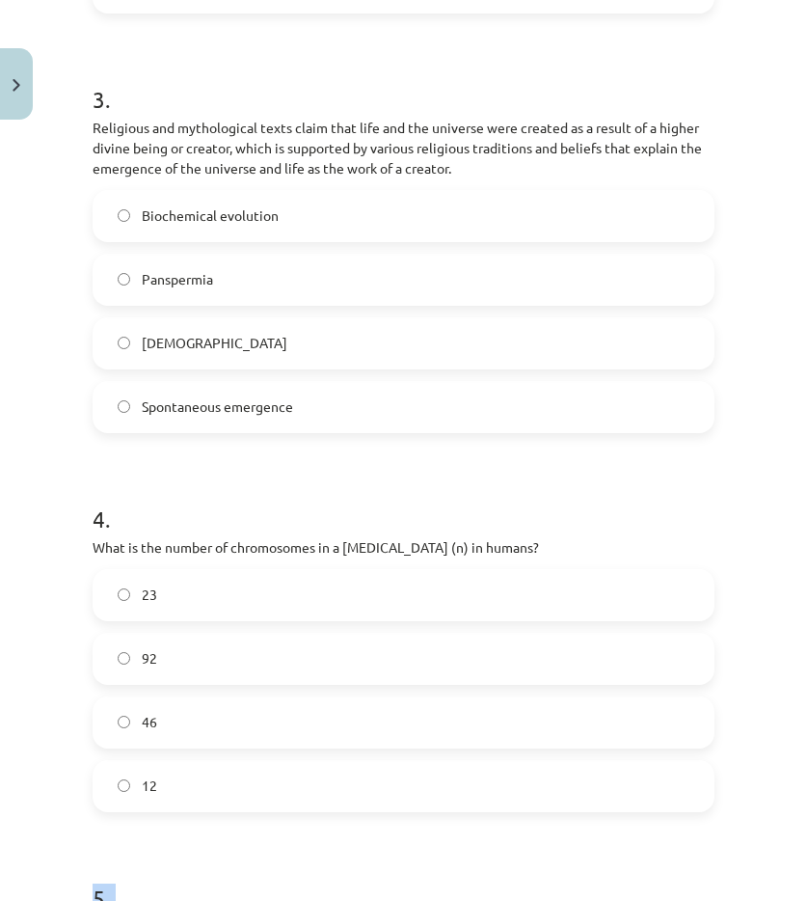
scroll to position [1395, 0]
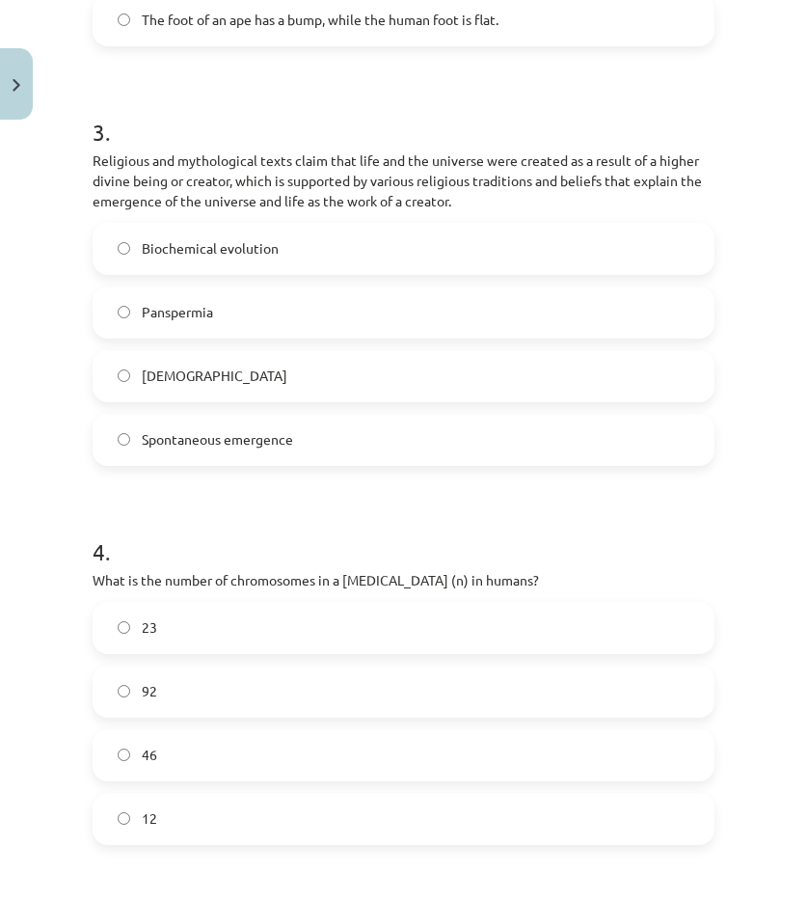
click at [200, 398] on label "Creationism" at bounding box center [404, 376] width 618 height 48
click at [169, 640] on label "23" at bounding box center [404, 628] width 618 height 48
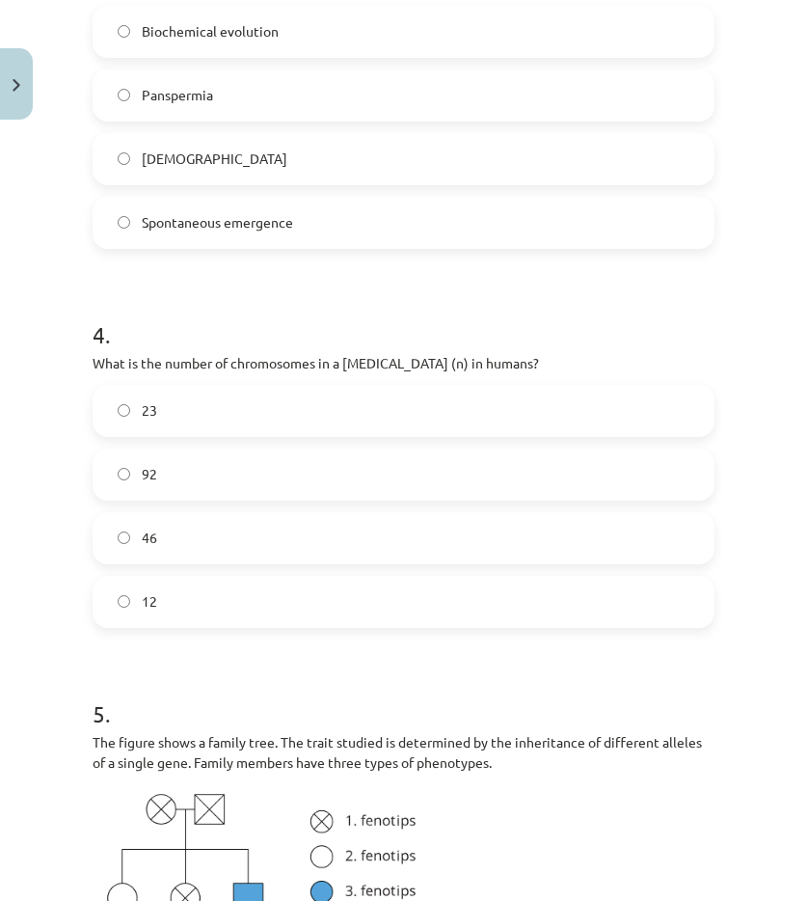
scroll to position [1877, 0]
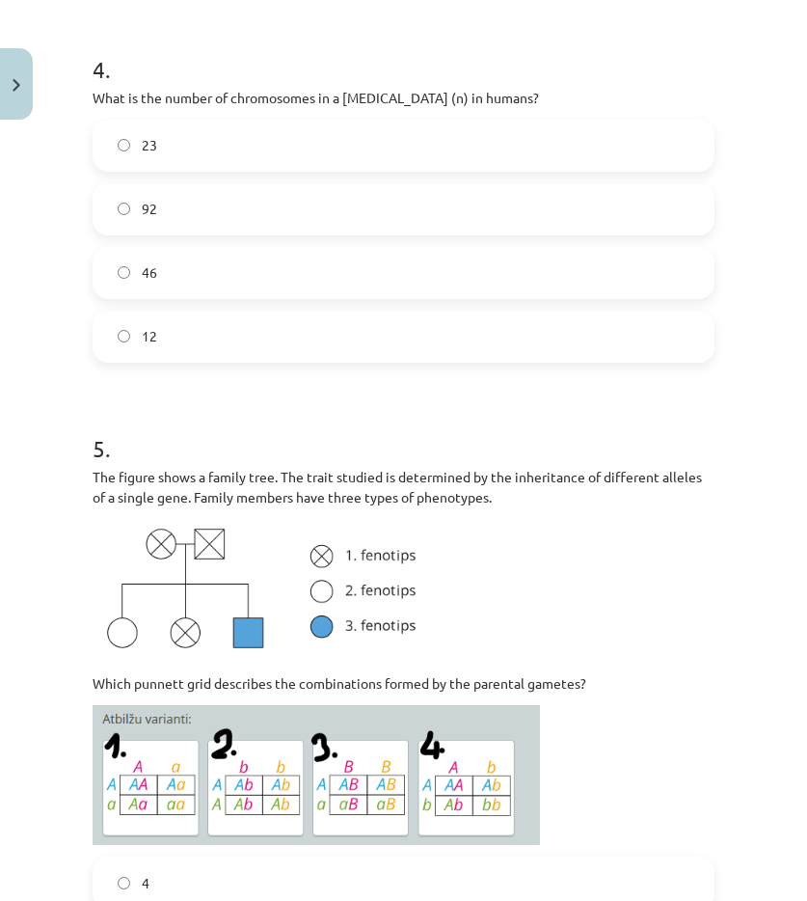
click at [506, 641] on p at bounding box center [404, 590] width 622 height 143
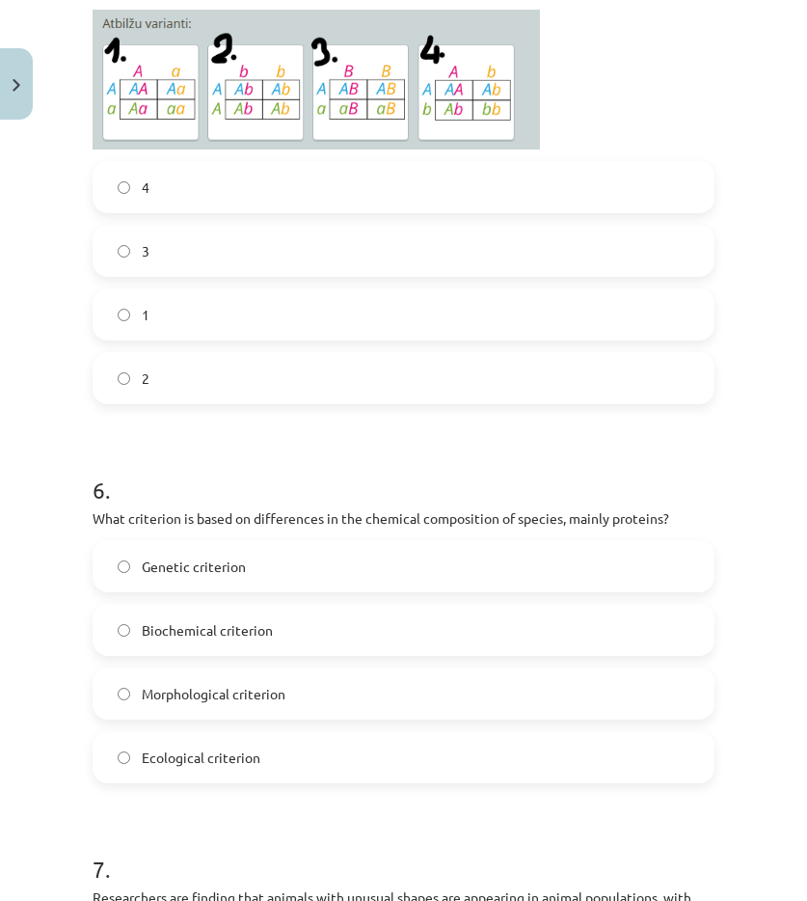
scroll to position [2552, 0]
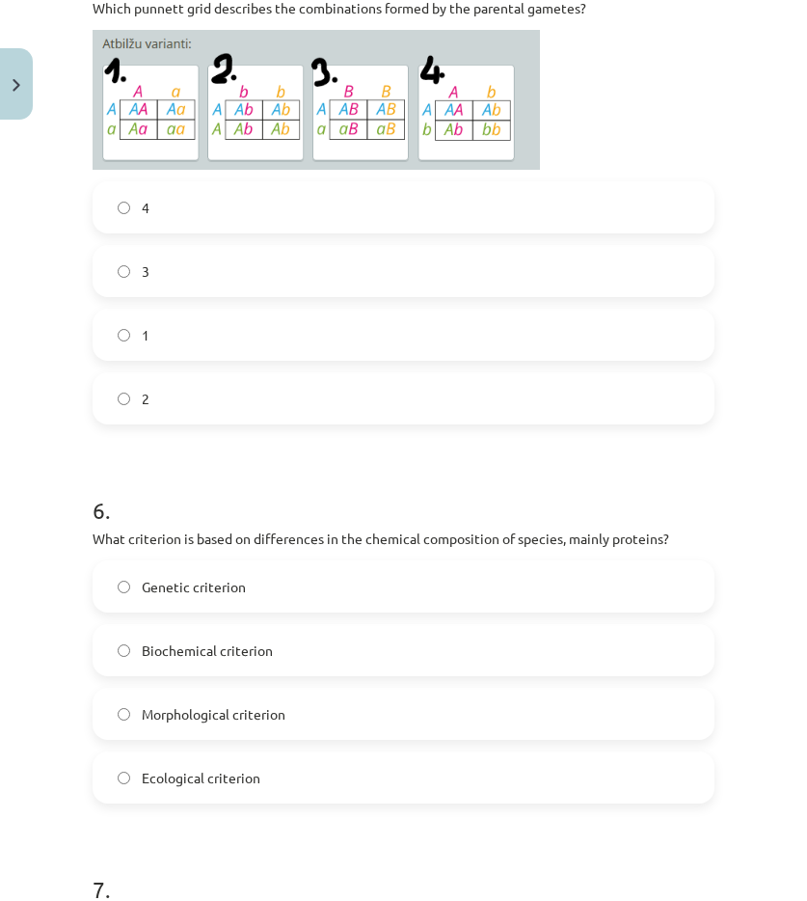
click at [122, 219] on label "4" at bounding box center [404, 207] width 618 height 48
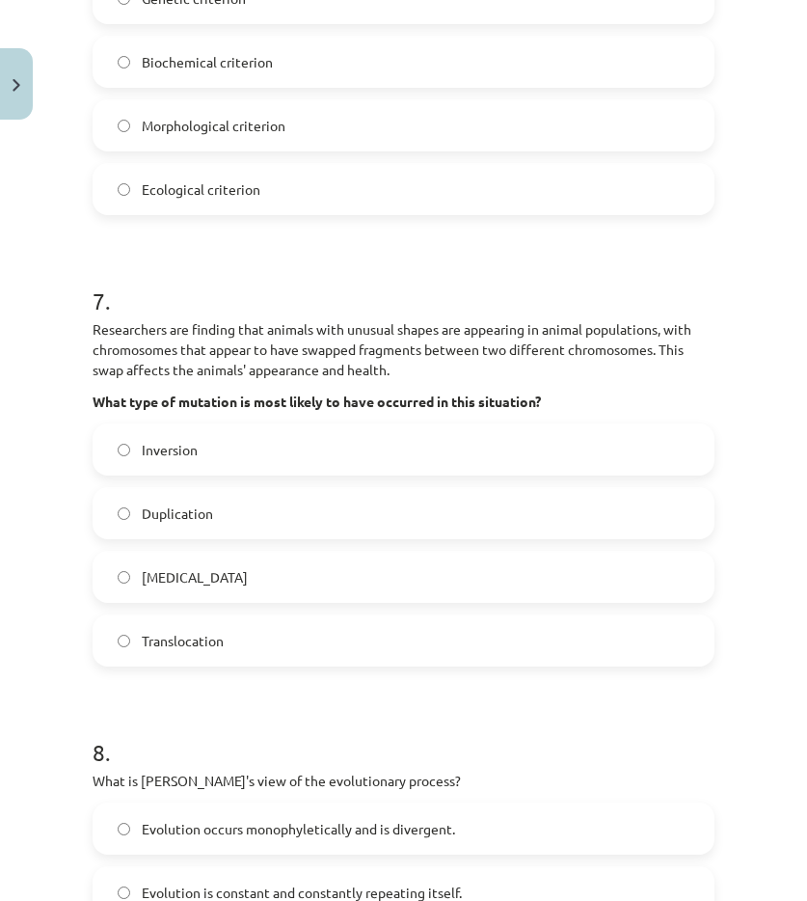
scroll to position [3884, 0]
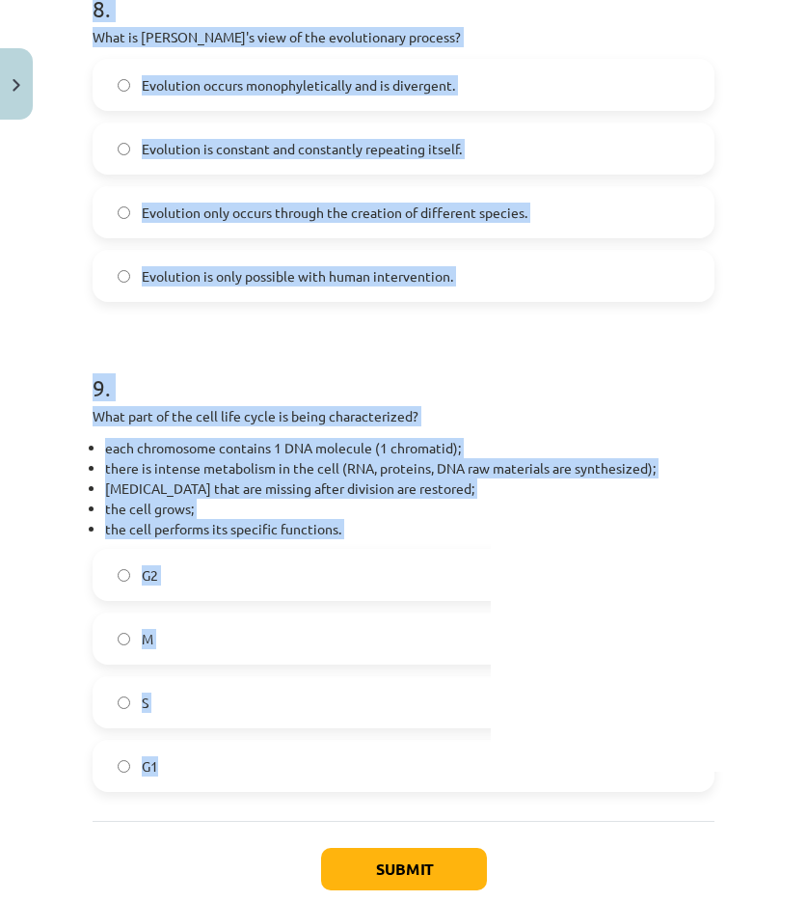
drag, startPoint x: 89, startPoint y: 222, endPoint x: 407, endPoint y: 769, distance: 632.8
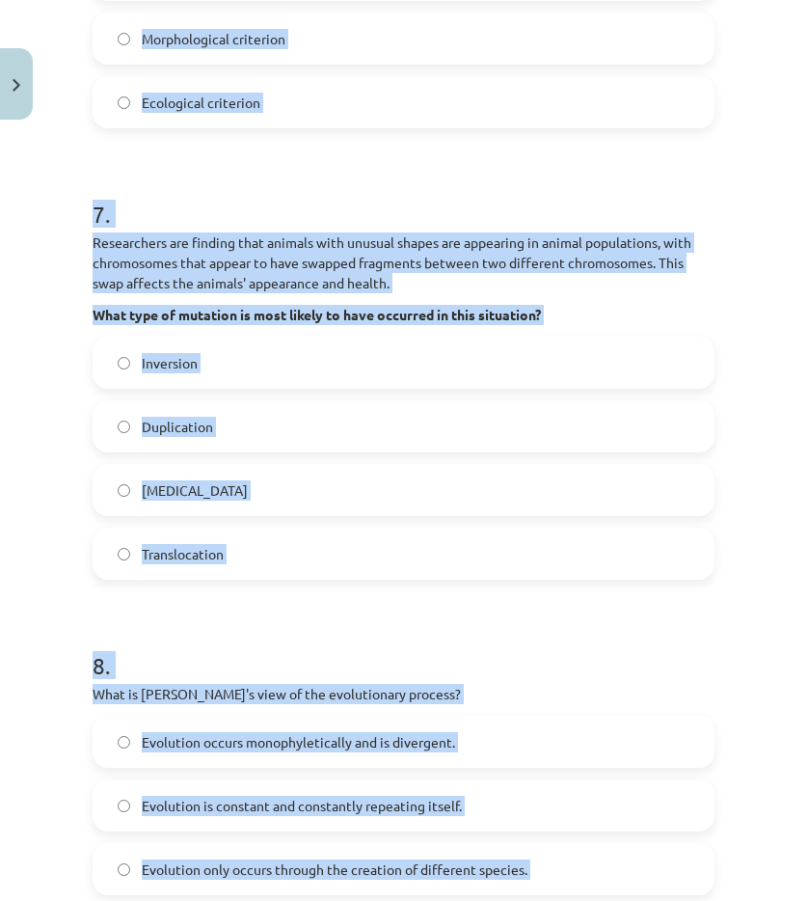
scroll to position [2938, 0]
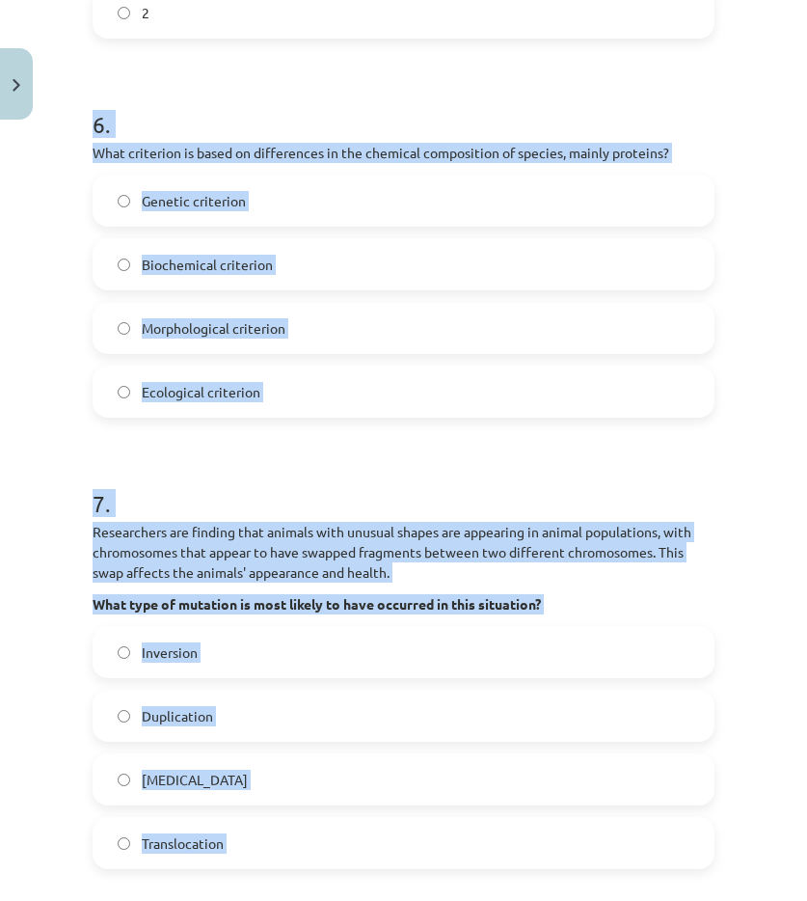
click at [231, 280] on label "Biochemical criterion" at bounding box center [404, 264] width 618 height 48
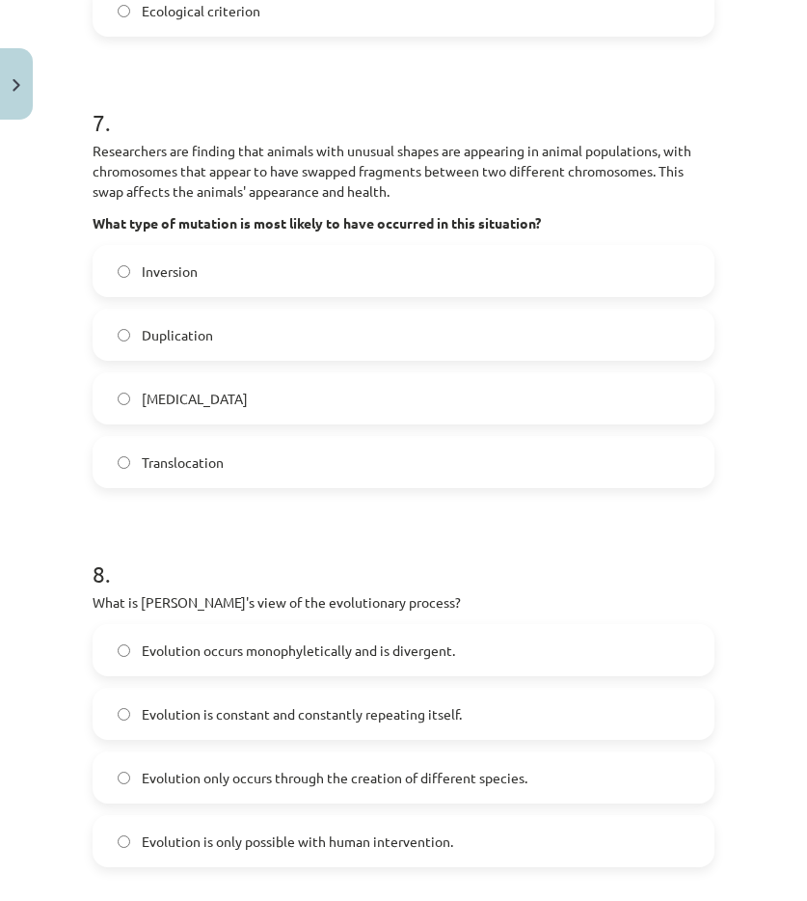
scroll to position [3324, 0]
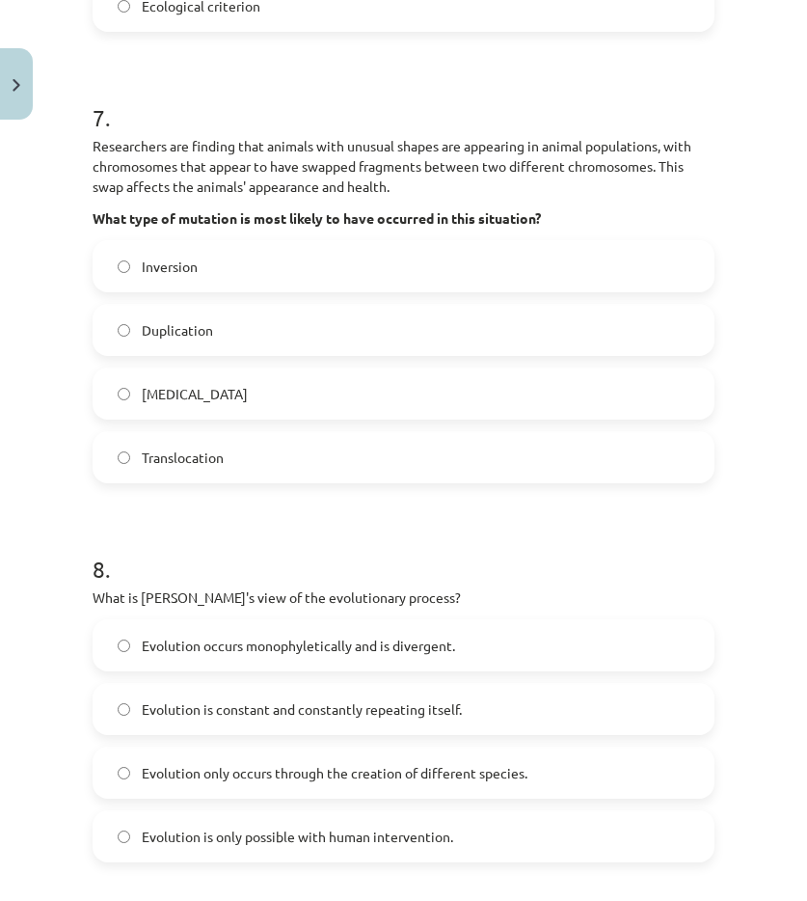
click at [200, 444] on label "Translocation" at bounding box center [404, 457] width 618 height 48
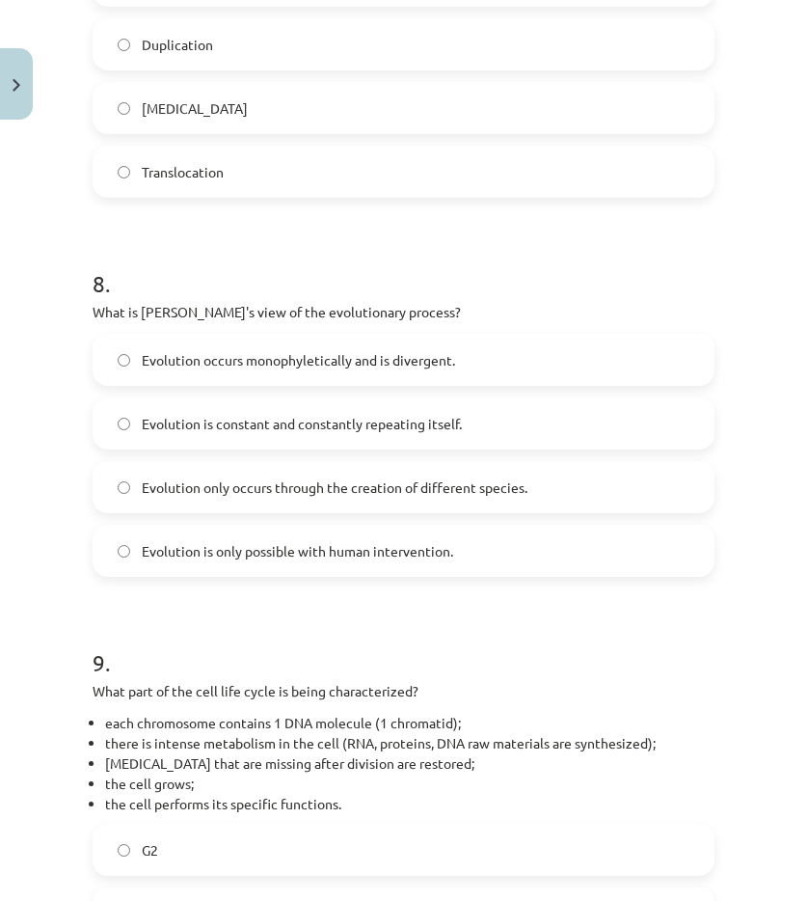
scroll to position [3613, 0]
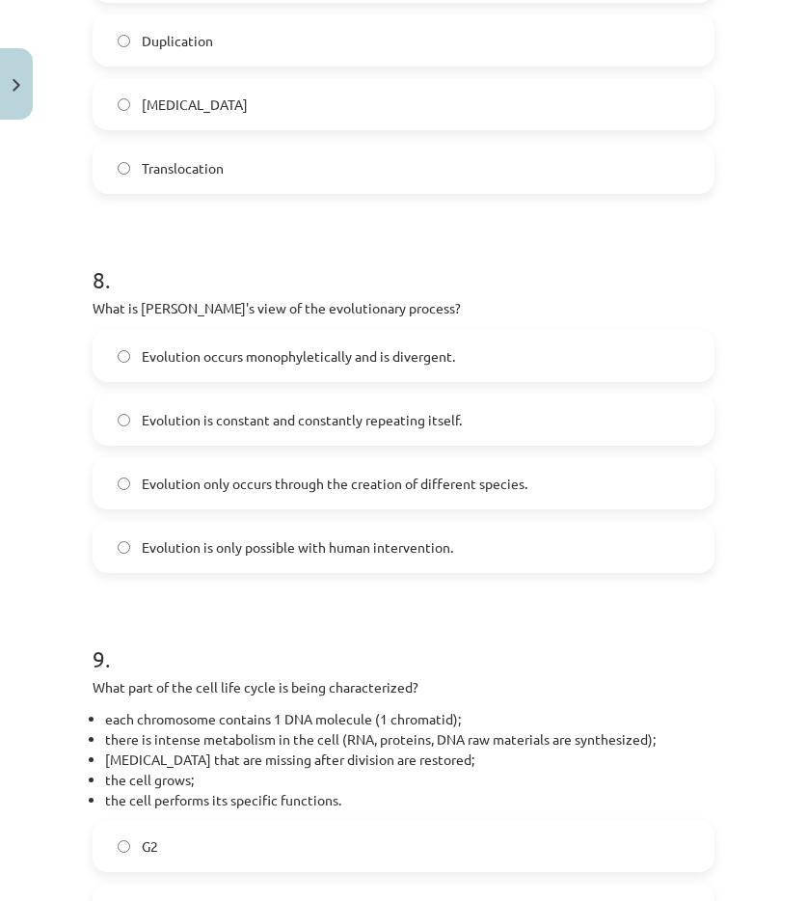
click at [267, 370] on label "Evolution occurs monophyletically and is divergent." at bounding box center [404, 356] width 618 height 48
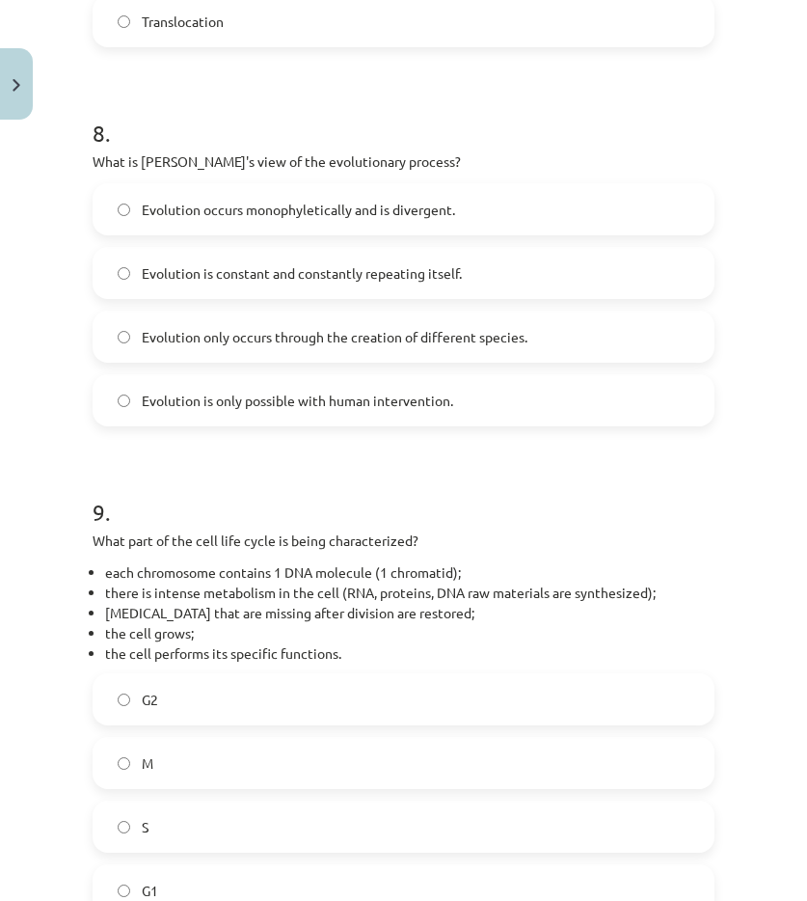
scroll to position [3999, 0]
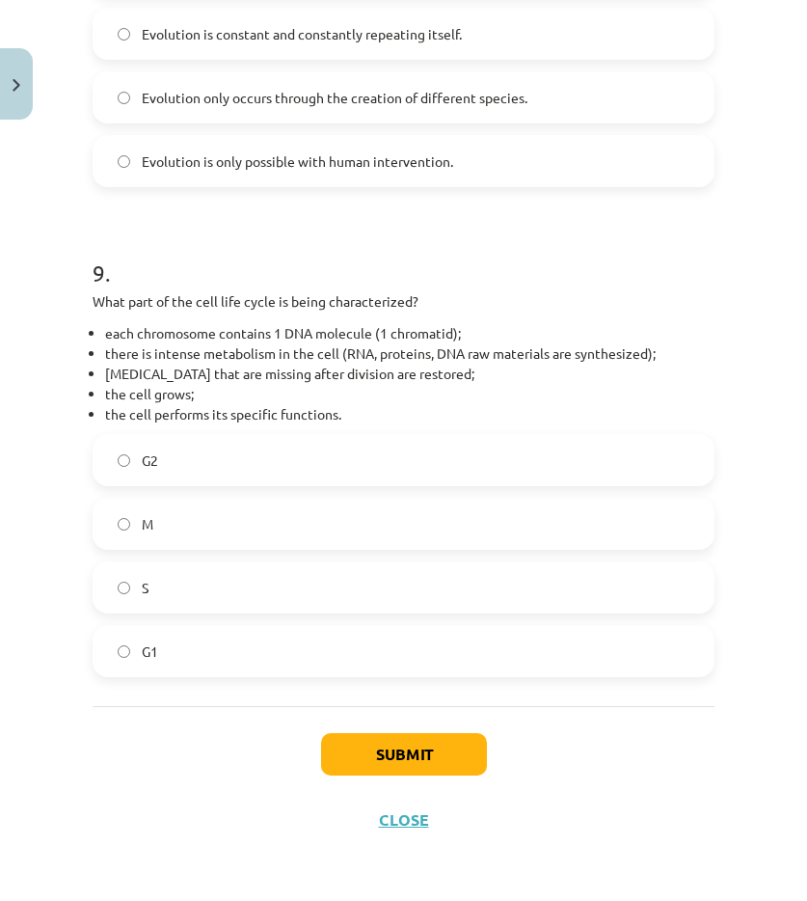
click at [206, 646] on label "G1" at bounding box center [404, 651] width 618 height 48
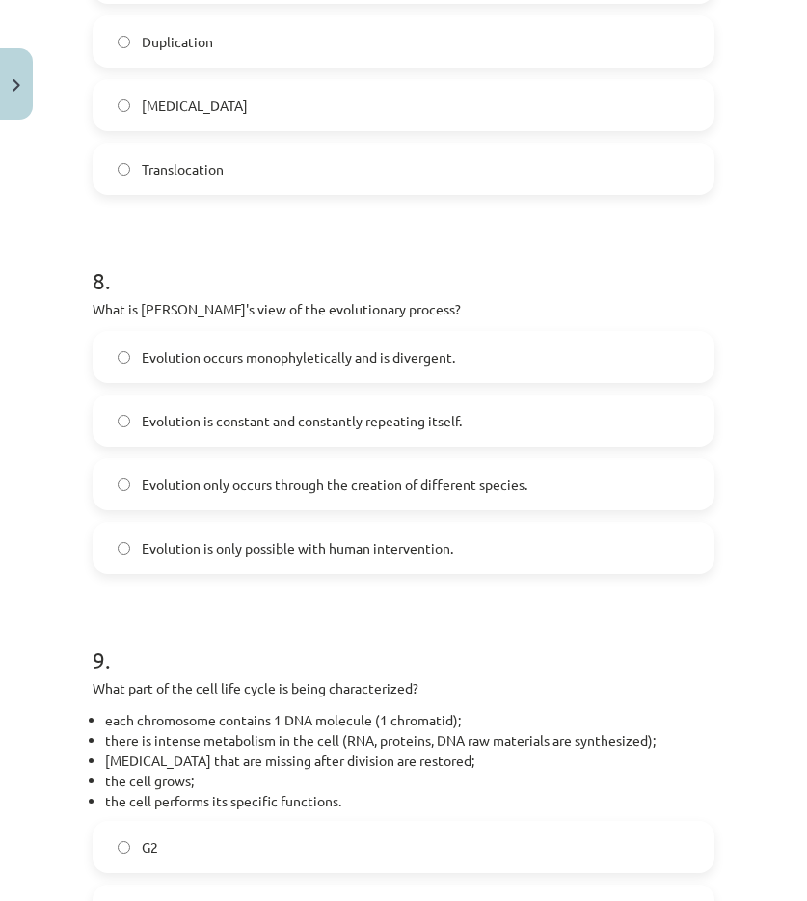
scroll to position [3903, 0]
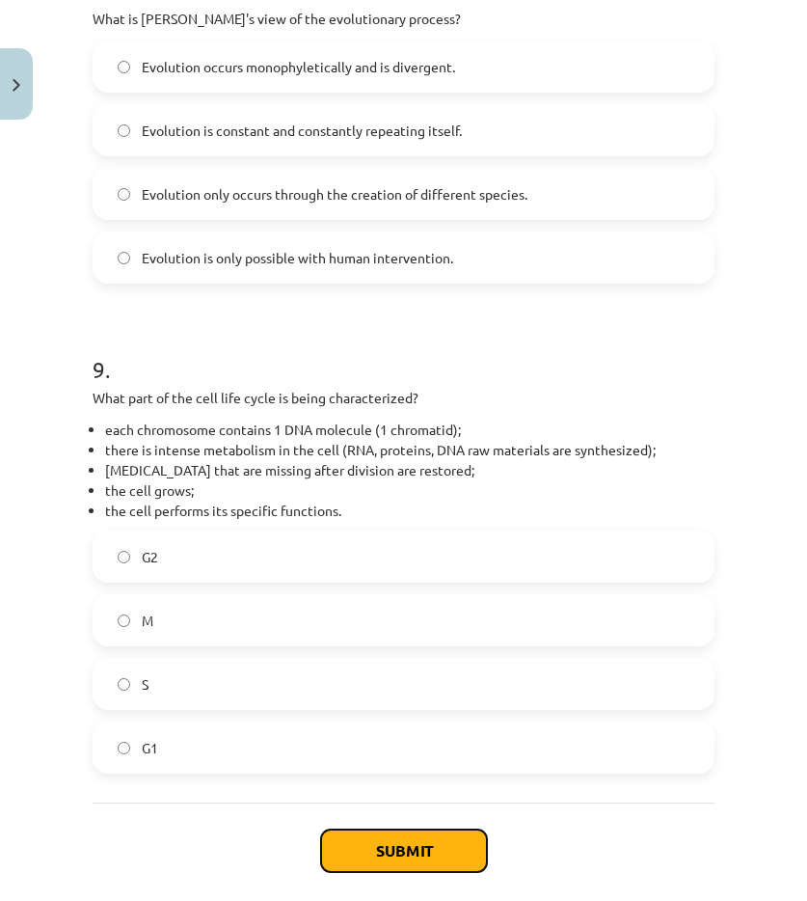
click at [410, 839] on button "Submit" at bounding box center [404, 851] width 166 height 42
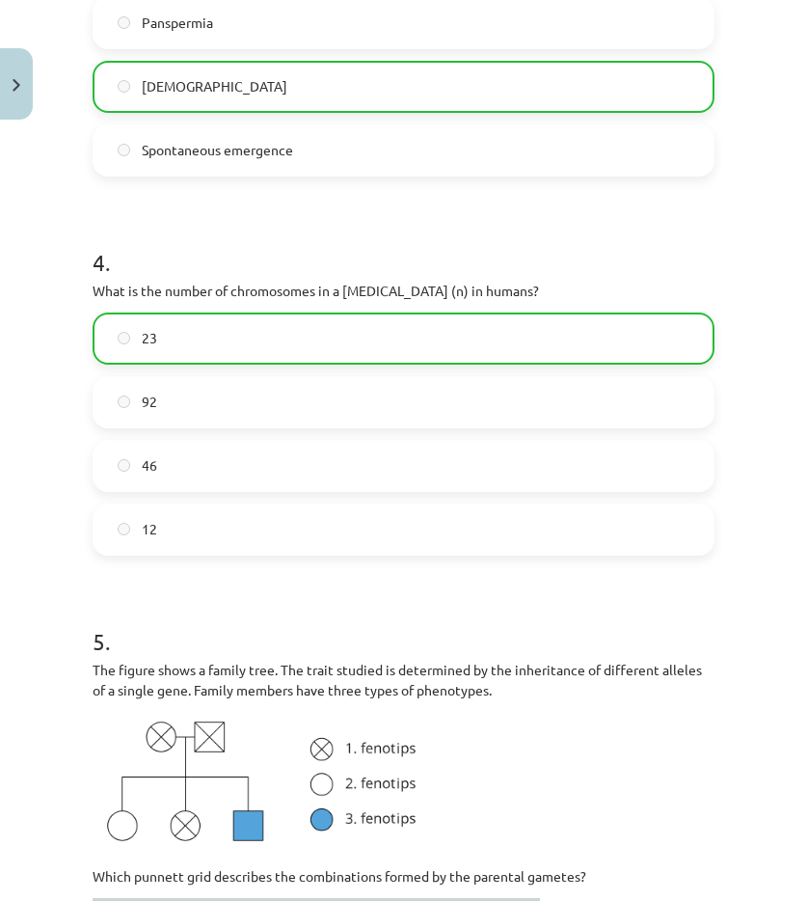
scroll to position [2166, 0]
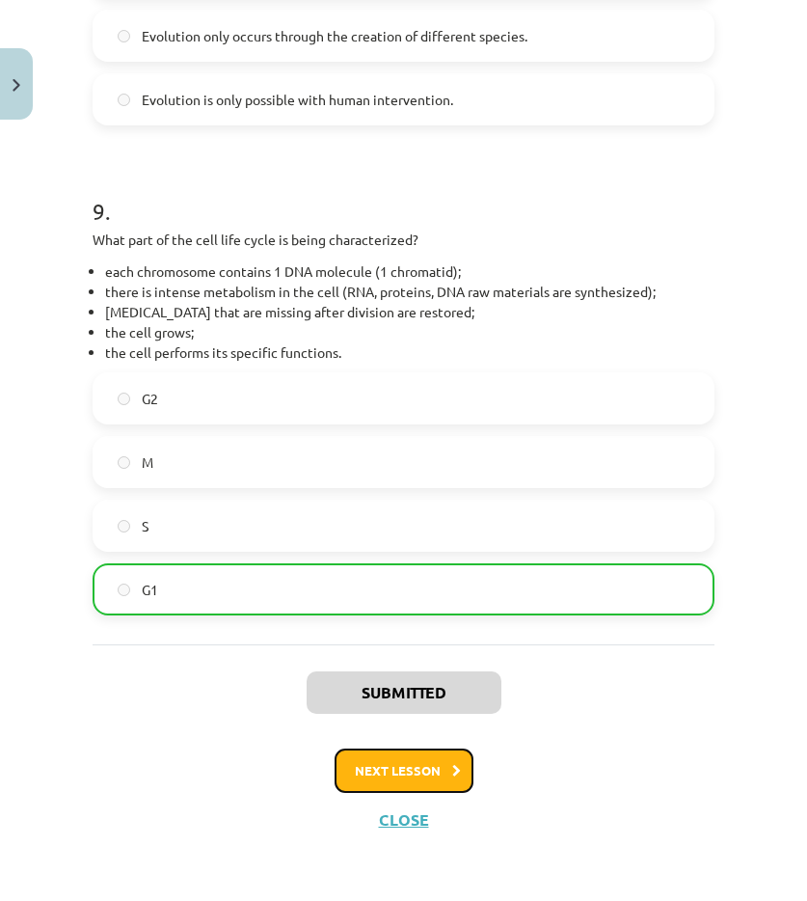
click at [422, 771] on font "Next lesson" at bounding box center [398, 770] width 86 height 16
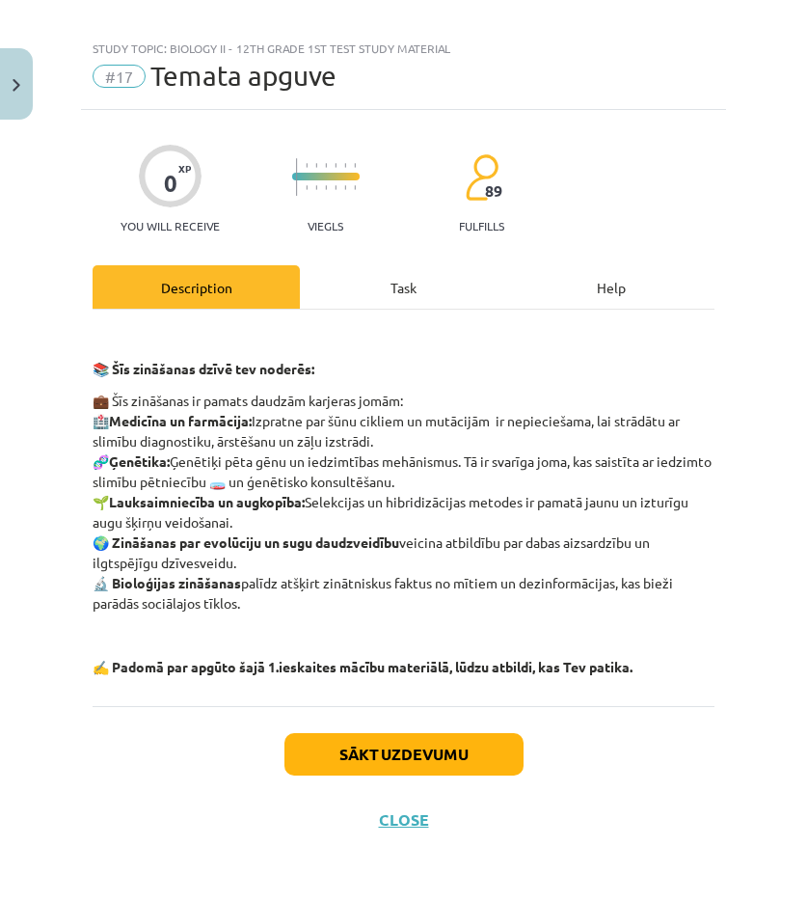
scroll to position [18, 0]
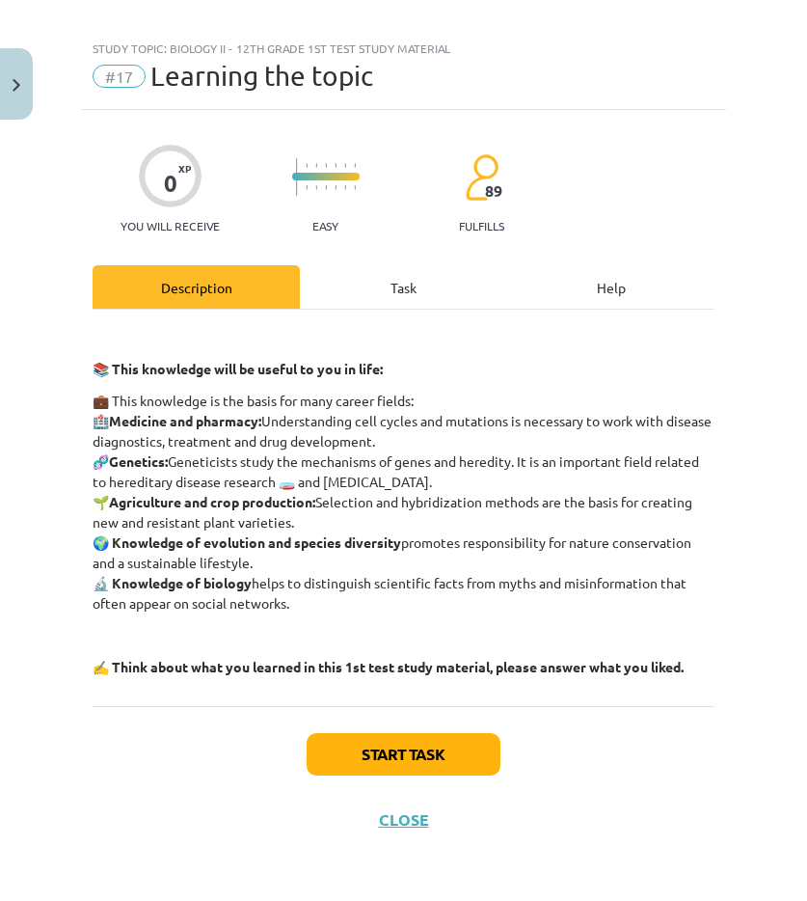
click at [367, 285] on div "Task" at bounding box center [403, 286] width 207 height 43
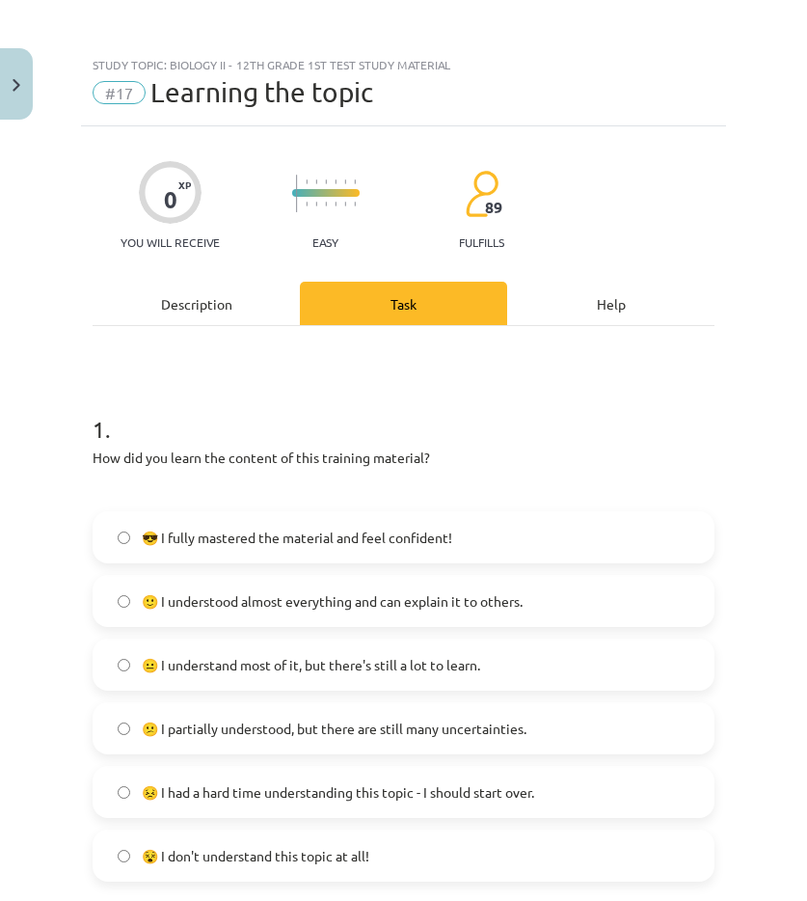
scroll to position [0, 0]
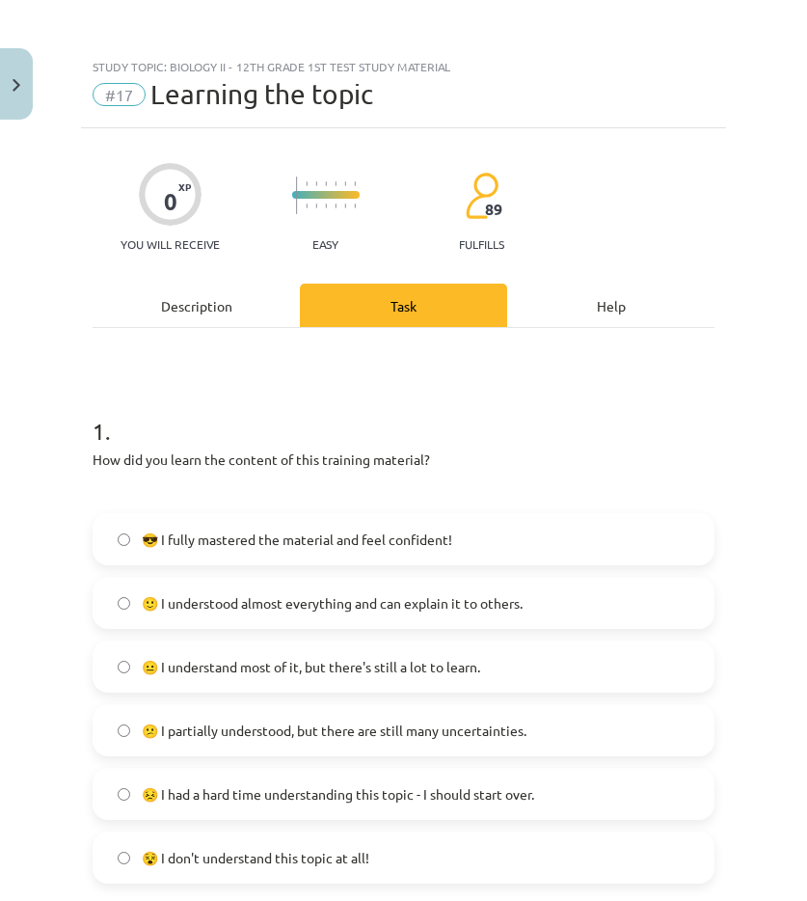
click at [242, 616] on label "🙂 I understood almost everything and can explain it to others." at bounding box center [404, 603] width 618 height 48
click at [242, 669] on font "😐 I understand most of it, but there's still a lot to learn." at bounding box center [311, 666] width 339 height 17
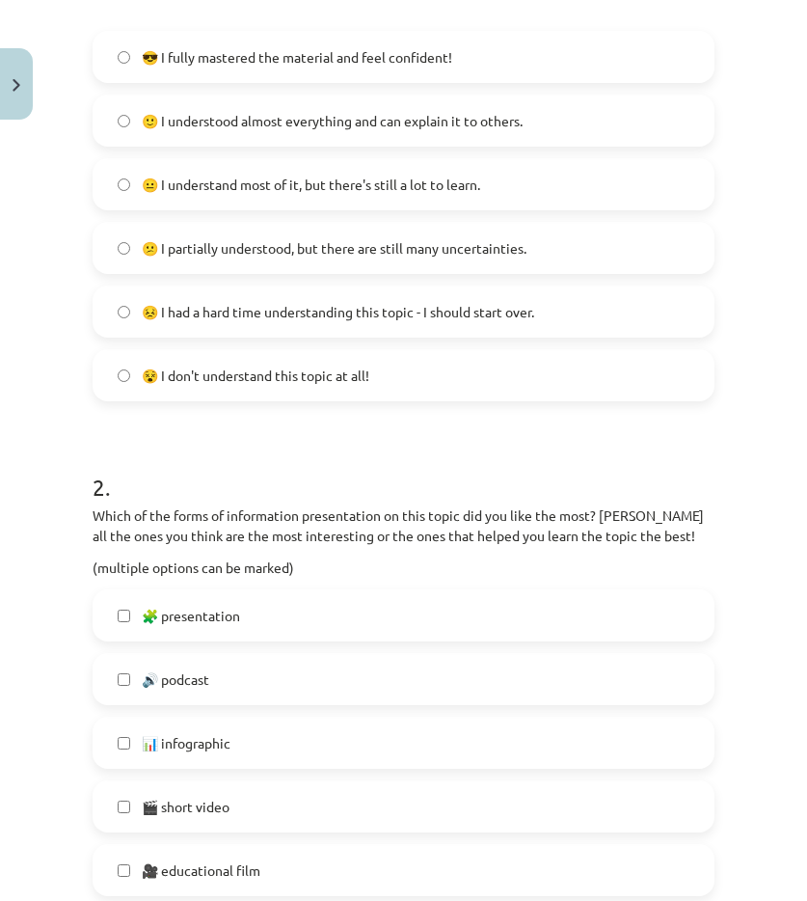
scroll to position [675, 0]
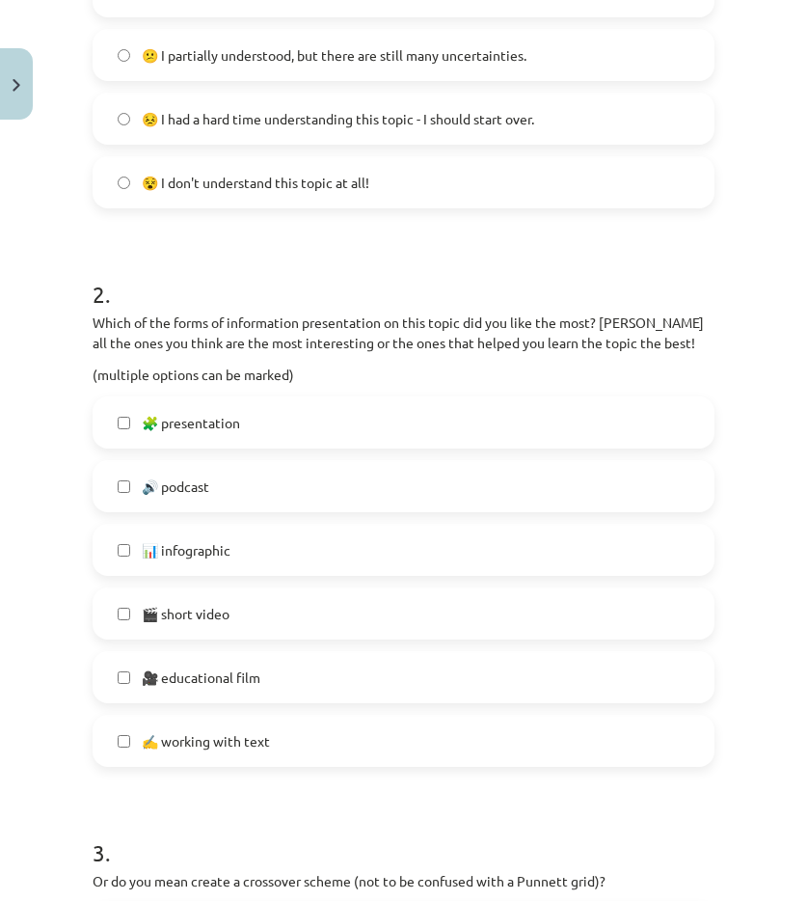
click at [216, 736] on font "✍️ working with text" at bounding box center [206, 740] width 128 height 17
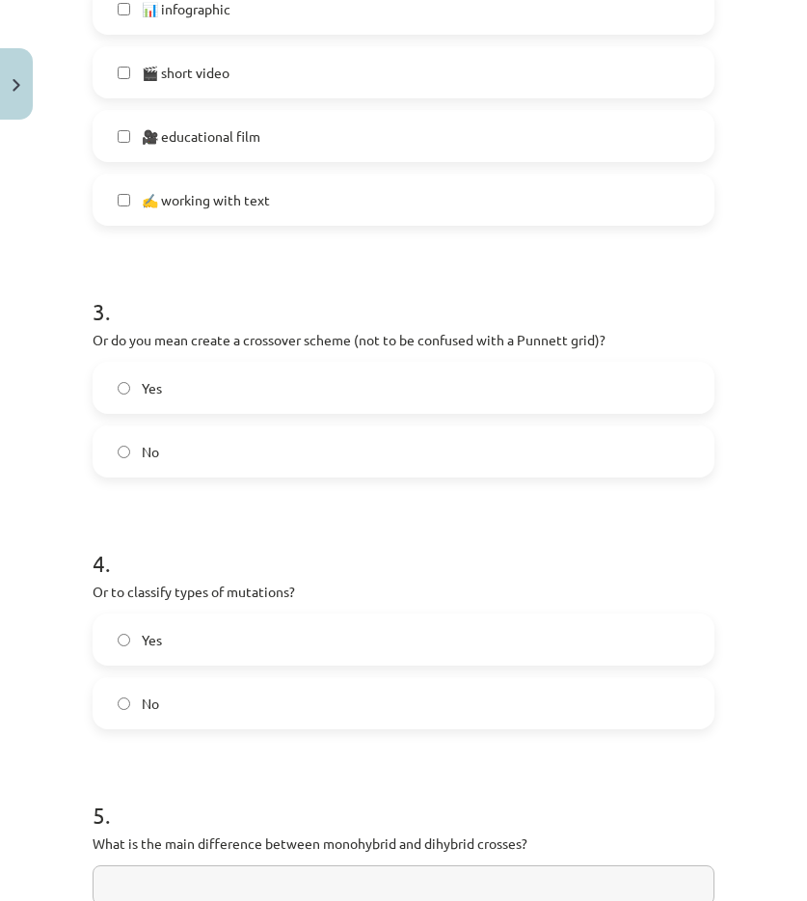
scroll to position [1254, 0]
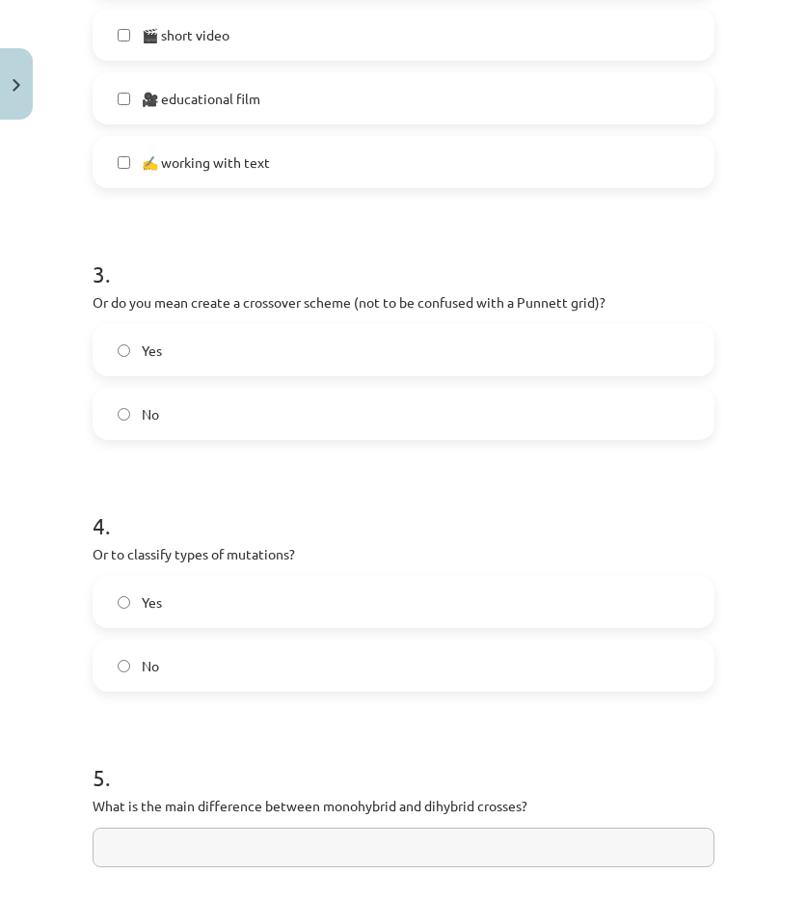
click at [198, 357] on label "Yes" at bounding box center [404, 350] width 618 height 48
click at [238, 586] on label "Yes" at bounding box center [404, 602] width 618 height 48
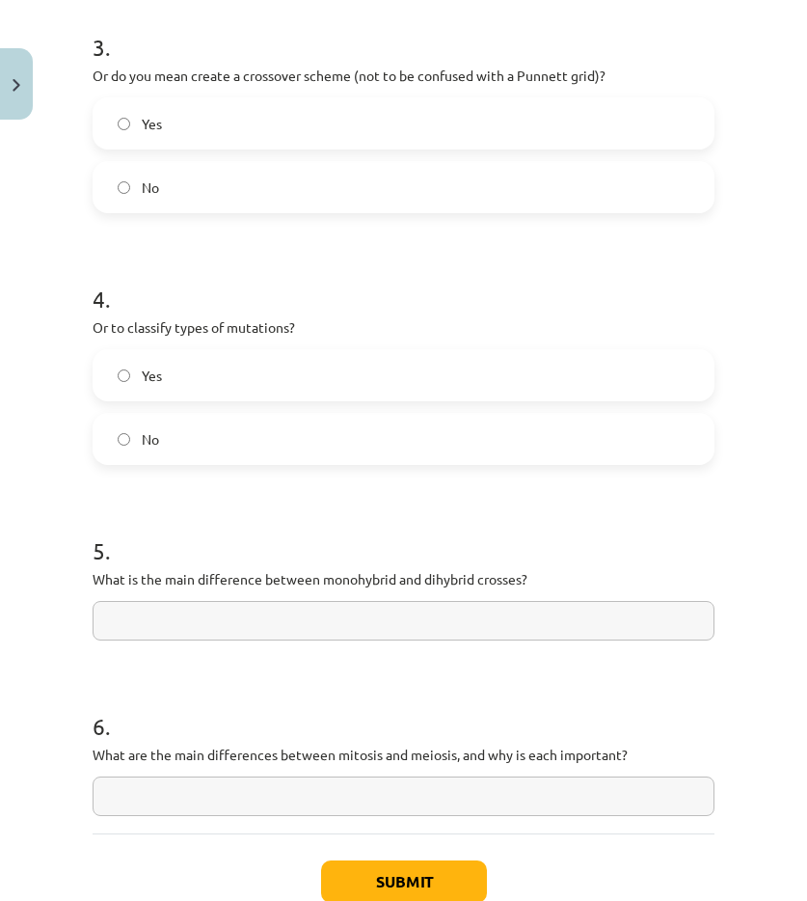
scroll to position [1608, 0]
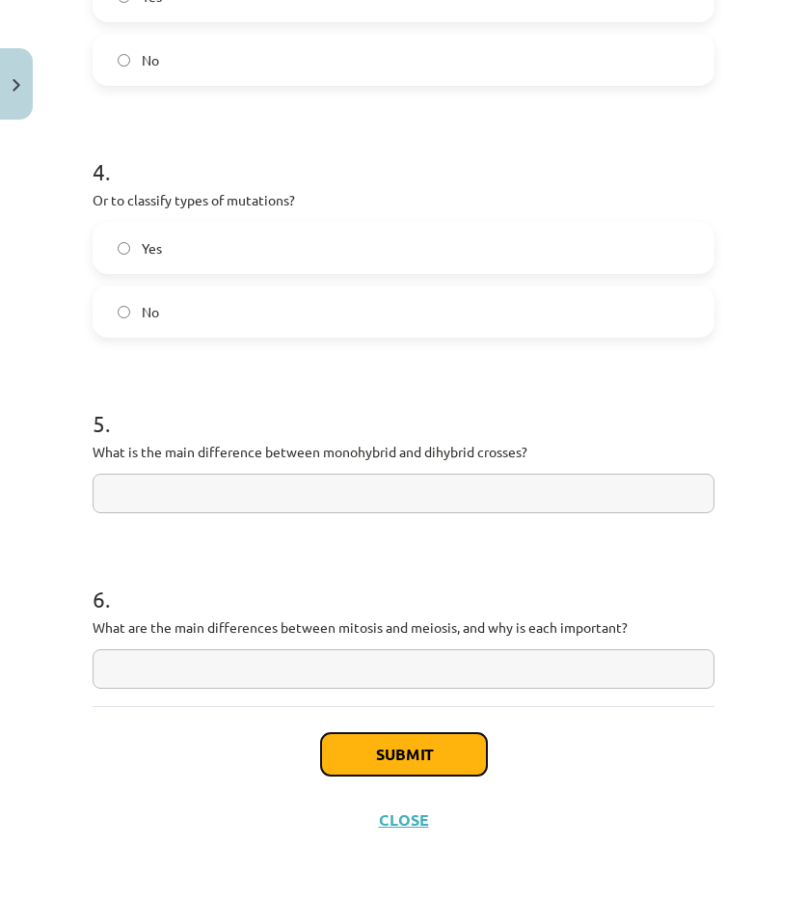
click at [376, 763] on button "Submit" at bounding box center [404, 754] width 166 height 42
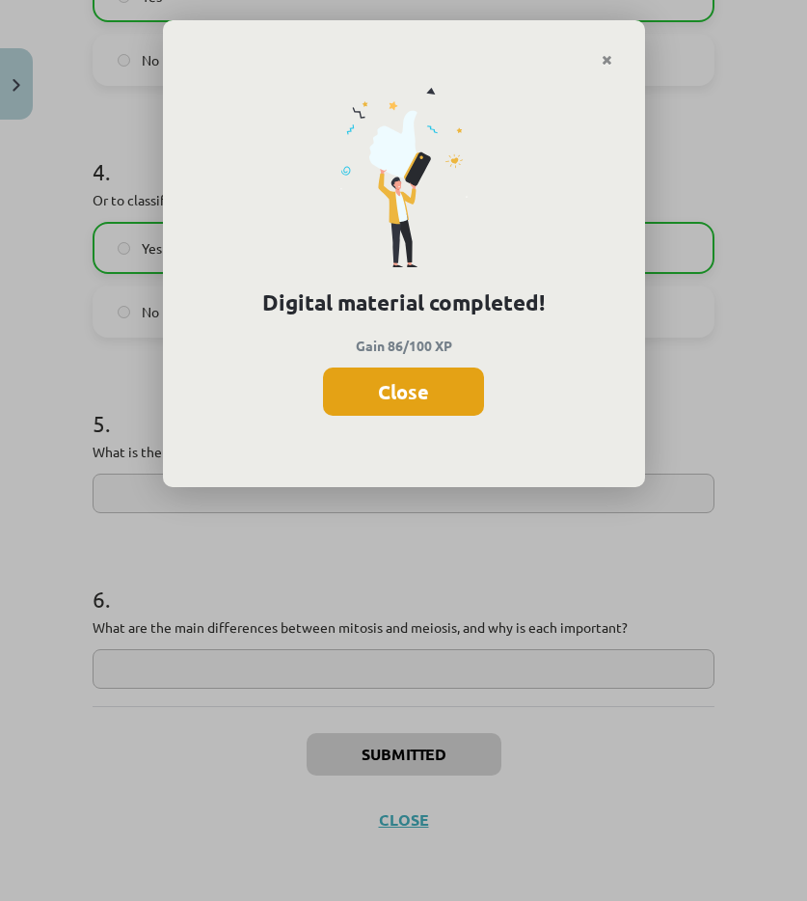
click at [435, 389] on button "Close" at bounding box center [403, 391] width 161 height 48
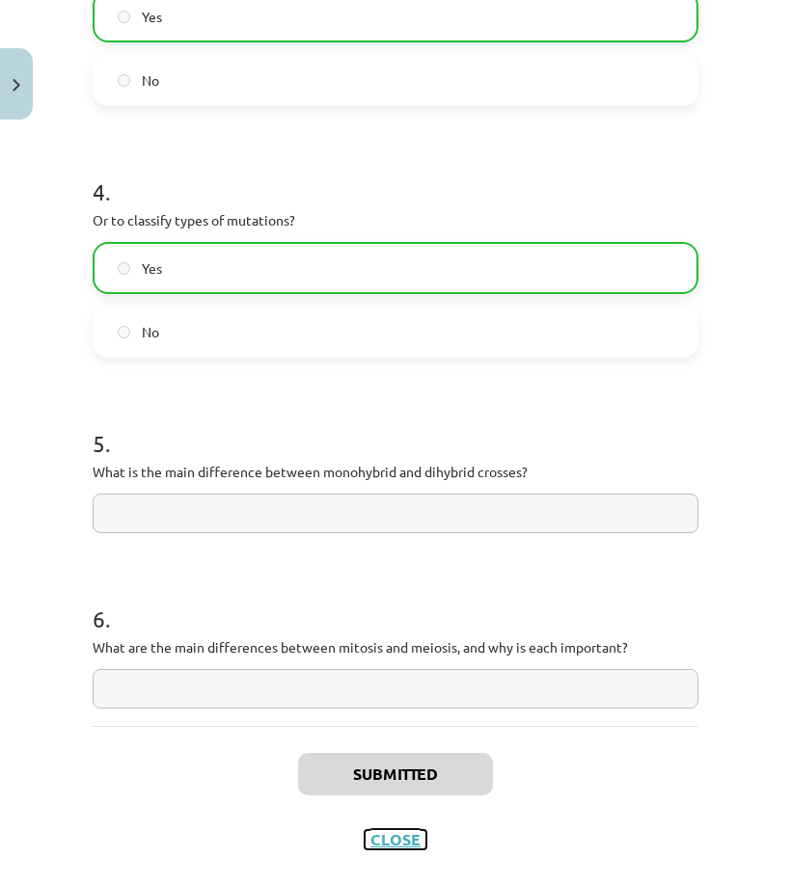
click at [396, 830] on font "Close" at bounding box center [395, 840] width 50 height 20
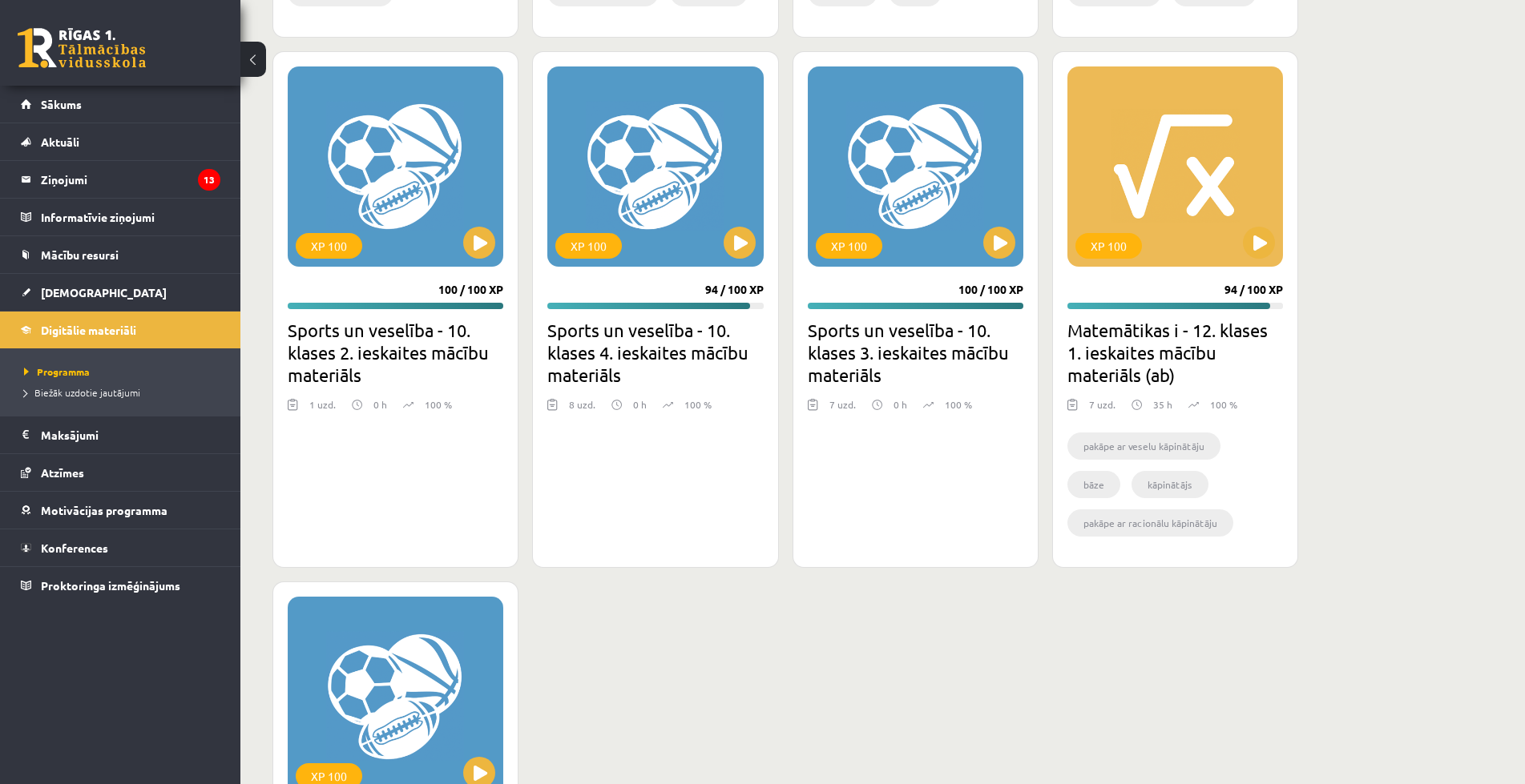
scroll to position [1522, 0]
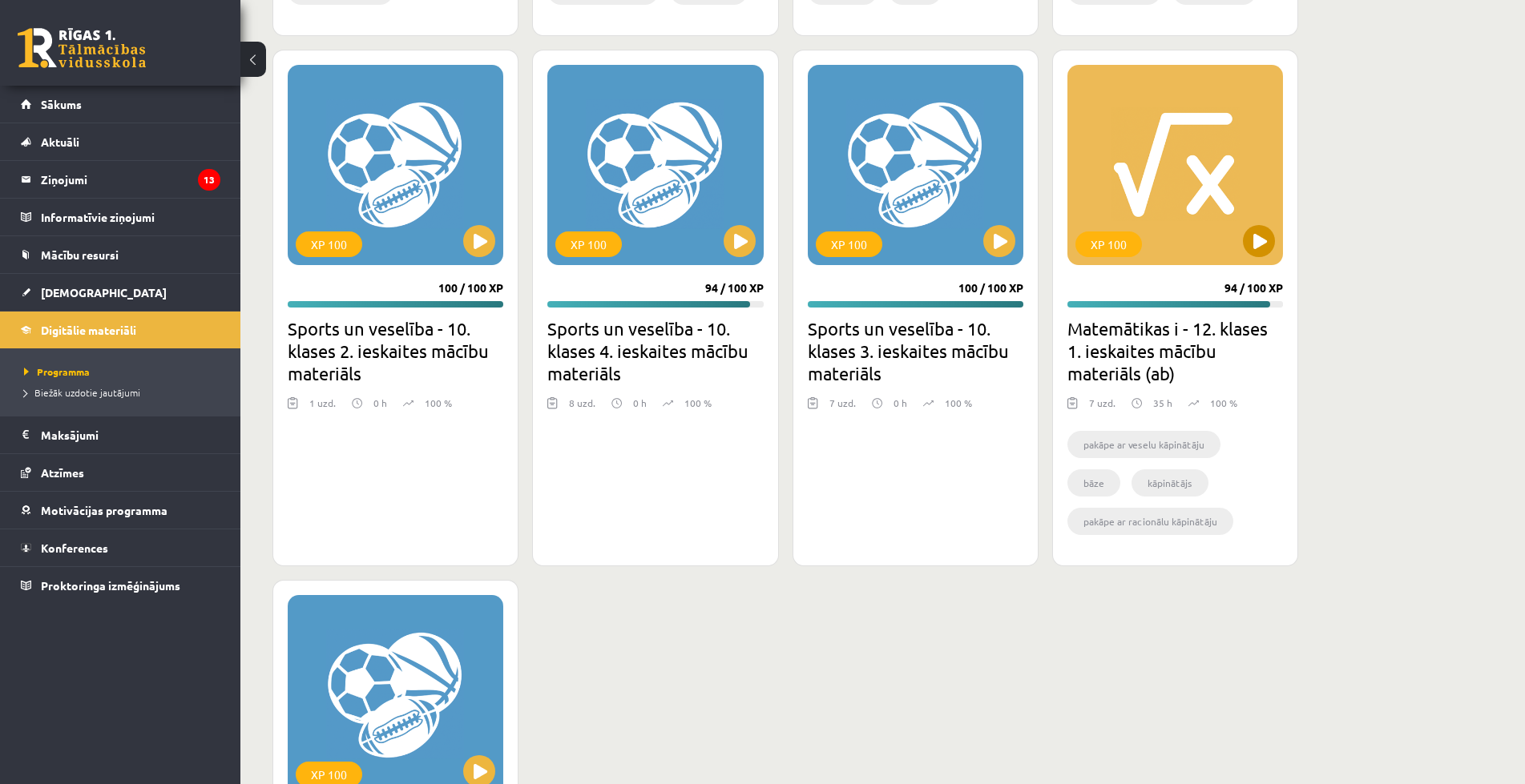
click at [1200, 187] on div "XP 100" at bounding box center [1174, 164] width 215 height 200
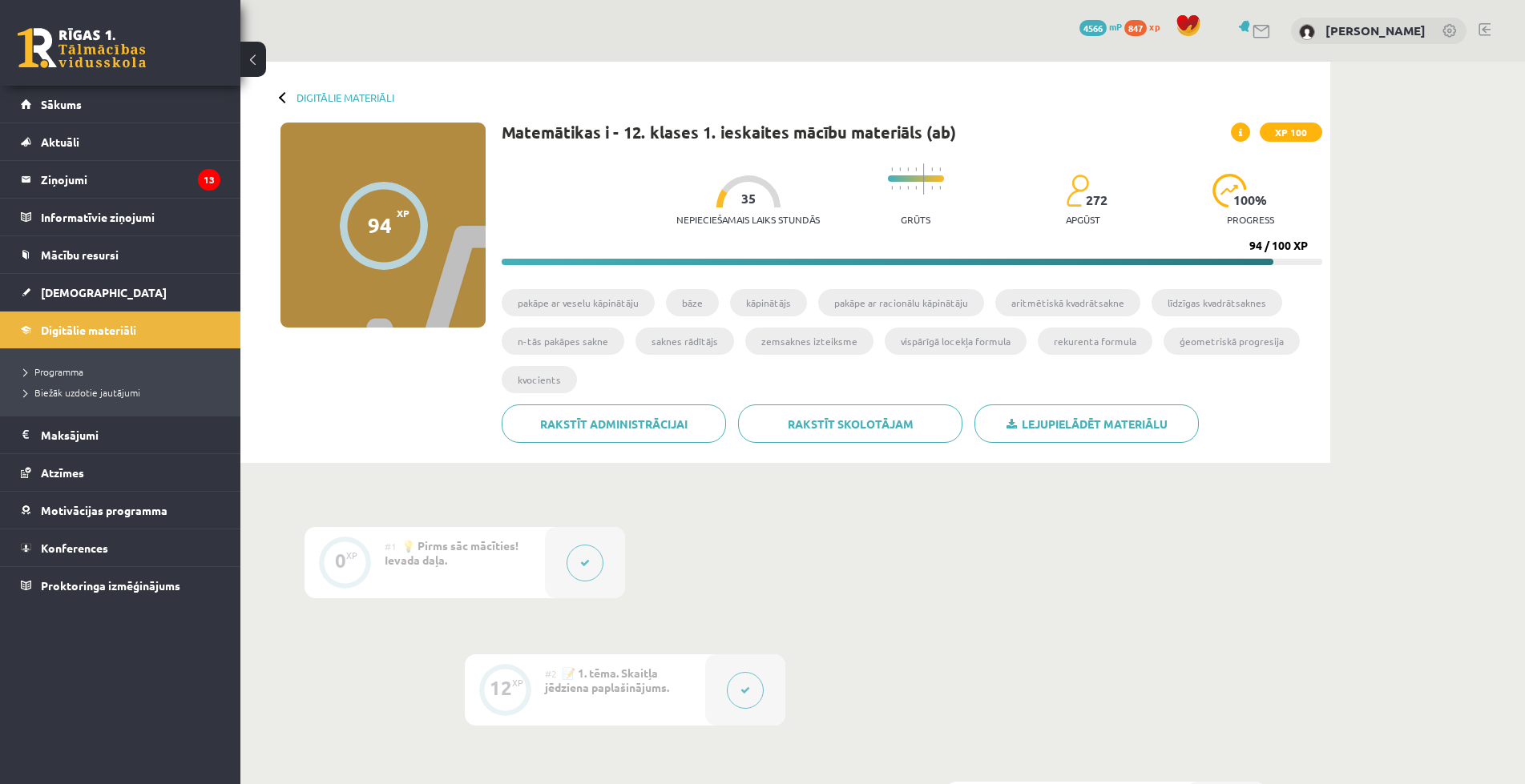
click at [577, 566] on button at bounding box center [585, 563] width 37 height 37
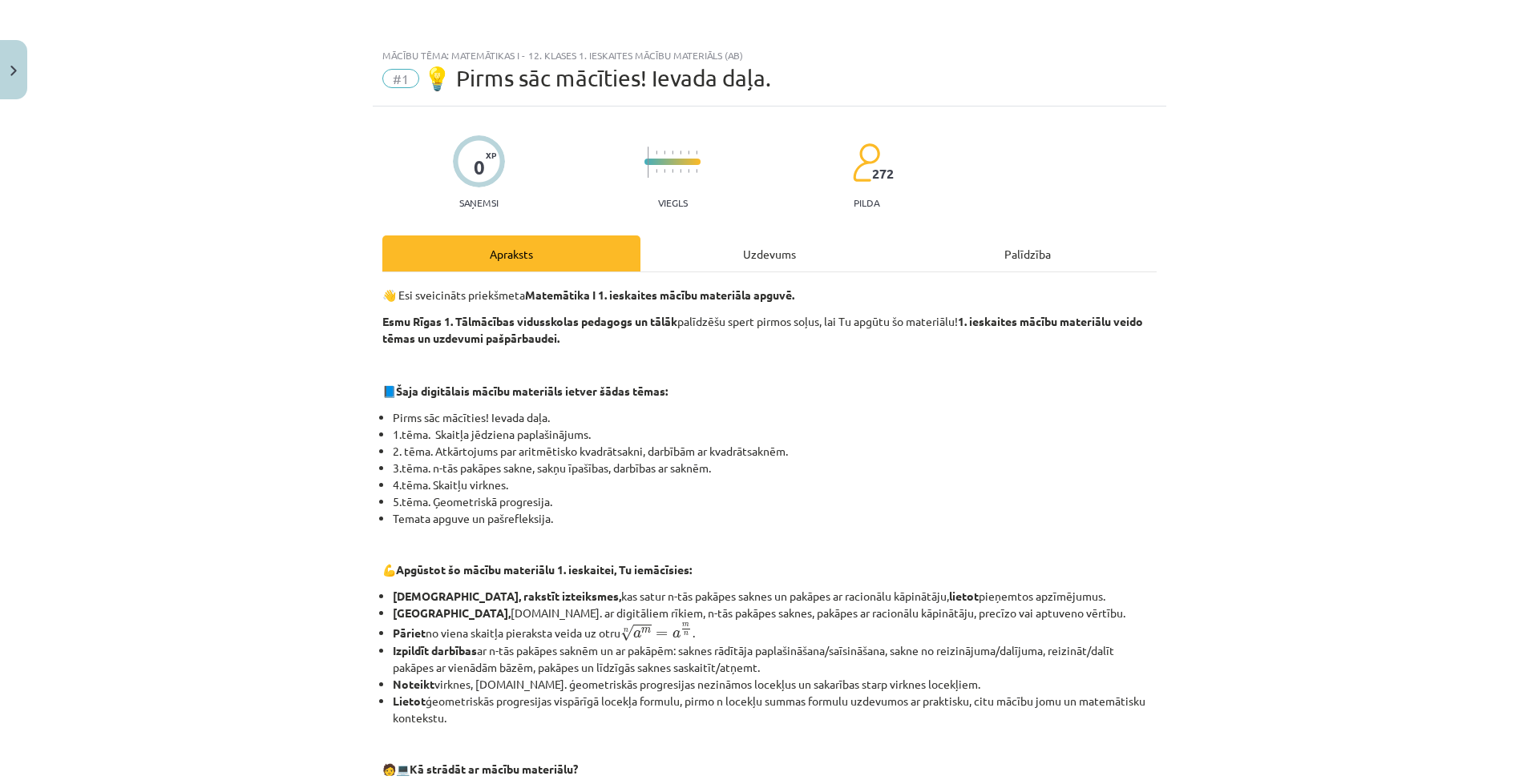
click at [721, 253] on div "Uzdevums" at bounding box center [770, 253] width 258 height 36
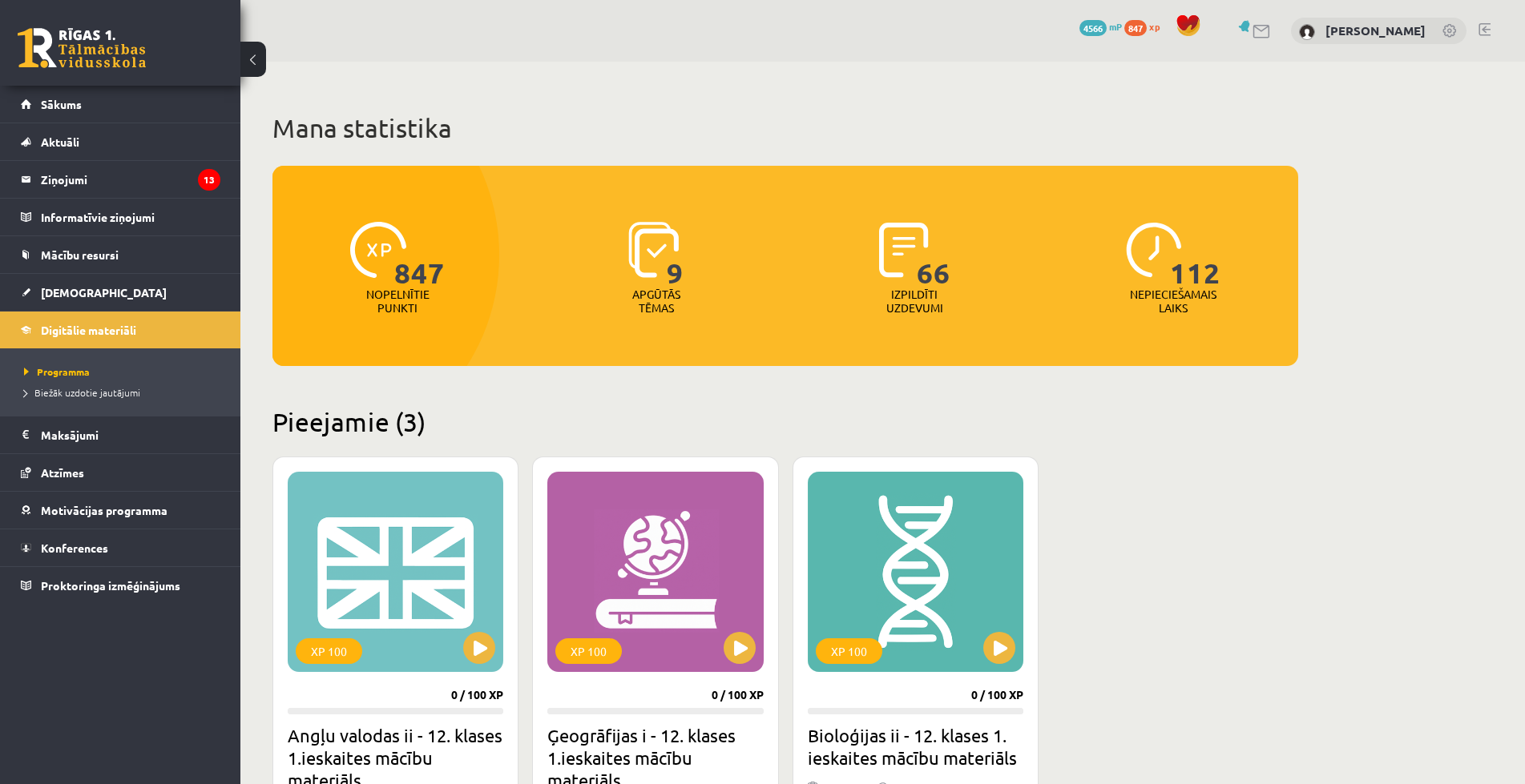
scroll to position [1522, 0]
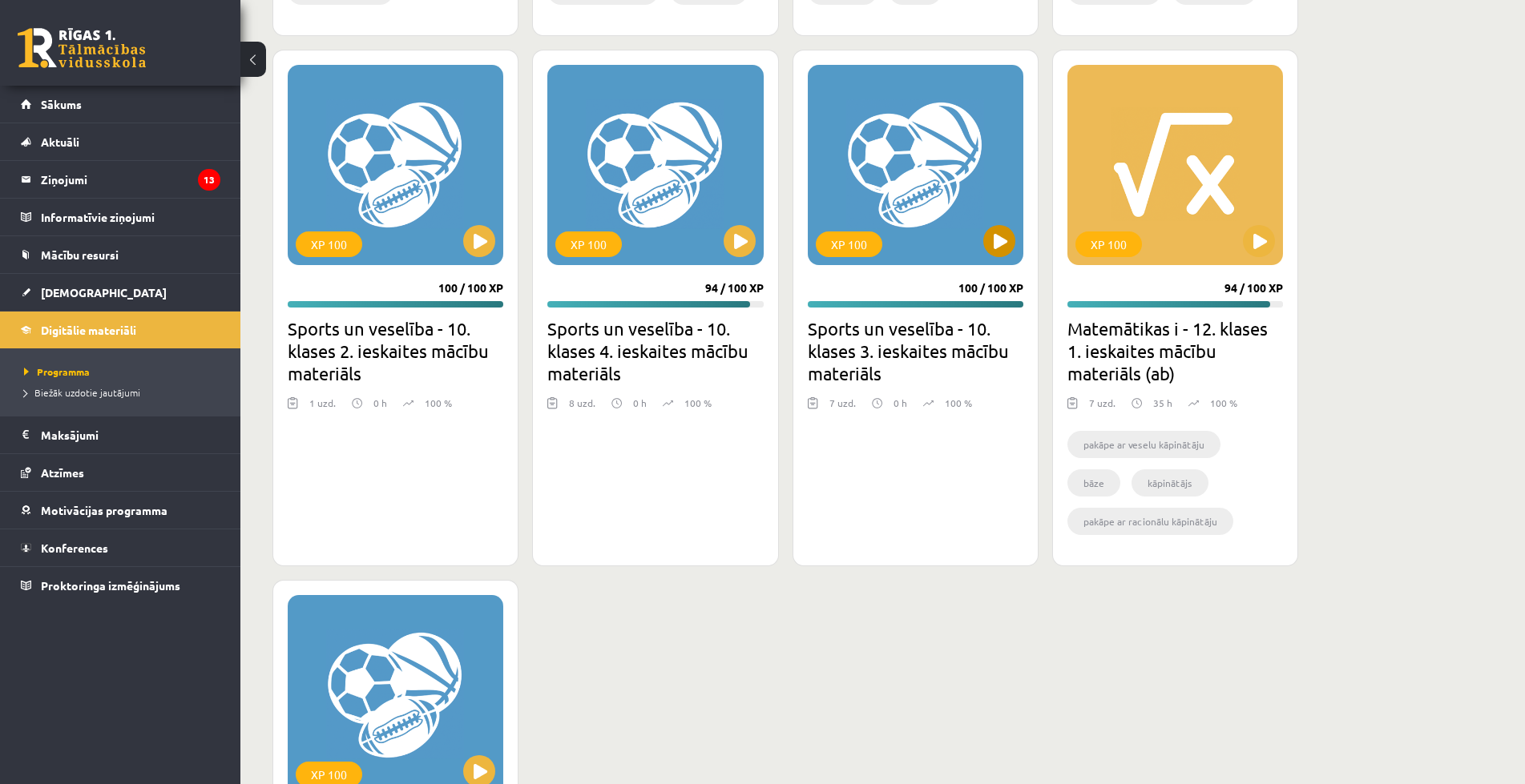
click at [832, 182] on div "XP 100" at bounding box center [915, 164] width 215 height 200
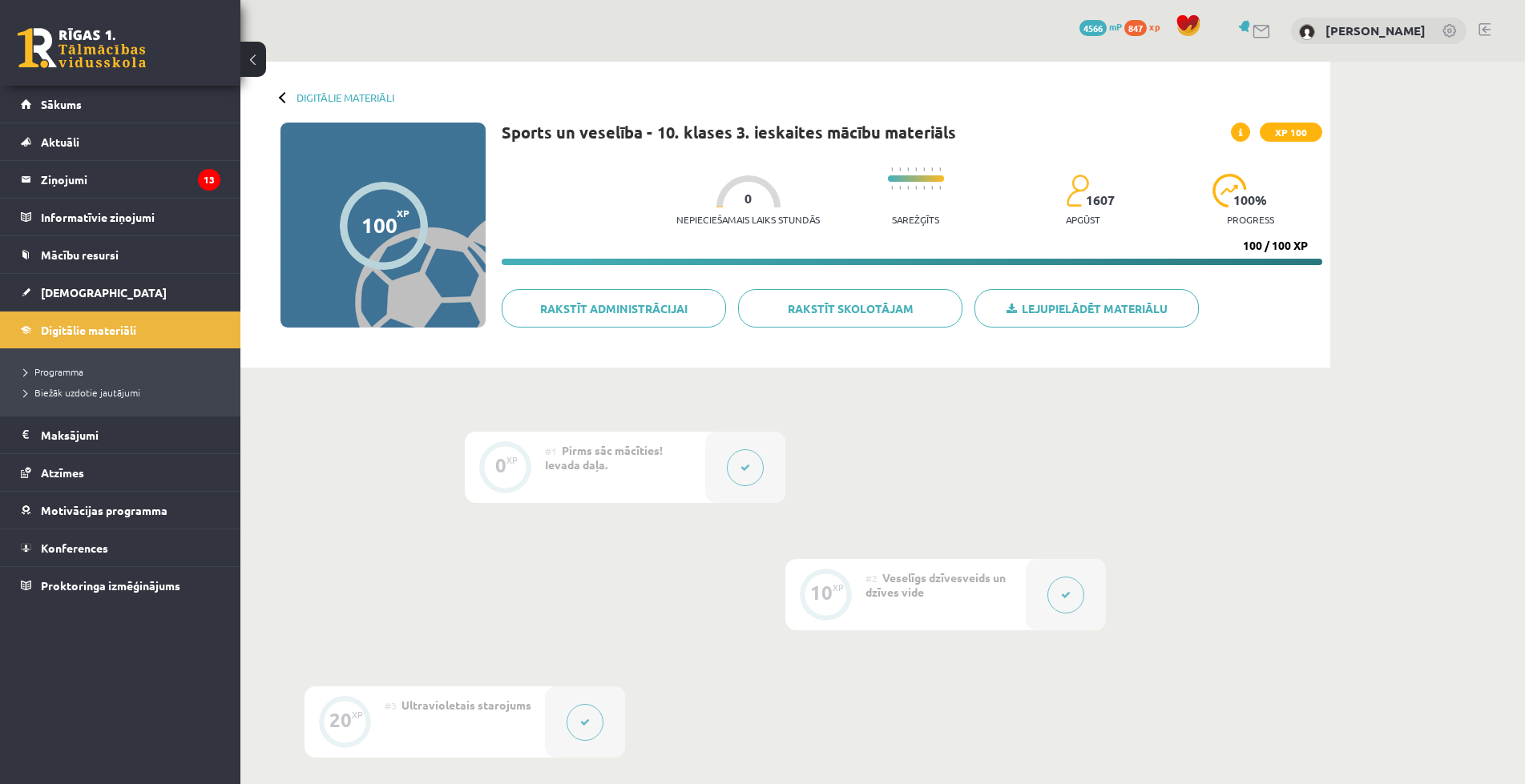
click at [728, 458] on div at bounding box center [745, 468] width 80 height 71
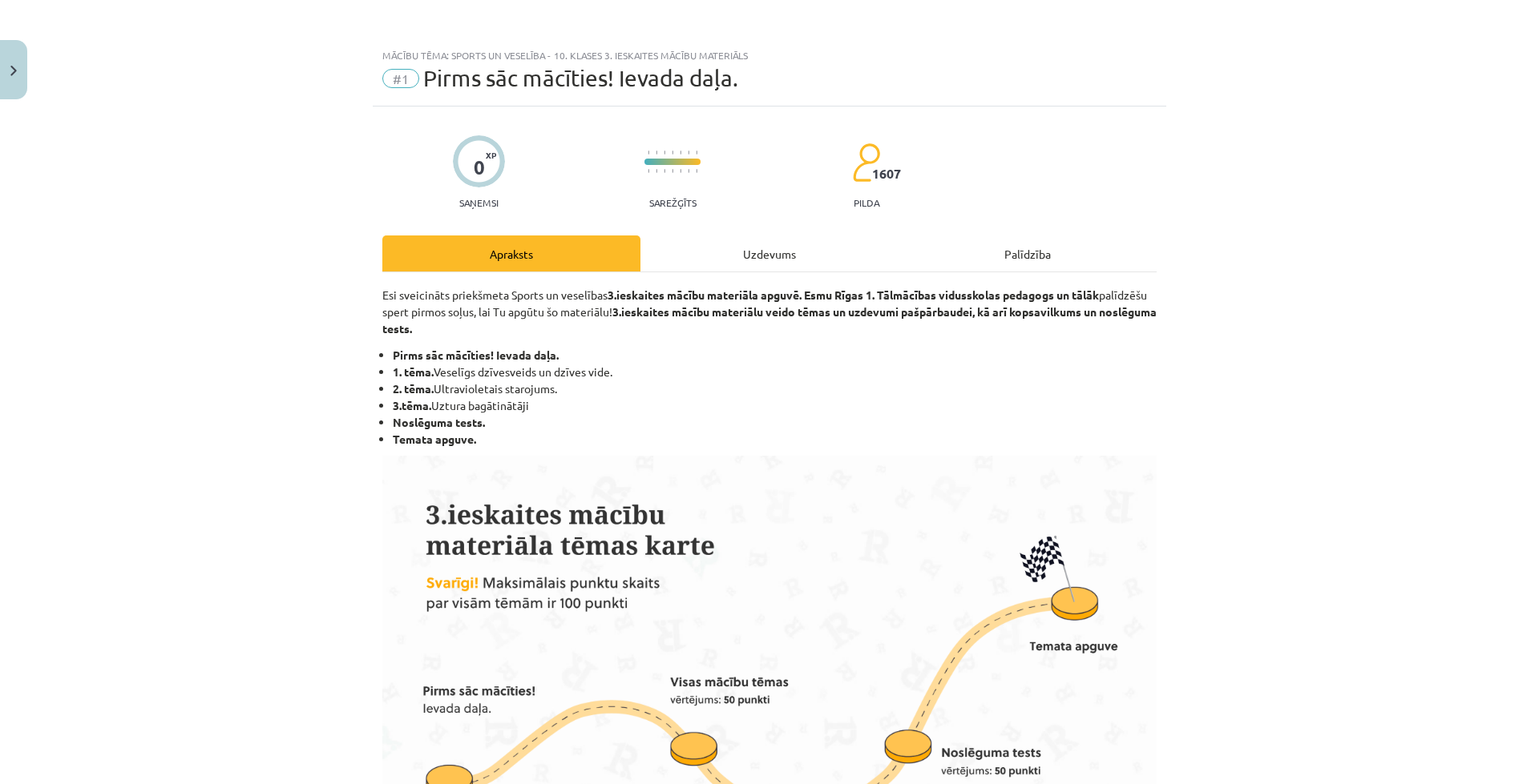
click at [671, 260] on div "Uzdevums" at bounding box center [770, 253] width 258 height 36
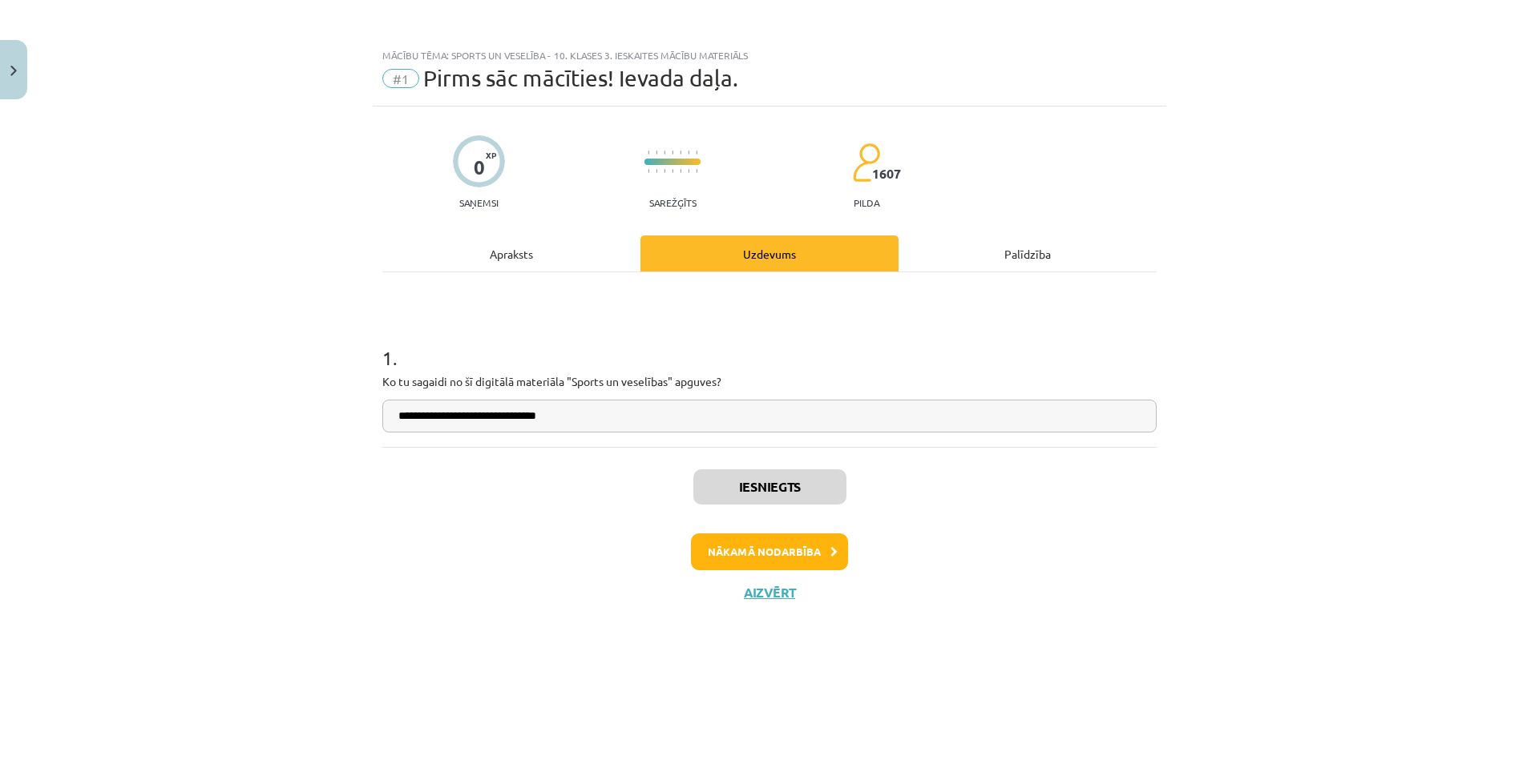
drag, startPoint x: 583, startPoint y: 414, endPoint x: 383, endPoint y: 410, distance: 200.0
click at [383, 410] on input "**********" at bounding box center [770, 416] width 774 height 33
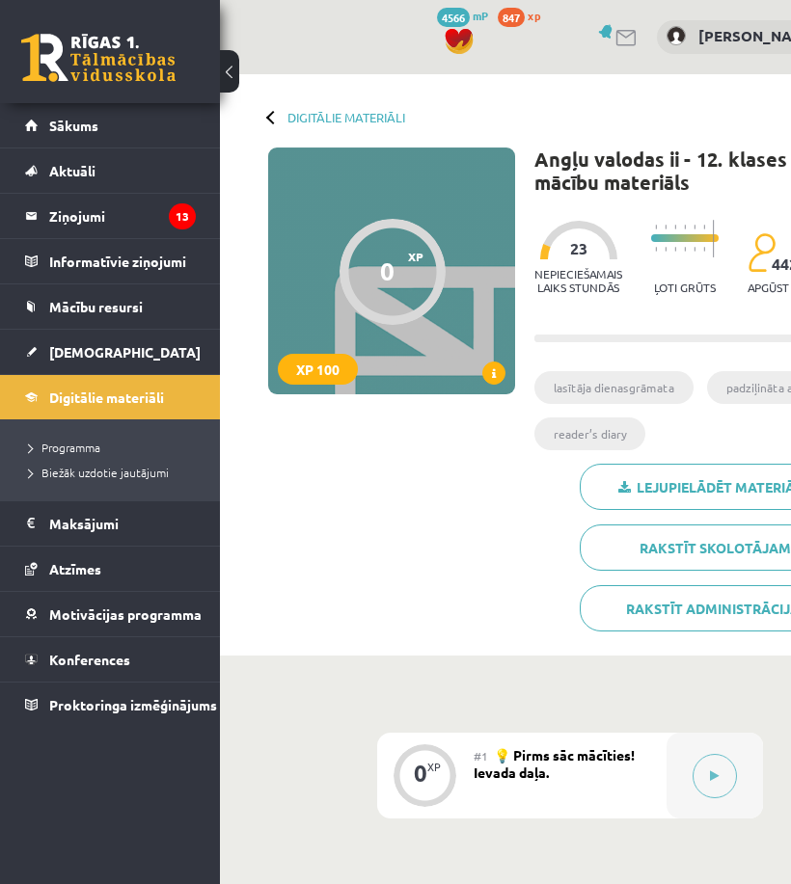
scroll to position [358, 0]
